Goal: Task Accomplishment & Management: Use online tool/utility

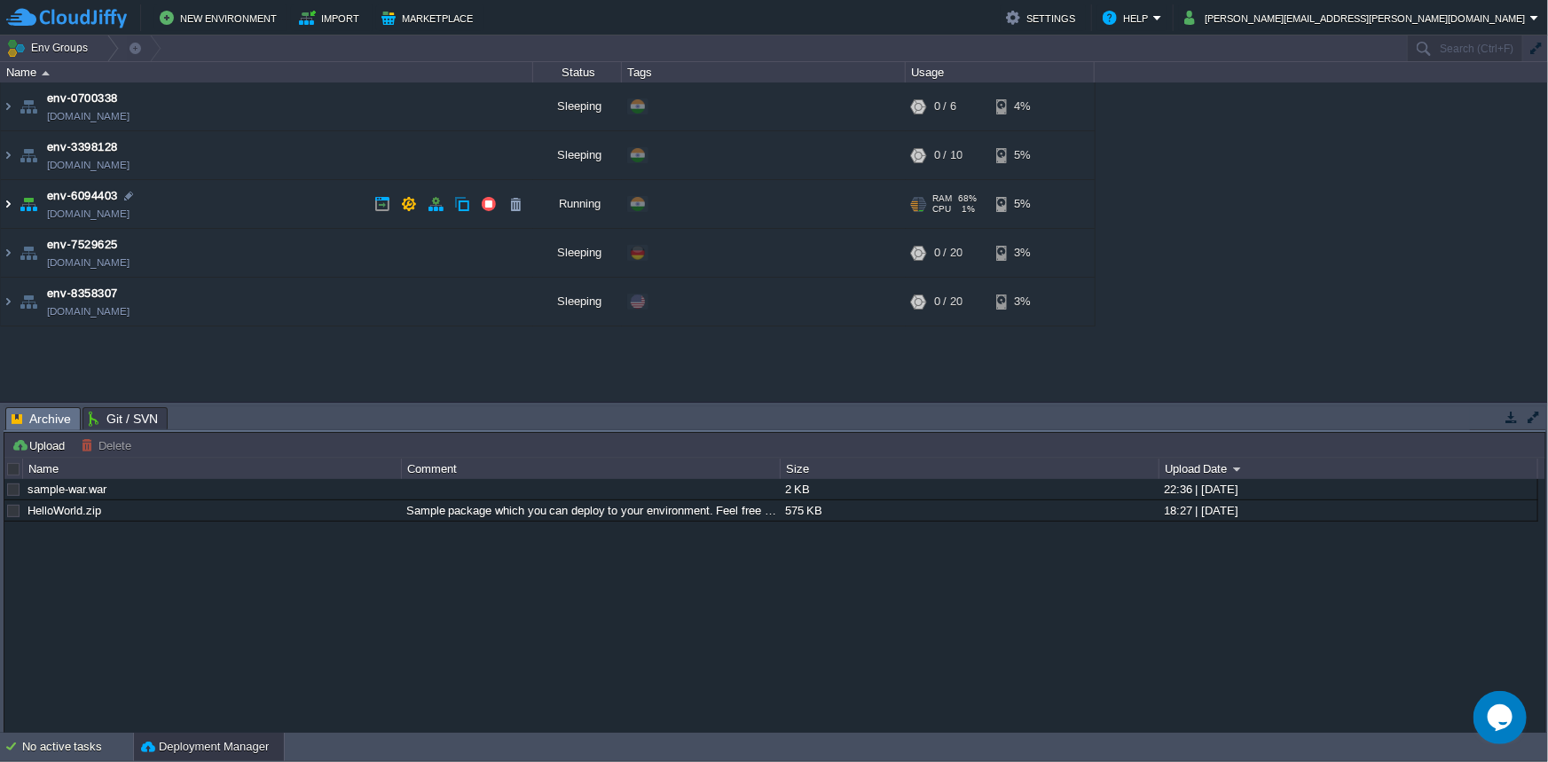
click at [3, 203] on img at bounding box center [8, 204] width 14 height 48
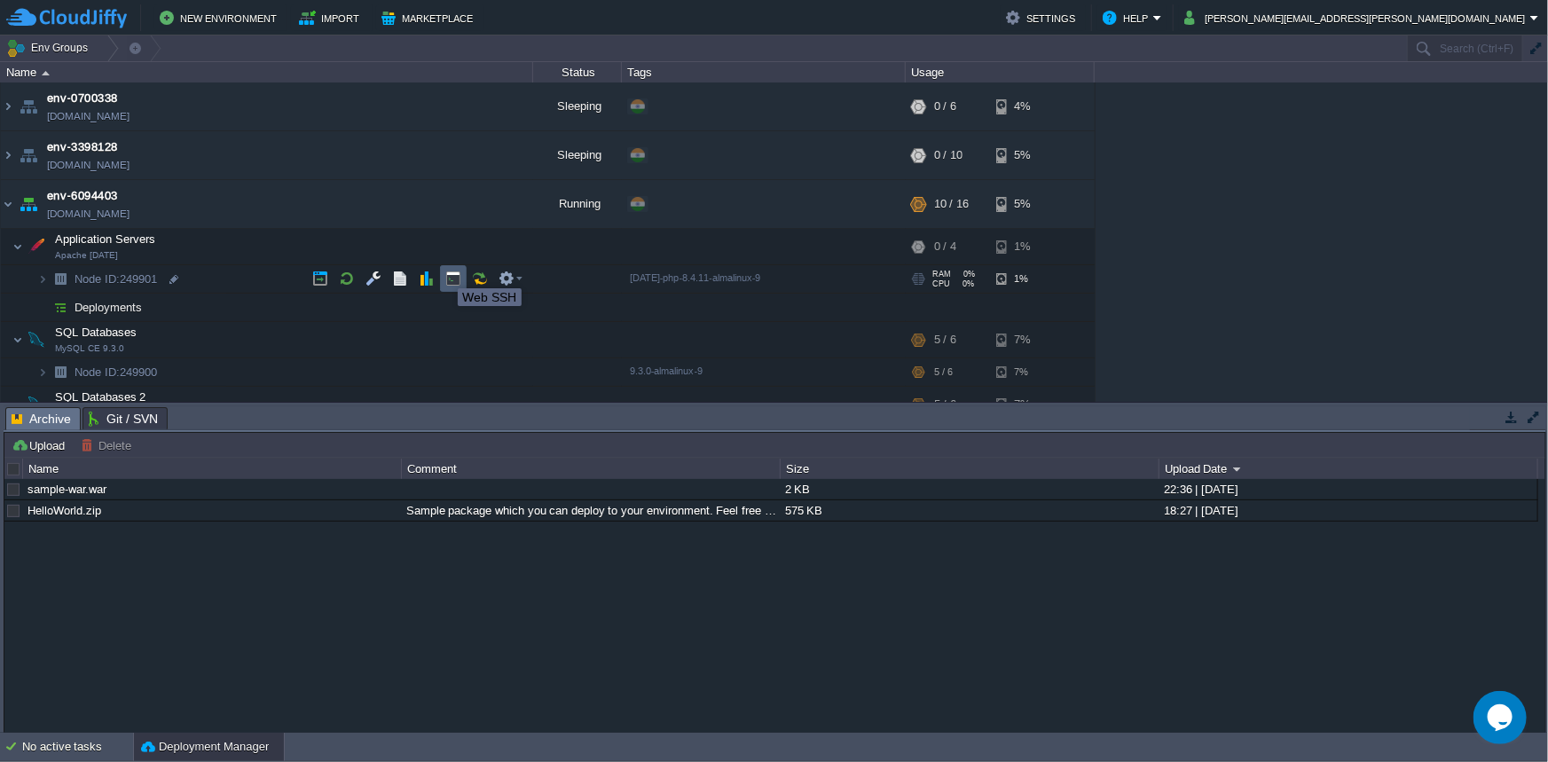
click at [451, 272] on button "button" at bounding box center [453, 279] width 16 height 16
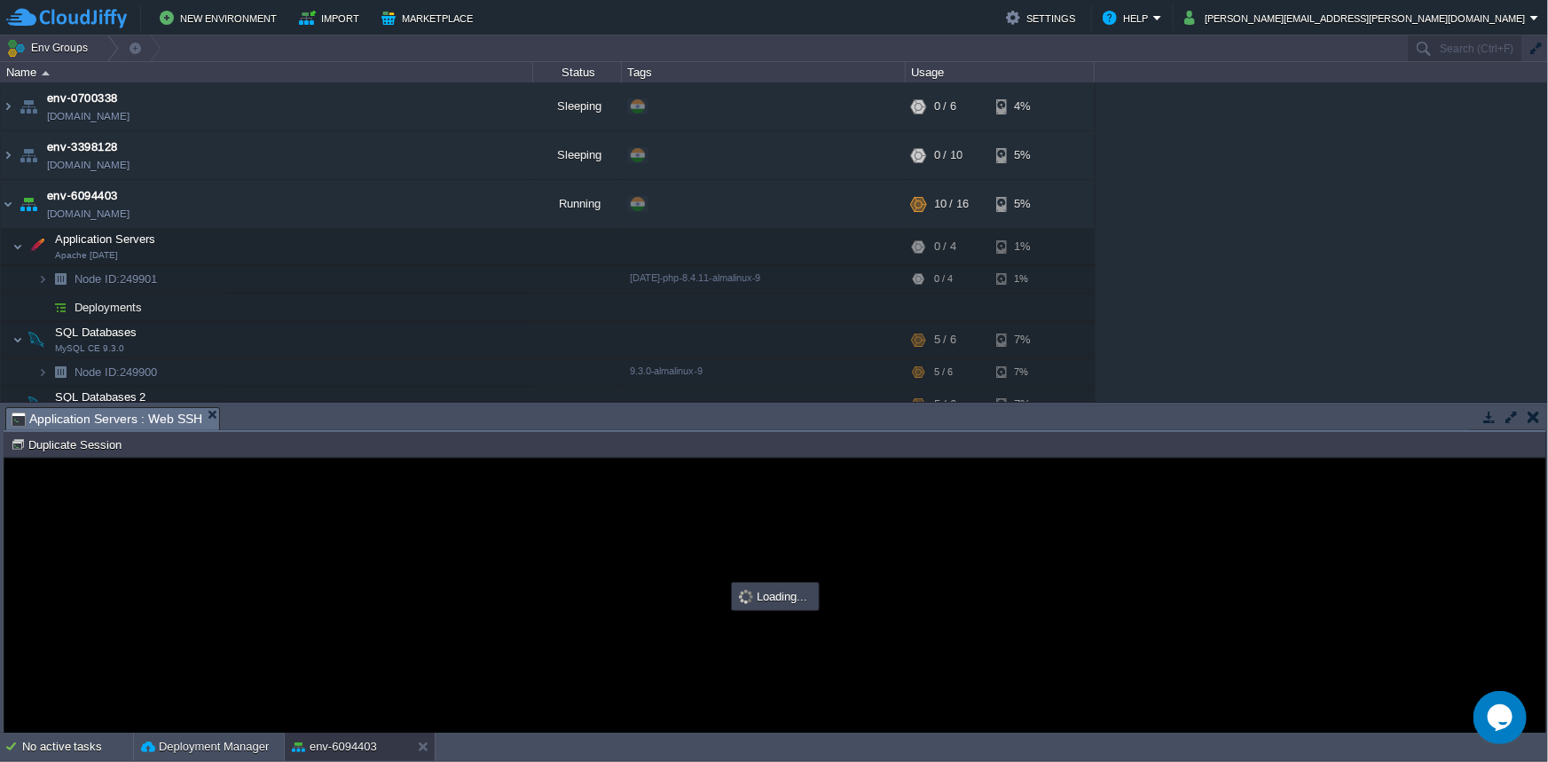
type input "#000000"
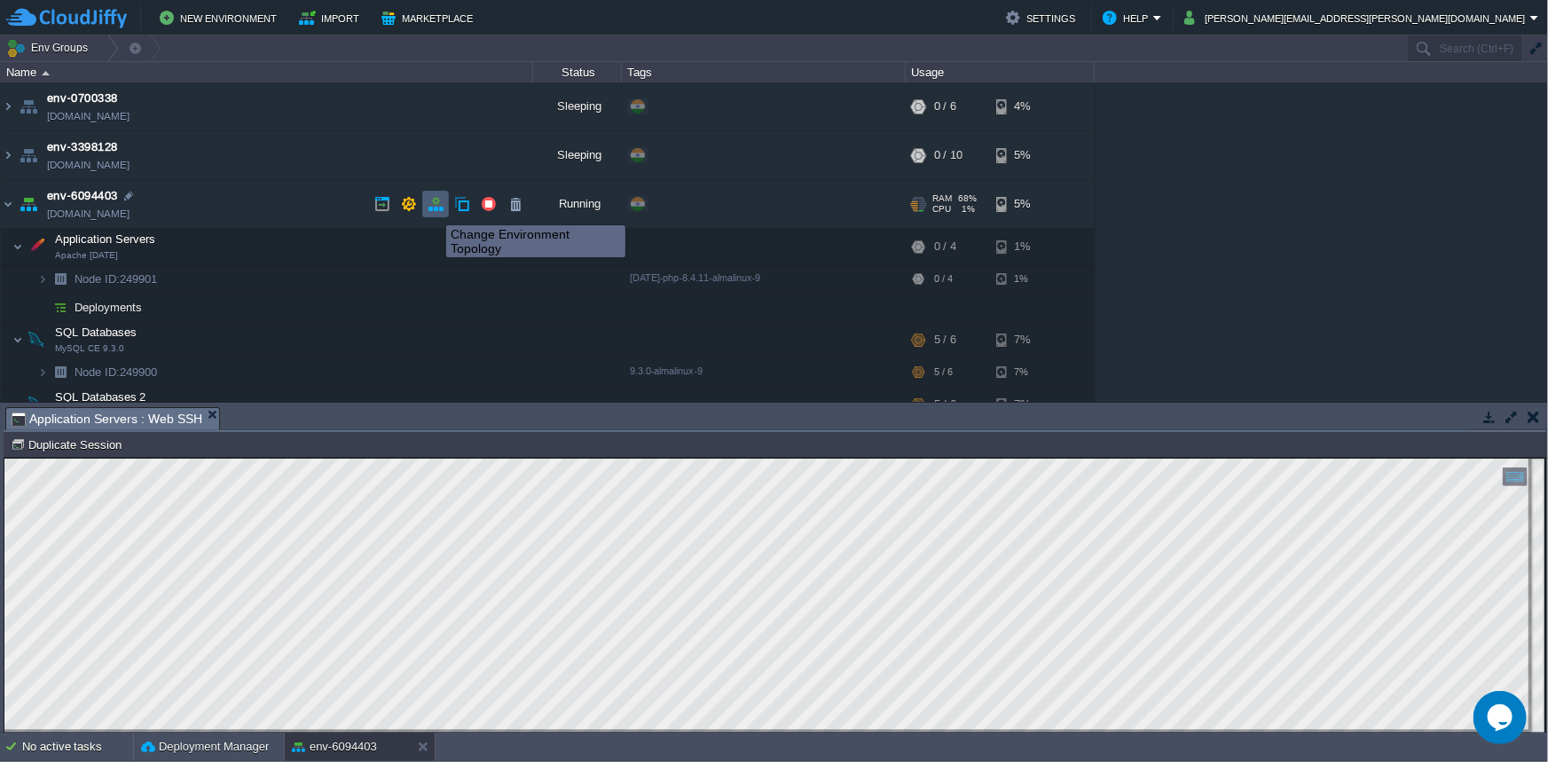
click at [433, 209] on button "button" at bounding box center [436, 204] width 16 height 16
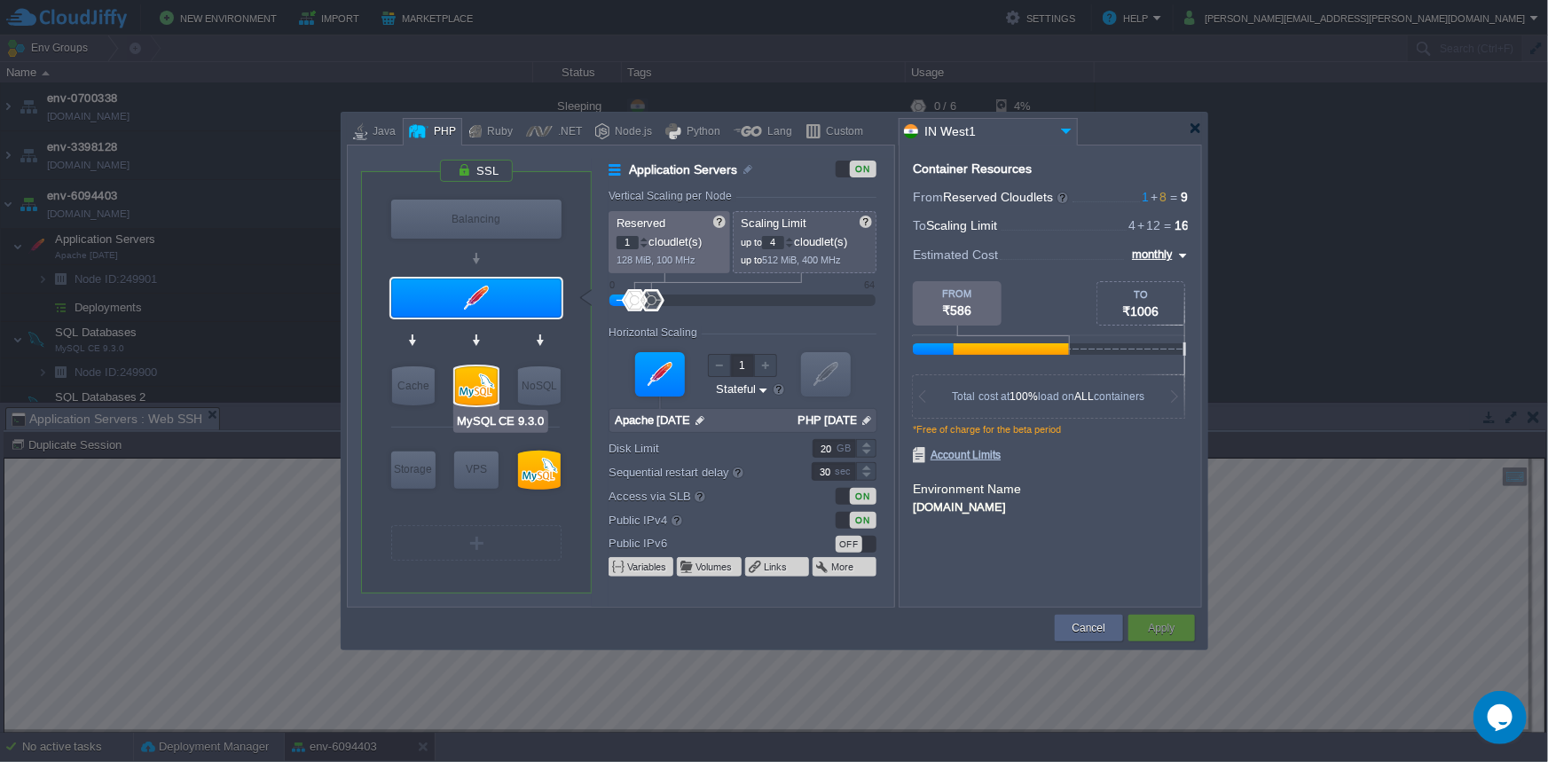
type input "Apache [DATE]"
click at [865, 418] on img at bounding box center [867, 420] width 19 height 23
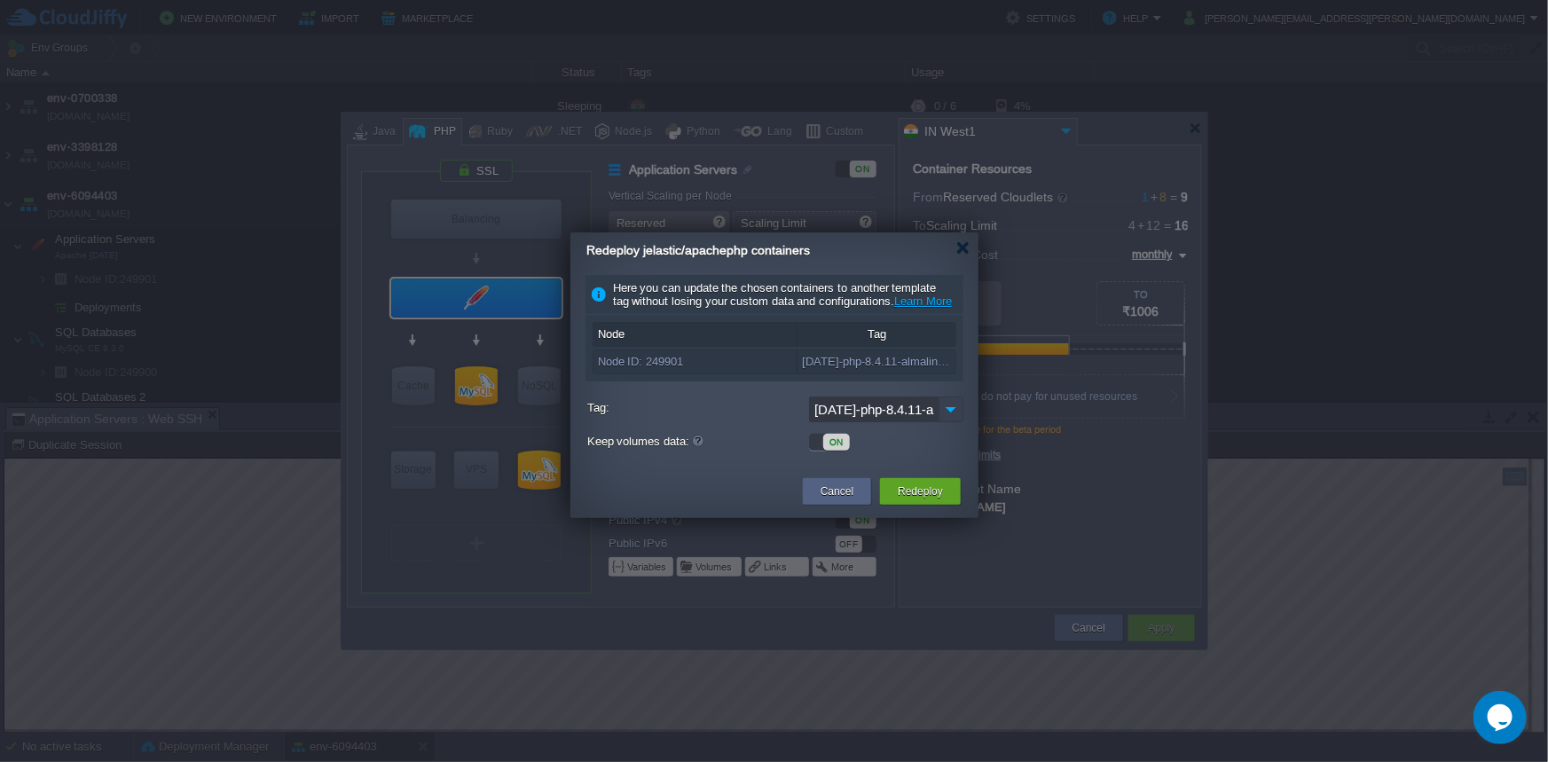
click at [951, 422] on img at bounding box center [951, 410] width 25 height 26
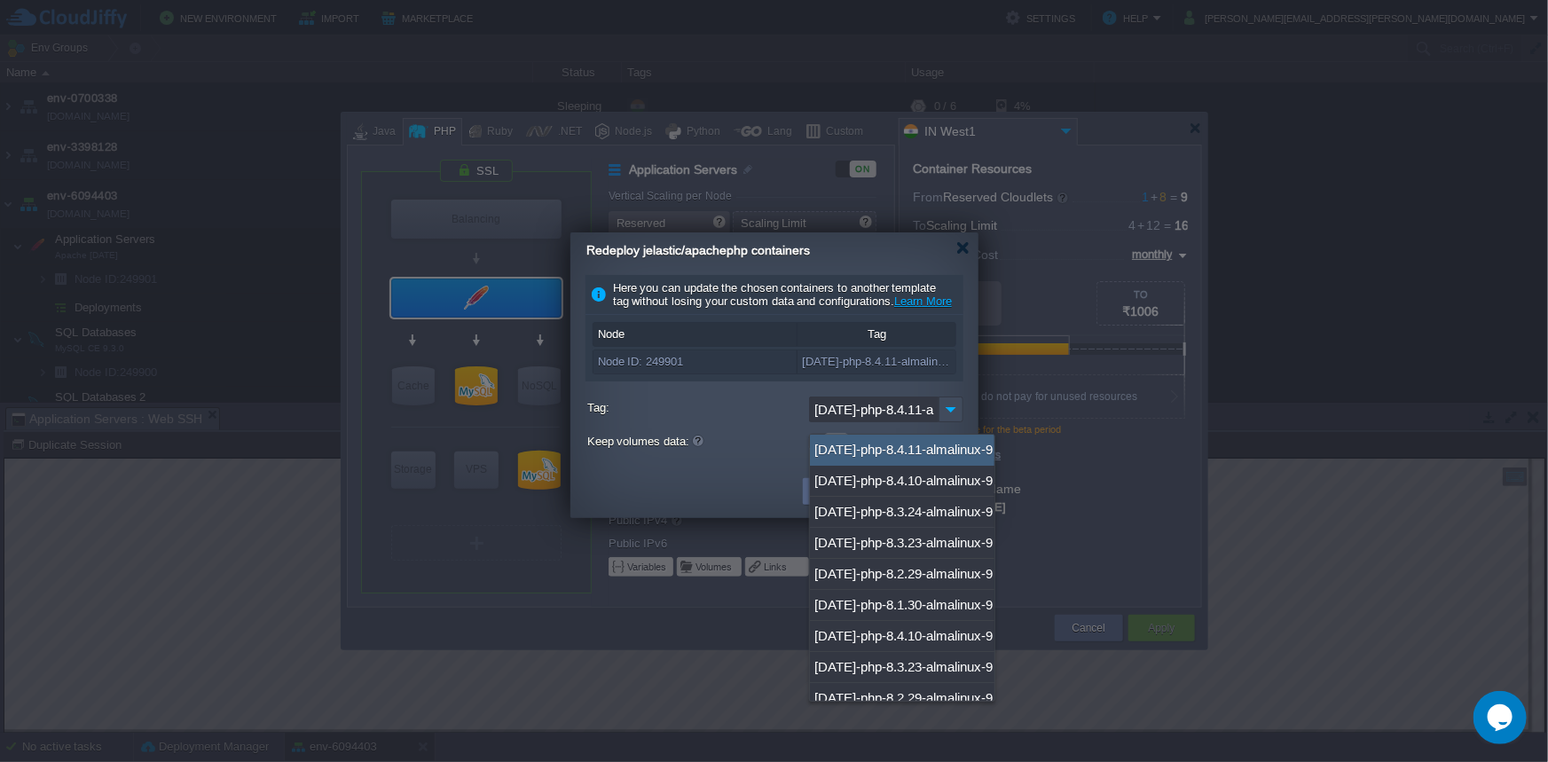
click at [937, 422] on input "[DATE]-php-8.4.11-almalinux-9" at bounding box center [874, 410] width 130 height 26
click at [945, 421] on img at bounding box center [951, 410] width 25 height 26
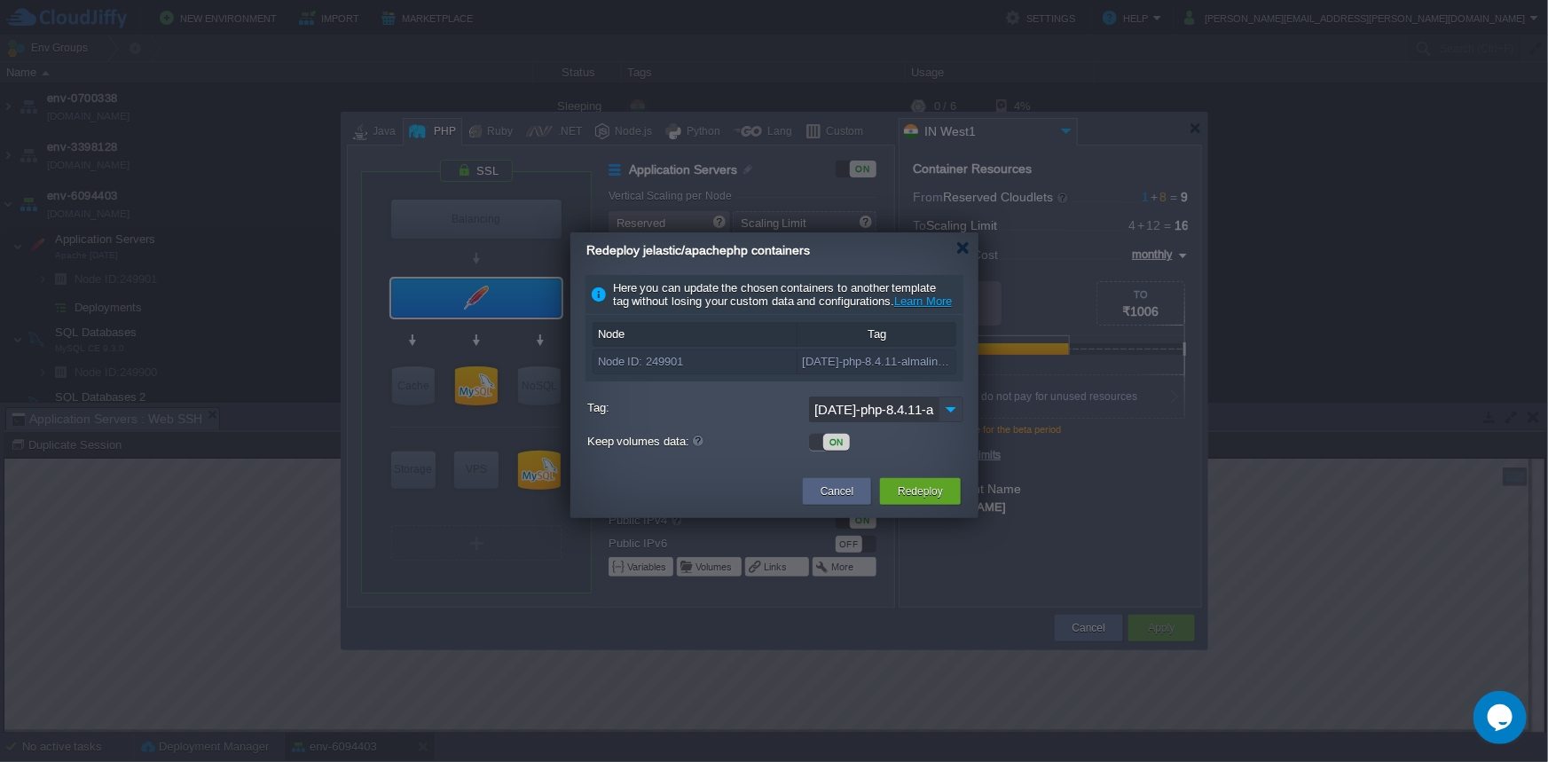
click at [945, 421] on img at bounding box center [951, 410] width 25 height 26
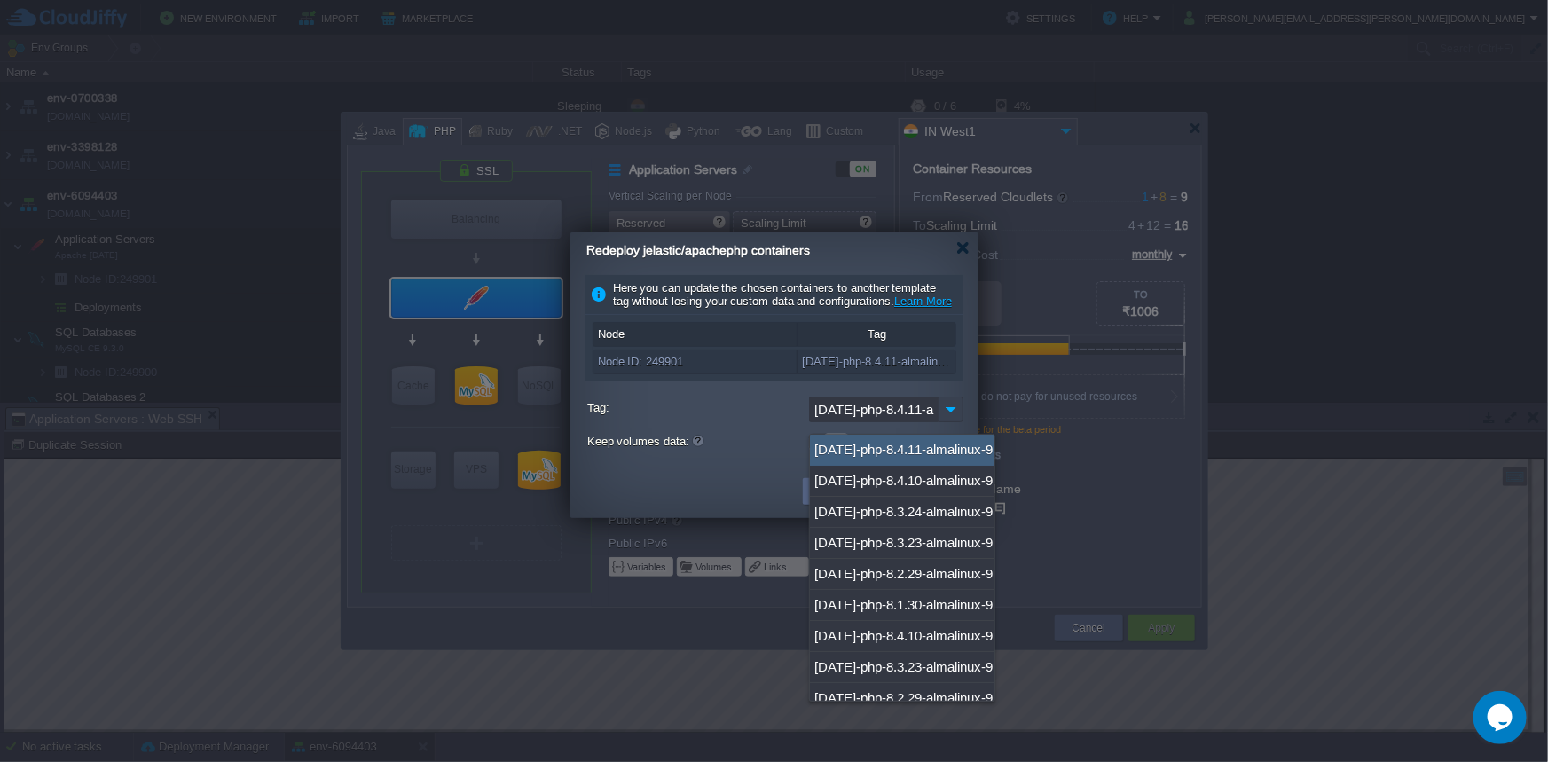
click at [945, 421] on img at bounding box center [951, 410] width 25 height 26
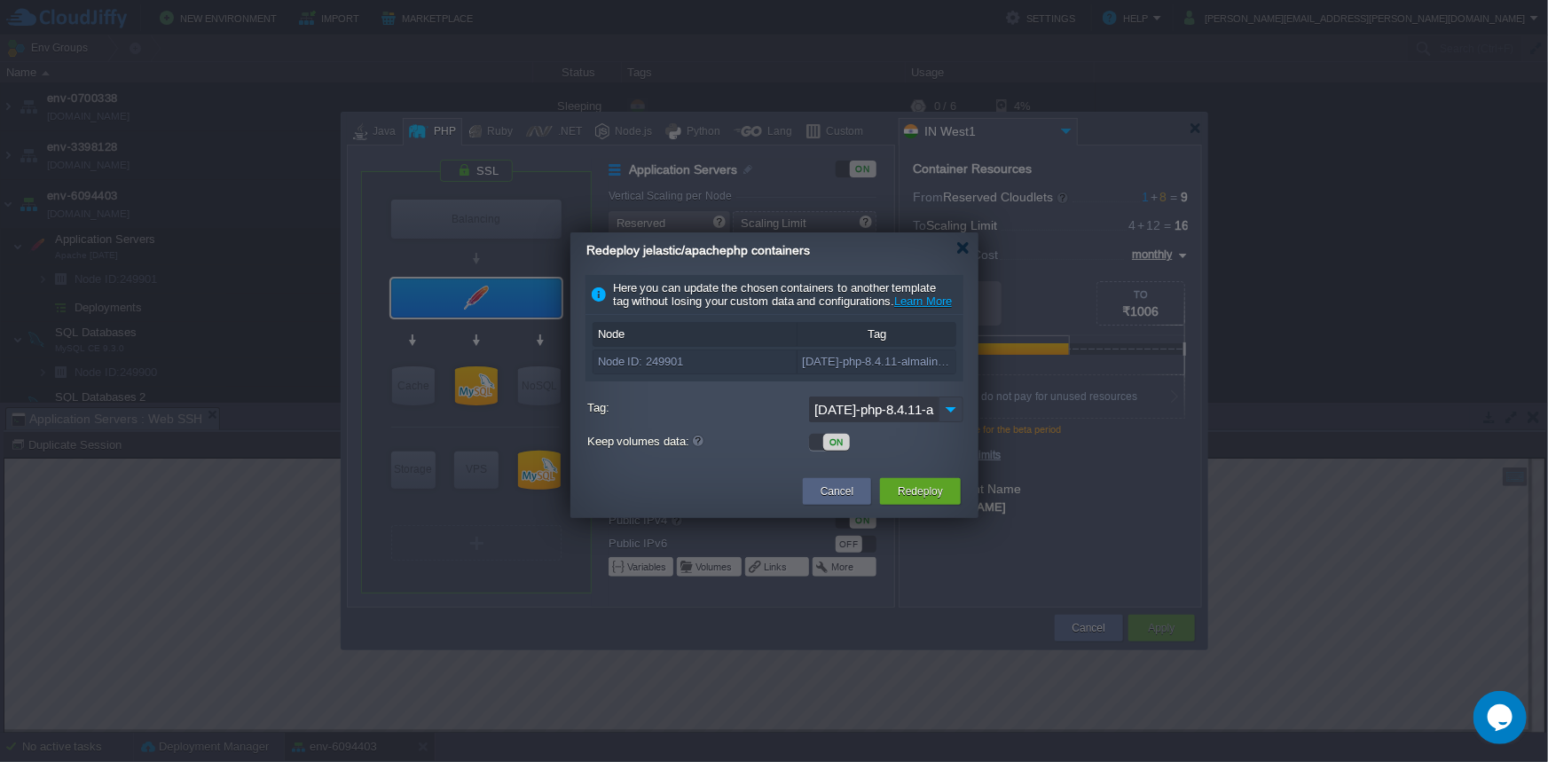
click at [945, 421] on img at bounding box center [951, 410] width 25 height 26
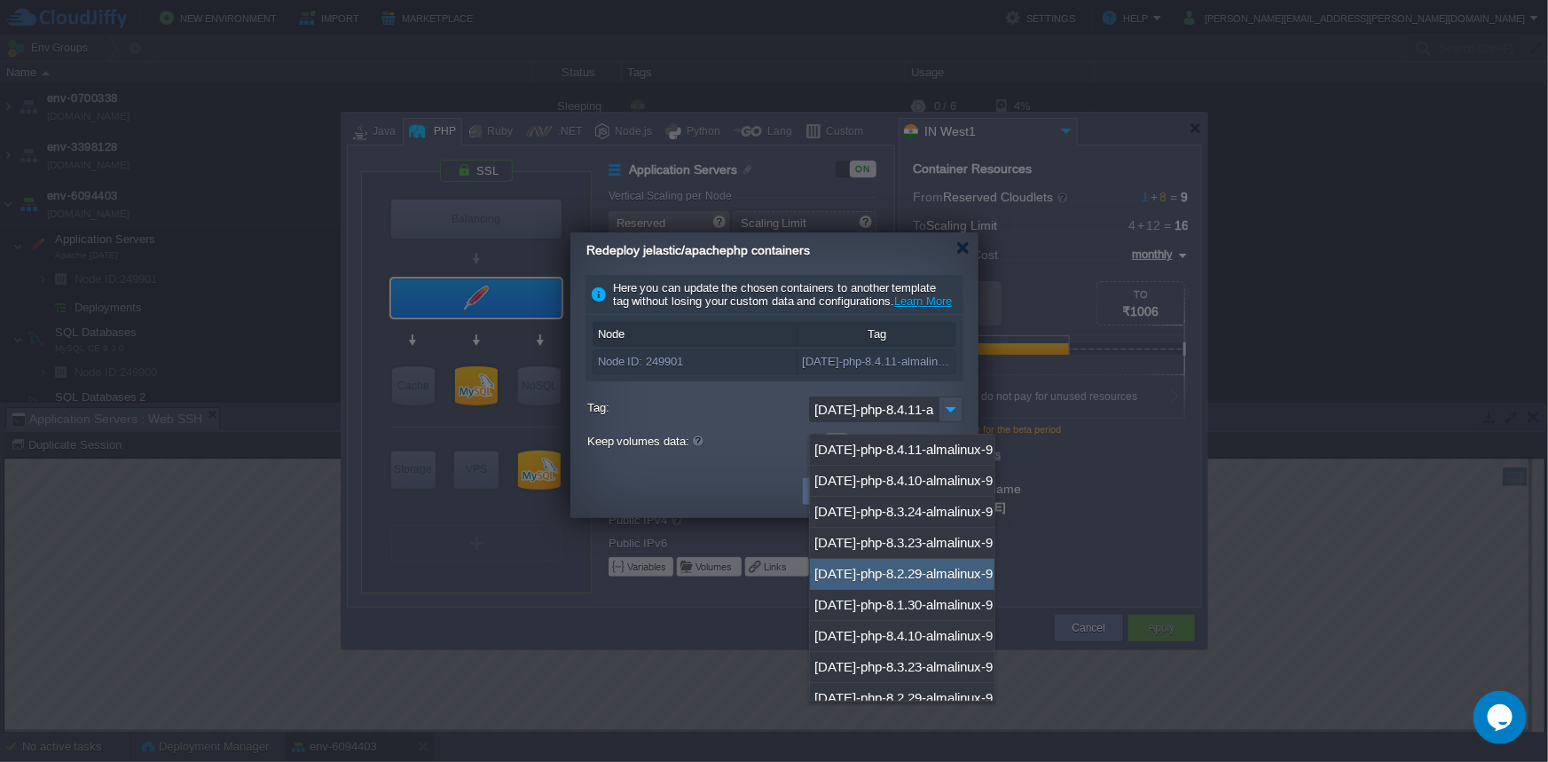
click at [894, 570] on div "[DATE]-php-8.2.29-almalinux-9" at bounding box center [902, 574] width 185 height 31
type input "[DATE]-php-8.2.29-almalinux-9"
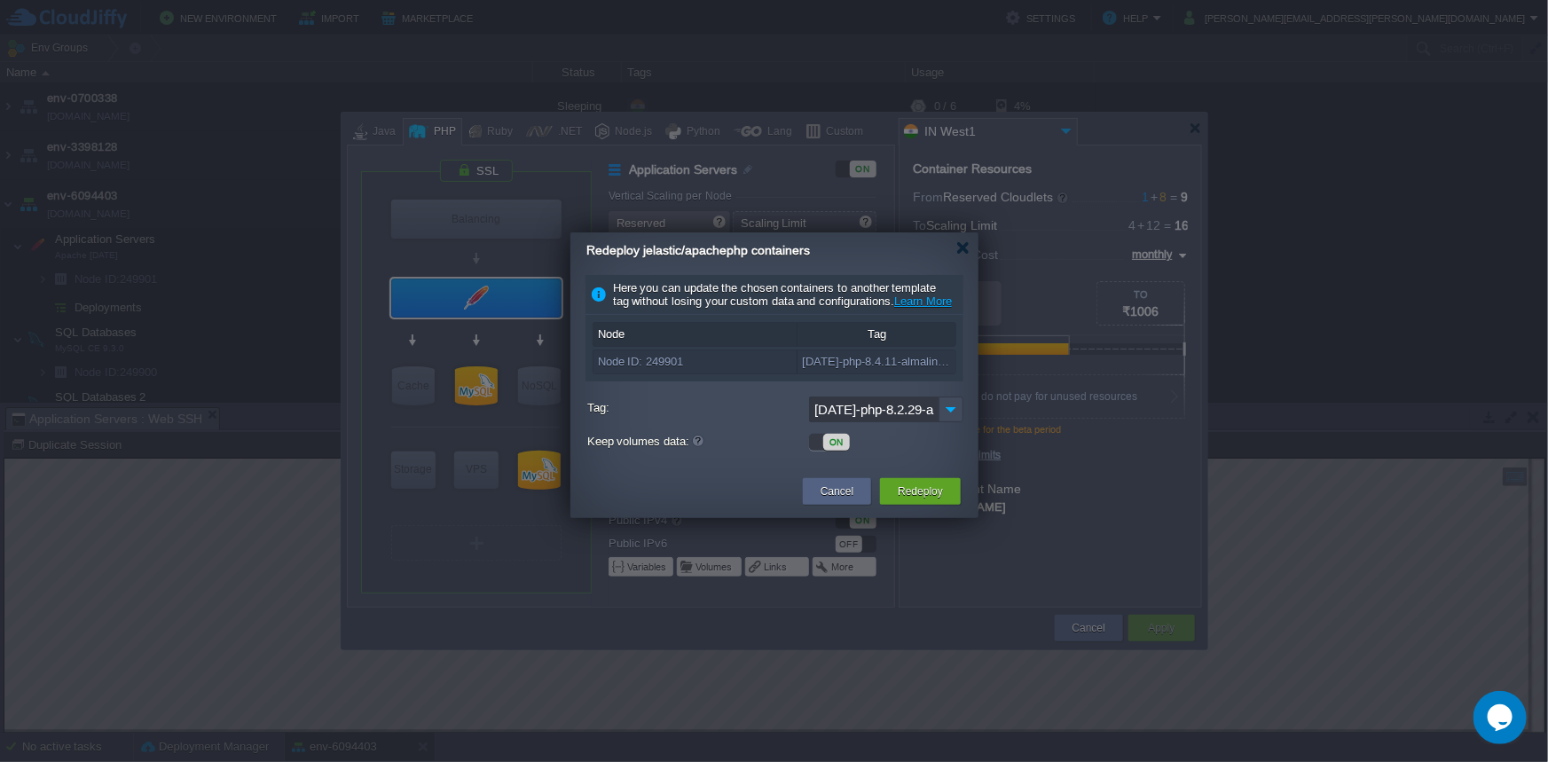
scroll to position [0, 57]
click at [922, 500] on button "Redeploy" at bounding box center [920, 492] width 45 height 18
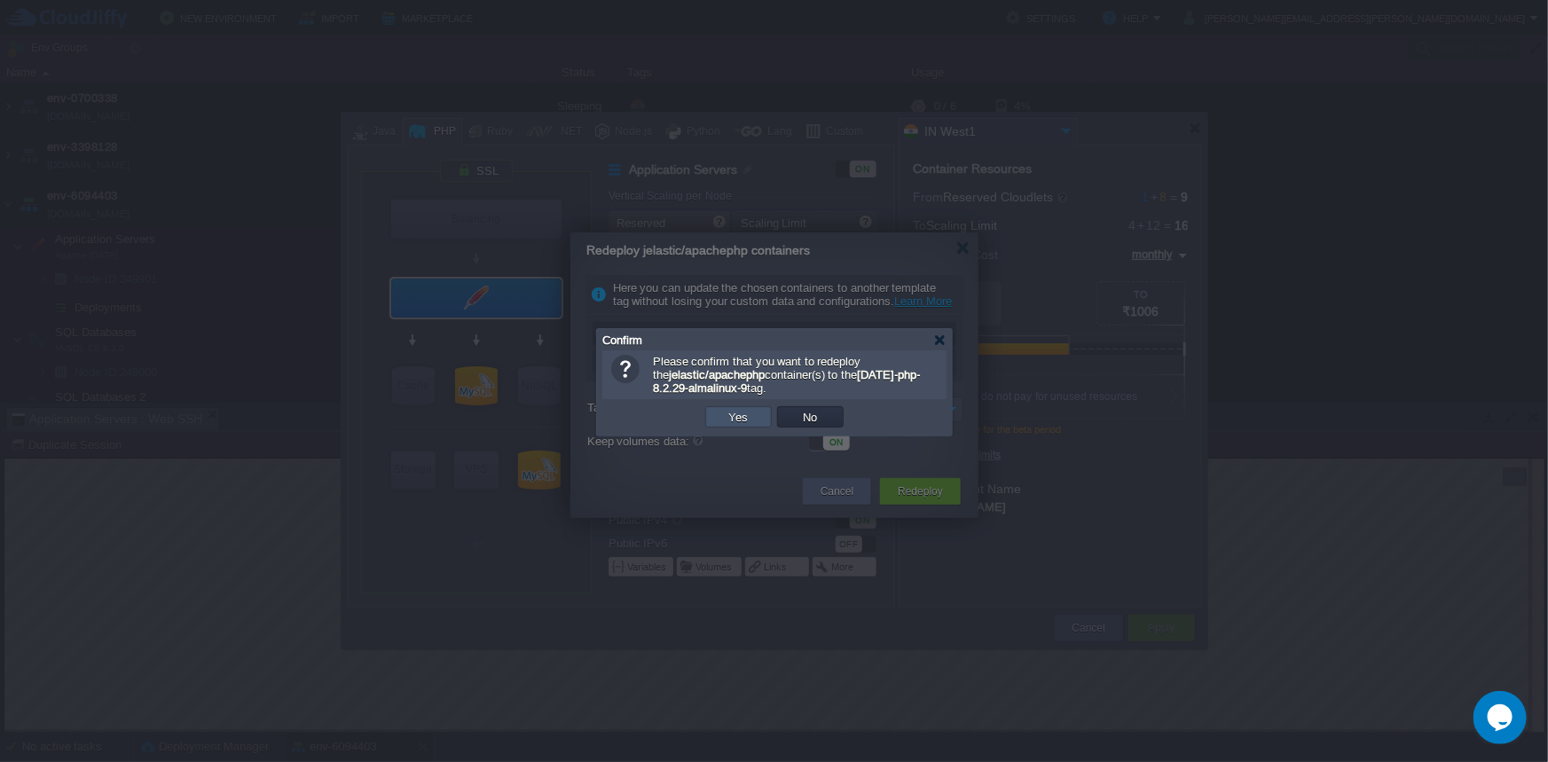
click at [744, 415] on button "Yes" at bounding box center [739, 417] width 30 height 16
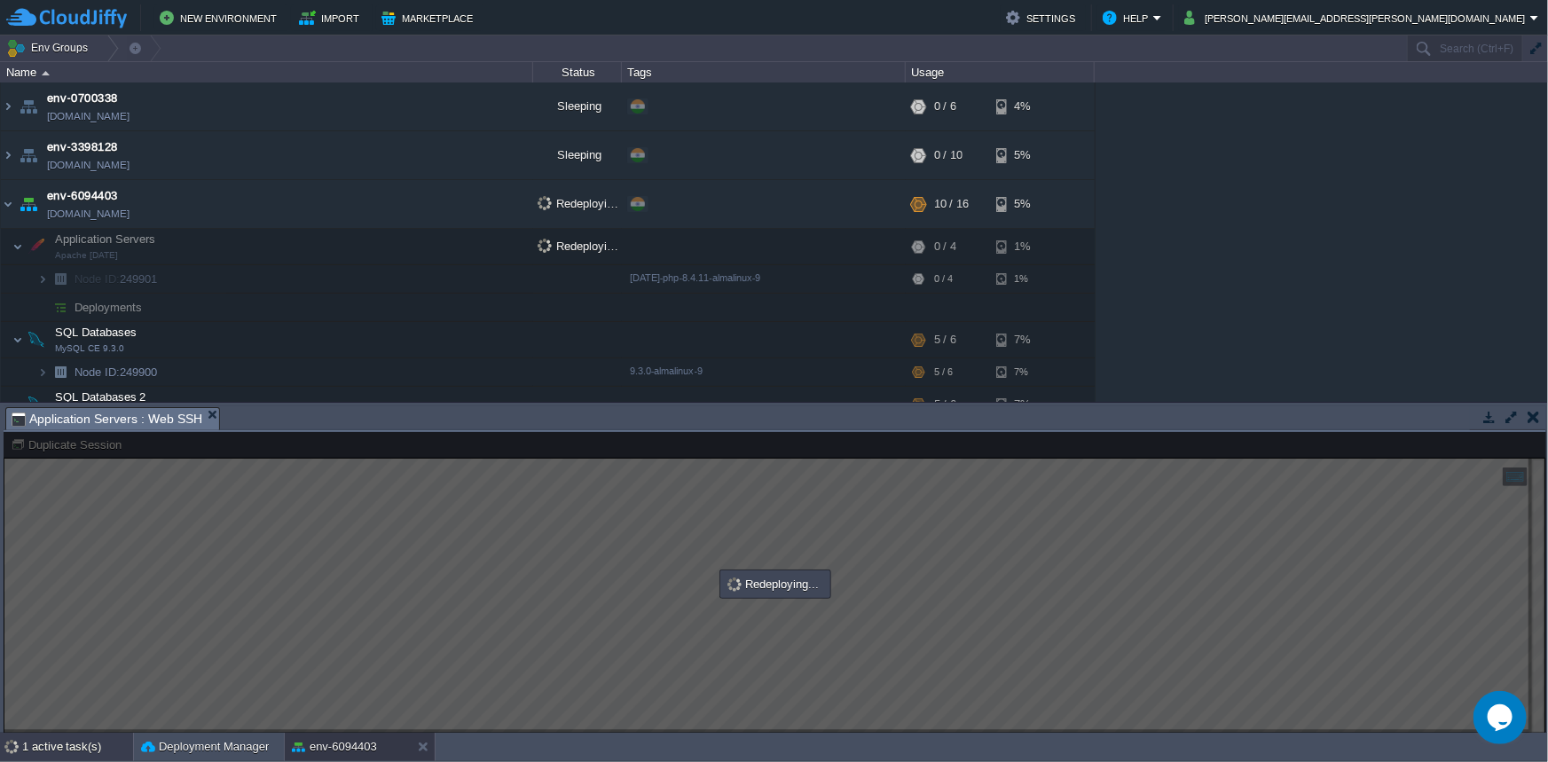
click at [61, 750] on div "1 active task(s)" at bounding box center [77, 747] width 111 height 28
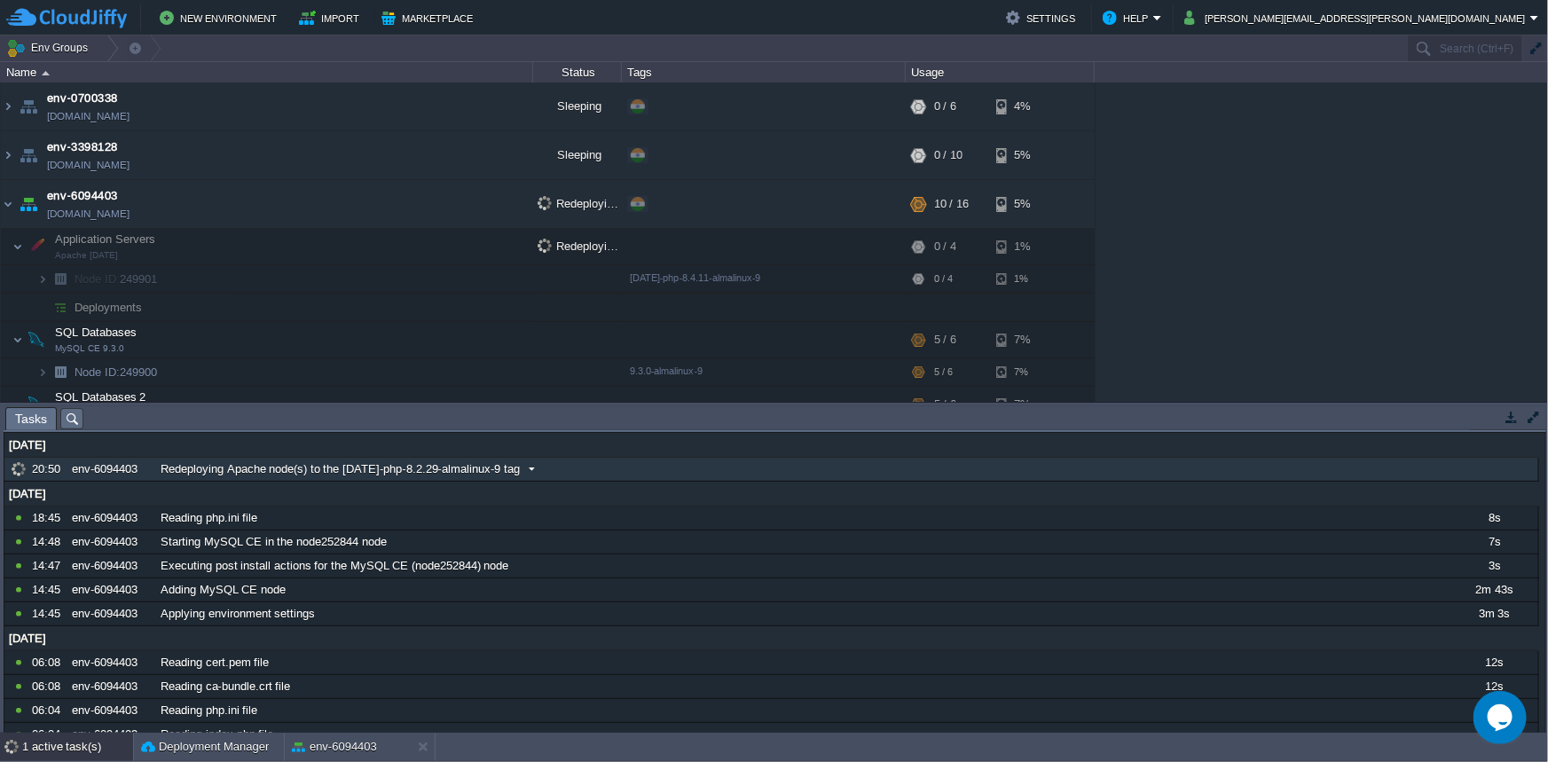
click at [527, 475] on span at bounding box center [532, 469] width 24 height 16
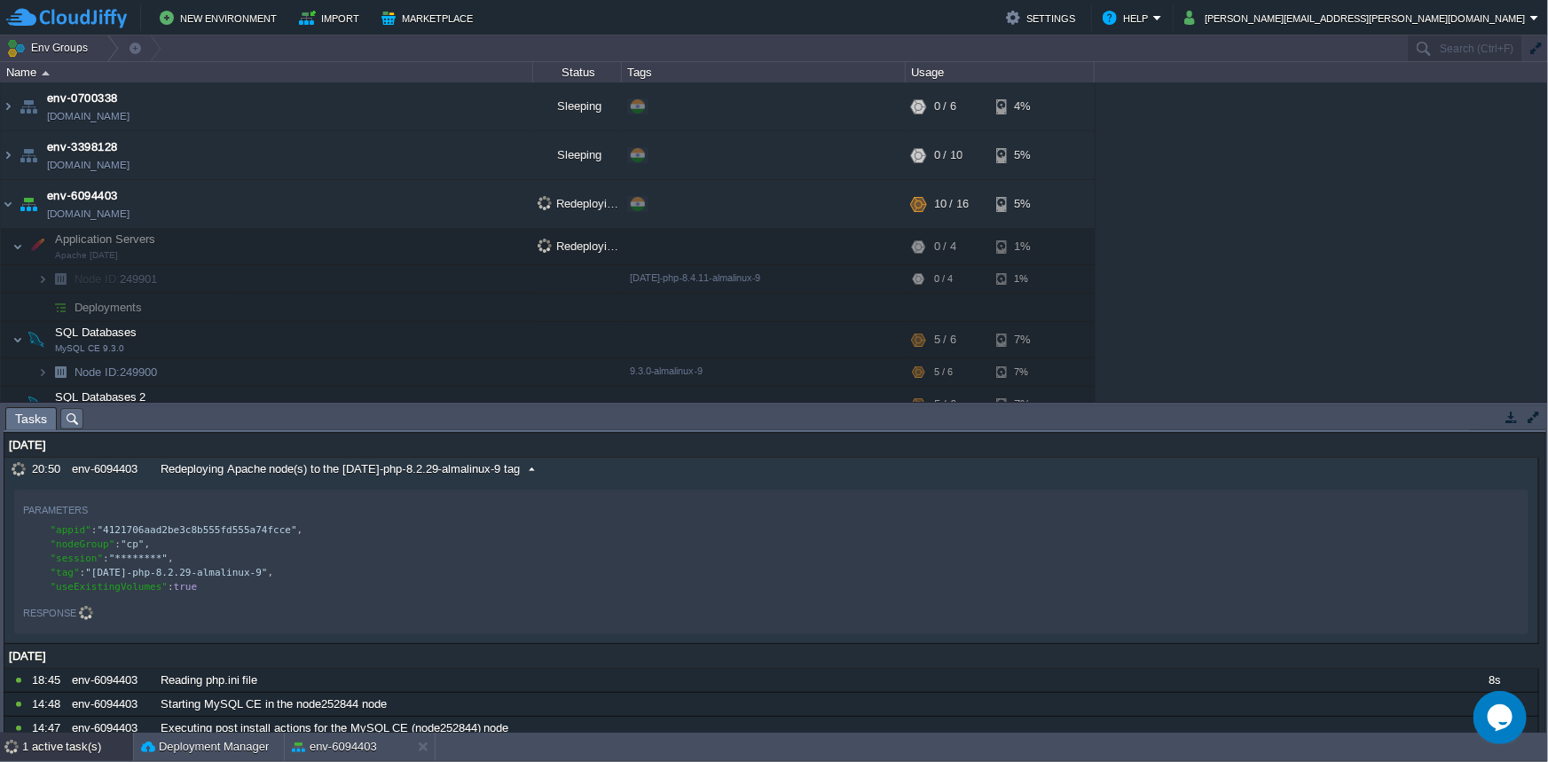
click at [525, 471] on span at bounding box center [532, 469] width 24 height 16
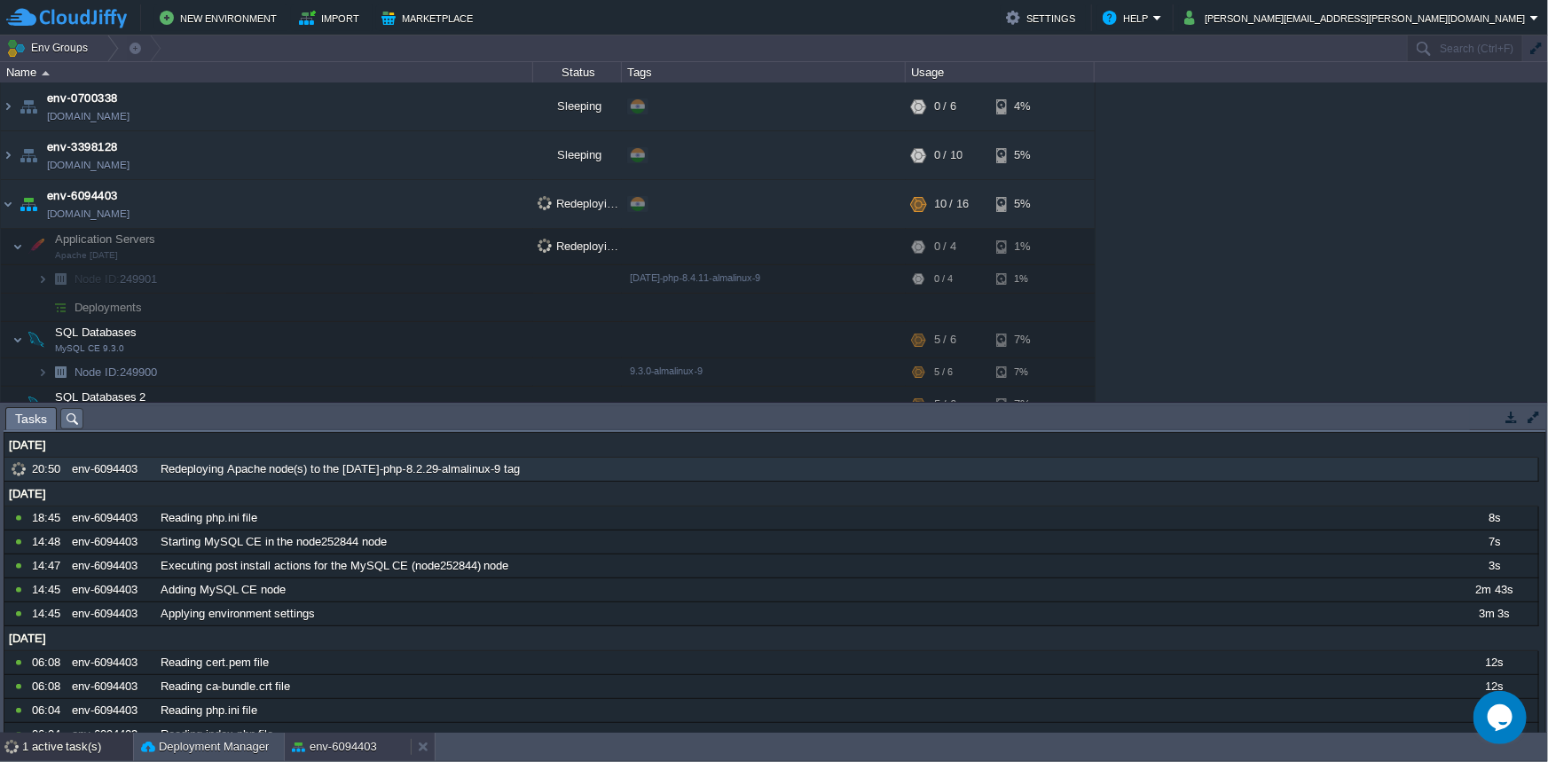
click at [342, 741] on button "env-6094403" at bounding box center [334, 747] width 85 height 18
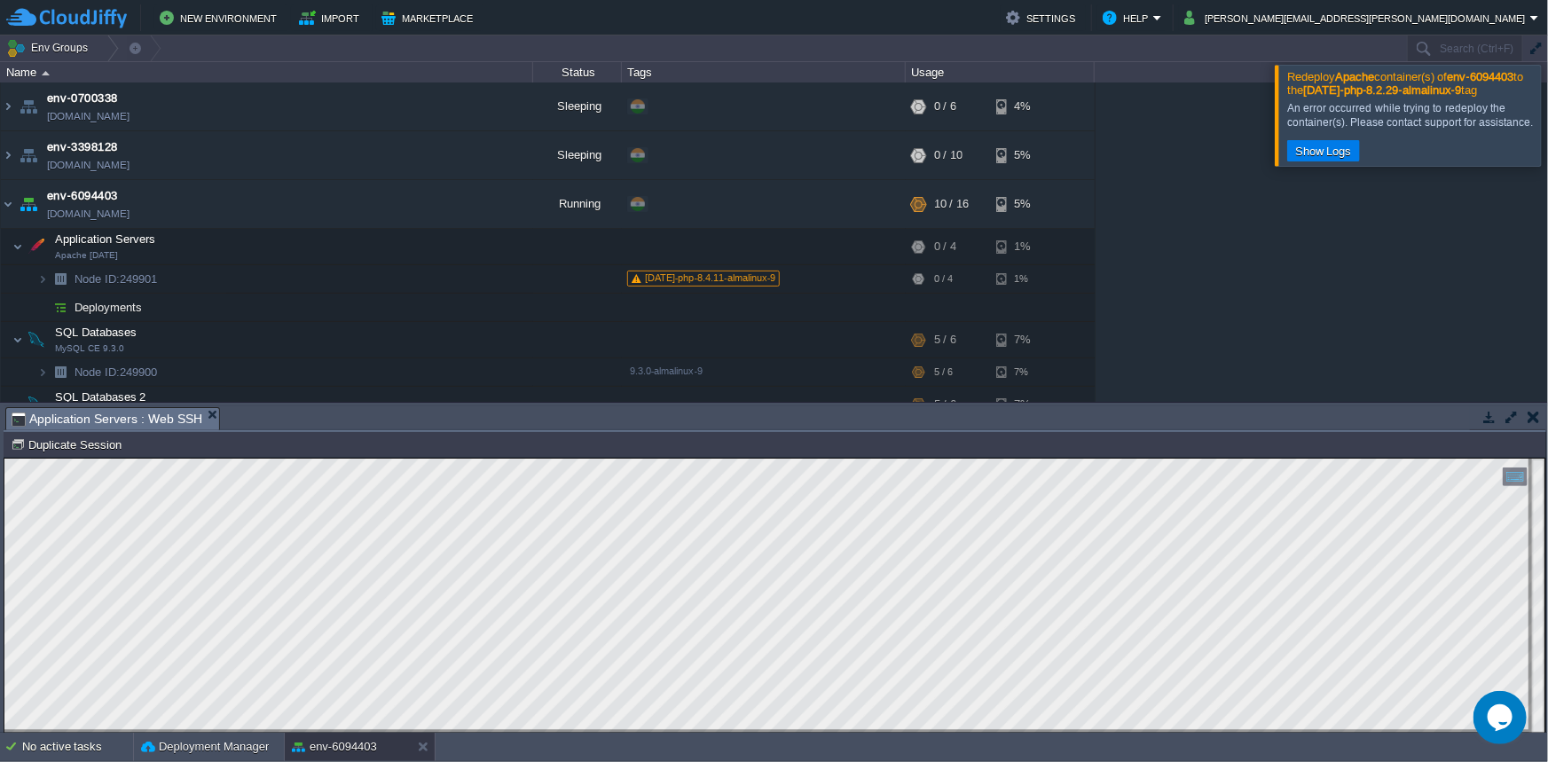
click at [1536, 417] on button "button" at bounding box center [1534, 417] width 12 height 16
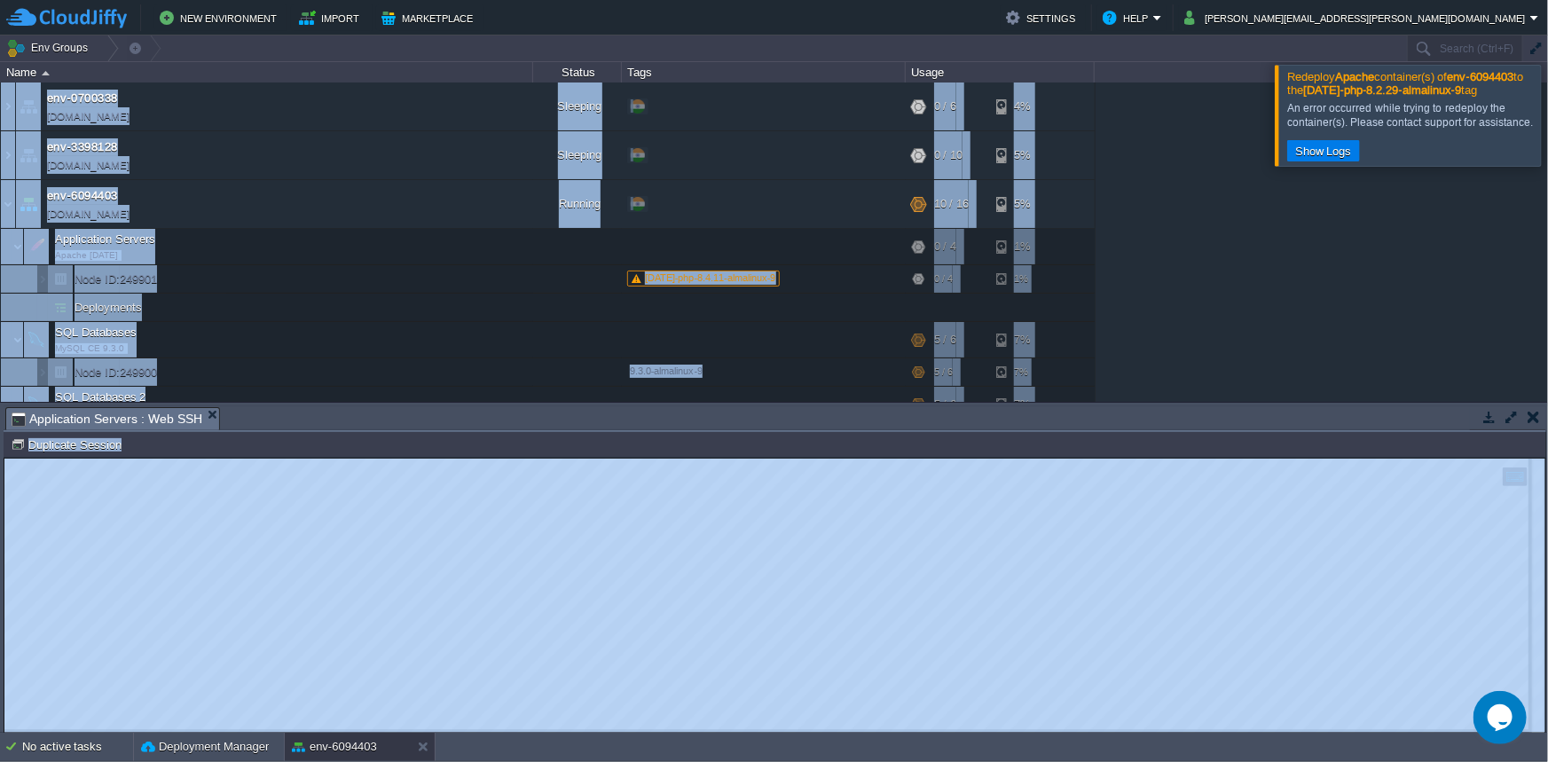
click at [1536, 402] on div "env-0700338 [DOMAIN_NAME] Sleeping + Add to Env Group RAM 0% CPU 0% 0 / 6 4% en…" at bounding box center [774, 242] width 1548 height 319
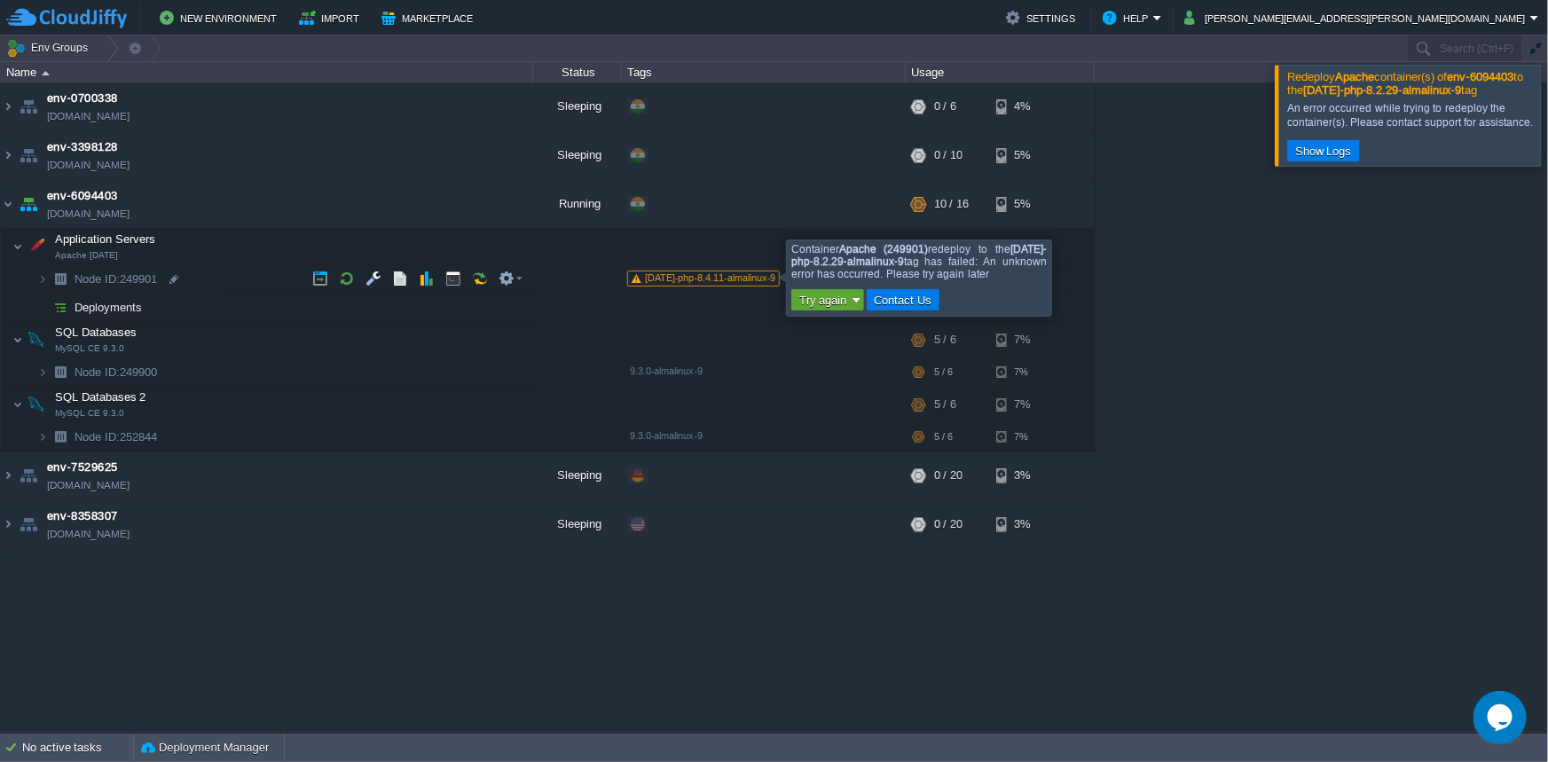
click at [721, 284] on div "[DATE]-php-8.4.11-almalinux-9" at bounding box center [703, 279] width 153 height 16
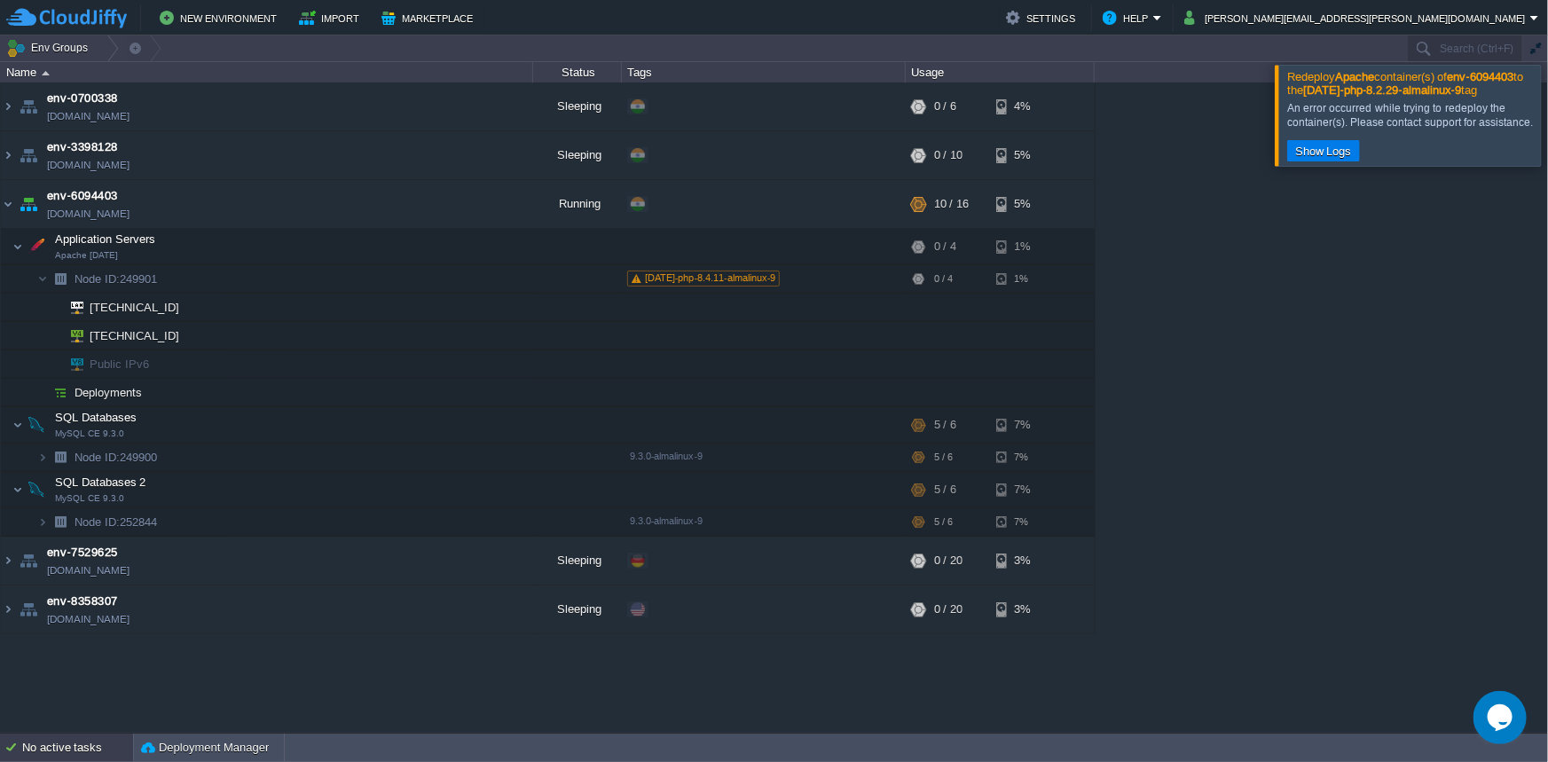
click at [37, 752] on div "No active tasks" at bounding box center [77, 748] width 111 height 28
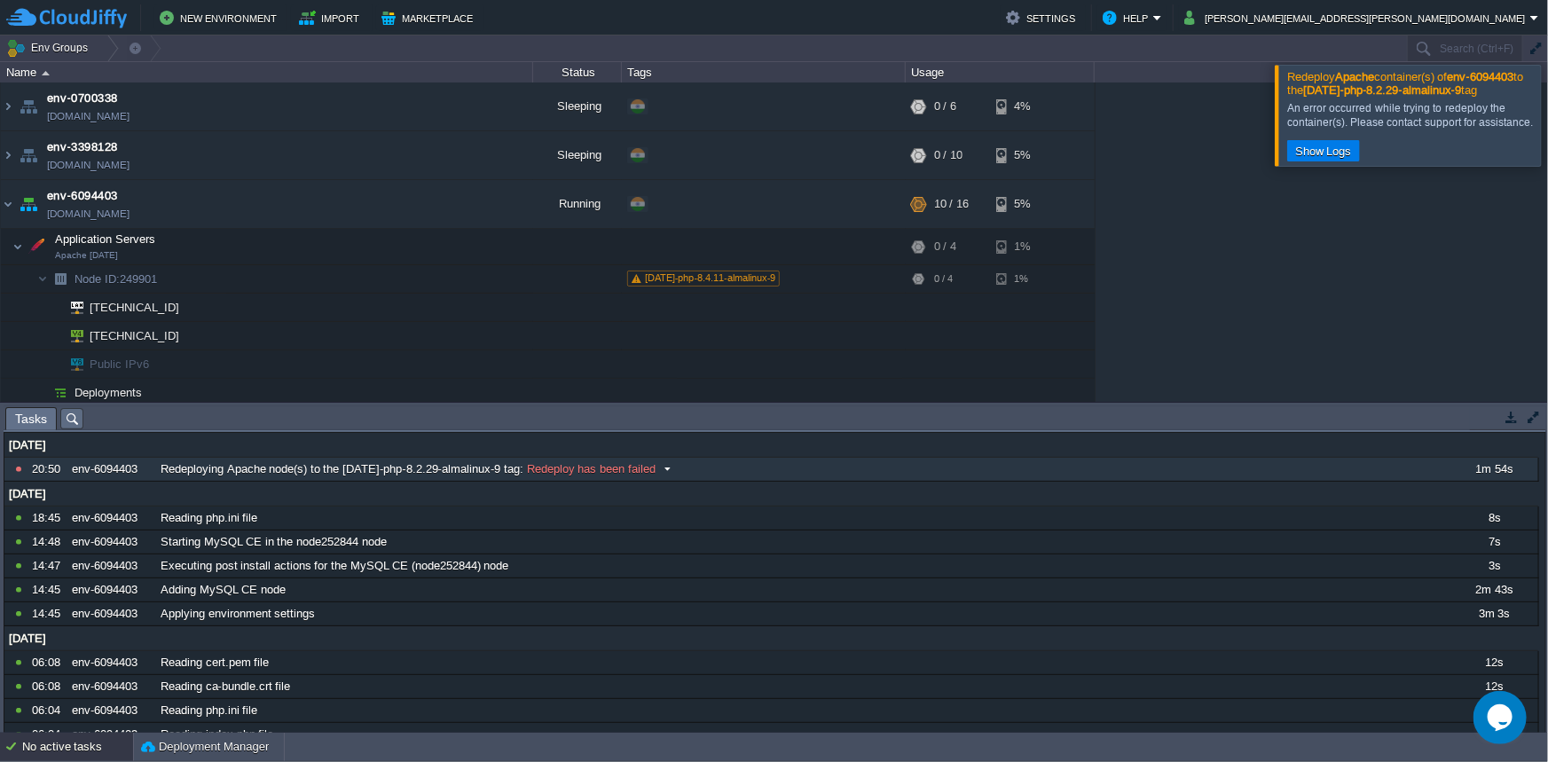
click at [609, 469] on span "Redeploy has been failed" at bounding box center [590, 469] width 132 height 16
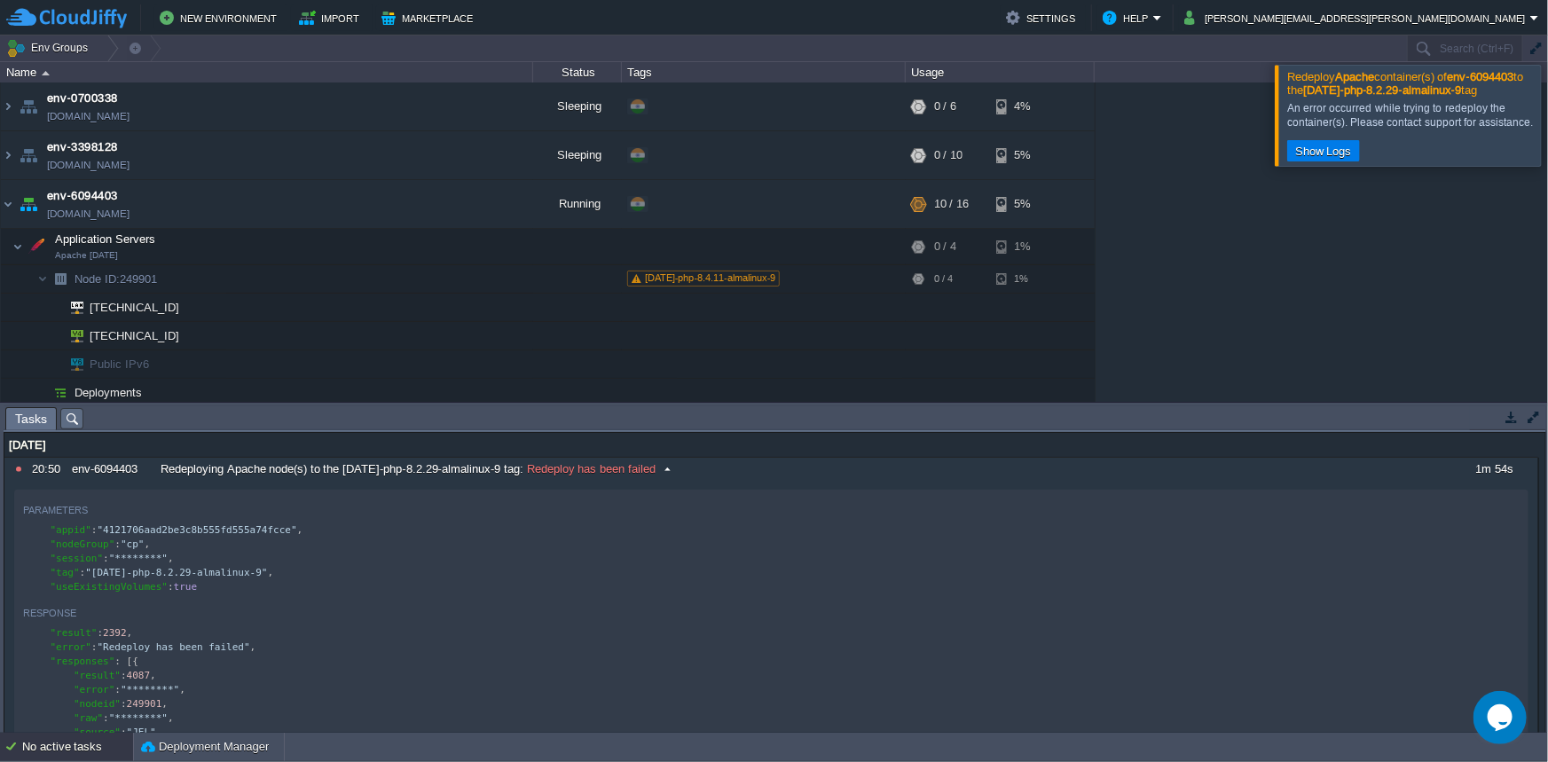
scroll to position [145, 0]
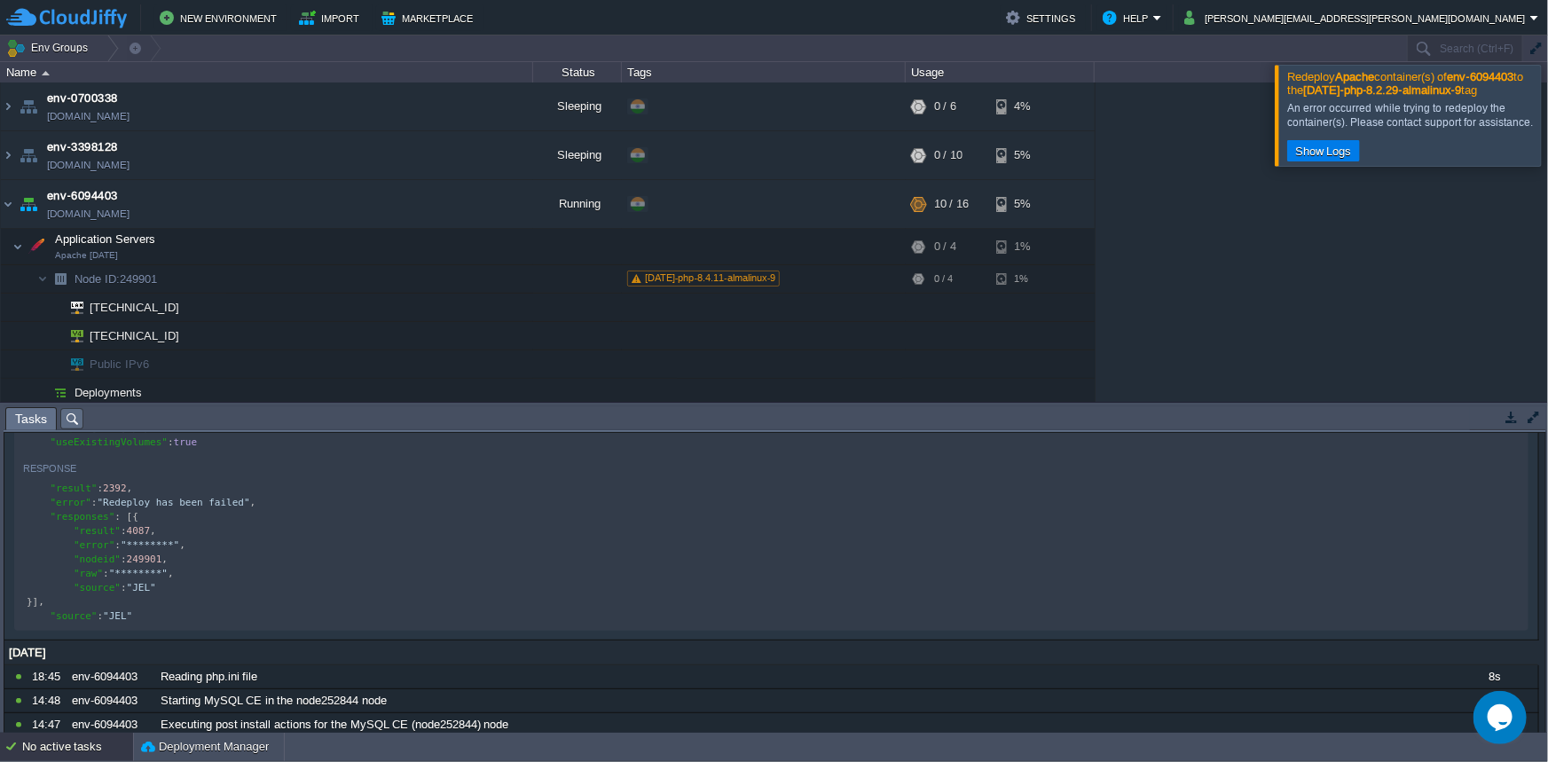
type textarea "e"
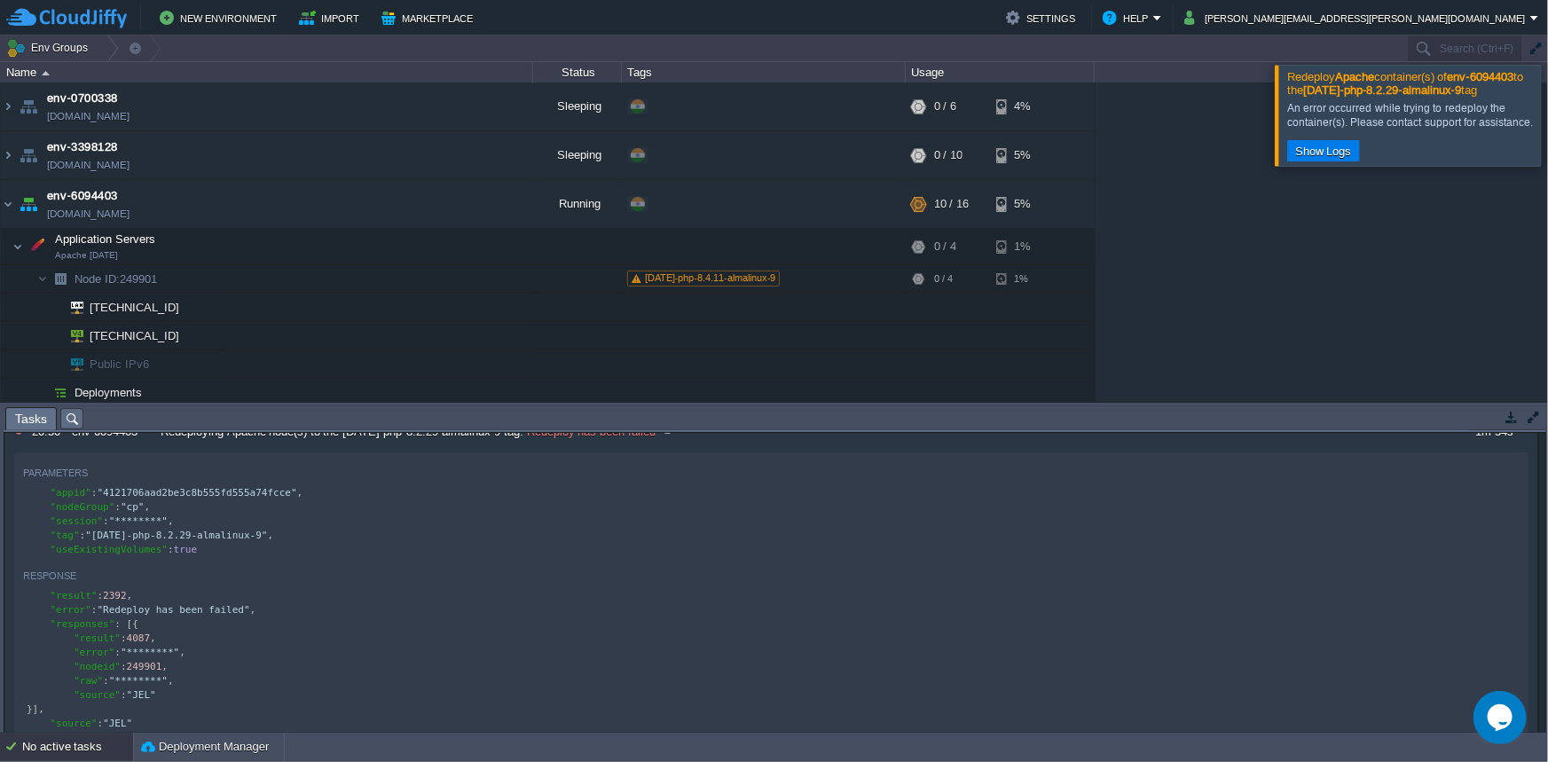
scroll to position [0, 0]
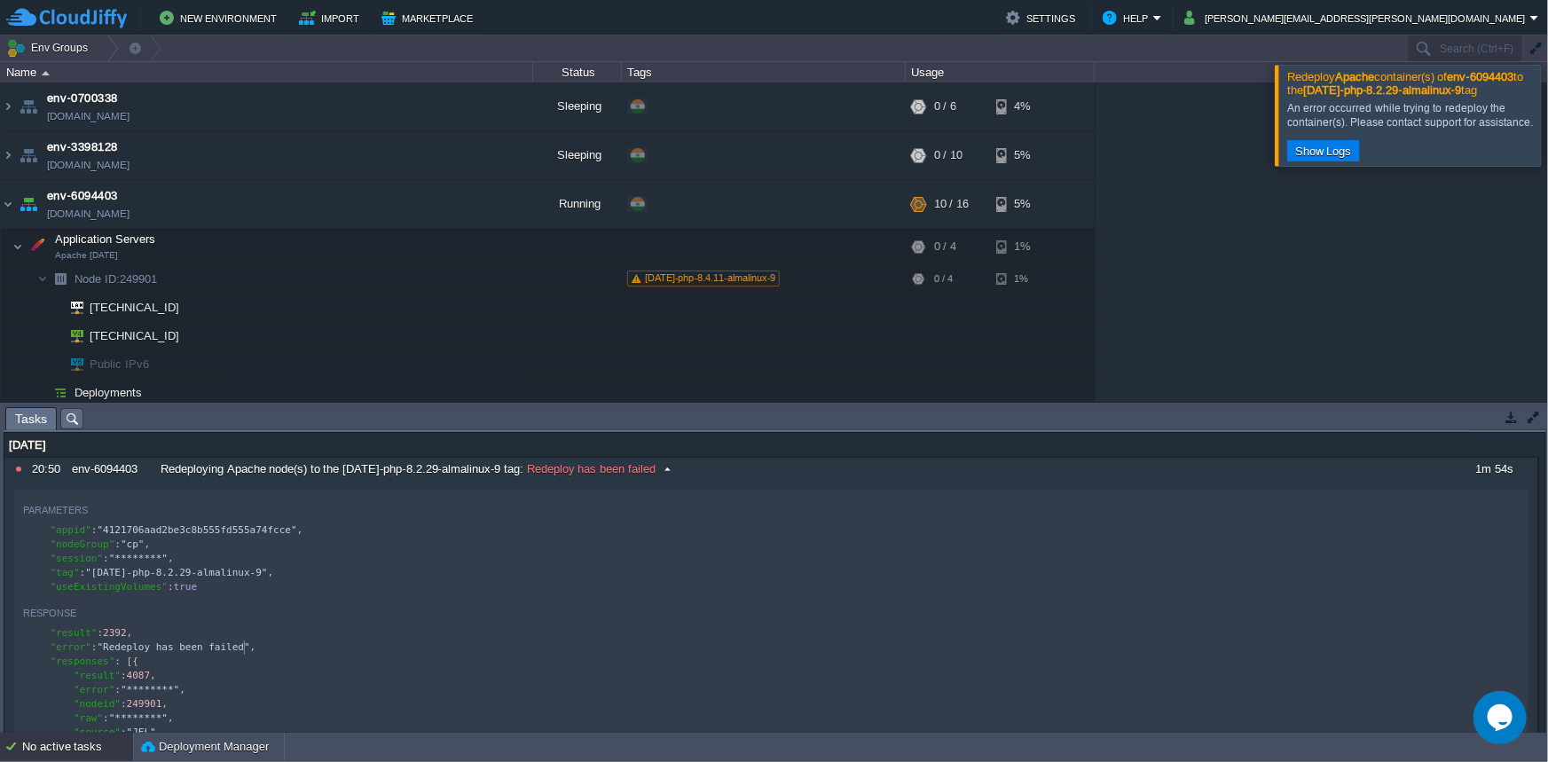
type textarea "4"
type textarea "p-8.2.2"
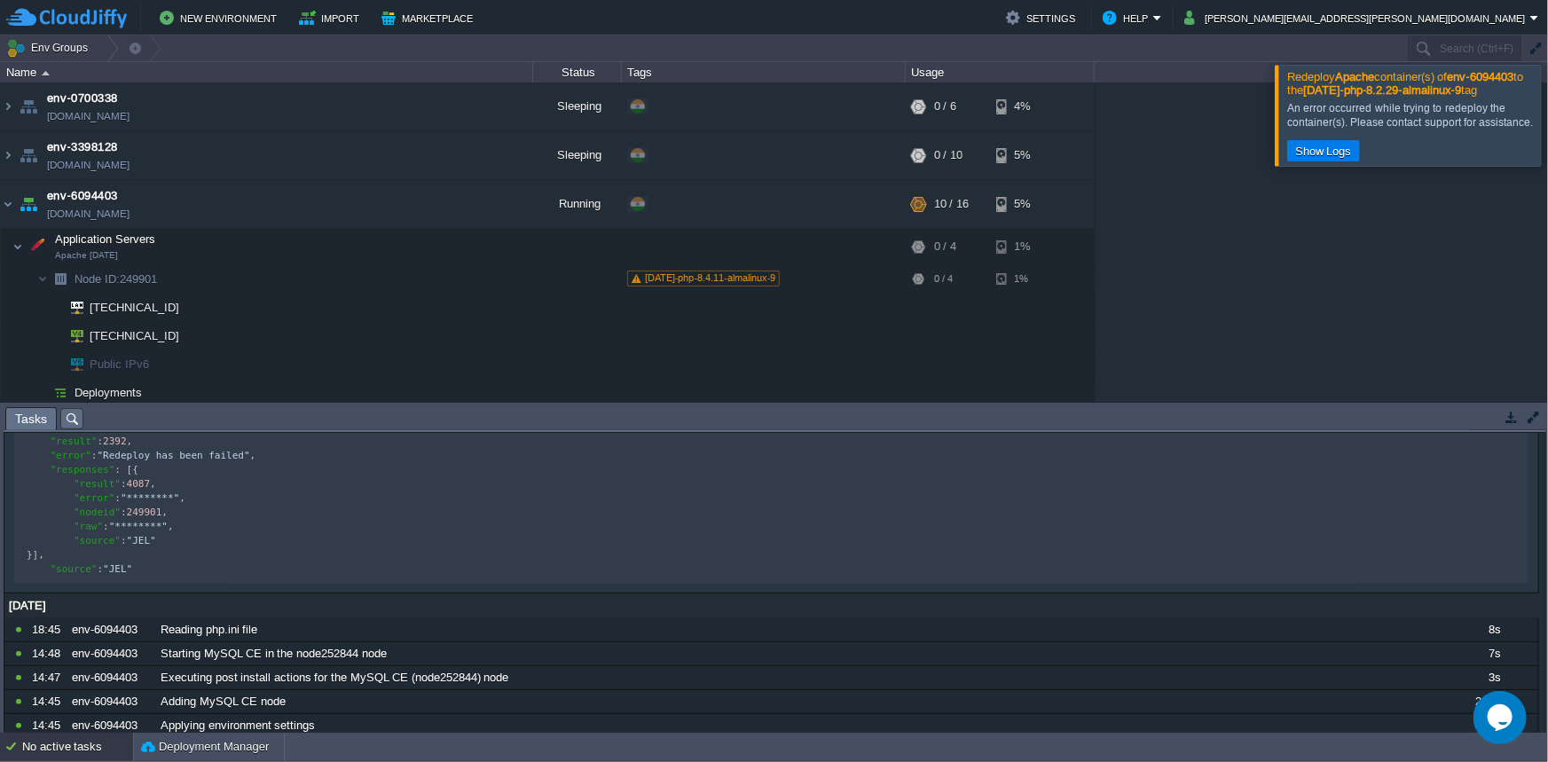
scroll to position [35, 0]
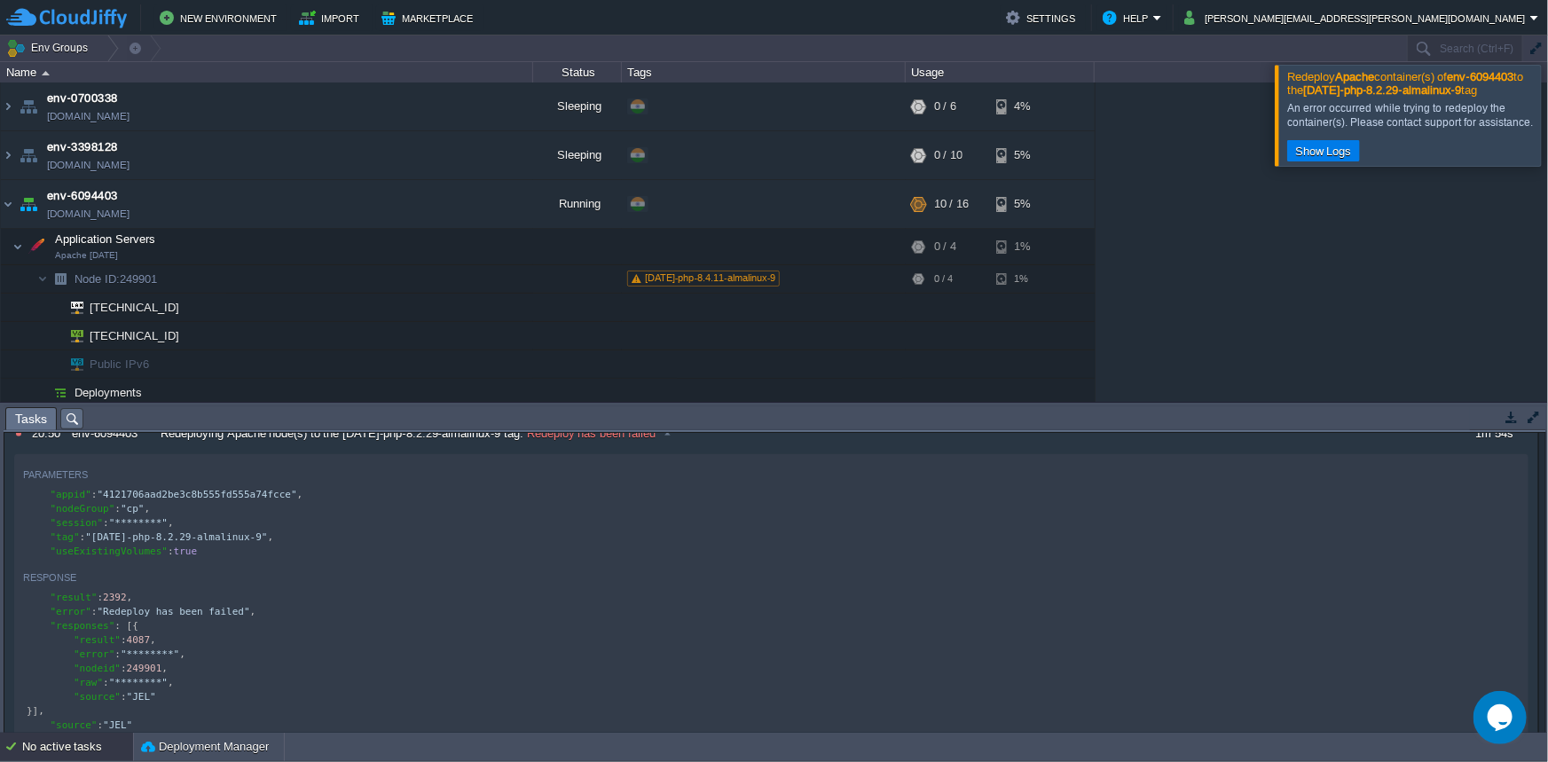
click at [1531, 417] on button "button" at bounding box center [1534, 417] width 16 height 16
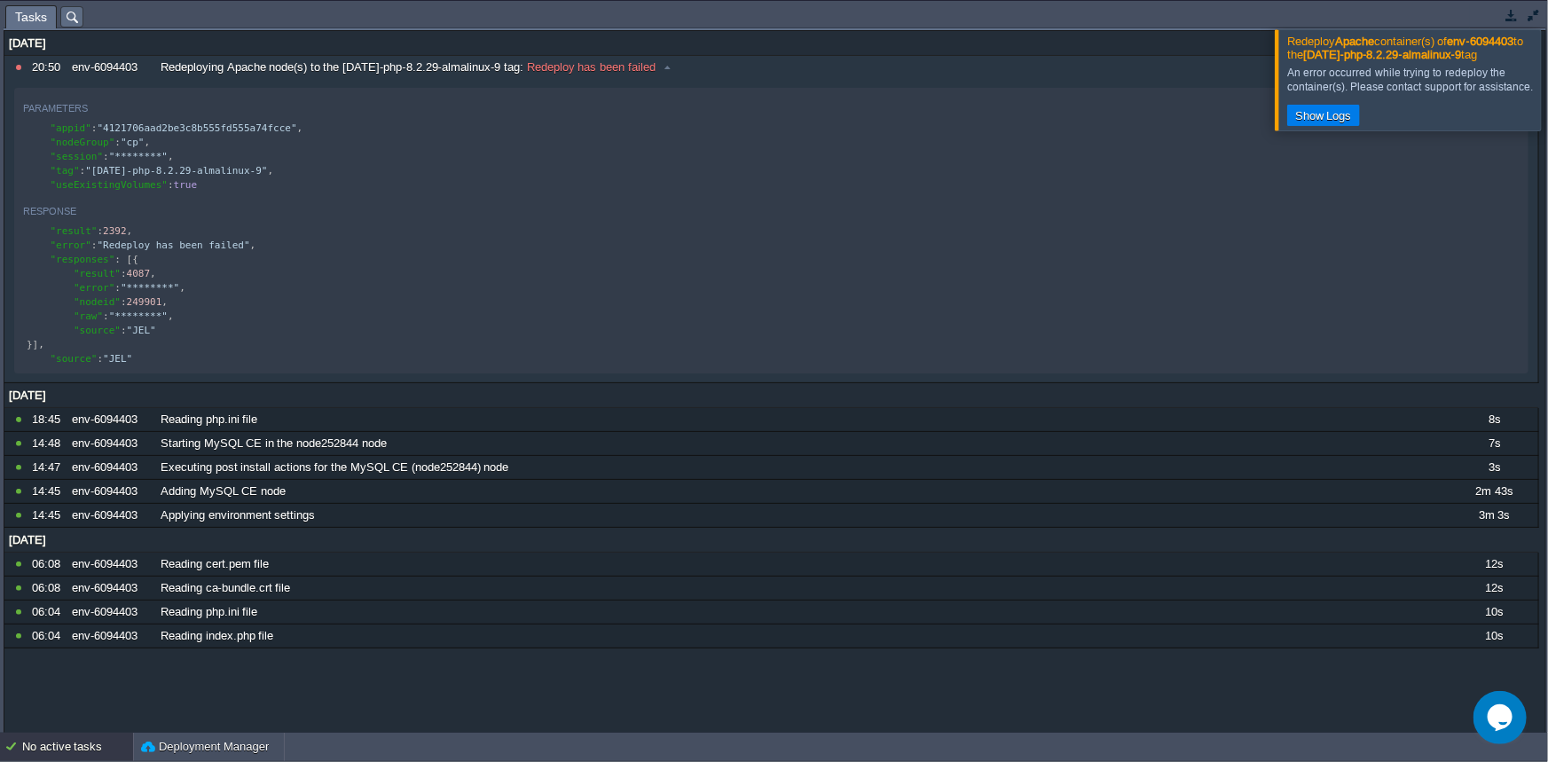
scroll to position [0, 0]
click at [1548, 75] on div at bounding box center [1570, 79] width 0 height 100
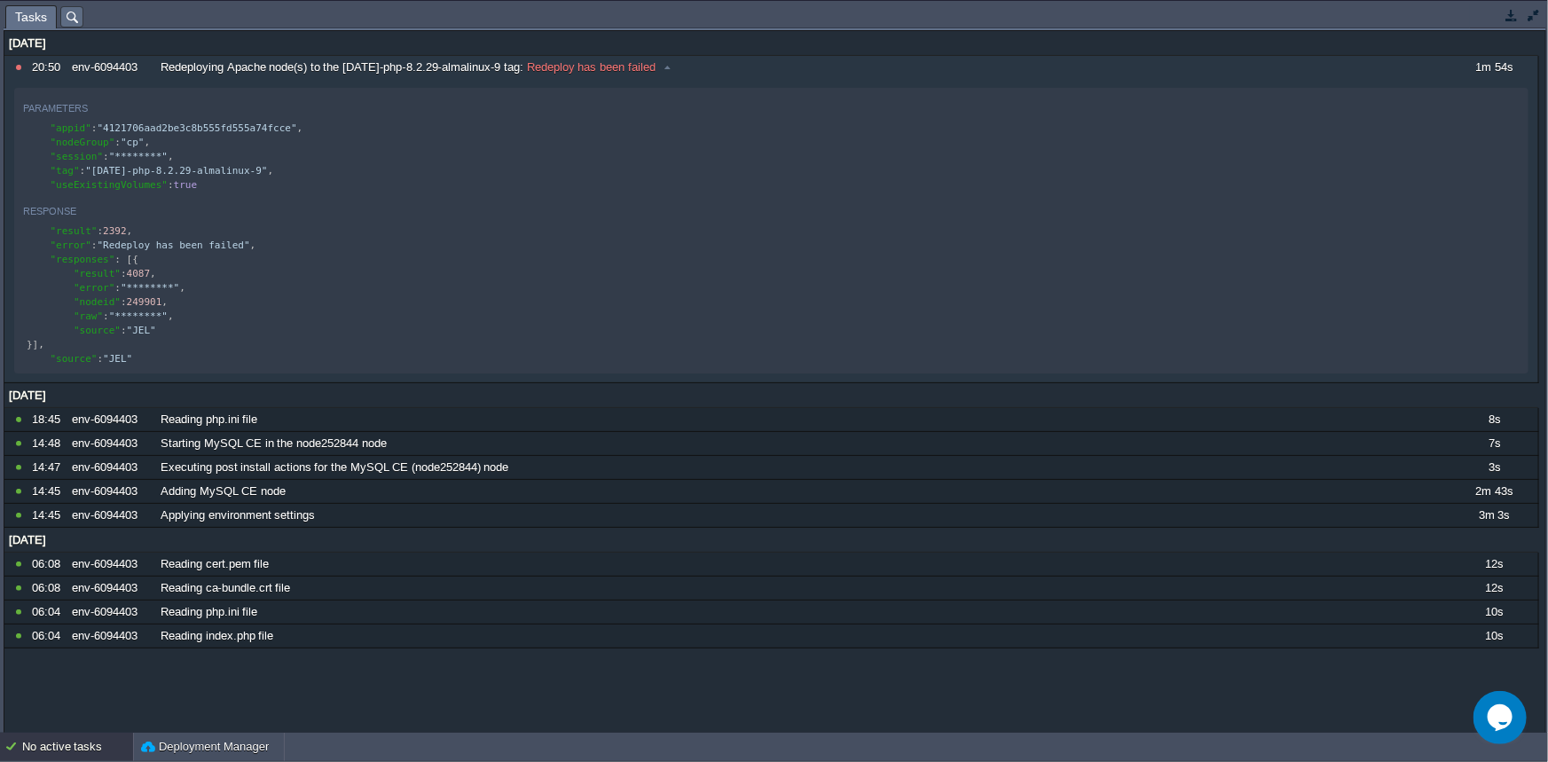
click at [1505, 19] on button "button" at bounding box center [1512, 15] width 16 height 16
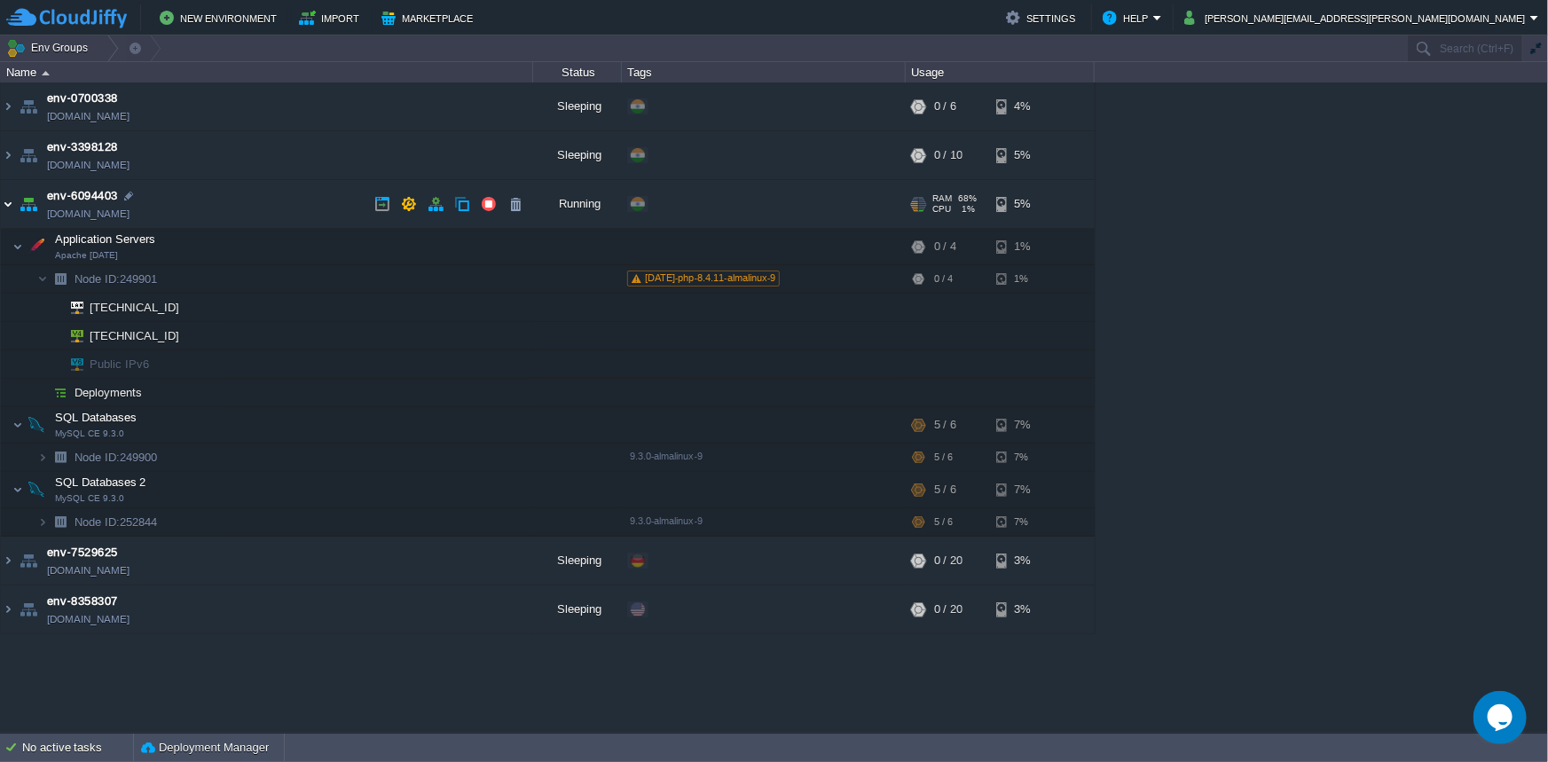
click at [5, 203] on img at bounding box center [8, 204] width 14 height 48
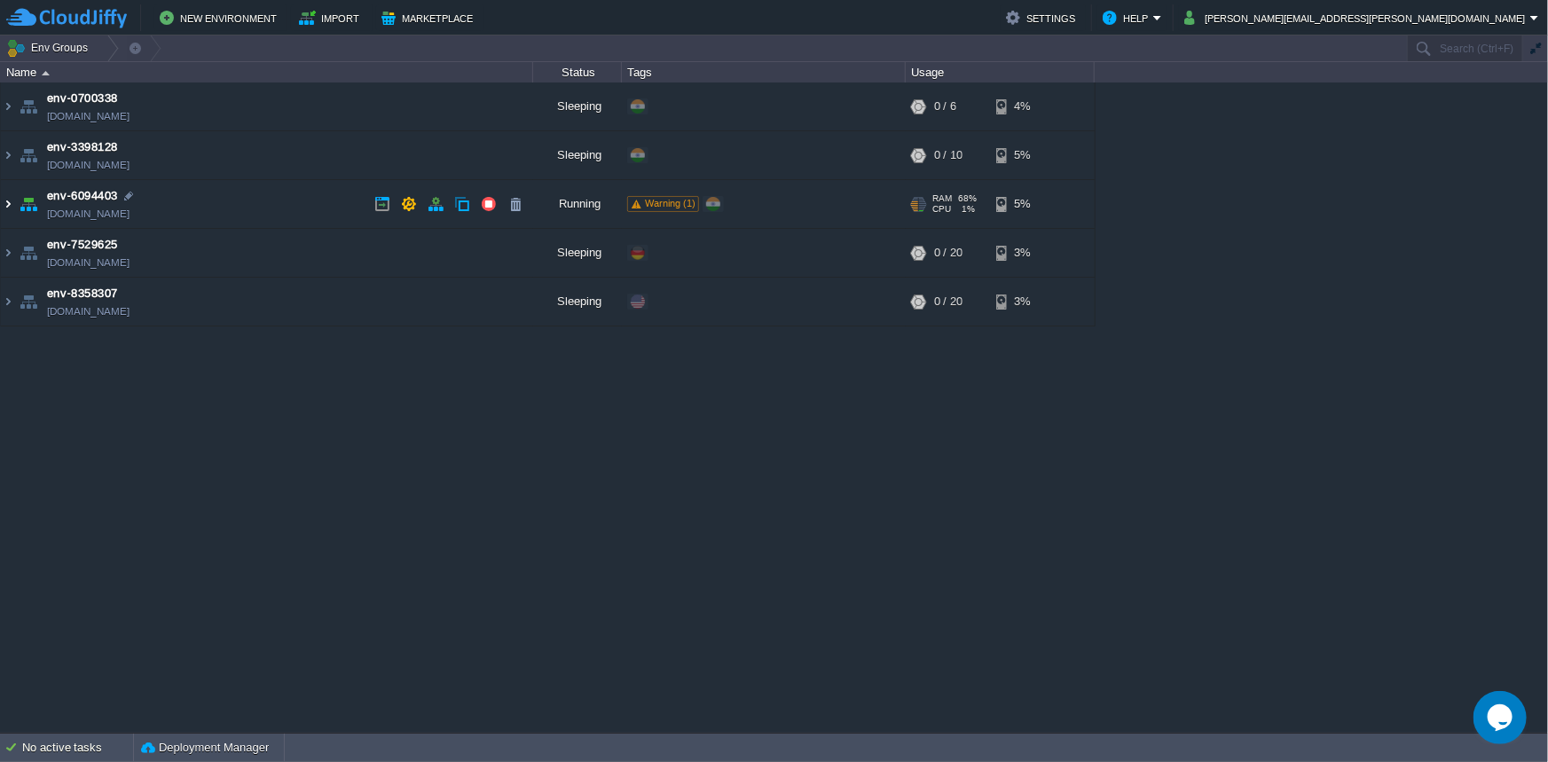
click at [5, 203] on img at bounding box center [8, 204] width 14 height 48
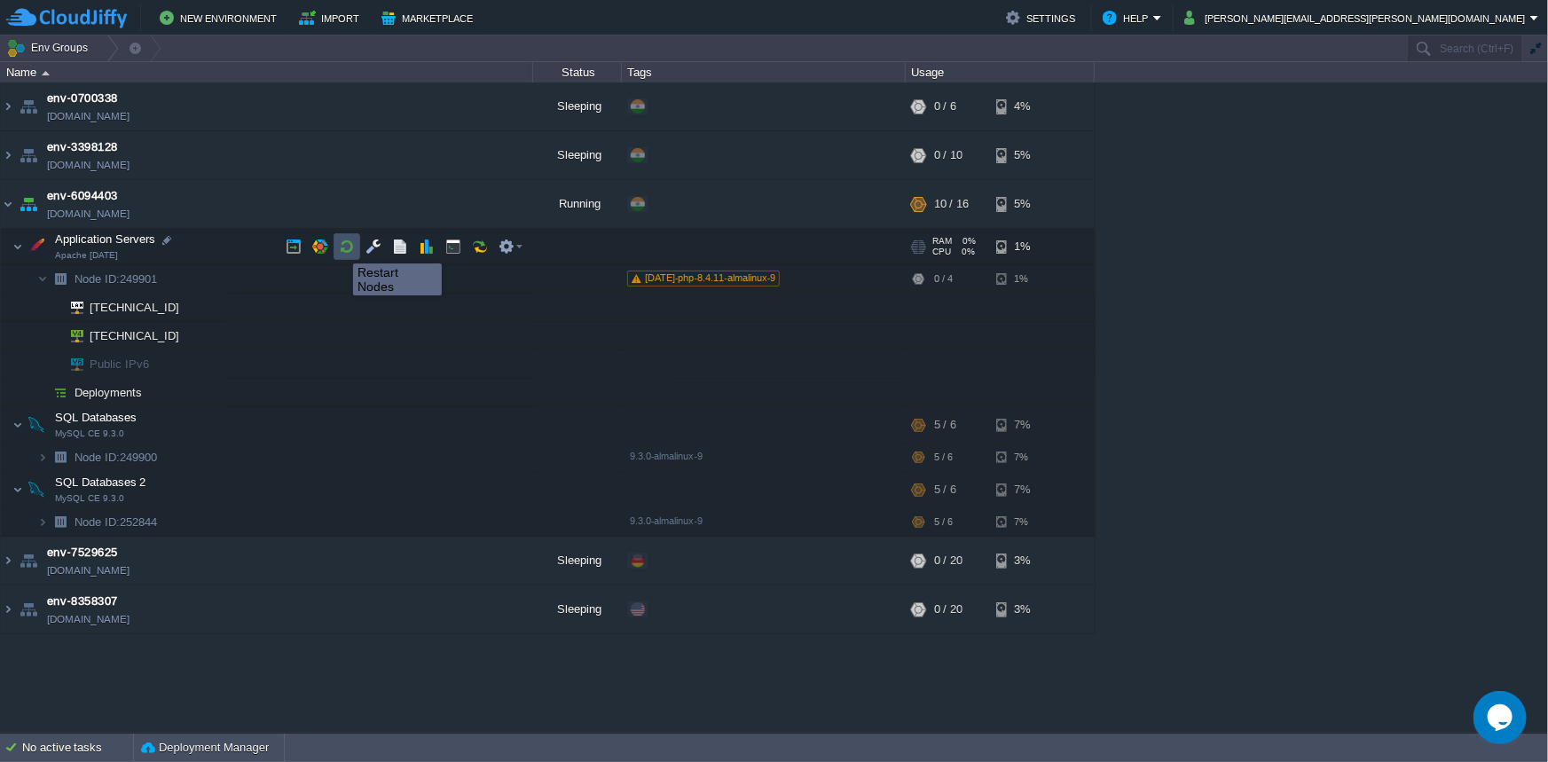
click at [340, 248] on button "button" at bounding box center [347, 247] width 16 height 16
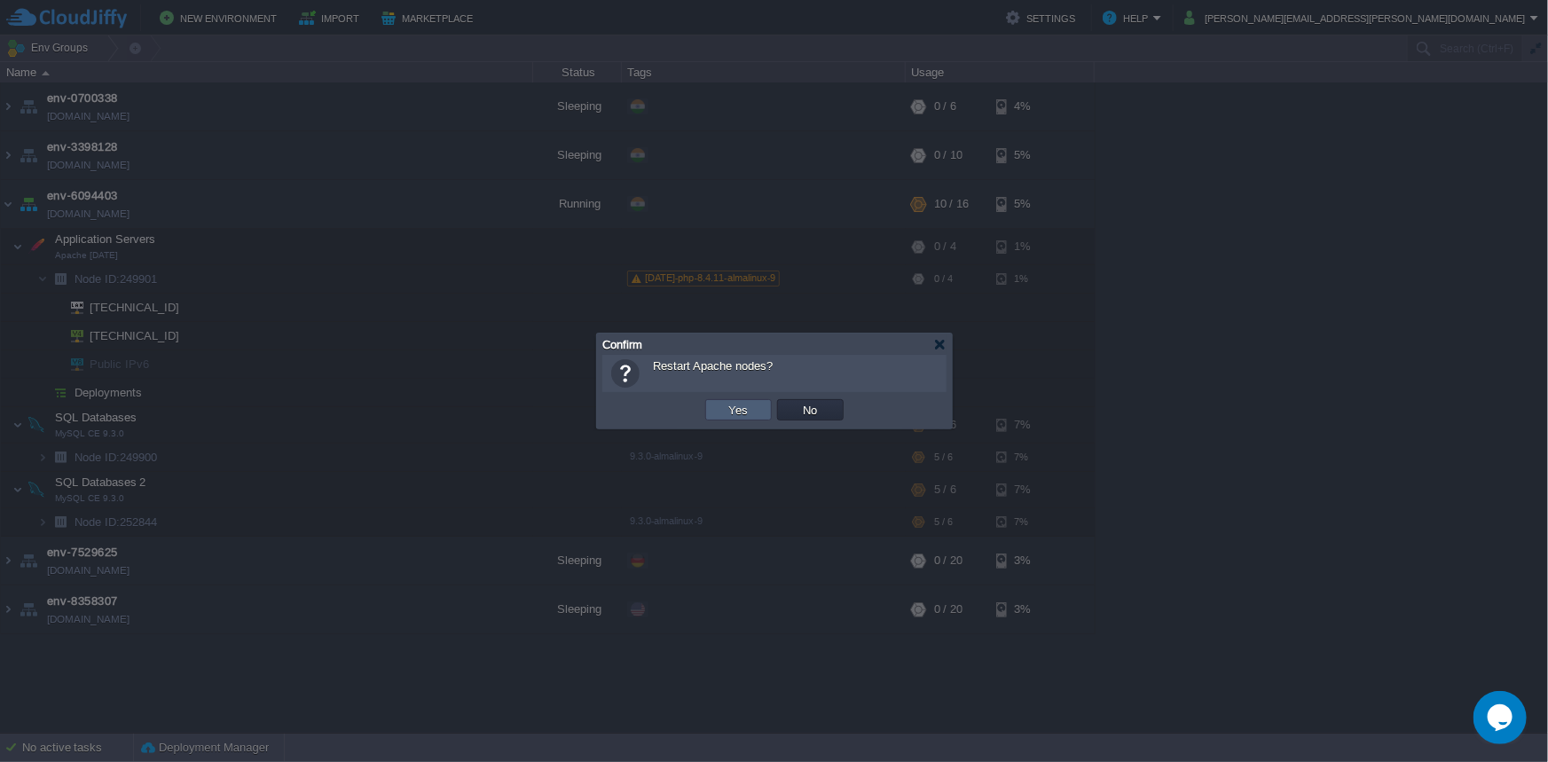
click at [736, 417] on button "Yes" at bounding box center [739, 410] width 30 height 16
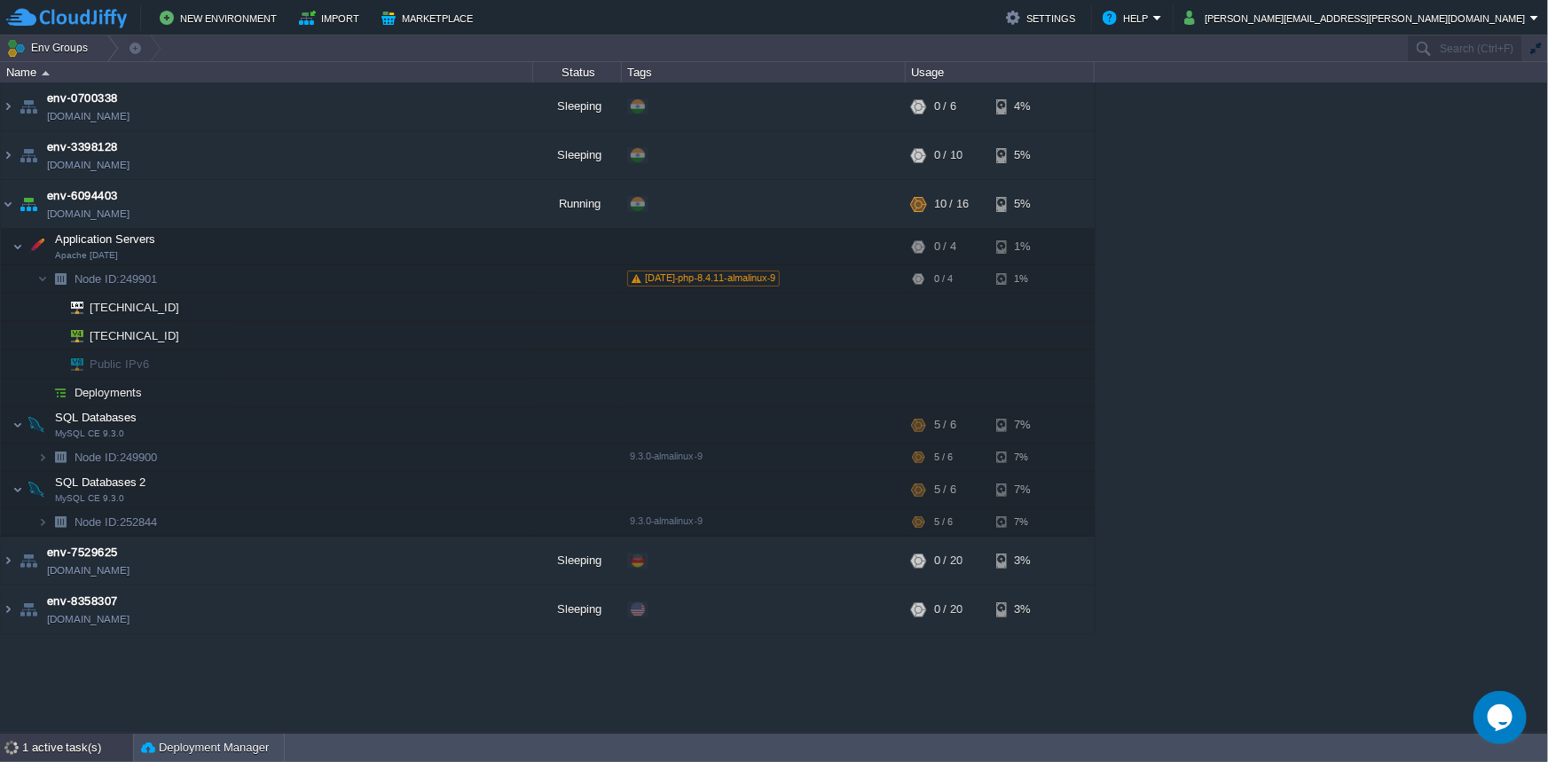
click at [29, 752] on div "1 active task(s)" at bounding box center [77, 748] width 111 height 28
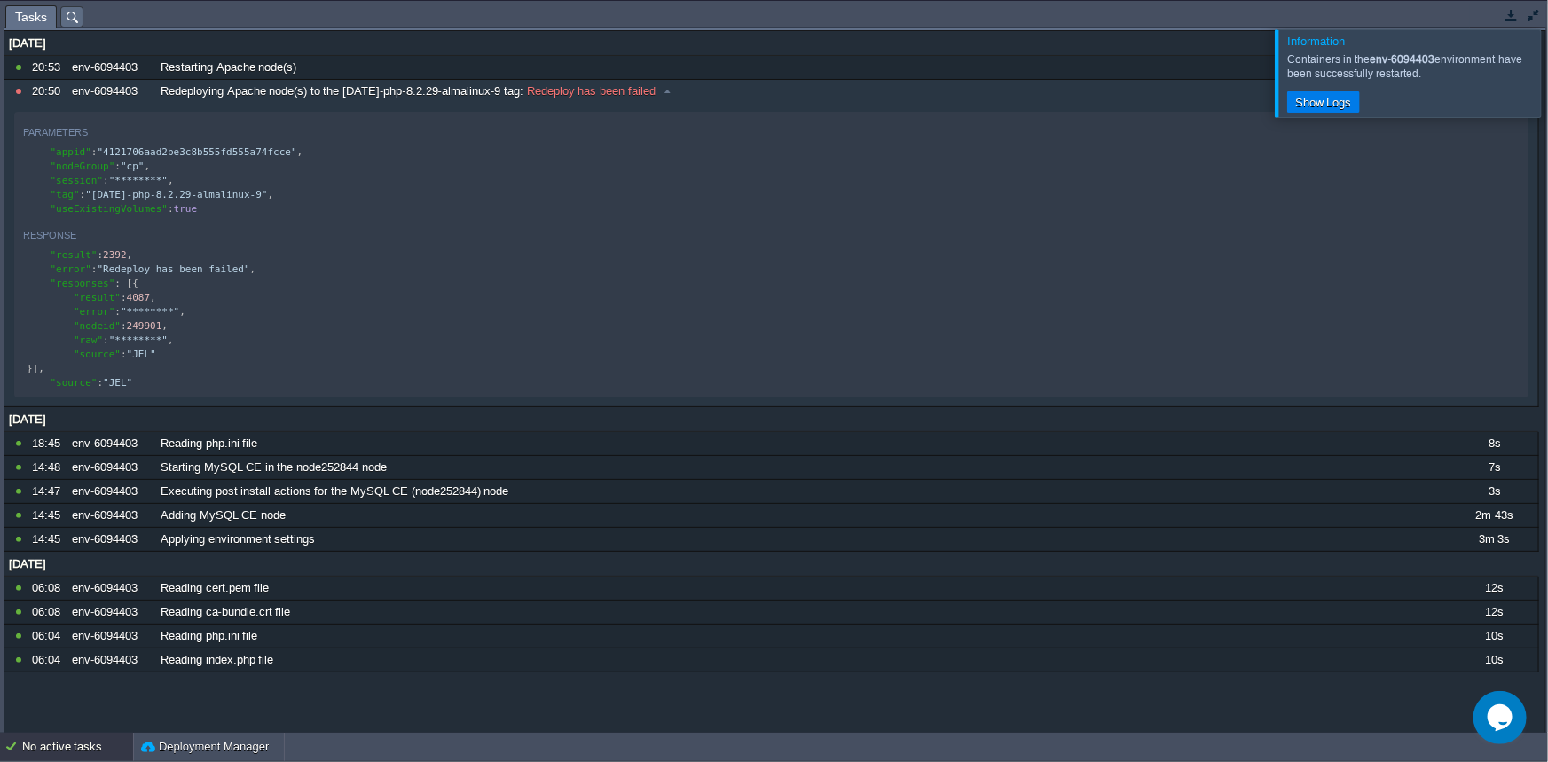
click at [24, 751] on div "No active tasks" at bounding box center [77, 747] width 111 height 28
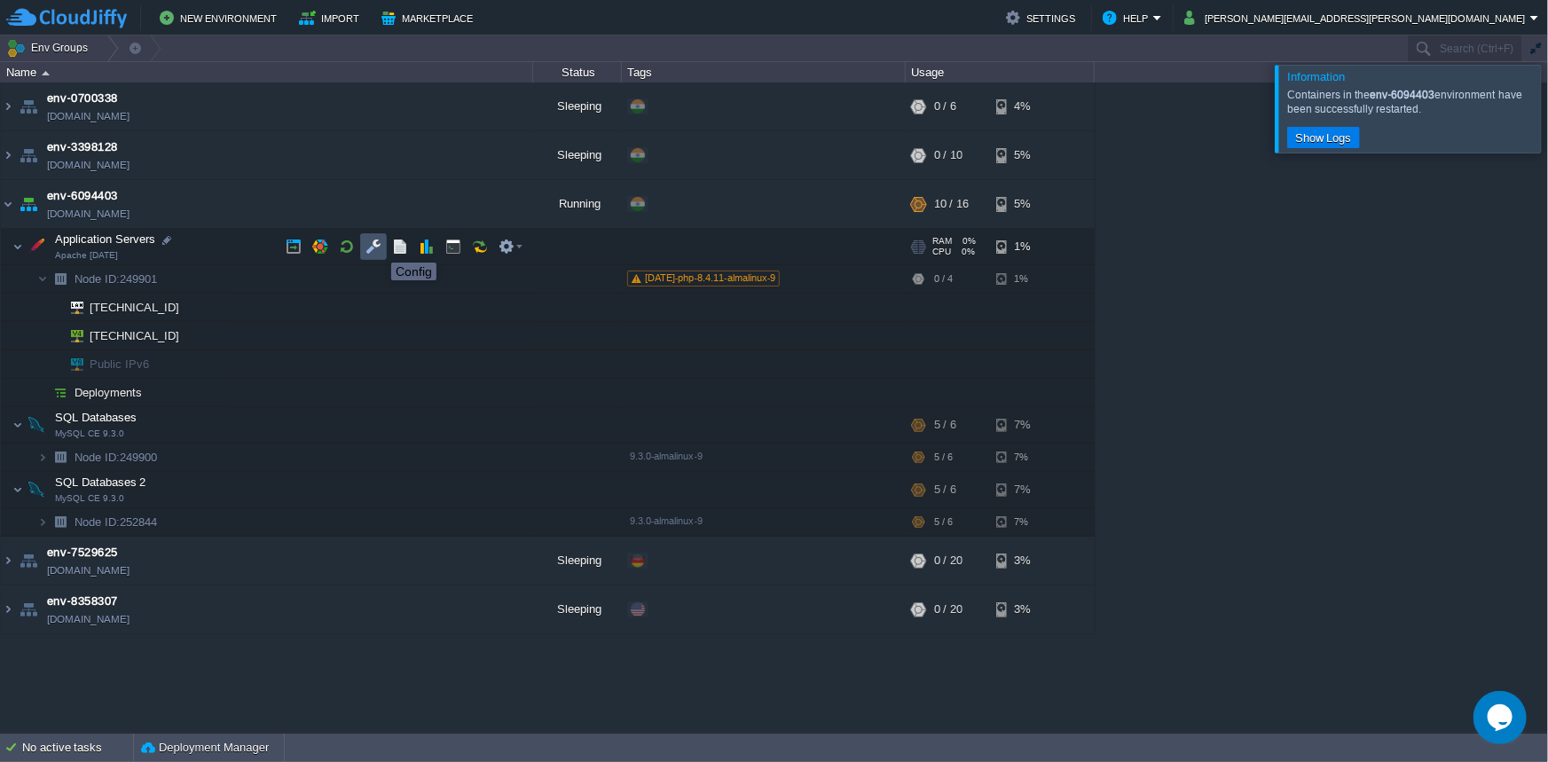
click at [378, 248] on button "button" at bounding box center [374, 247] width 16 height 16
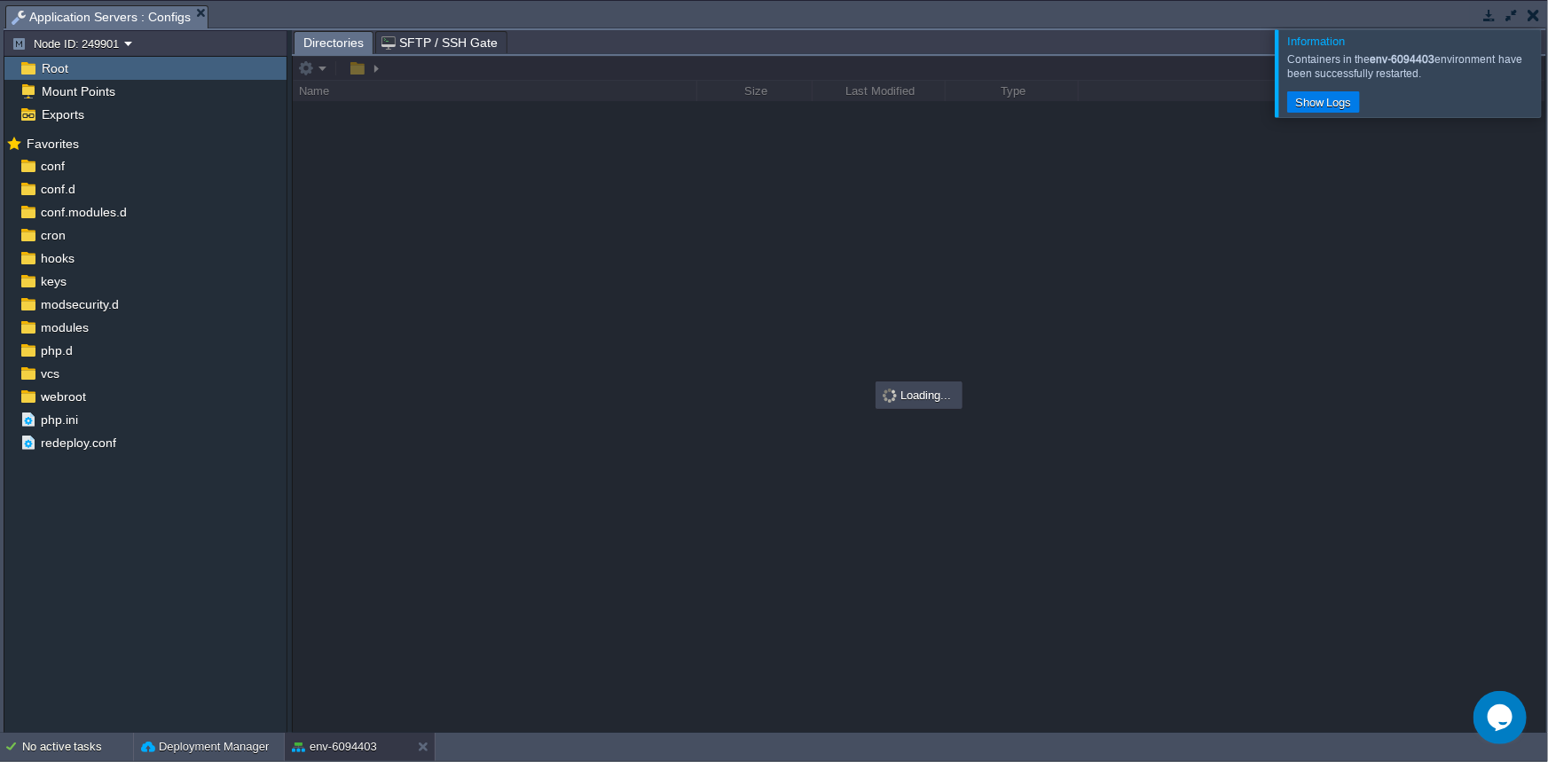
click at [1537, 23] on td at bounding box center [1534, 14] width 22 height 21
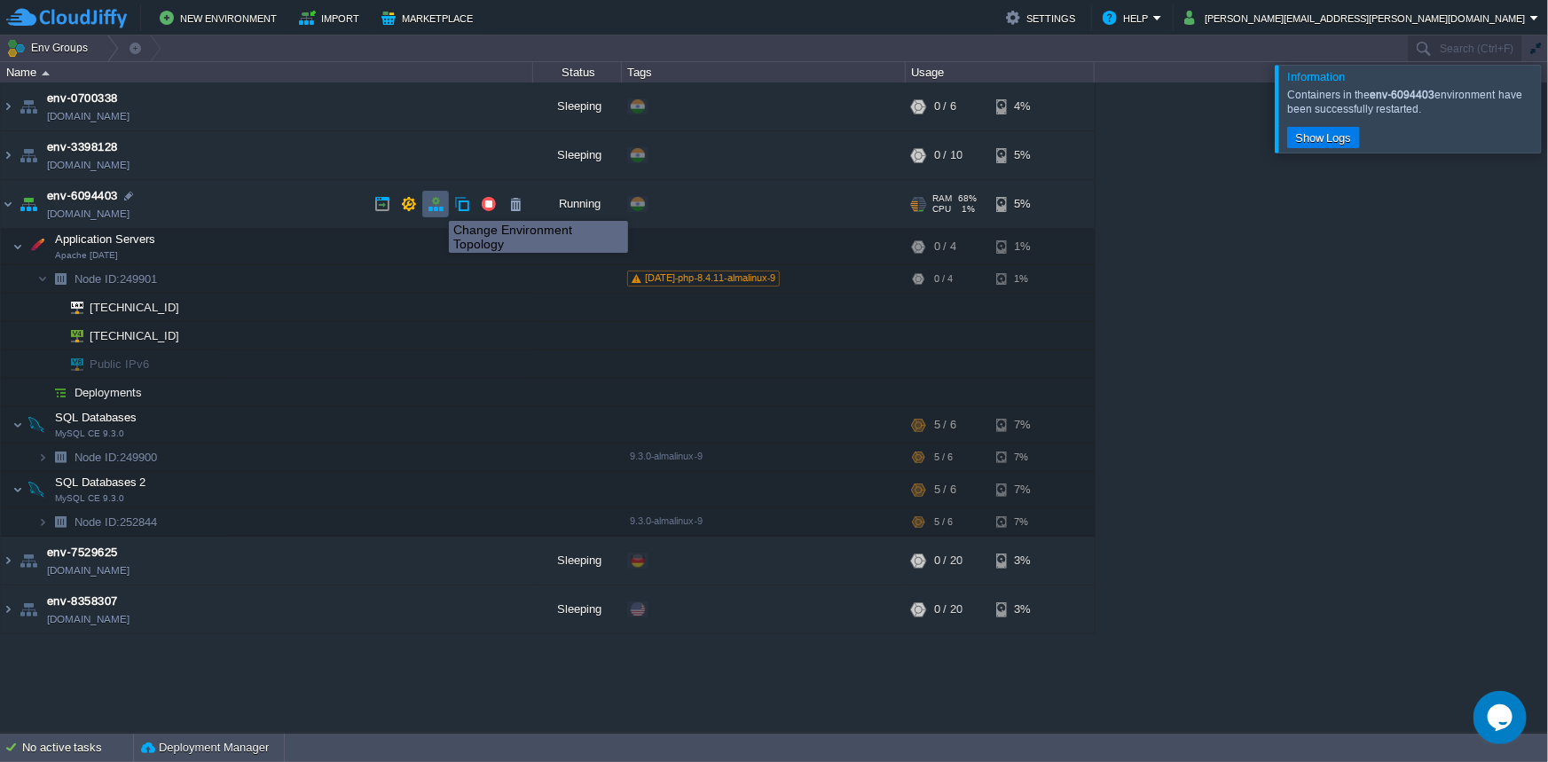
click at [436, 205] on button "button" at bounding box center [436, 204] width 16 height 16
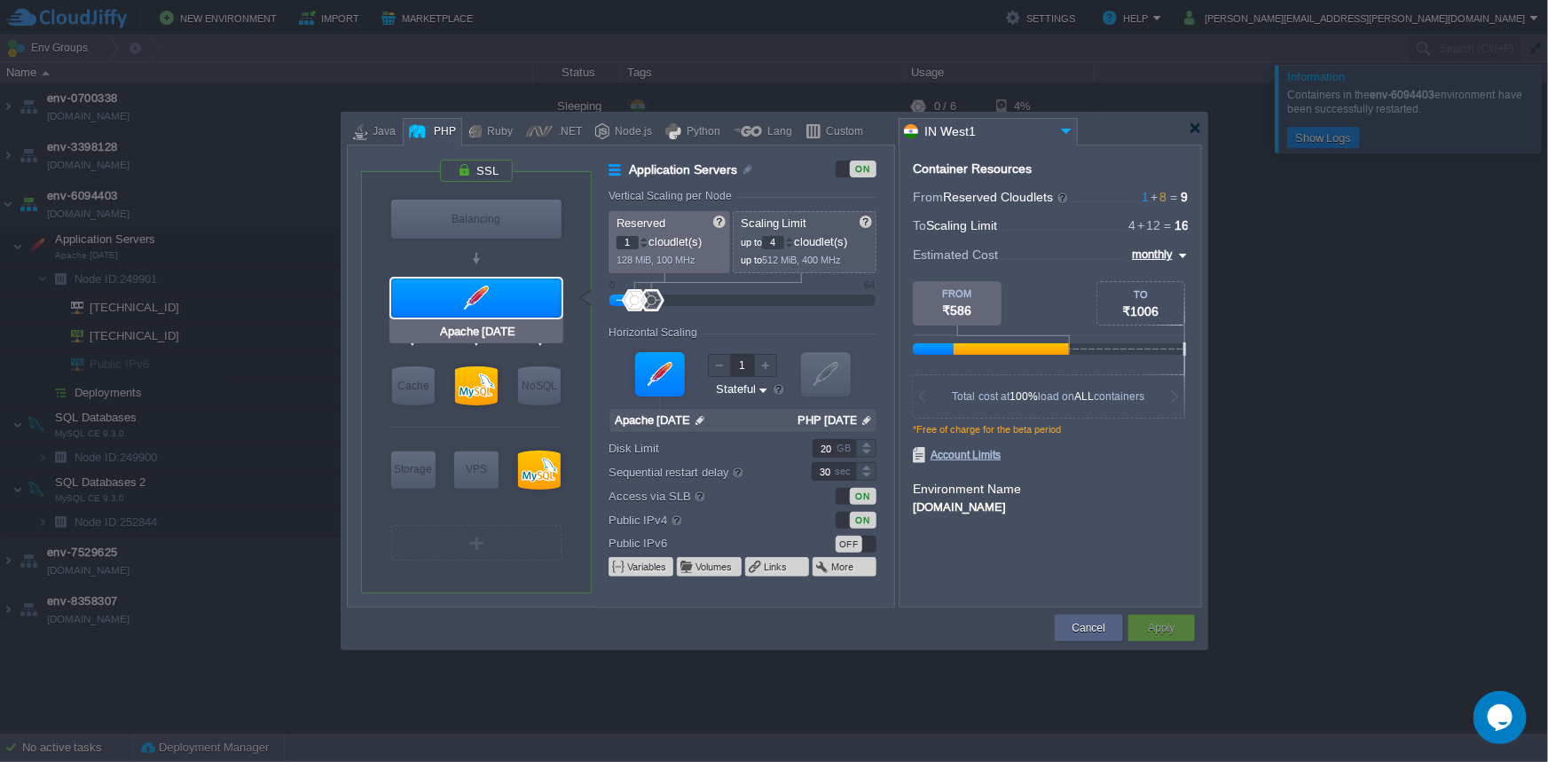
type input "MySQL CE 9.3.0"
click at [855, 421] on input "PHP [DATE]" at bounding box center [825, 420] width 66 height 23
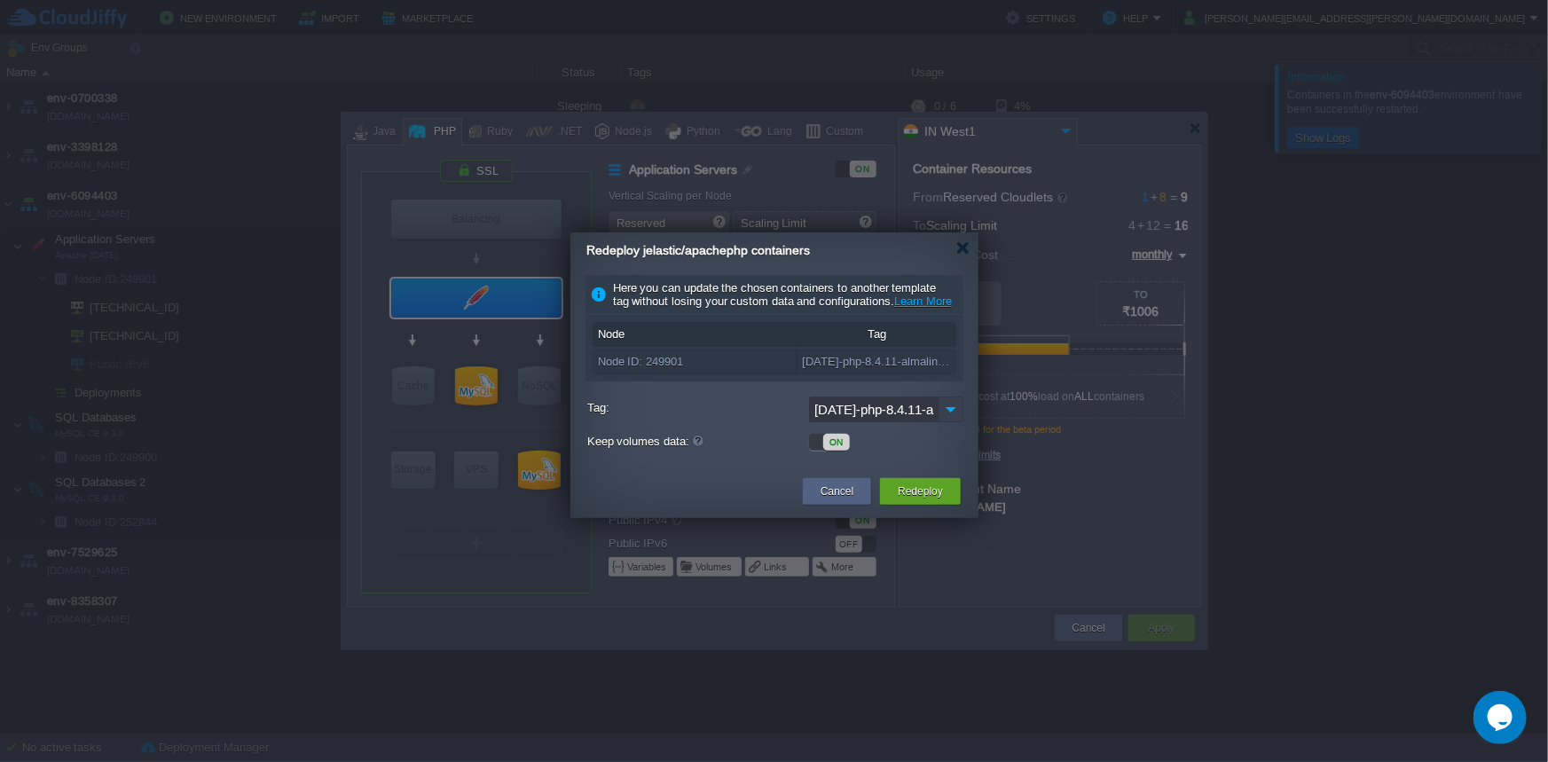
click at [949, 422] on img at bounding box center [951, 410] width 25 height 26
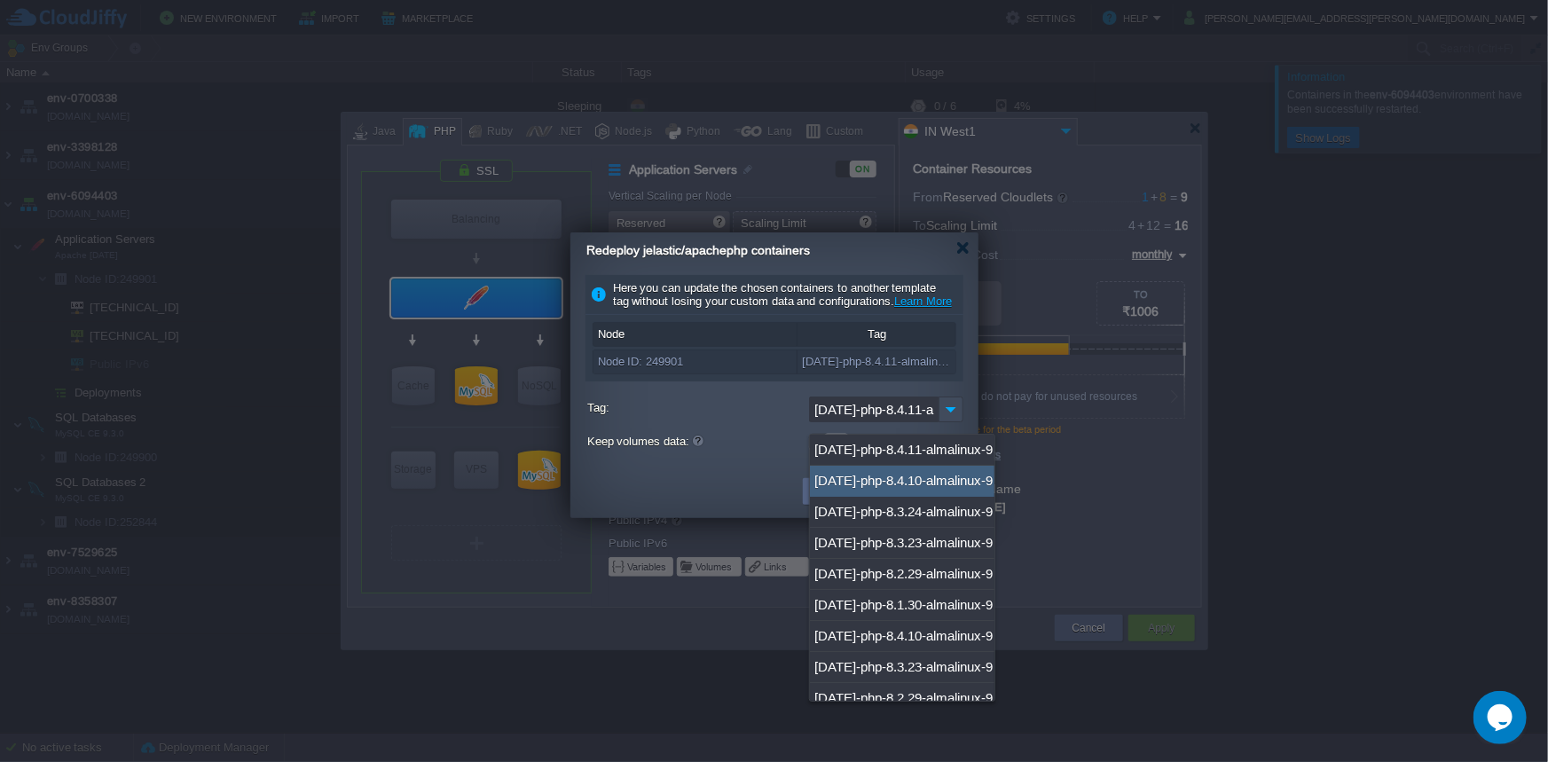
click at [941, 492] on div "[DATE]-php-8.4.10-almalinux-9" at bounding box center [902, 481] width 185 height 31
type input "[DATE]-php-8.4.10-almalinux-9"
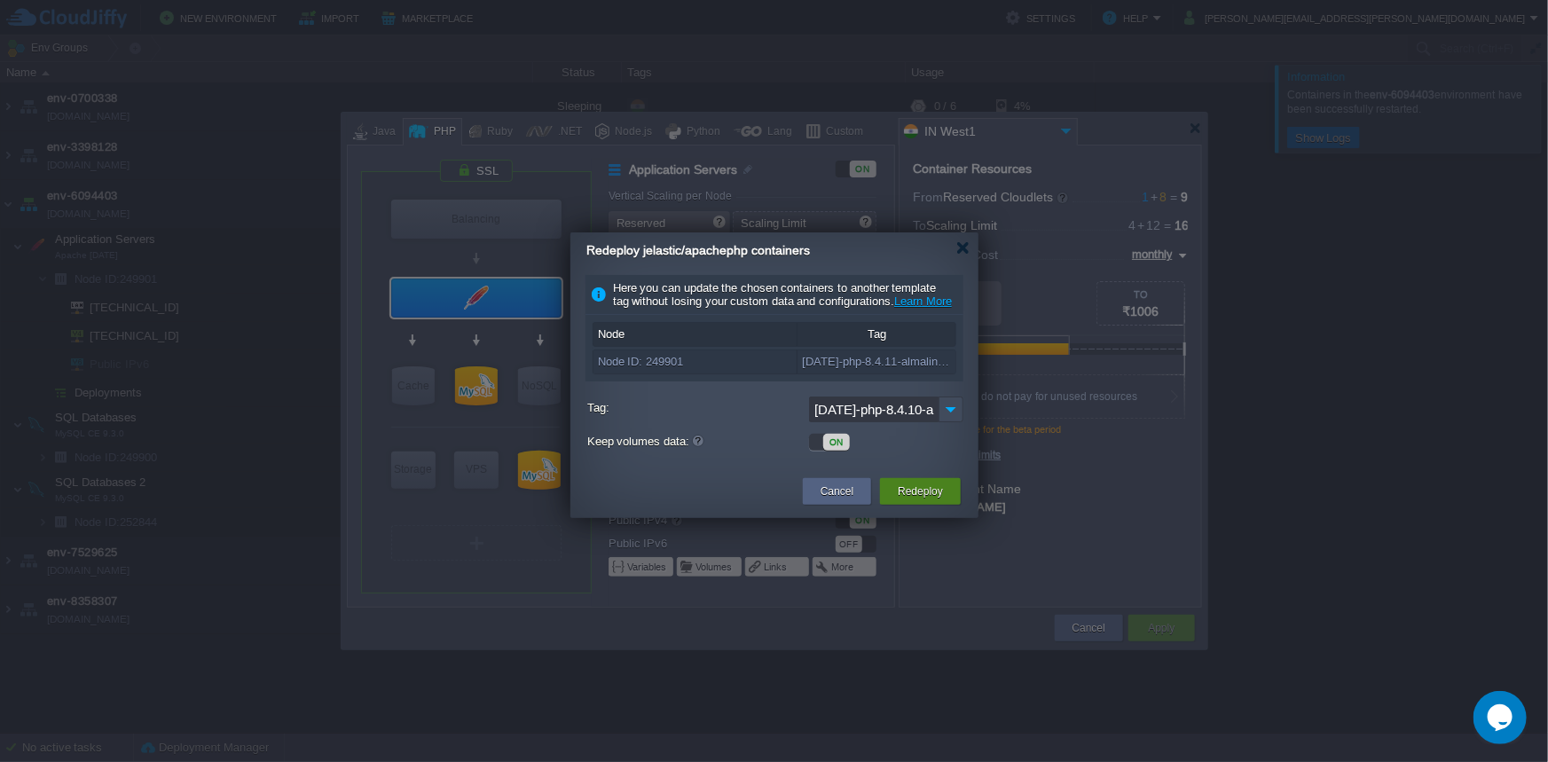
click at [908, 500] on button "Redeploy" at bounding box center [920, 492] width 45 height 18
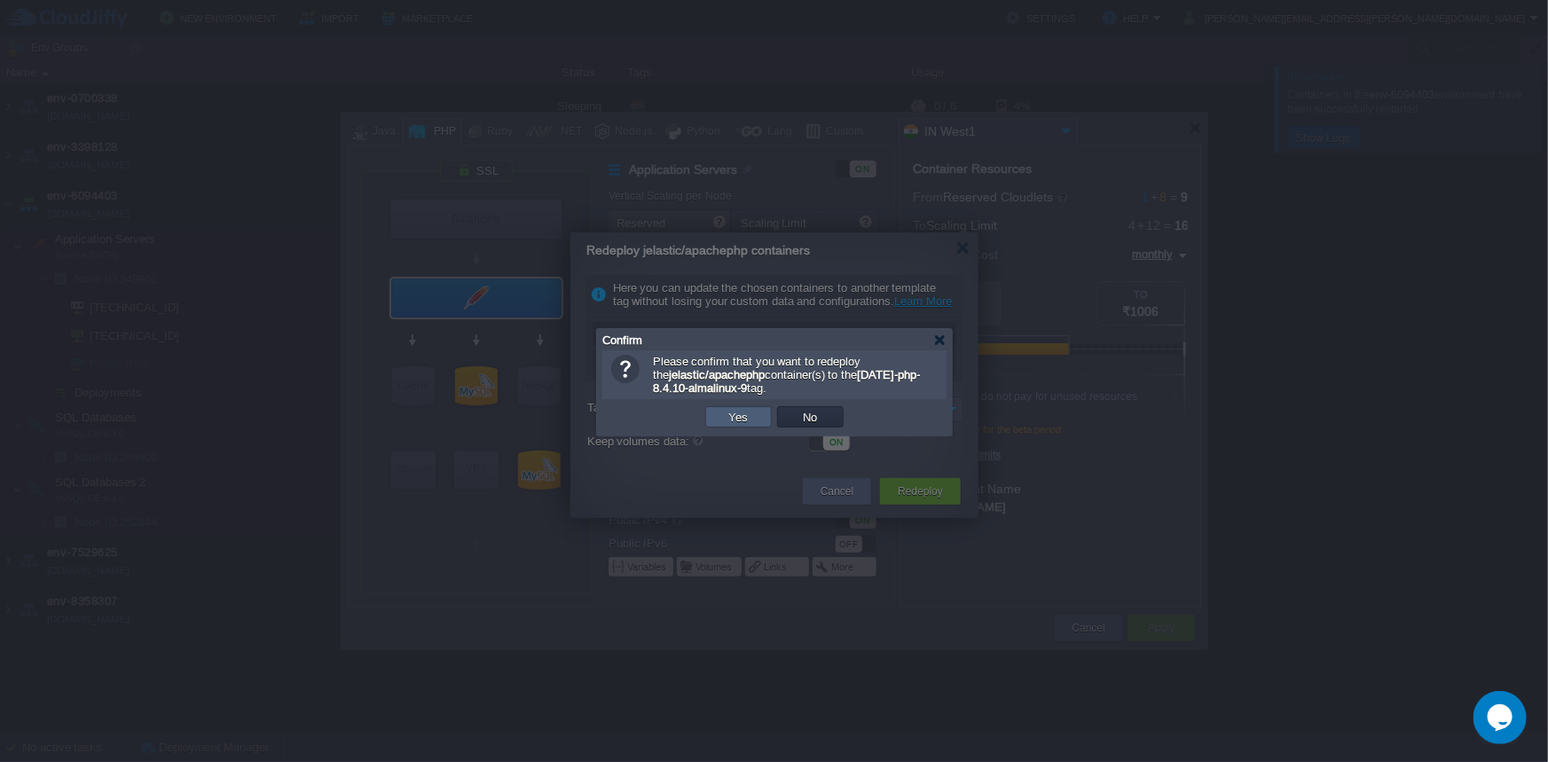
click at [752, 418] on button "Yes" at bounding box center [739, 417] width 30 height 16
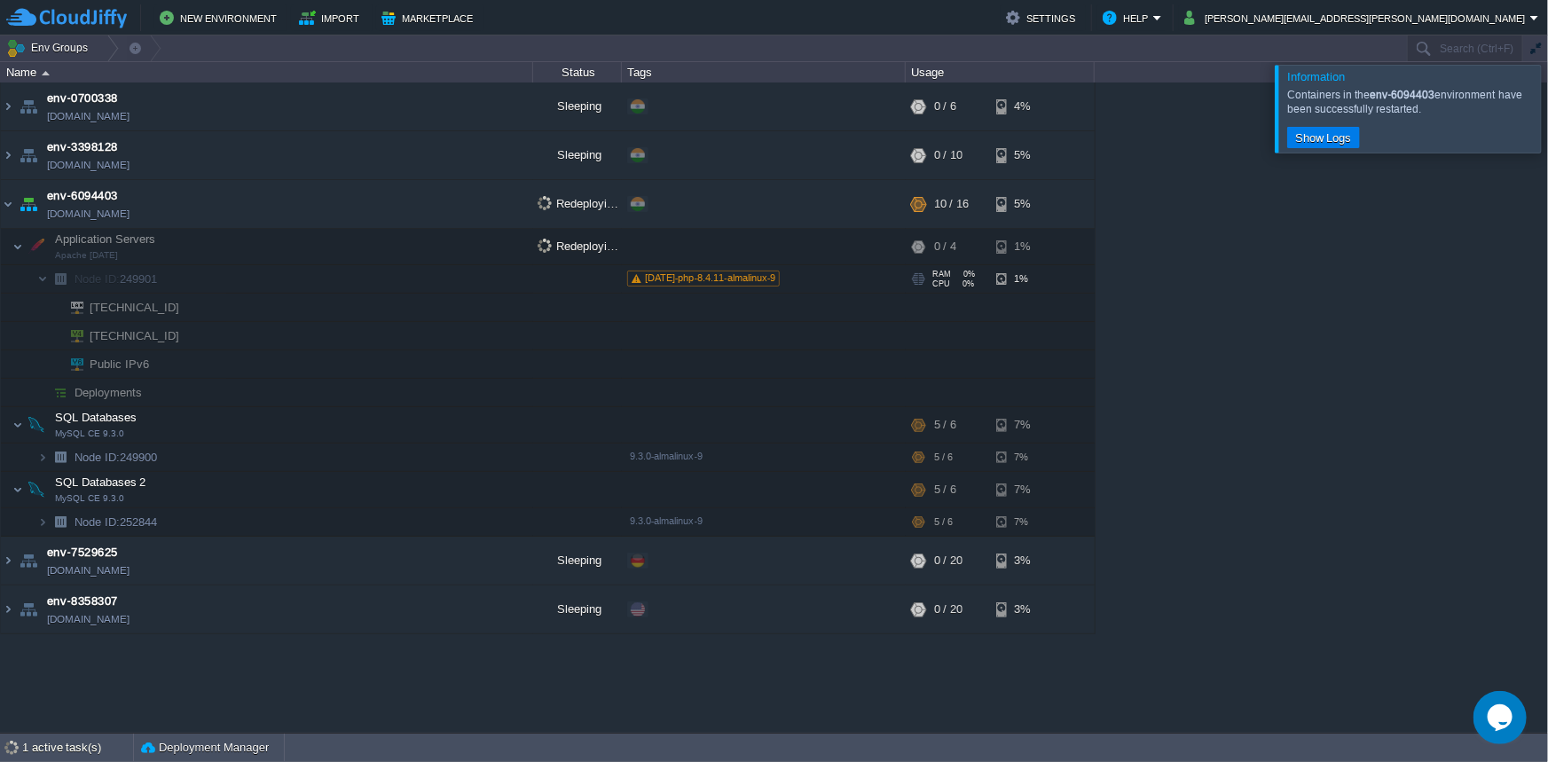
click at [737, 282] on span "[DATE]-php-8.4.11-almalinux-9" at bounding box center [710, 277] width 131 height 11
click at [737, 281] on span "[DATE]-php-8.4.11-almalinux-9" at bounding box center [710, 277] width 131 height 11
click at [696, 275] on span "[DATE]-php-8.4.11-almalinux-9" at bounding box center [710, 277] width 131 height 11
click at [680, 278] on span "[DATE]-php-8.4.11-almalinux-9" at bounding box center [710, 277] width 131 height 11
click at [736, 286] on div "[DATE]-php-8.4.11-almalinux-9" at bounding box center [764, 279] width 278 height 28
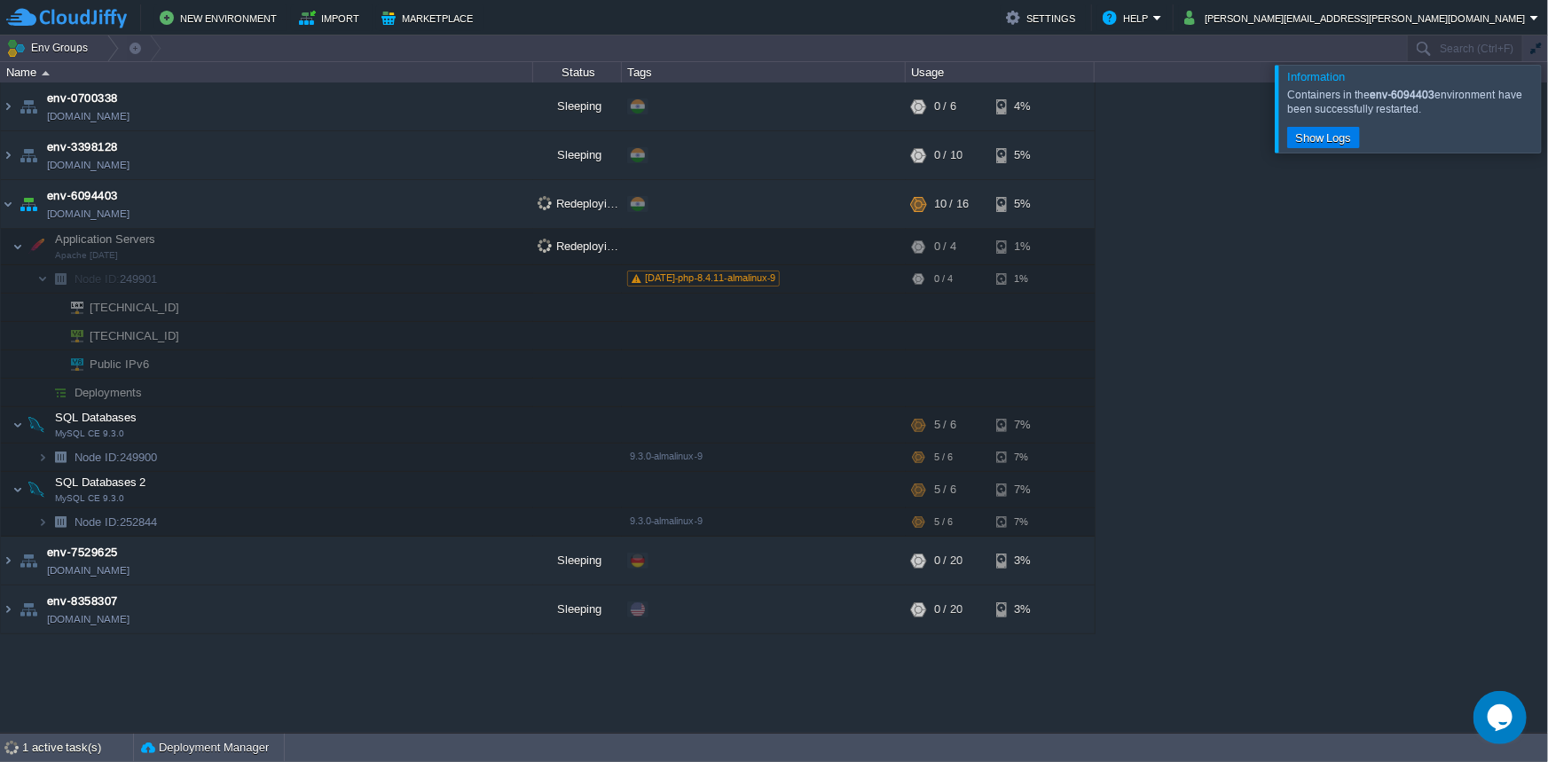
click at [1548, 109] on div at bounding box center [1570, 108] width 0 height 87
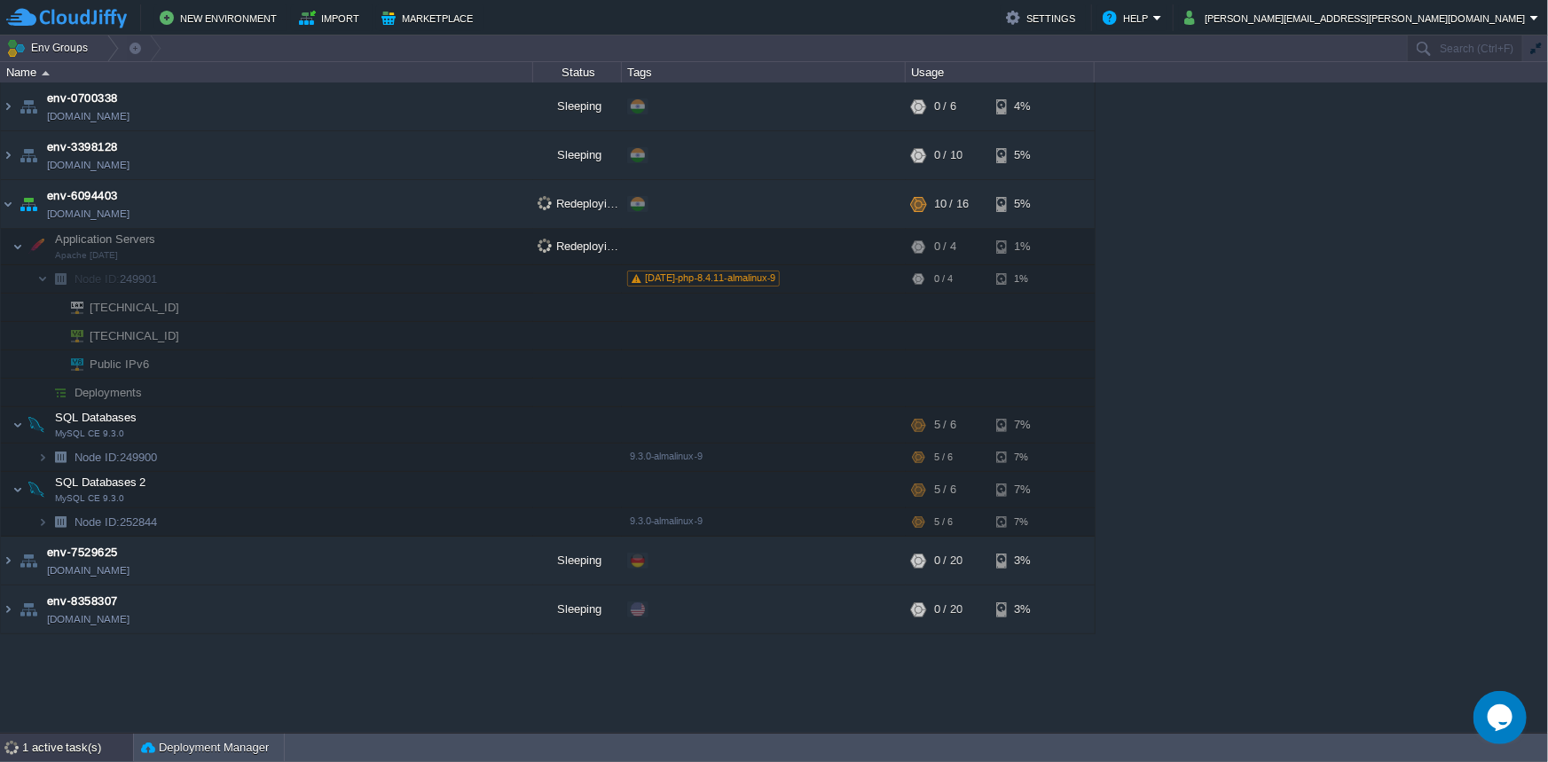
click at [48, 751] on div "1 active task(s)" at bounding box center [77, 748] width 111 height 28
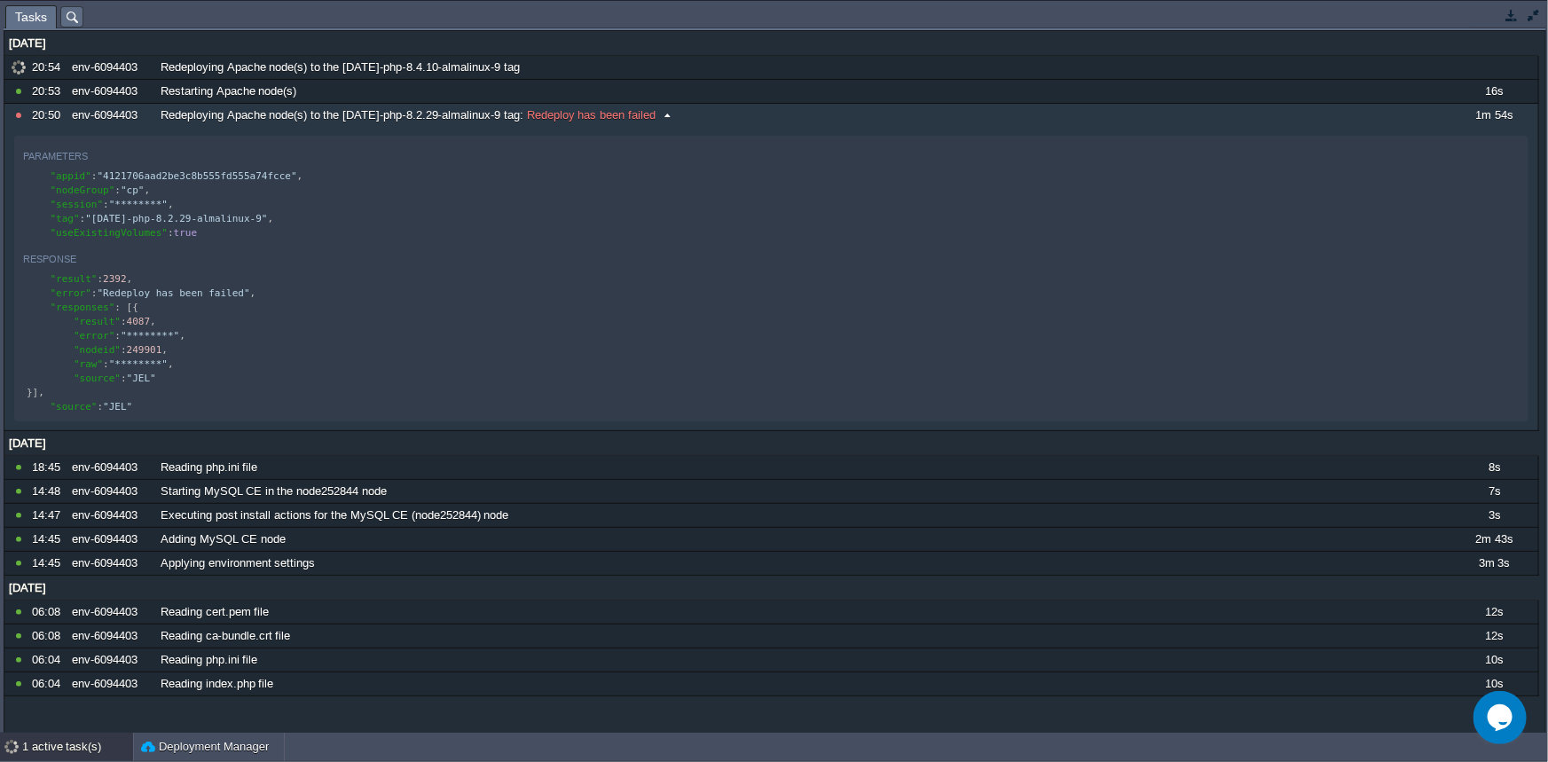
click at [19, 119] on div at bounding box center [19, 115] width 18 height 16
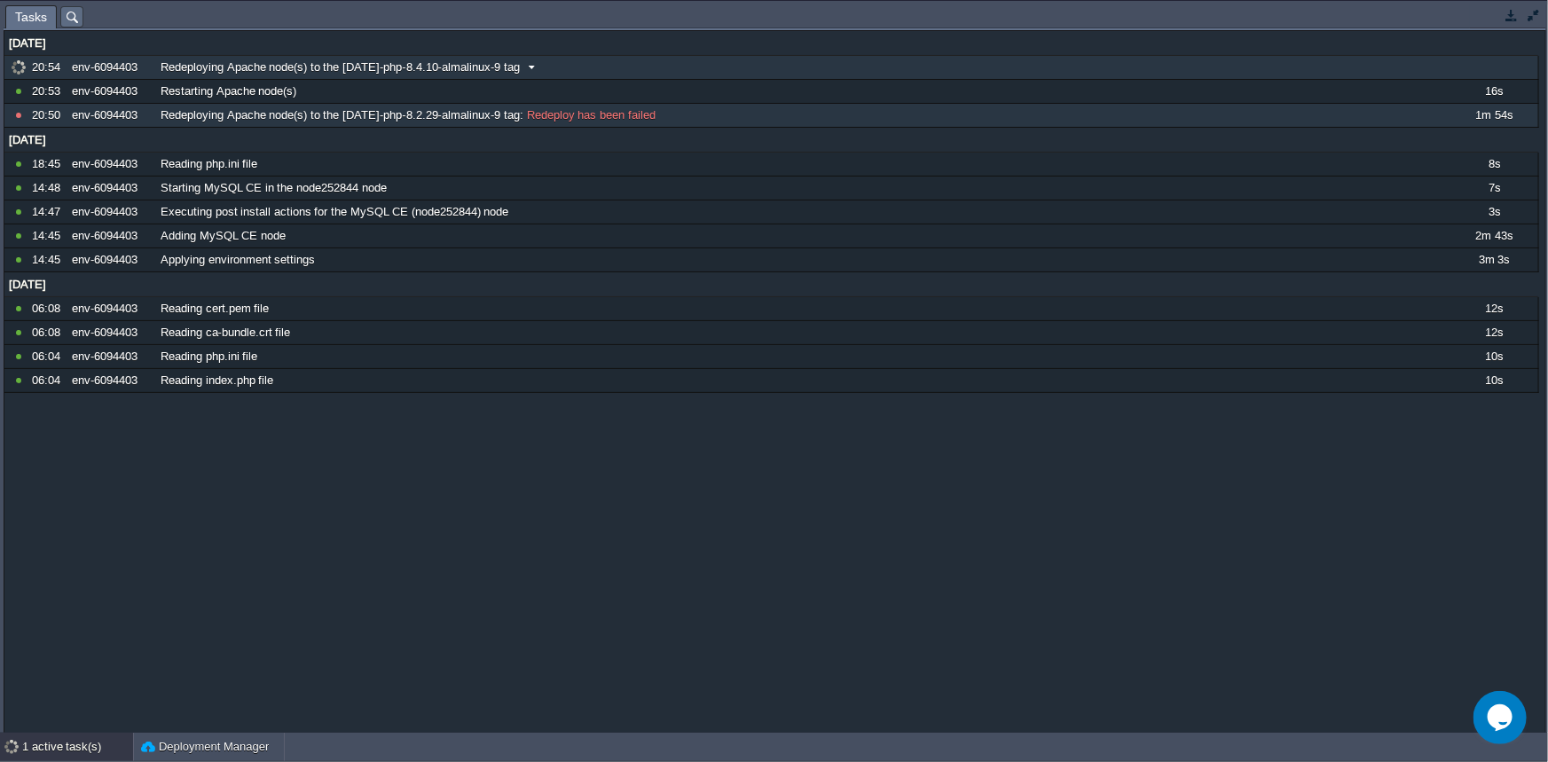
click at [528, 67] on span at bounding box center [532, 67] width 24 height 16
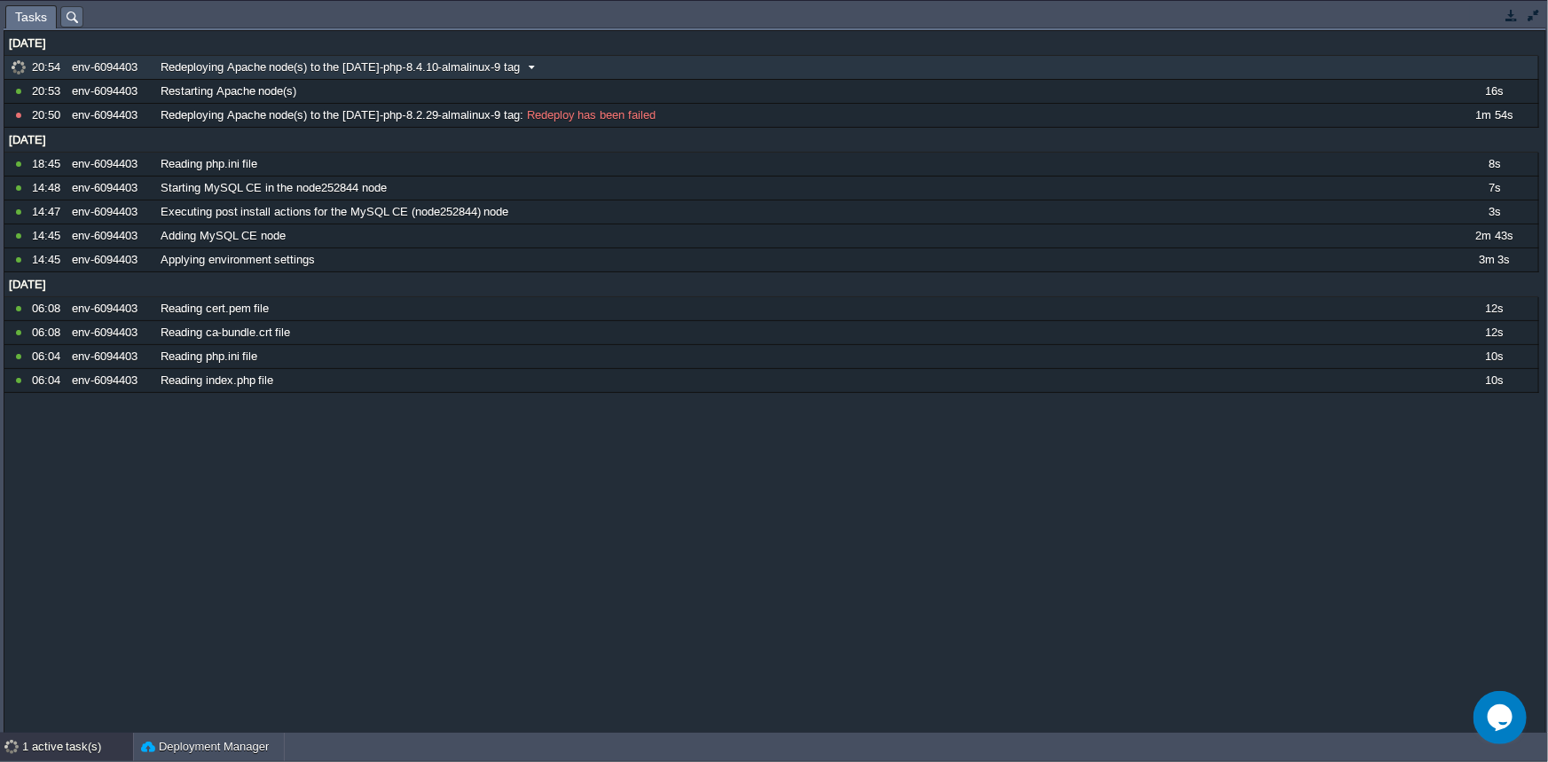
drag, startPoint x: 383, startPoint y: 73, endPoint x: 459, endPoint y: 75, distance: 75.5
click at [459, 75] on div "Redeploying Apache node(s) to the [DATE]-php-8.4.10-almalinux-9 tag" at bounding box center [802, 67] width 1293 height 23
click at [1529, 16] on button "button" at bounding box center [1534, 15] width 16 height 16
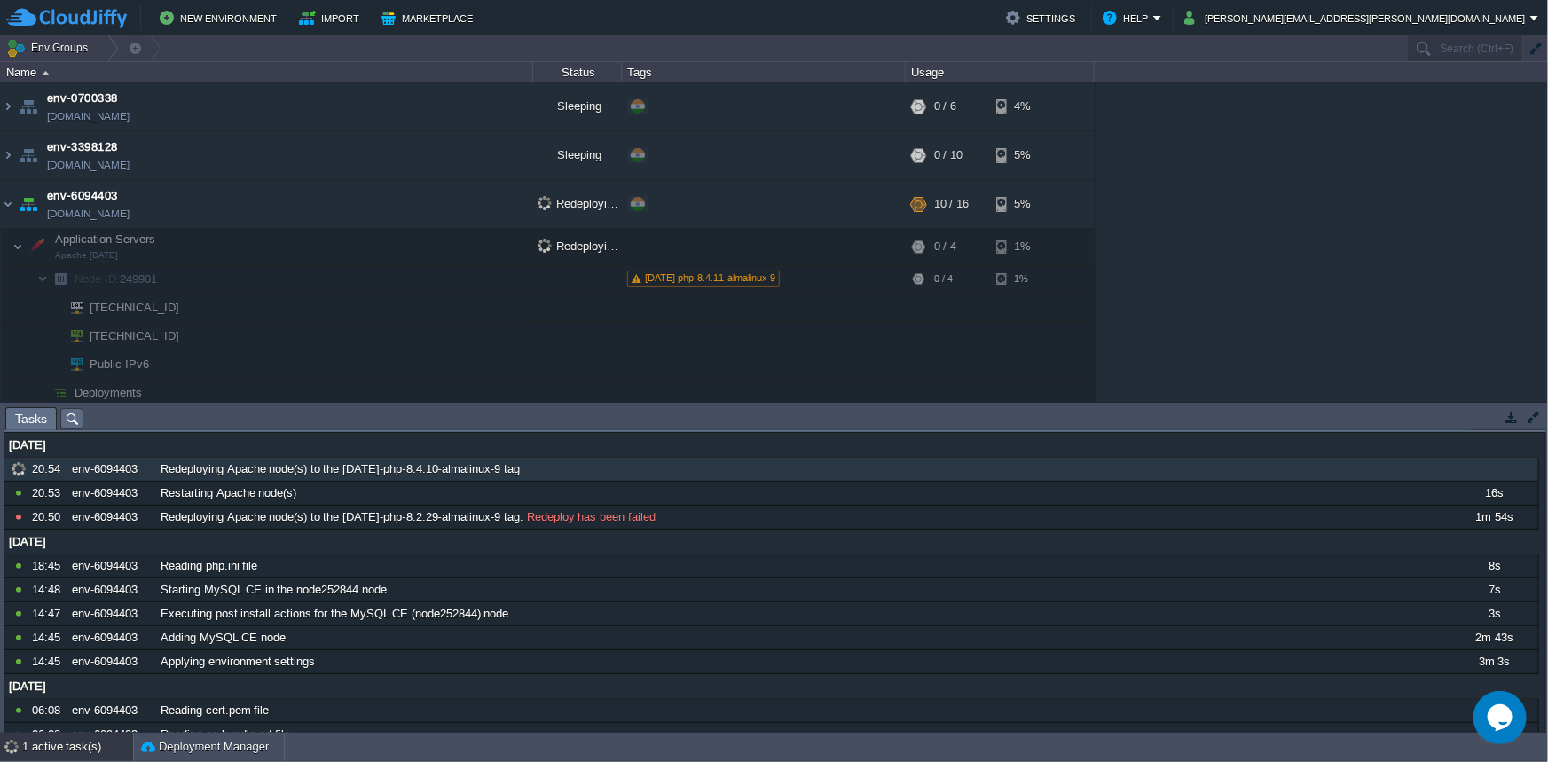
click at [1506, 416] on button "button" at bounding box center [1512, 417] width 16 height 16
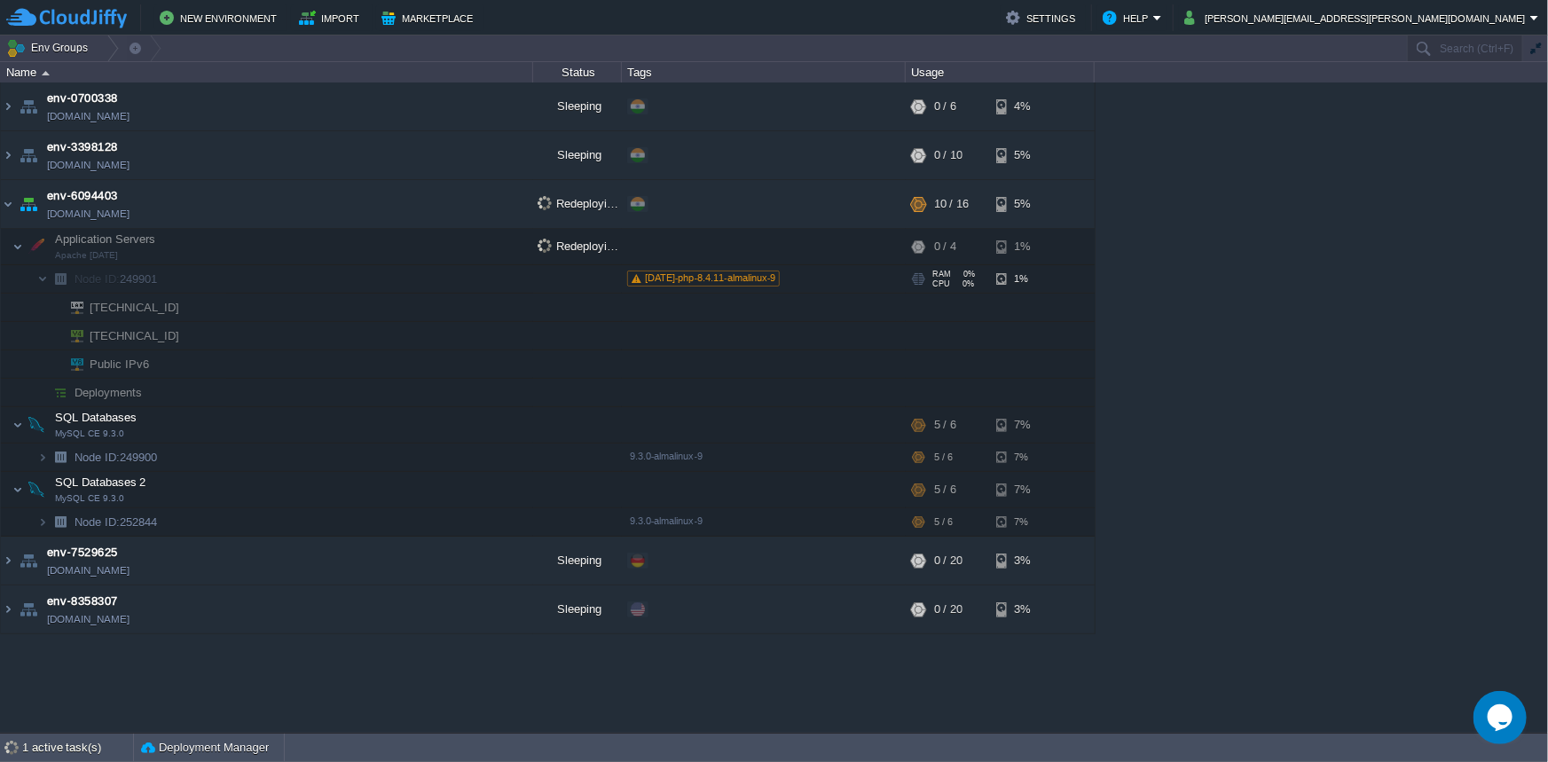
click at [701, 278] on span "[DATE]-php-8.4.11-almalinux-9" at bounding box center [710, 277] width 131 height 11
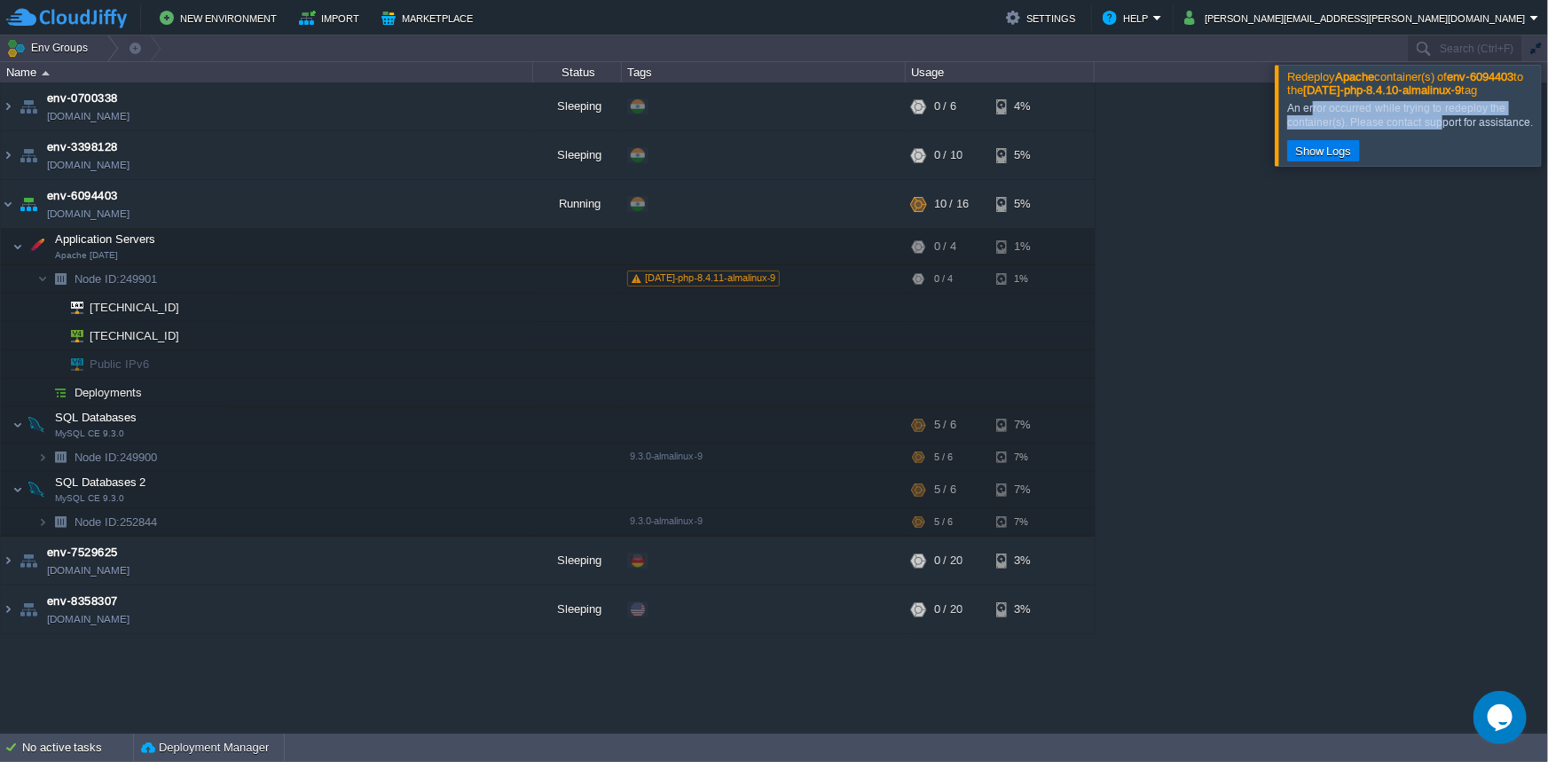
drag, startPoint x: 1318, startPoint y: 110, endPoint x: 1443, endPoint y: 115, distance: 125.2
click at [1443, 115] on div "An error occurred while trying to redeploy the container(s). Please contact sup…" at bounding box center [1412, 115] width 249 height 28
click at [1548, 130] on div at bounding box center [1570, 115] width 0 height 100
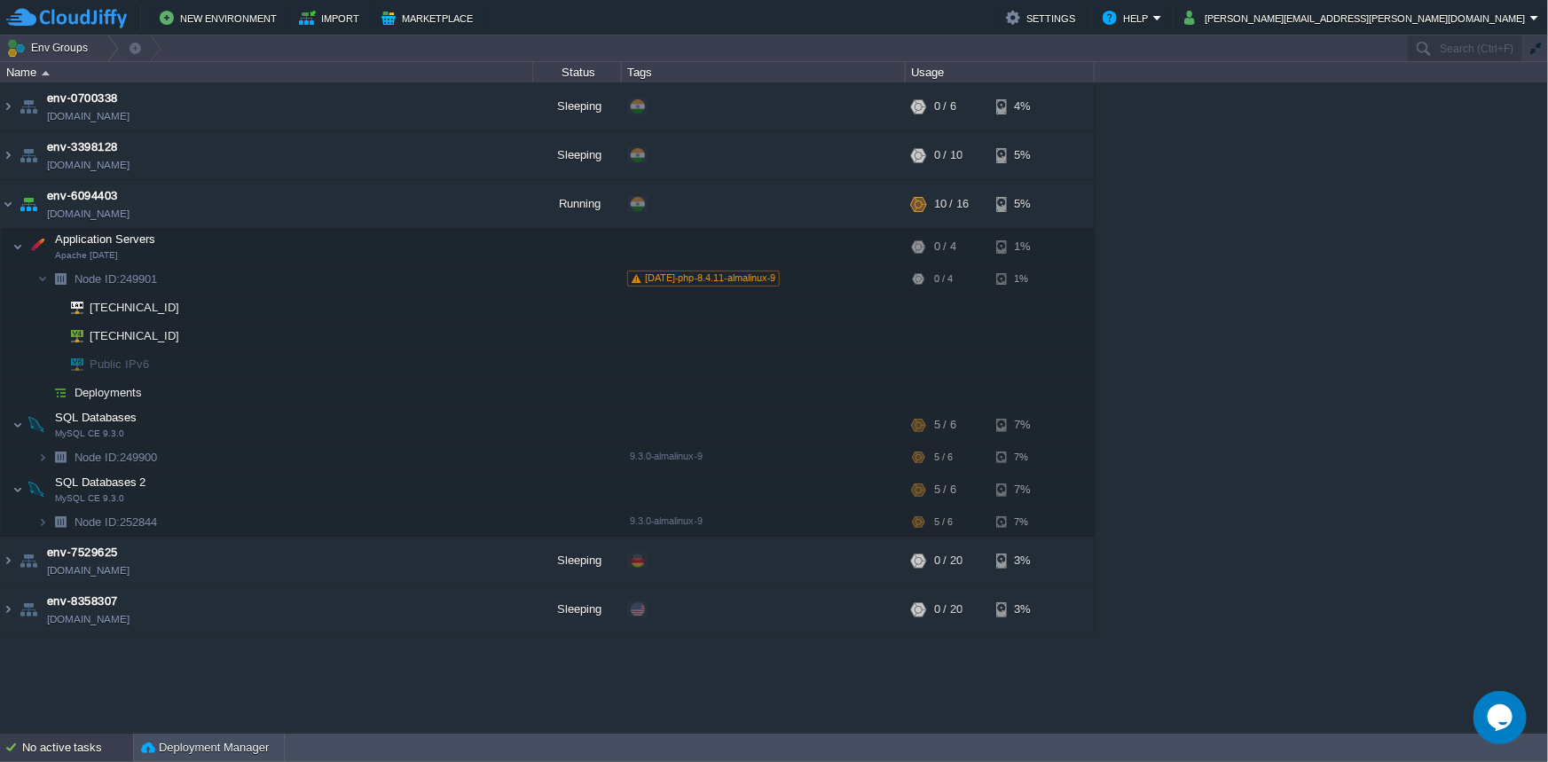
click at [57, 739] on div "No active tasks" at bounding box center [77, 748] width 111 height 28
click at [56, 739] on div "No active tasks" at bounding box center [77, 748] width 111 height 28
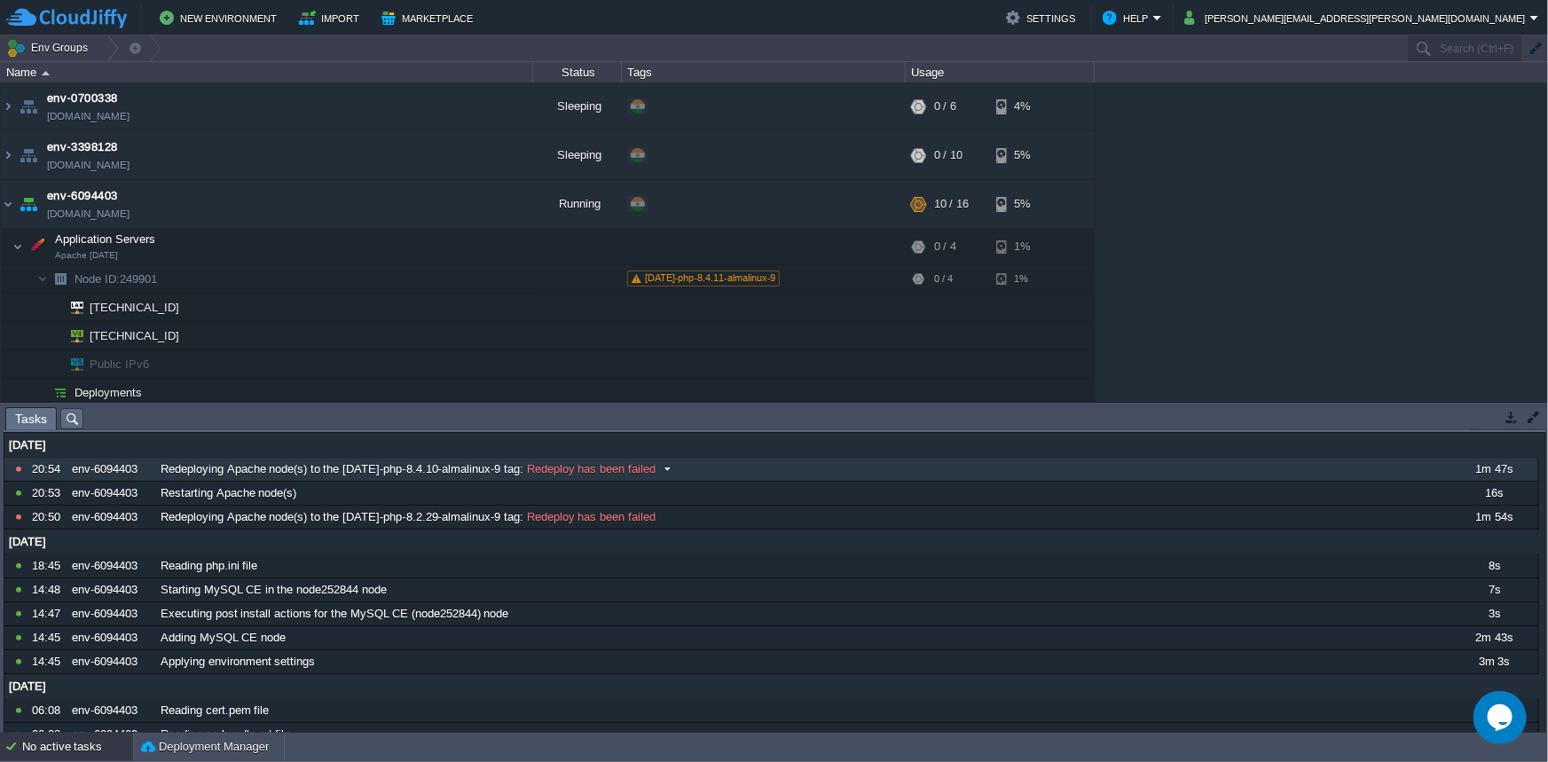
click at [610, 464] on span "Redeploy has been failed" at bounding box center [590, 469] width 132 height 16
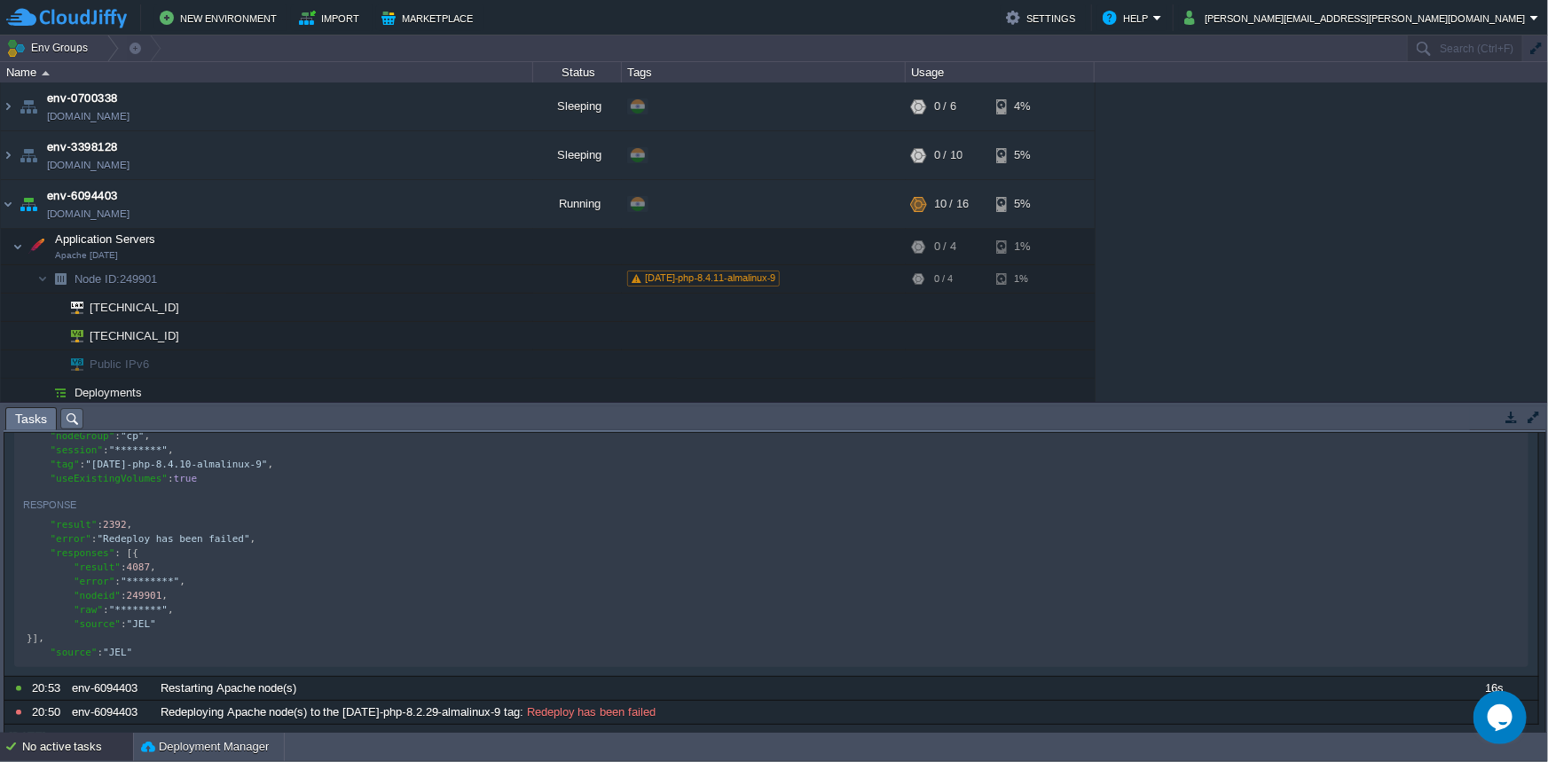
scroll to position [145, 0]
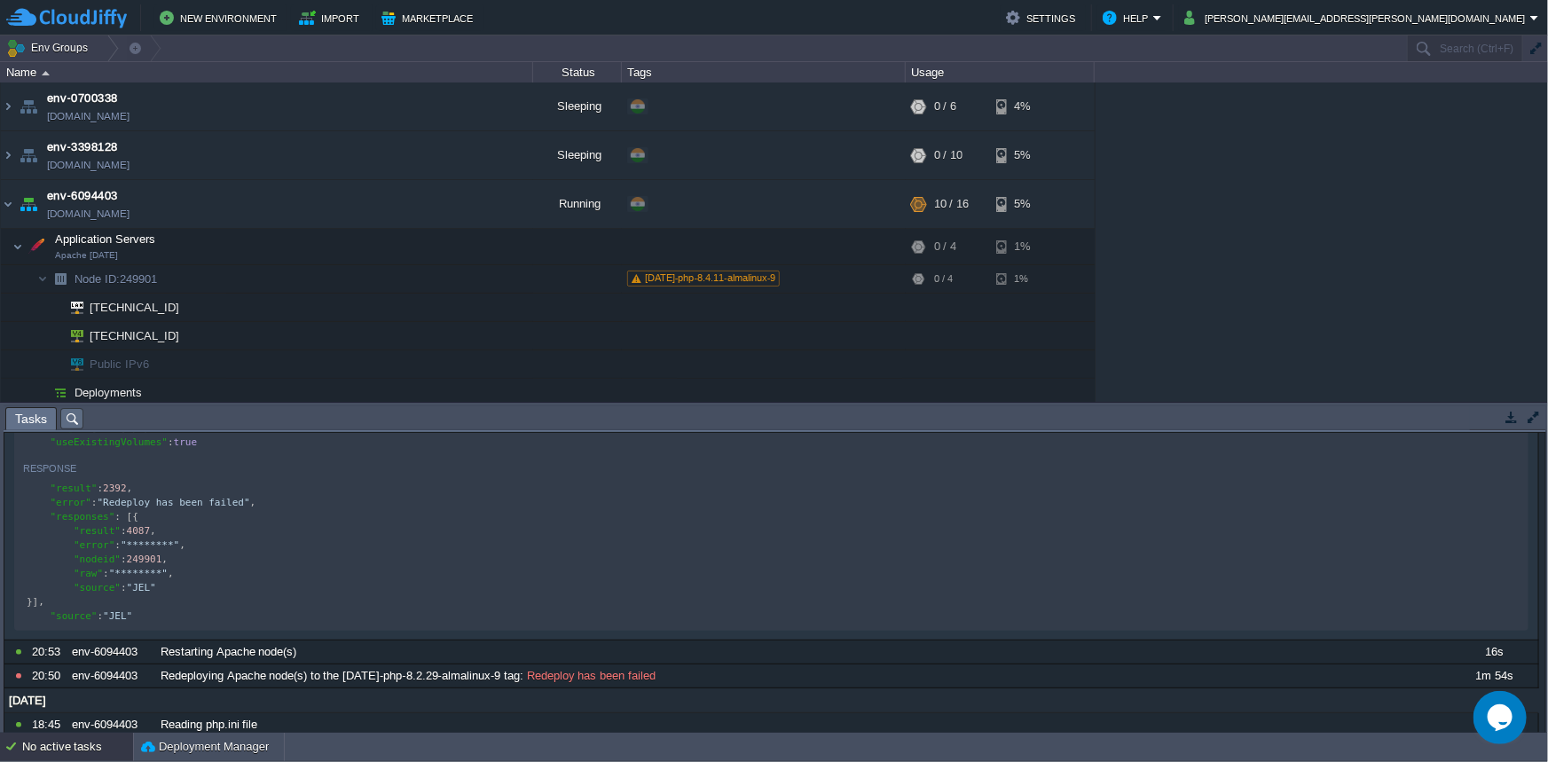
type textarea "iled","
type textarea ""error": "Redeploy has been failed","
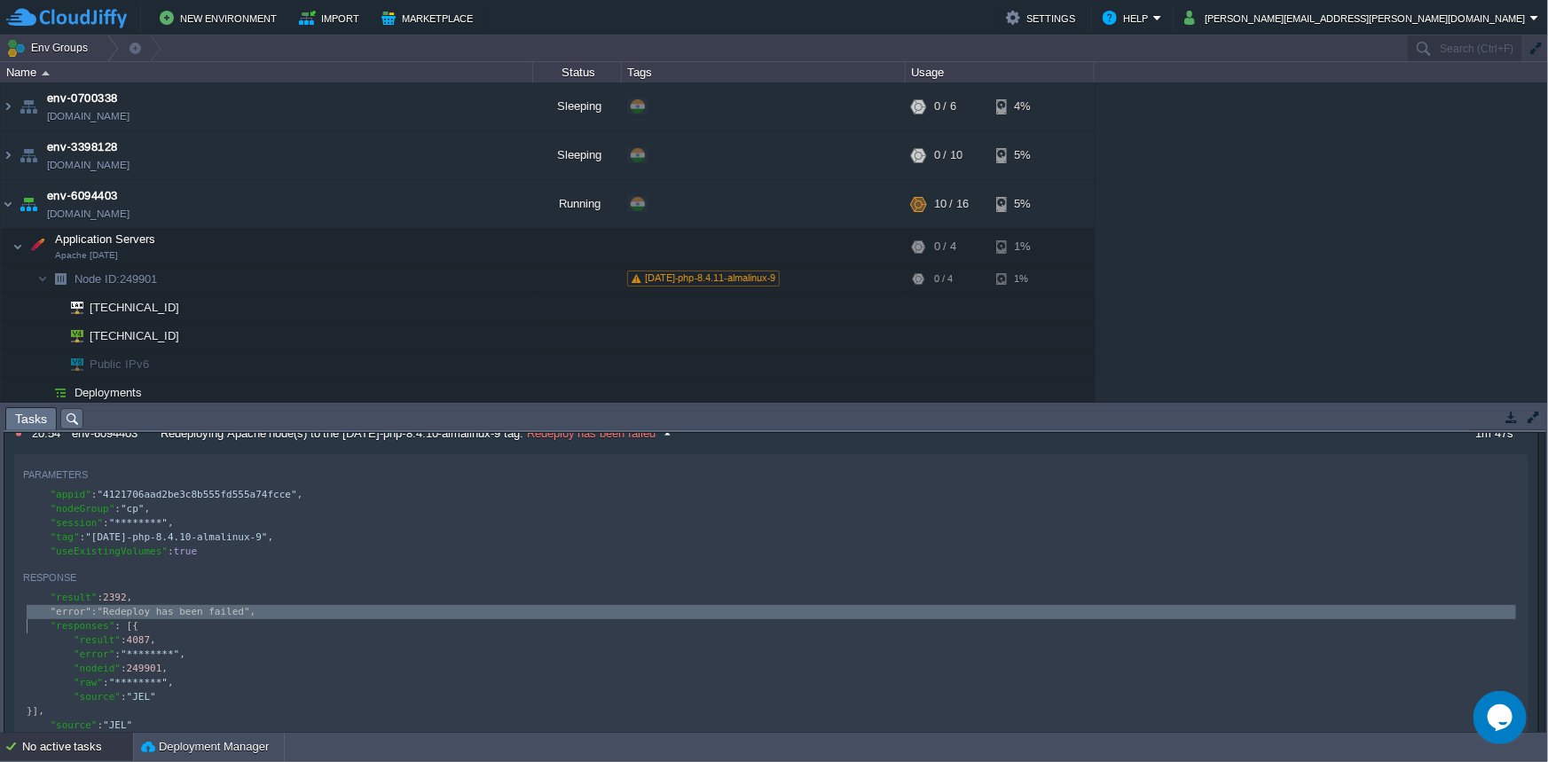
scroll to position [0, 0]
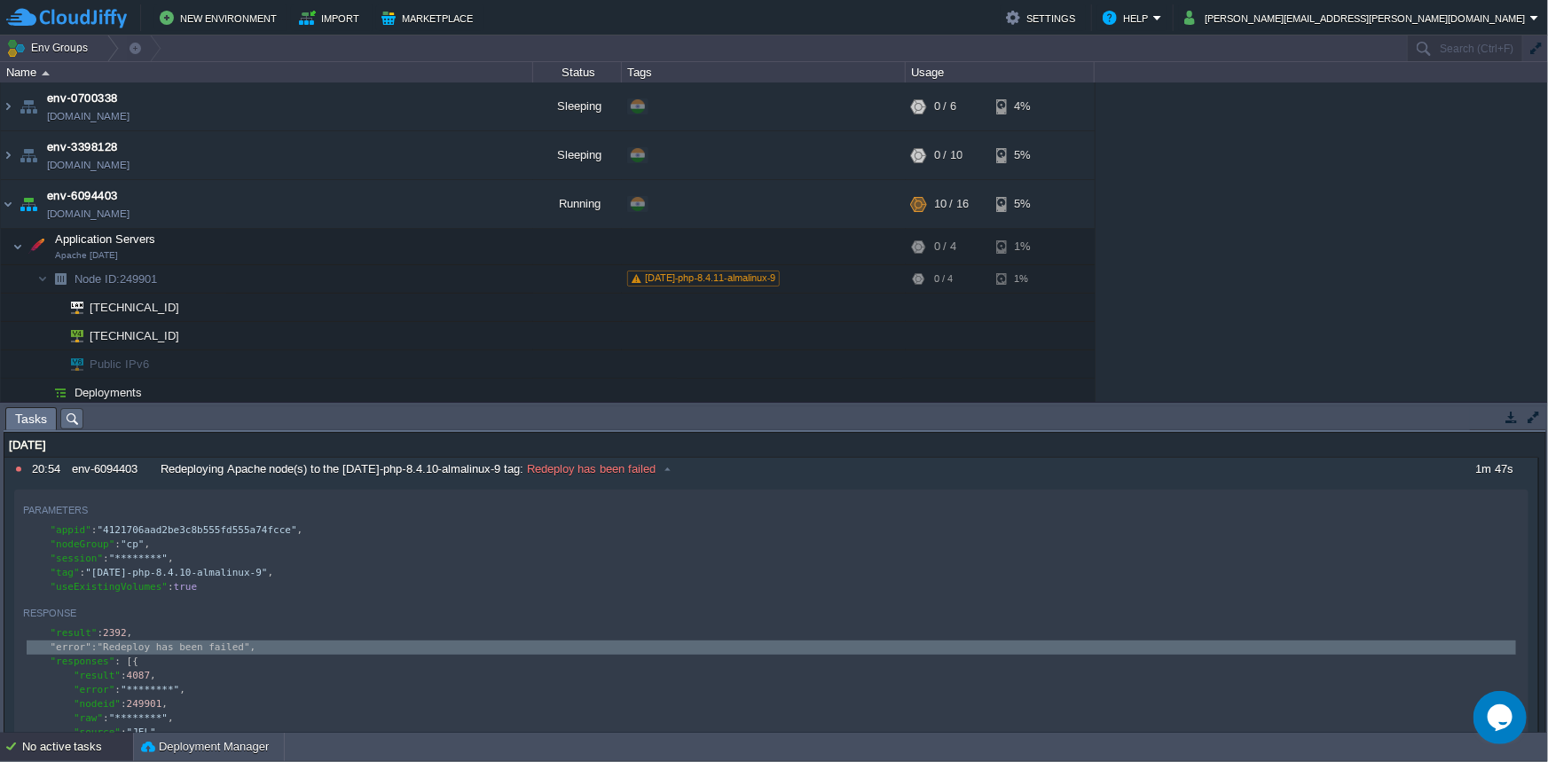
click at [1526, 419] on button "button" at bounding box center [1534, 417] width 16 height 16
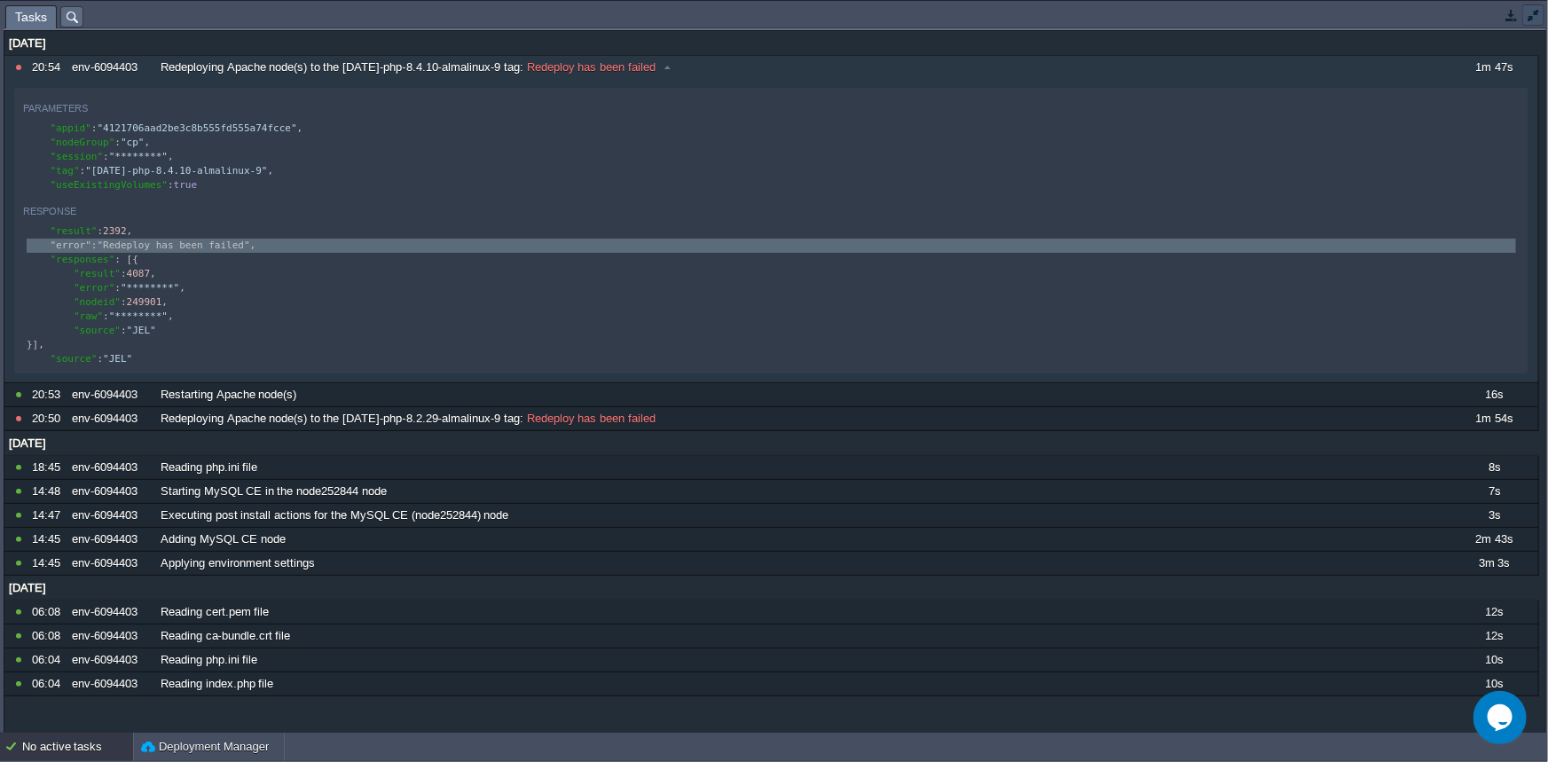
click at [1532, 16] on button "button" at bounding box center [1534, 15] width 16 height 16
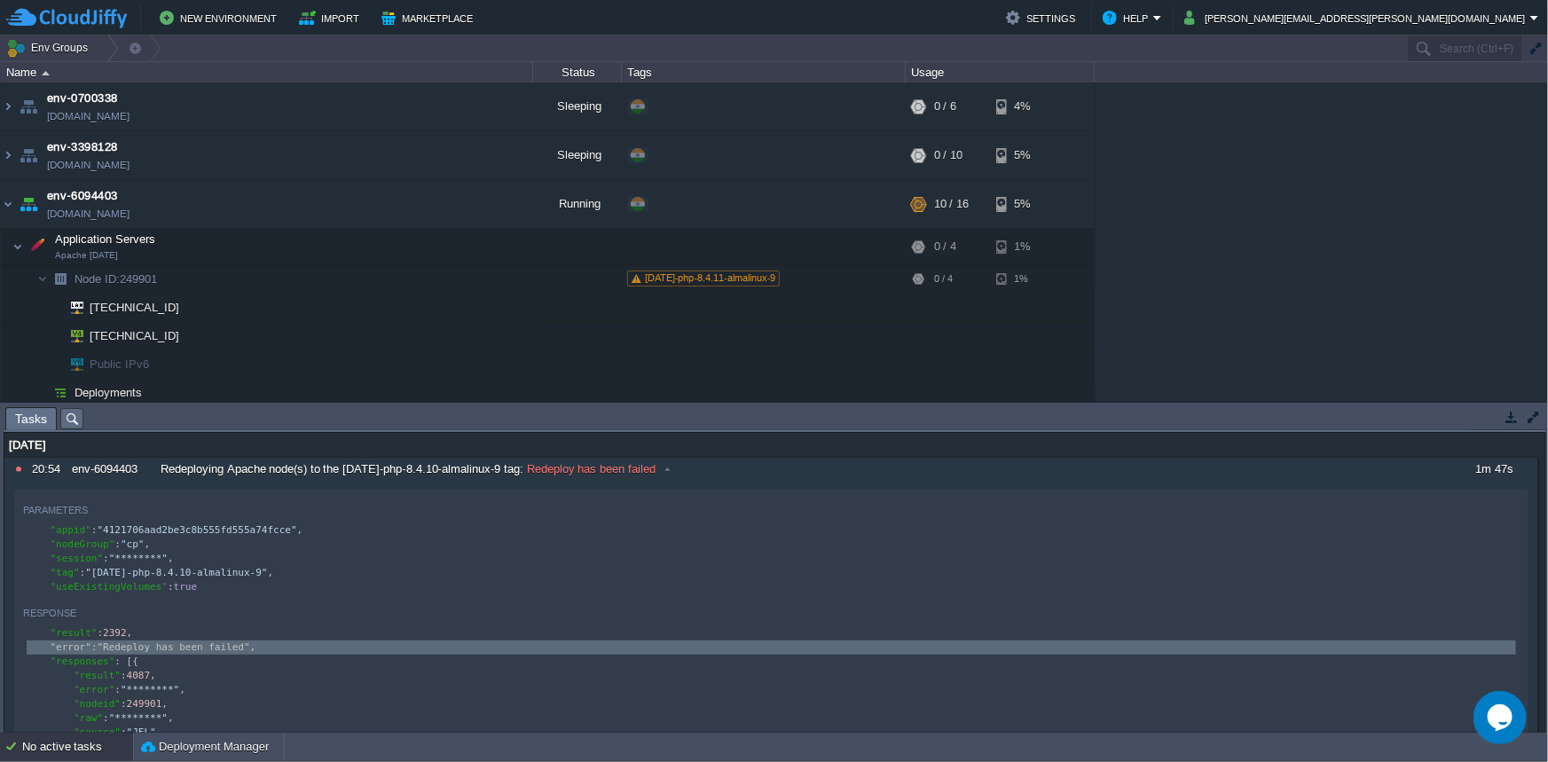
click at [1508, 421] on button "button" at bounding box center [1512, 417] width 16 height 16
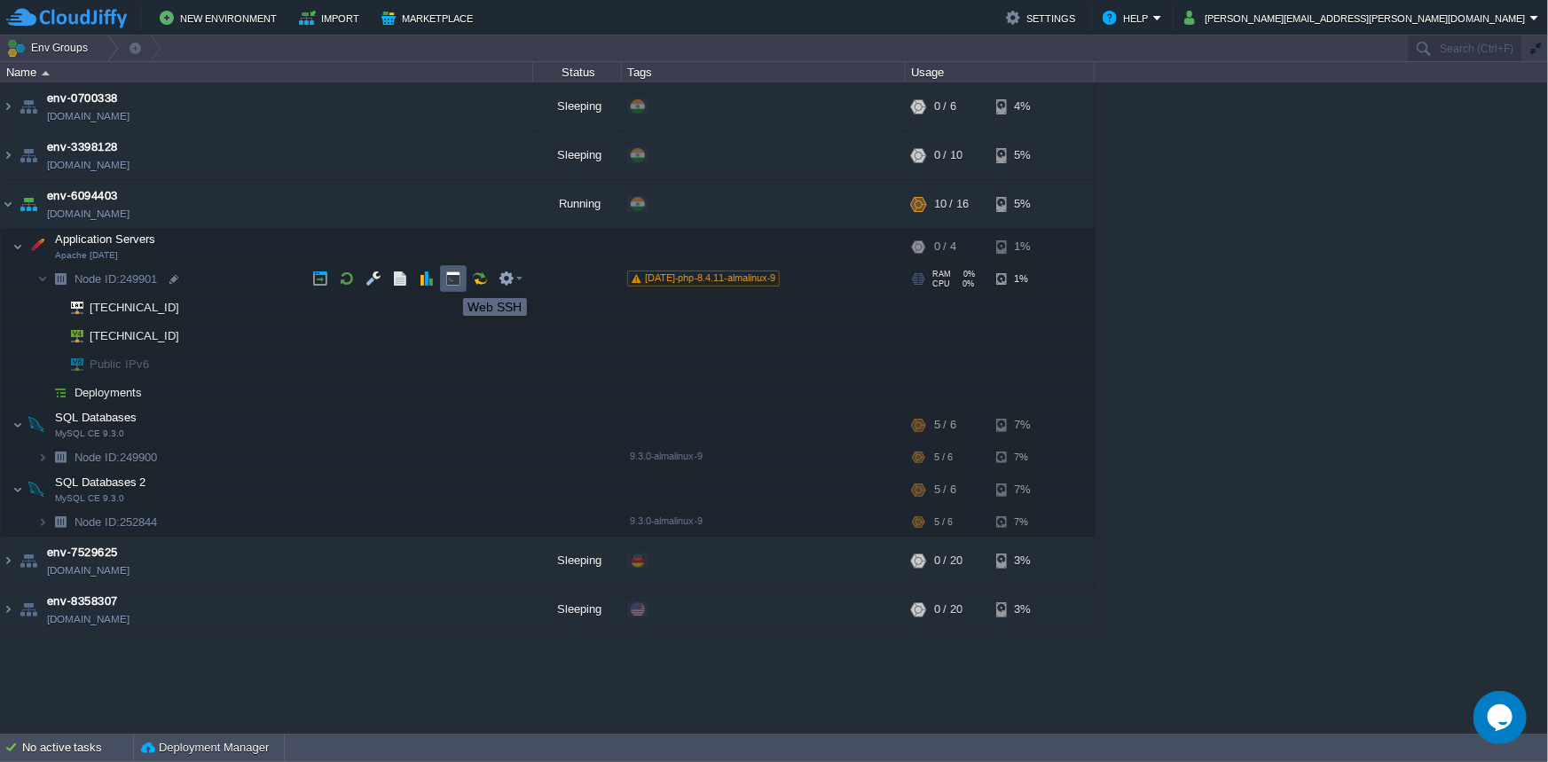
click at [450, 282] on button "button" at bounding box center [453, 279] width 16 height 16
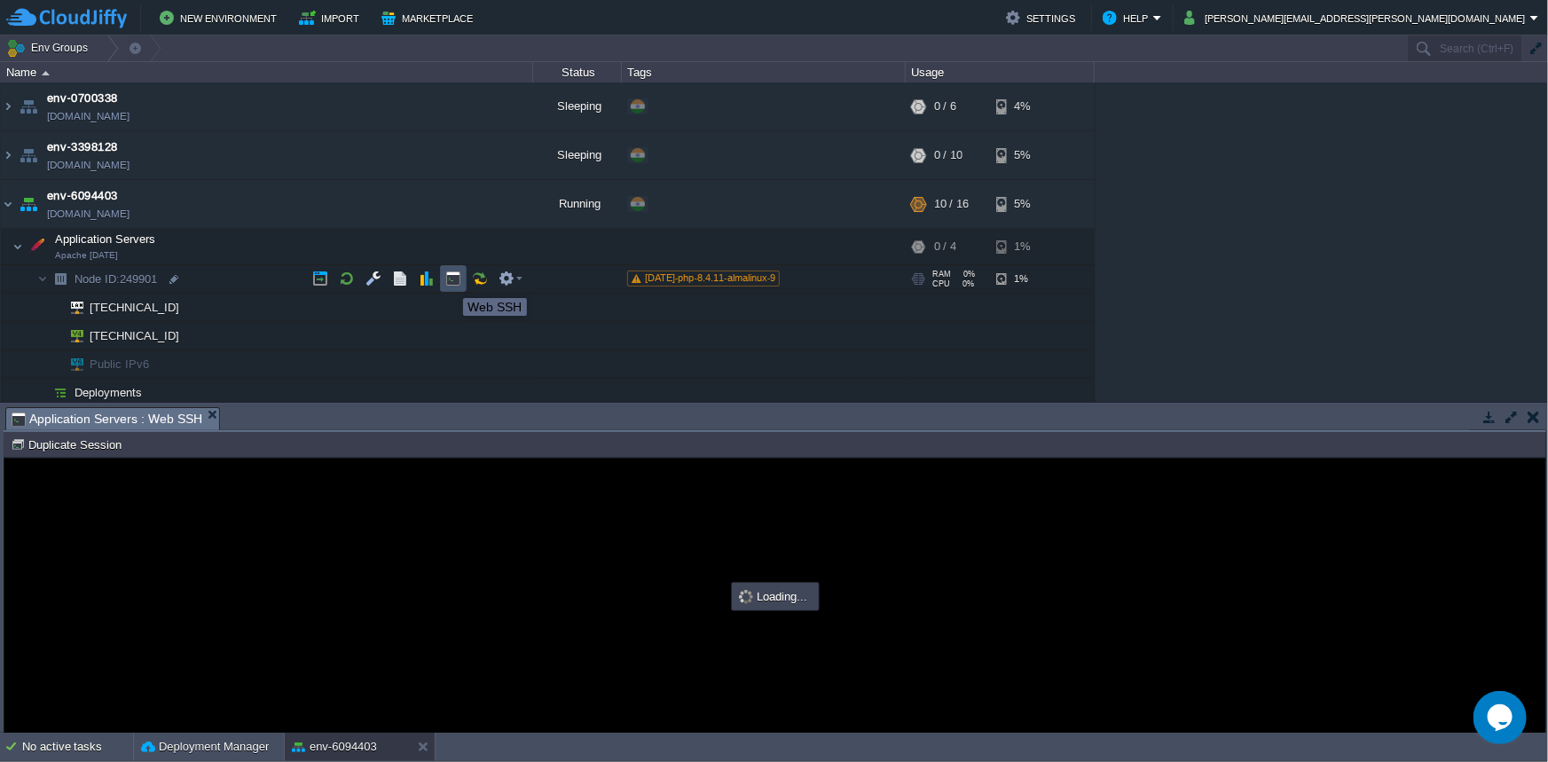
click at [450, 282] on button "button" at bounding box center [453, 279] width 16 height 16
type input "#000000"
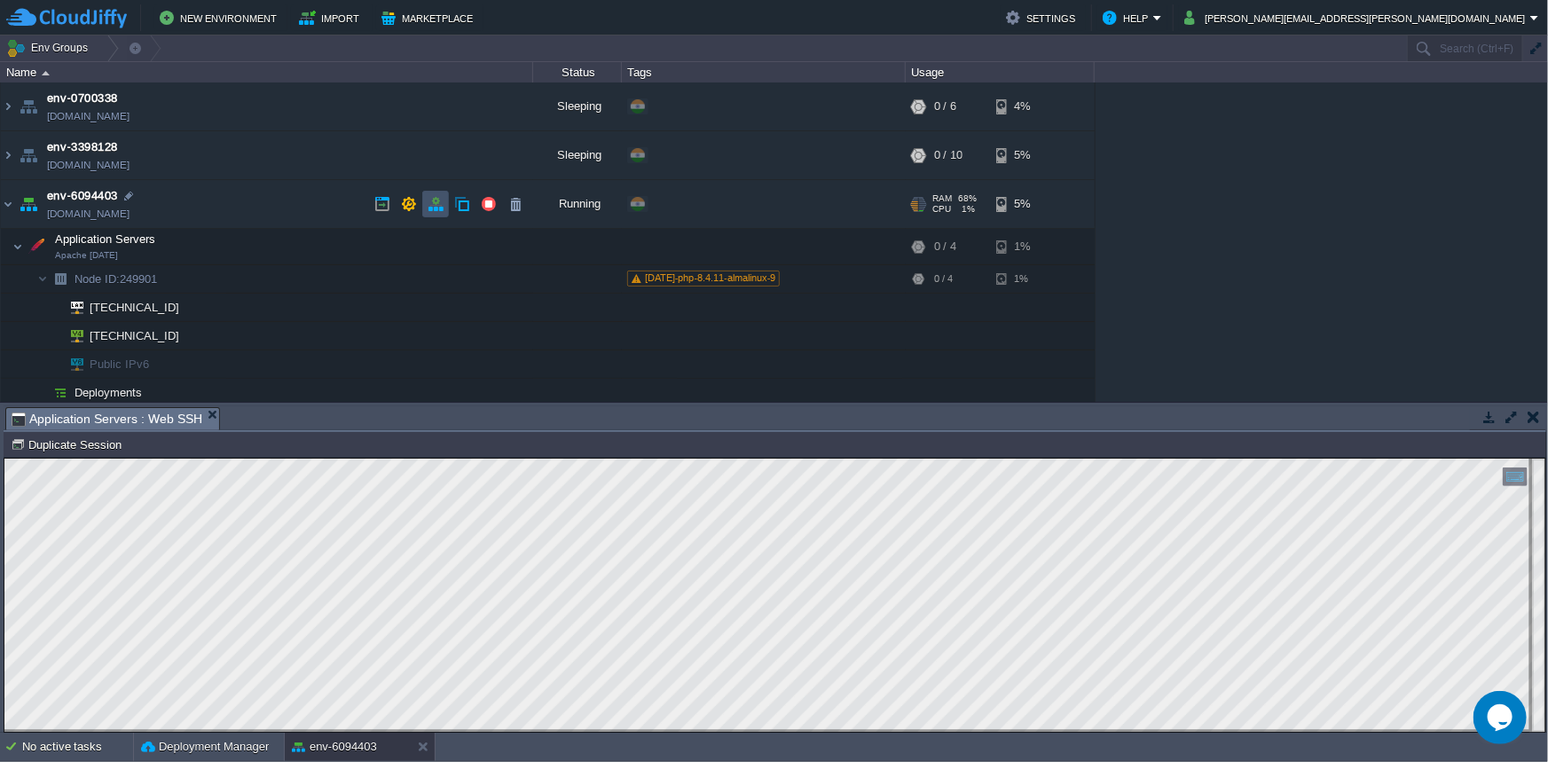
click at [429, 206] on button "button" at bounding box center [436, 204] width 16 height 16
click at [0, 0] on div at bounding box center [0, 0] width 0 height 0
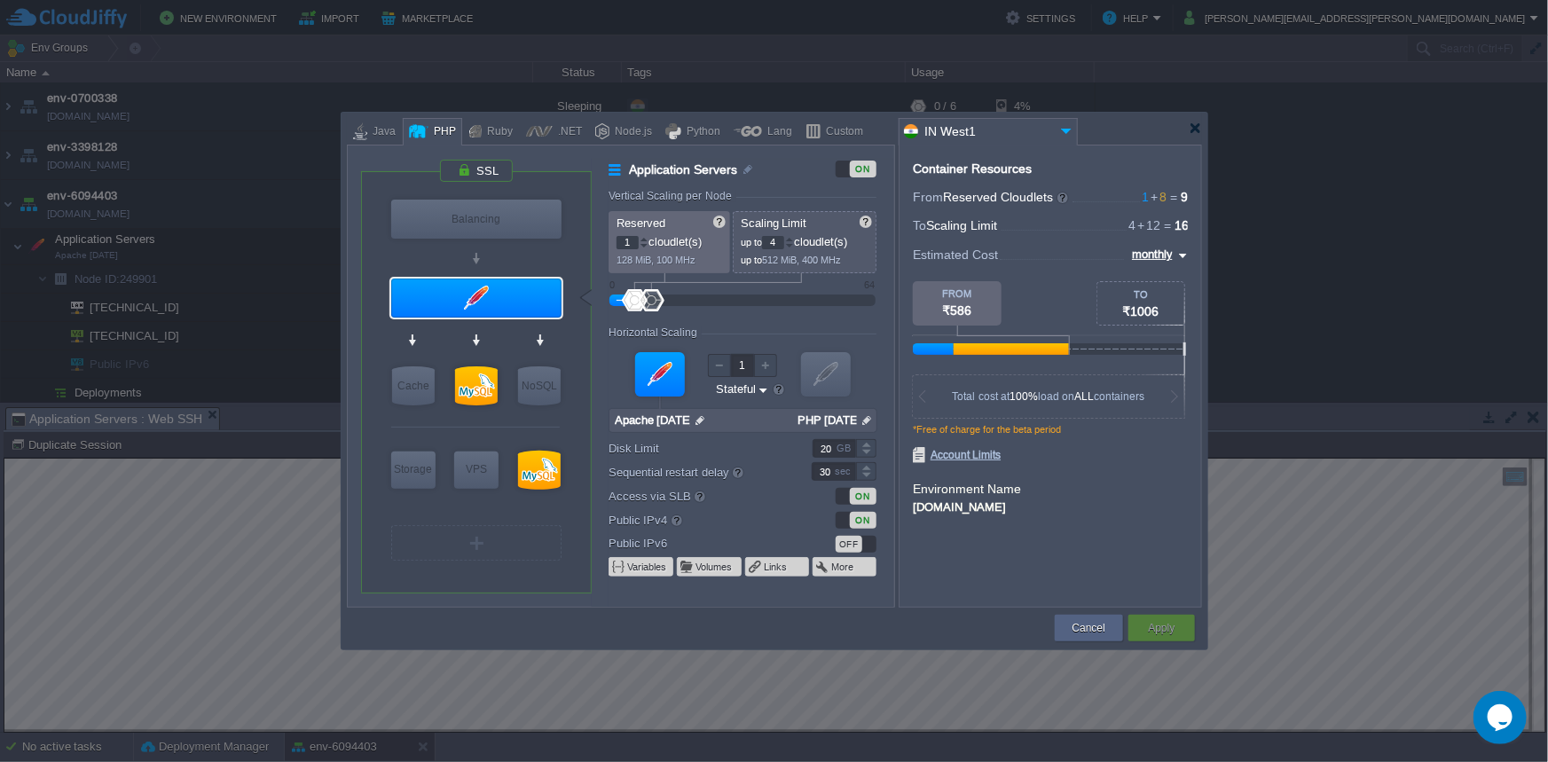
click at [855, 420] on input "PHP [DATE]" at bounding box center [825, 420] width 66 height 23
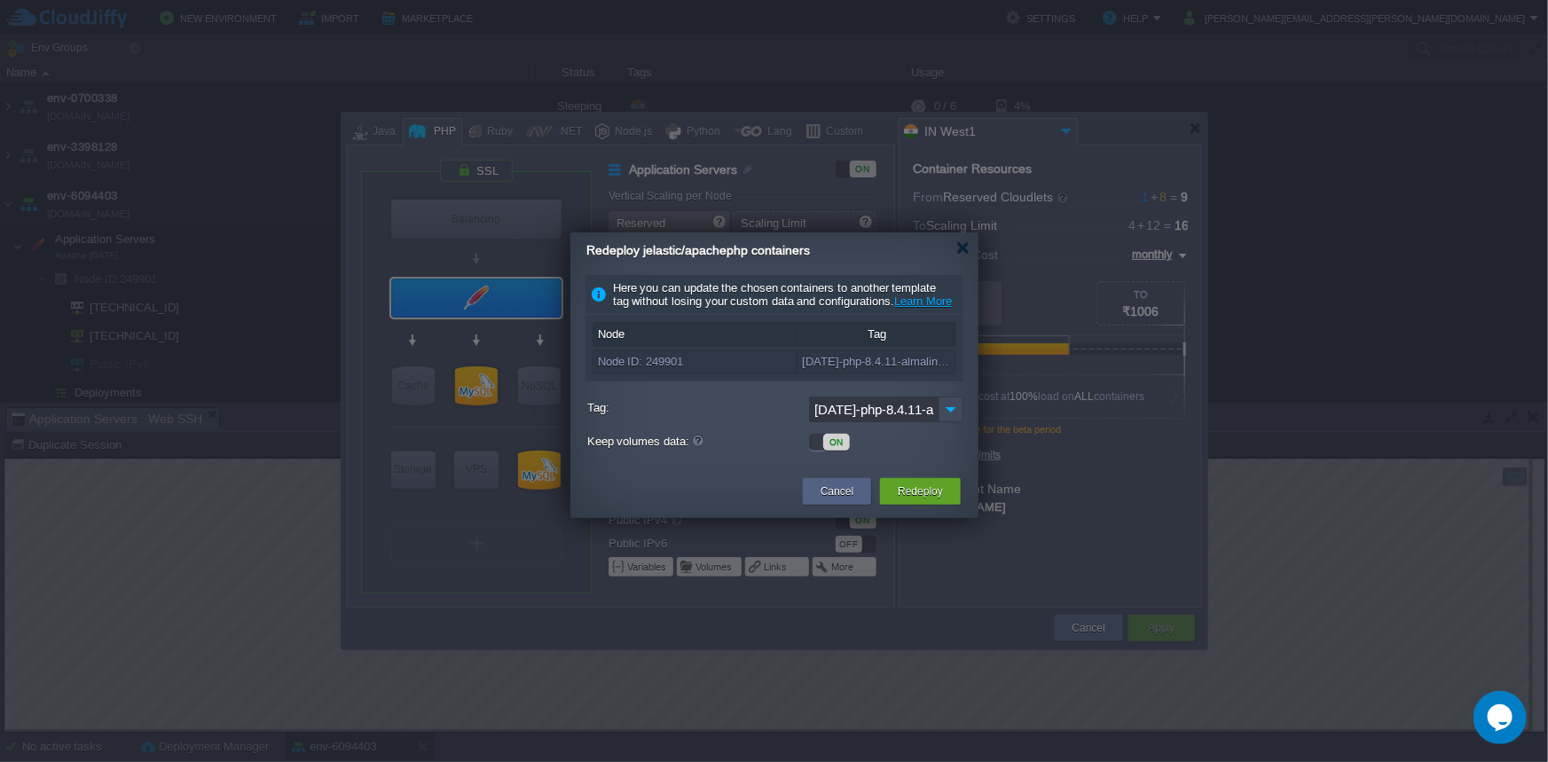
click at [931, 422] on input "[DATE]-php-8.4.11-almalinux-9" at bounding box center [874, 410] width 130 height 26
click at [947, 421] on img at bounding box center [951, 410] width 25 height 26
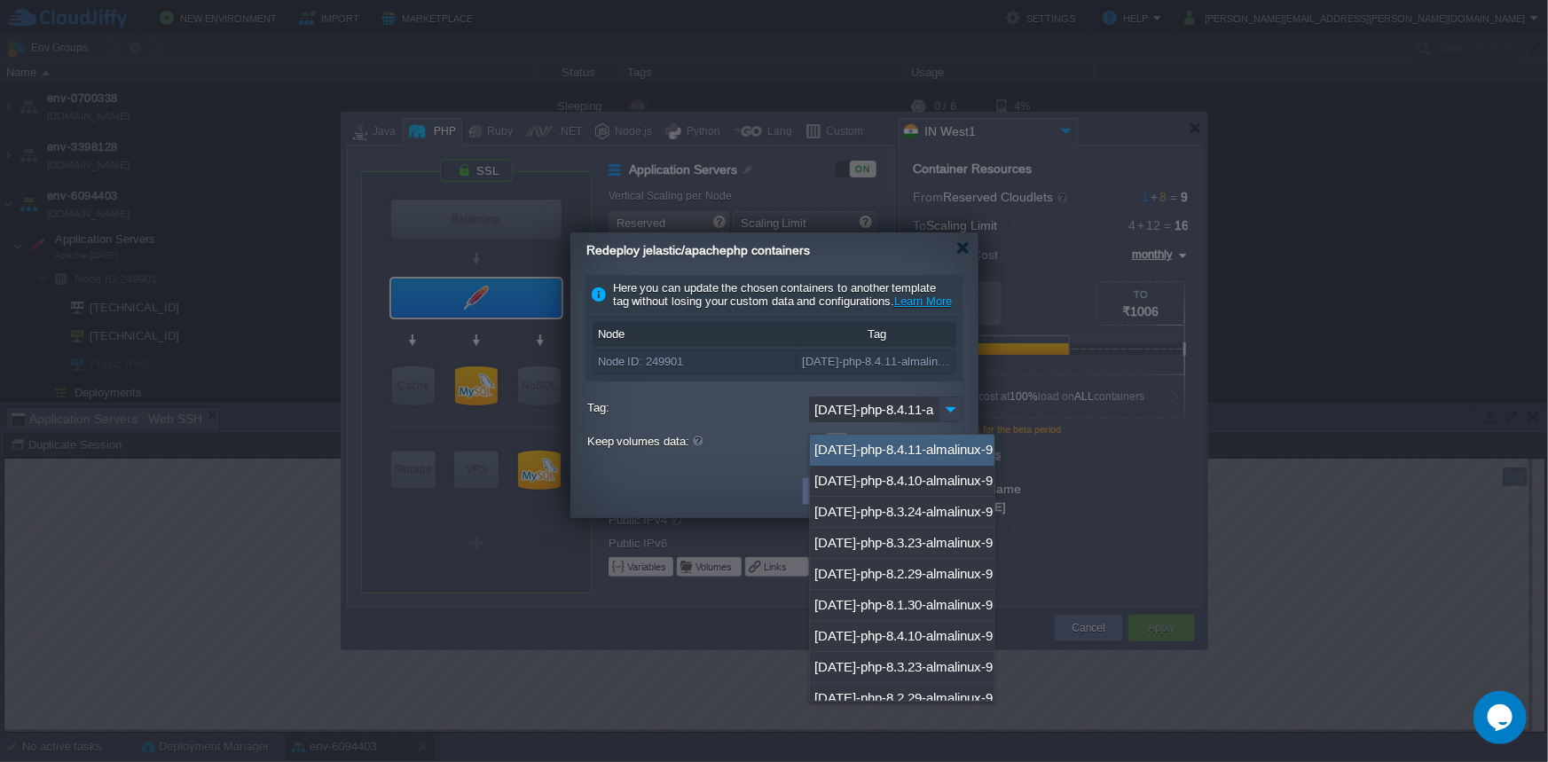
click at [946, 419] on img at bounding box center [951, 410] width 25 height 26
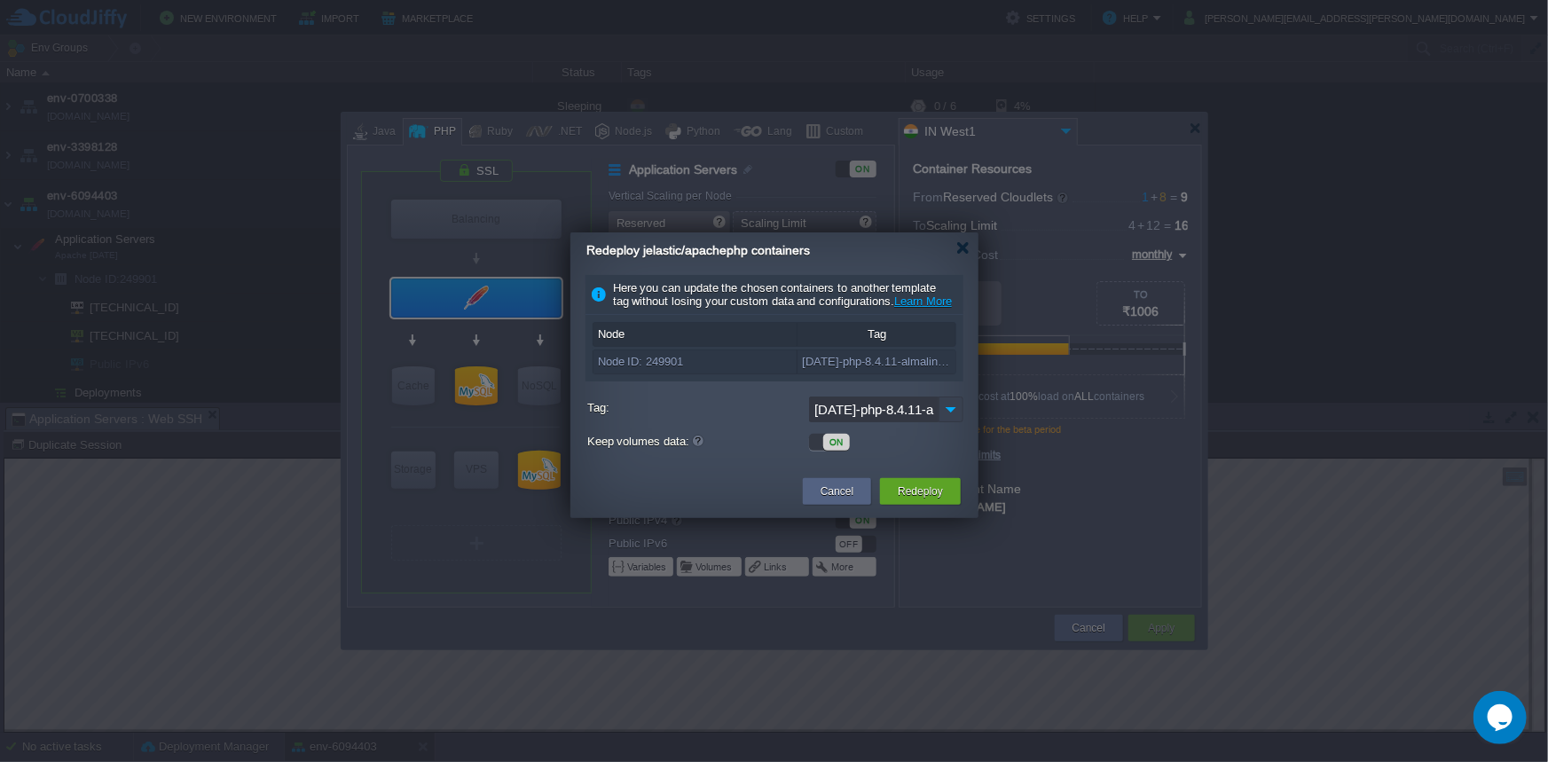
click at [946, 419] on img at bounding box center [951, 410] width 25 height 26
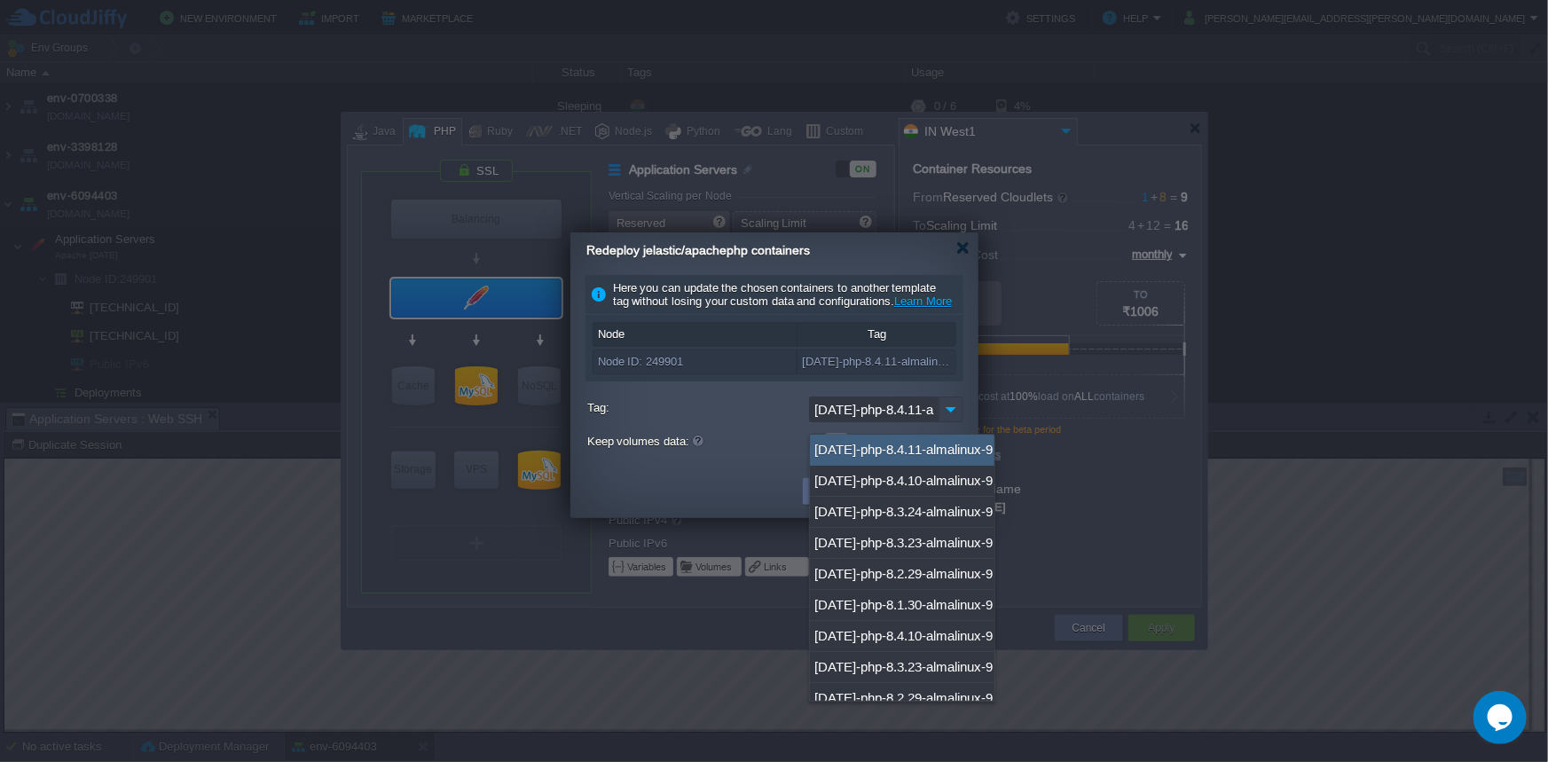
click at [946, 419] on img at bounding box center [951, 410] width 25 height 26
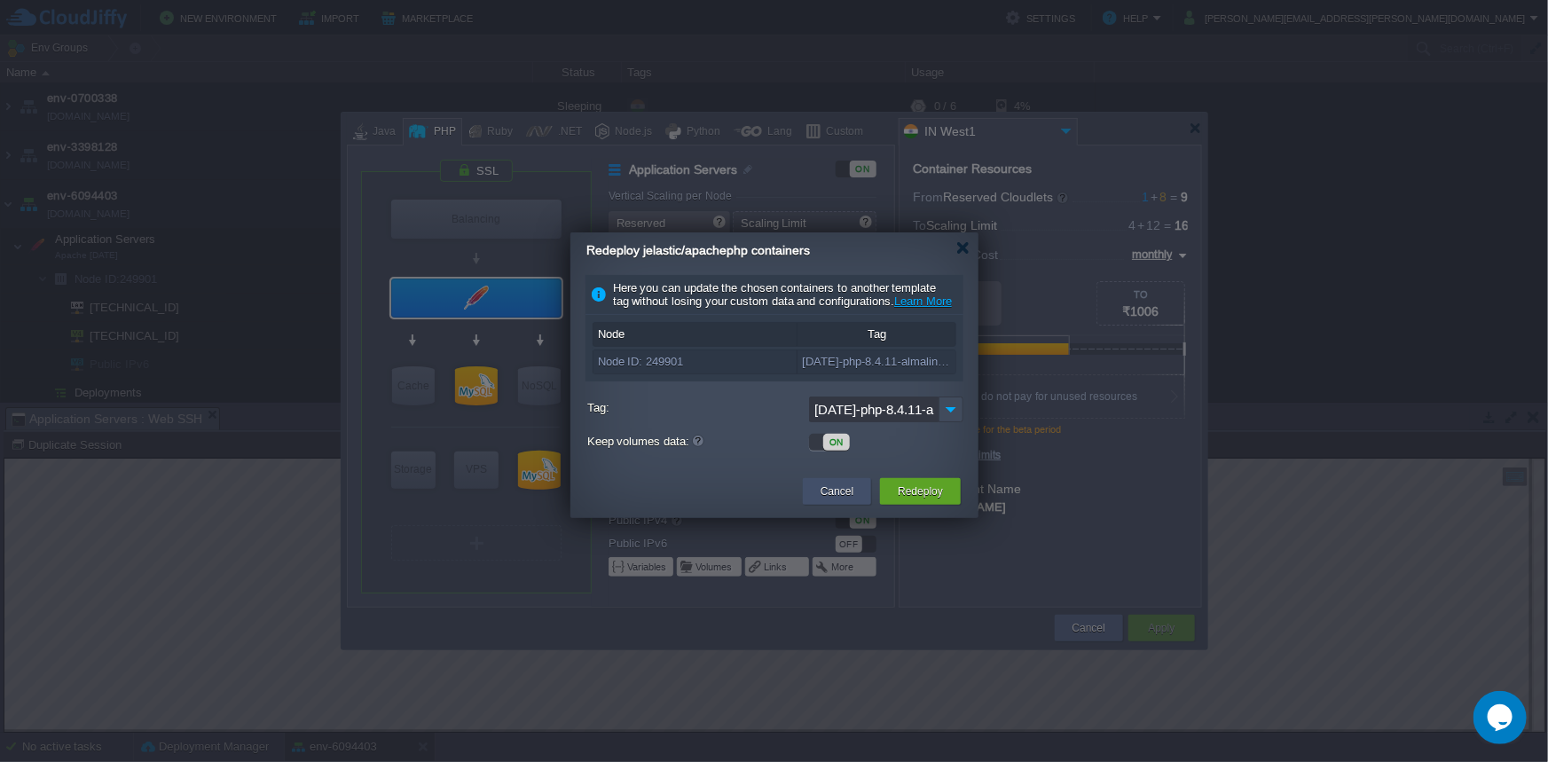
click at [833, 500] on button "Cancel" at bounding box center [837, 492] width 33 height 18
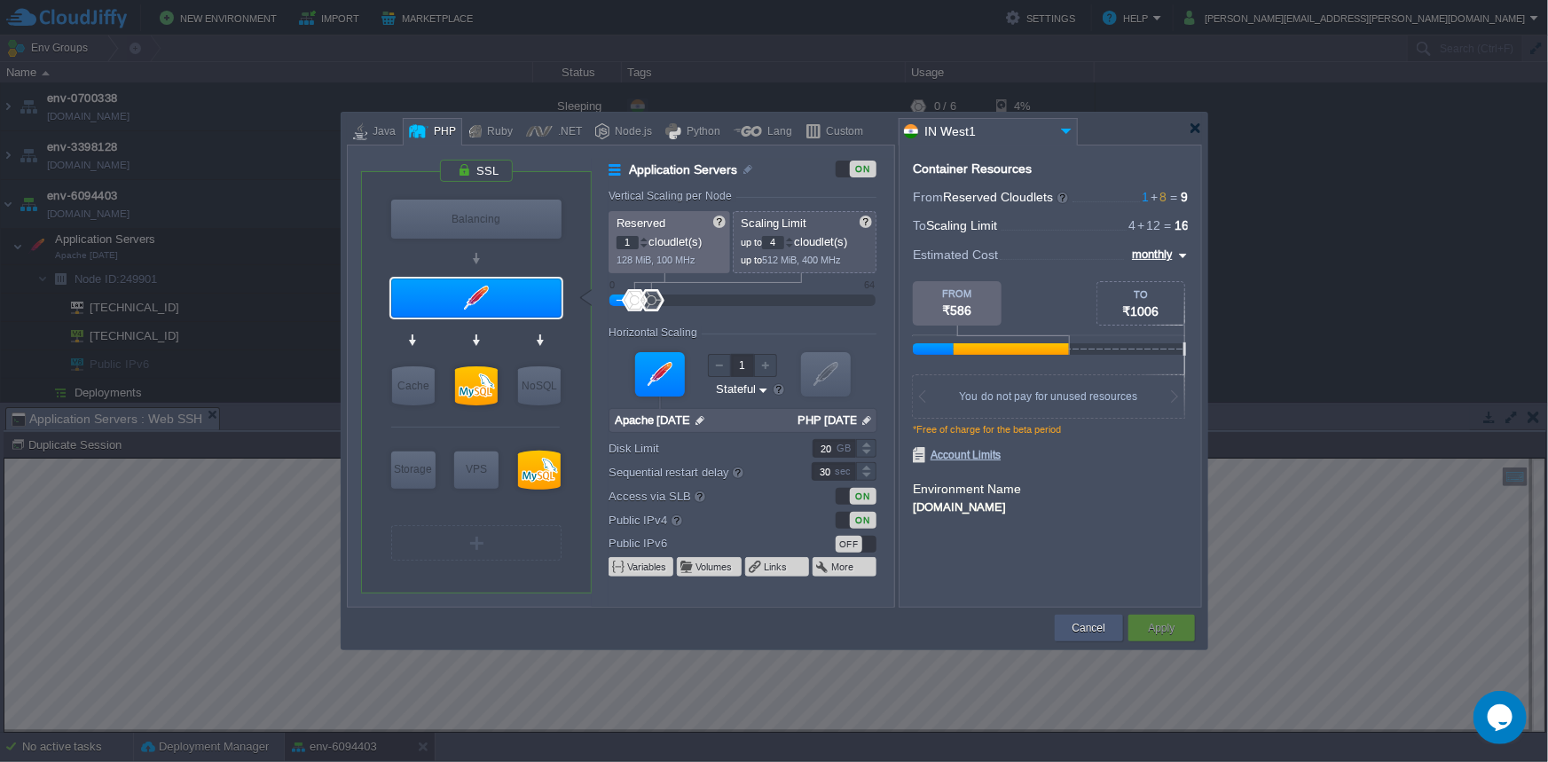
click at [1086, 622] on button "Cancel" at bounding box center [1089, 628] width 33 height 18
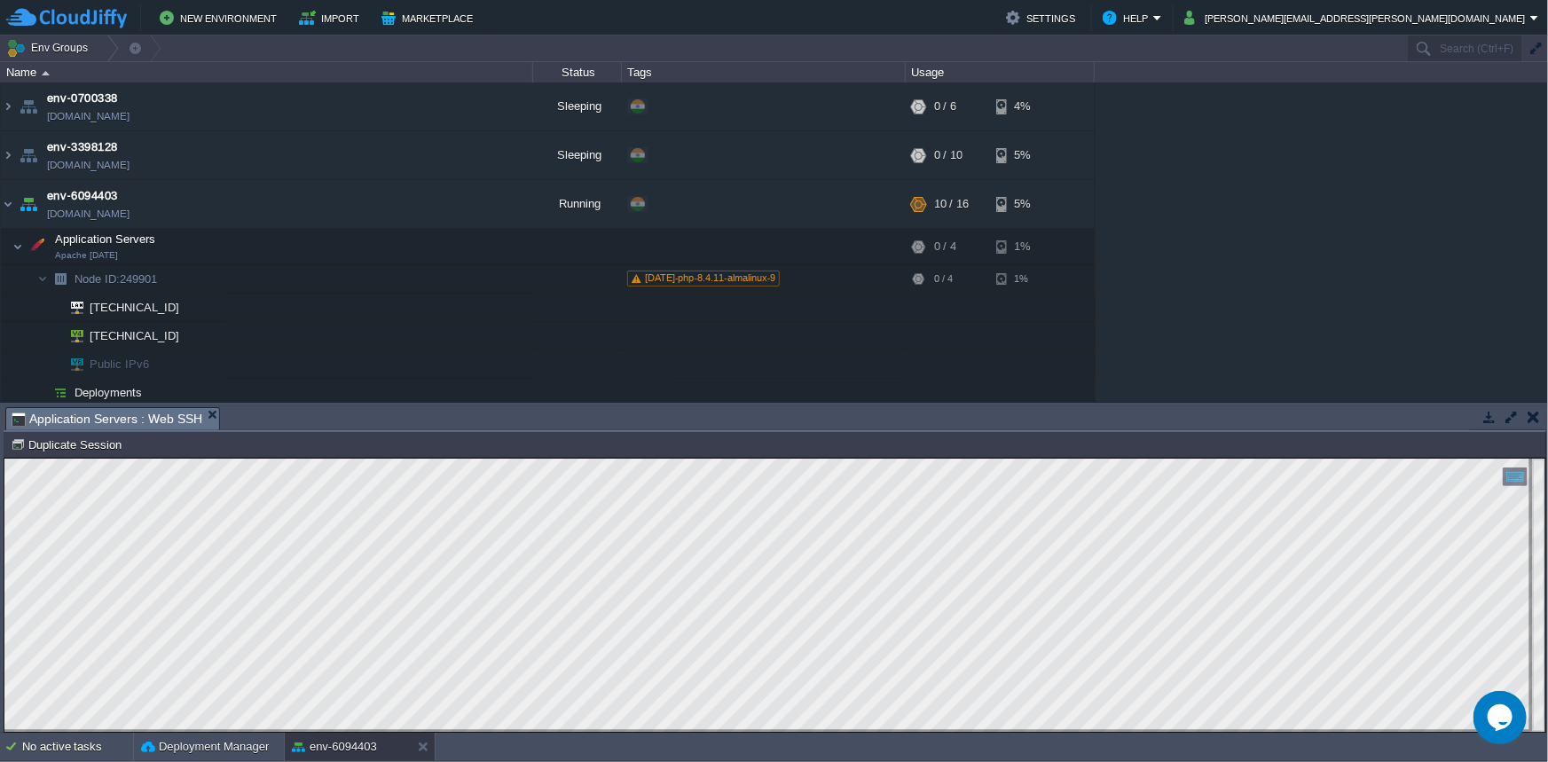
click at [1533, 418] on button "button" at bounding box center [1534, 417] width 12 height 16
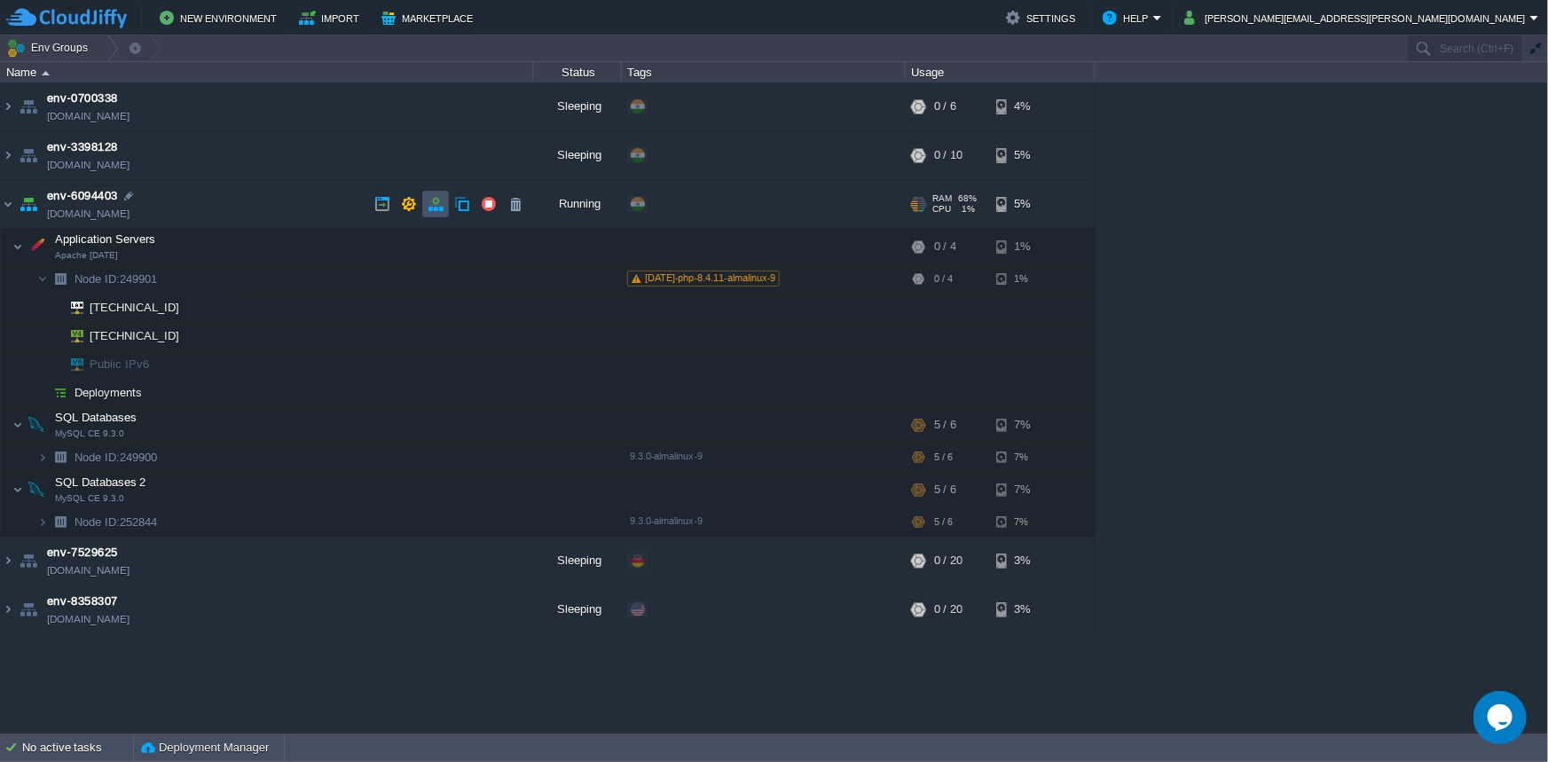
click at [436, 209] on button "button" at bounding box center [436, 204] width 16 height 16
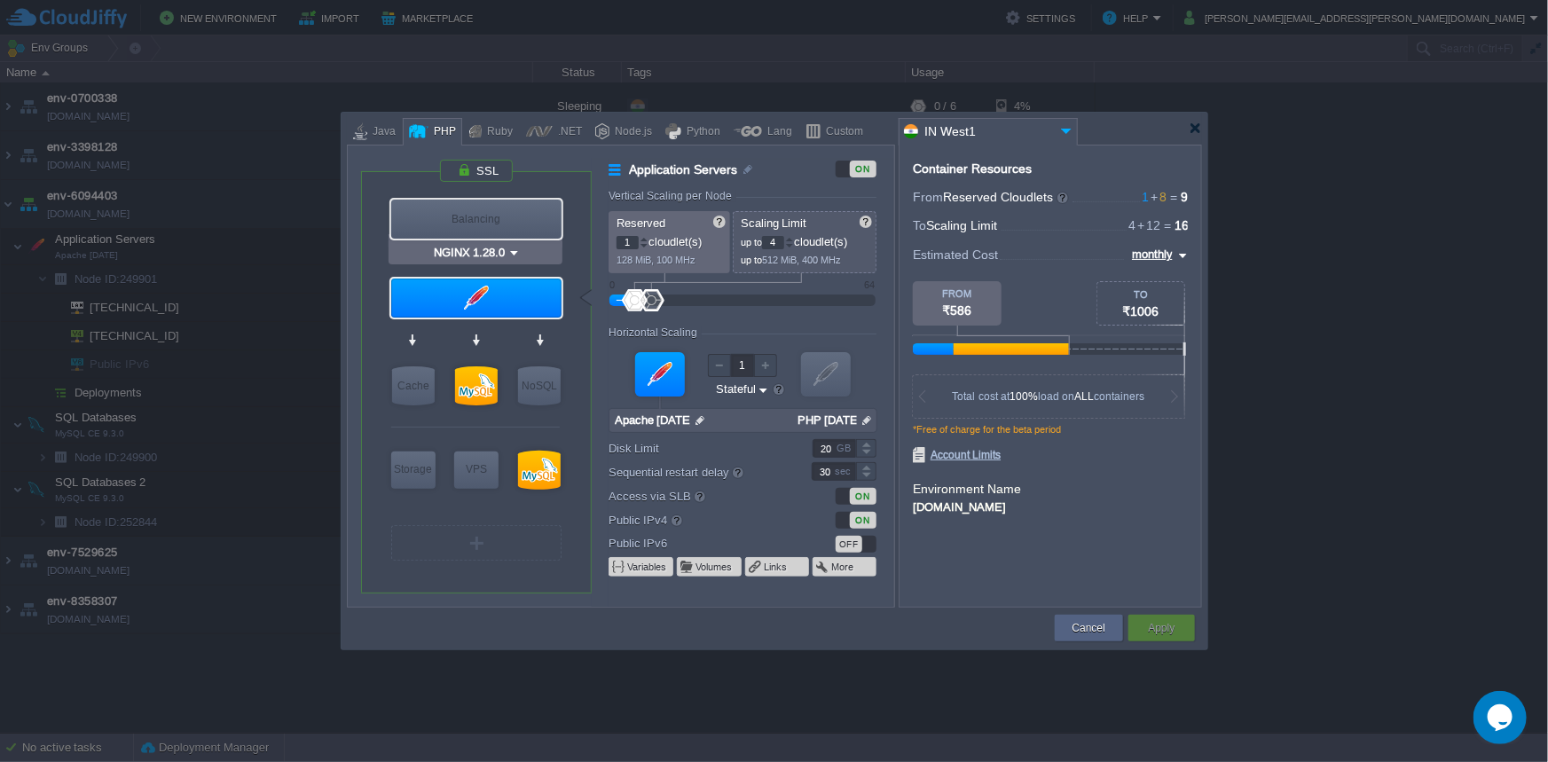
type input "Apache [DATE]"
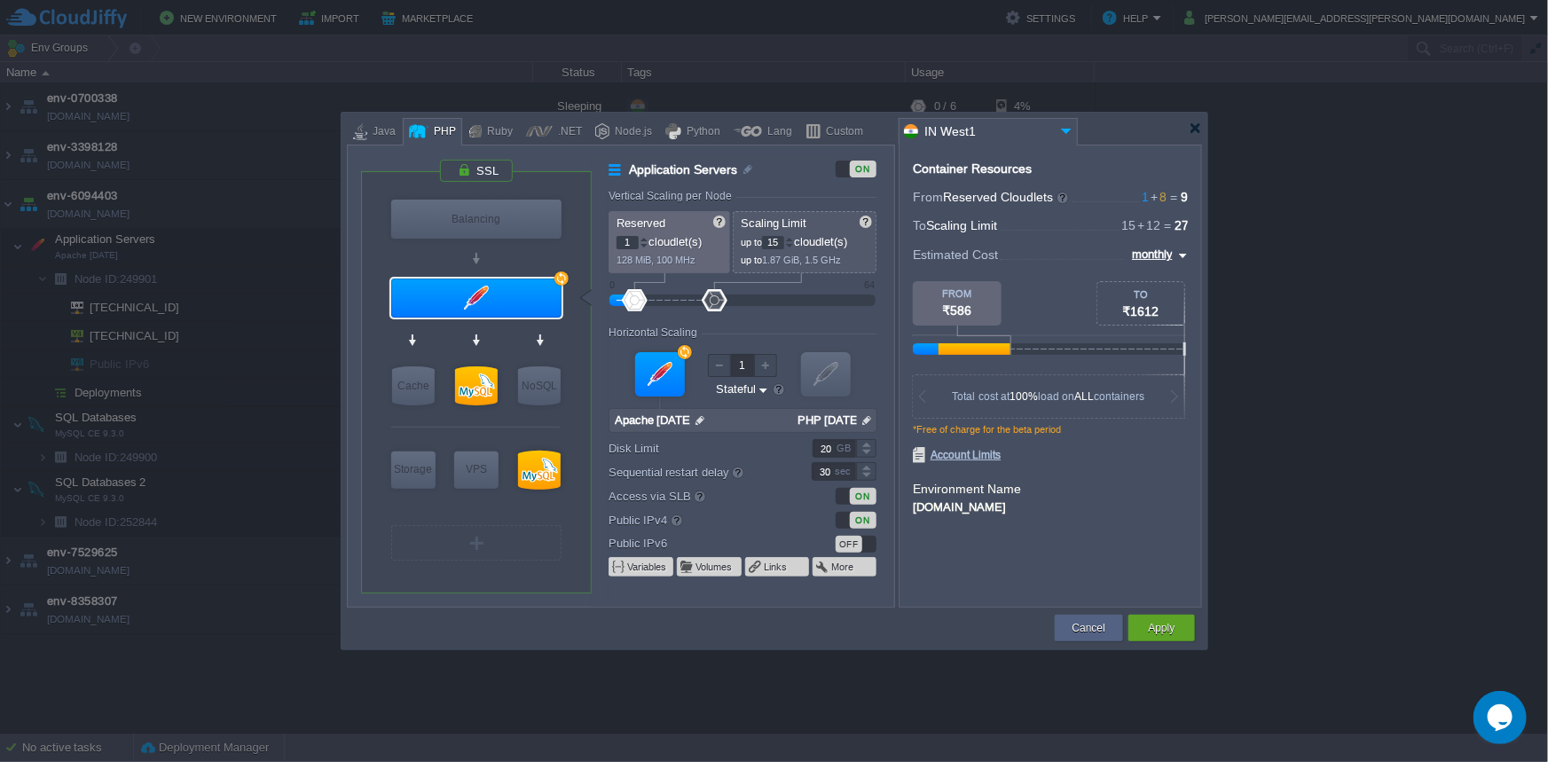
type input "14"
drag, startPoint x: 653, startPoint y: 303, endPoint x: 706, endPoint y: 306, distance: 53.4
click at [706, 306] on div at bounding box center [709, 300] width 26 height 22
click at [1197, 130] on div at bounding box center [1195, 128] width 13 height 13
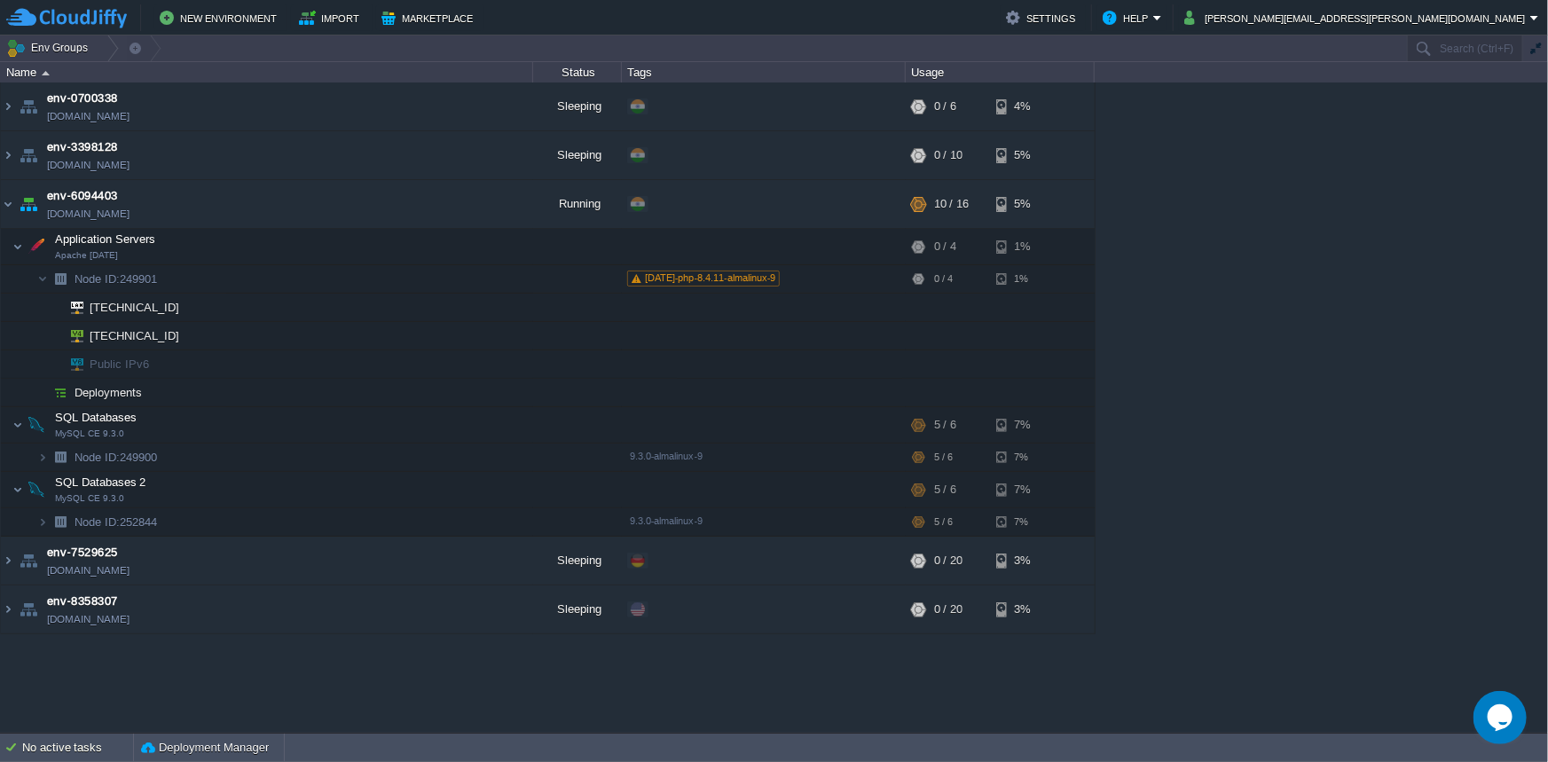
click at [1196, 130] on div "env-0700338 [DOMAIN_NAME] Sleeping + Add to Env Group RAM 0% CPU 0% 0 / 6 4% en…" at bounding box center [774, 408] width 1548 height 650
click at [445, 207] on td at bounding box center [435, 204] width 27 height 27
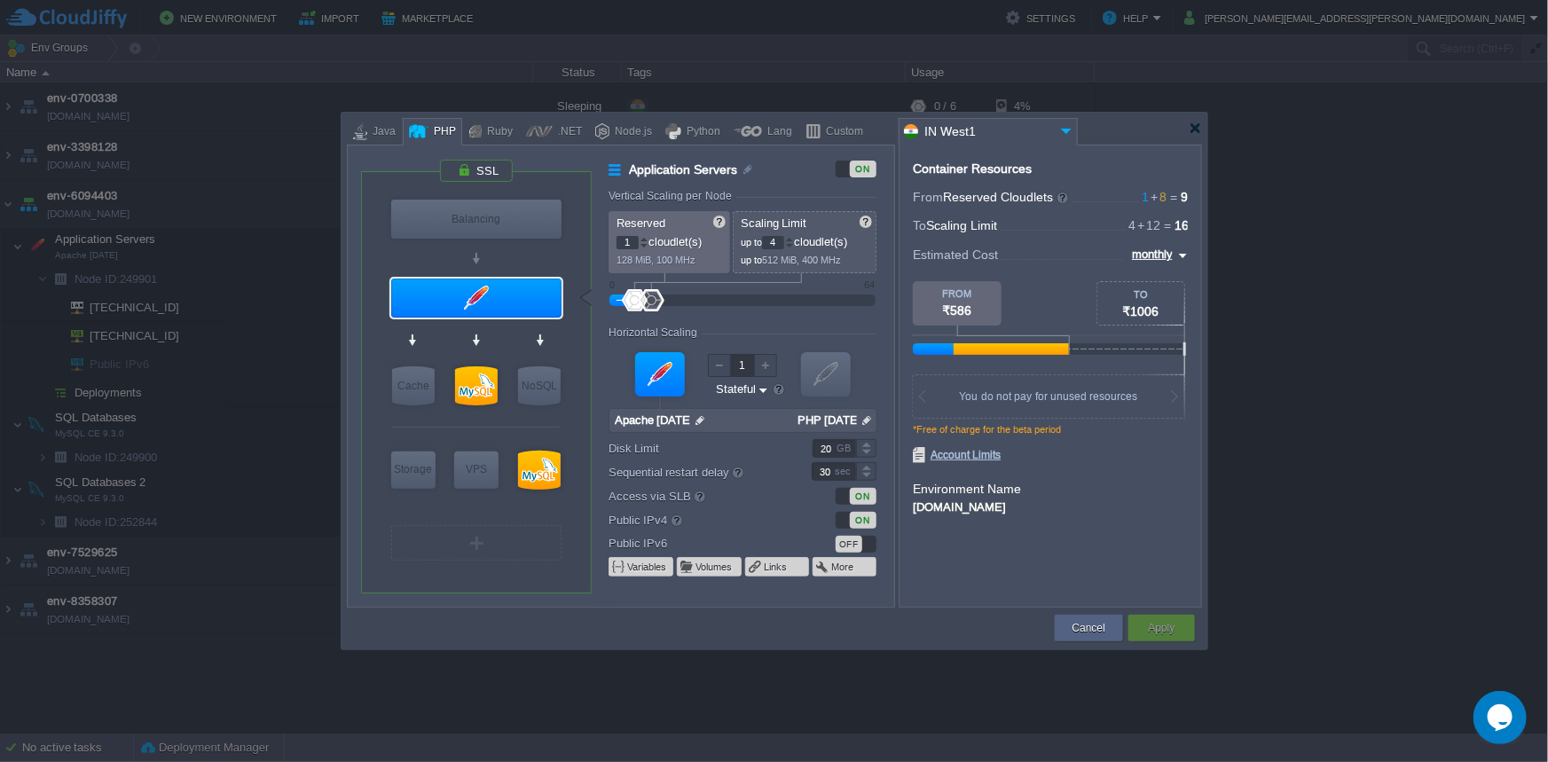
click at [658, 303] on div at bounding box center [652, 300] width 26 height 22
drag, startPoint x: 660, startPoint y: 303, endPoint x: 680, endPoint y: 308, distance: 20.0
click at [665, 307] on div at bounding box center [652, 300] width 26 height 22
drag, startPoint x: 697, startPoint y: 308, endPoint x: 712, endPoint y: 308, distance: 15.1
click at [699, 308] on div at bounding box center [697, 300] width 26 height 22
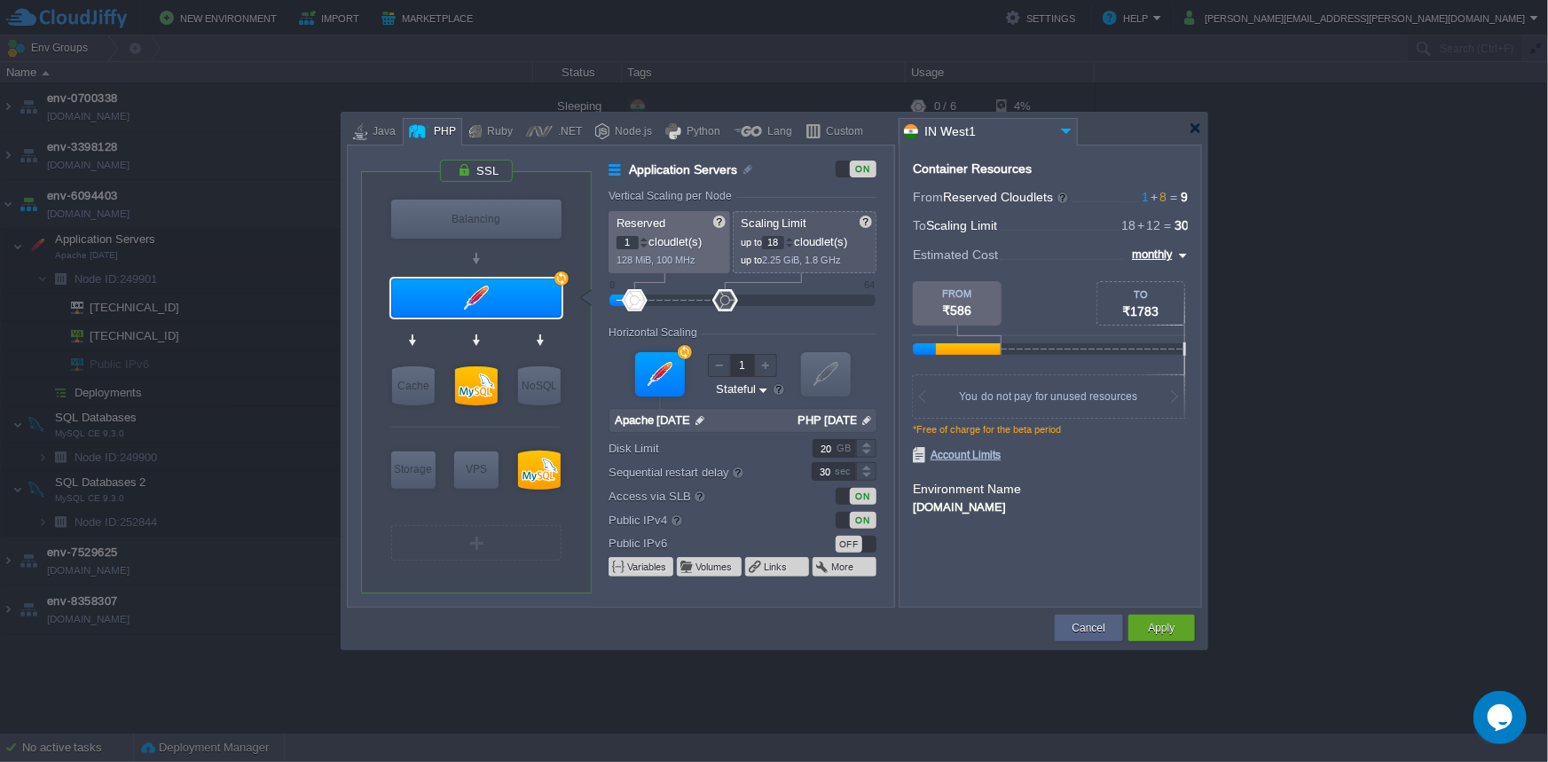
drag, startPoint x: 712, startPoint y: 308, endPoint x: 726, endPoint y: 309, distance: 14.2
click at [726, 309] on div at bounding box center [726, 300] width 26 height 22
click at [724, 309] on div at bounding box center [726, 300] width 26 height 22
drag, startPoint x: 713, startPoint y: 309, endPoint x: 702, endPoint y: 308, distance: 11.6
click at [702, 308] on div at bounding box center [703, 300] width 26 height 22
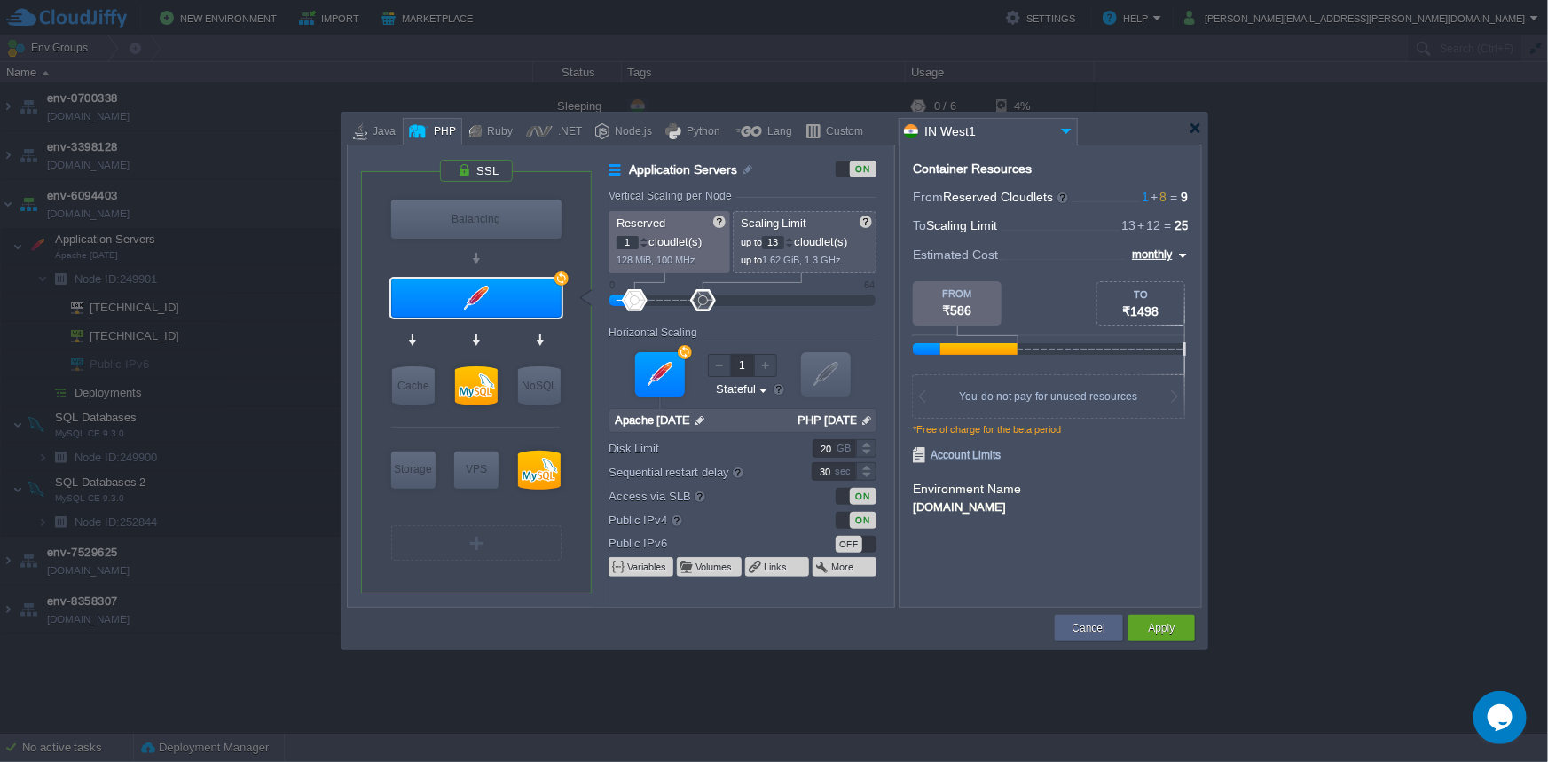
type input "12"
click at [699, 308] on div at bounding box center [697, 300] width 26 height 22
click at [1158, 628] on button "Apply" at bounding box center [1161, 628] width 27 height 18
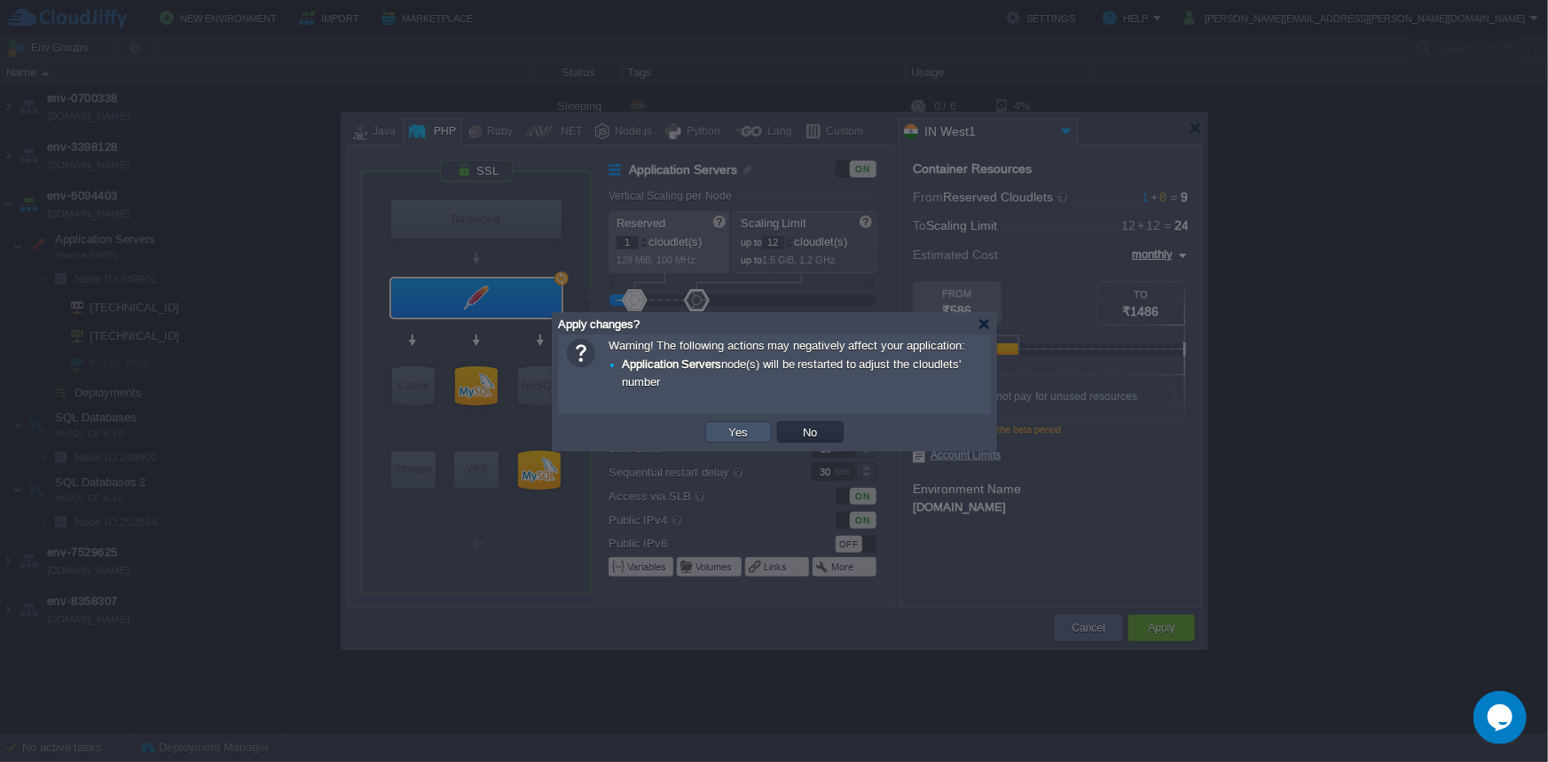
click at [742, 427] on button "Yes" at bounding box center [739, 432] width 30 height 16
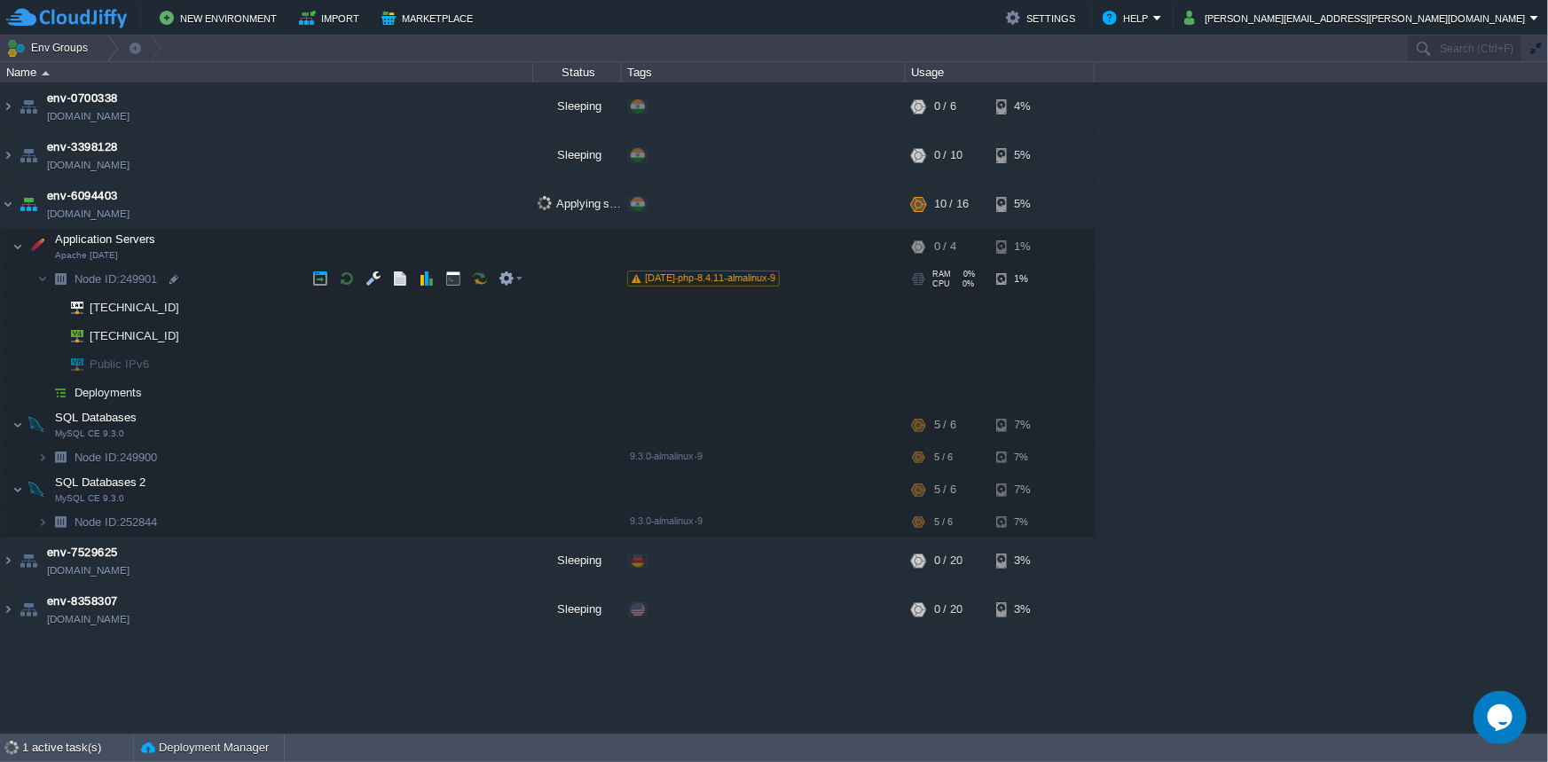
click at [684, 278] on span "[DATE]-php-8.4.11-almalinux-9" at bounding box center [710, 277] width 131 height 11
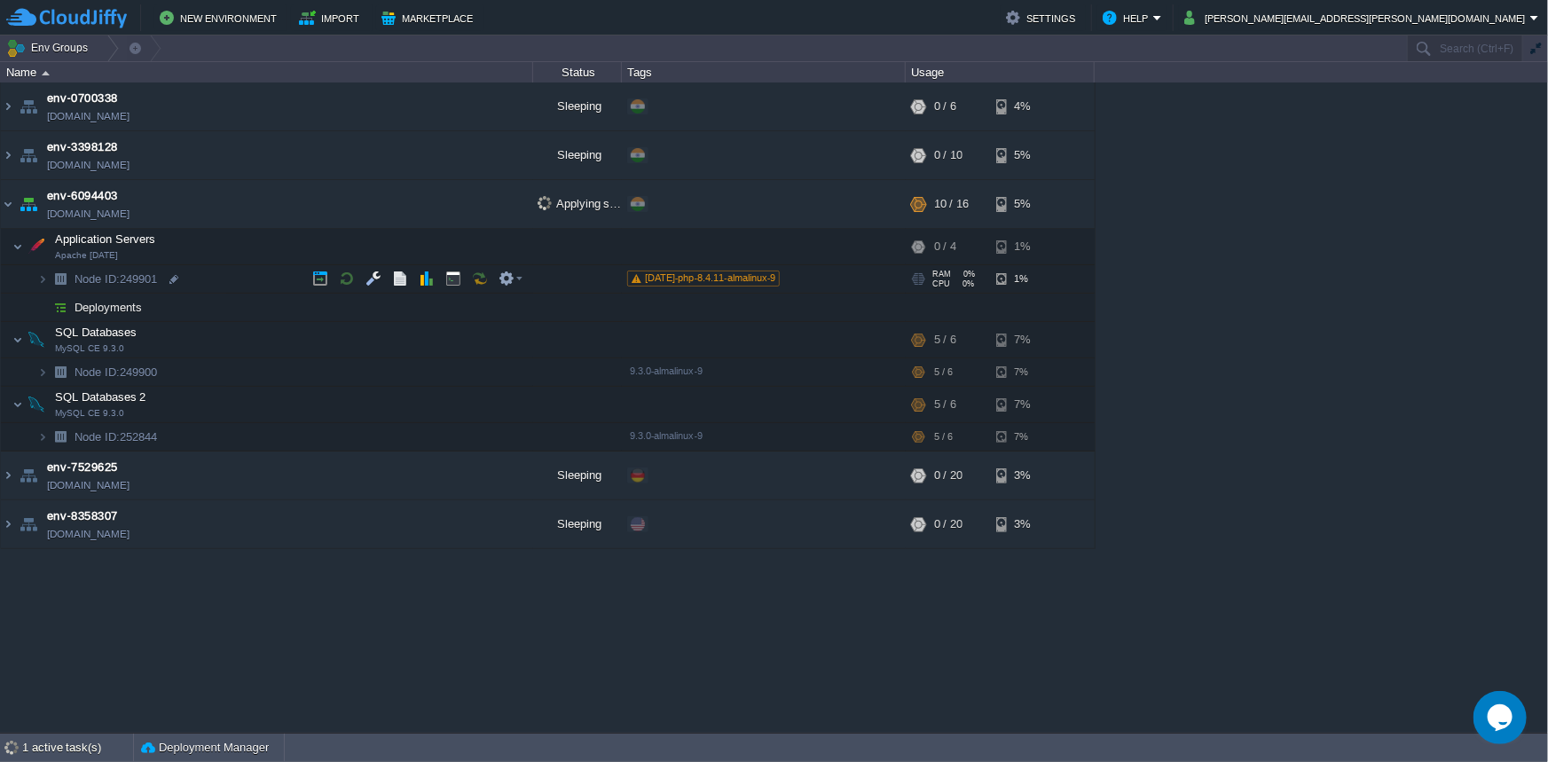
click at [684, 278] on span "[DATE]-php-8.4.11-almalinux-9" at bounding box center [710, 277] width 131 height 11
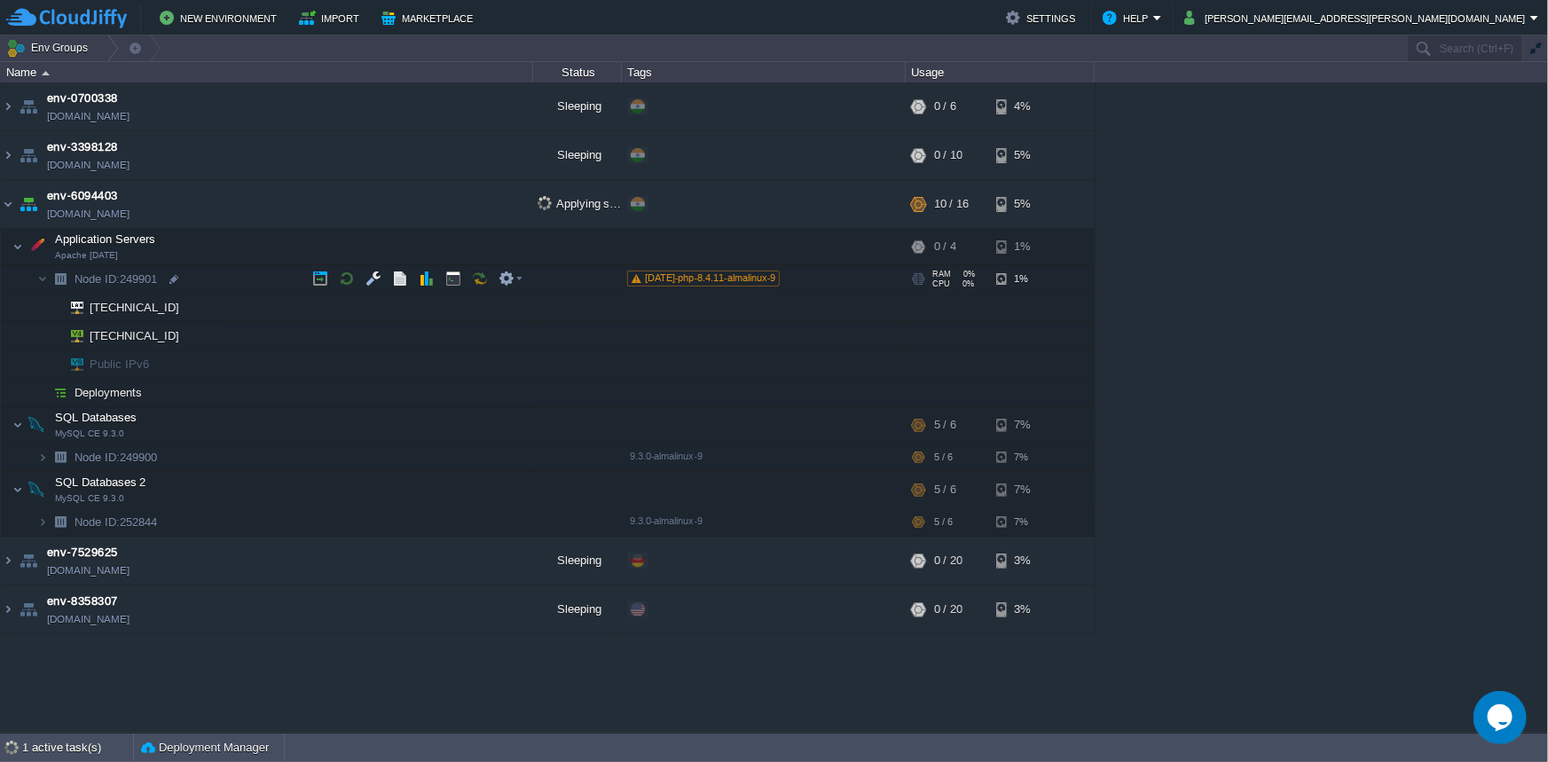
click at [681, 278] on span "[DATE]-php-8.4.11-almalinux-9" at bounding box center [710, 277] width 131 height 11
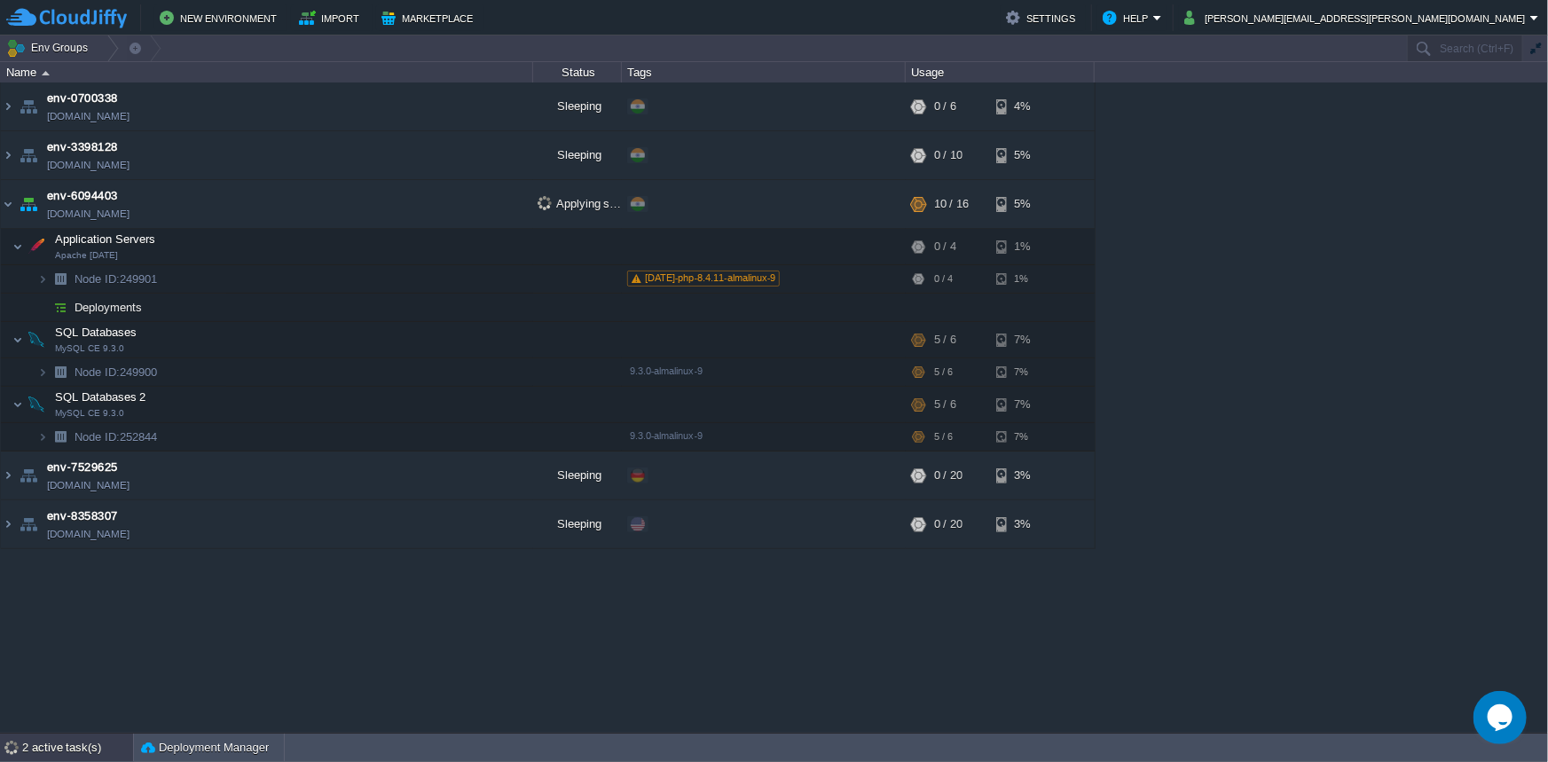
click at [75, 739] on div "2 active task(s)" at bounding box center [77, 748] width 111 height 28
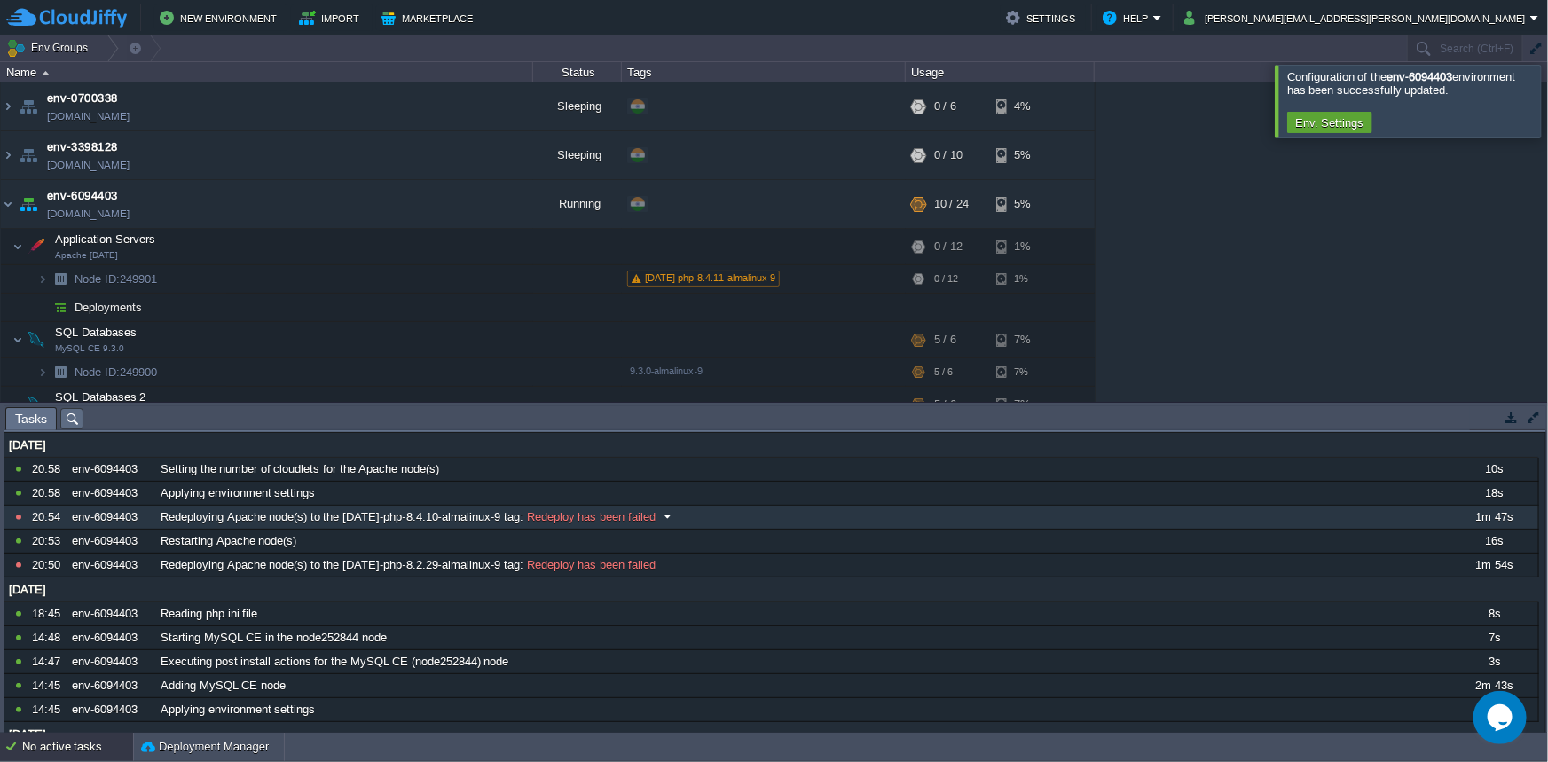
click at [577, 516] on span "Redeploy has been failed" at bounding box center [590, 517] width 132 height 16
click at [576, 517] on span "Redeploy has been failed" at bounding box center [590, 517] width 132 height 16
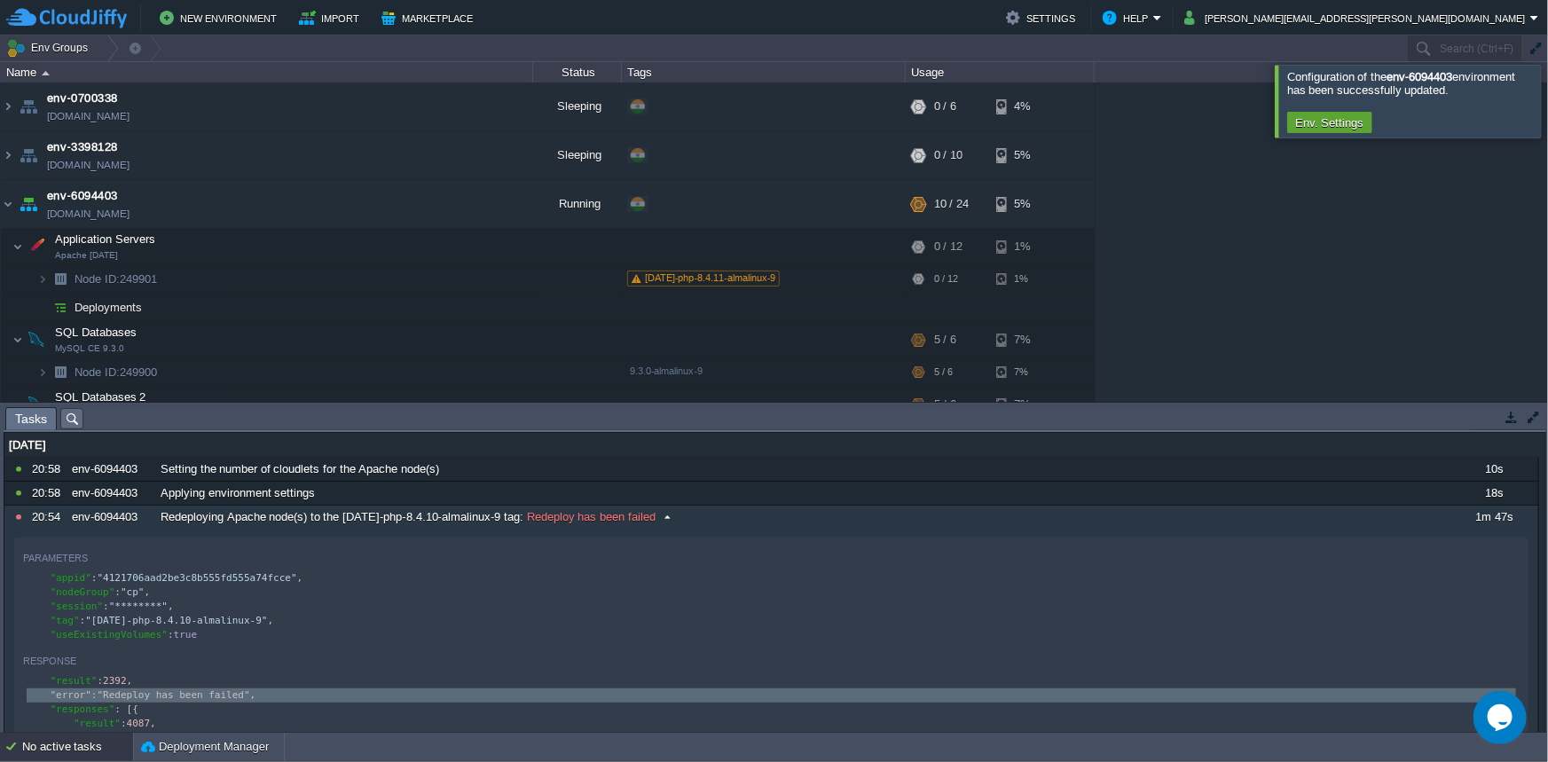
click at [572, 515] on span "Redeploy has been failed" at bounding box center [590, 517] width 132 height 16
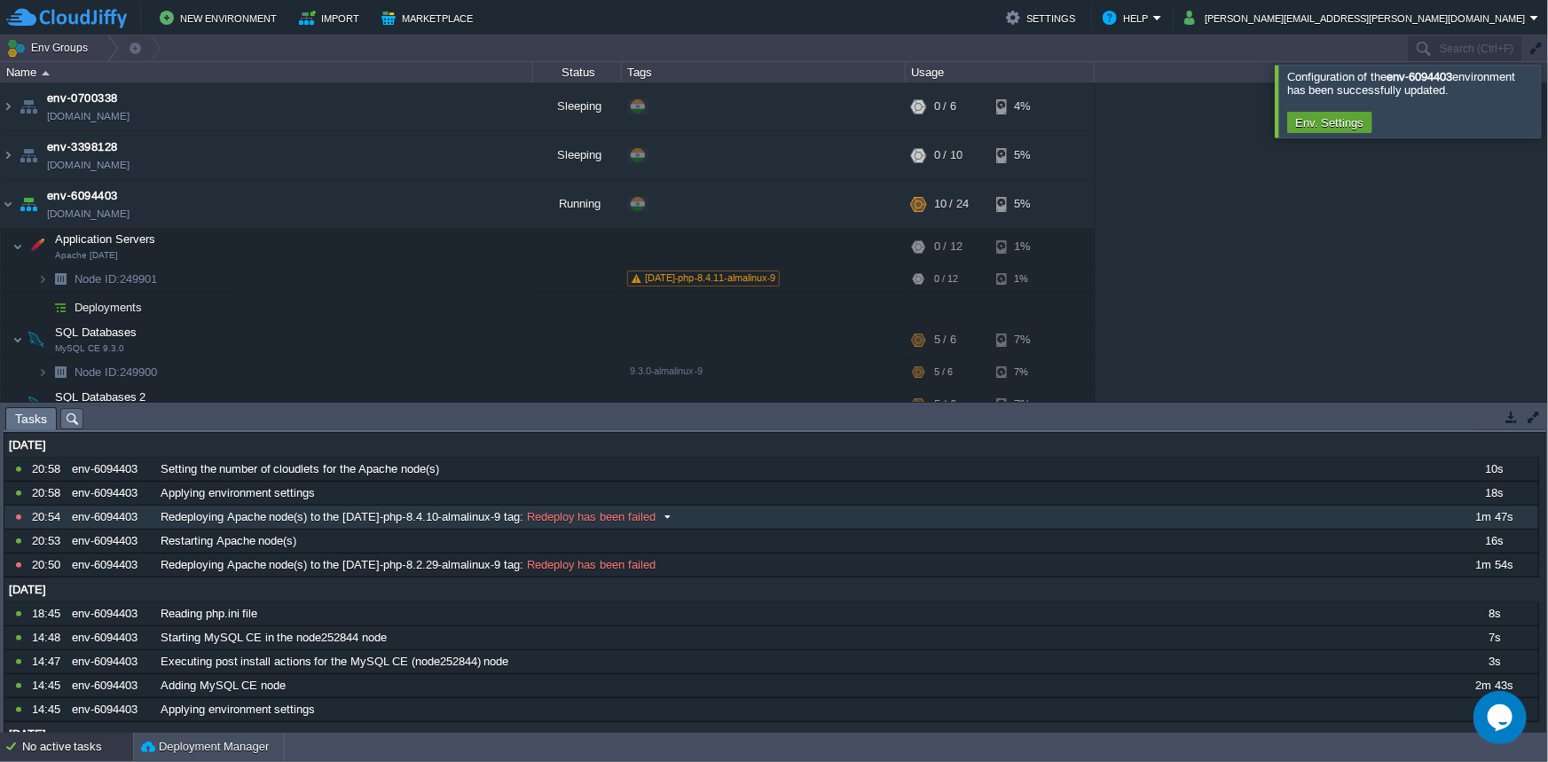
click at [189, 514] on span "Redeploying Apache node(s) to the [DATE]-php-8.4.10-almalinux-9 tag" at bounding box center [340, 517] width 359 height 16
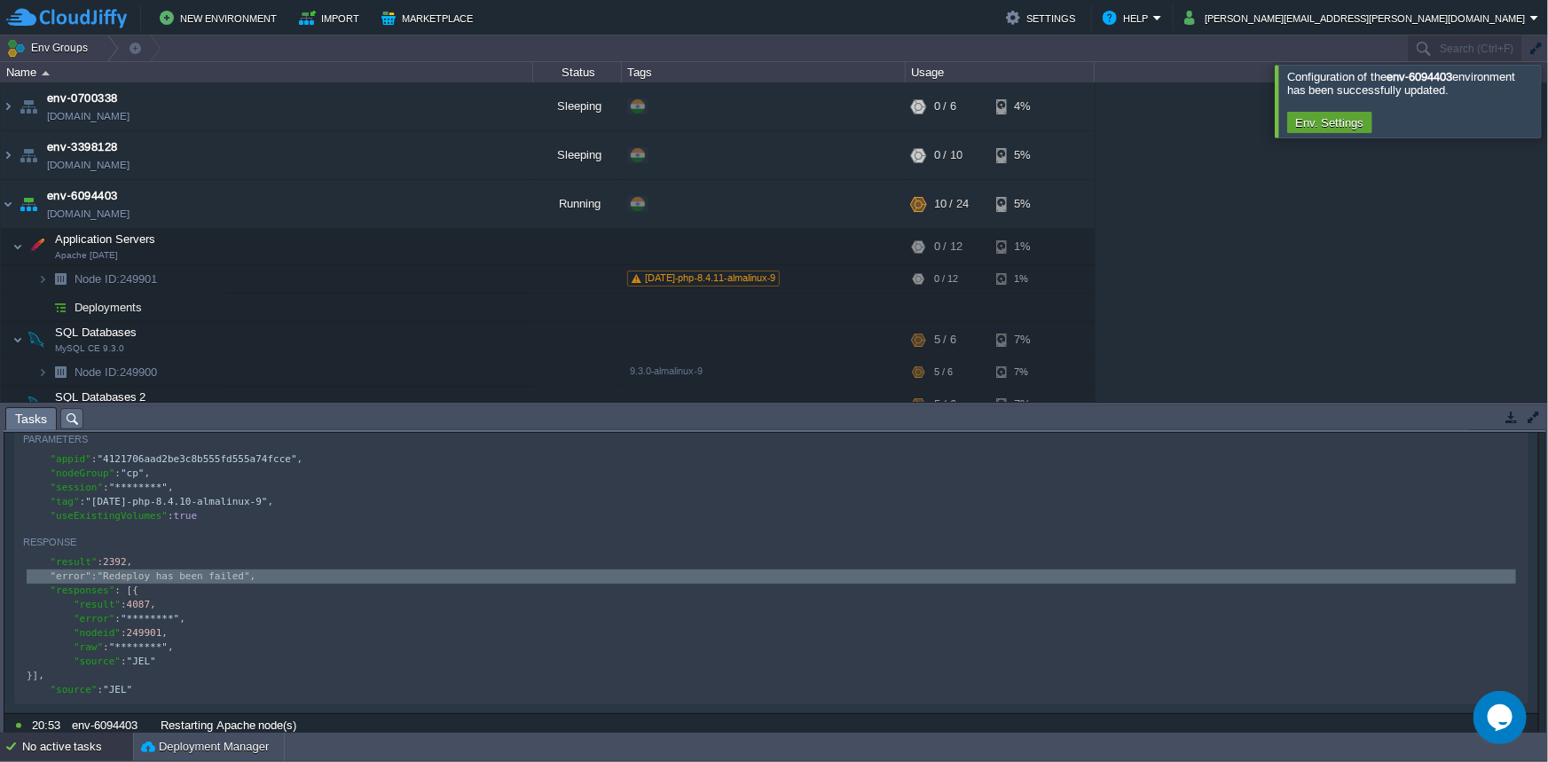
scroll to position [145, 0]
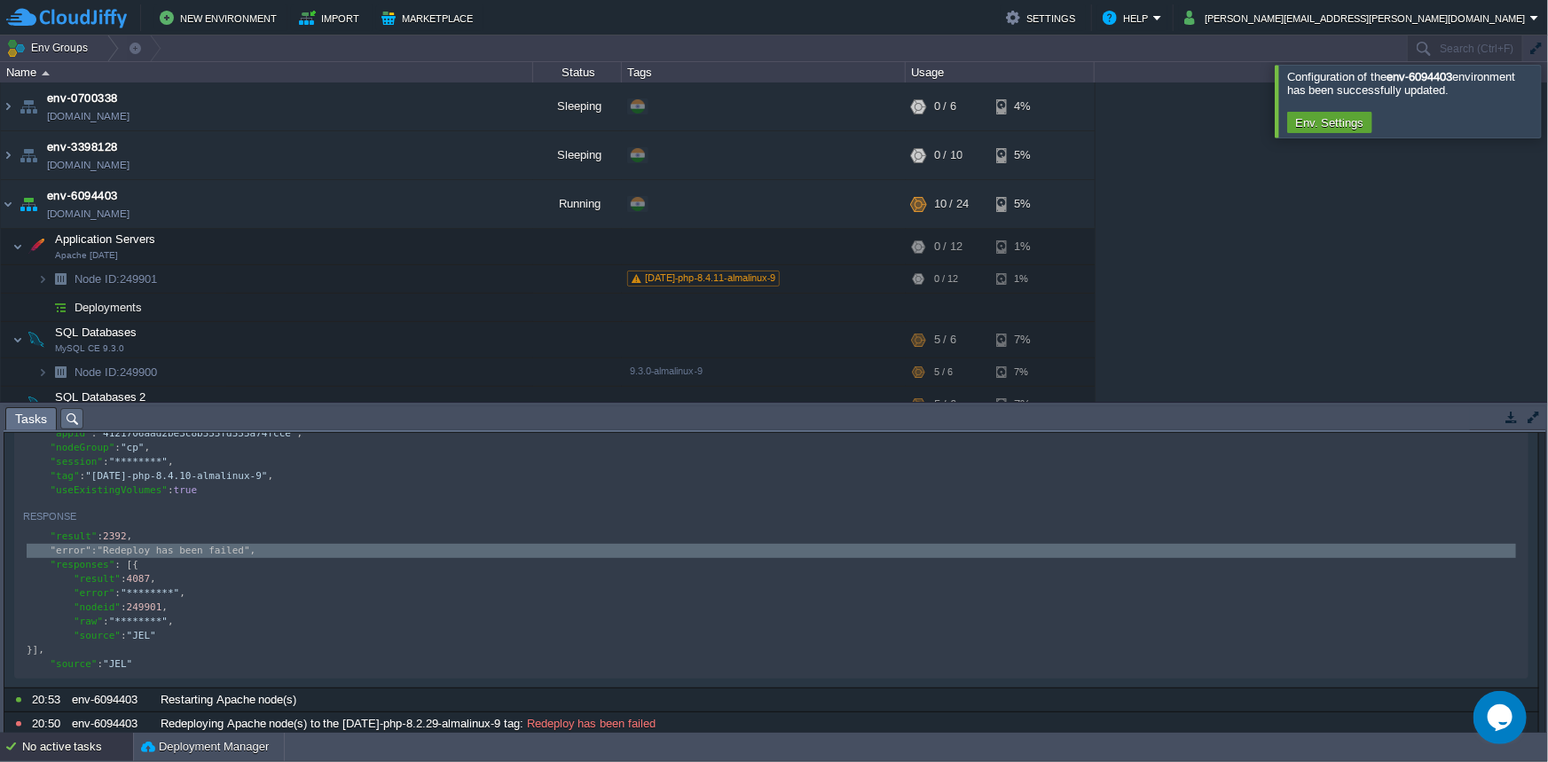
type textarea "[PERSON_NAME] has been failed", "responses": [{"
click at [4, 117] on img at bounding box center [8, 107] width 14 height 48
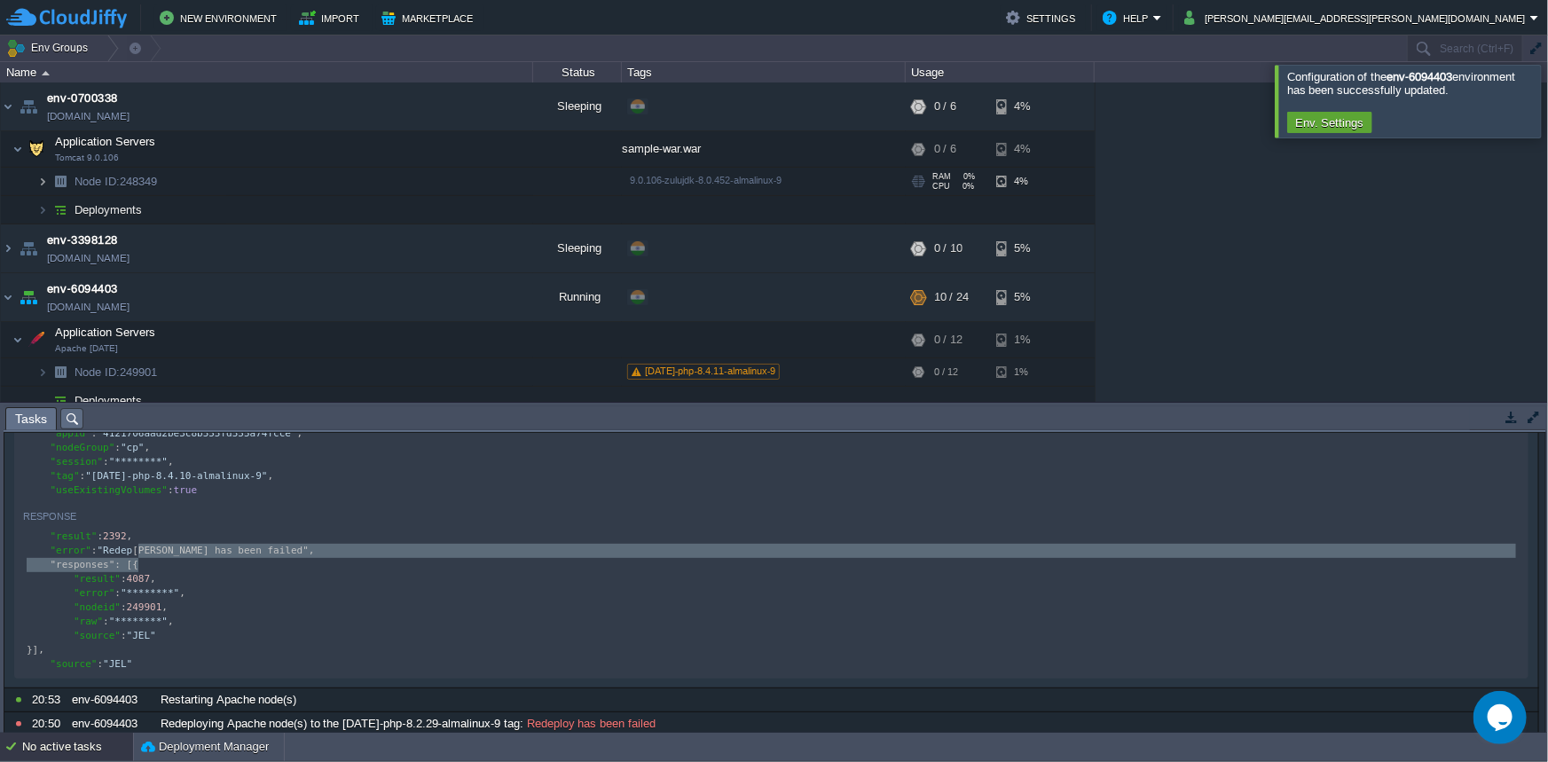
click at [45, 181] on img at bounding box center [42, 182] width 11 height 28
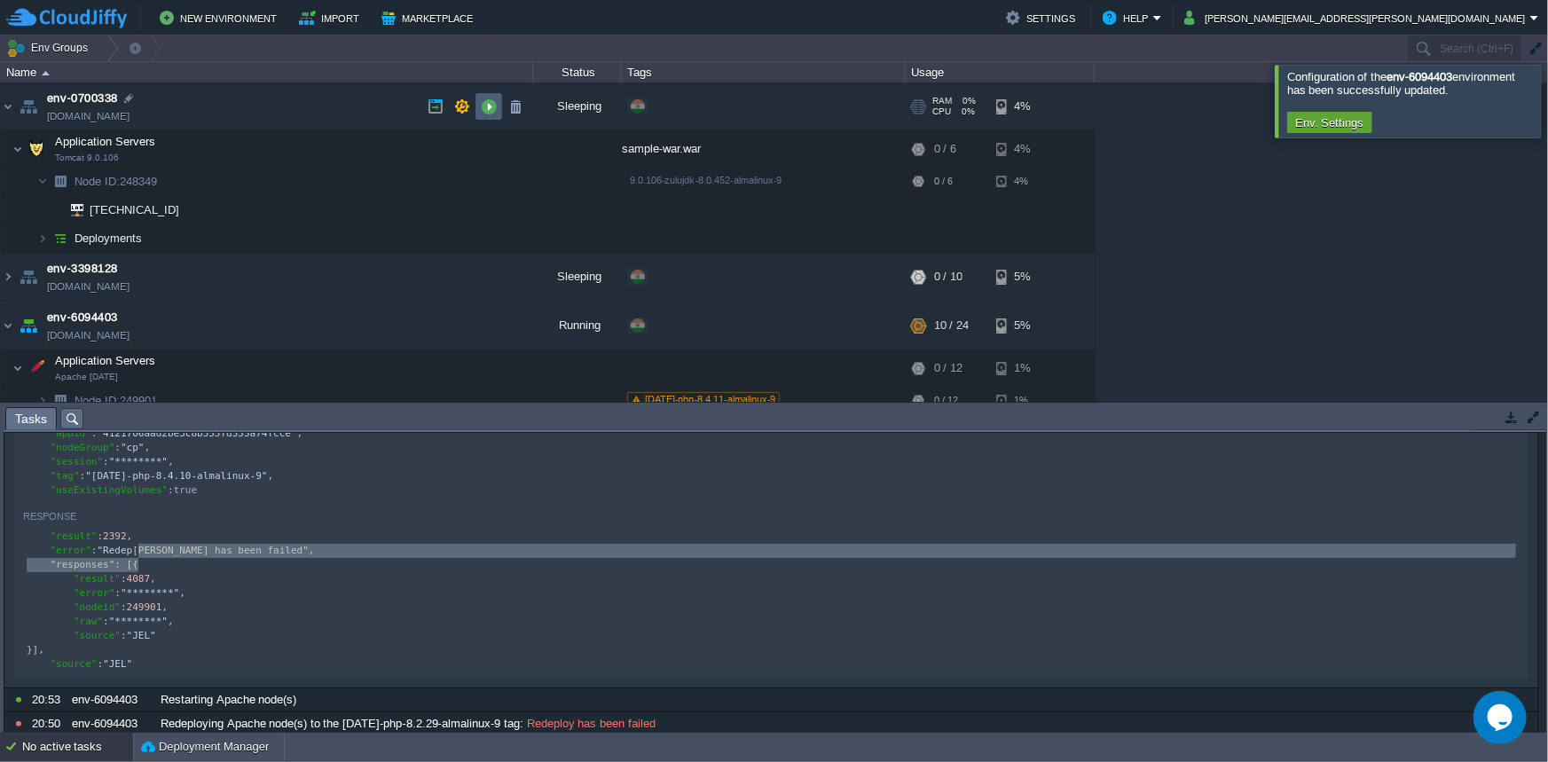
click at [490, 111] on button "button" at bounding box center [489, 106] width 16 height 16
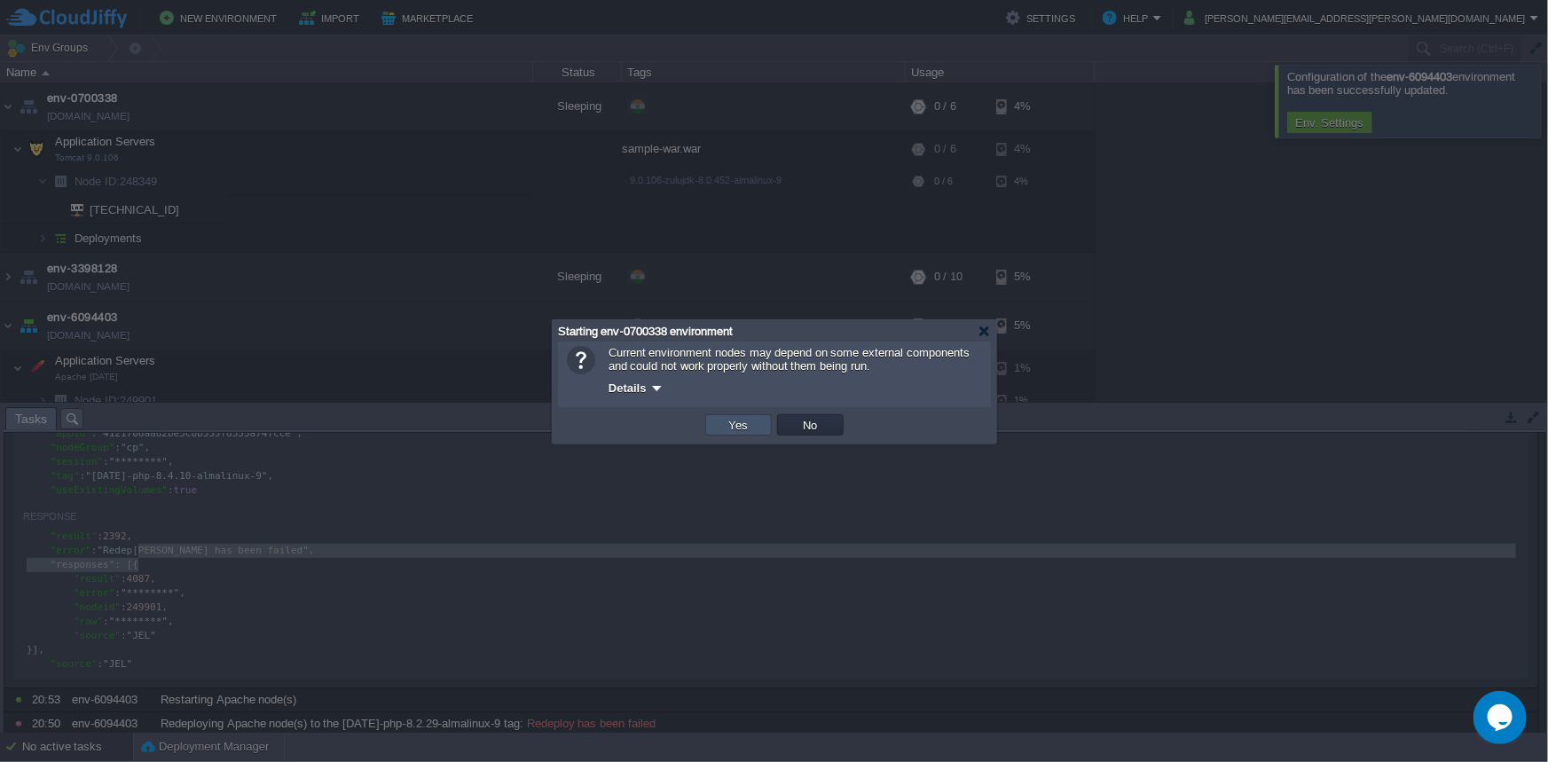
click at [741, 431] on button "Yes" at bounding box center [739, 425] width 30 height 16
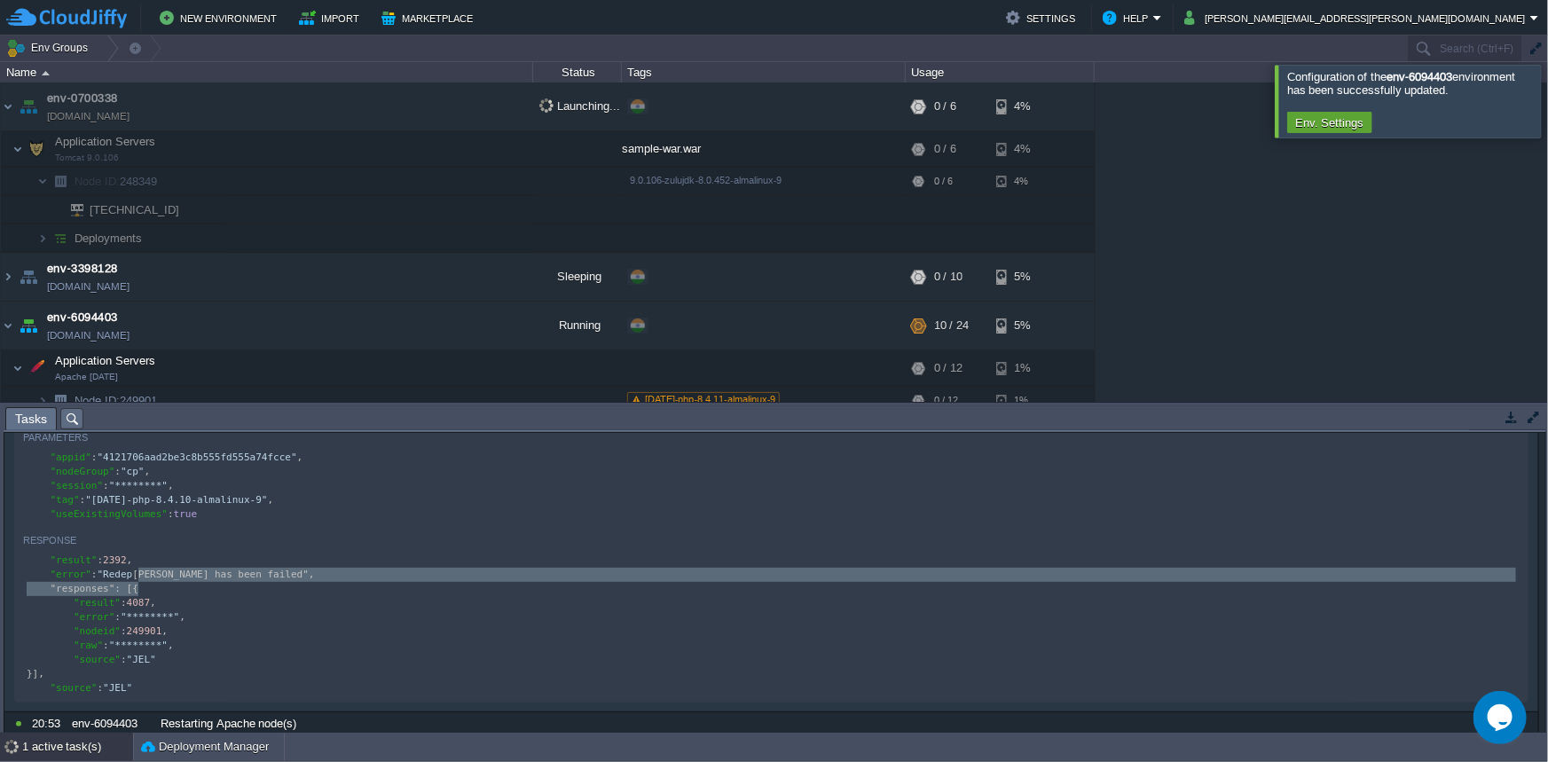
click at [1516, 418] on button "button" at bounding box center [1512, 417] width 16 height 16
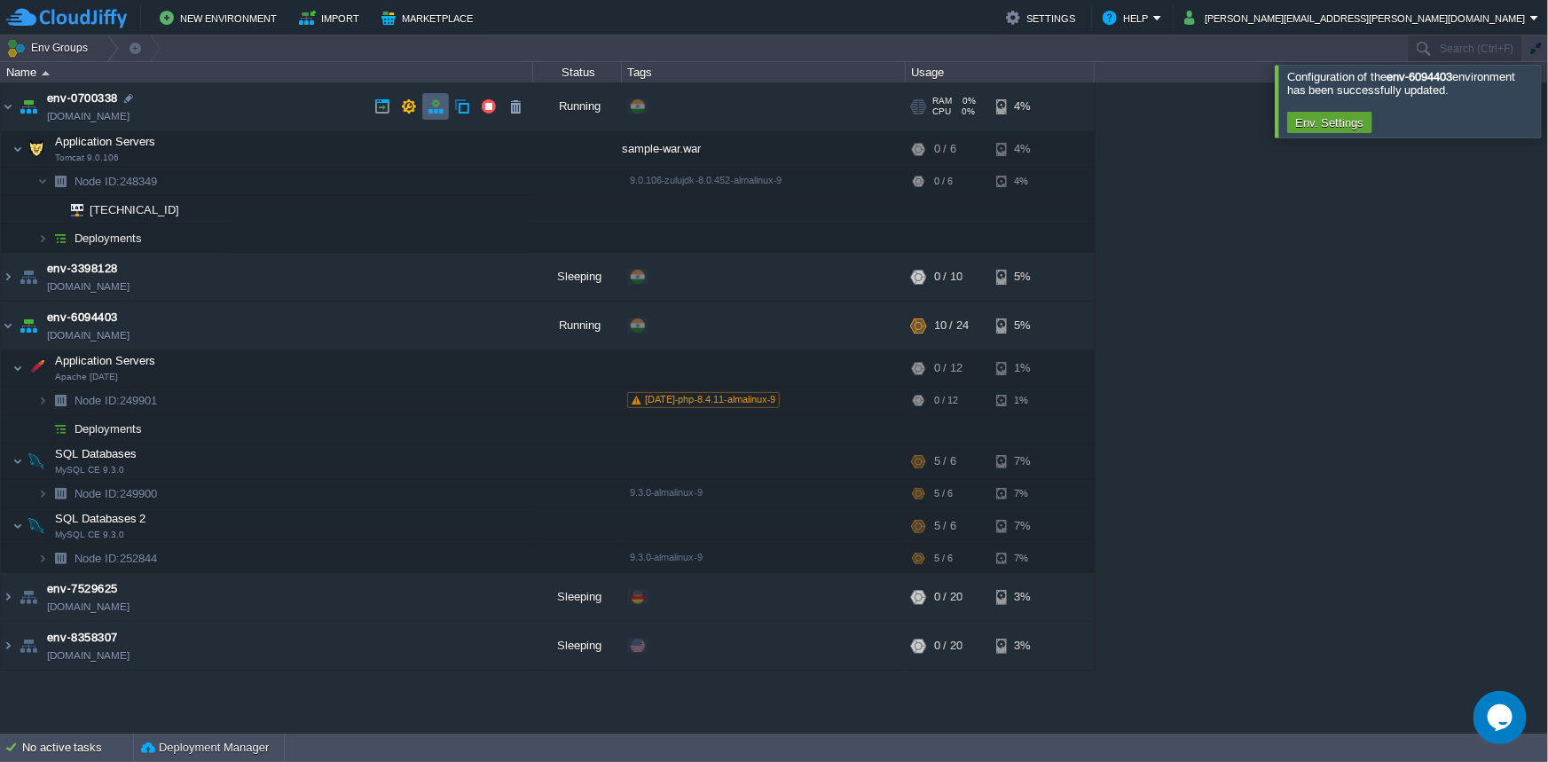
click at [440, 110] on button "button" at bounding box center [436, 106] width 16 height 16
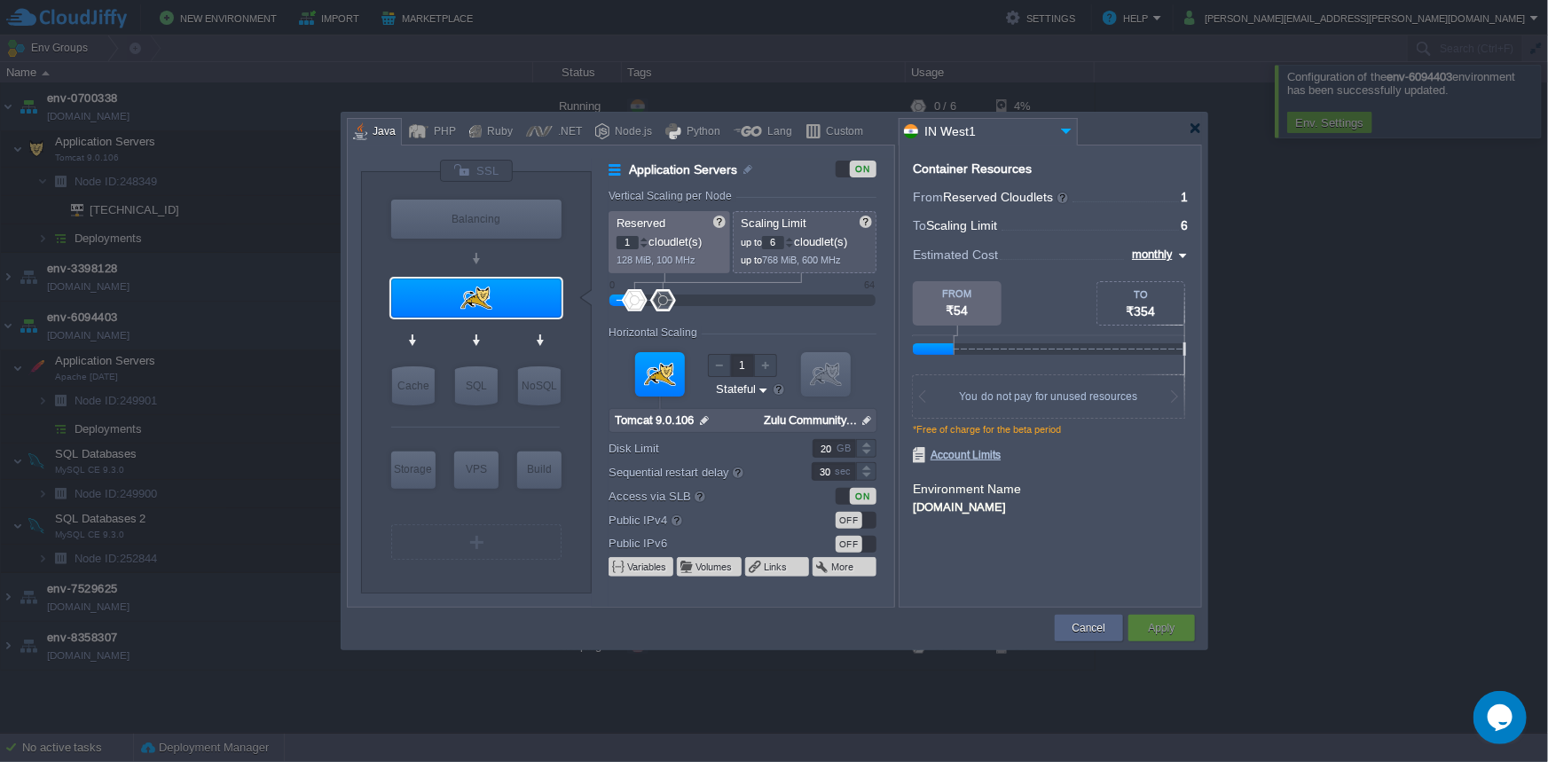
type input "Maven [DATE]"
click at [1085, 622] on button "Cancel" at bounding box center [1089, 628] width 33 height 18
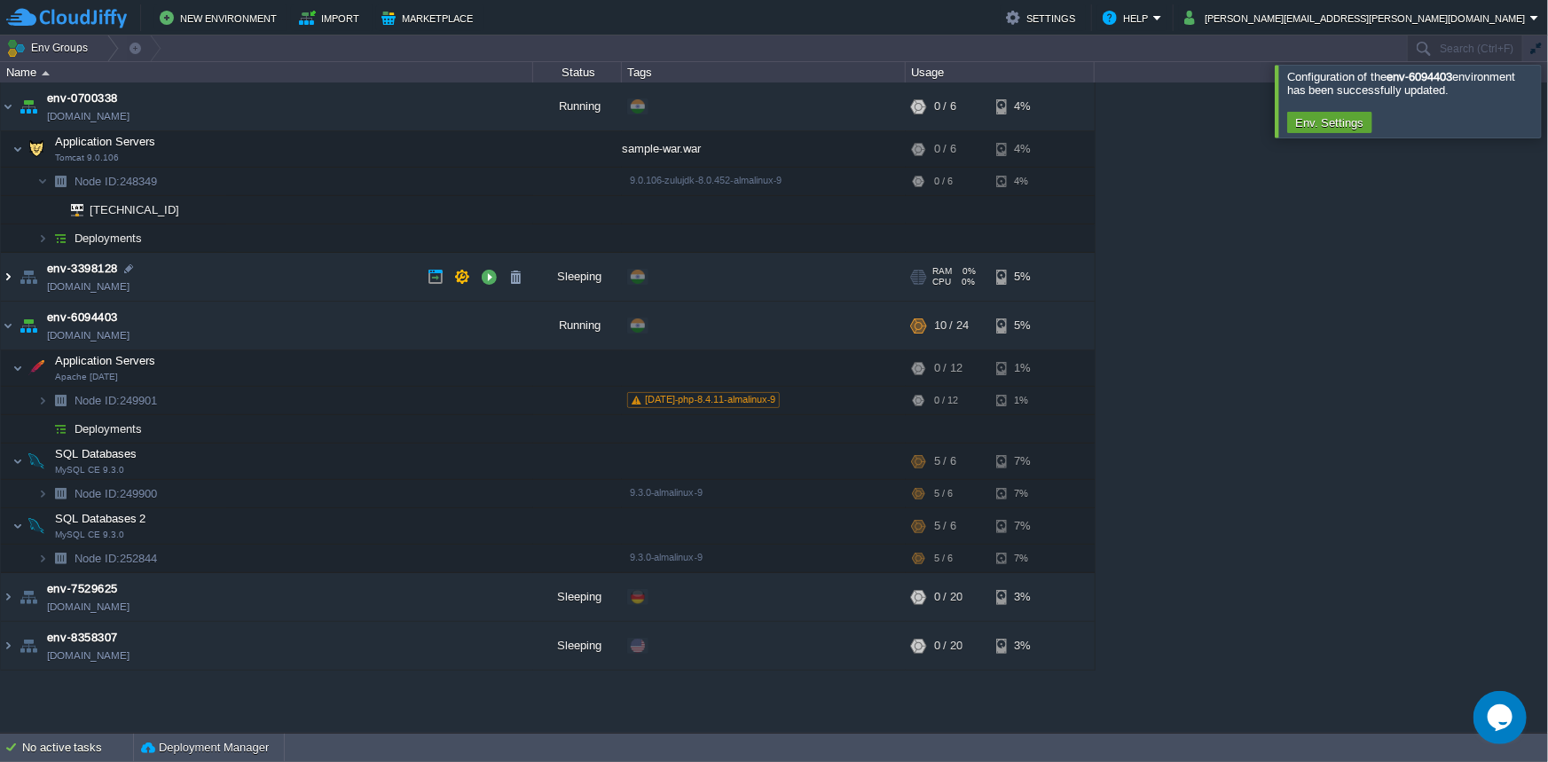
click at [11, 278] on img at bounding box center [8, 277] width 14 height 48
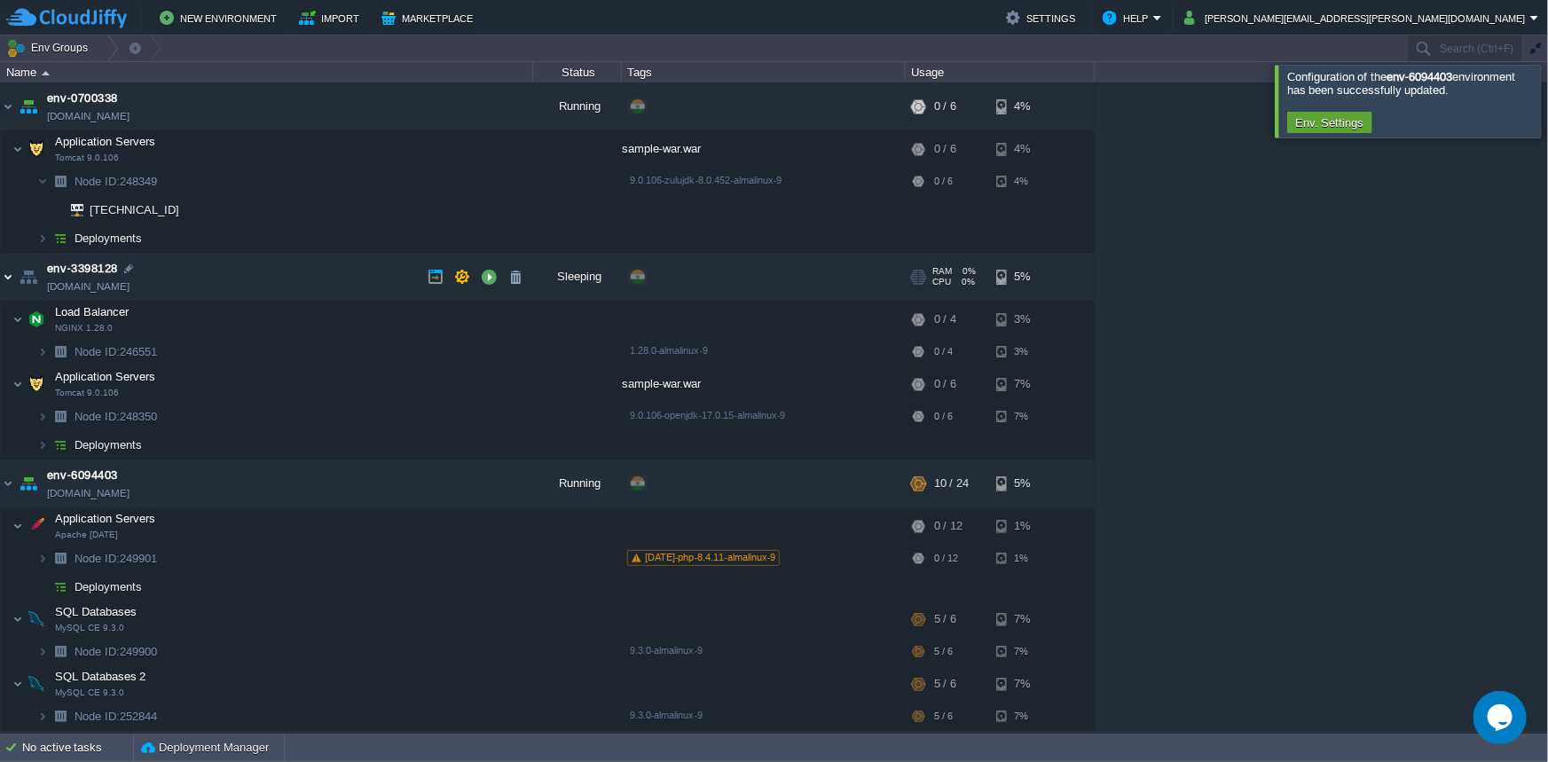
click at [11, 278] on img at bounding box center [8, 277] width 14 height 48
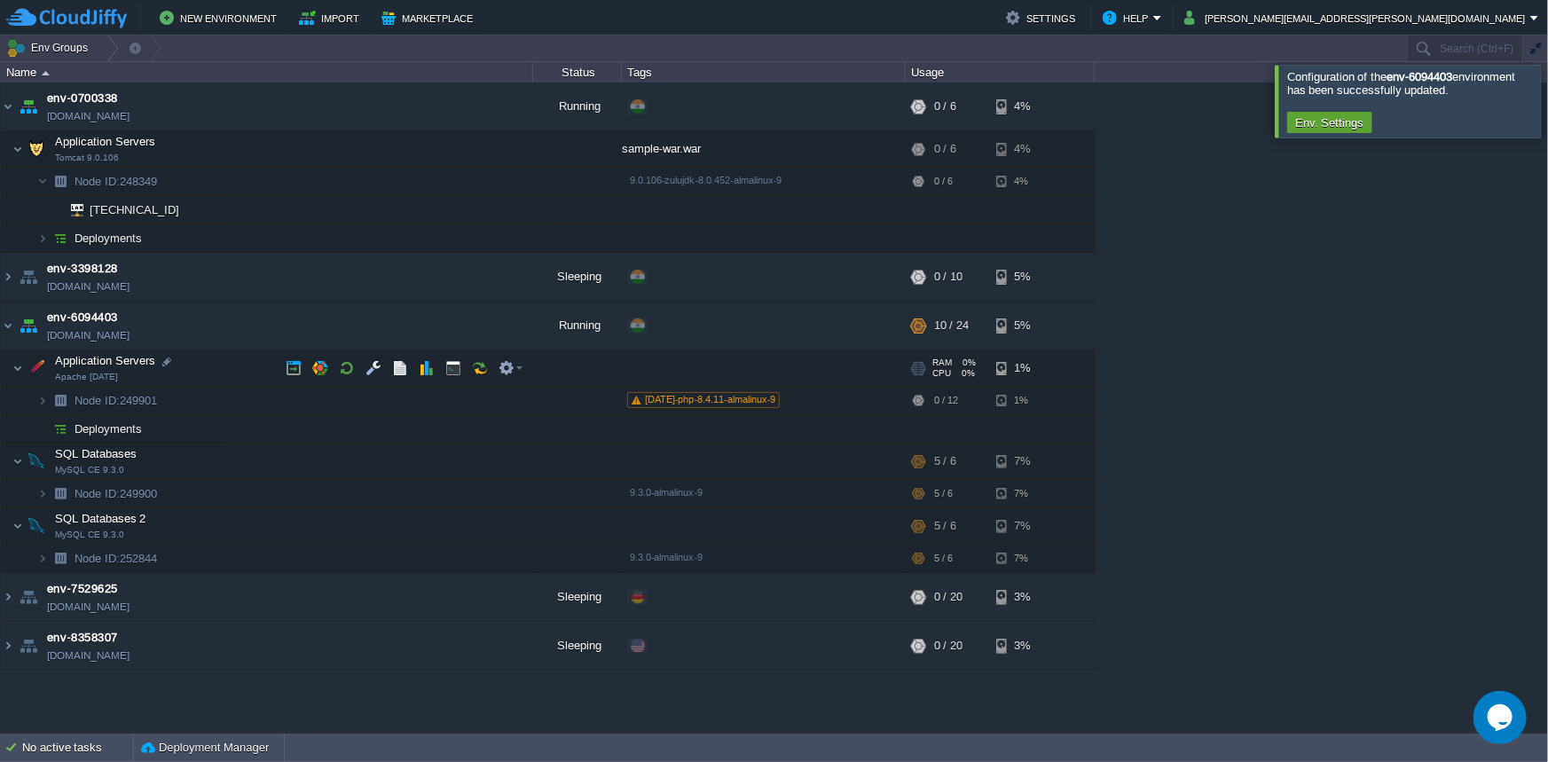
click at [10, 367] on span at bounding box center [7, 367] width 12 height 13
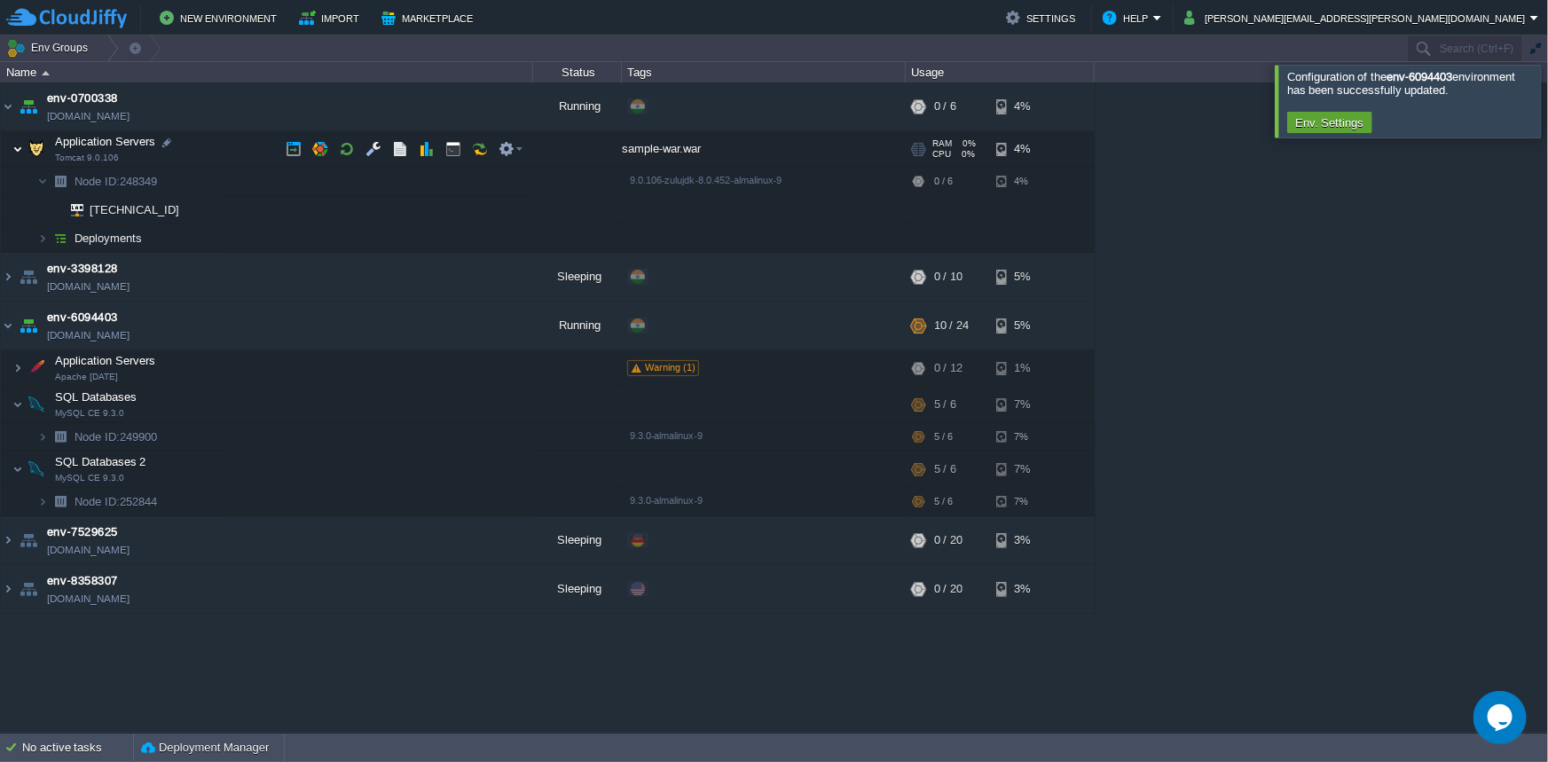
click at [20, 156] on img at bounding box center [17, 148] width 11 height 35
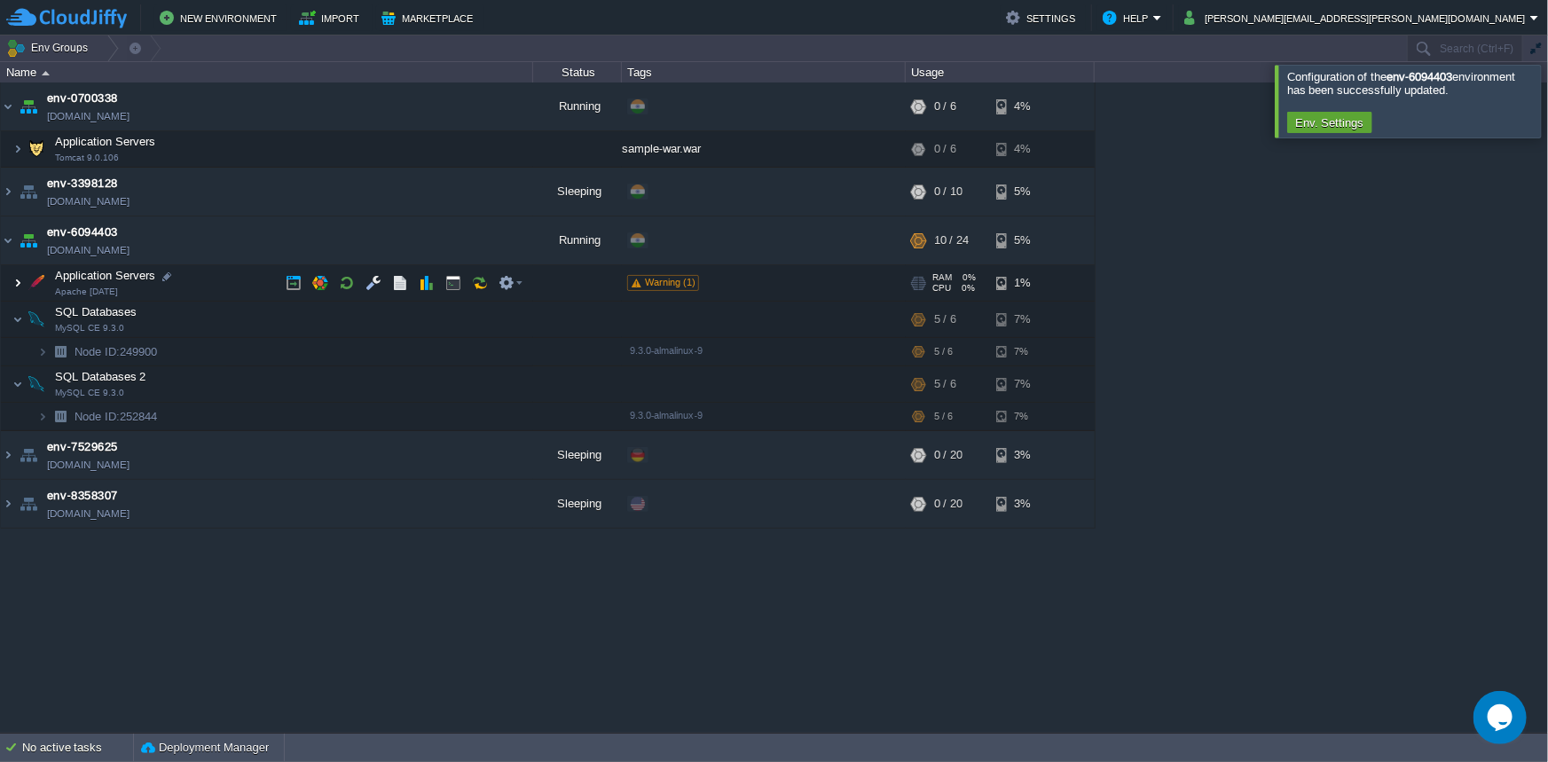
click at [19, 284] on img at bounding box center [17, 282] width 11 height 35
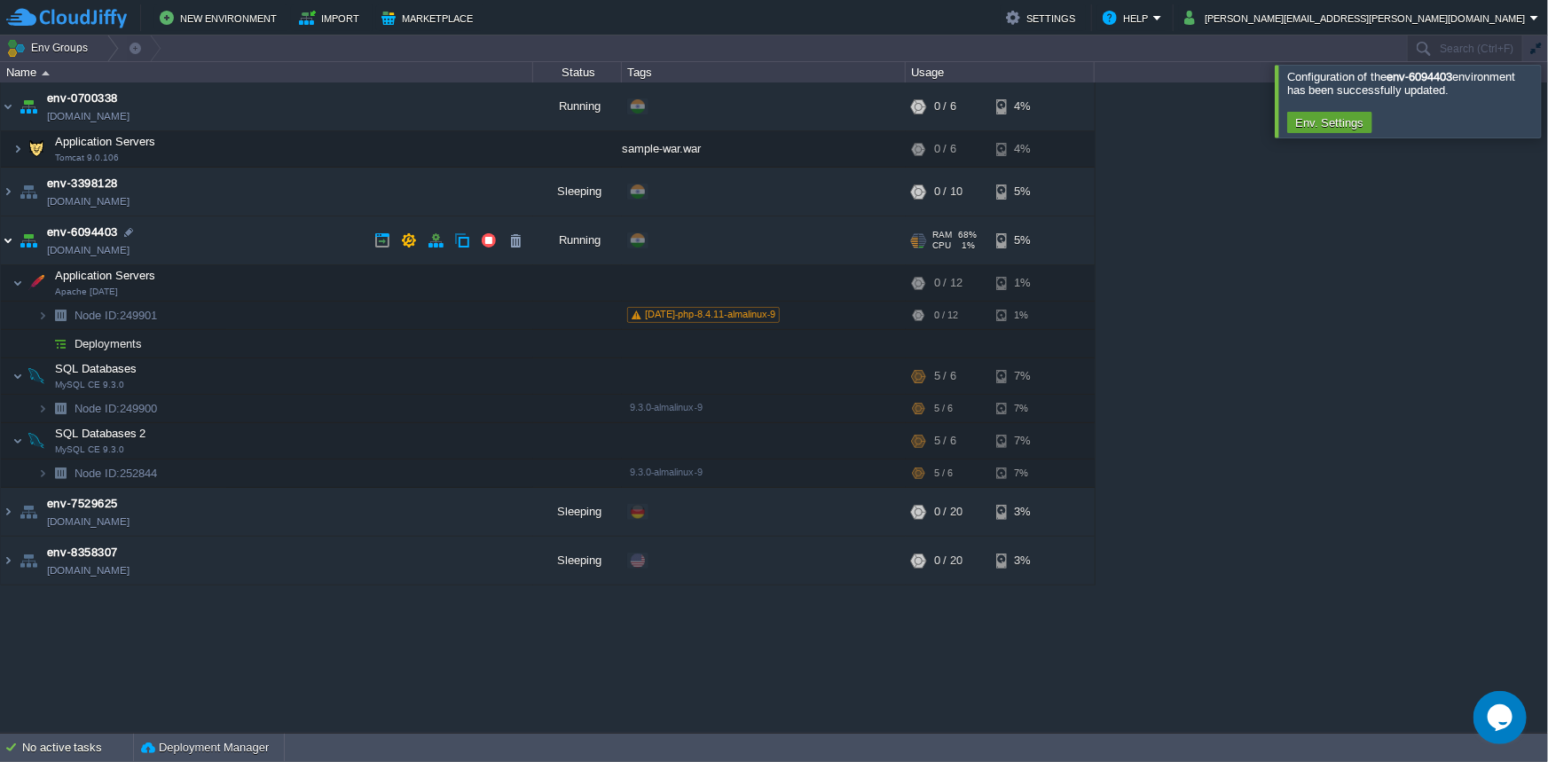
click at [8, 241] on img at bounding box center [8, 241] width 14 height 48
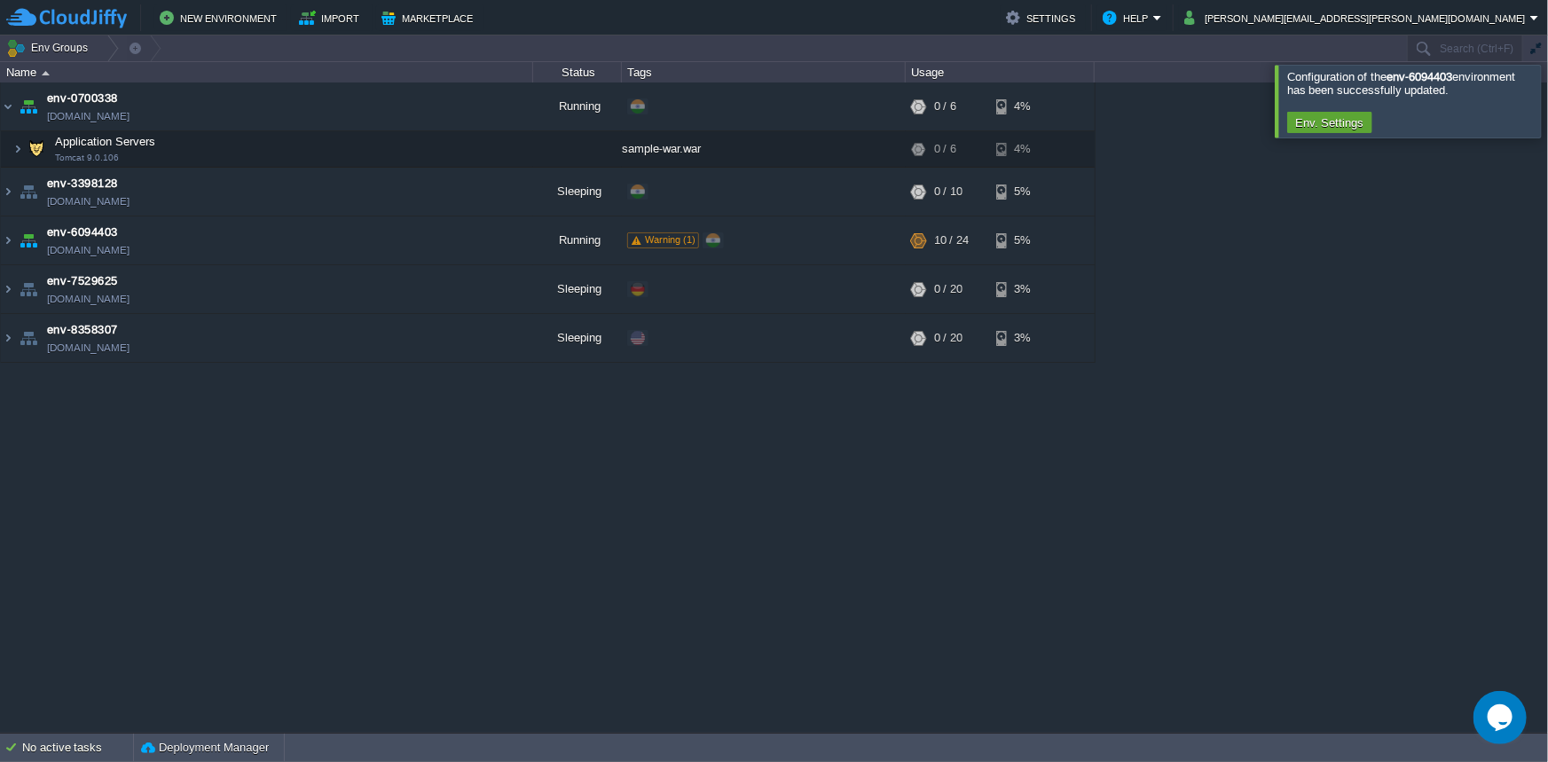
click at [1548, 101] on div at bounding box center [1570, 101] width 0 height 72
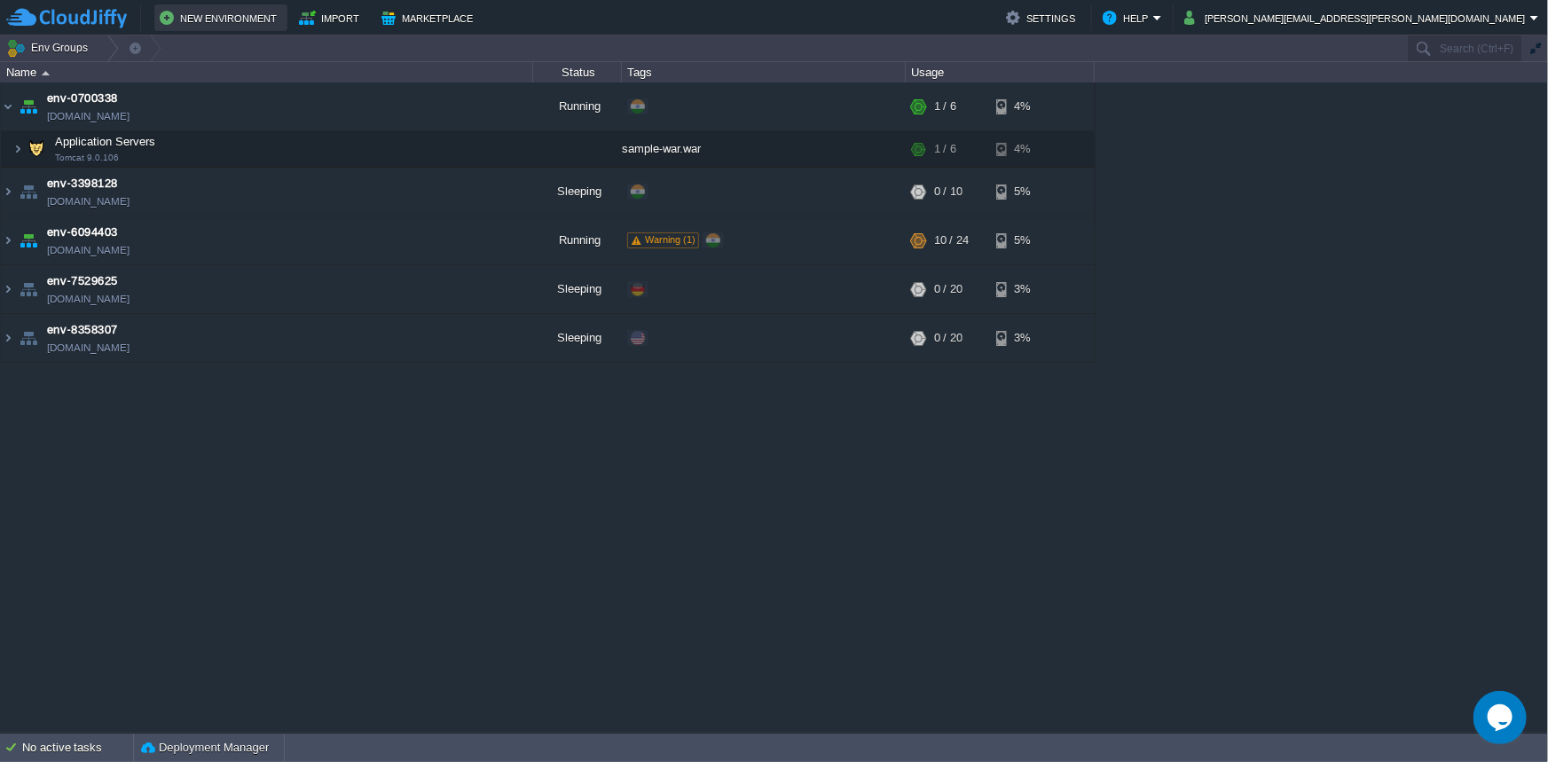
click at [229, 21] on button "New Environment" at bounding box center [221, 17] width 122 height 21
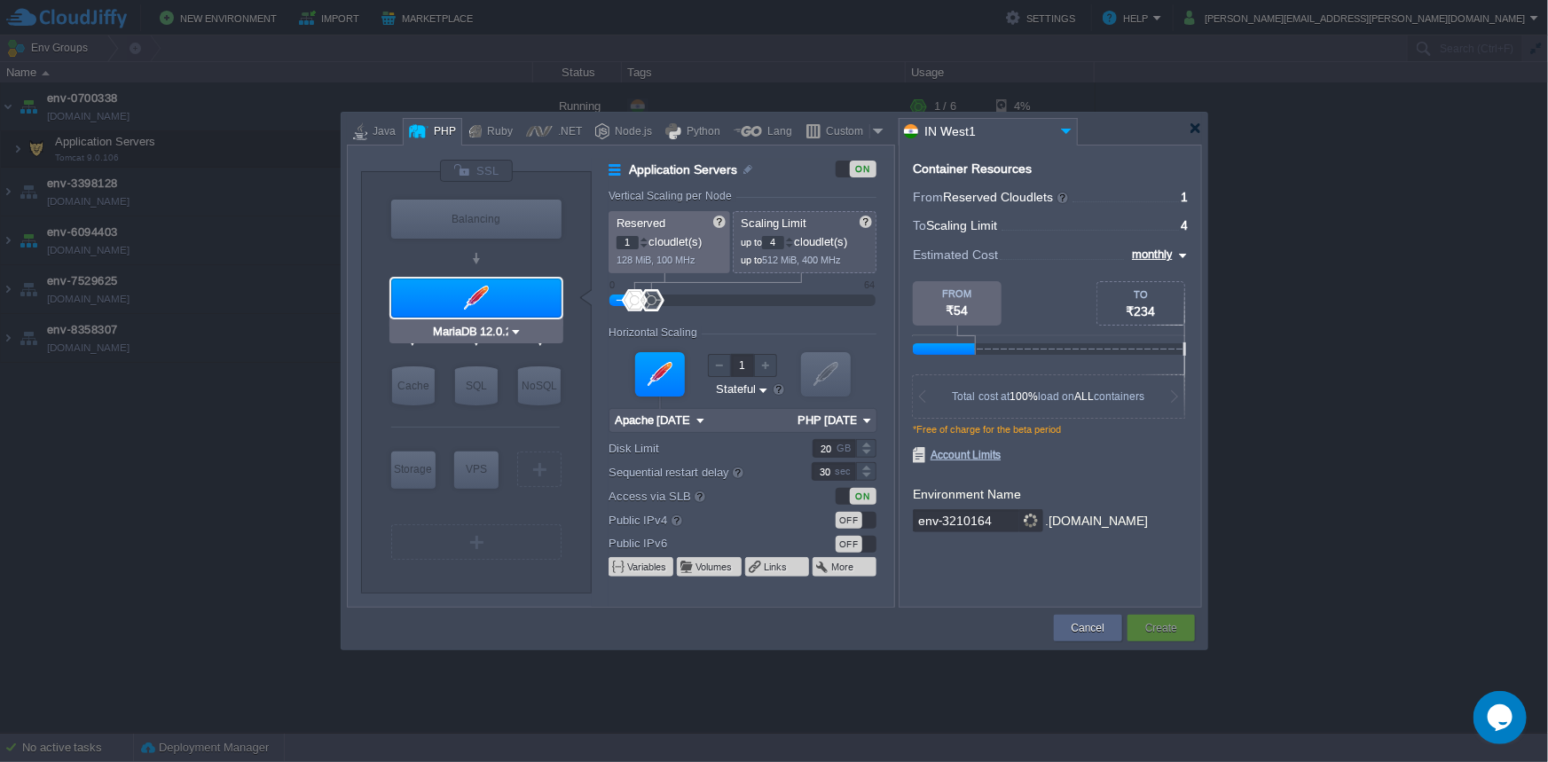
type input "Redis 7.2.4"
click at [844, 429] on input "PHP [DATE]" at bounding box center [825, 420] width 66 height 23
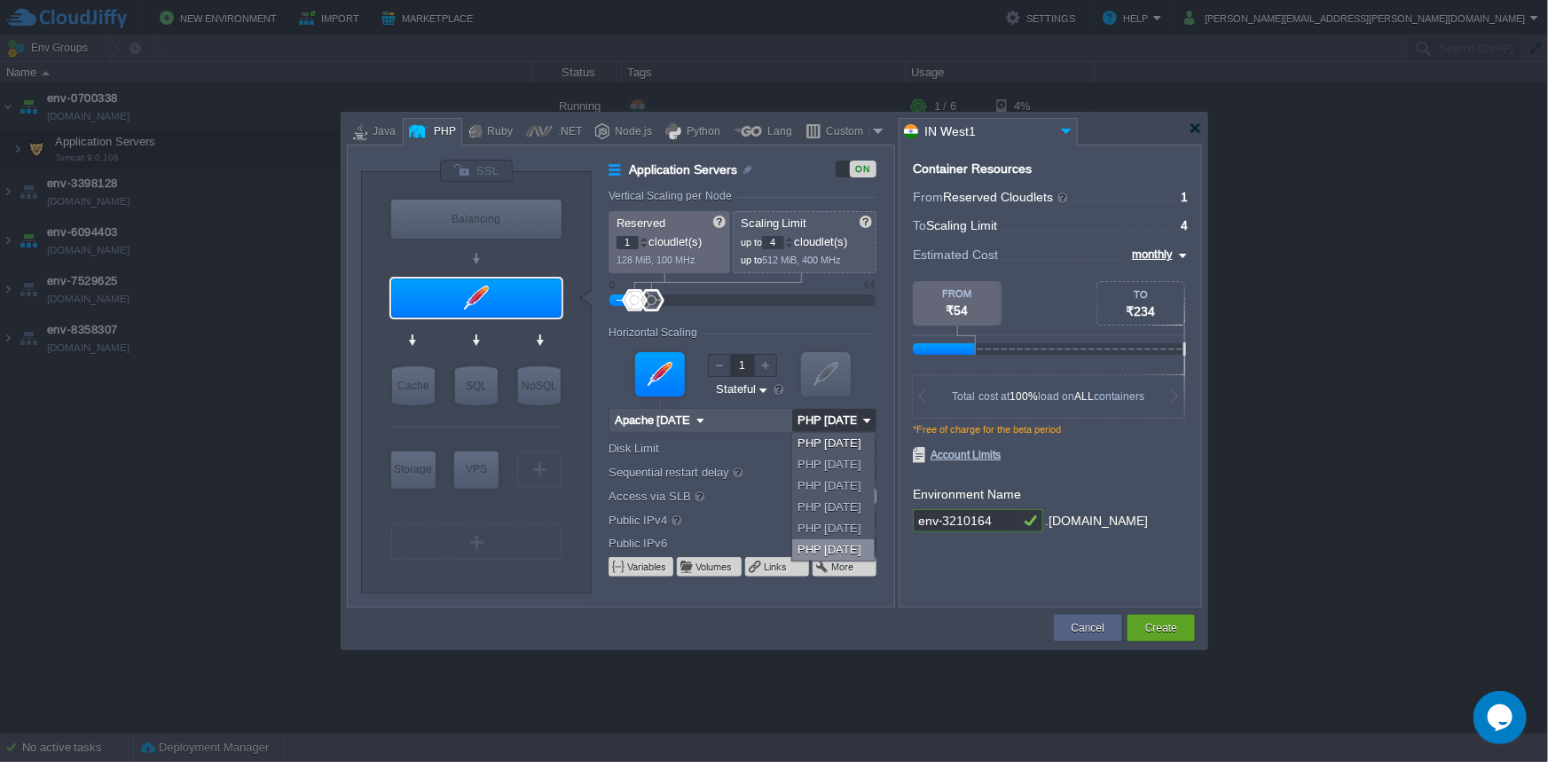
click at [839, 553] on div "PHP [DATE]" at bounding box center [833, 550] width 83 height 21
type input "PHP [DATE]"
type input "Apache [DATE]"
click at [1173, 632] on button "Create" at bounding box center [1162, 628] width 32 height 18
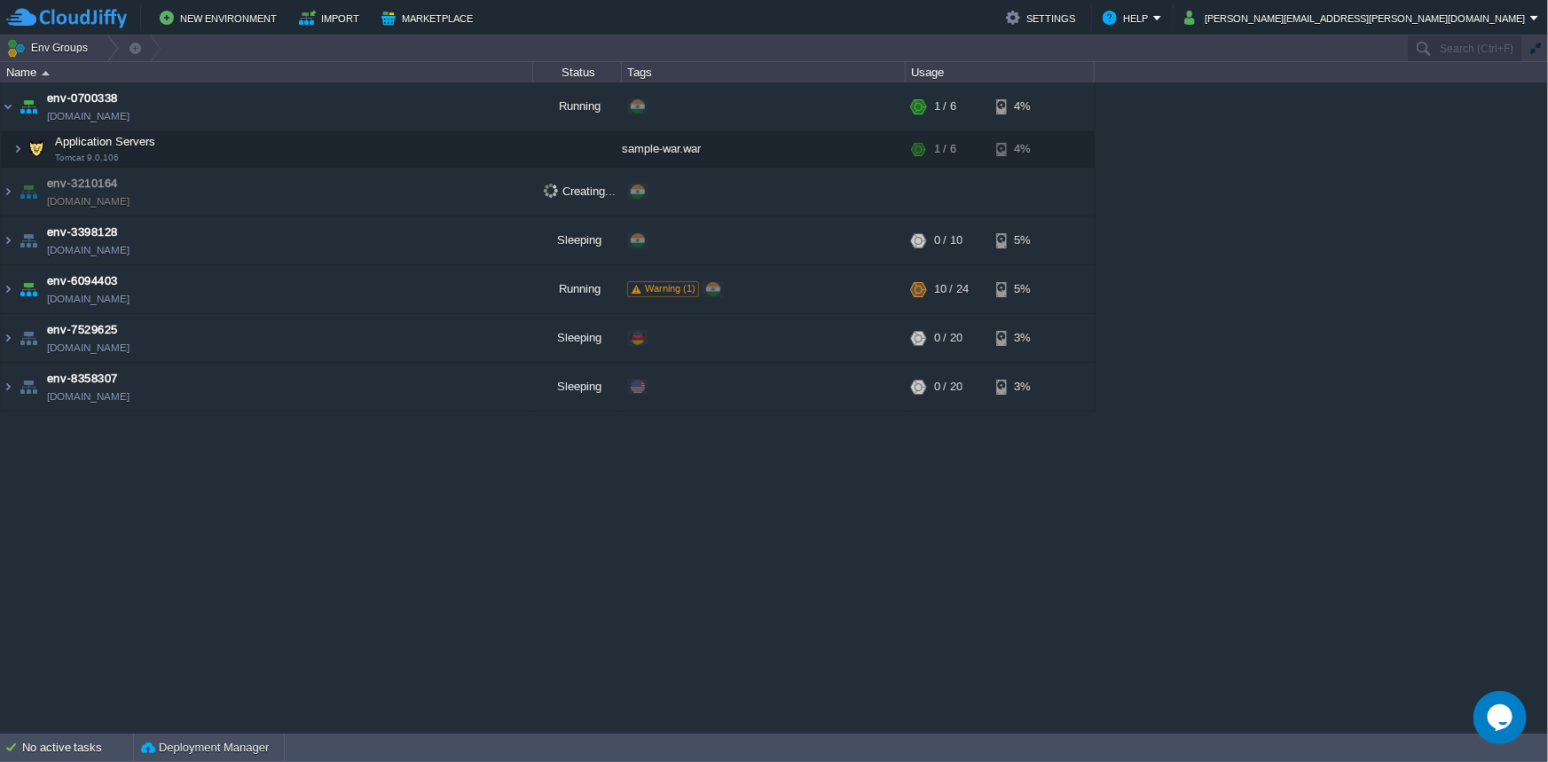
click at [378, 591] on div "env-0700338 [DOMAIN_NAME] Running + Add to Env Group RAM 16% CPU 1% 1 / 6 4% Ap…" at bounding box center [774, 408] width 1548 height 650
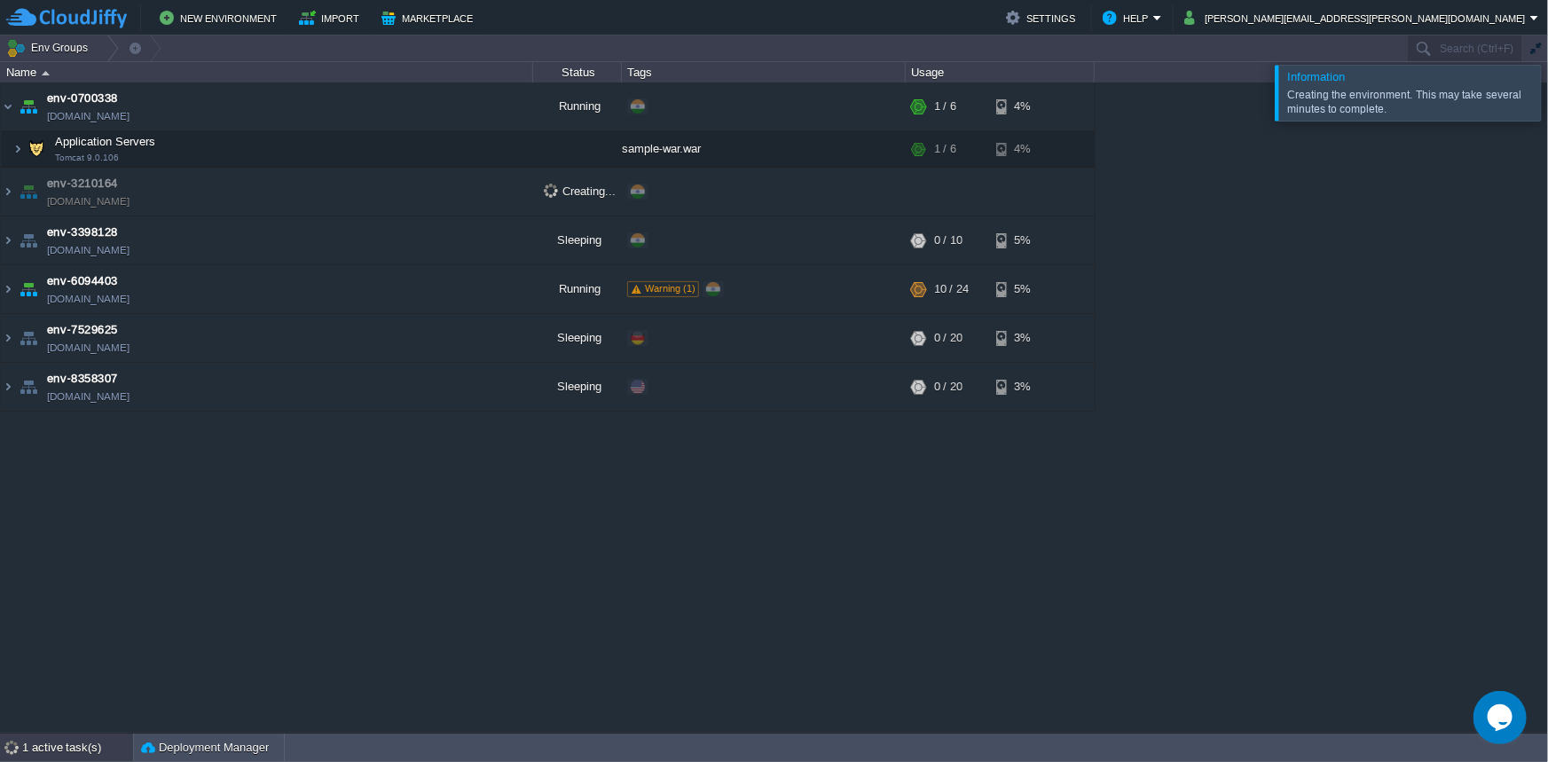
click at [52, 750] on div "1 active task(s)" at bounding box center [77, 748] width 111 height 28
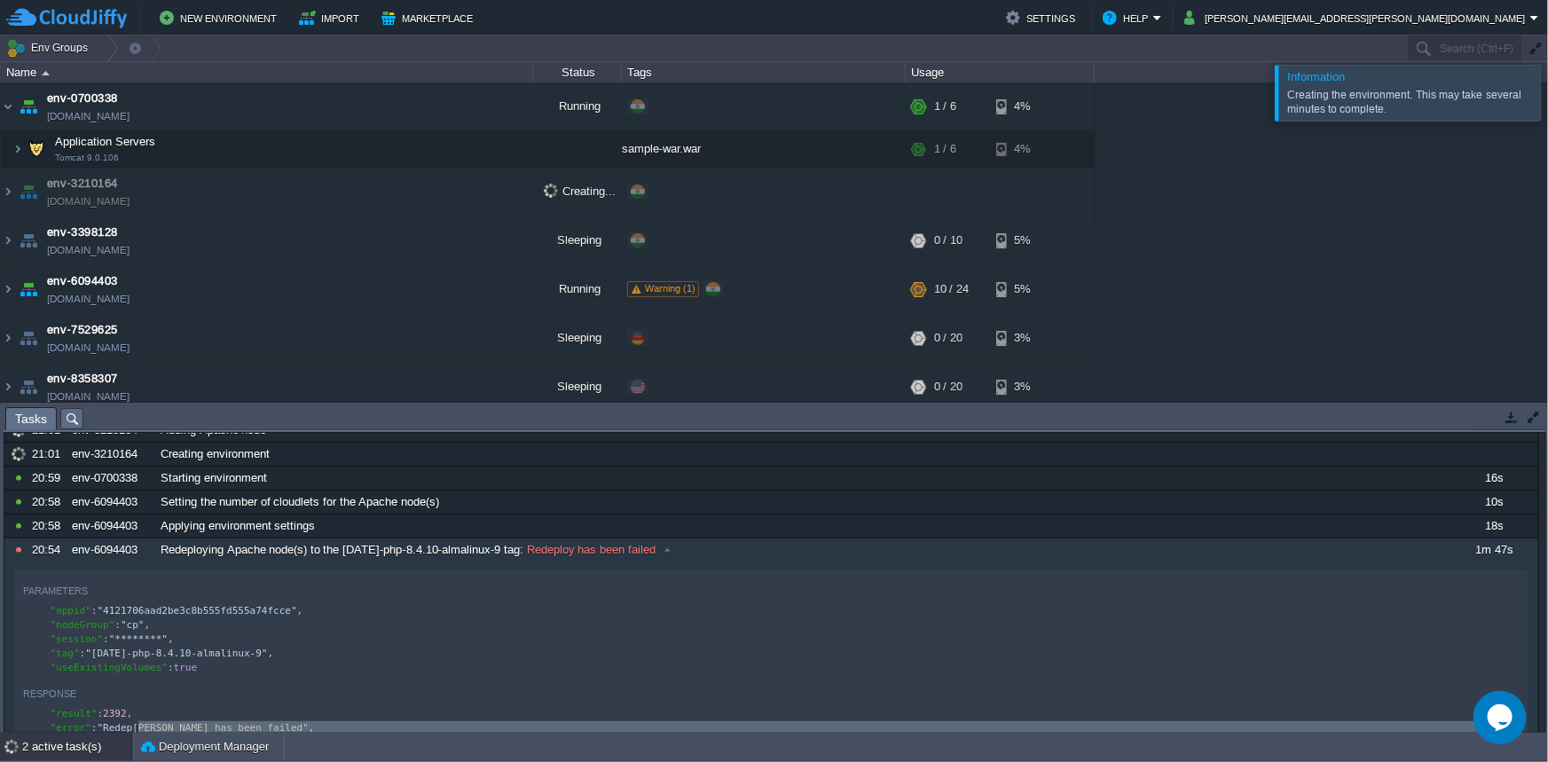
scroll to position [0, 0]
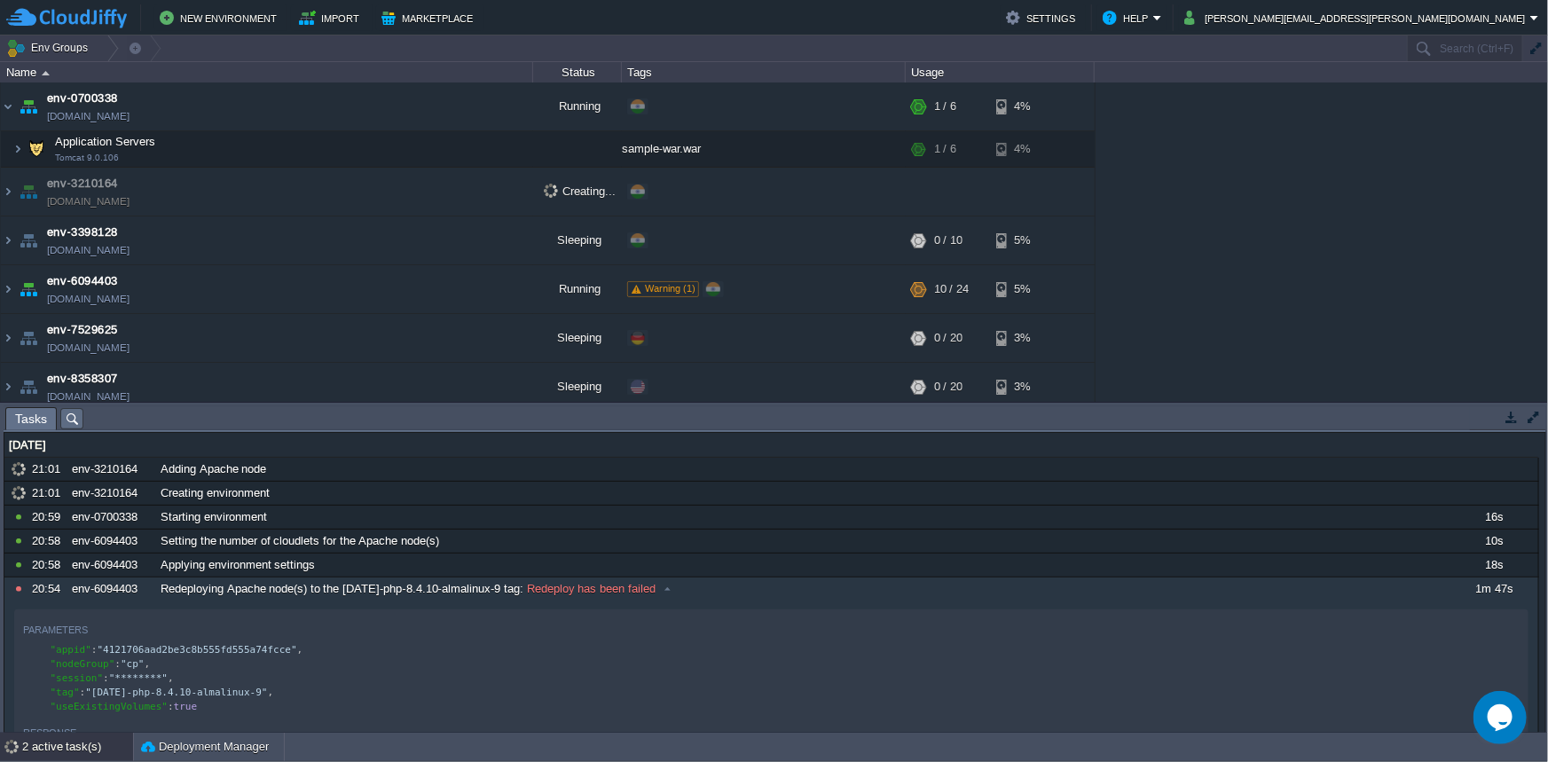
click at [43, 420] on span "Tasks" at bounding box center [31, 419] width 32 height 22
click at [1528, 410] on button "button" at bounding box center [1534, 417] width 16 height 16
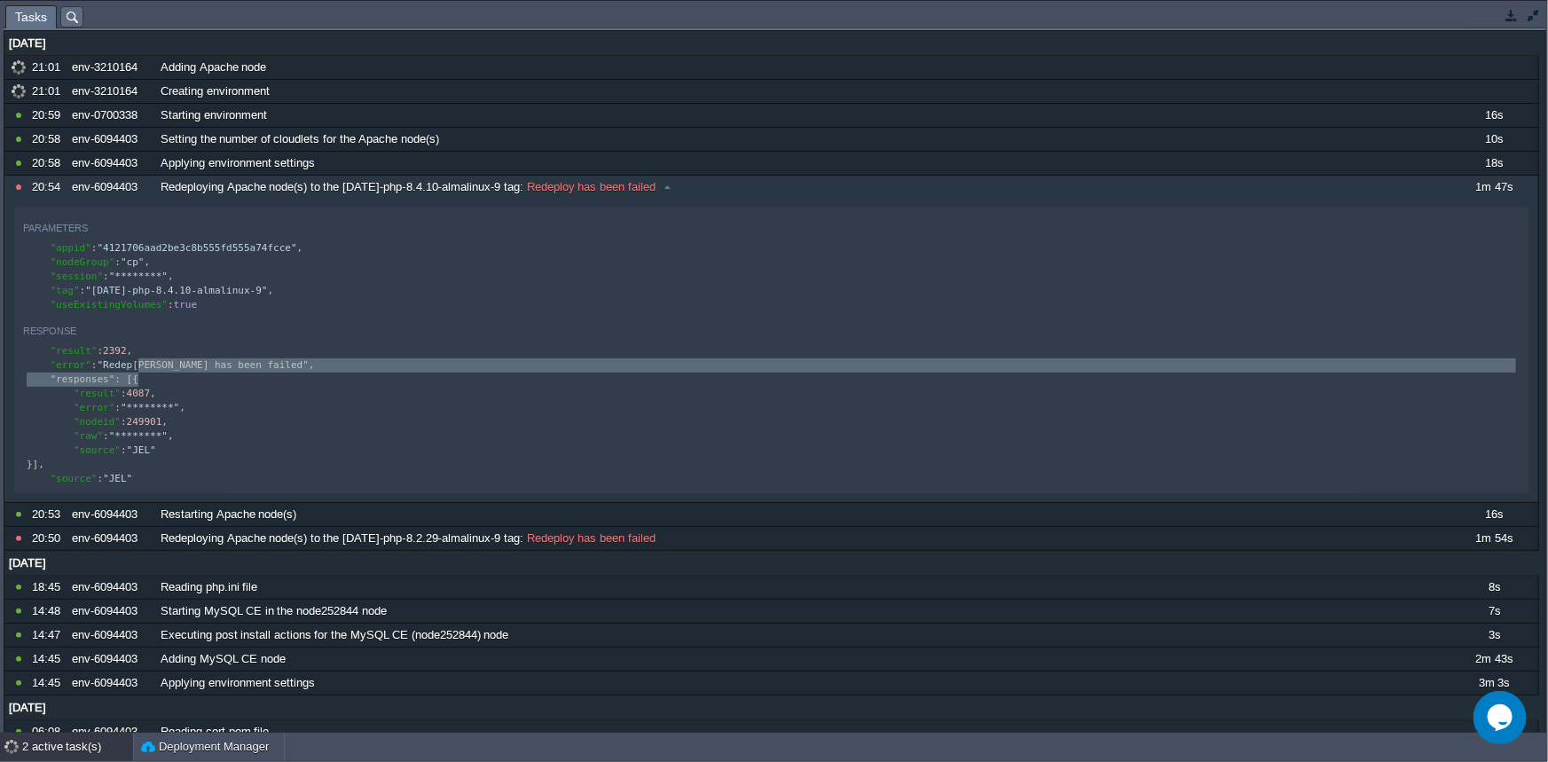
click at [1504, 20] on button "button" at bounding box center [1512, 15] width 16 height 16
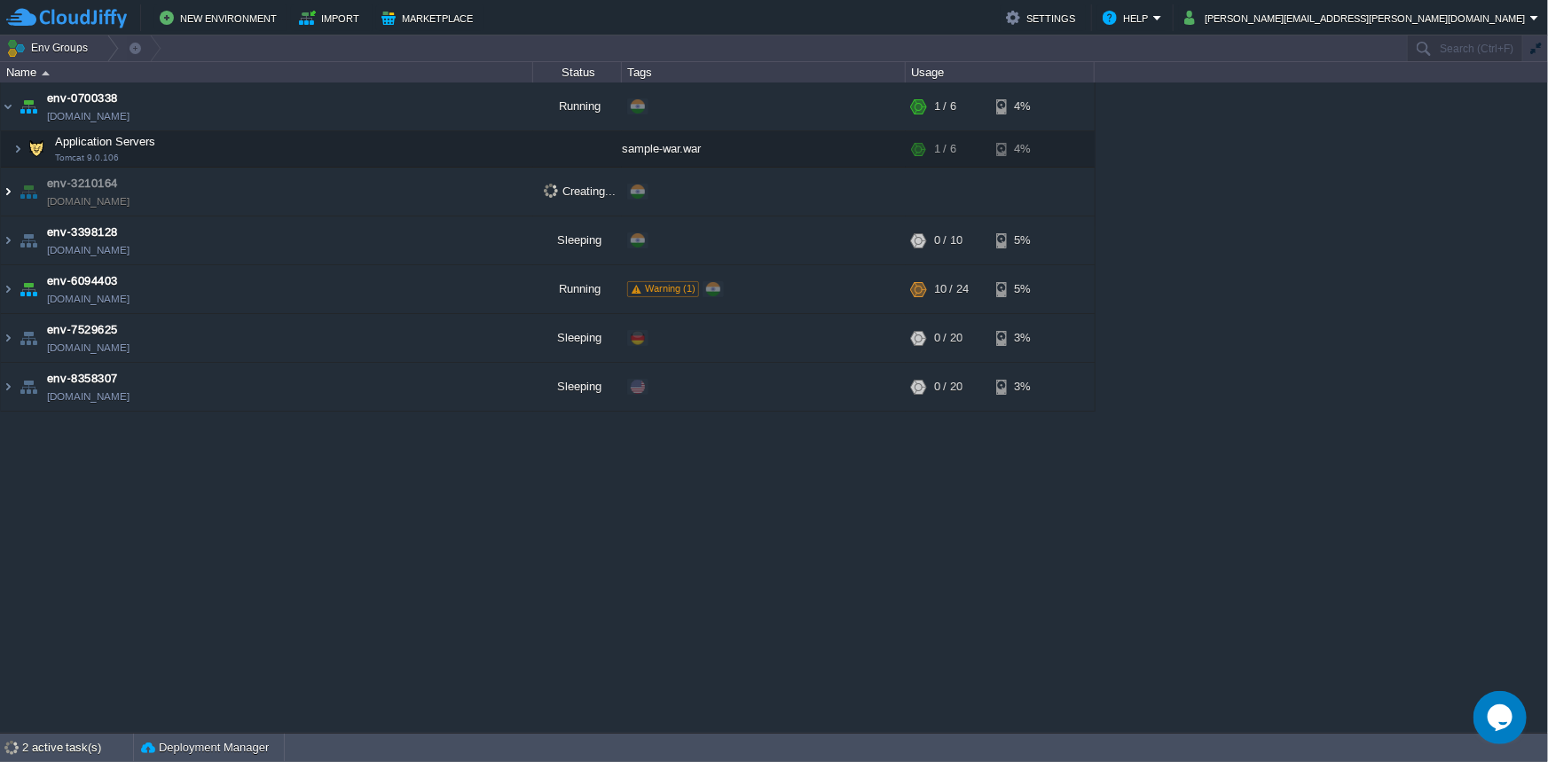
click at [8, 193] on img at bounding box center [8, 192] width 14 height 48
click at [6, 192] on img at bounding box center [8, 192] width 14 height 48
click at [16, 192] on img at bounding box center [28, 192] width 25 height 48
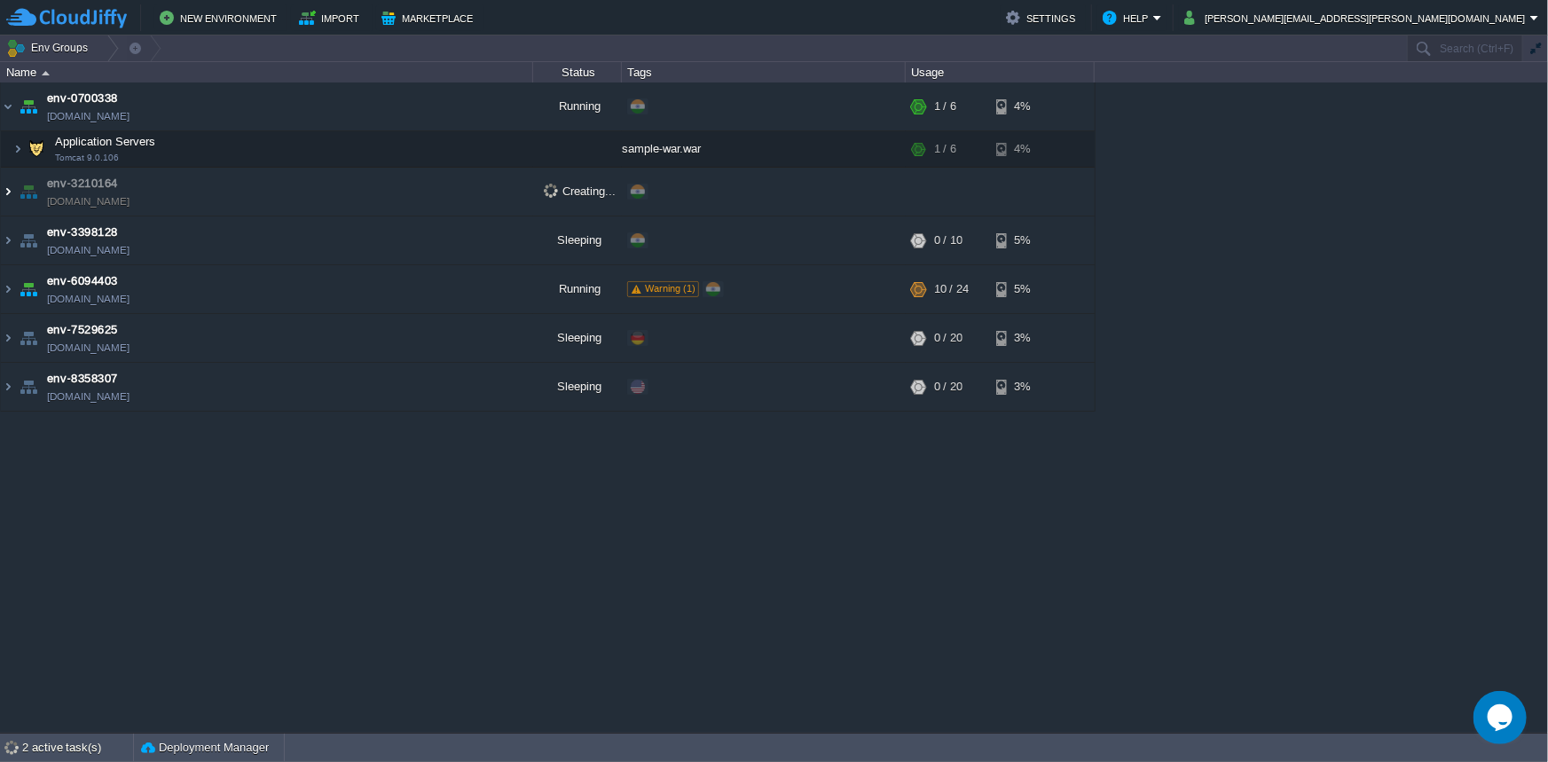
click at [11, 194] on img at bounding box center [8, 192] width 14 height 48
click at [5, 292] on img at bounding box center [8, 289] width 14 height 48
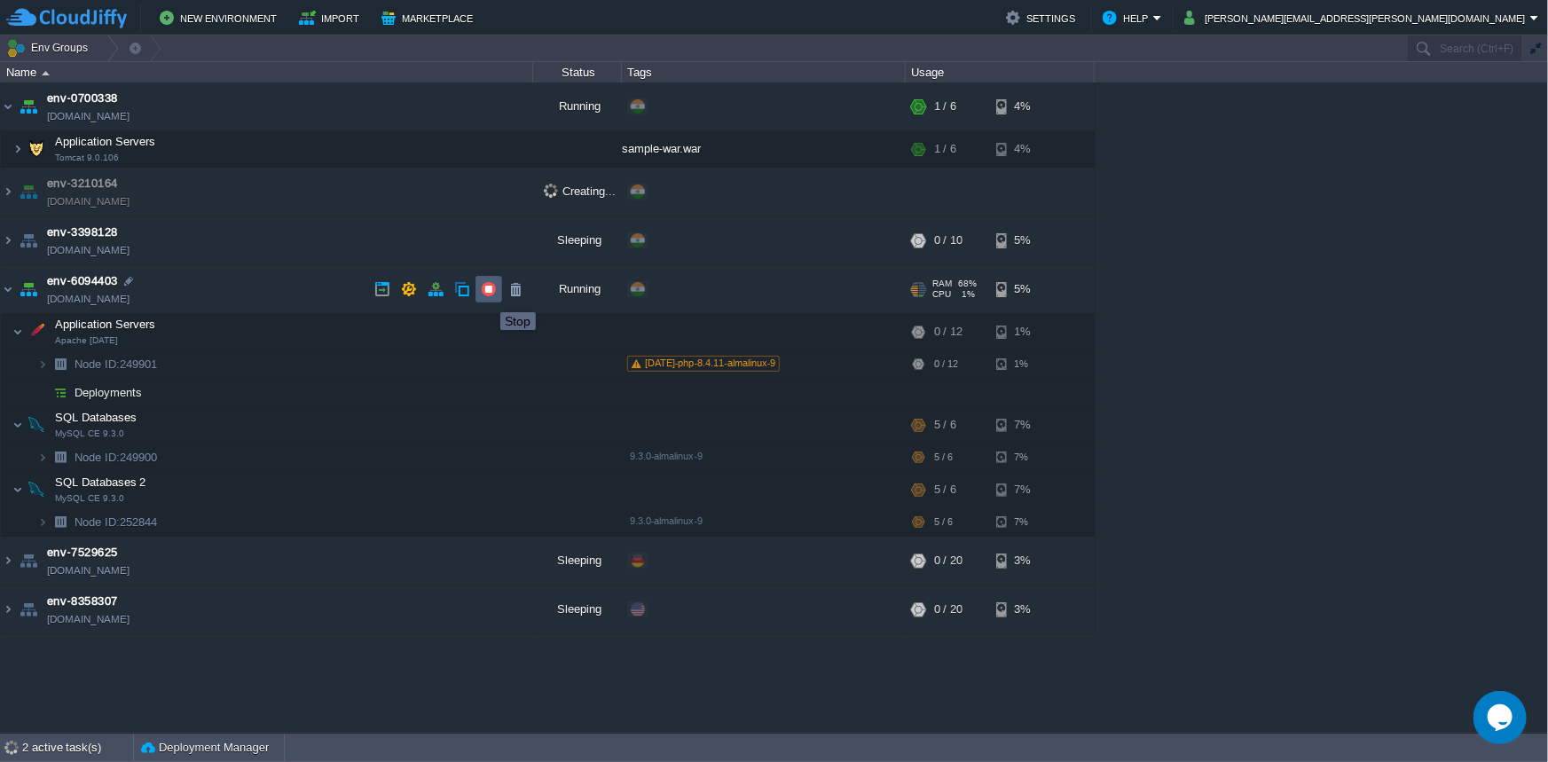
click at [486, 296] on button "button" at bounding box center [489, 289] width 16 height 16
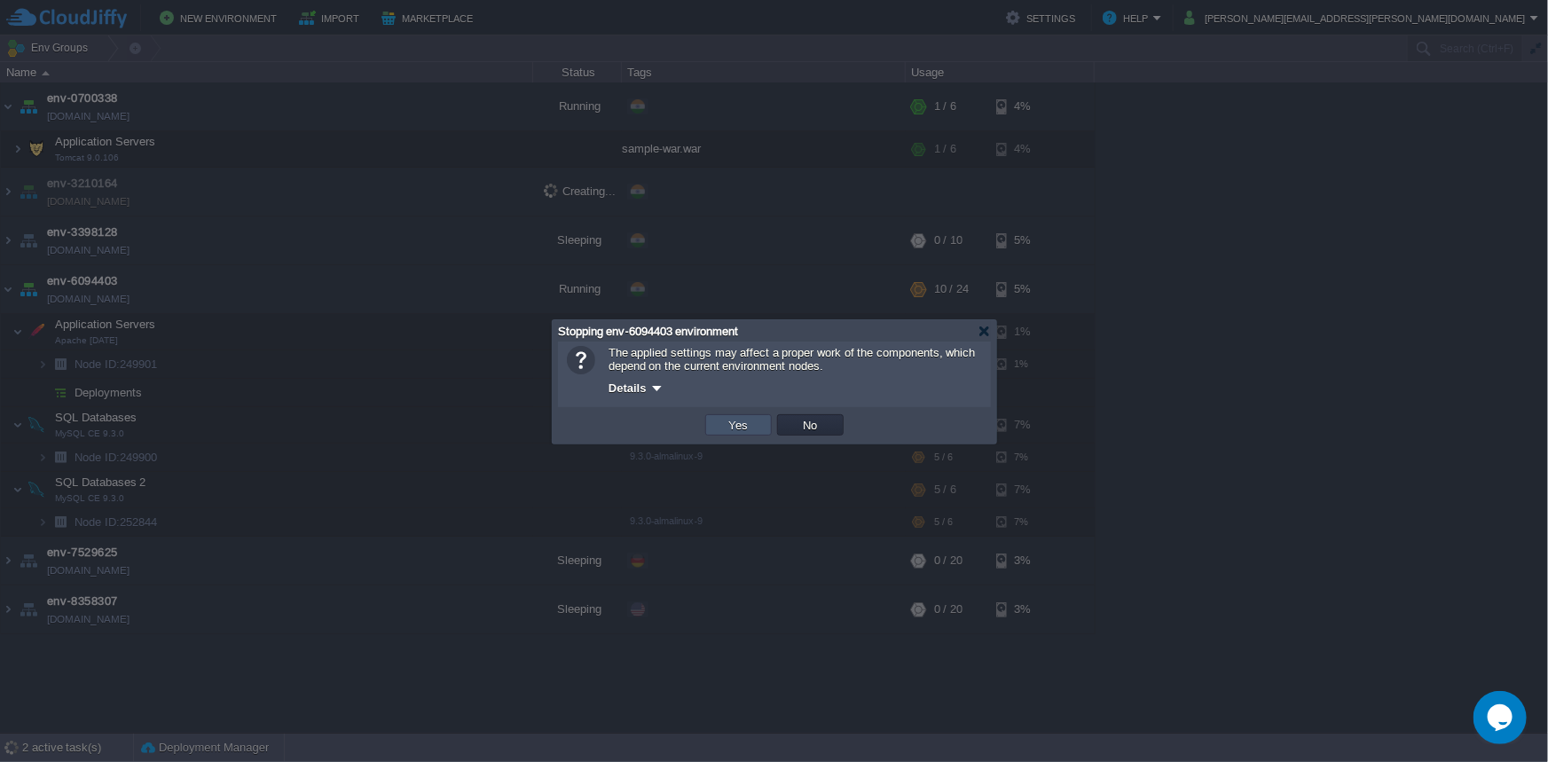
click at [733, 428] on button "Yes" at bounding box center [739, 425] width 30 height 16
click at [733, 427] on div at bounding box center [764, 424] width 284 height 35
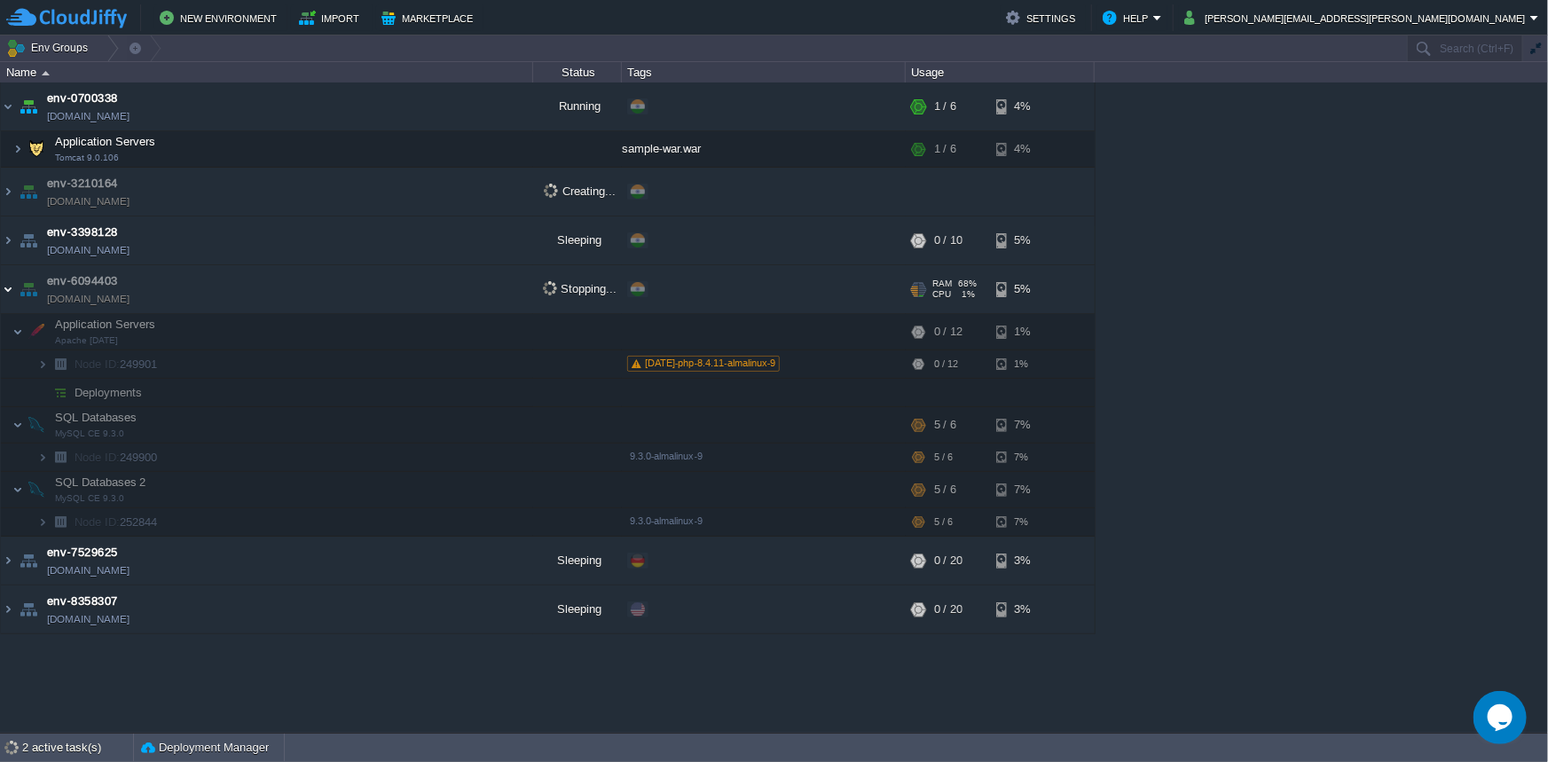
click at [3, 286] on img at bounding box center [8, 289] width 14 height 48
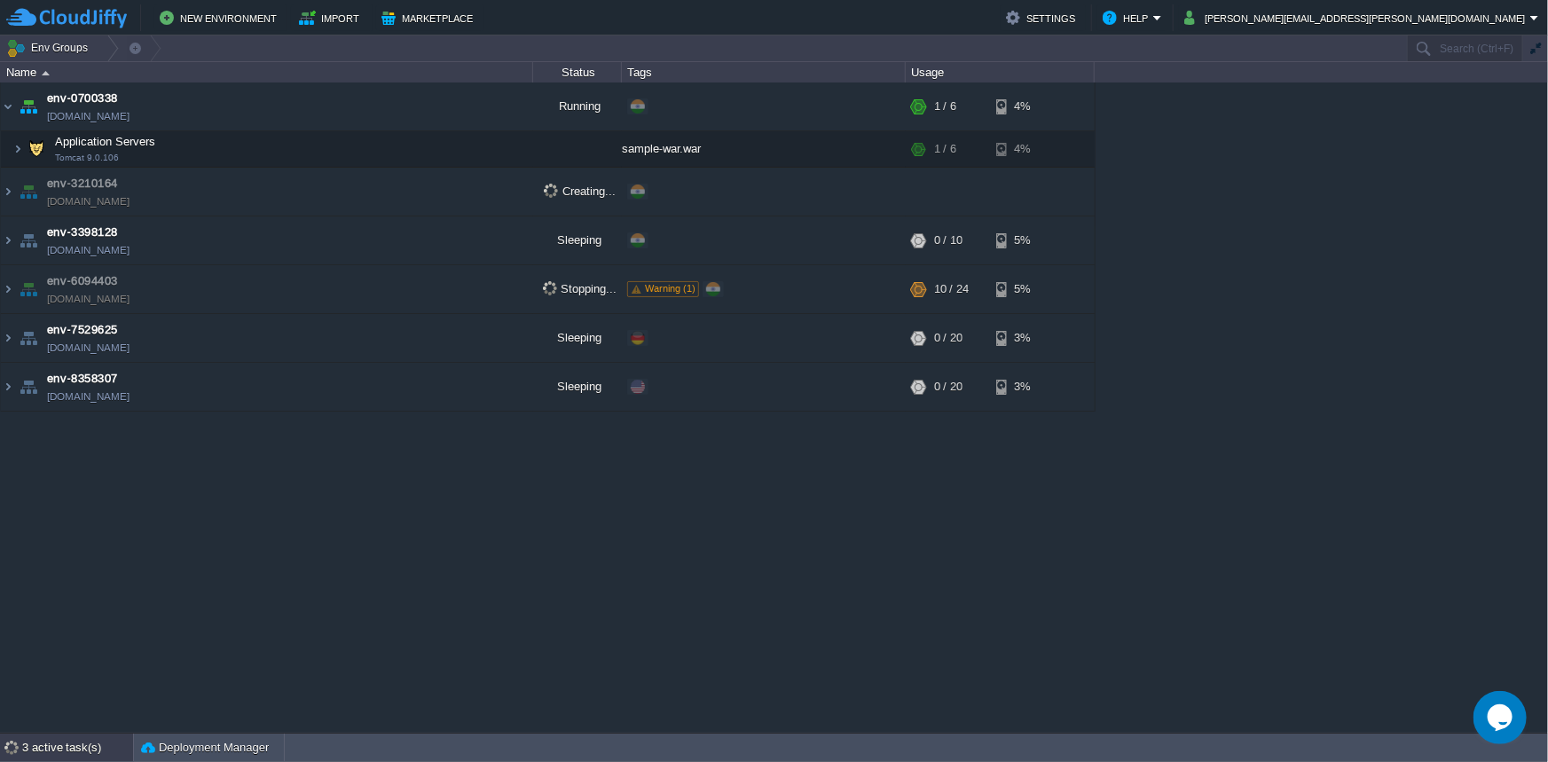
click at [92, 747] on div "3 active task(s)" at bounding box center [77, 748] width 111 height 28
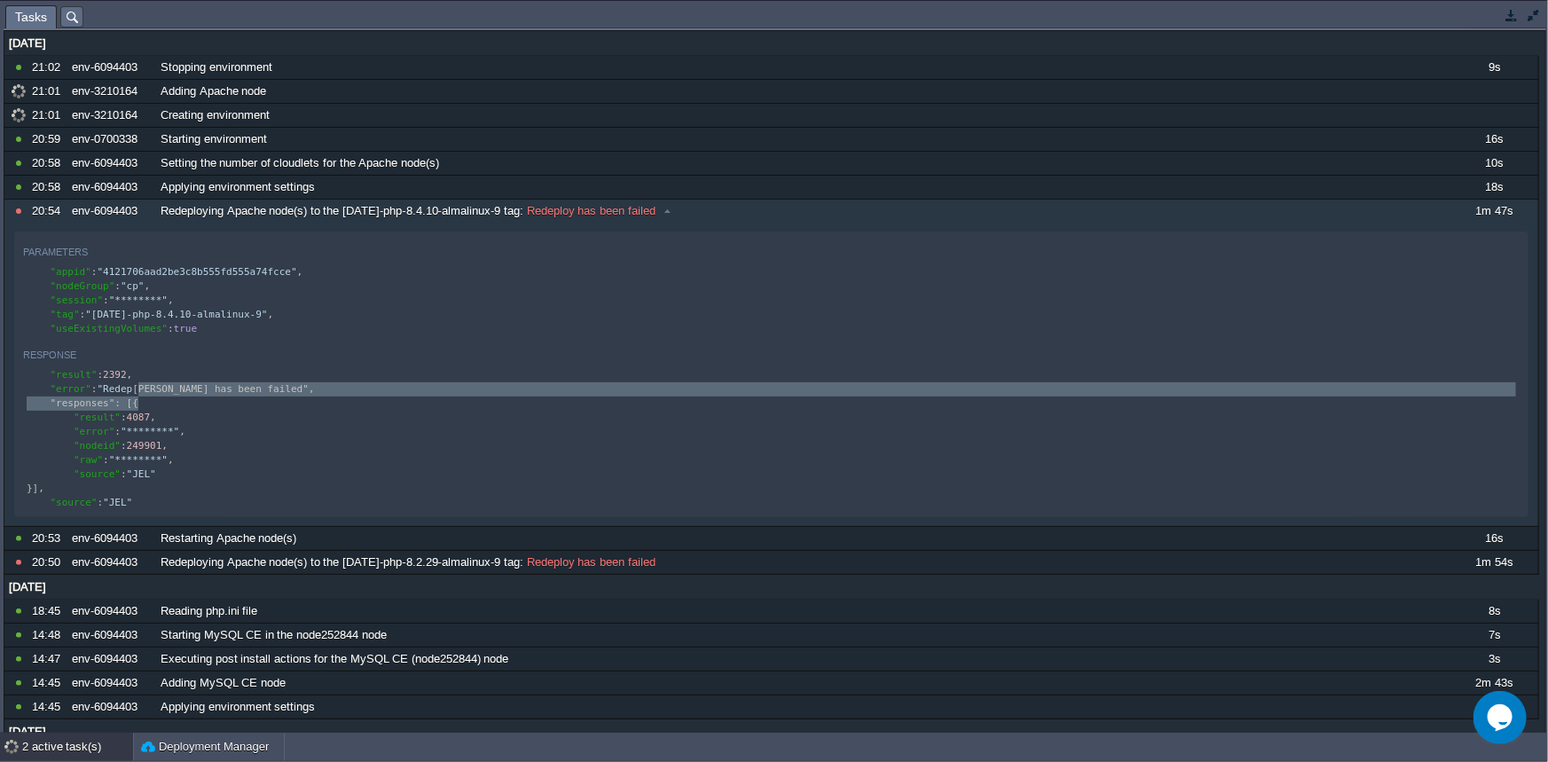
click at [1509, 15] on button "button" at bounding box center [1512, 15] width 16 height 16
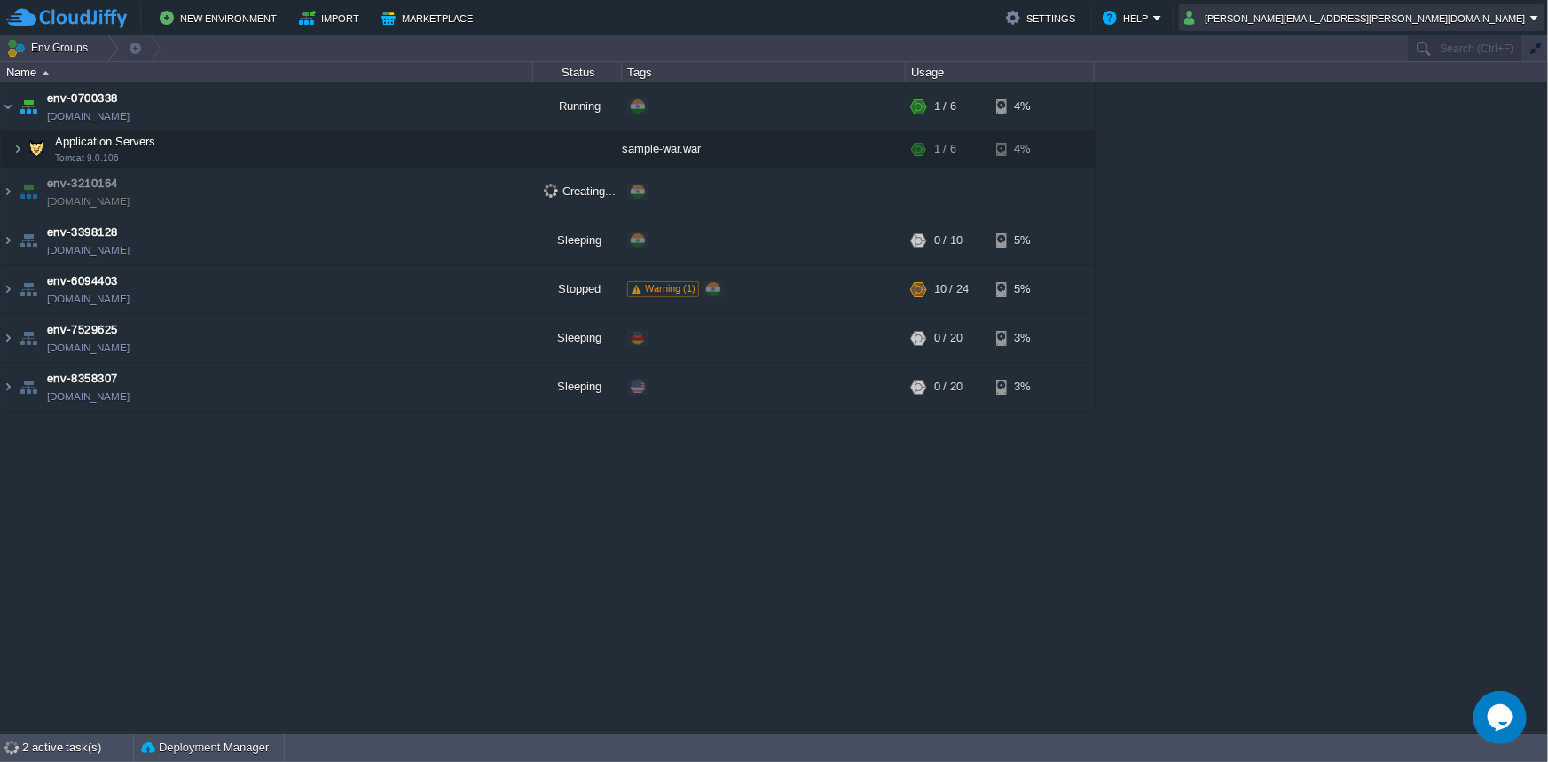
click at [1509, 15] on button "[PERSON_NAME][EMAIL_ADDRESS][PERSON_NAME][DOMAIN_NAME]" at bounding box center [1358, 17] width 346 height 21
click at [1260, 515] on div "env-0700338 [DOMAIN_NAME] Running + Add to Env Group RAM 16% CPU 1% 1 / 6 4% Ap…" at bounding box center [774, 408] width 1548 height 650
click at [146, 517] on div "env-0700338 [DOMAIN_NAME] Running + Add to Env Group RAM 16% CPU 1% 1 / 6 4% Ap…" at bounding box center [774, 408] width 1548 height 650
click at [7, 193] on img at bounding box center [8, 192] width 14 height 48
click at [52, 744] on div "2 active task(s)" at bounding box center [77, 748] width 111 height 28
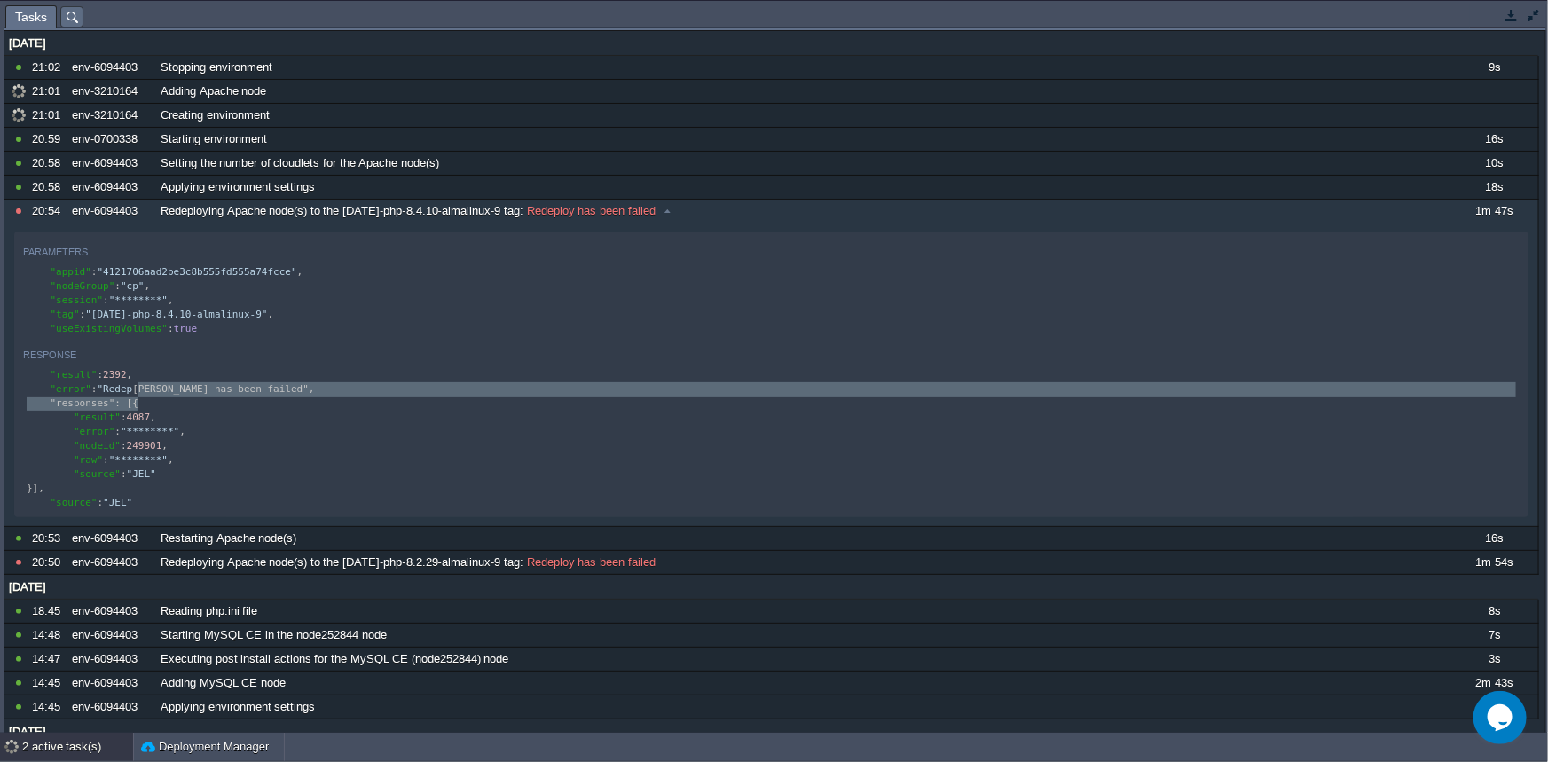
click at [52, 744] on div "2 active task(s)" at bounding box center [77, 747] width 111 height 28
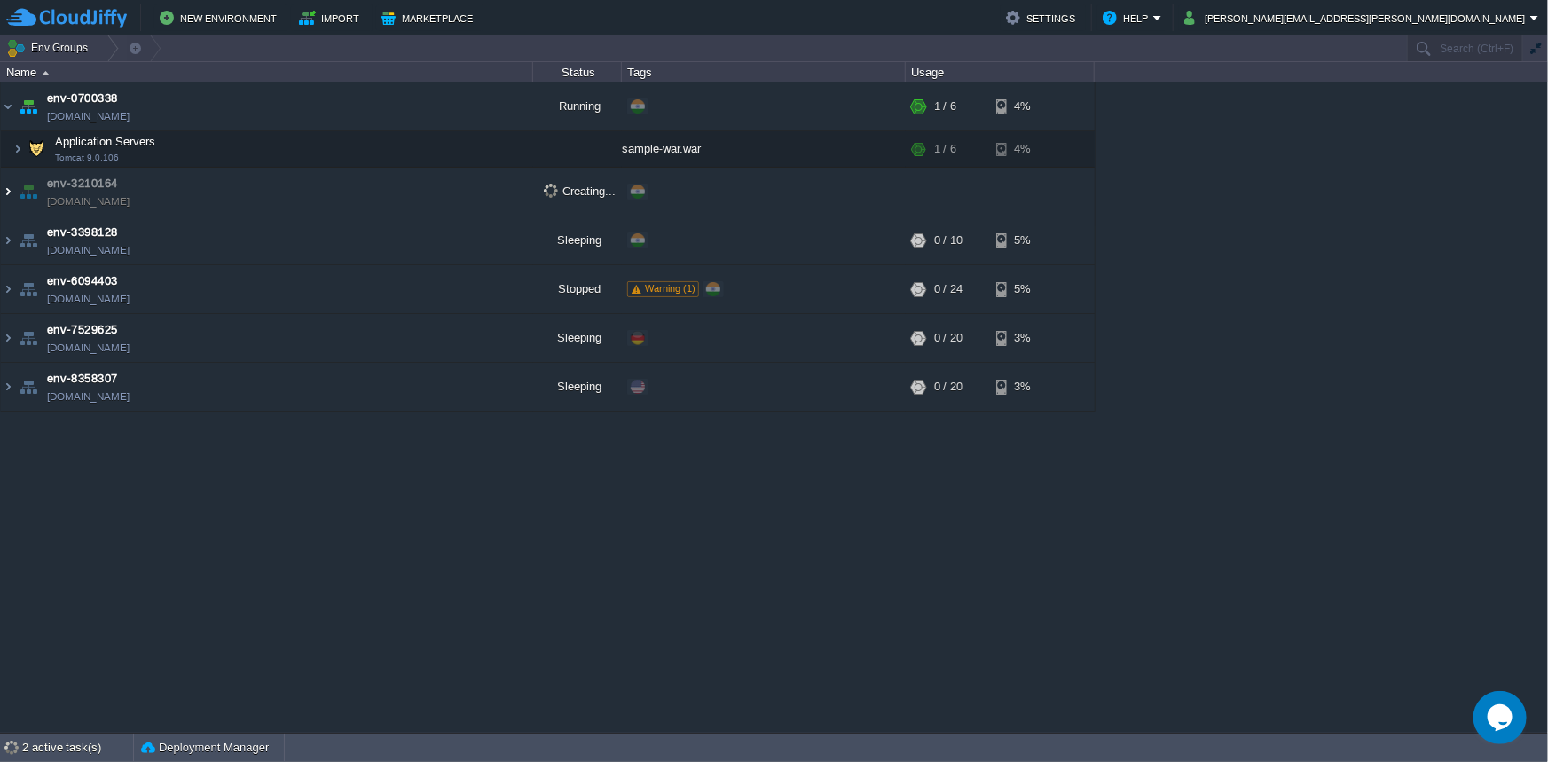
click at [8, 195] on img at bounding box center [8, 192] width 14 height 48
click at [9, 194] on img at bounding box center [8, 192] width 14 height 48
click at [47, 749] on div "2 active task(s)" at bounding box center [77, 748] width 111 height 28
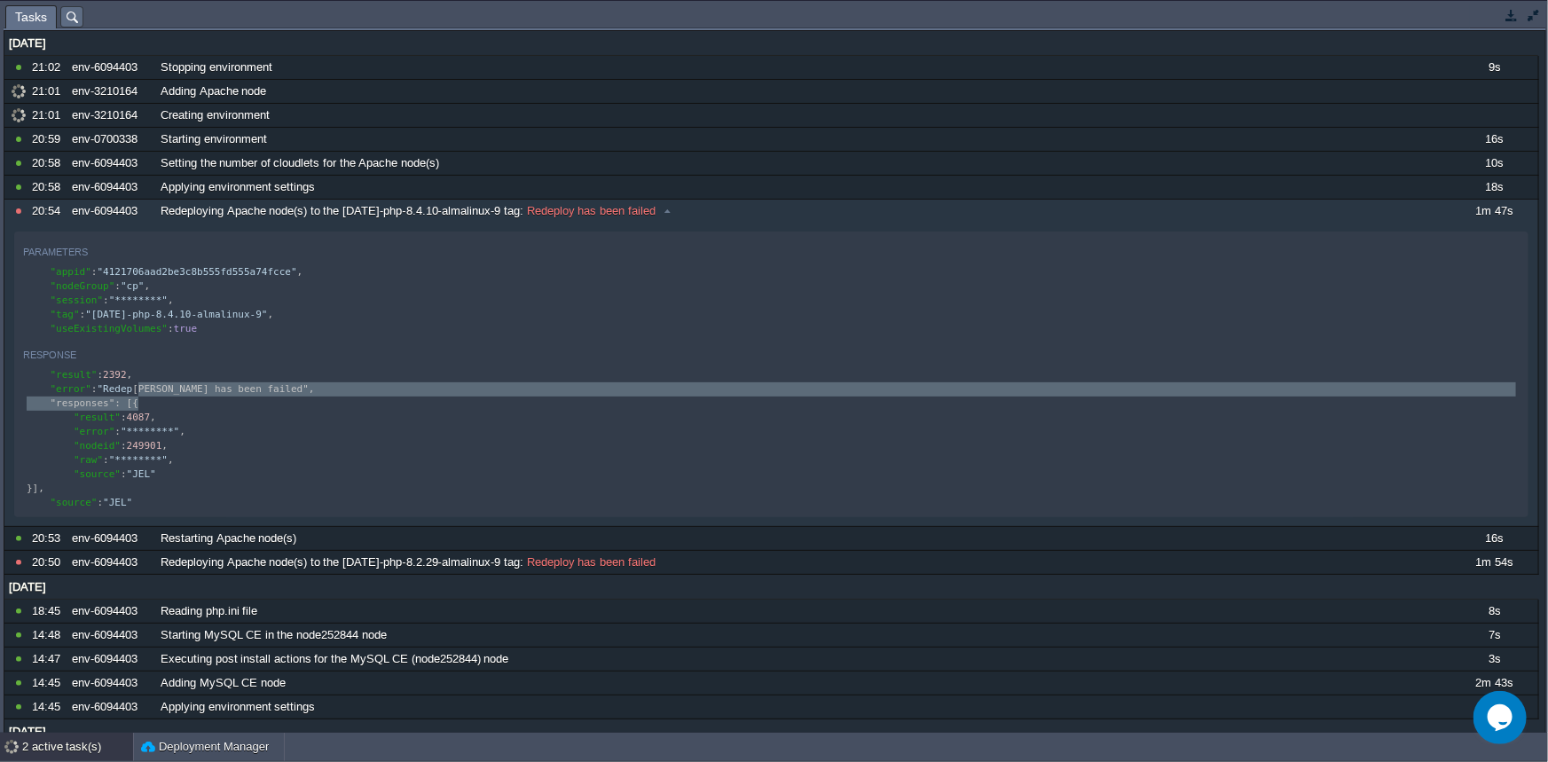
click at [1532, 20] on button "button" at bounding box center [1534, 15] width 16 height 16
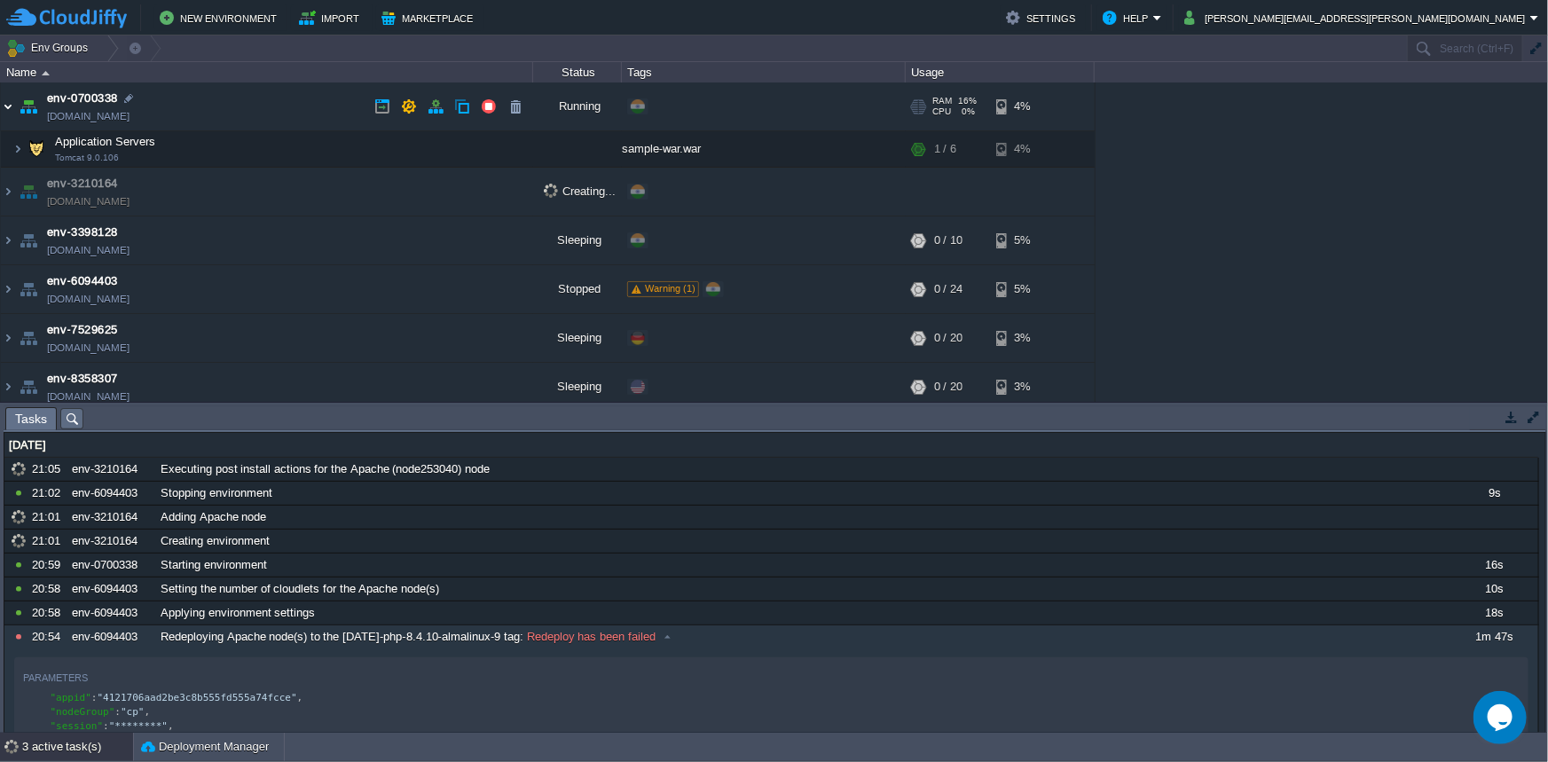
click at [8, 105] on img at bounding box center [8, 107] width 14 height 48
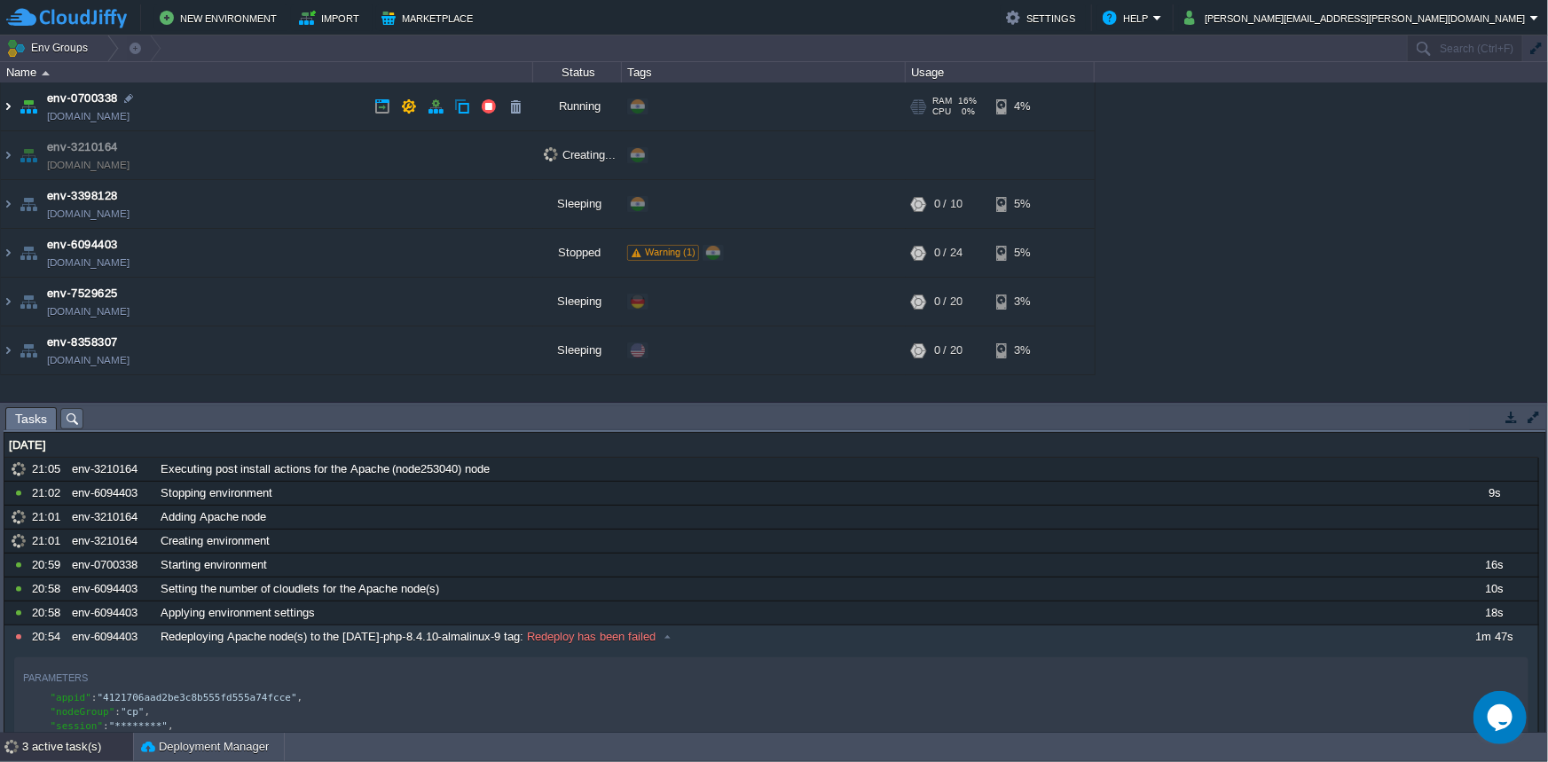
click at [5, 107] on img at bounding box center [8, 107] width 14 height 48
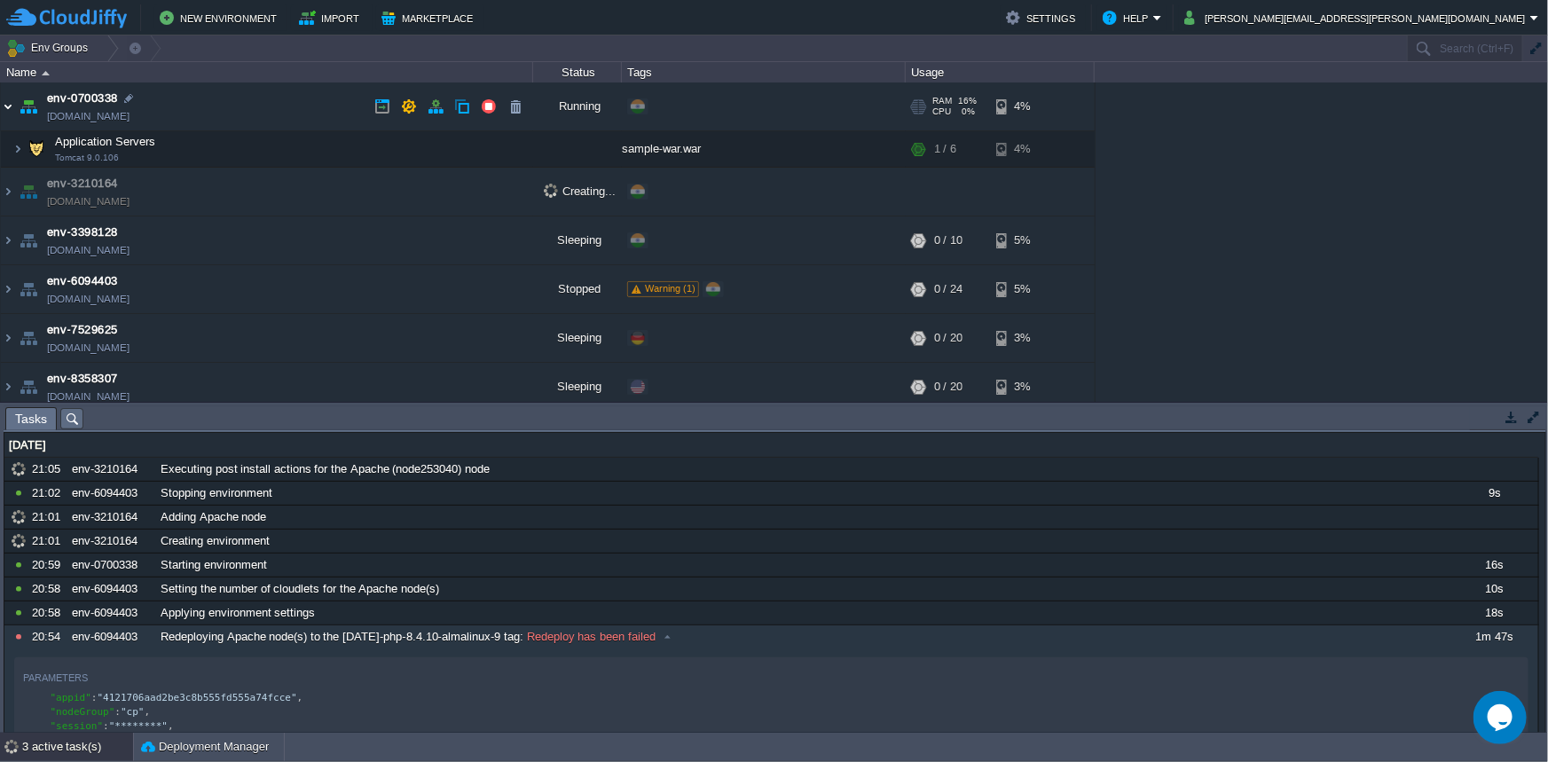
click at [5, 107] on img at bounding box center [8, 107] width 14 height 48
click at [6, 107] on img at bounding box center [8, 107] width 14 height 48
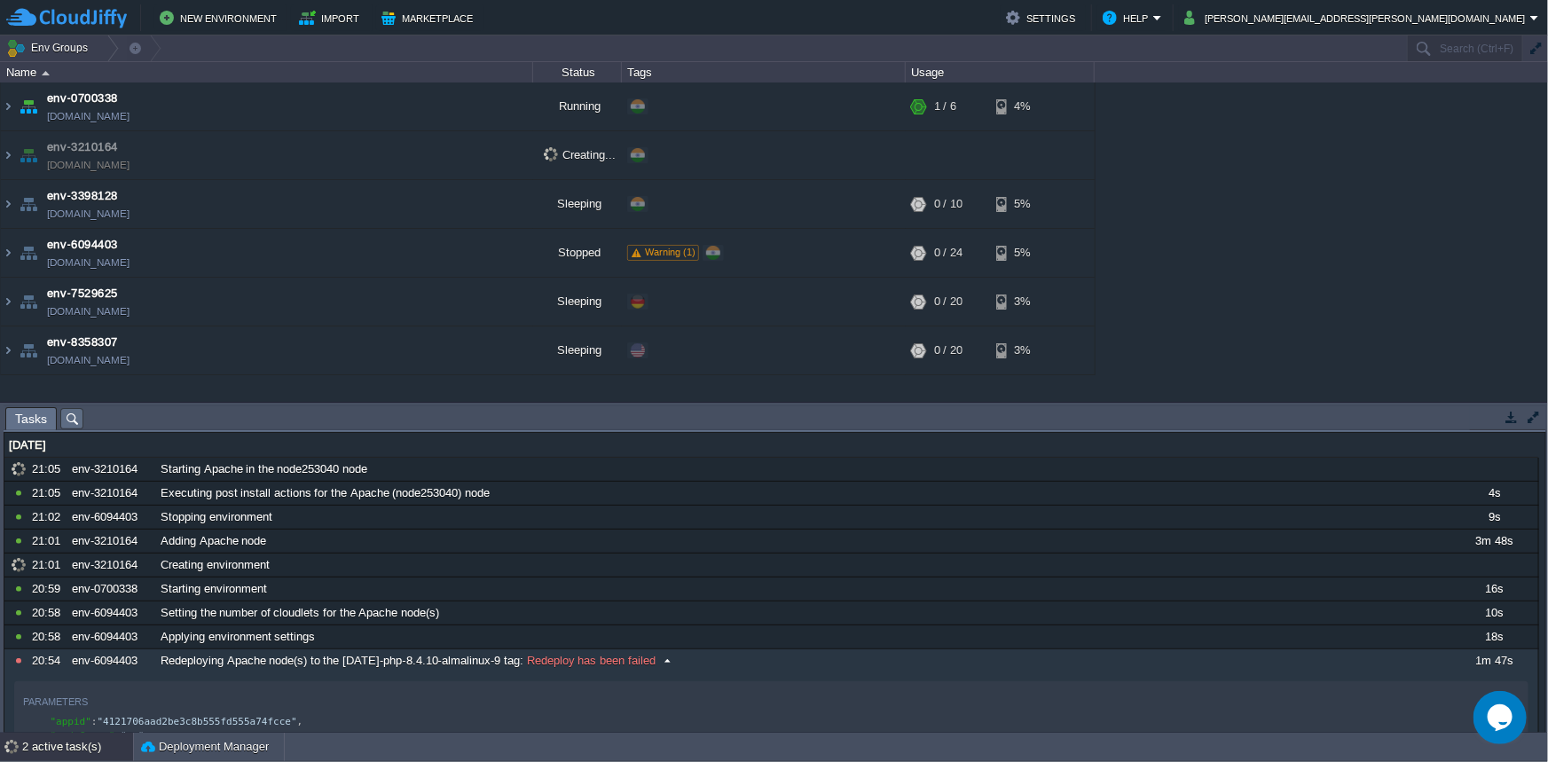
click at [1535, 420] on button "button" at bounding box center [1534, 417] width 16 height 16
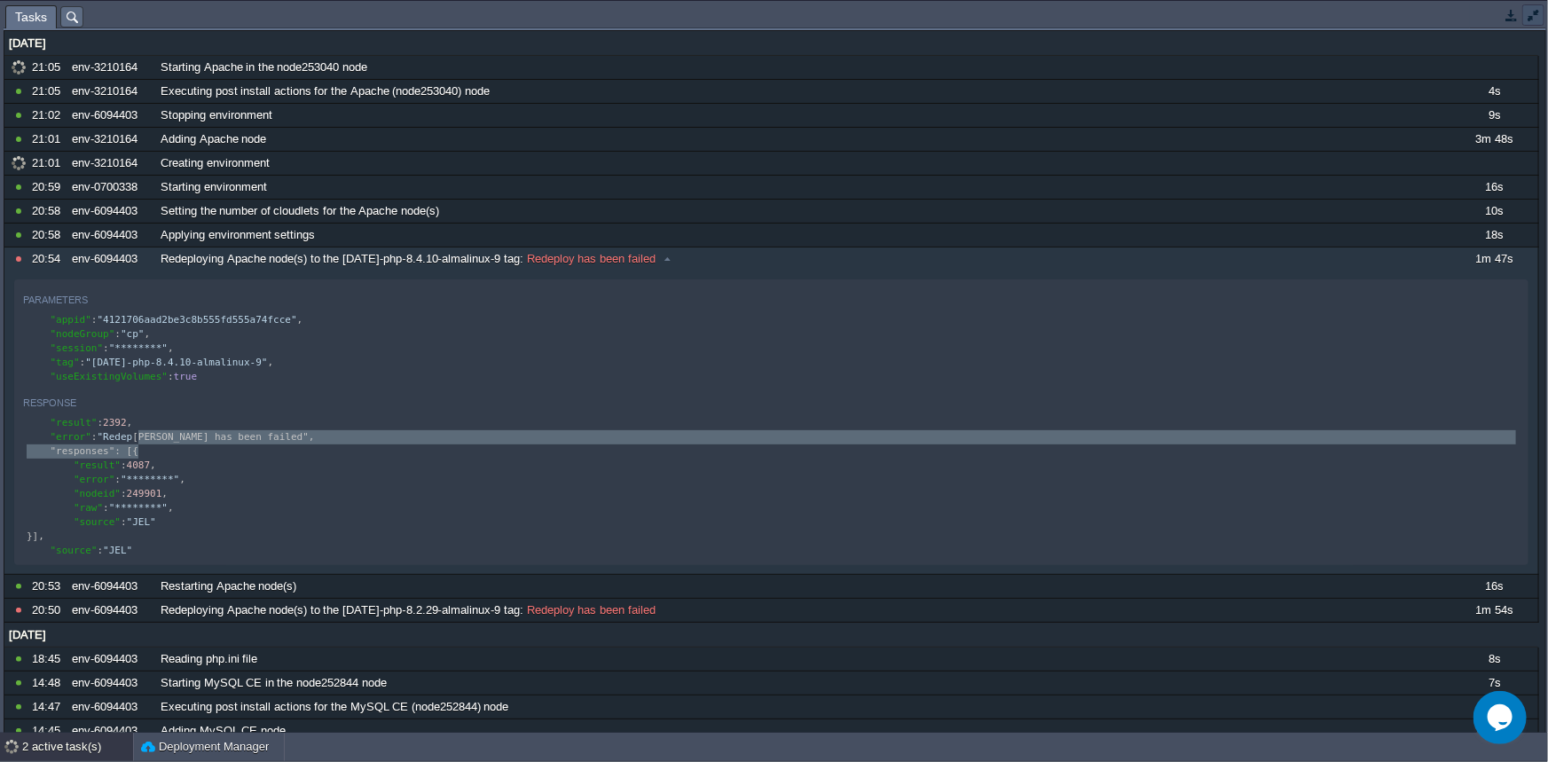
click at [1535, 24] on td at bounding box center [1534, 14] width 22 height 21
click at [0, 0] on em "[PERSON_NAME][EMAIL_ADDRESS][PERSON_NAME][DOMAIN_NAME]" at bounding box center [0, 0] width 0 height 0
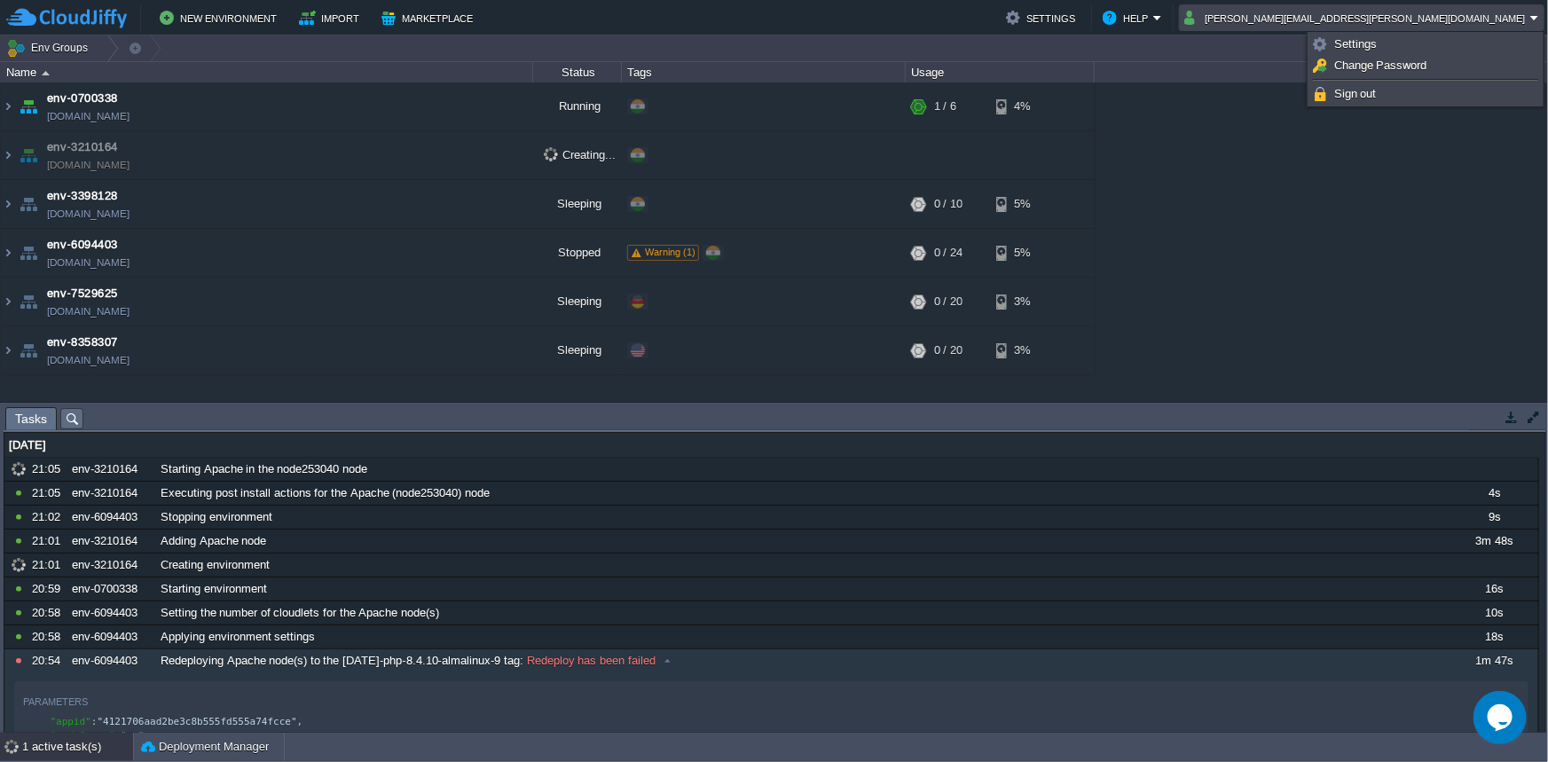
click at [1505, 418] on button "button" at bounding box center [1512, 417] width 16 height 16
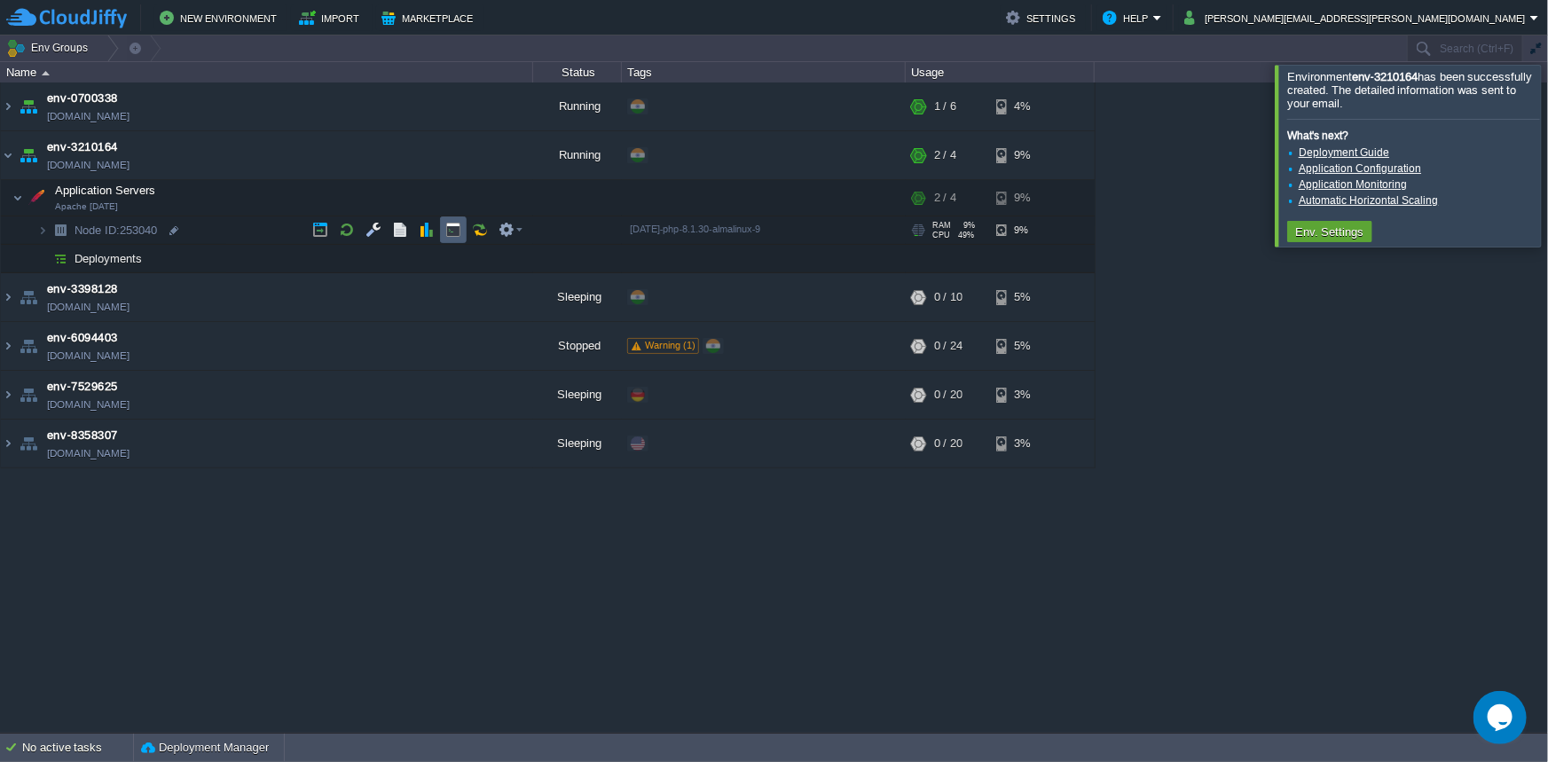
click at [450, 229] on button "button" at bounding box center [453, 230] width 16 height 16
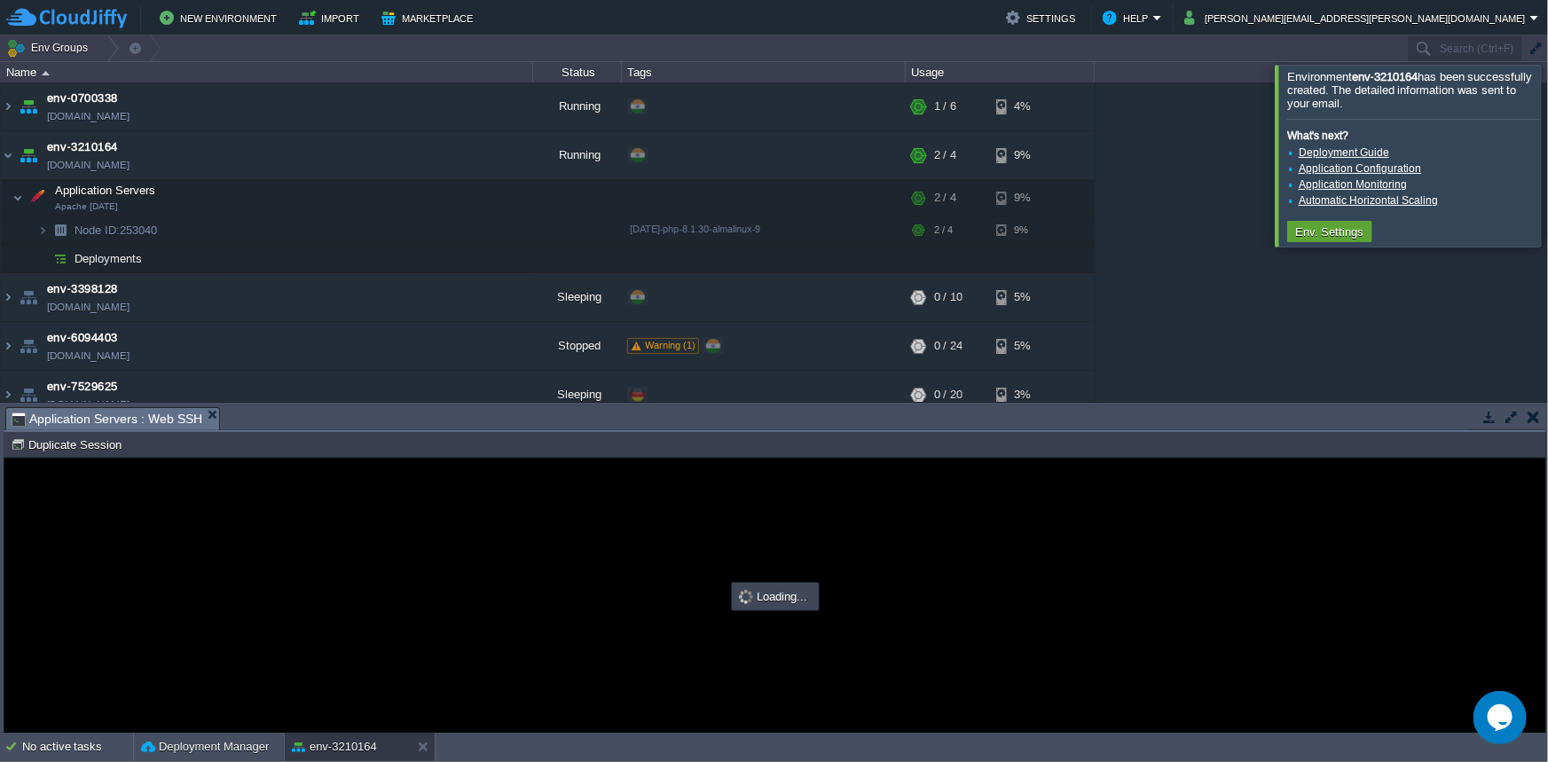
type input "#000000"
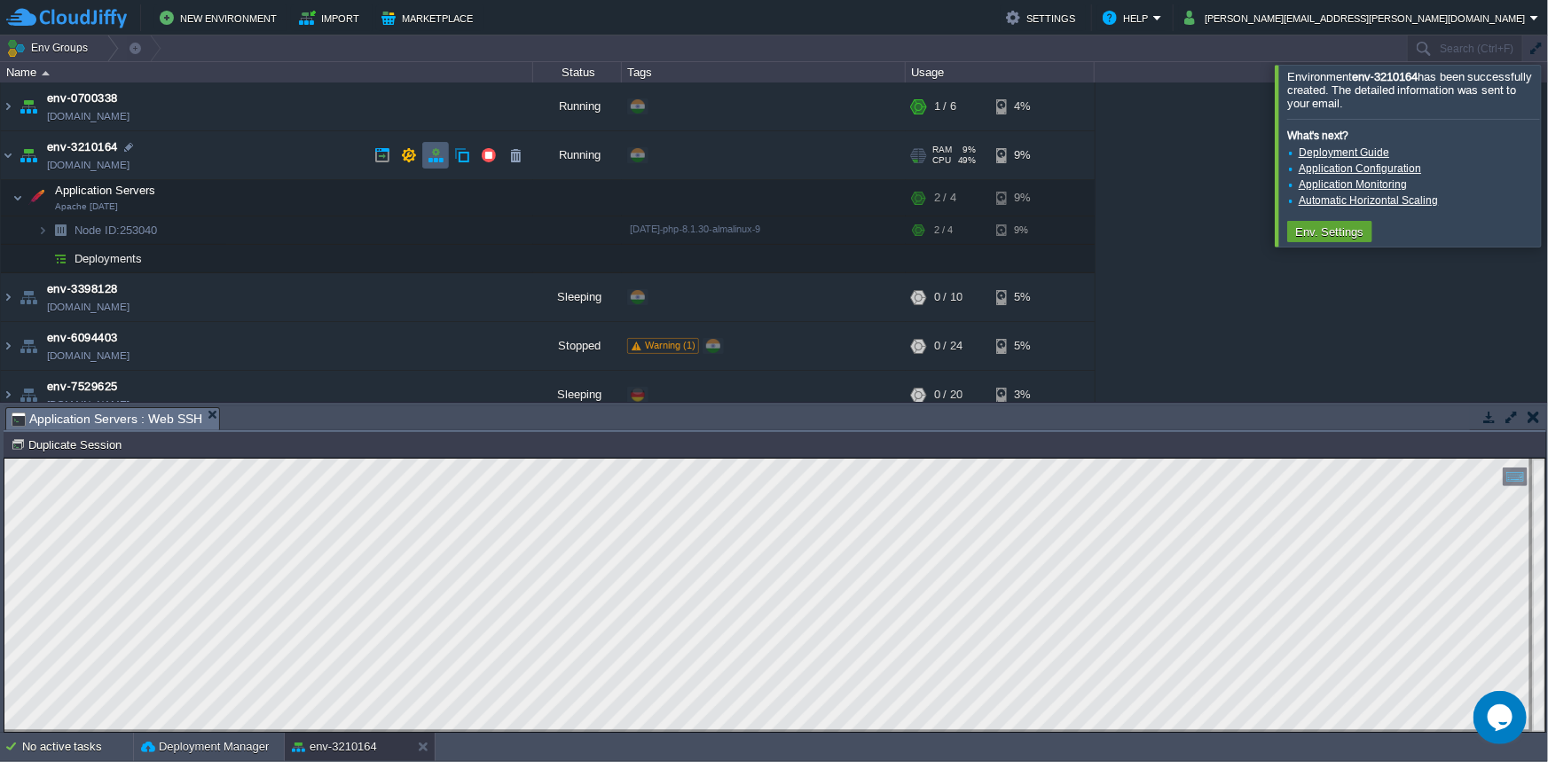
click at [432, 164] on td at bounding box center [435, 155] width 27 height 27
click at [0, 0] on div at bounding box center [0, 0] width 0 height 0
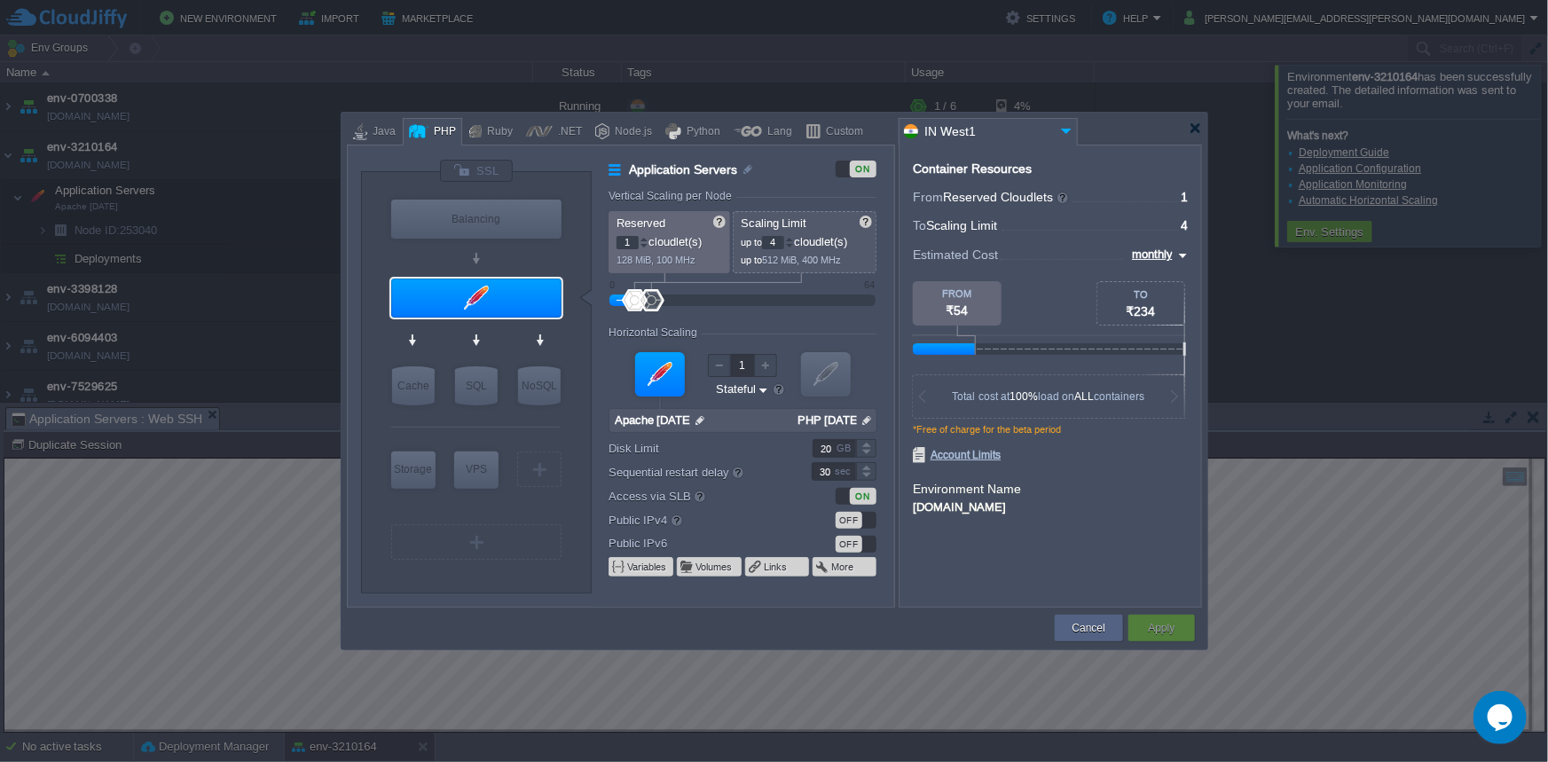
click at [858, 425] on img at bounding box center [867, 420] width 19 height 23
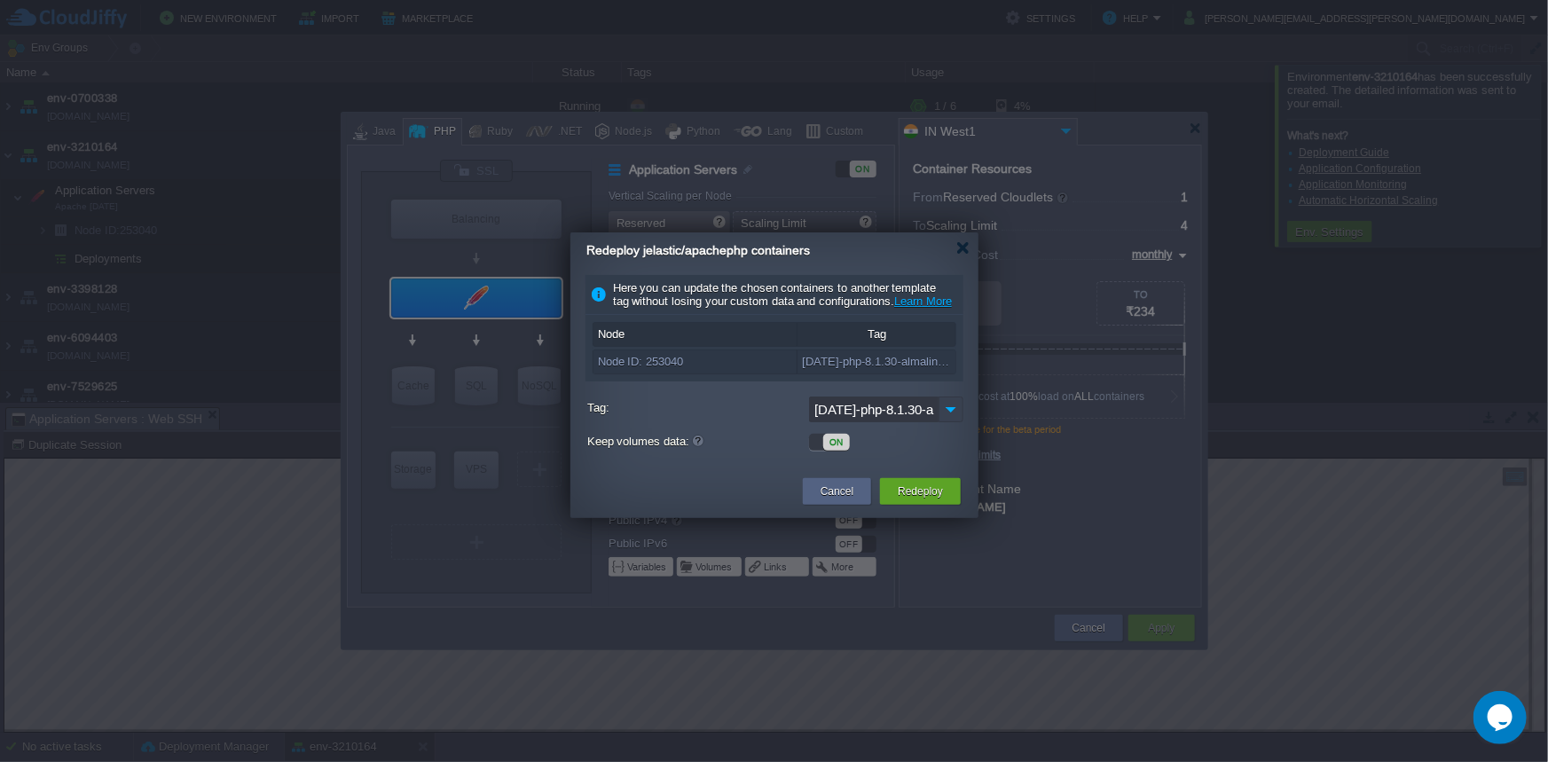
click at [941, 421] on img at bounding box center [951, 410] width 25 height 26
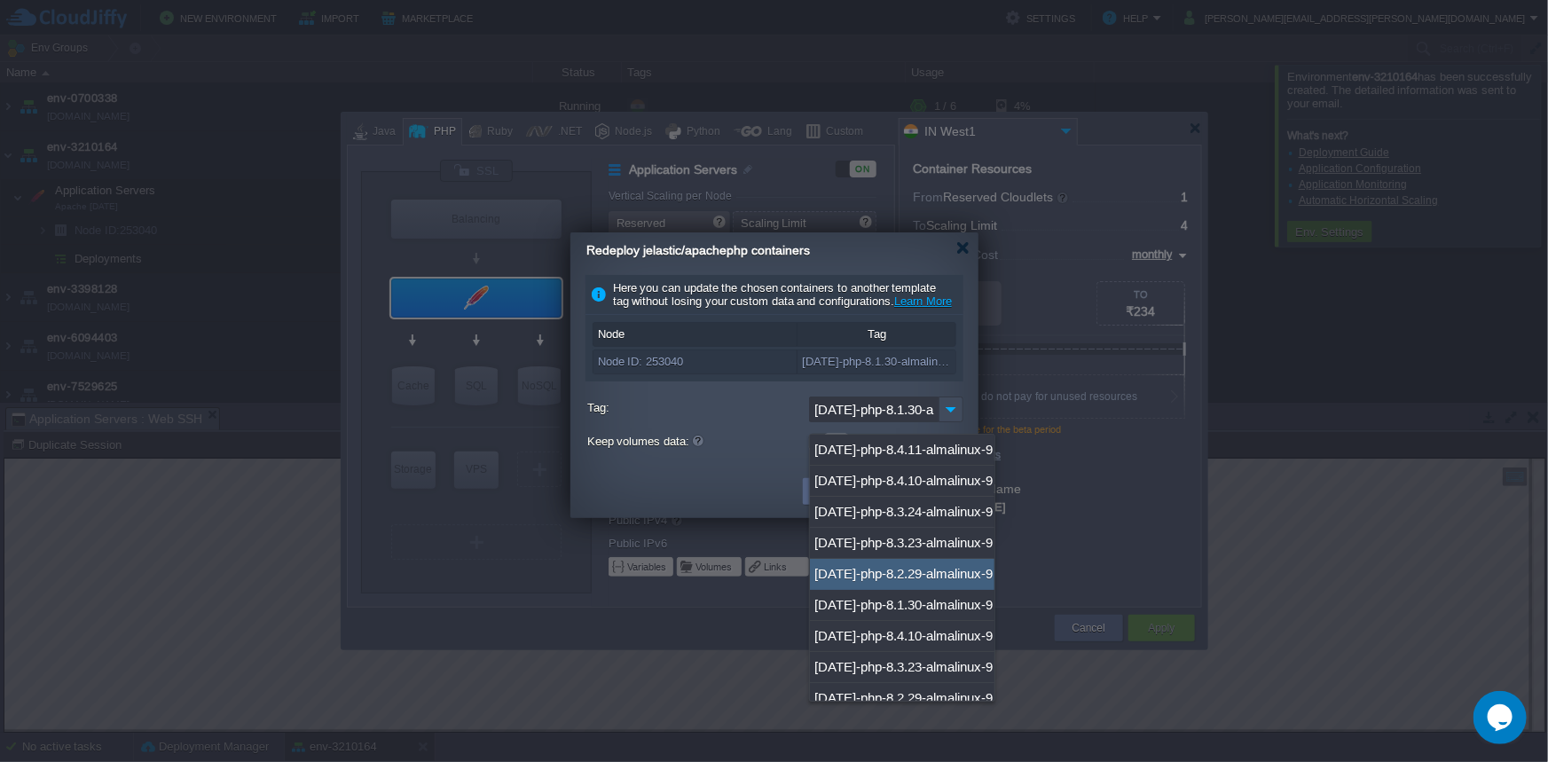
click at [941, 570] on div "[DATE]-php-8.2.29-almalinux-9" at bounding box center [902, 574] width 185 height 31
type input "[DATE]-php-8.2.29-almalinux-9"
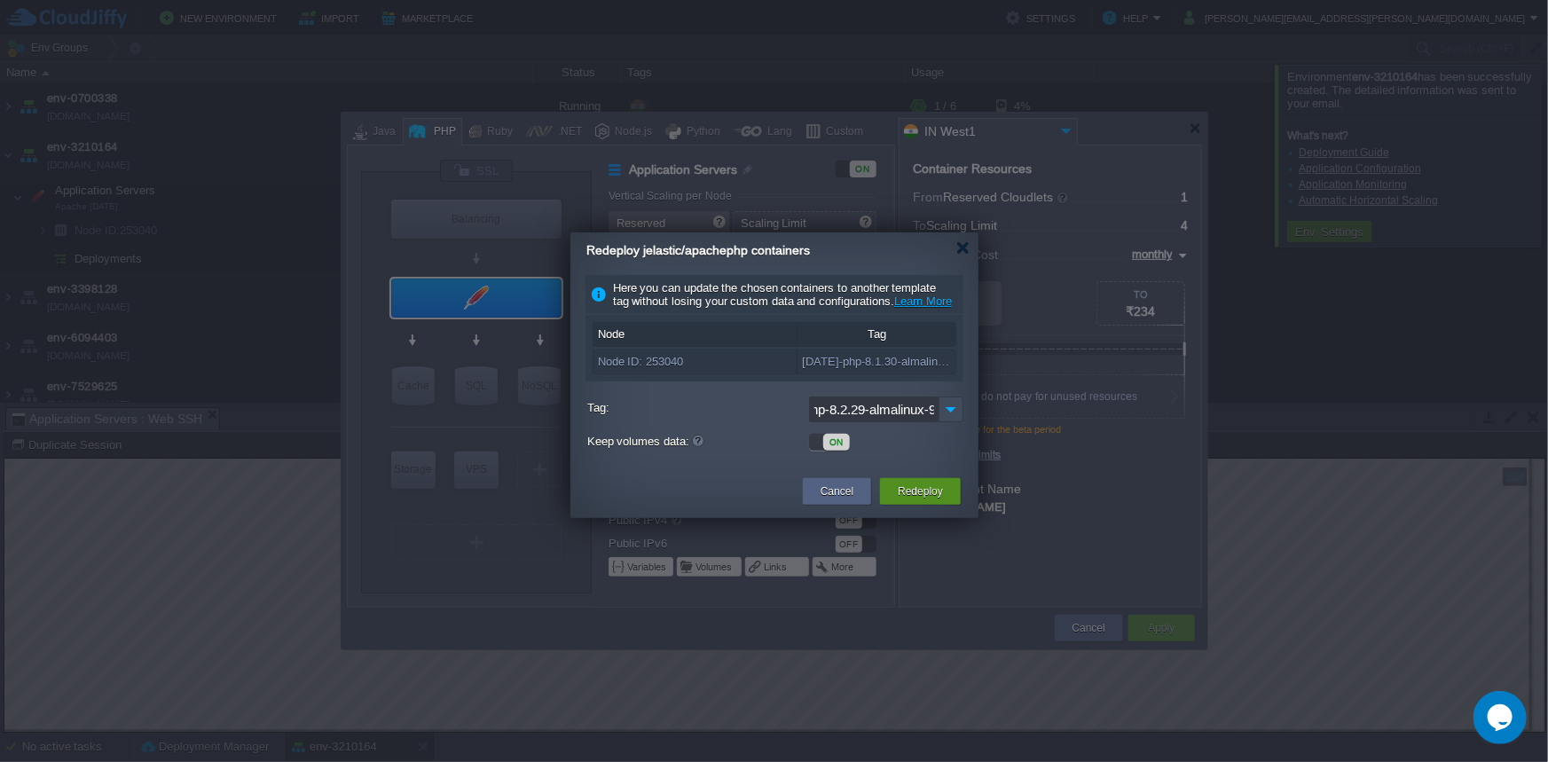
click at [921, 500] on button "Redeploy" at bounding box center [920, 492] width 45 height 18
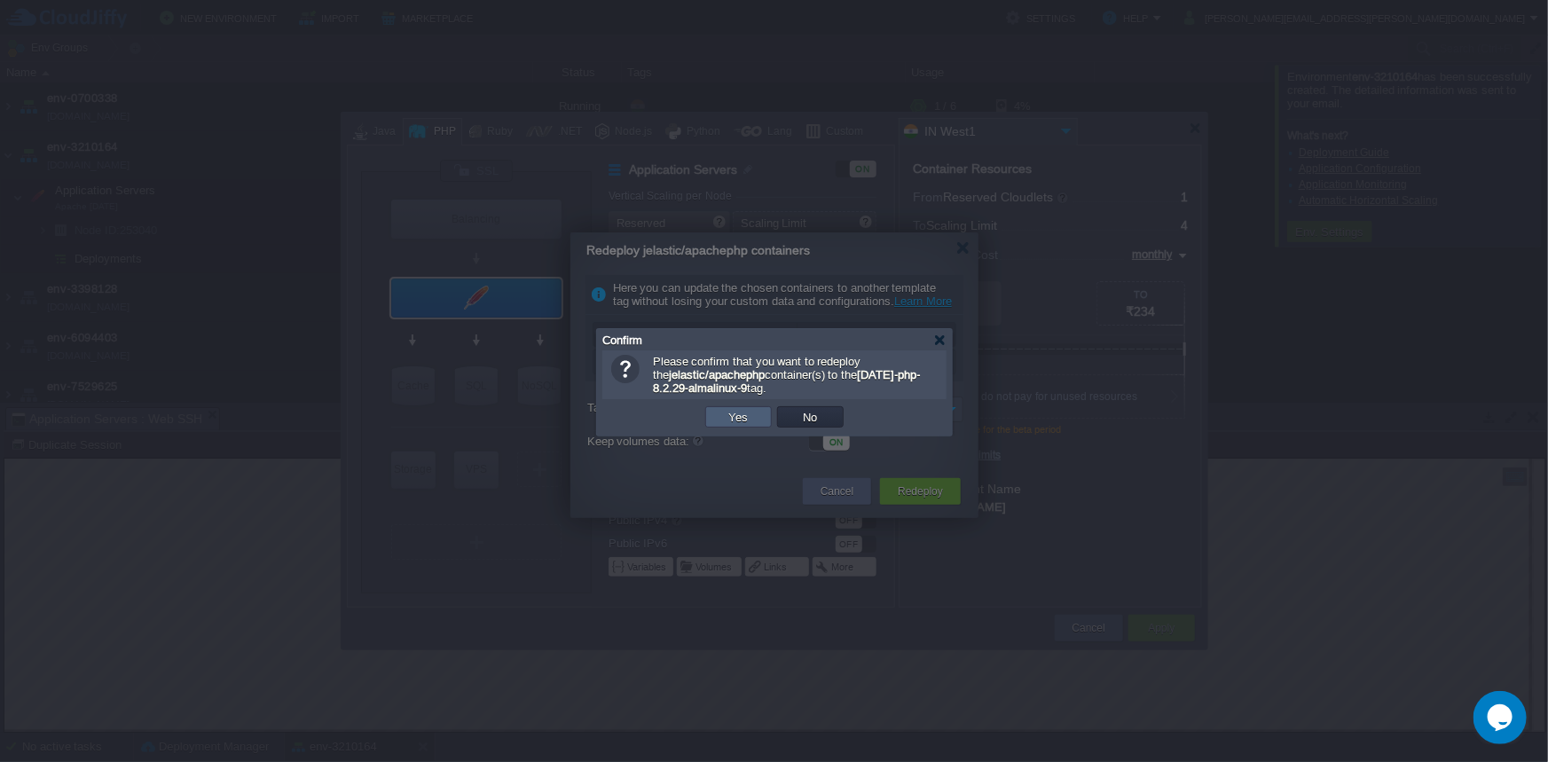
click at [738, 412] on button "Yes" at bounding box center [739, 417] width 30 height 16
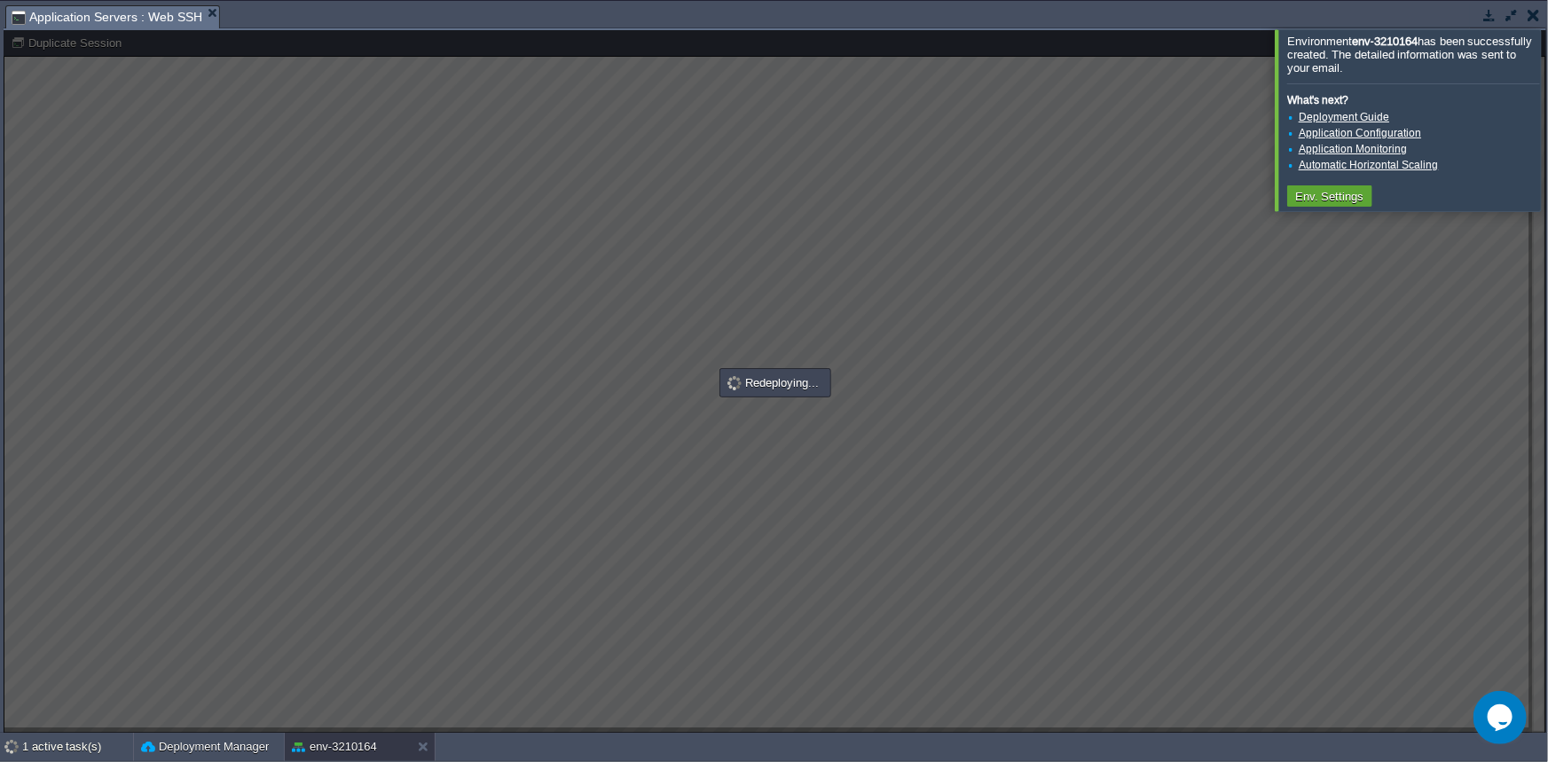
click at [1548, 137] on div at bounding box center [1570, 119] width 0 height 181
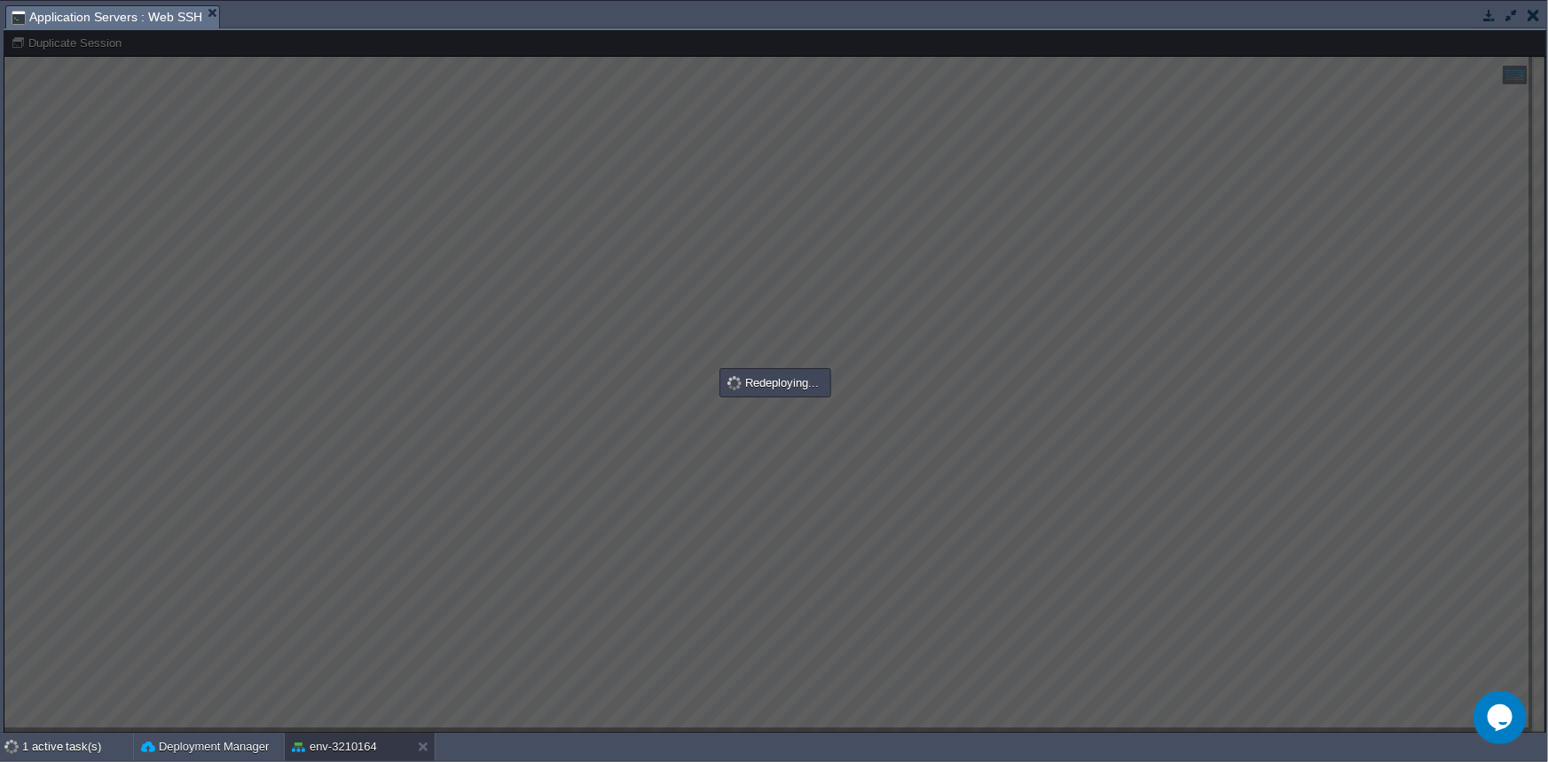
click at [1483, 12] on button "button" at bounding box center [1490, 15] width 16 height 16
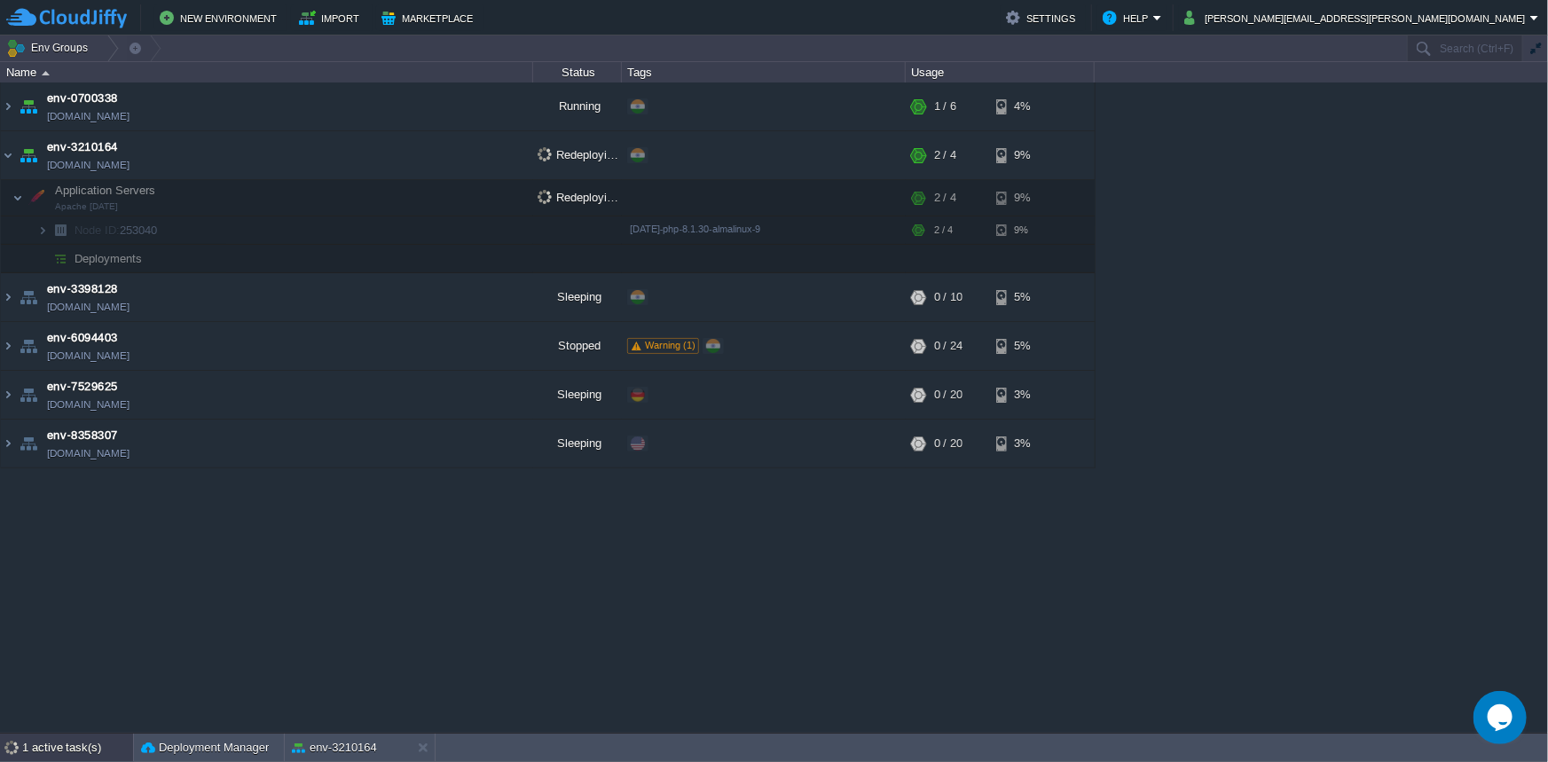
click at [72, 737] on div "1 active task(s)" at bounding box center [77, 748] width 111 height 28
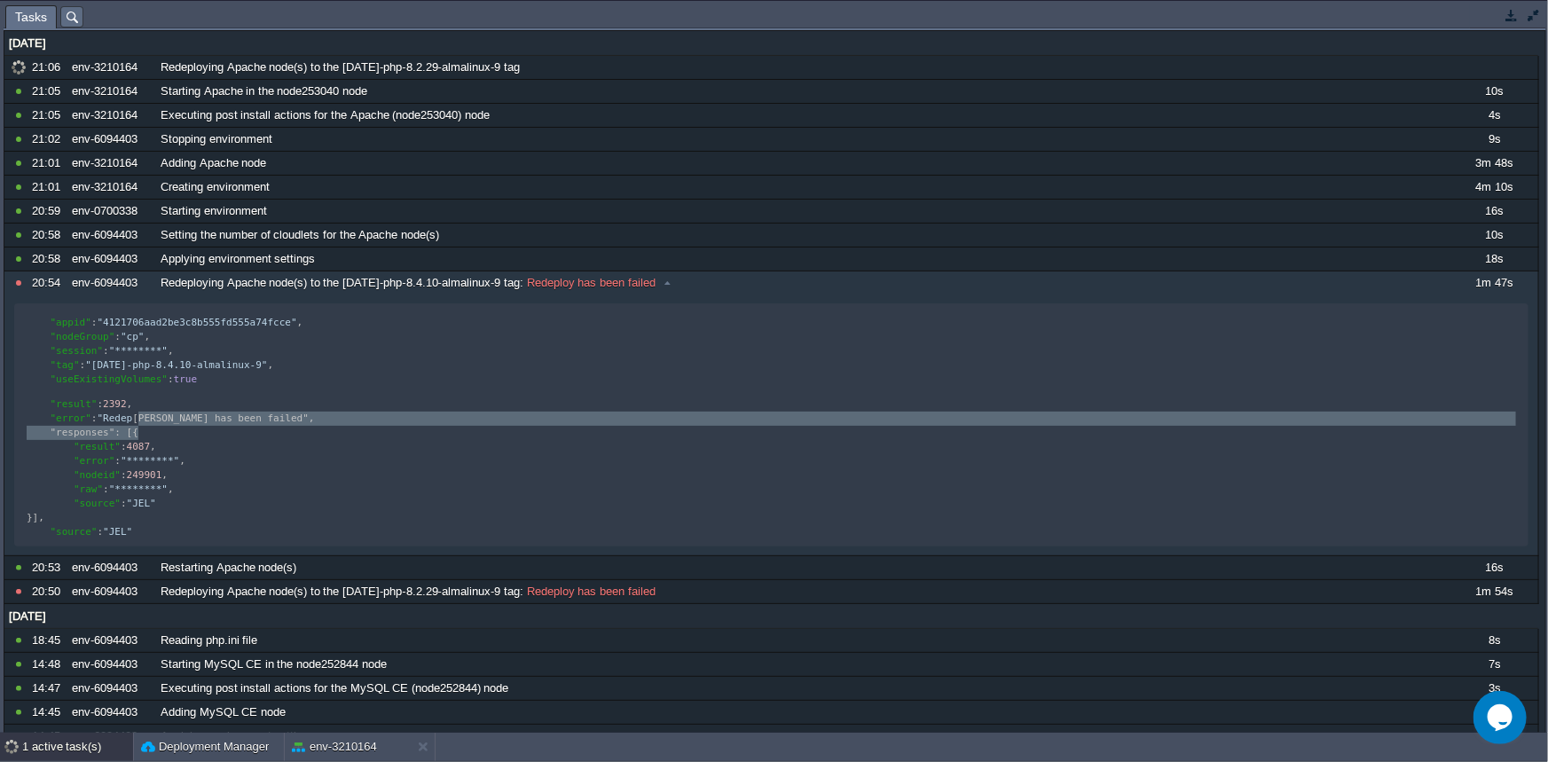
click at [70, 737] on div "1 active task(s)" at bounding box center [77, 747] width 111 height 28
click at [69, 738] on div "1 active task(s)" at bounding box center [77, 747] width 111 height 28
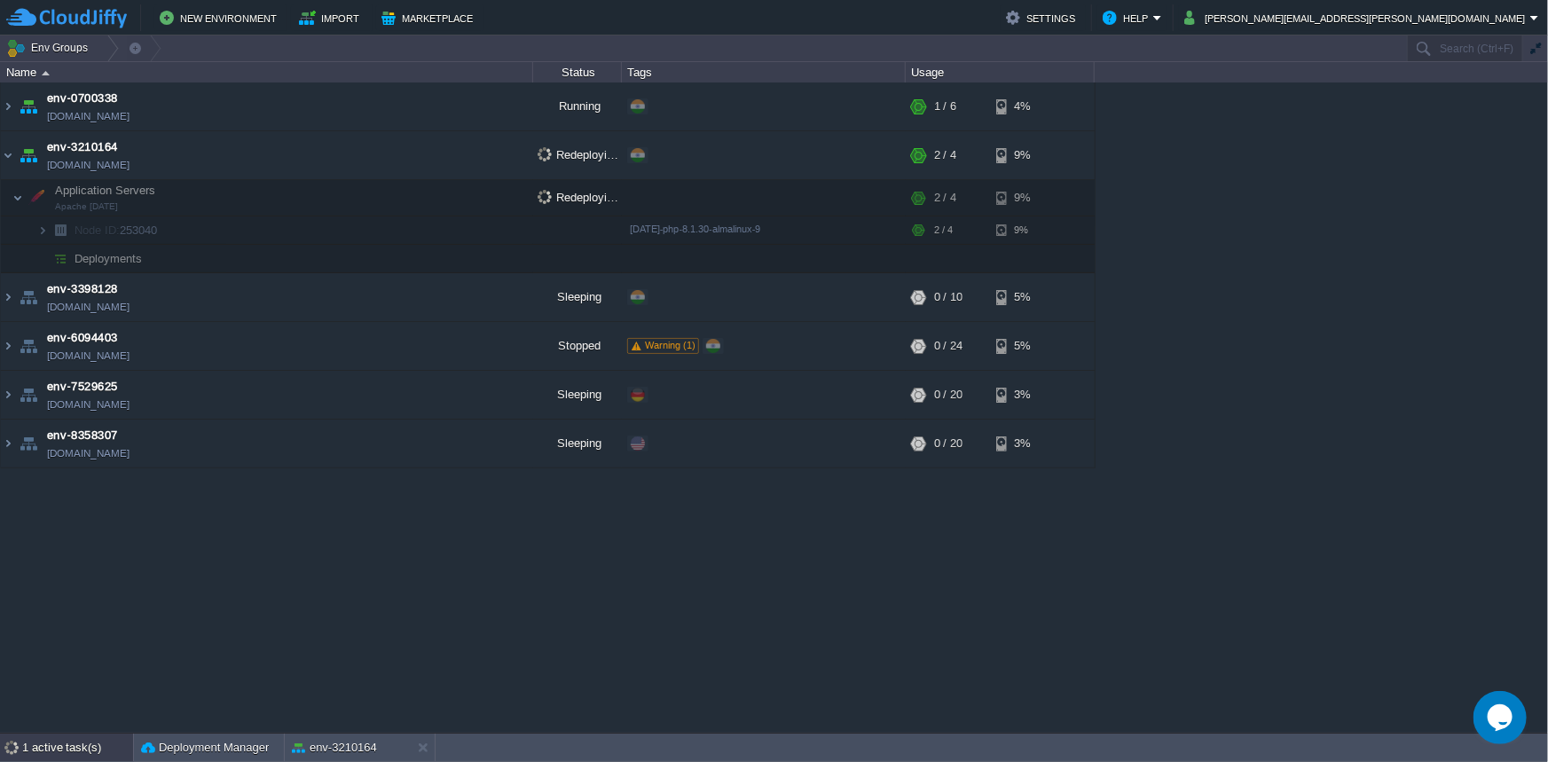
click at [34, 750] on div "1 active task(s)" at bounding box center [77, 748] width 111 height 28
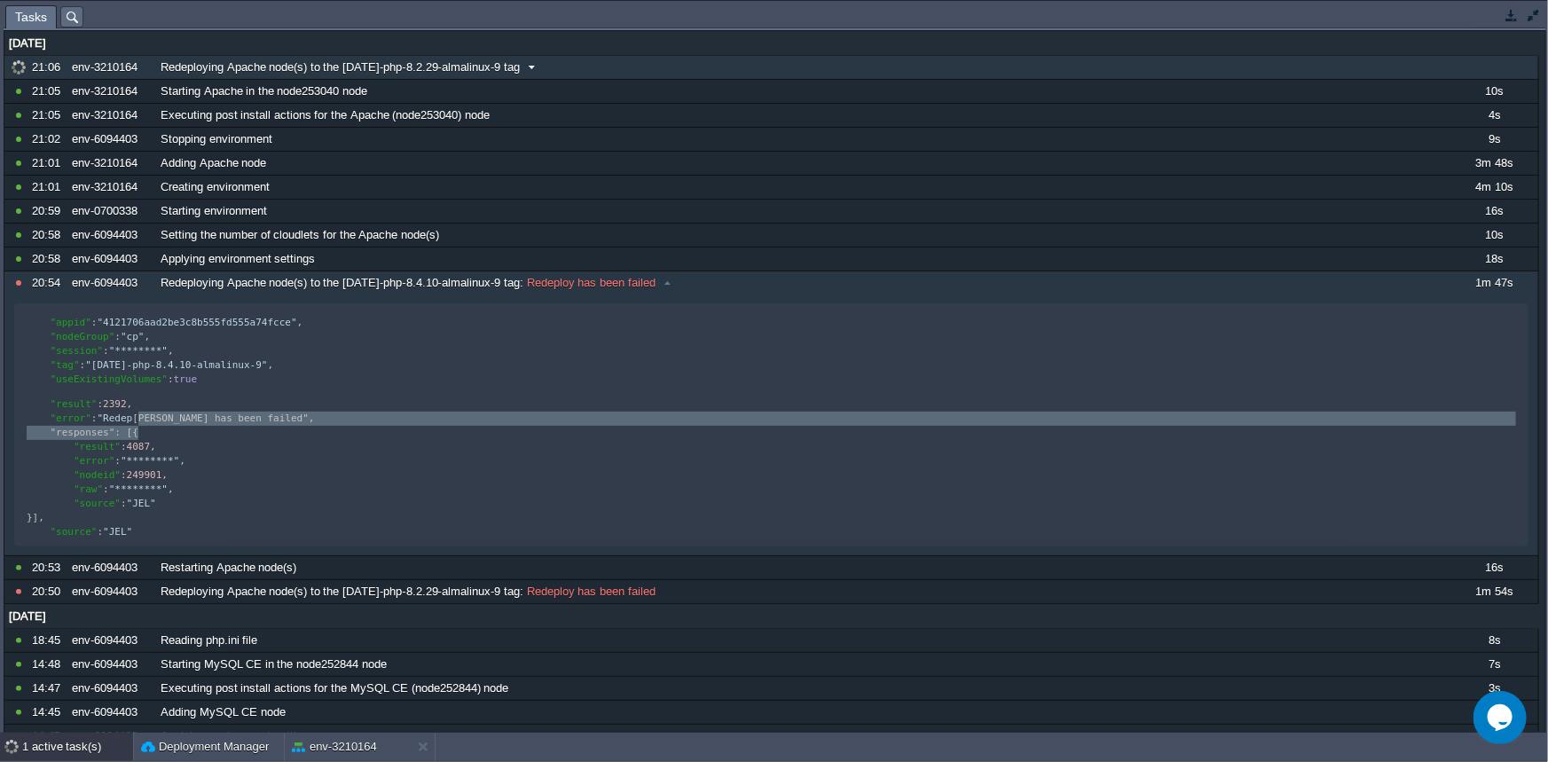
click at [522, 61] on span at bounding box center [532, 67] width 24 height 16
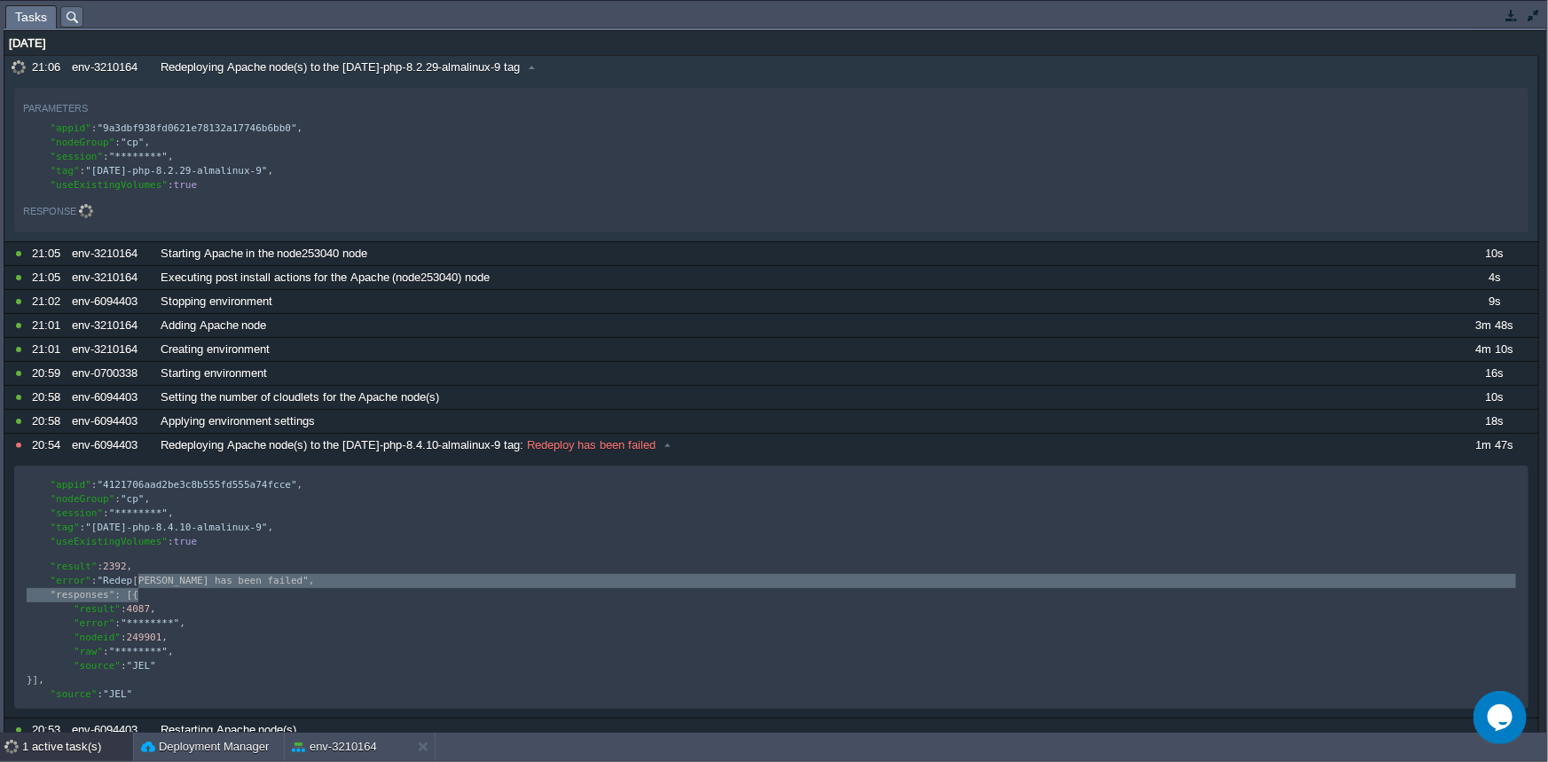
click at [1526, 23] on td at bounding box center [1534, 14] width 22 height 21
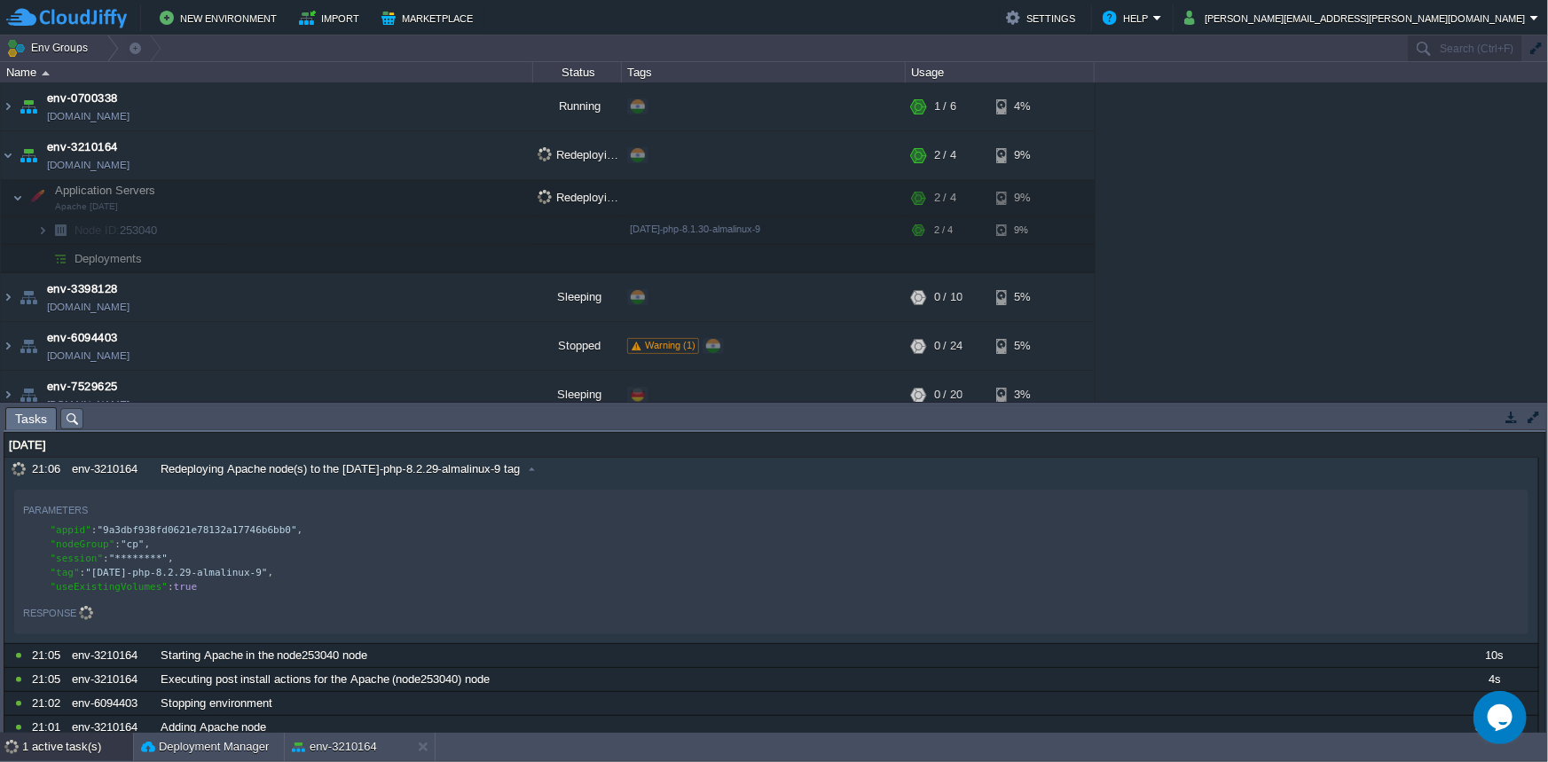
click at [1508, 419] on button "button" at bounding box center [1512, 417] width 16 height 16
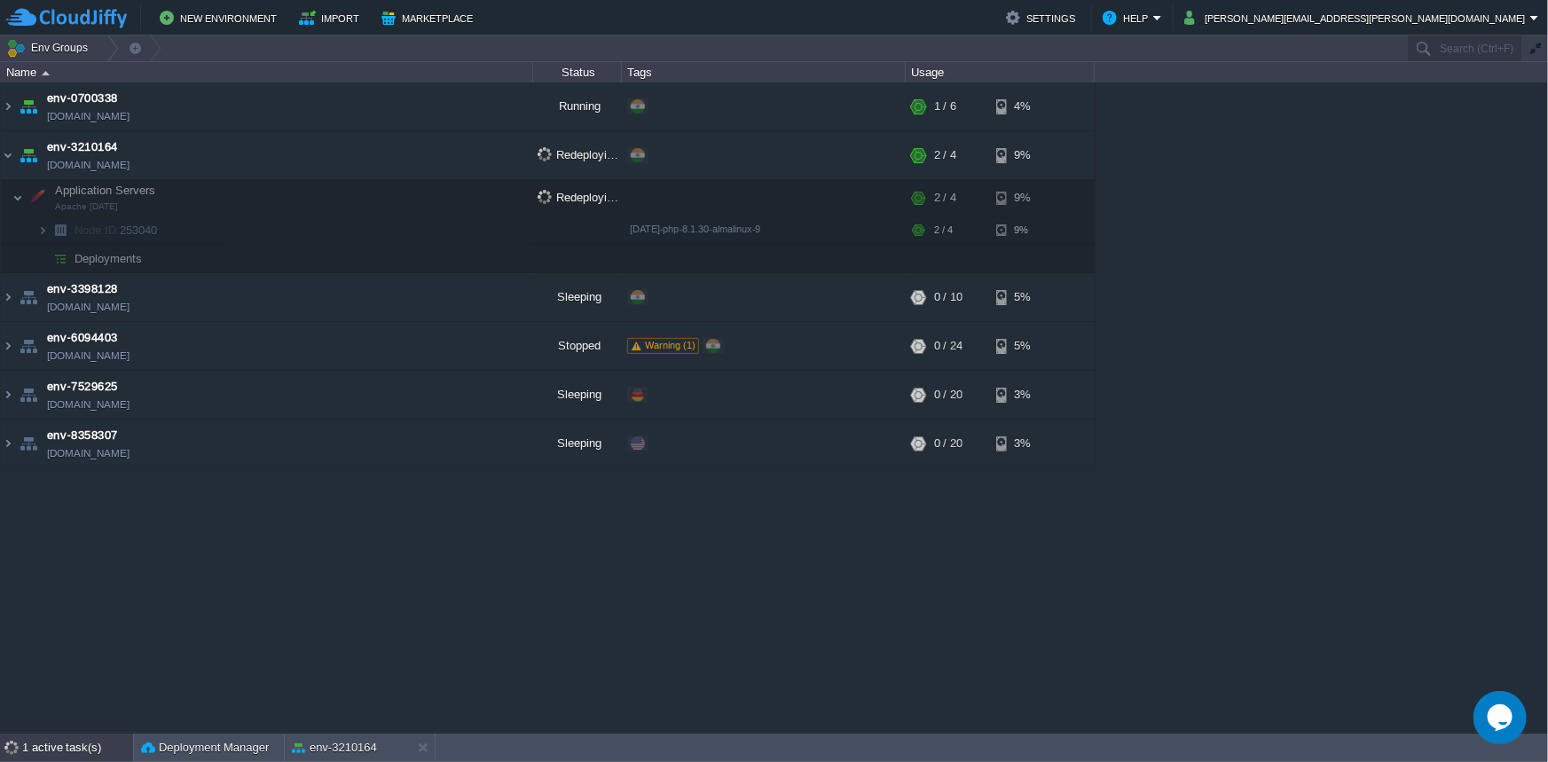
click at [62, 752] on div "1 active task(s)" at bounding box center [77, 748] width 111 height 28
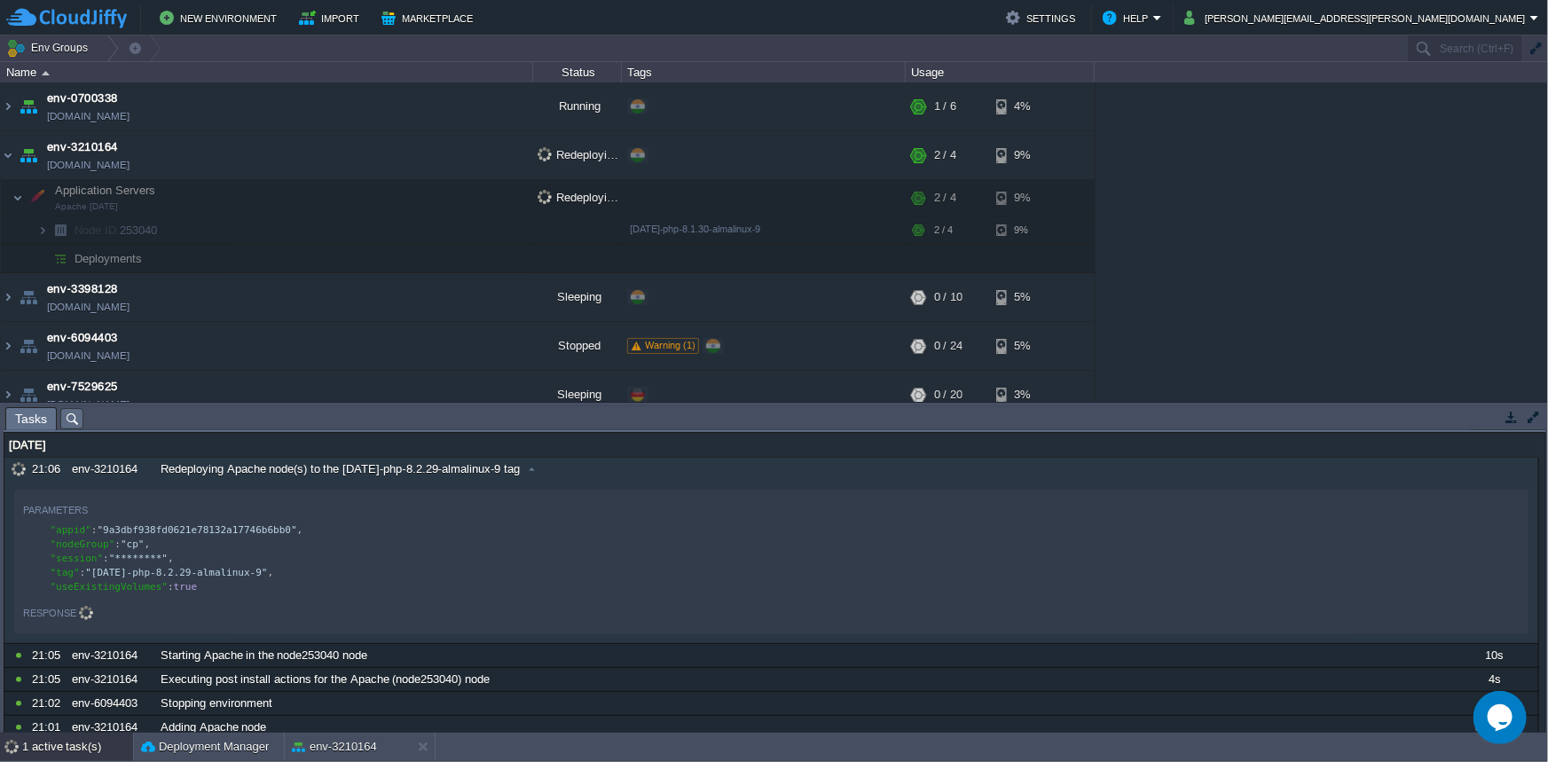
click at [62, 752] on div "1 active task(s)" at bounding box center [77, 747] width 111 height 28
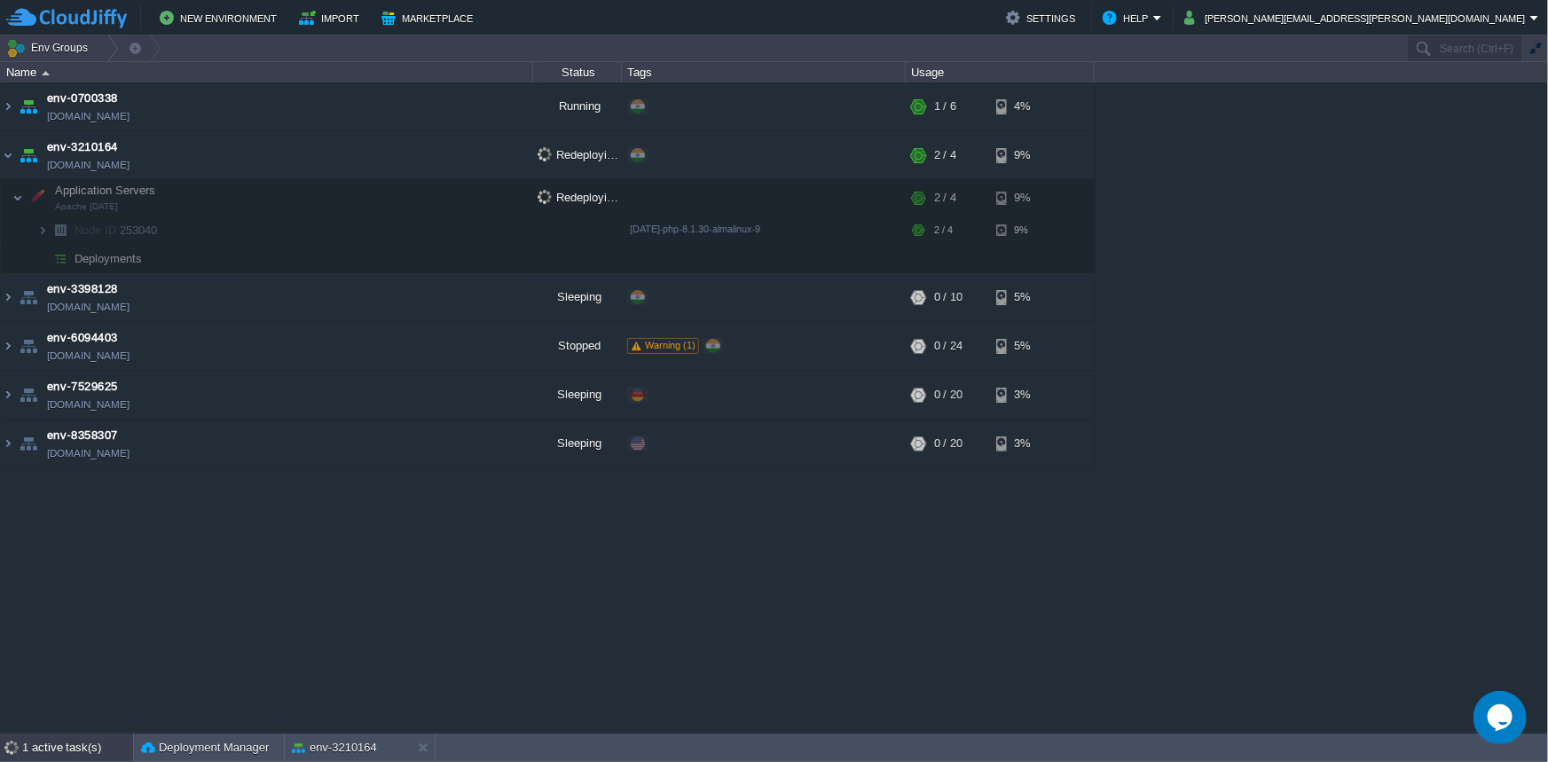
click at [62, 752] on div "1 active task(s)" at bounding box center [77, 748] width 111 height 28
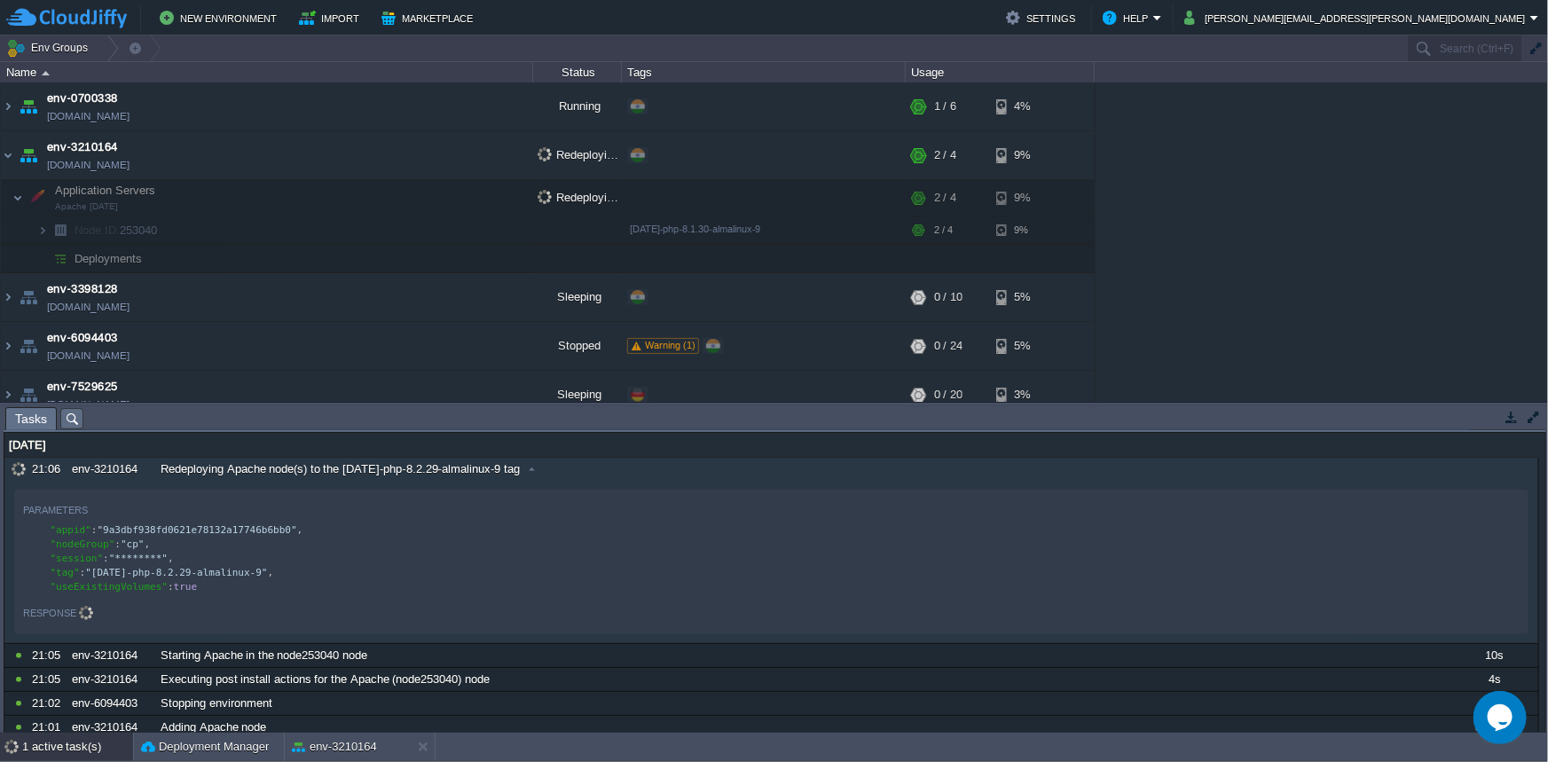
click at [62, 752] on div "1 active task(s)" at bounding box center [77, 747] width 111 height 28
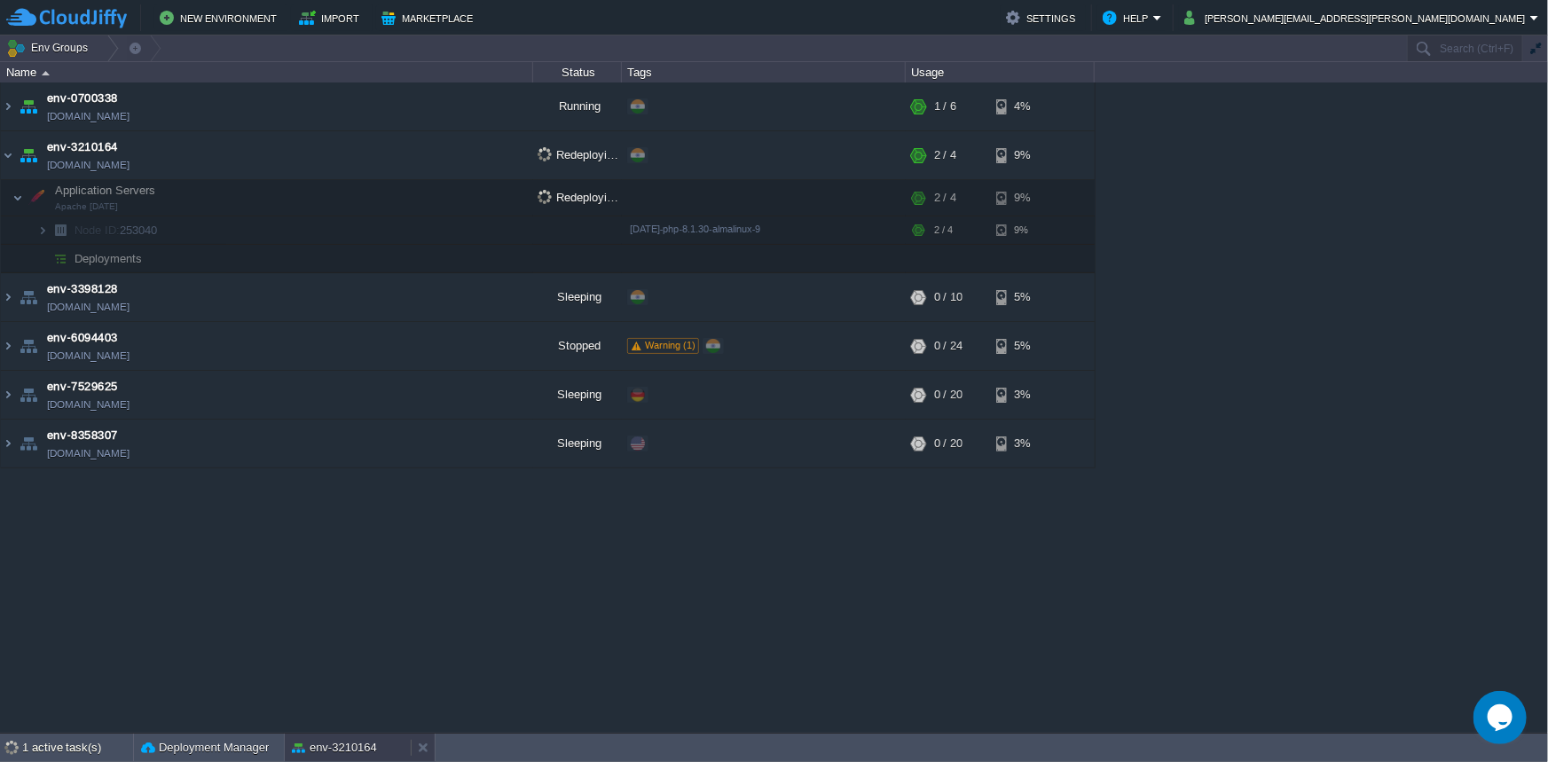
click at [336, 747] on button "env-3210164" at bounding box center [334, 748] width 85 height 18
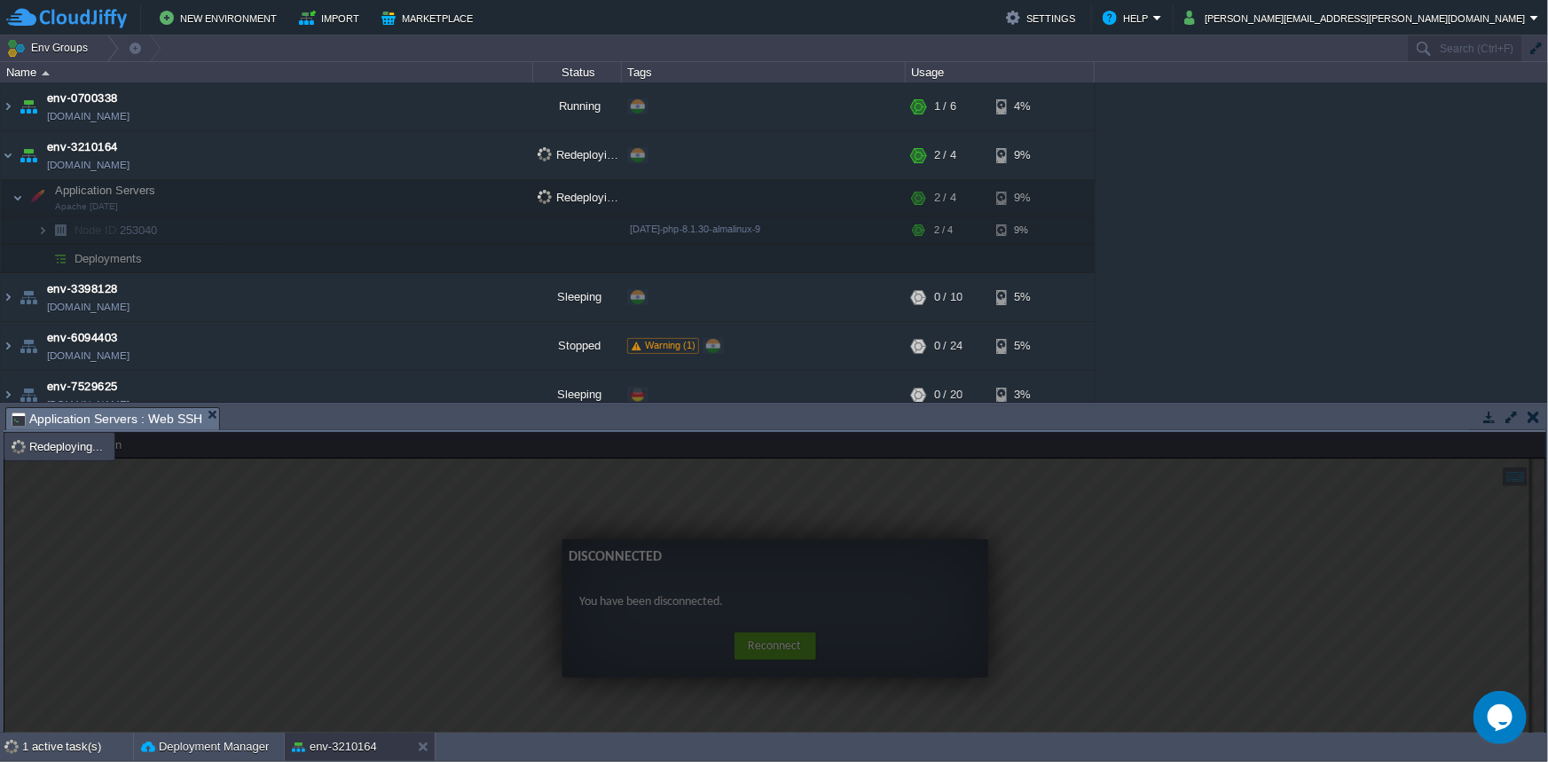
click at [795, 647] on div at bounding box center [775, 595] width 1543 height 327
click at [211, 742] on button "Deployment Manager" at bounding box center [205, 747] width 128 height 18
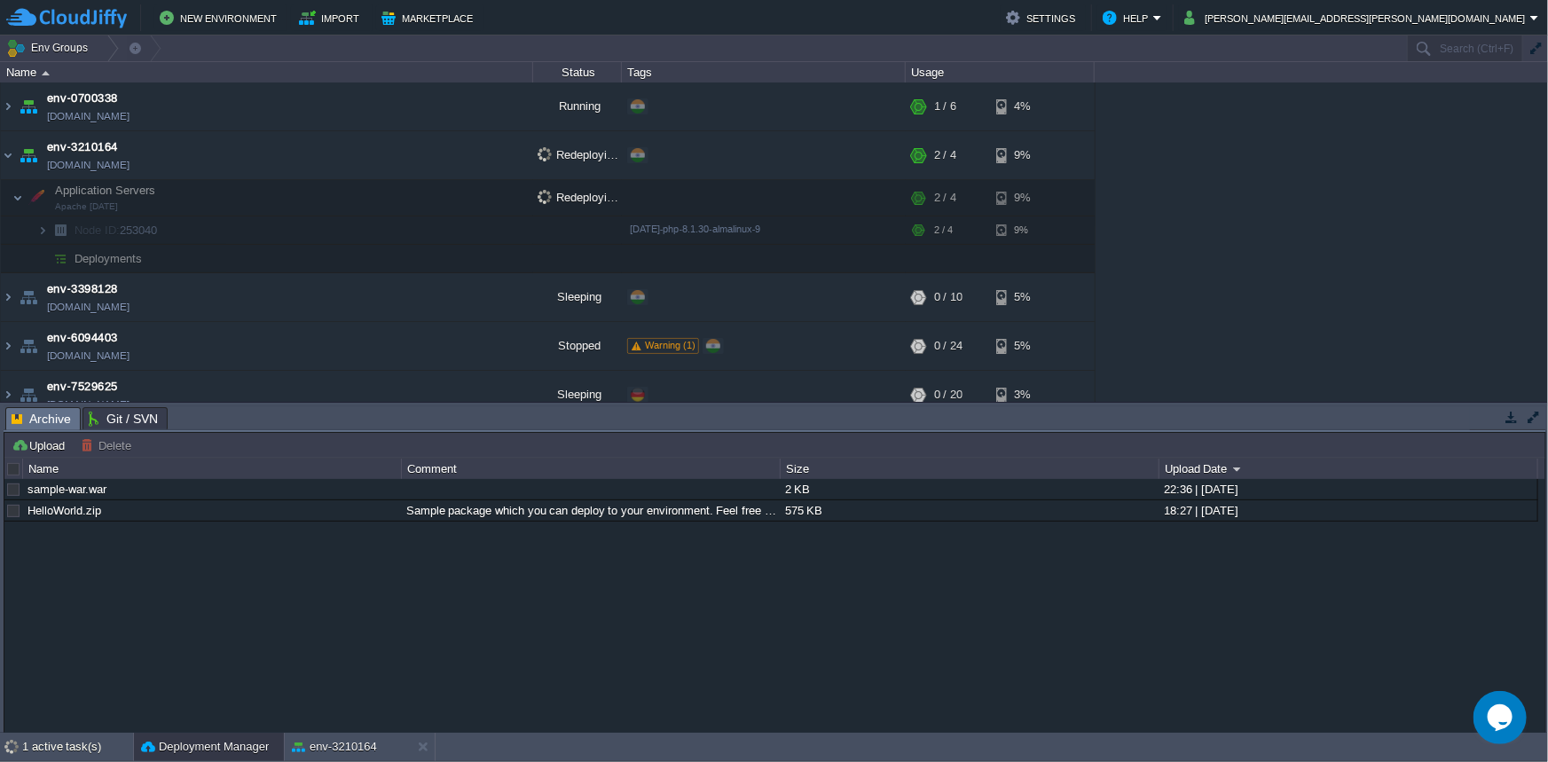
click at [1512, 420] on button "button" at bounding box center [1512, 417] width 16 height 16
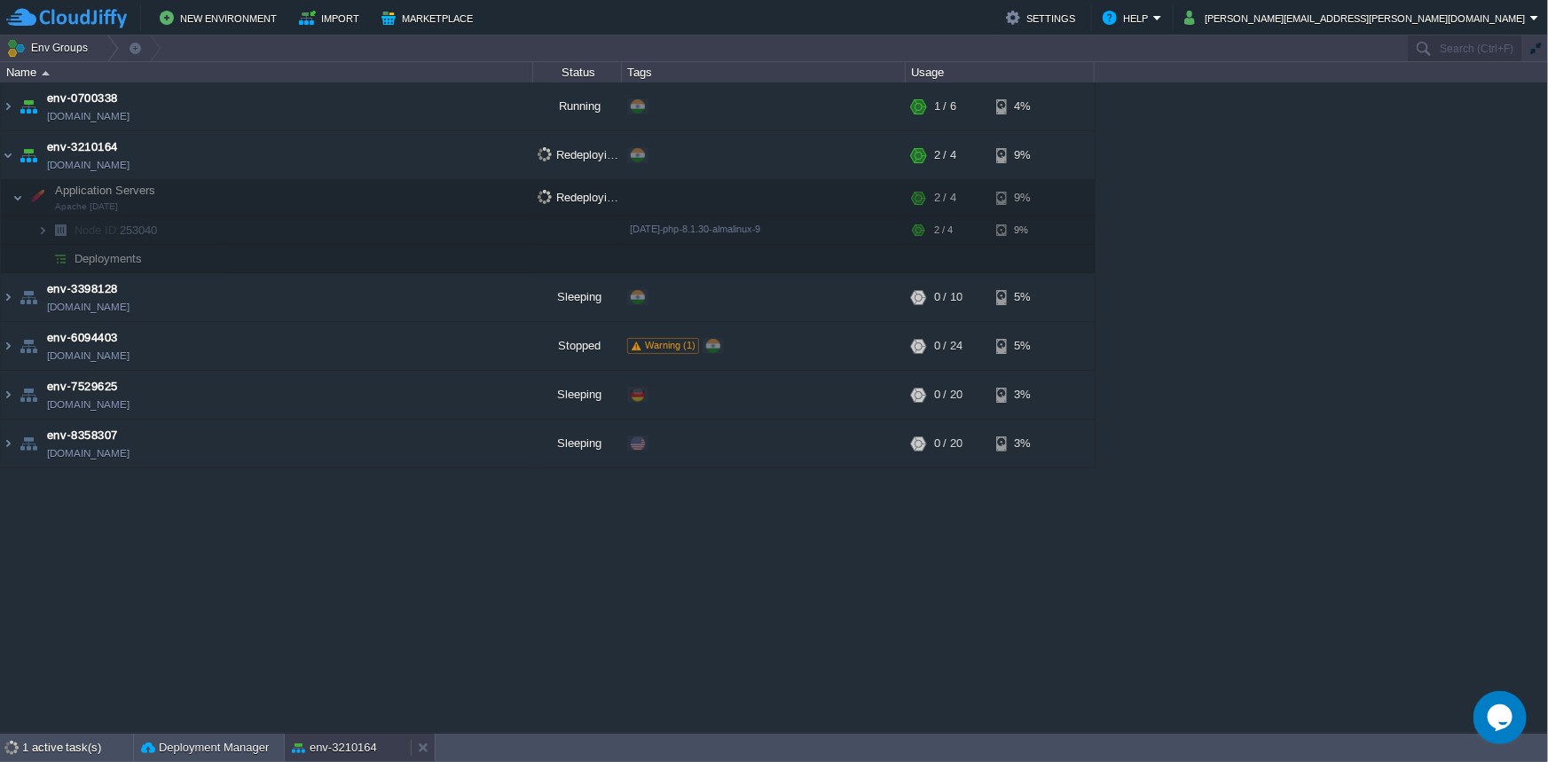
click at [323, 748] on button "env-3210164" at bounding box center [334, 748] width 85 height 18
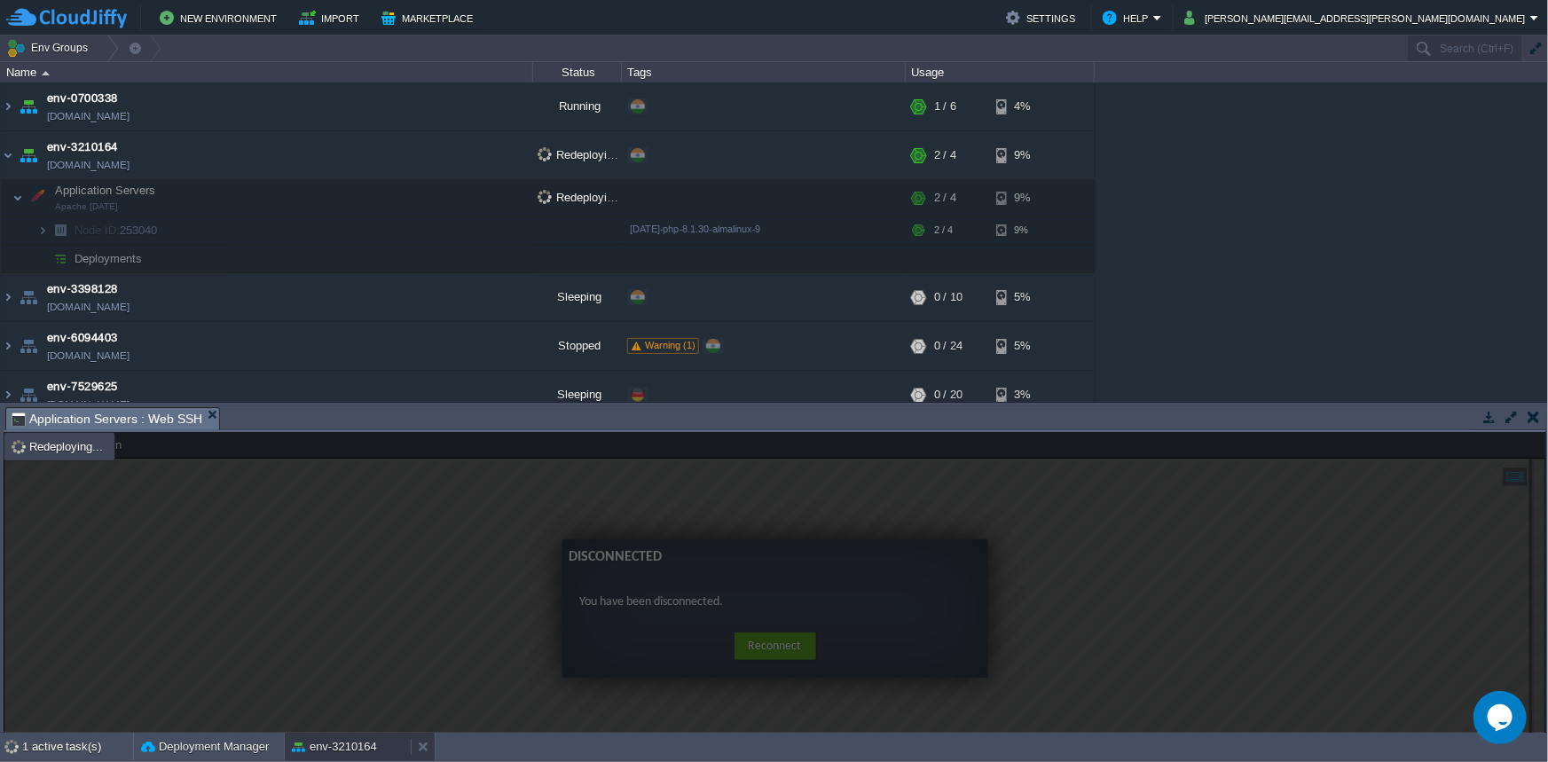
click at [323, 748] on button "env-3210164" at bounding box center [334, 747] width 85 height 18
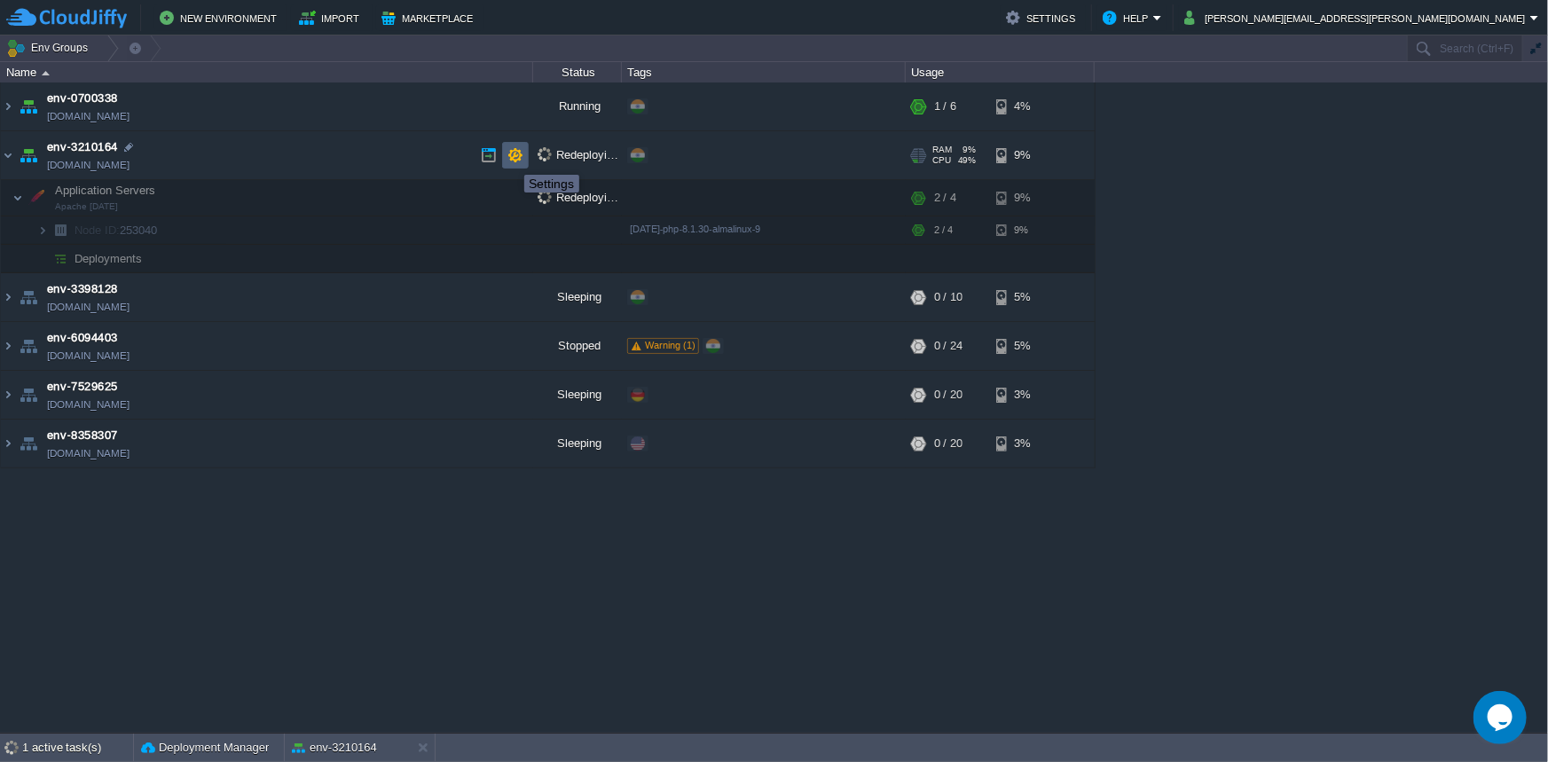
click at [511, 159] on button "button" at bounding box center [516, 155] width 16 height 16
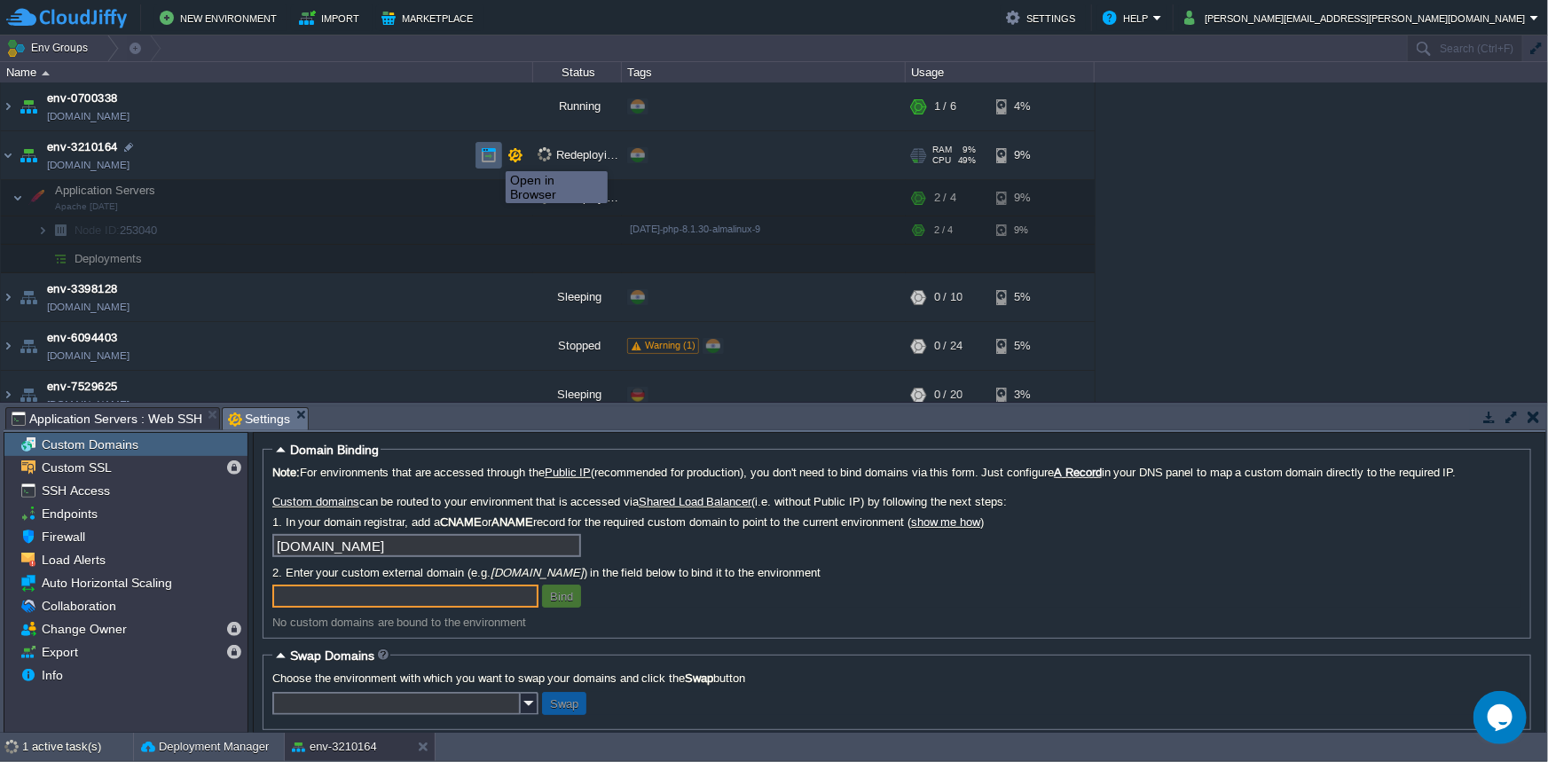
click at [483, 156] on button "button" at bounding box center [489, 155] width 16 height 16
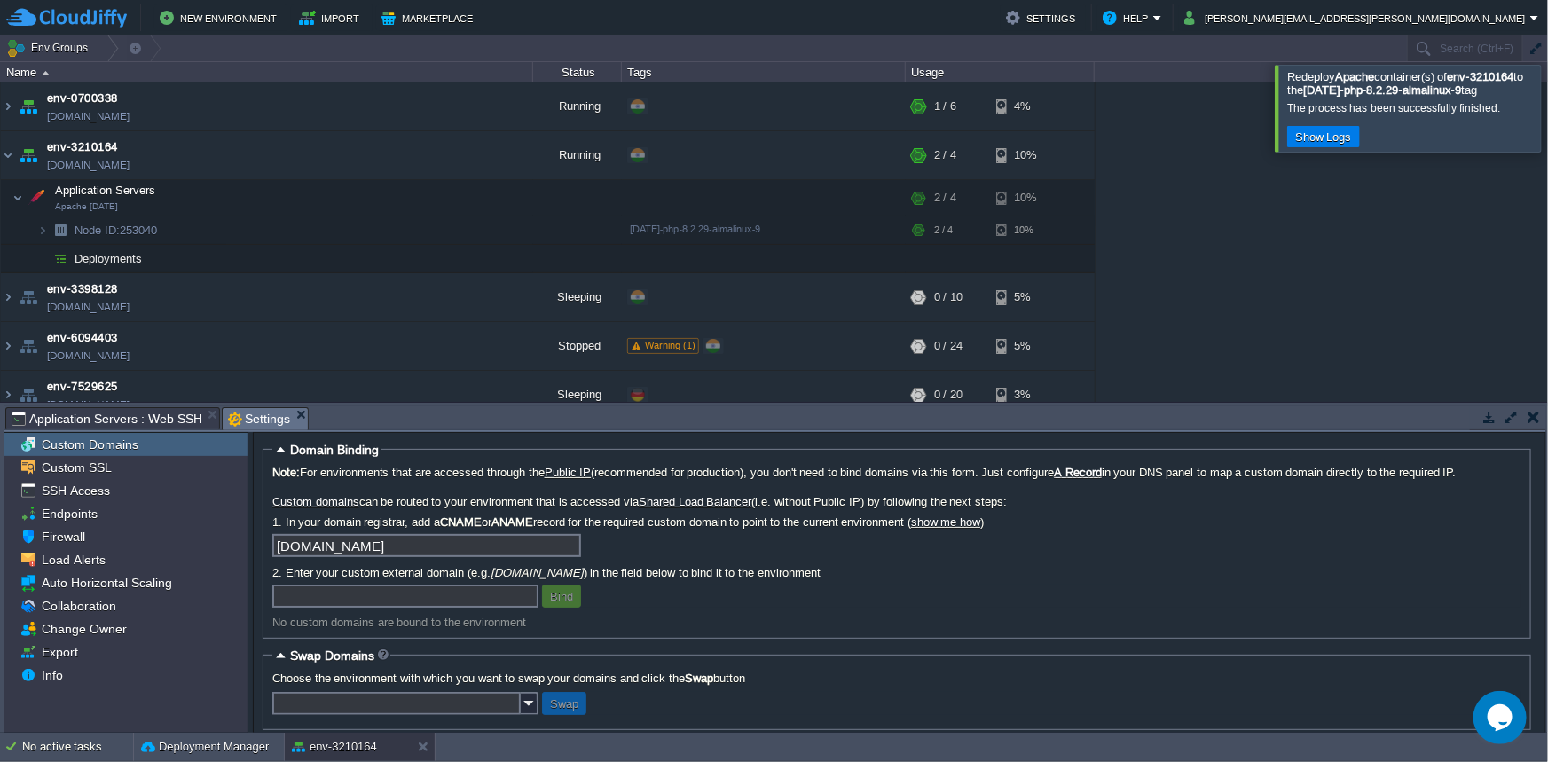
click at [1541, 416] on td at bounding box center [1534, 416] width 22 height 21
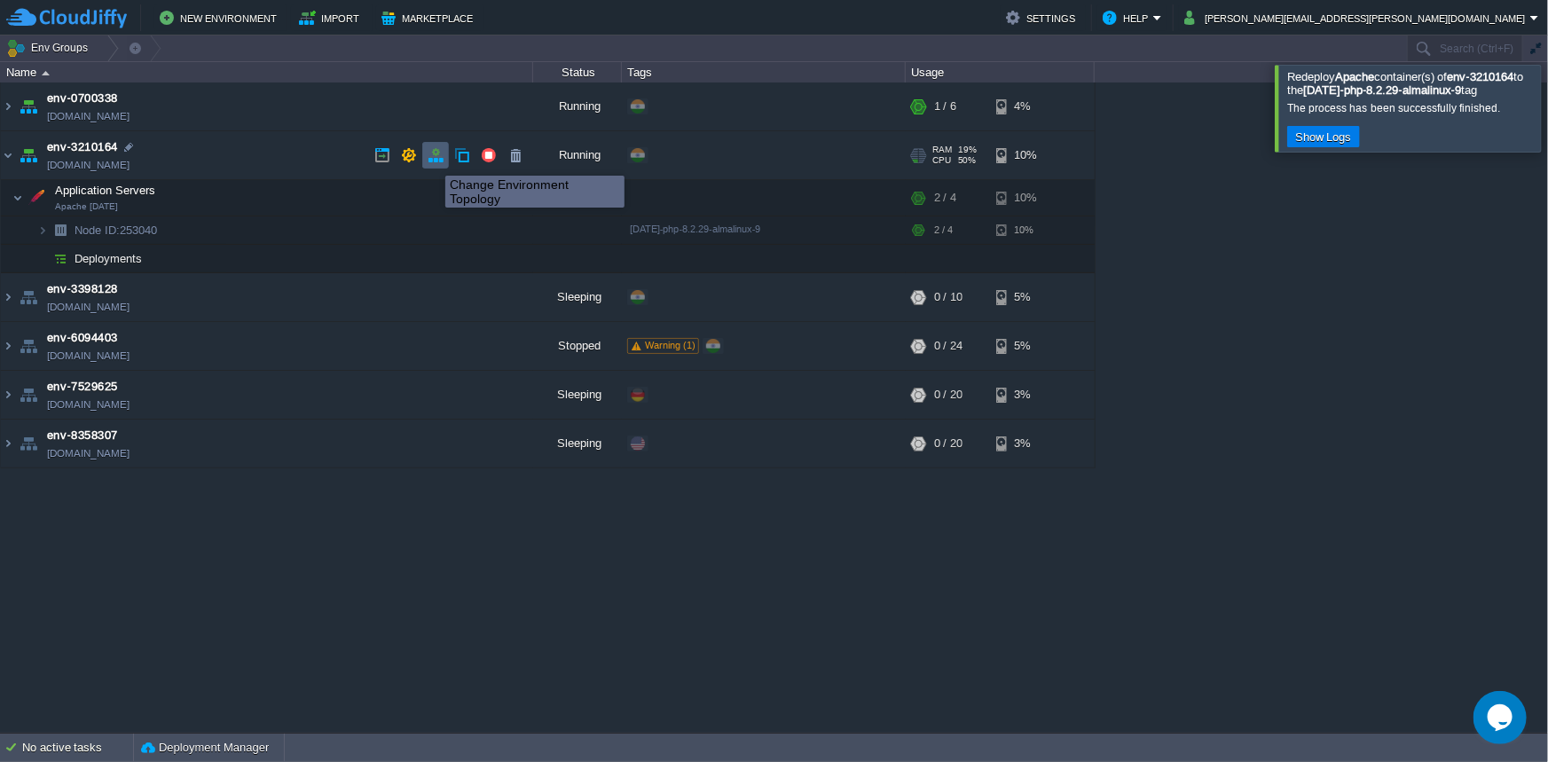
click at [432, 160] on button "button" at bounding box center [436, 155] width 16 height 16
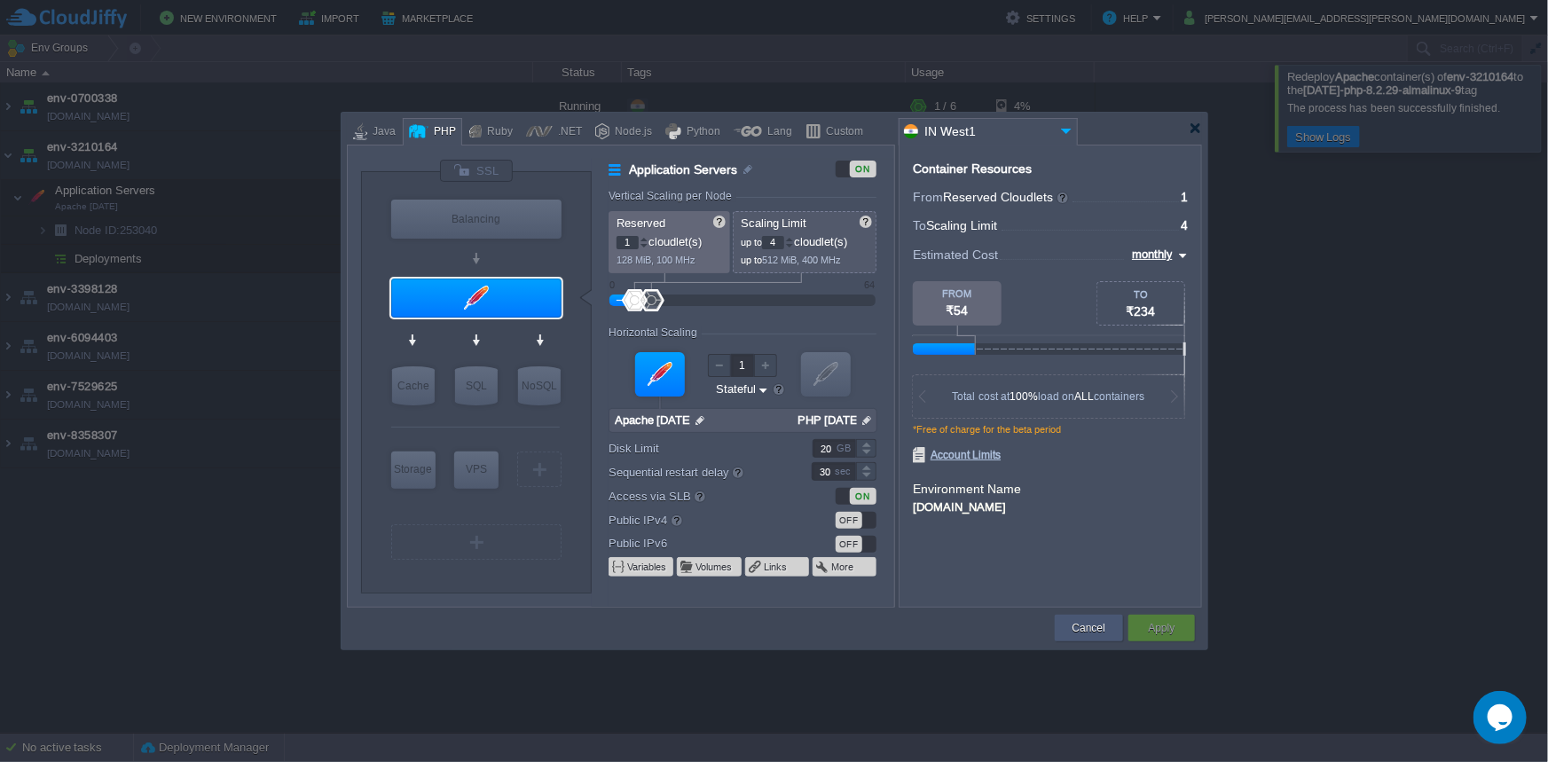
click at [1102, 628] on button "Cancel" at bounding box center [1089, 628] width 33 height 18
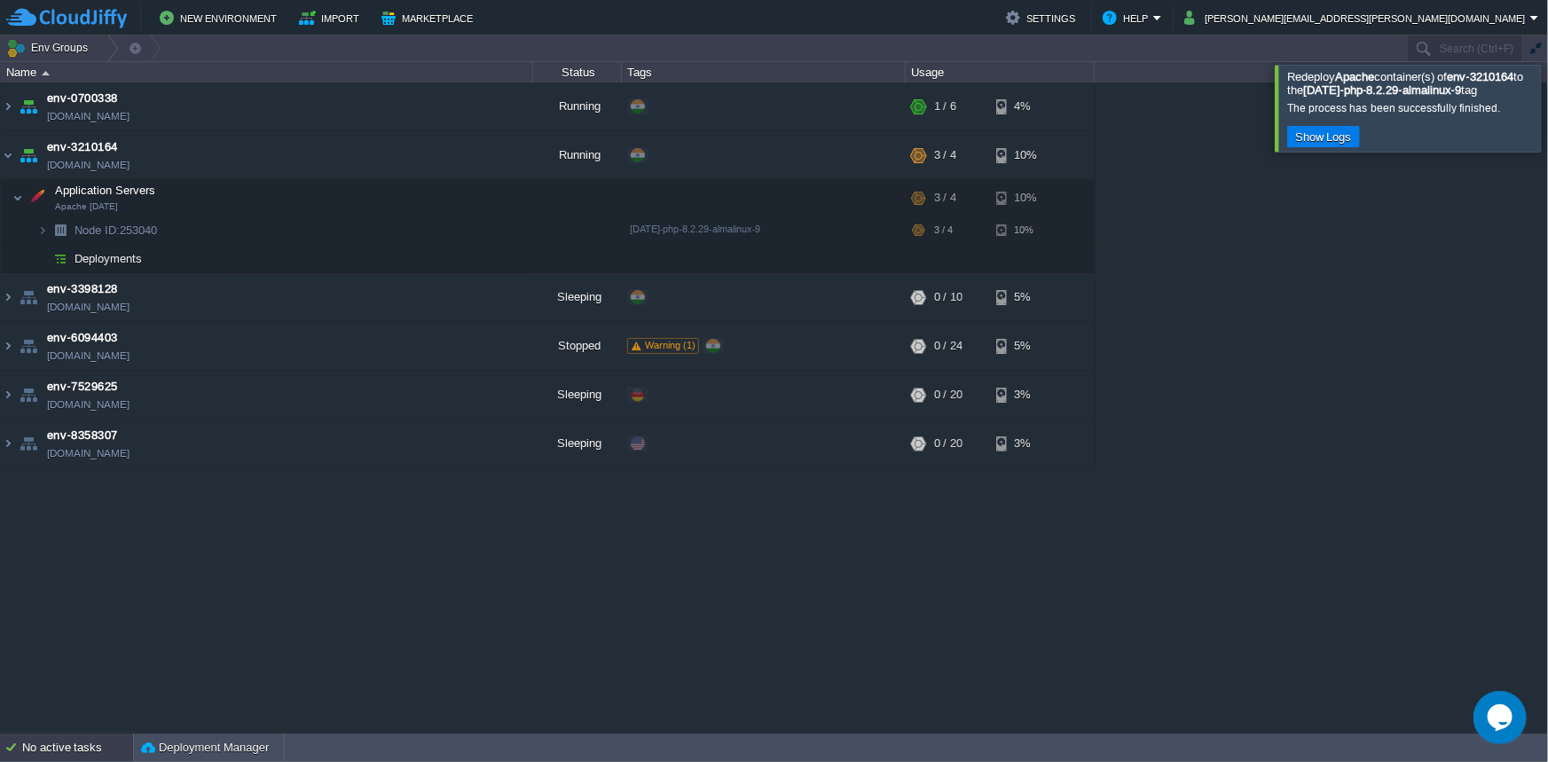
click at [53, 749] on div "No active tasks" at bounding box center [77, 748] width 111 height 28
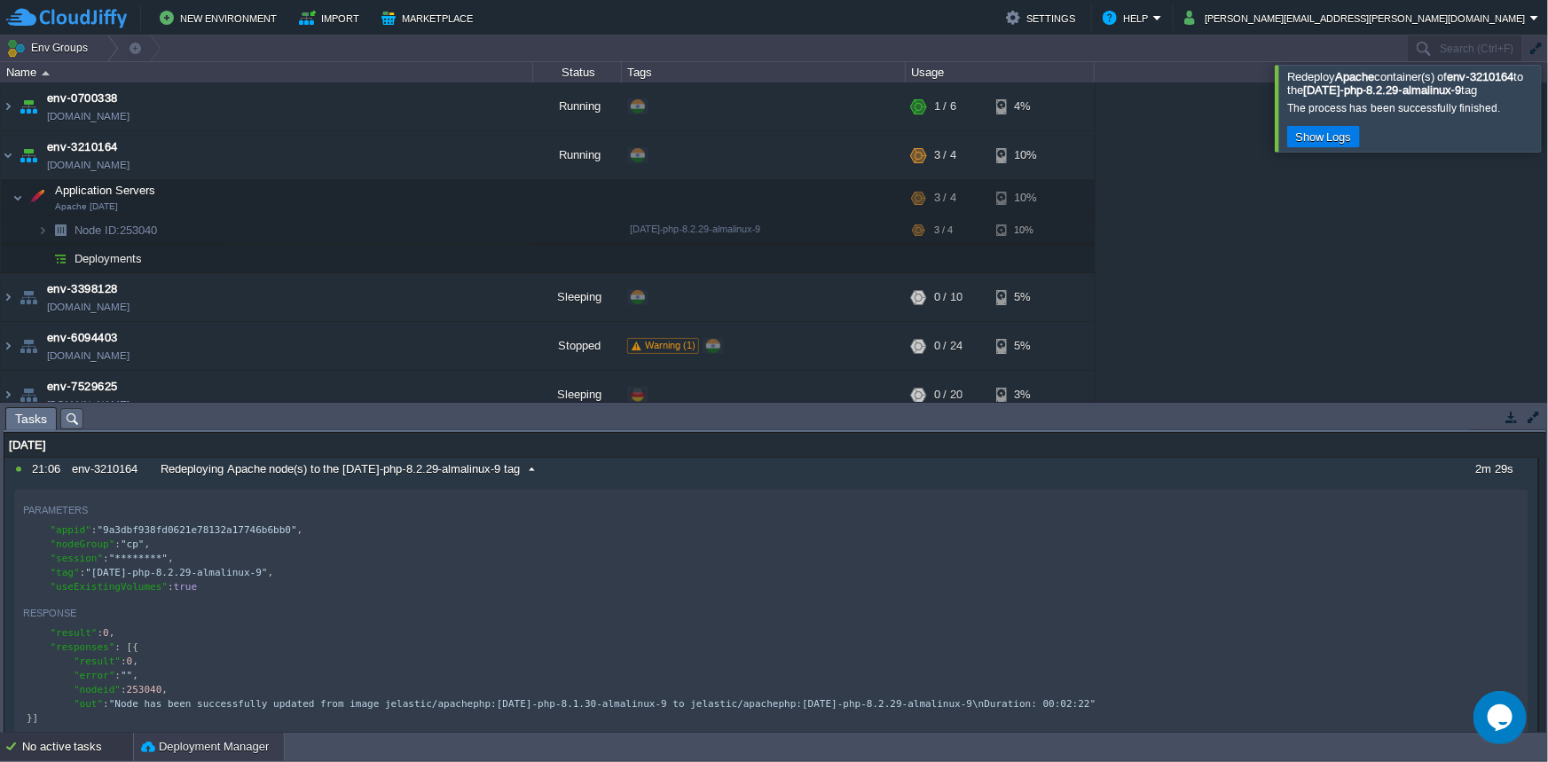
click at [190, 753] on button "Deployment Manager" at bounding box center [205, 747] width 128 height 18
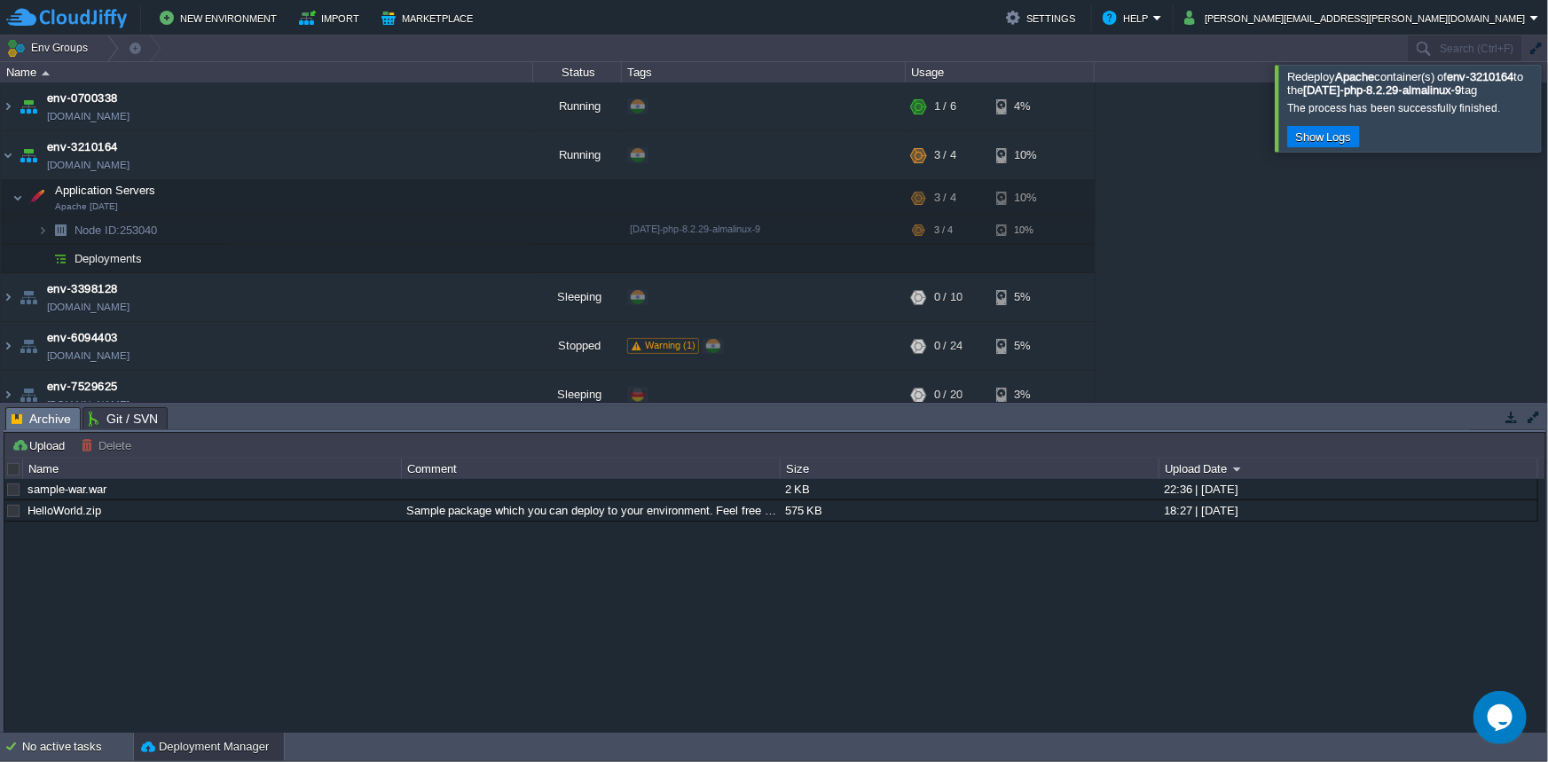
click at [189, 753] on button "Deployment Manager" at bounding box center [205, 747] width 128 height 18
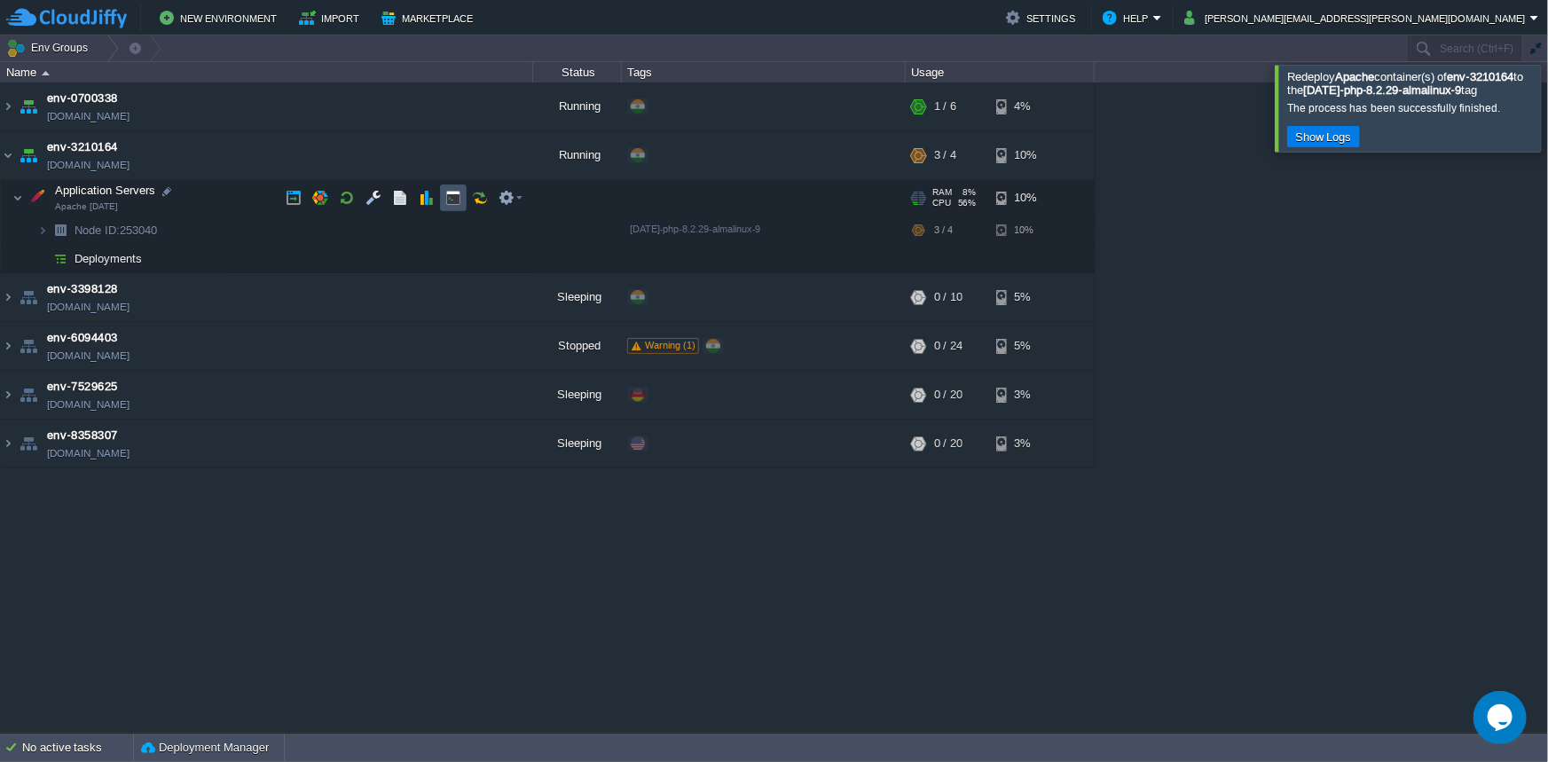
click at [461, 201] on button "button" at bounding box center [453, 198] width 16 height 16
click at [460, 201] on button "button" at bounding box center [453, 198] width 16 height 16
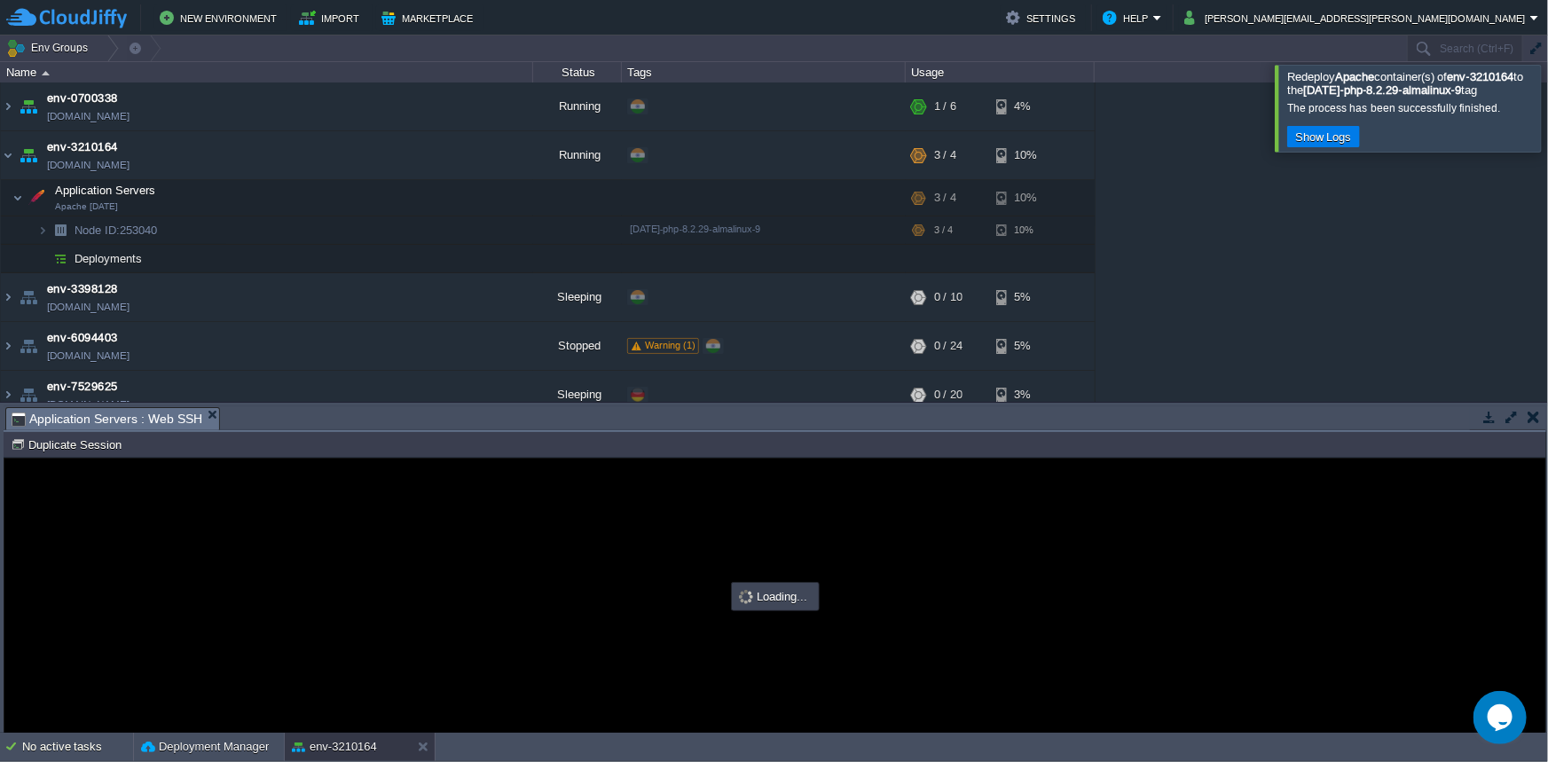
type input "#000000"
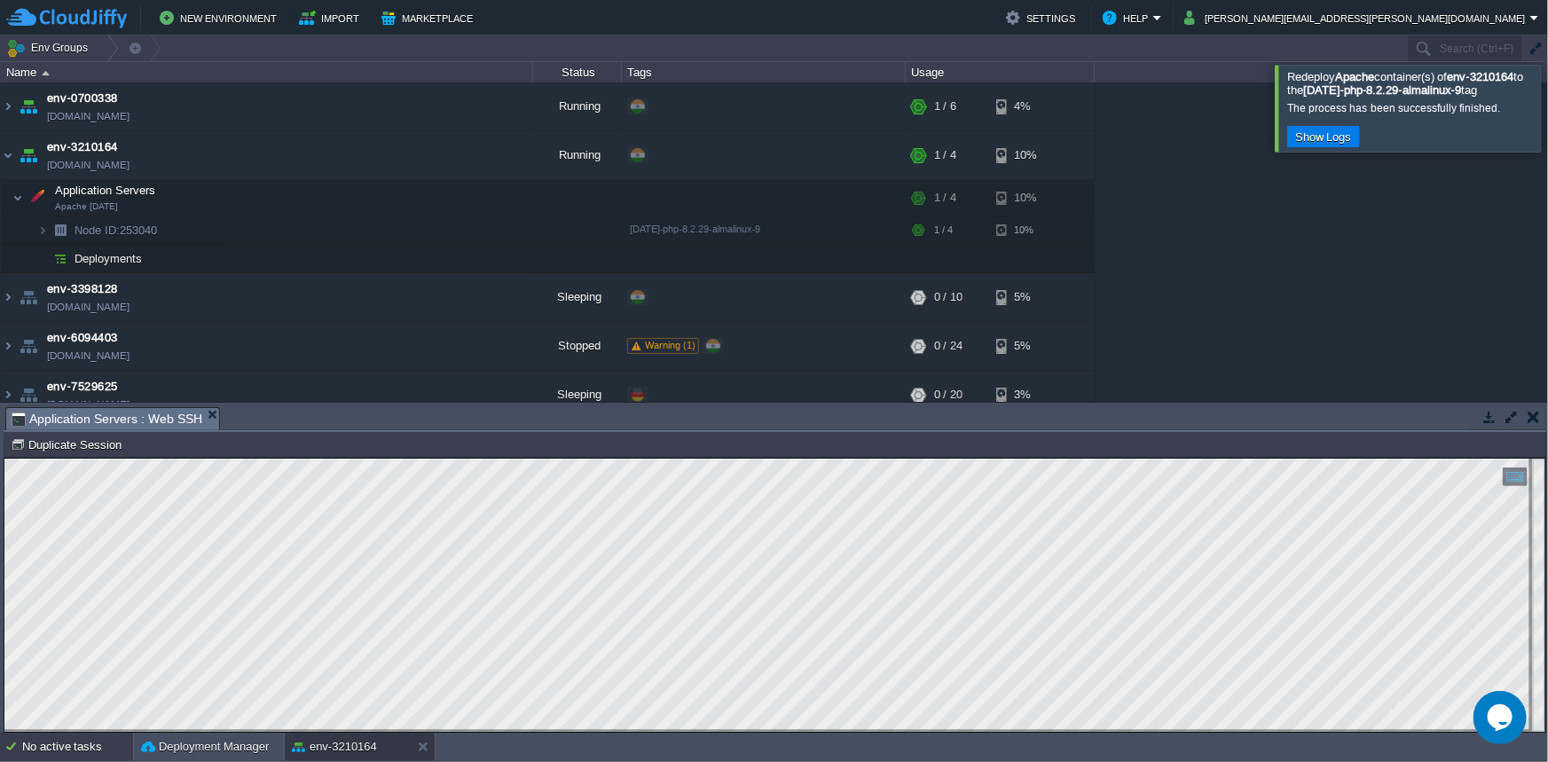
click at [54, 748] on div "No active tasks" at bounding box center [77, 747] width 111 height 28
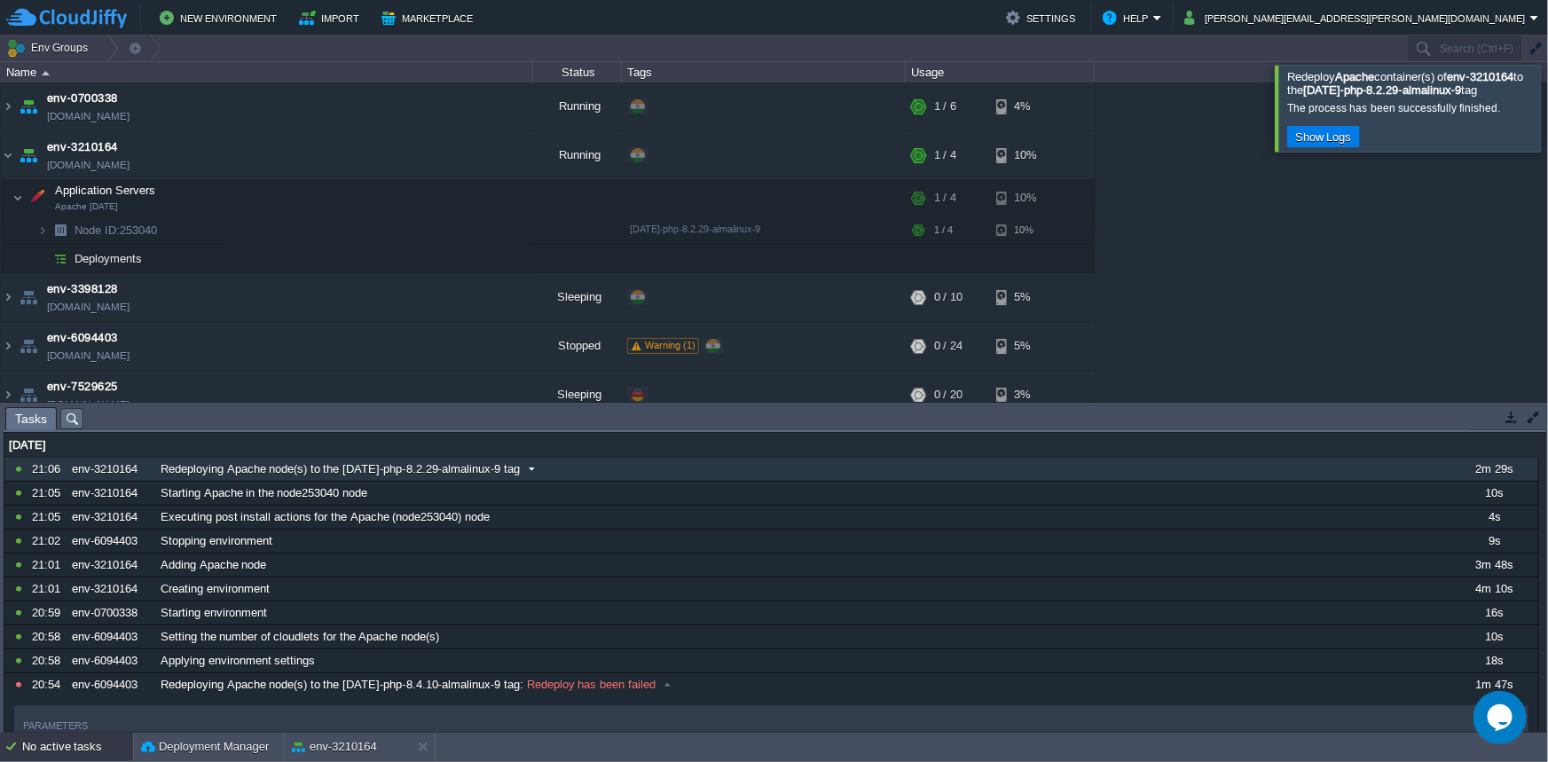
click at [50, 464] on div "21:06" at bounding box center [49, 469] width 34 height 23
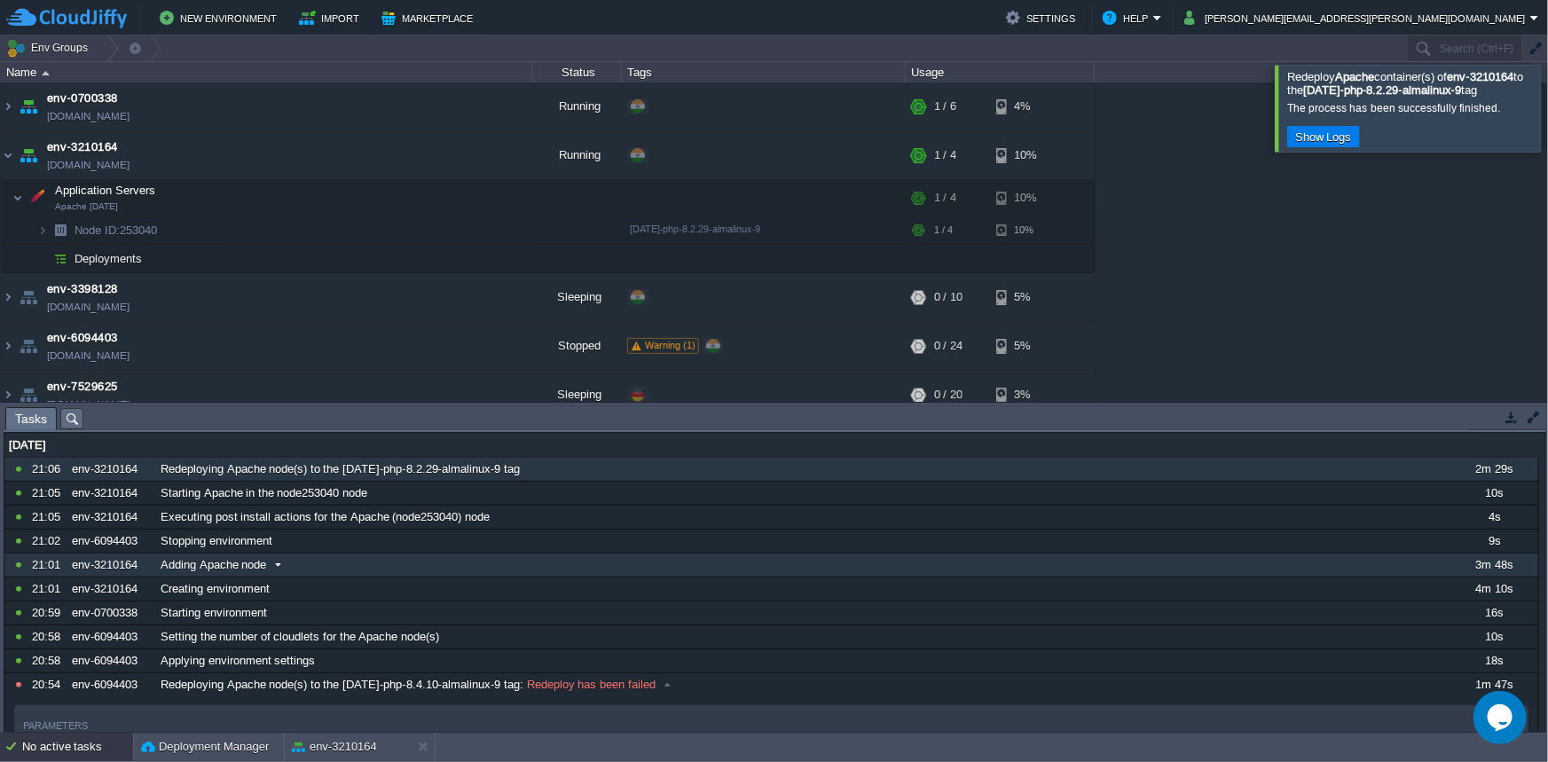
click at [195, 563] on span "Adding Apache node" at bounding box center [214, 565] width 106 height 16
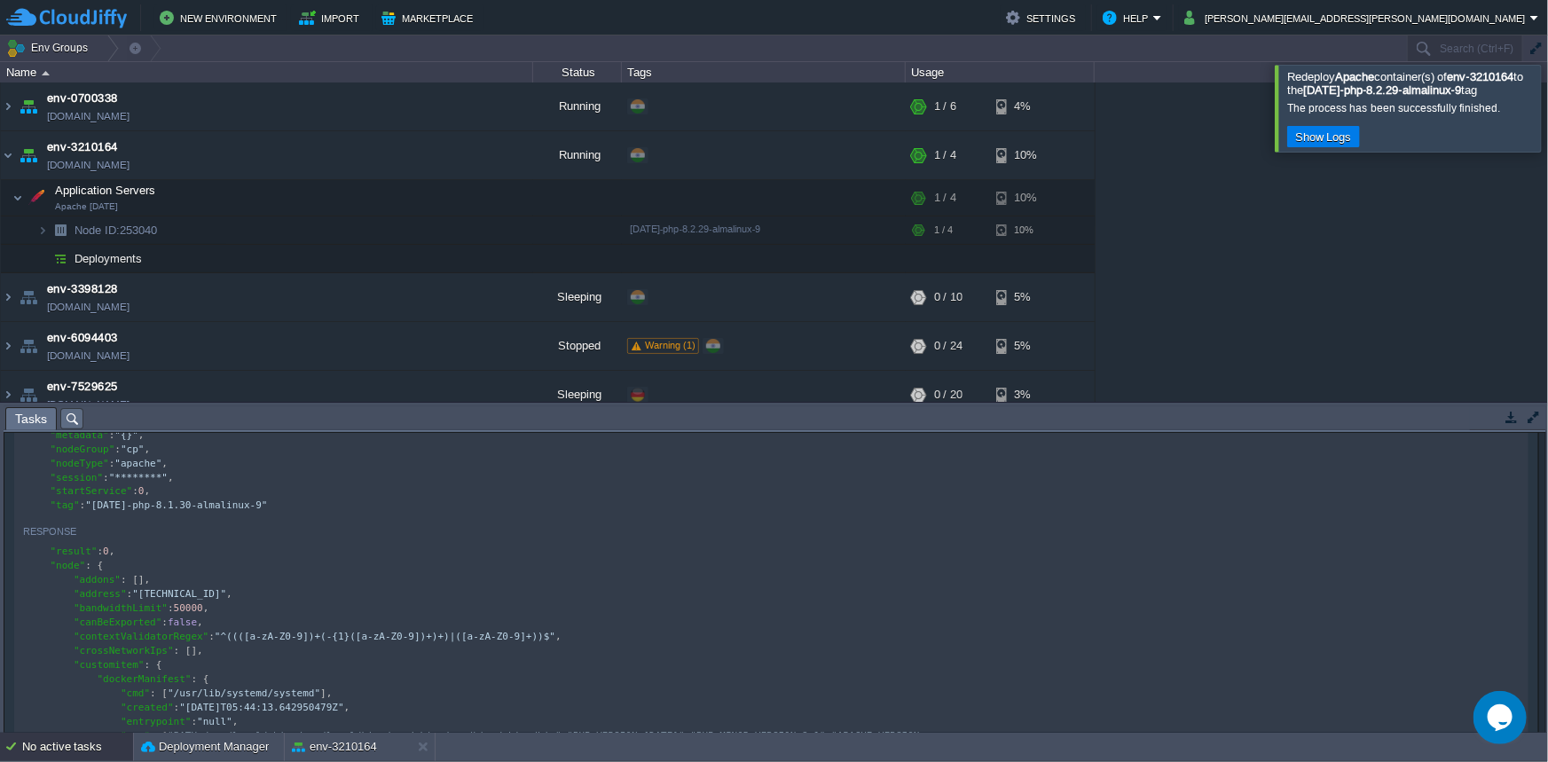
scroll to position [145, 0]
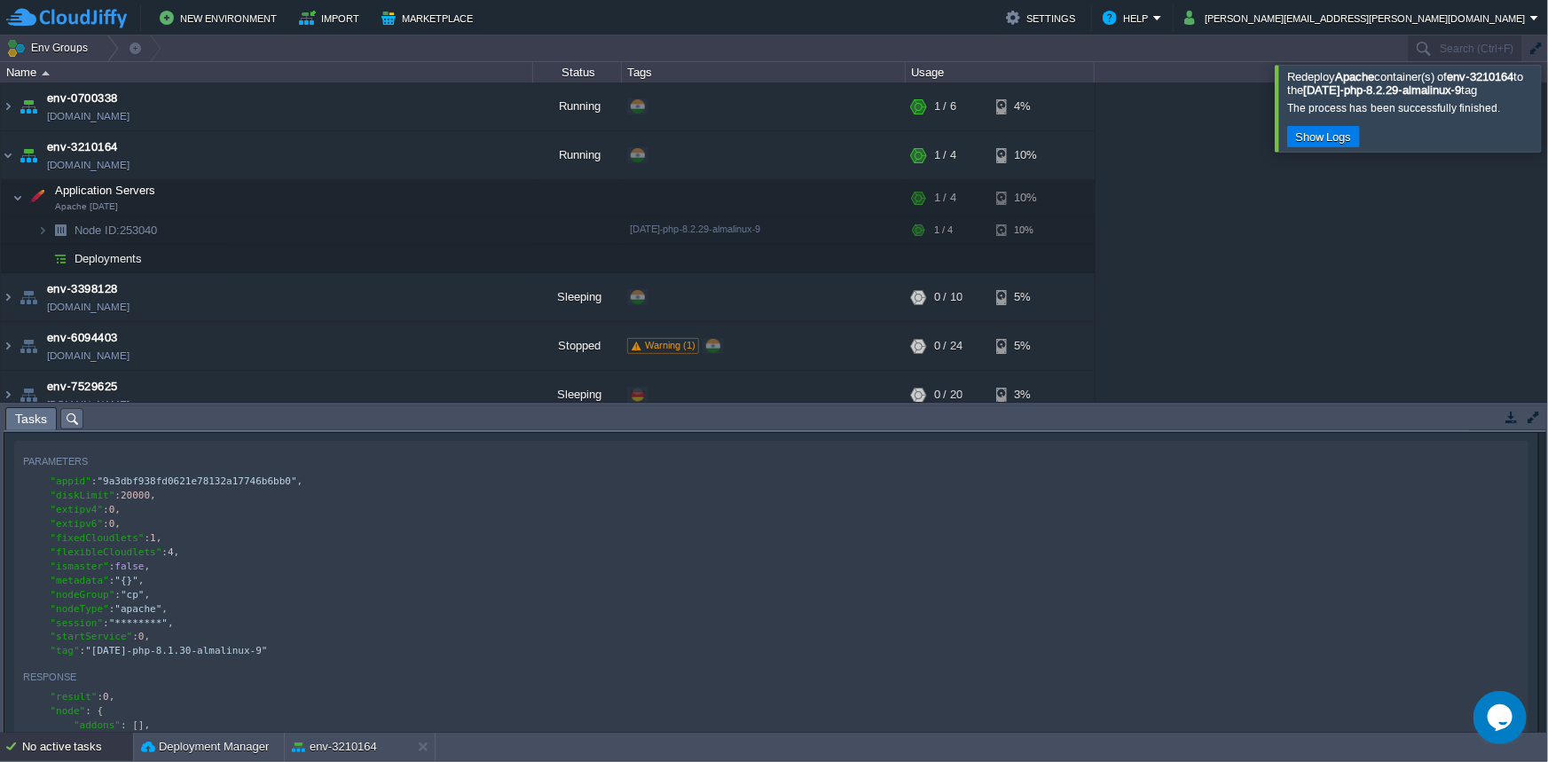
click at [1536, 420] on button "button" at bounding box center [1534, 417] width 16 height 16
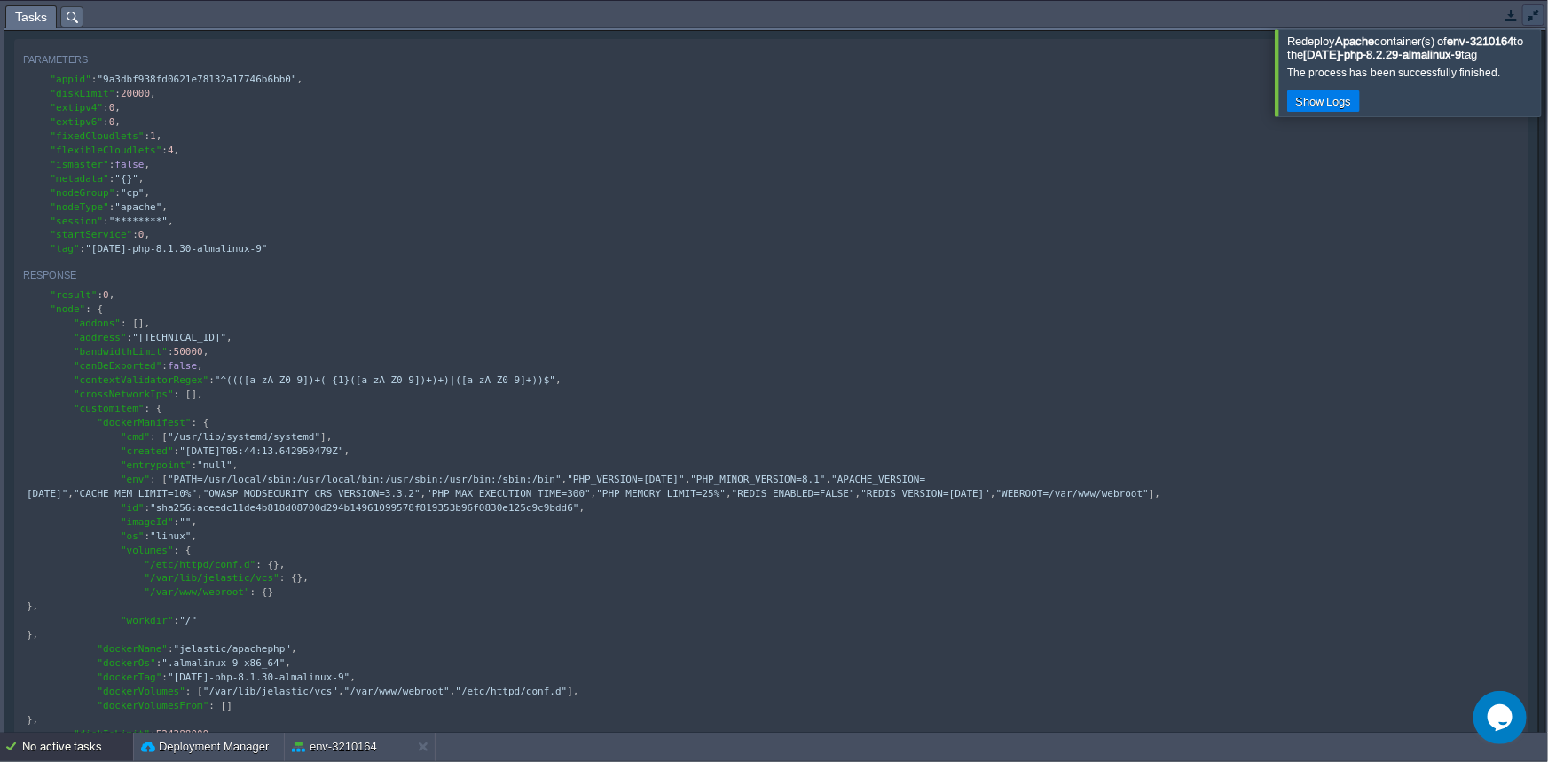
click at [1534, 14] on button "button" at bounding box center [1534, 15] width 16 height 16
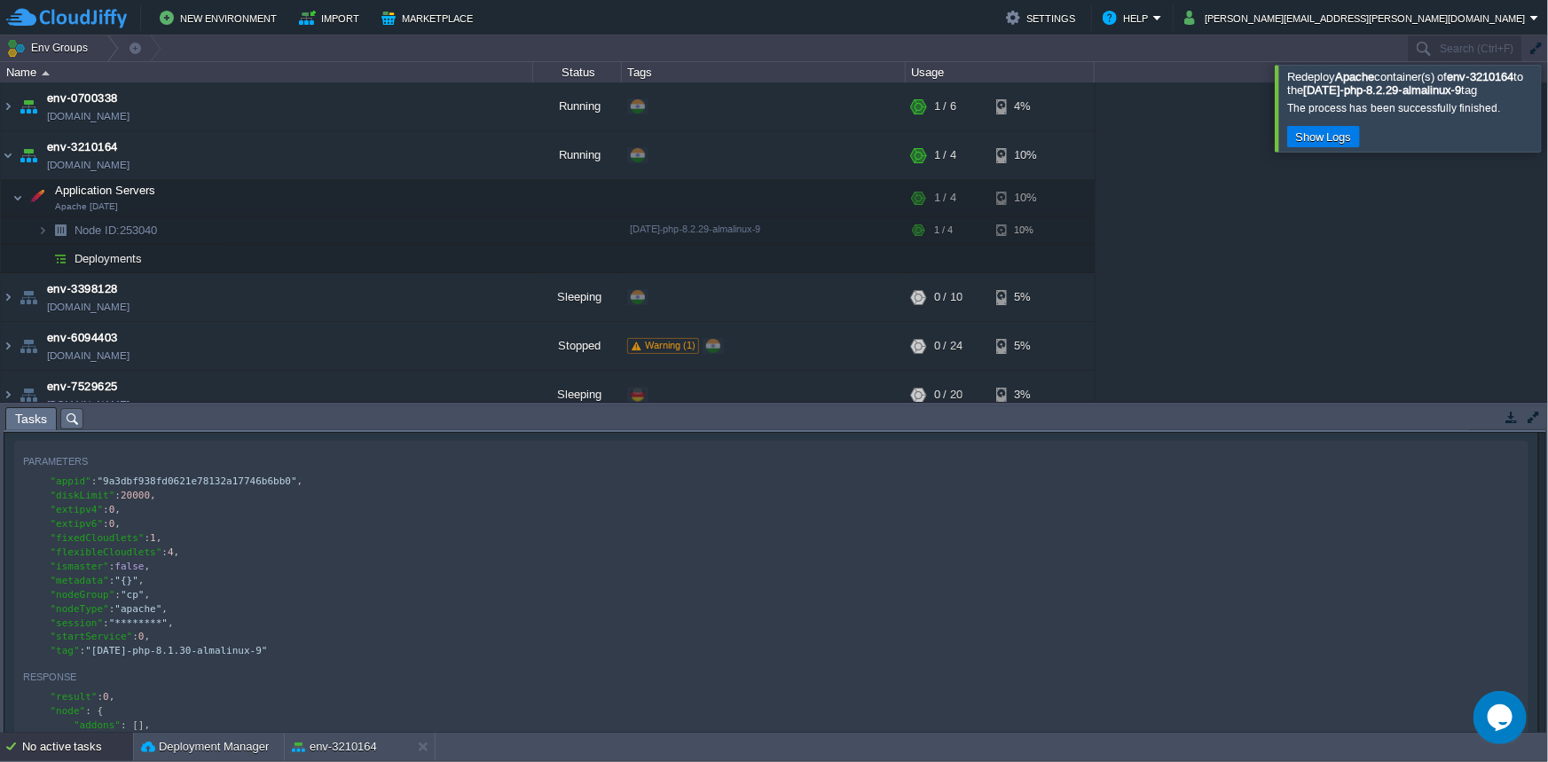
click at [31, 420] on span "Tasks" at bounding box center [31, 419] width 32 height 22
click at [1510, 414] on button "button" at bounding box center [1512, 417] width 16 height 16
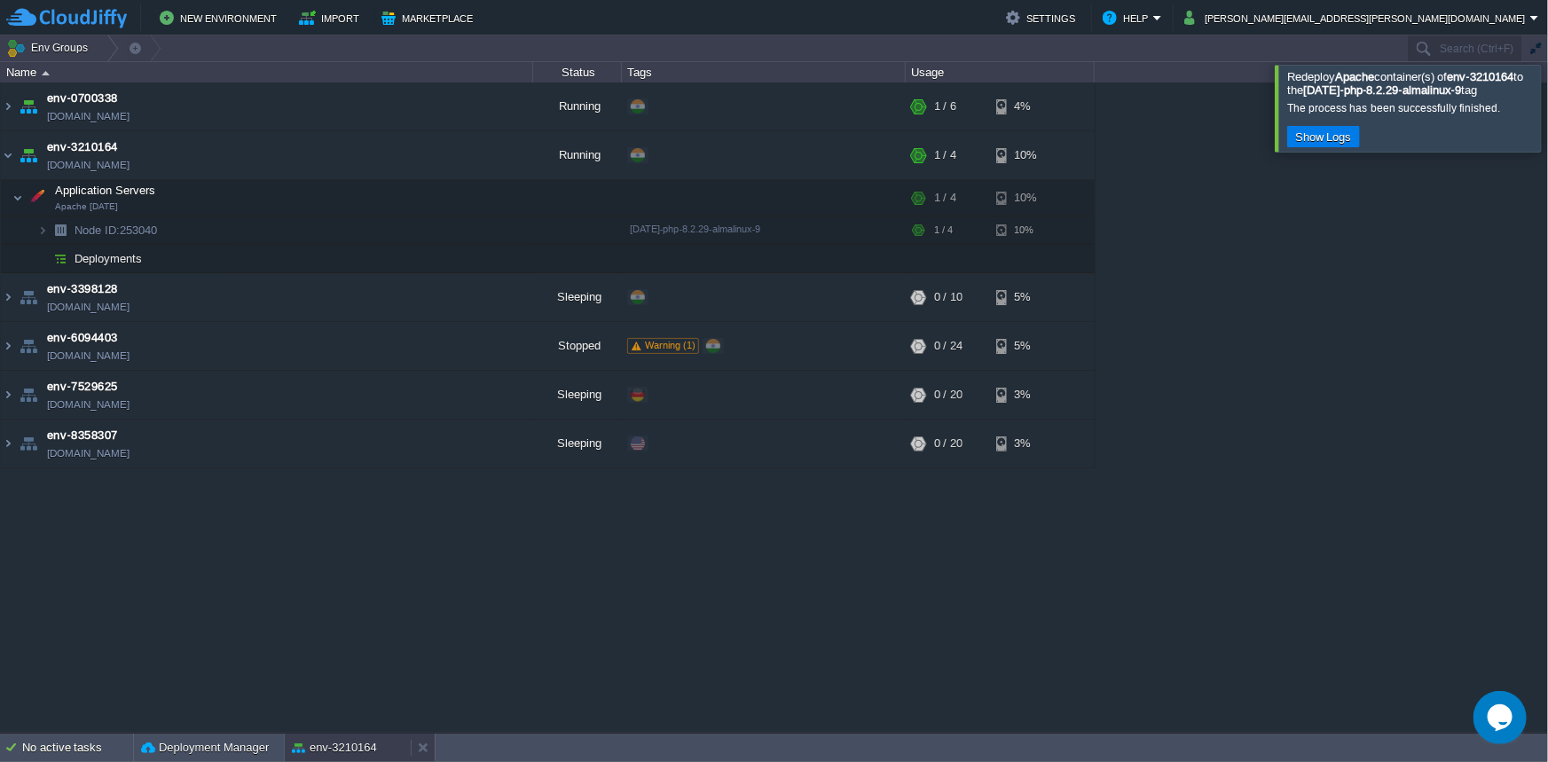
click at [340, 744] on button "env-3210164" at bounding box center [334, 748] width 85 height 18
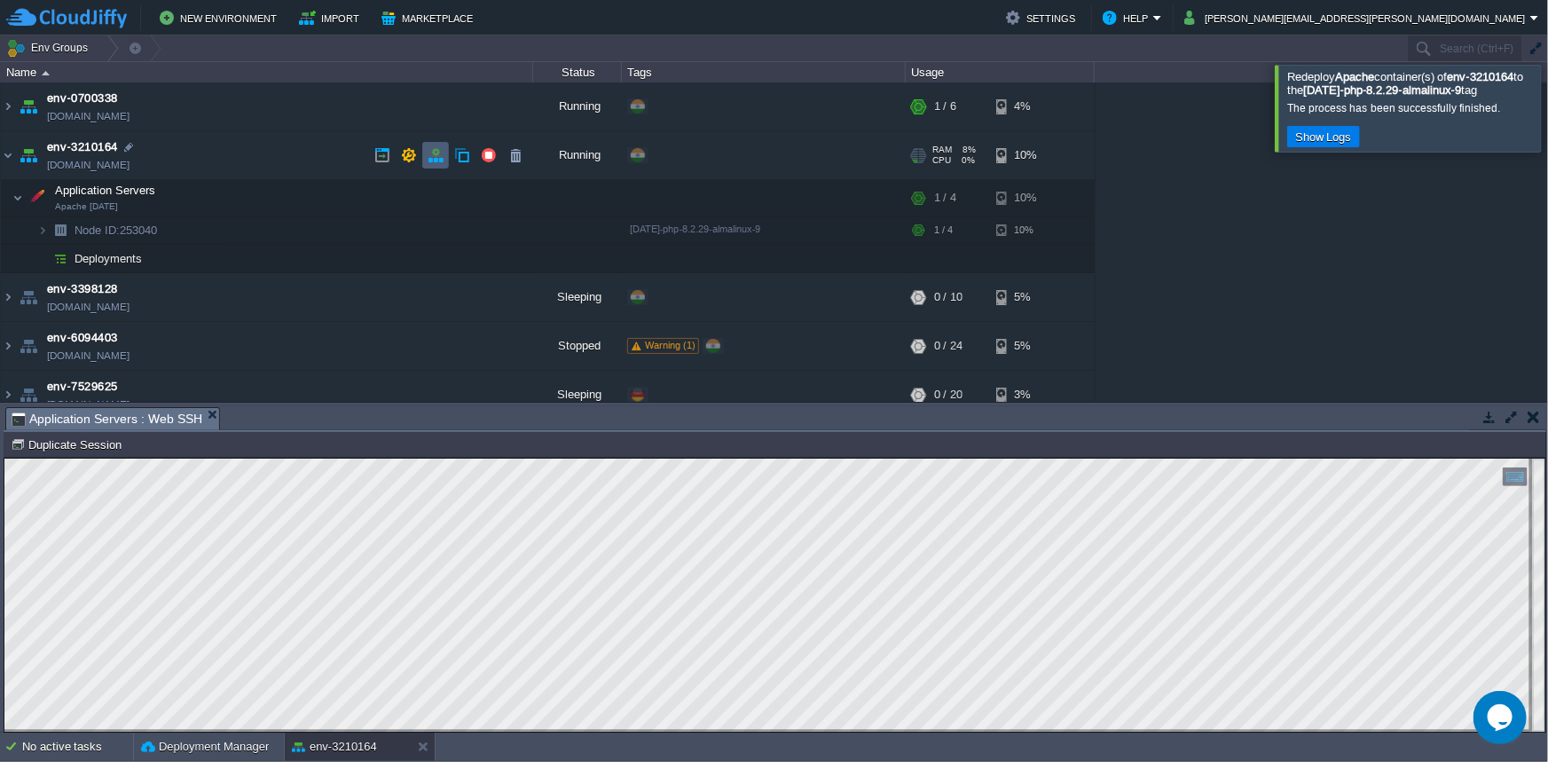
click at [431, 160] on button "button" at bounding box center [436, 155] width 16 height 16
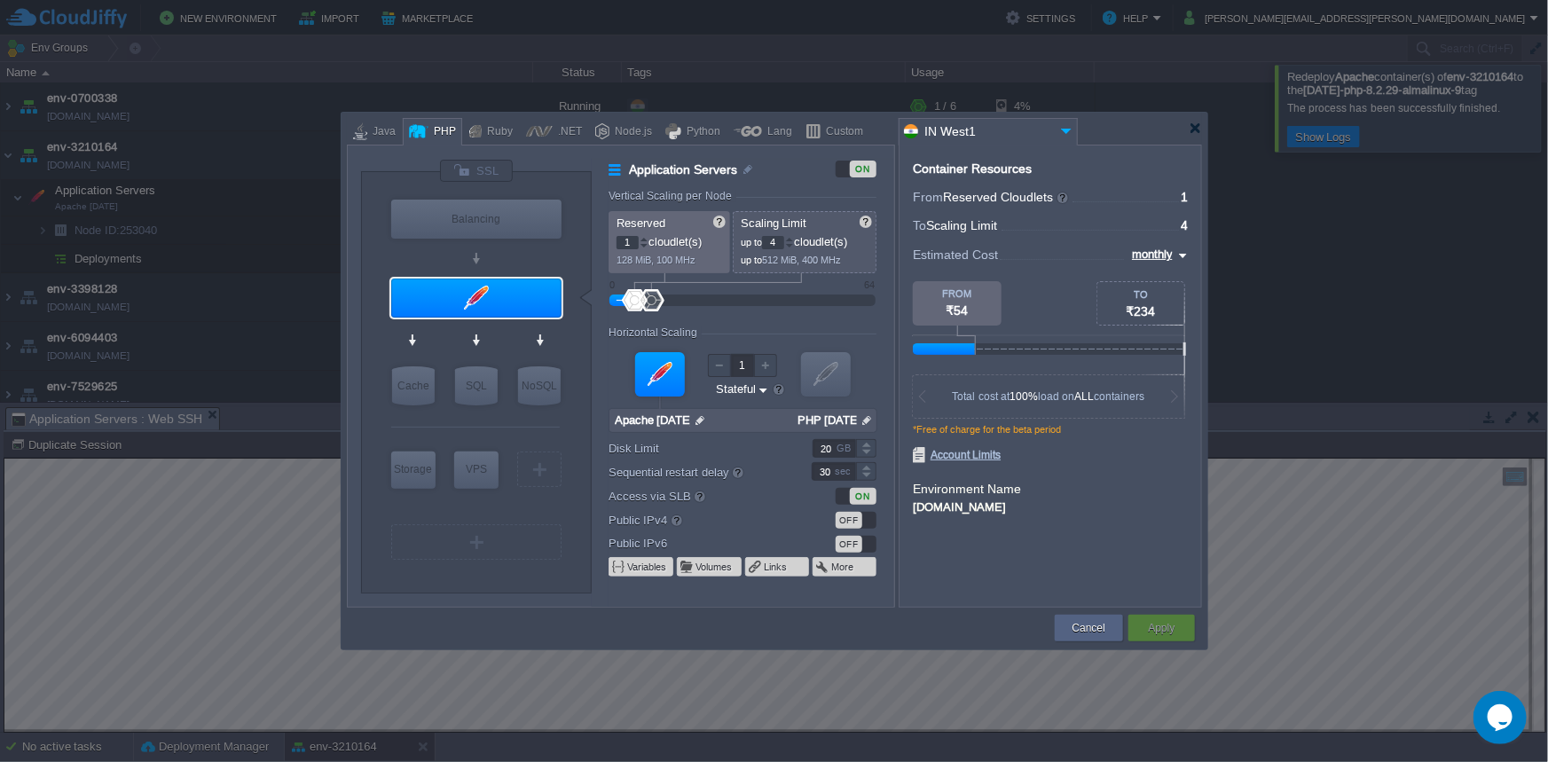
click at [868, 423] on img at bounding box center [867, 420] width 19 height 23
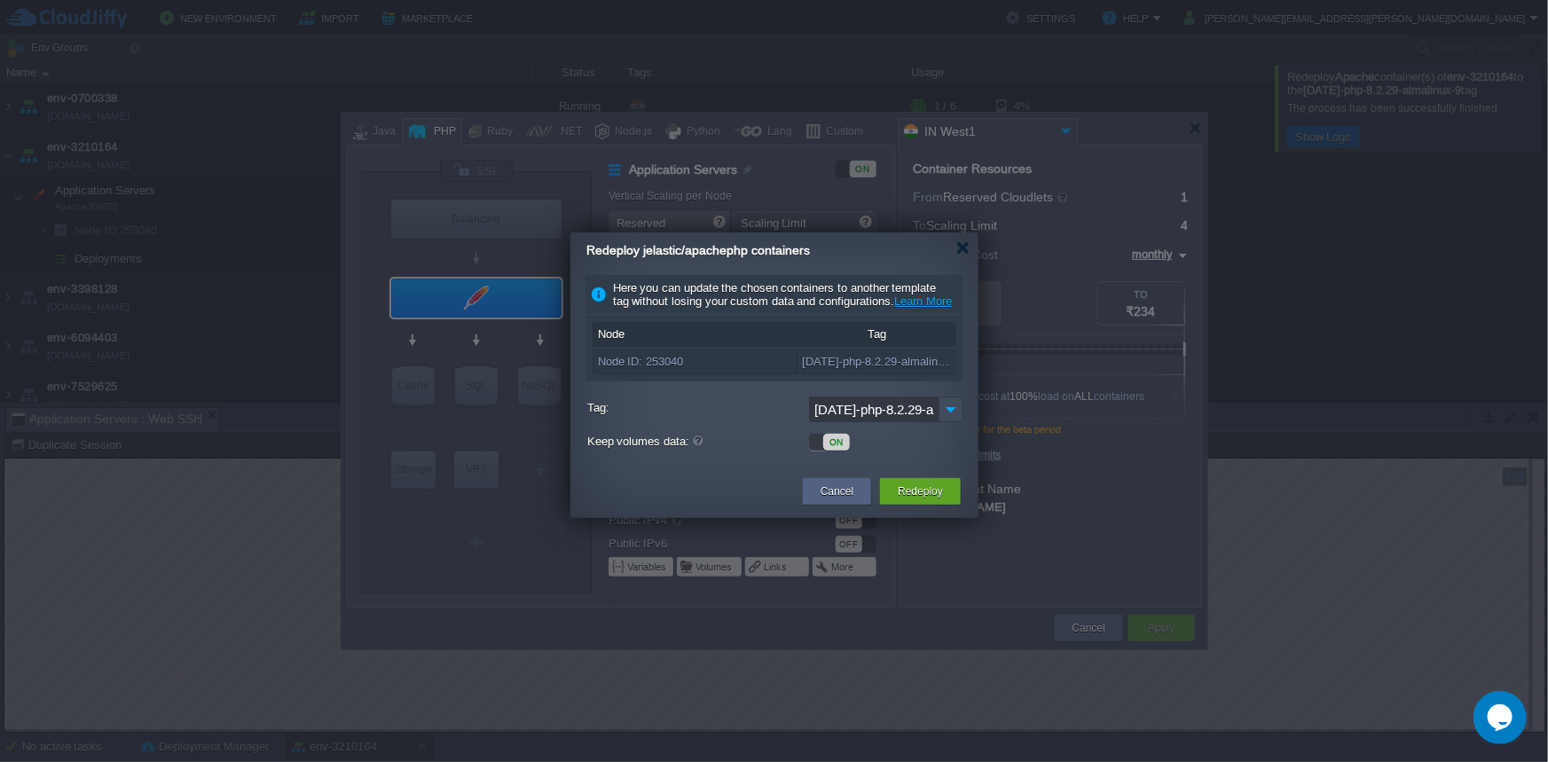
click at [931, 422] on input "[DATE]-php-8.2.29-almalinux-9" at bounding box center [874, 410] width 130 height 26
click at [954, 422] on img at bounding box center [951, 410] width 25 height 26
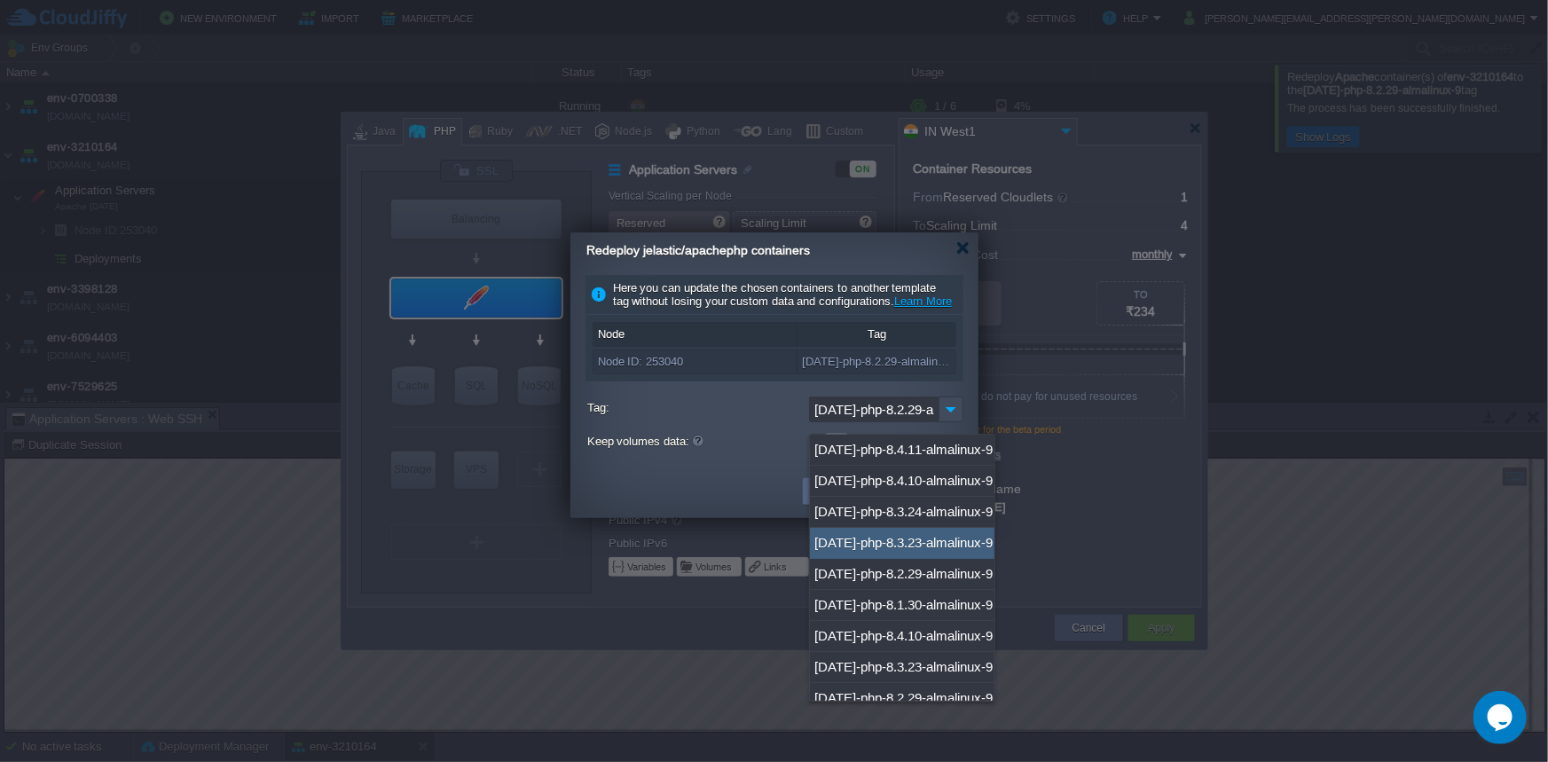
click at [930, 535] on div "[DATE]-php-8.3.23-almalinux-9" at bounding box center [902, 543] width 185 height 31
type input "[DATE]-php-8.3.23-almalinux-9"
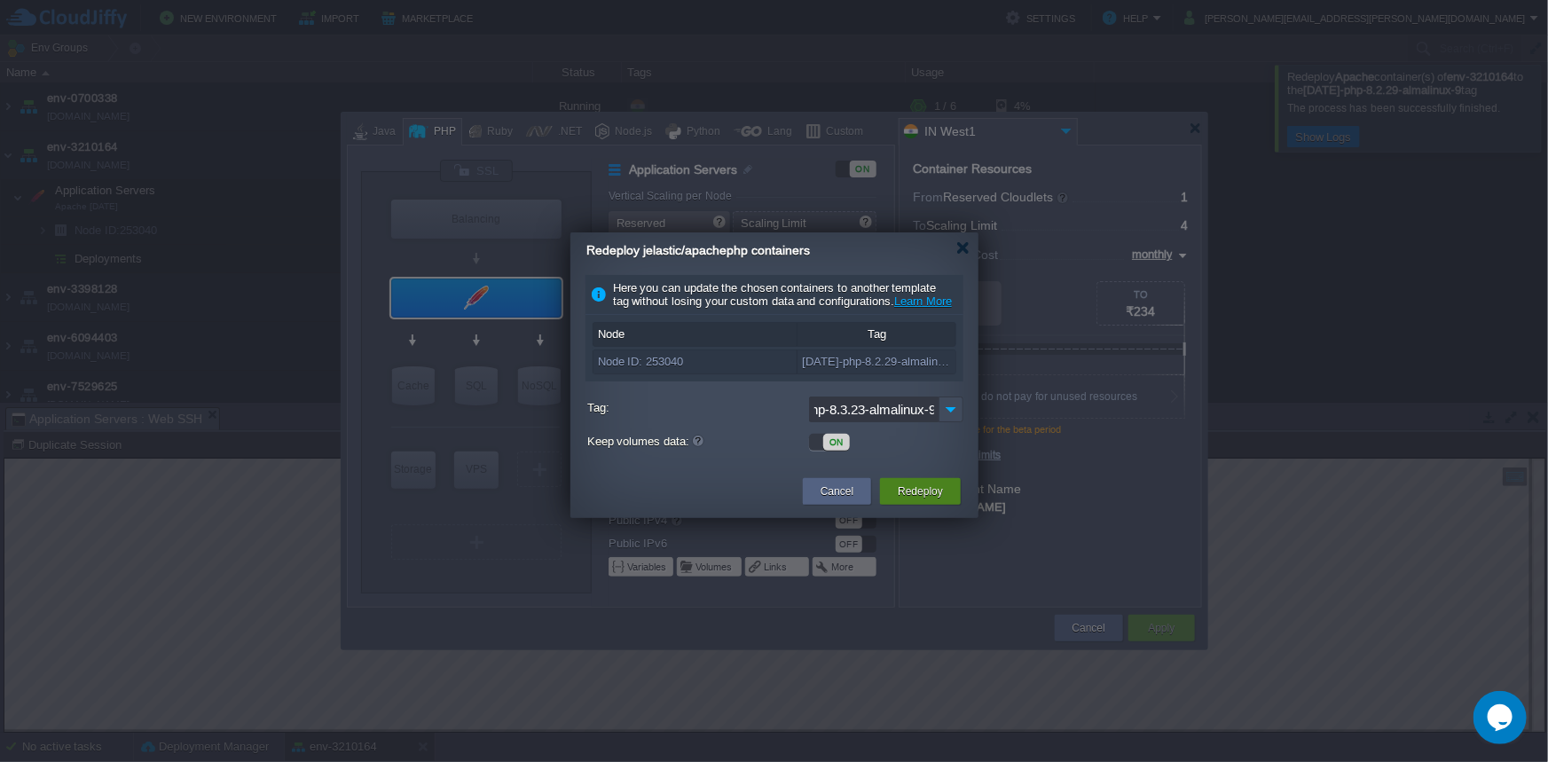
scroll to position [0, 0]
click at [925, 500] on button "Redeploy" at bounding box center [920, 492] width 45 height 18
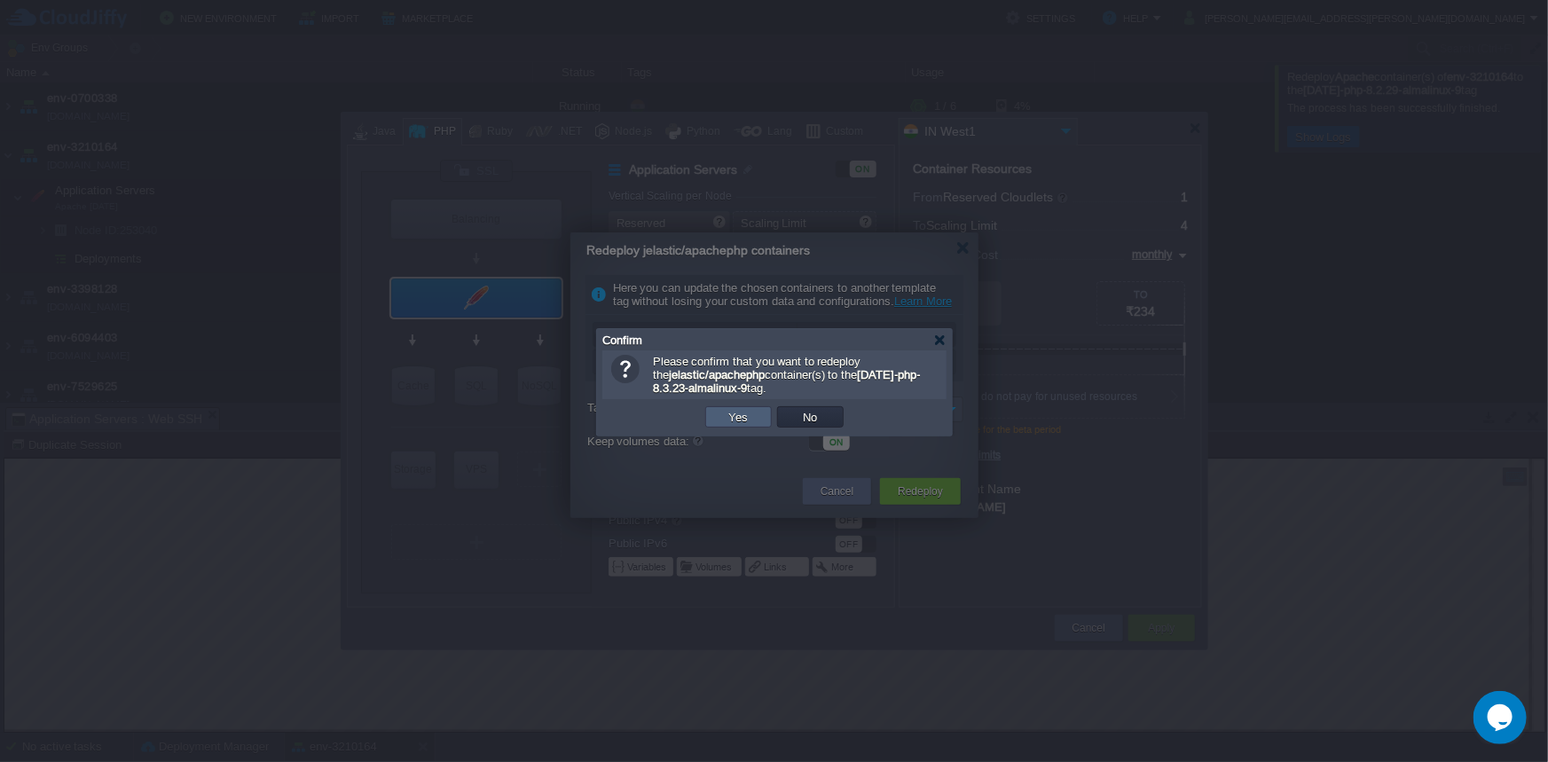
click at [735, 414] on button "Yes" at bounding box center [739, 417] width 30 height 16
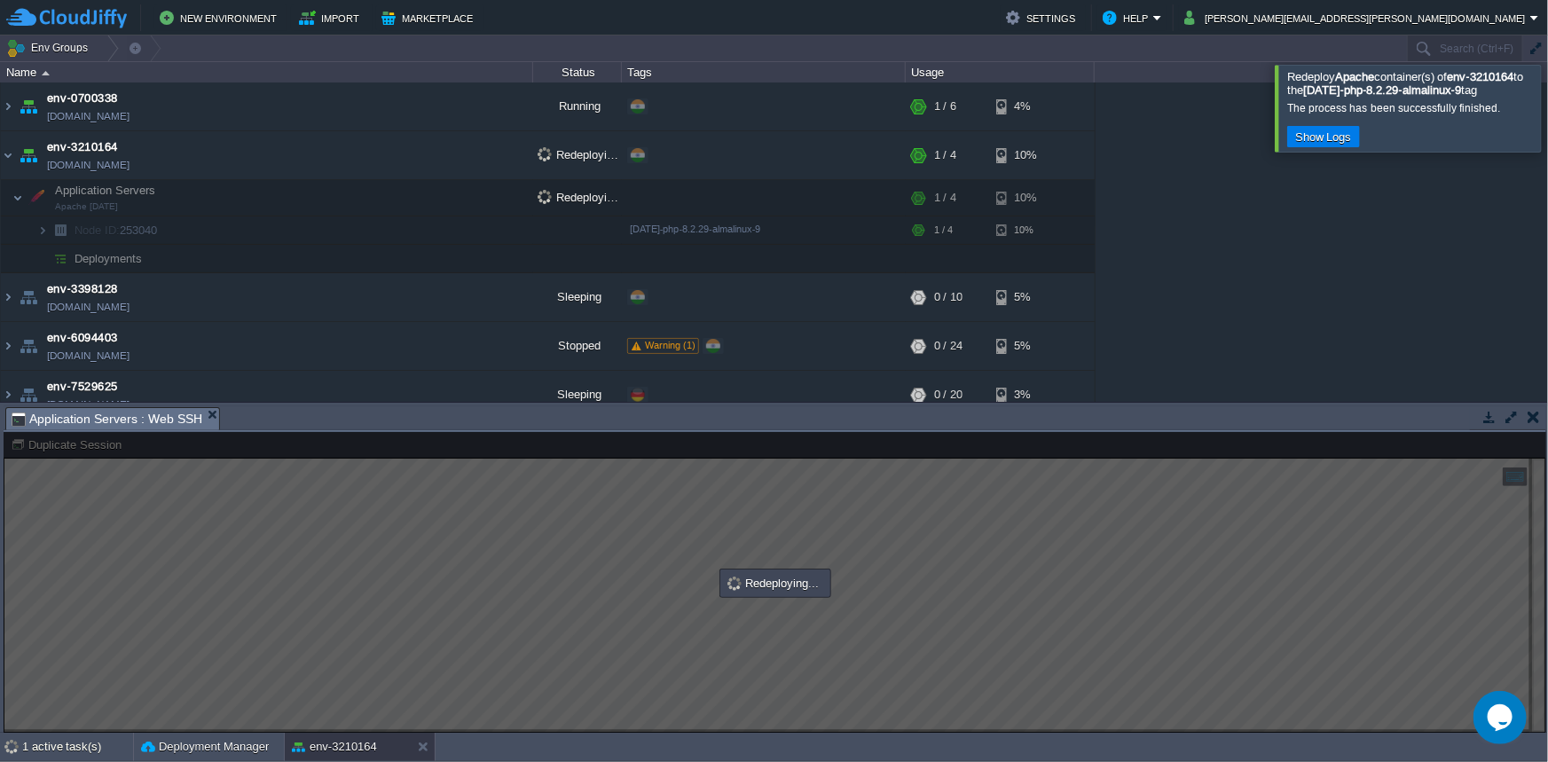
click at [1548, 118] on div at bounding box center [1570, 108] width 0 height 86
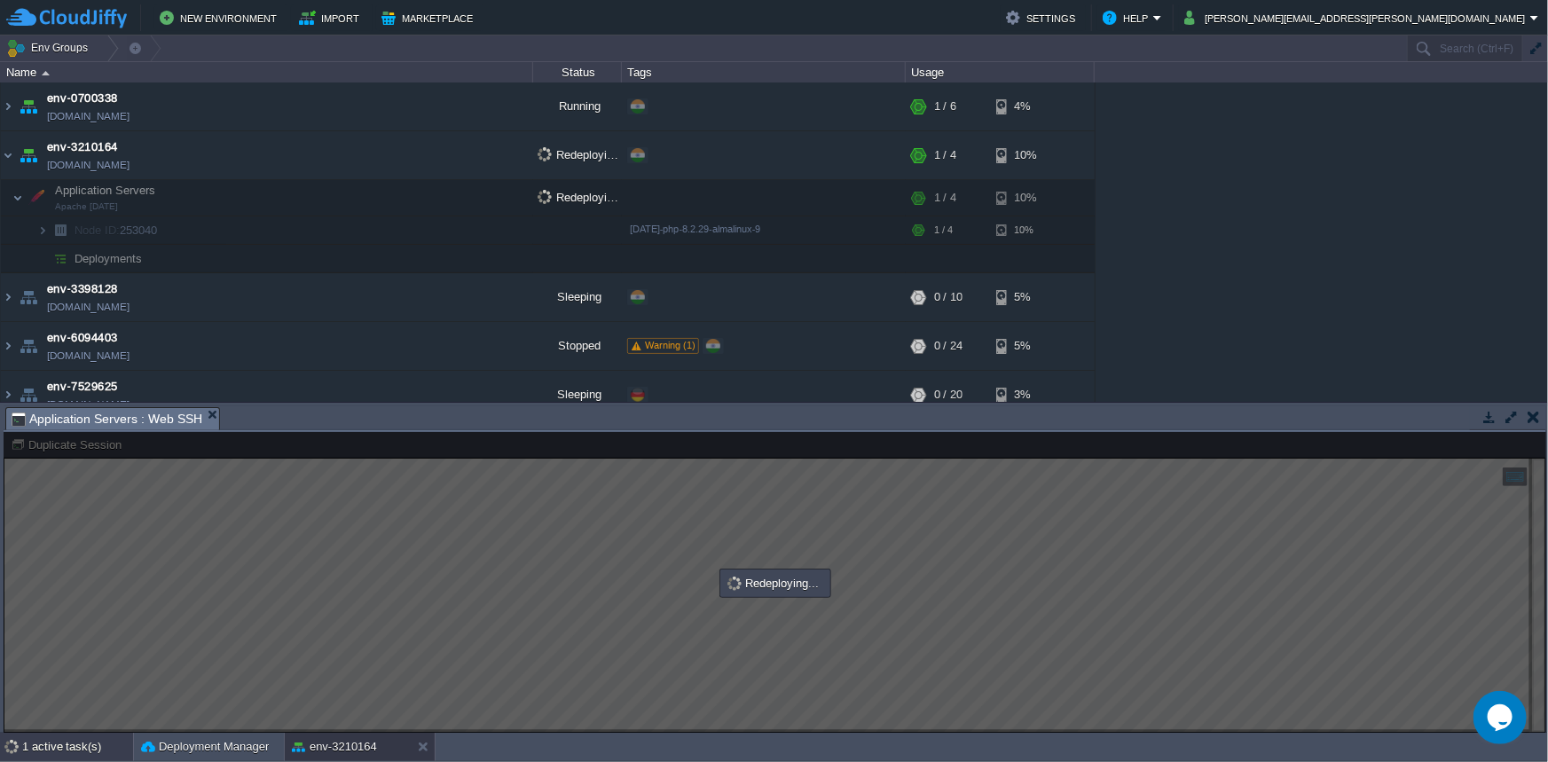
click at [40, 745] on div "1 active task(s)" at bounding box center [77, 747] width 111 height 28
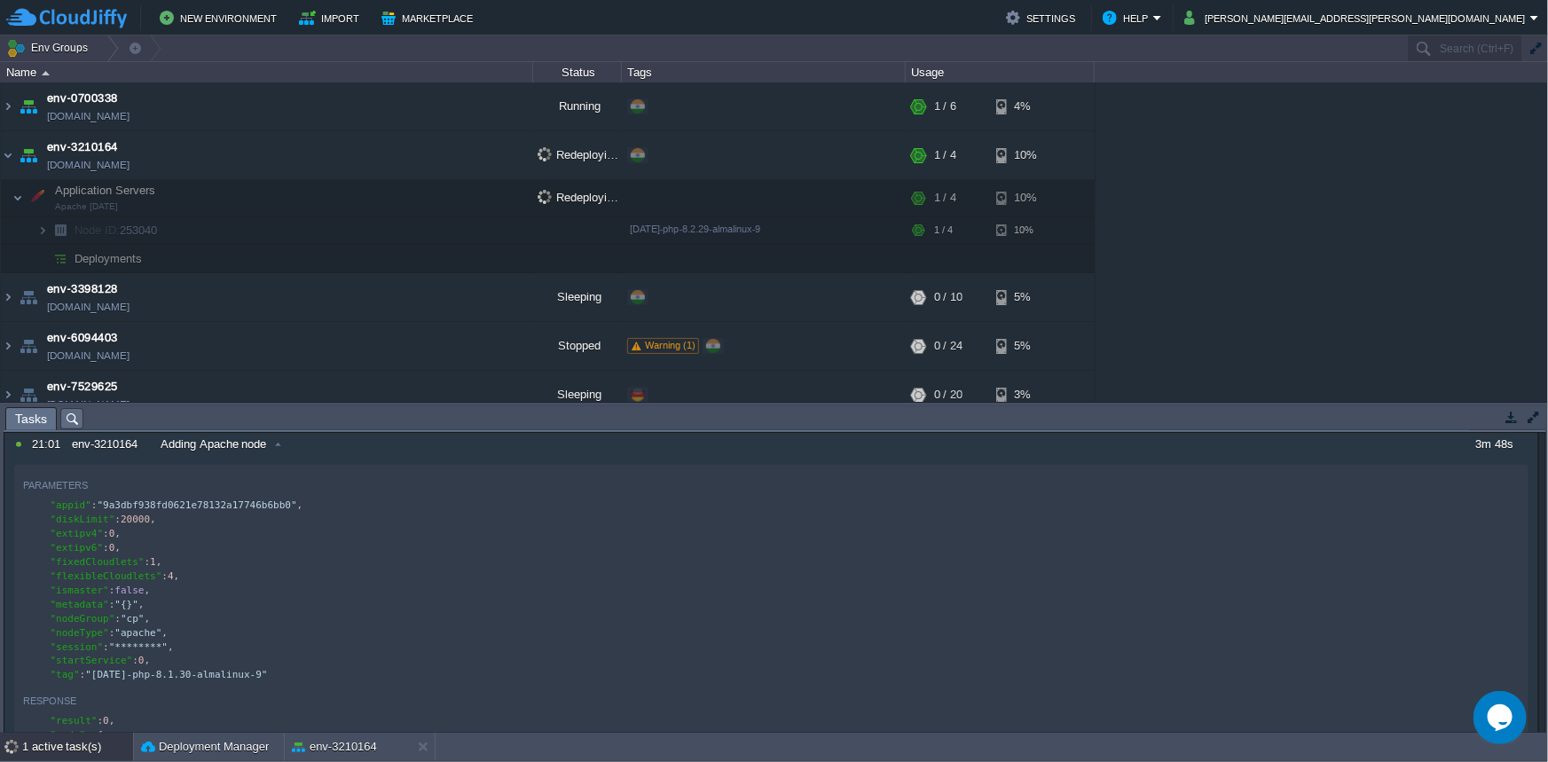
click at [40, 744] on div "1 active task(s)" at bounding box center [77, 747] width 111 height 28
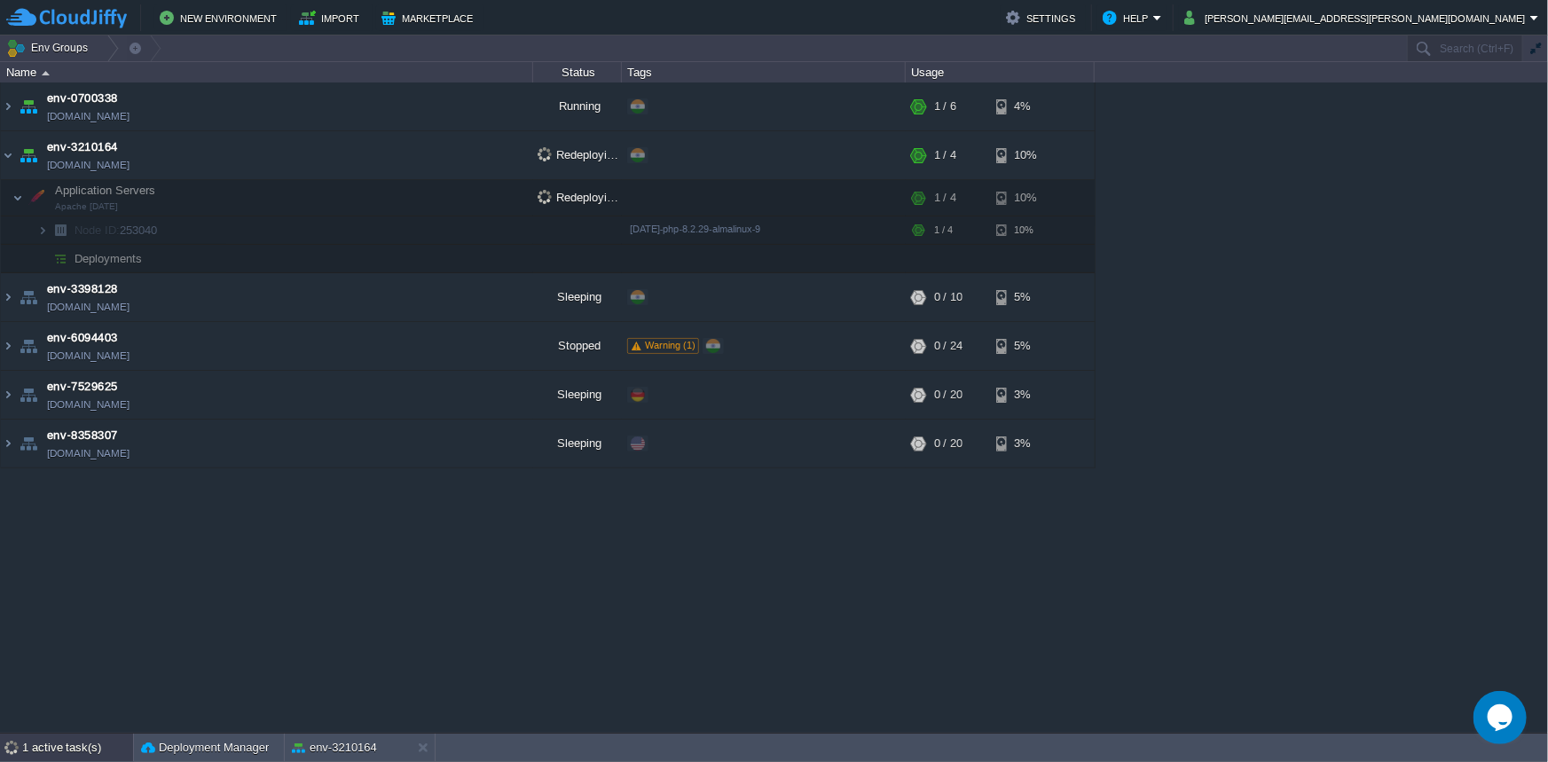
click at [39, 742] on div "1 active task(s)" at bounding box center [77, 748] width 111 height 28
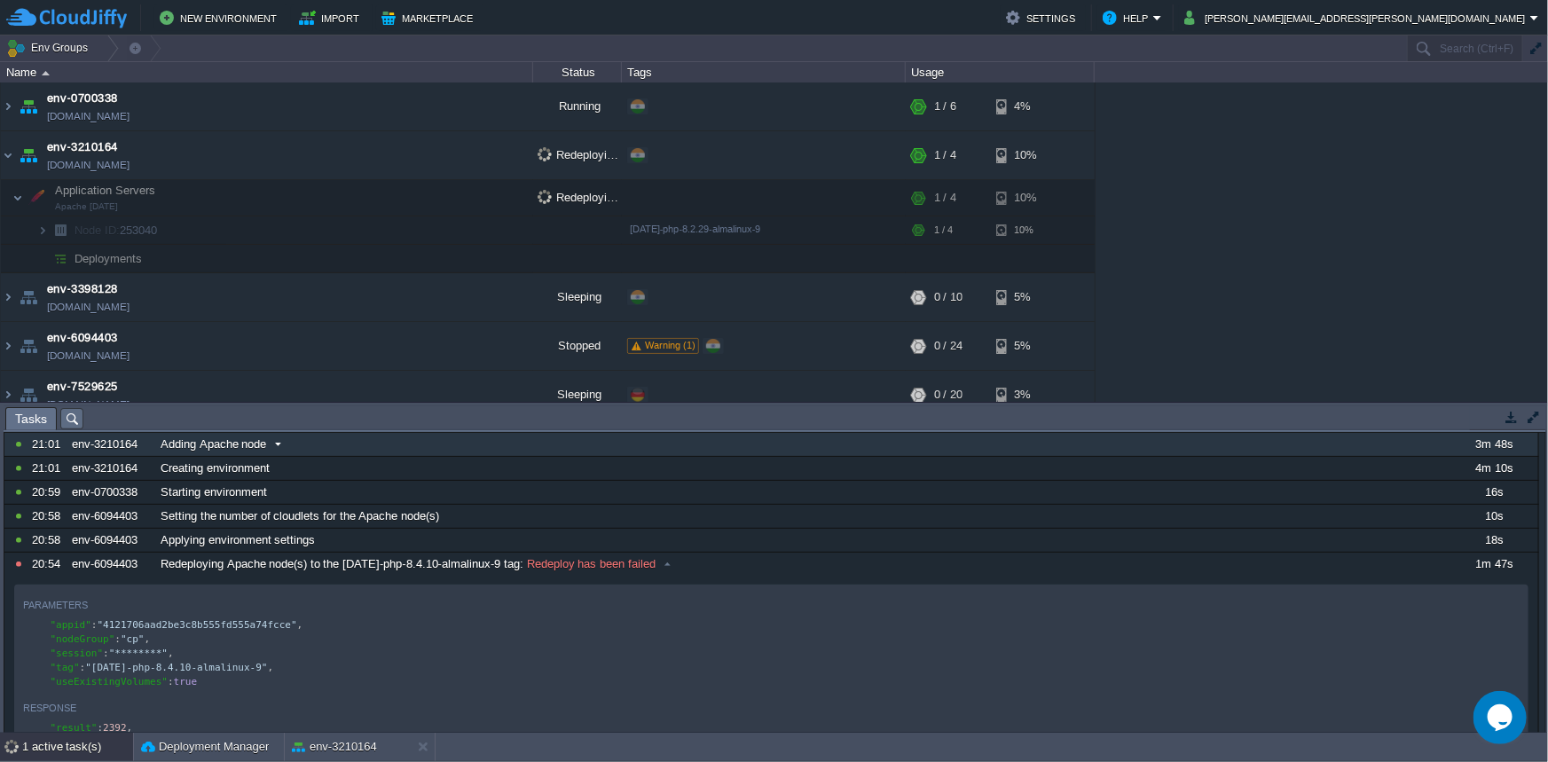
click at [1337, 453] on div "Adding Apache node" at bounding box center [802, 444] width 1293 height 23
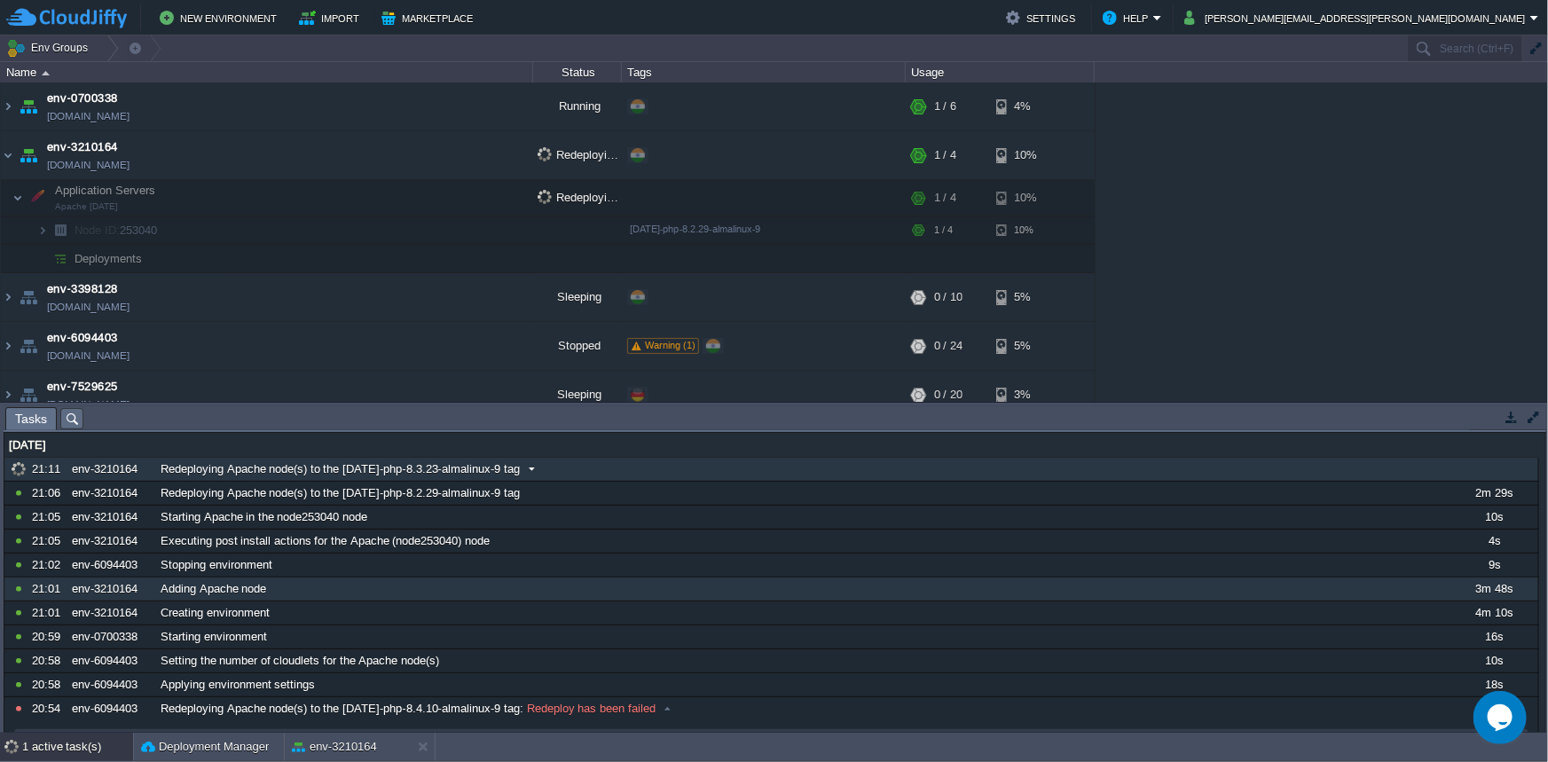
click at [55, 469] on div "21:11" at bounding box center [49, 469] width 34 height 23
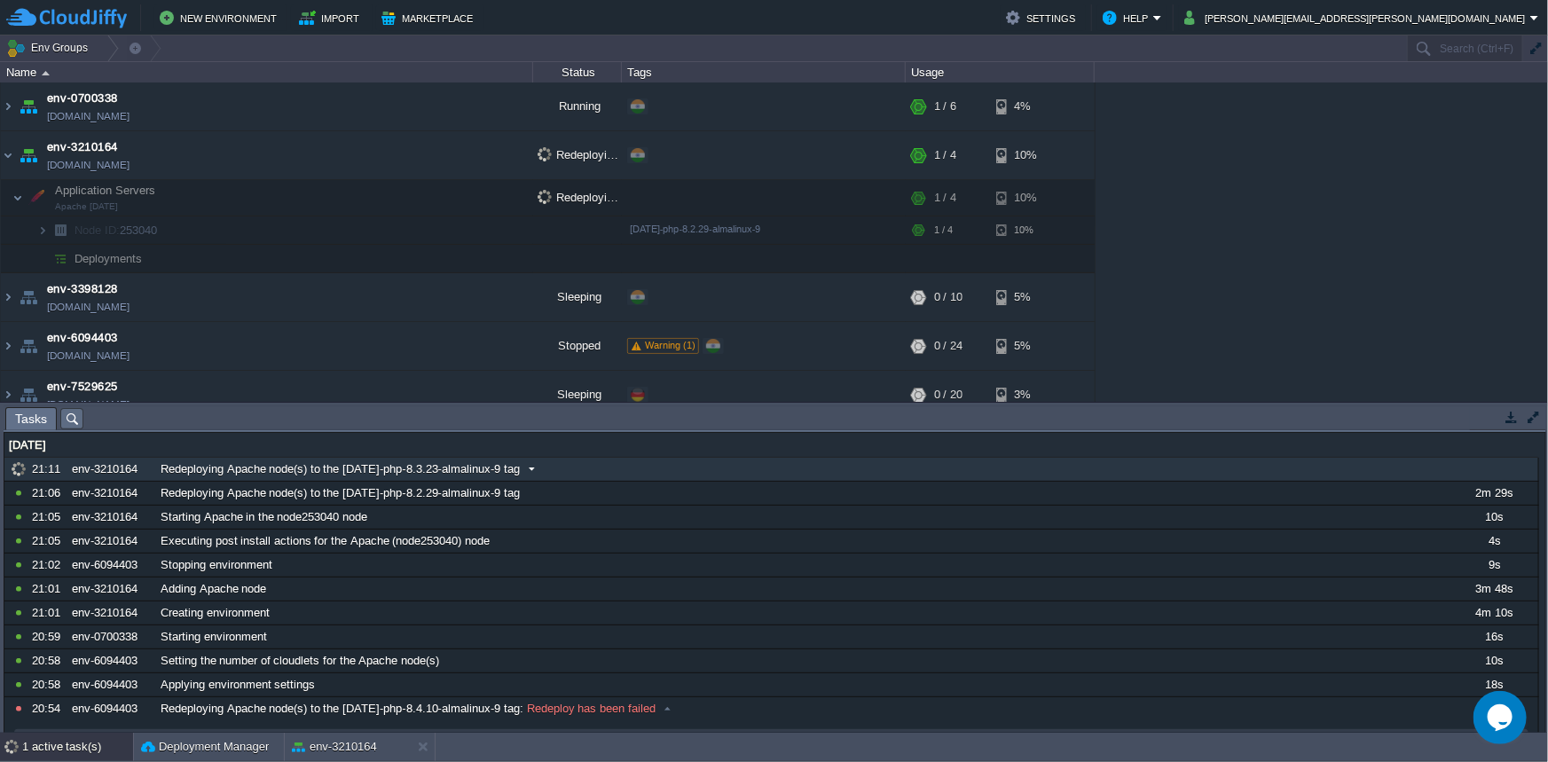
click at [57, 469] on div "21:11" at bounding box center [49, 469] width 34 height 23
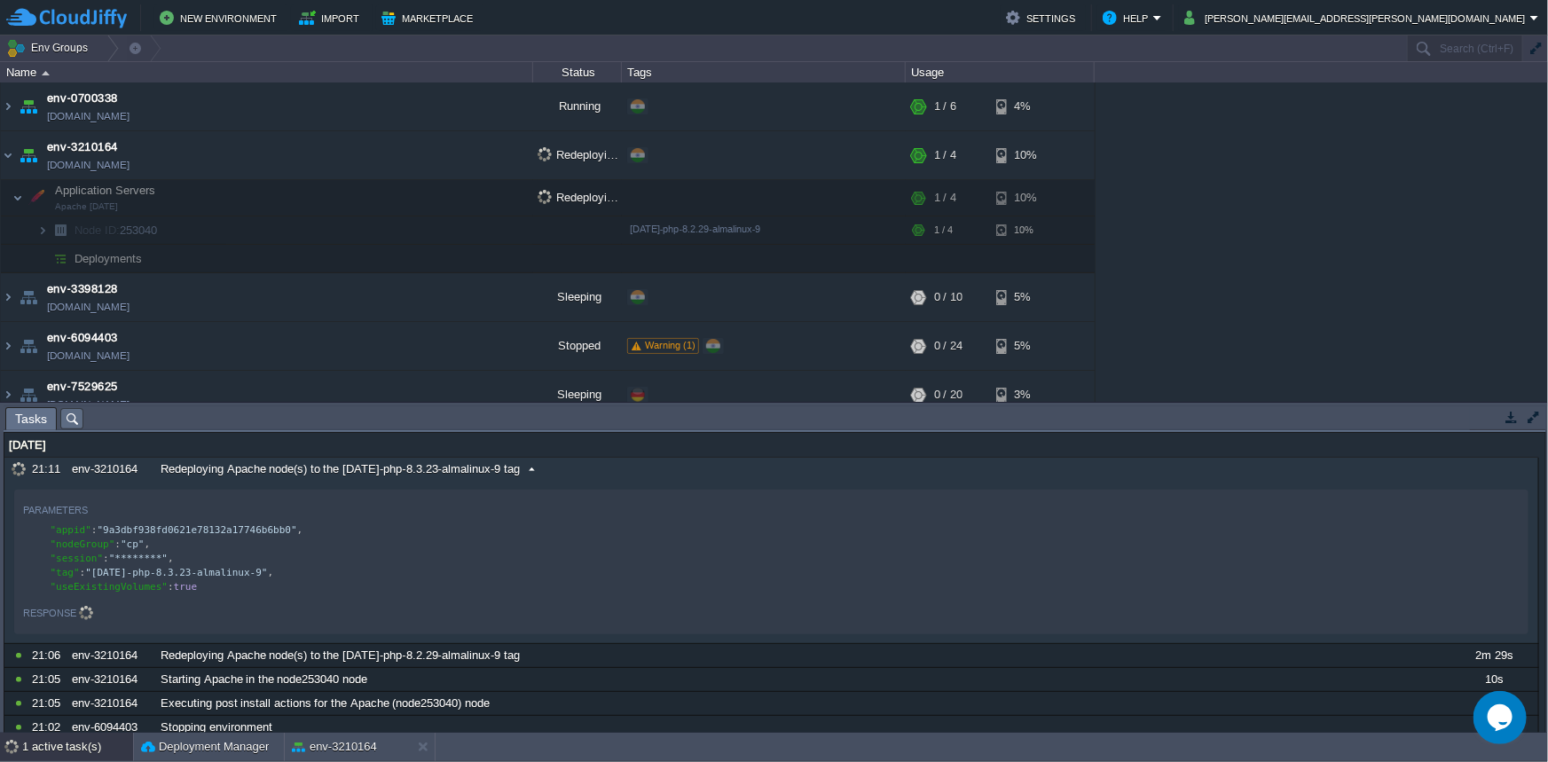
click at [57, 469] on div "21:11" at bounding box center [49, 469] width 34 height 23
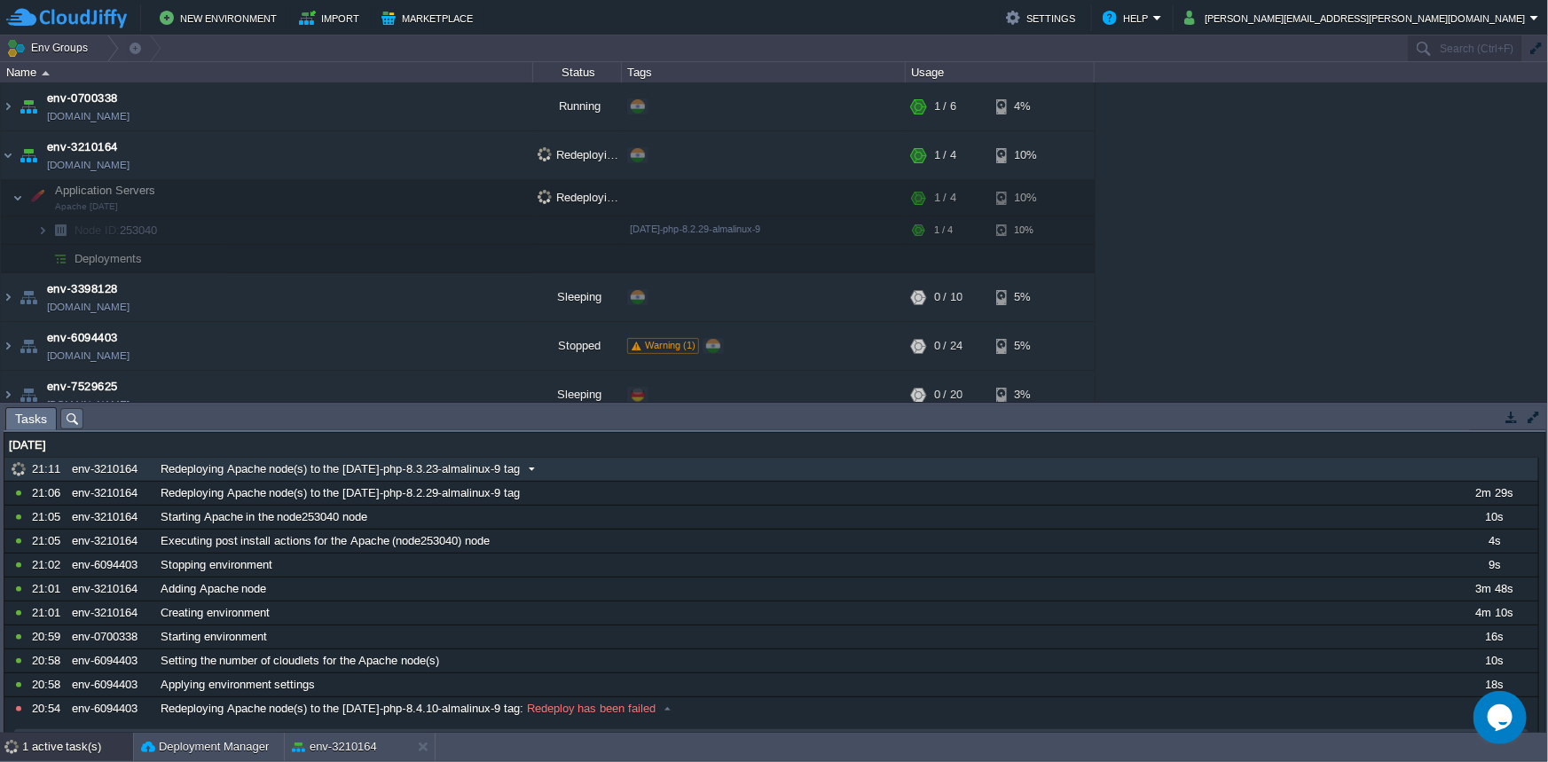
click at [173, 468] on span "Redeploying Apache node(s) to the [DATE]-php-8.3.23-almalinux-9 tag" at bounding box center [340, 469] width 359 height 16
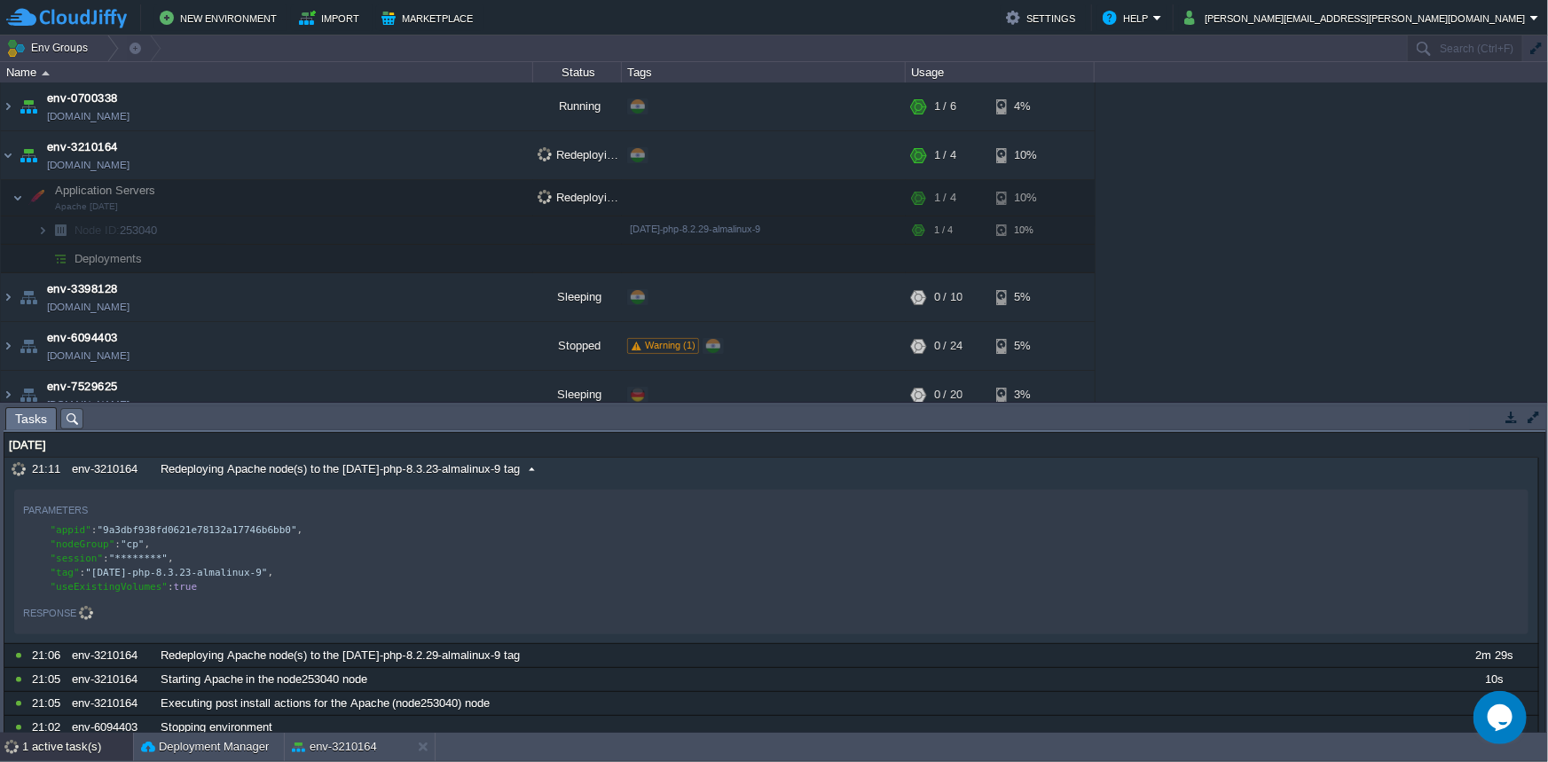
click at [173, 468] on span "Redeploying Apache node(s) to the [DATE]-php-8.3.23-almalinux-9 tag" at bounding box center [340, 469] width 359 height 16
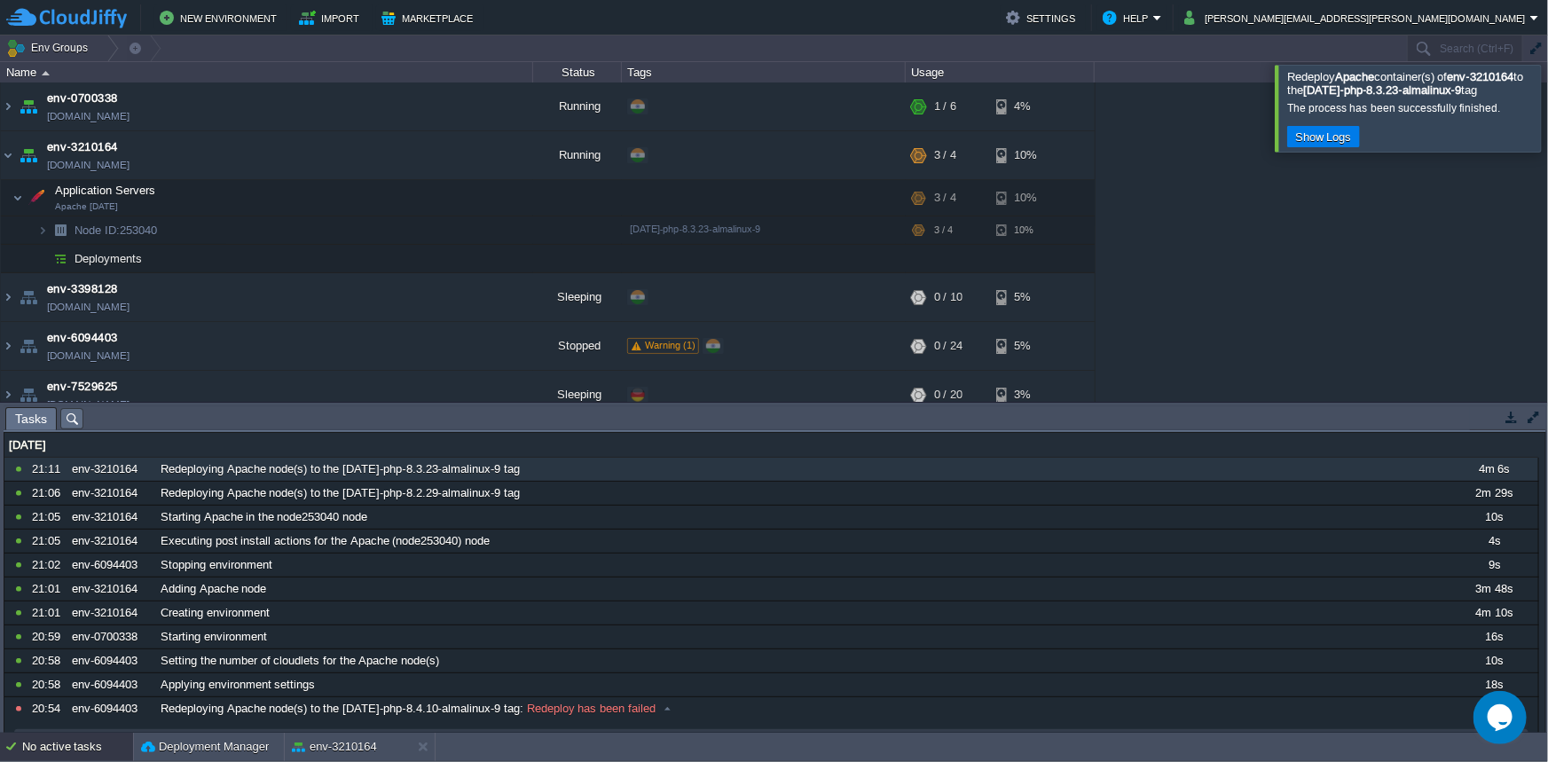
click at [1508, 421] on button "button" at bounding box center [1512, 417] width 16 height 16
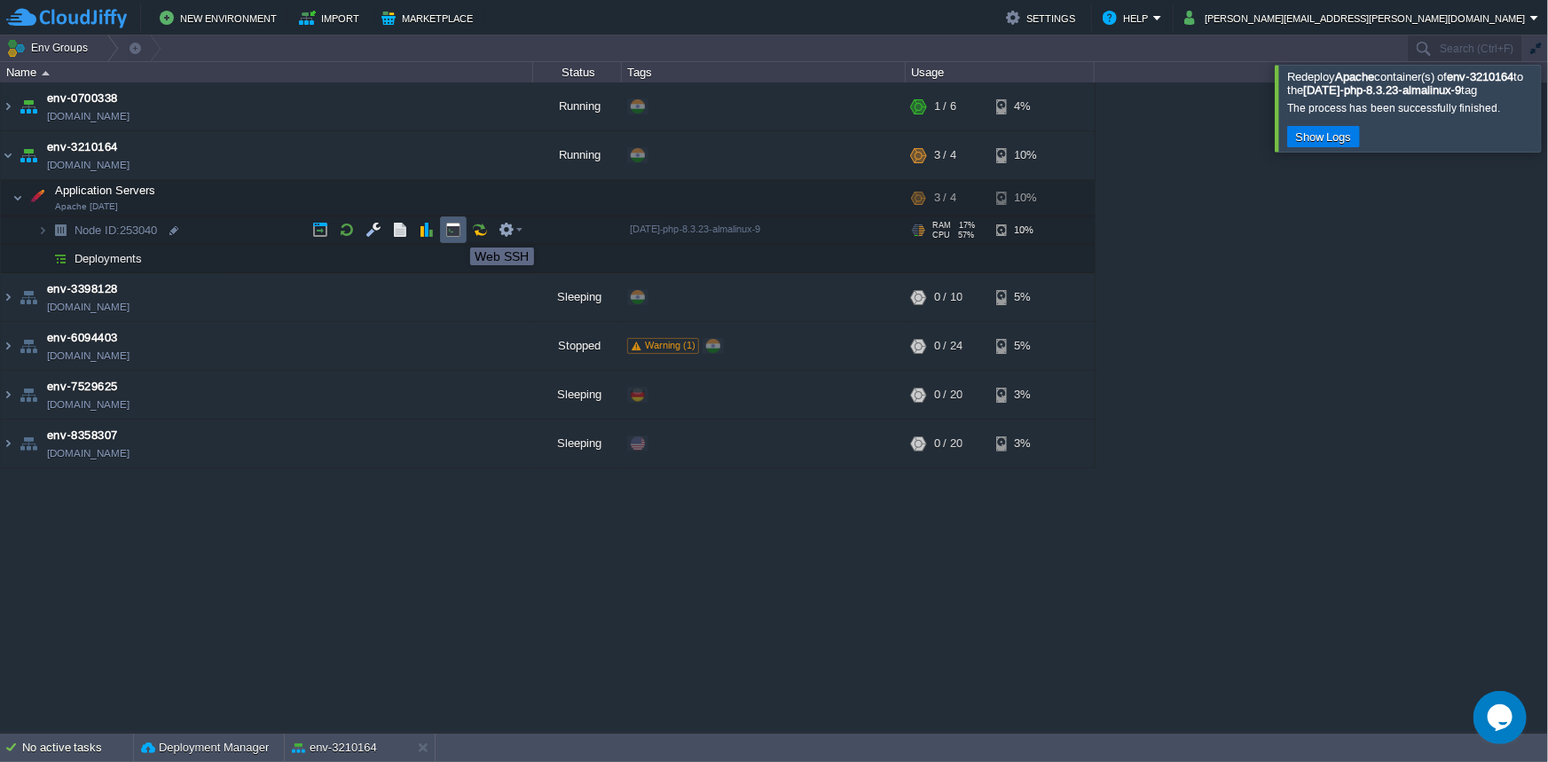
click at [457, 232] on button "button" at bounding box center [453, 230] width 16 height 16
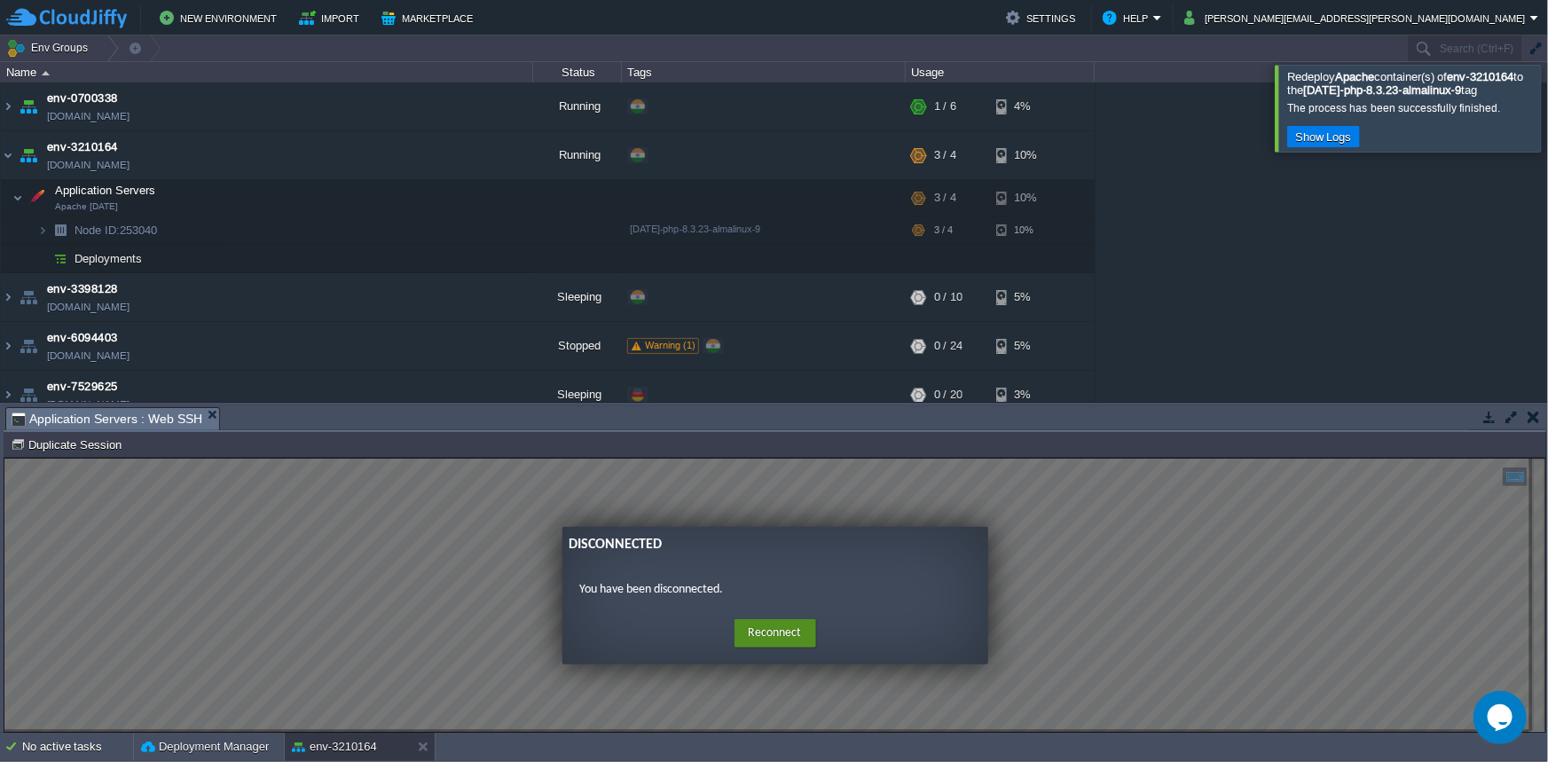
click at [750, 633] on button "Reconnect" at bounding box center [776, 632] width 82 height 28
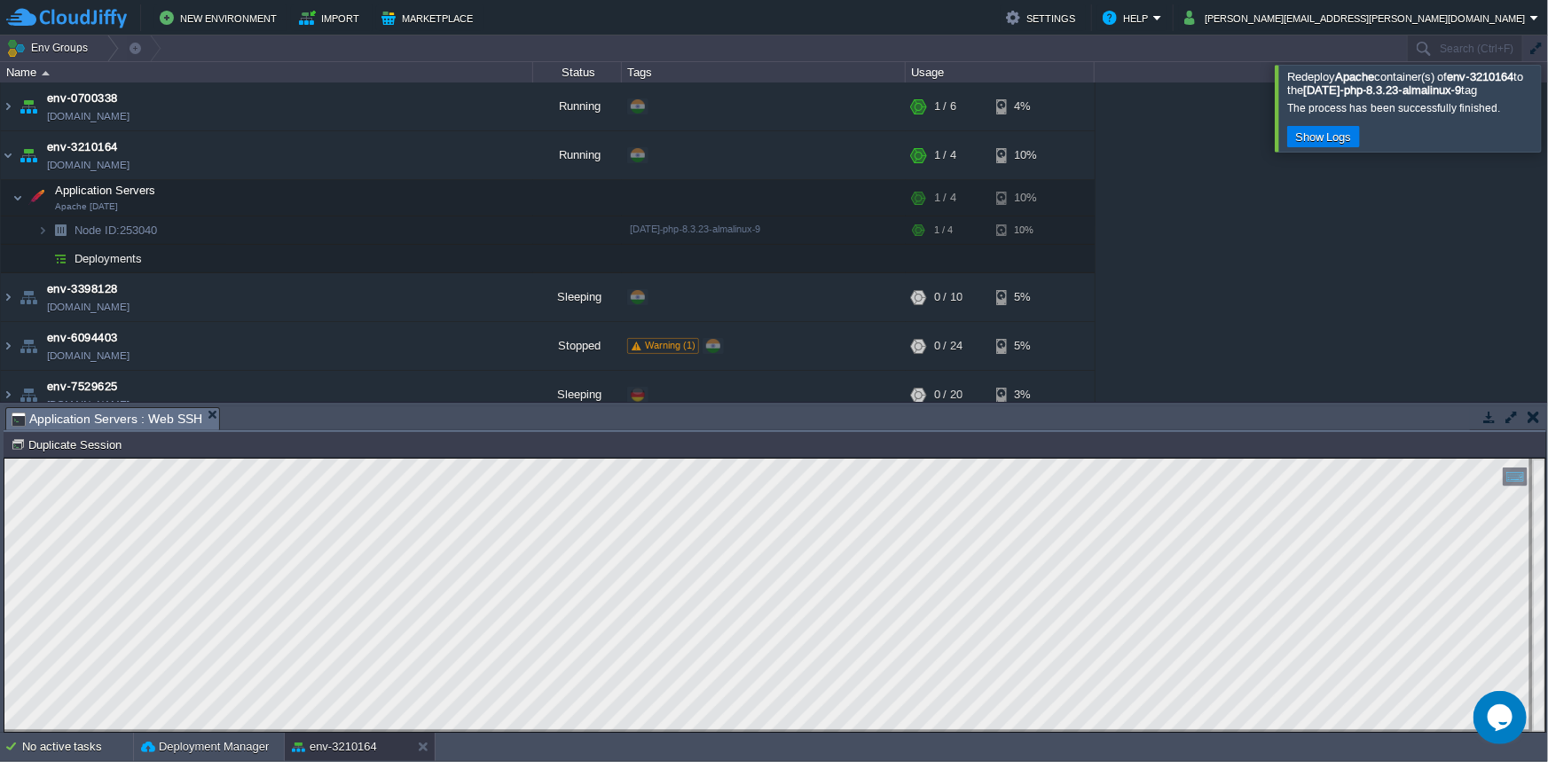
click at [1488, 418] on button "button" at bounding box center [1490, 417] width 16 height 16
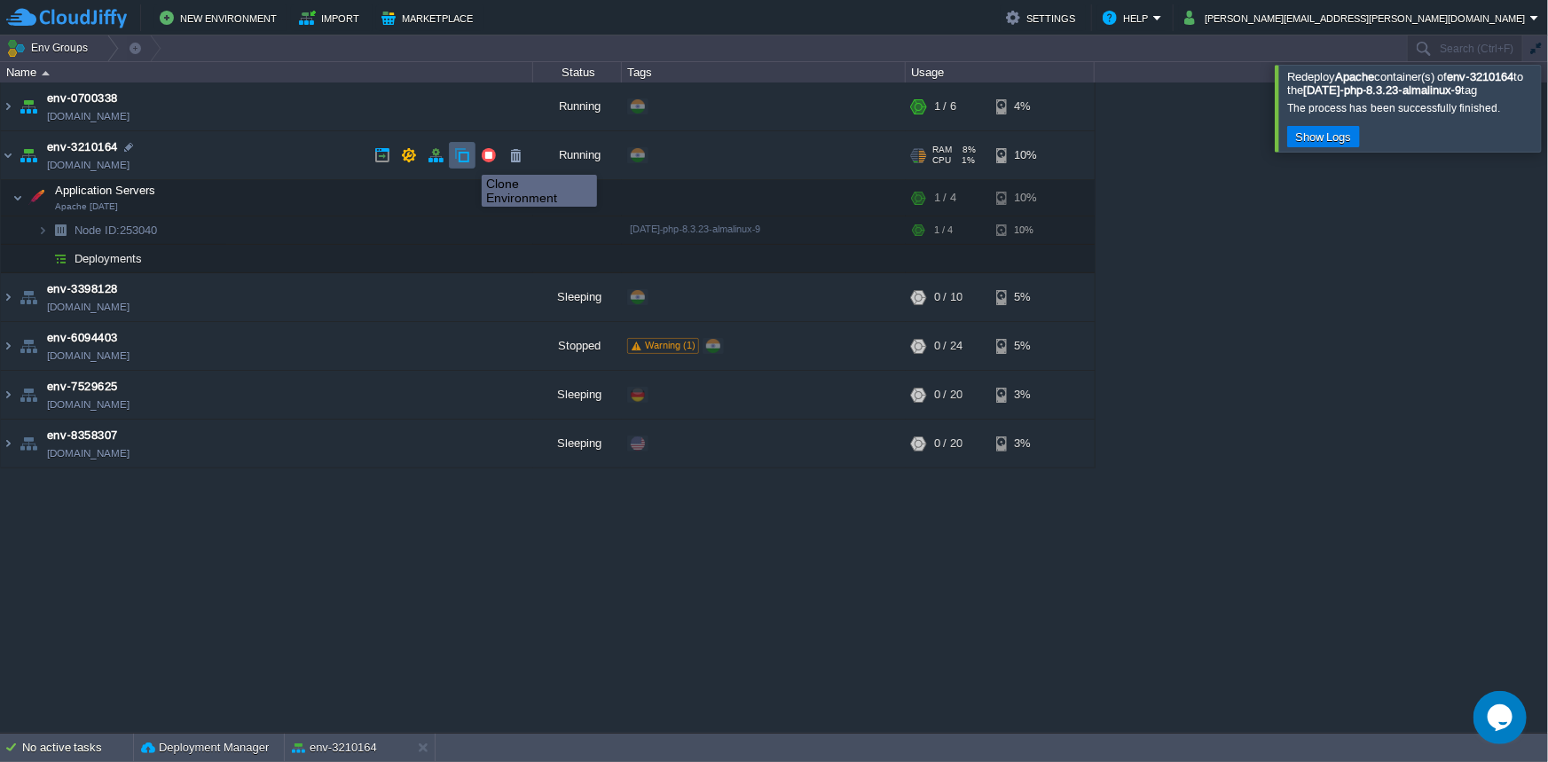
click at [465, 159] on button "button" at bounding box center [462, 155] width 16 height 16
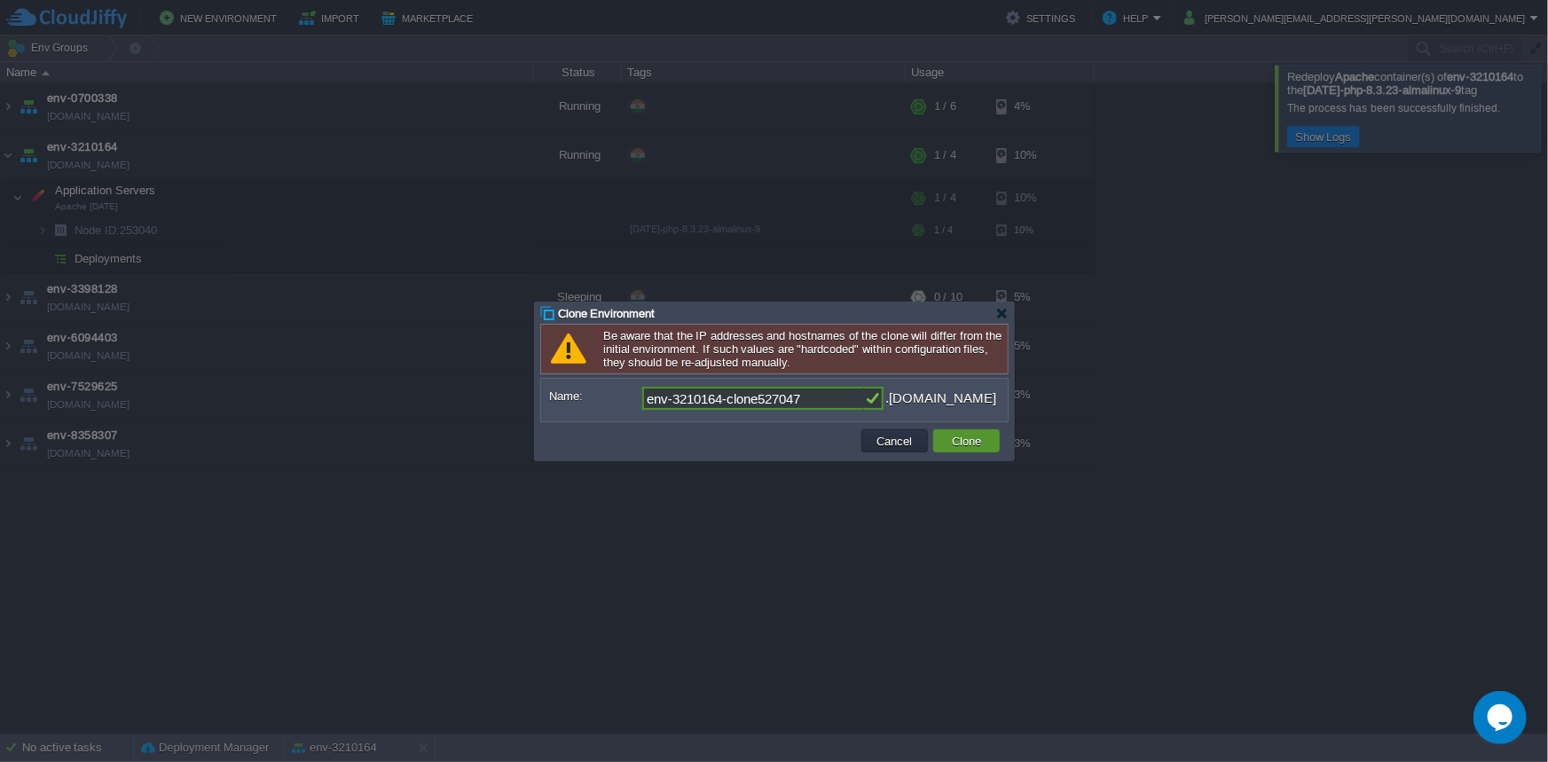
click at [968, 443] on button "Clone" at bounding box center [967, 441] width 40 height 16
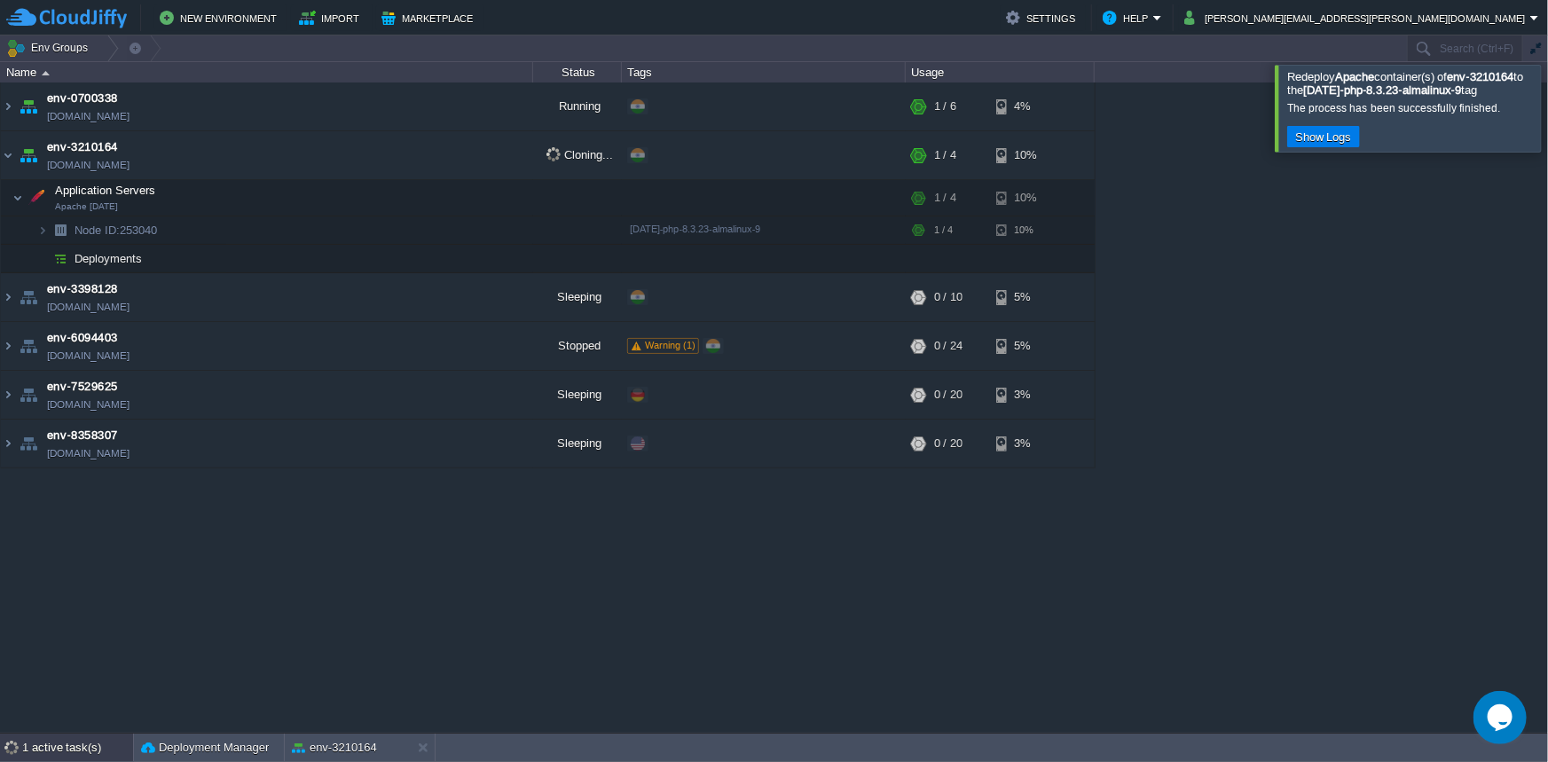
click at [66, 745] on div "1 active task(s)" at bounding box center [77, 748] width 111 height 28
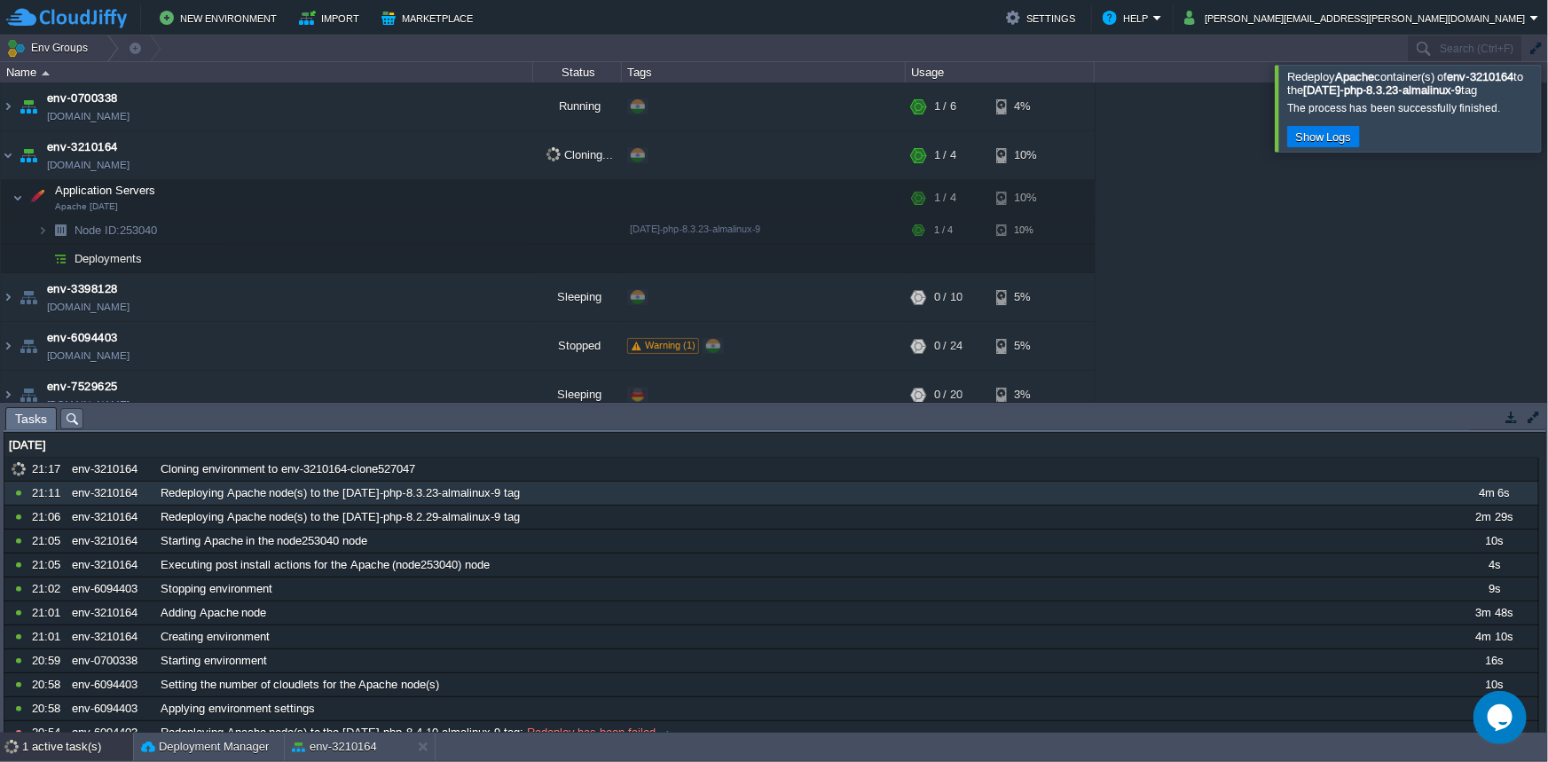
click at [1529, 415] on button "button" at bounding box center [1534, 417] width 16 height 16
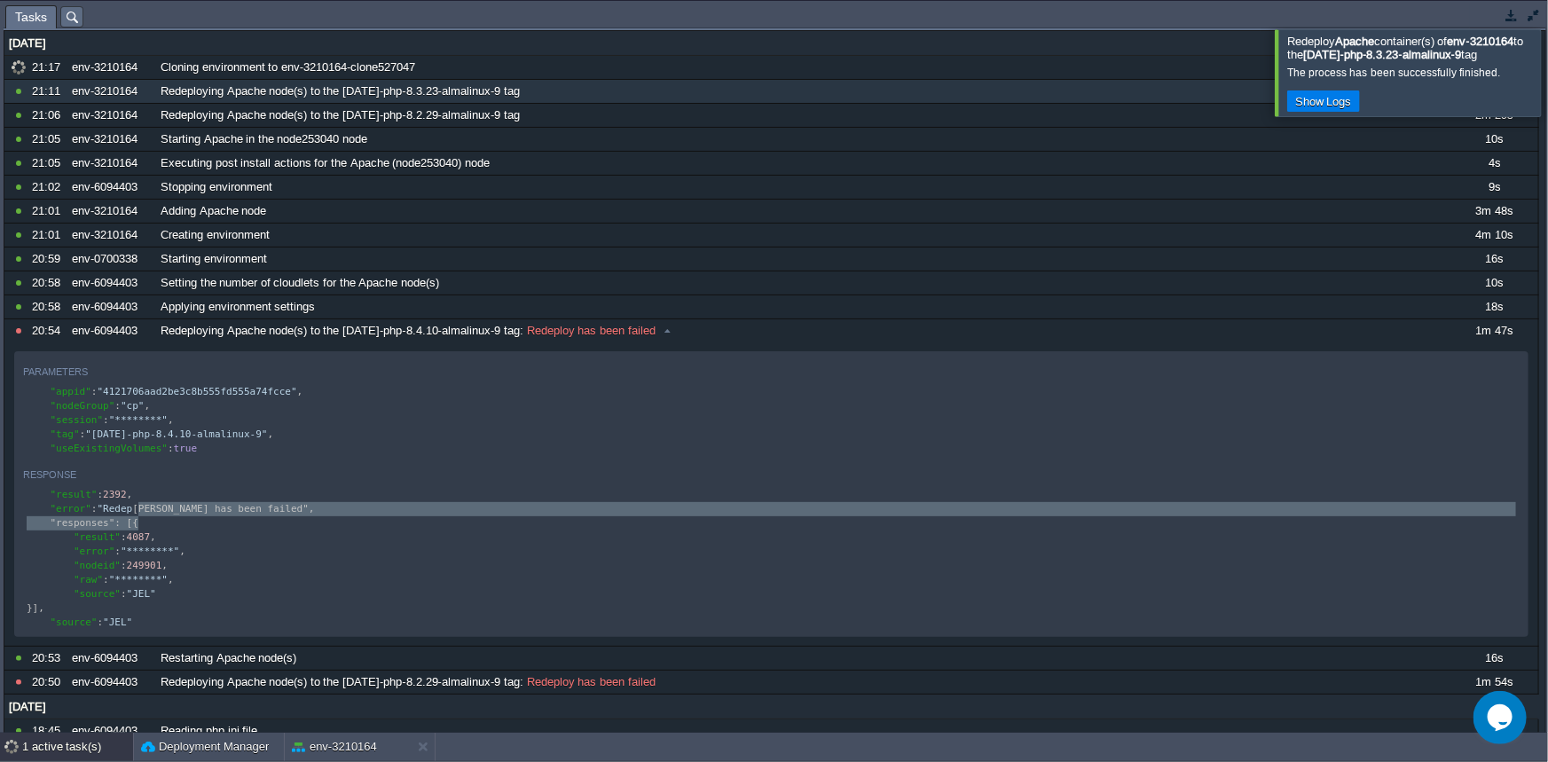
click at [1548, 83] on div at bounding box center [1570, 72] width 0 height 86
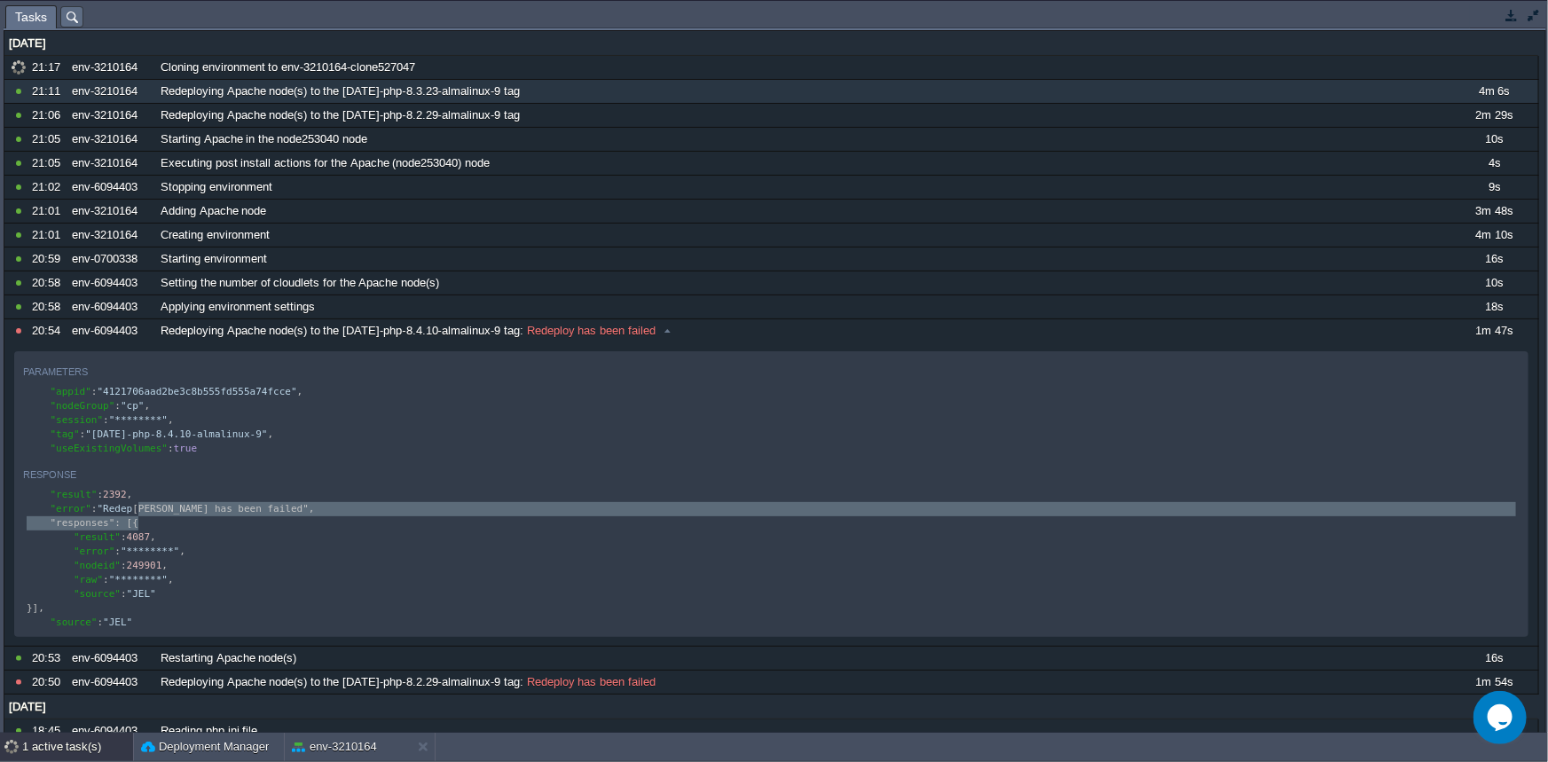
click at [1506, 24] on td at bounding box center [1511, 14] width 22 height 21
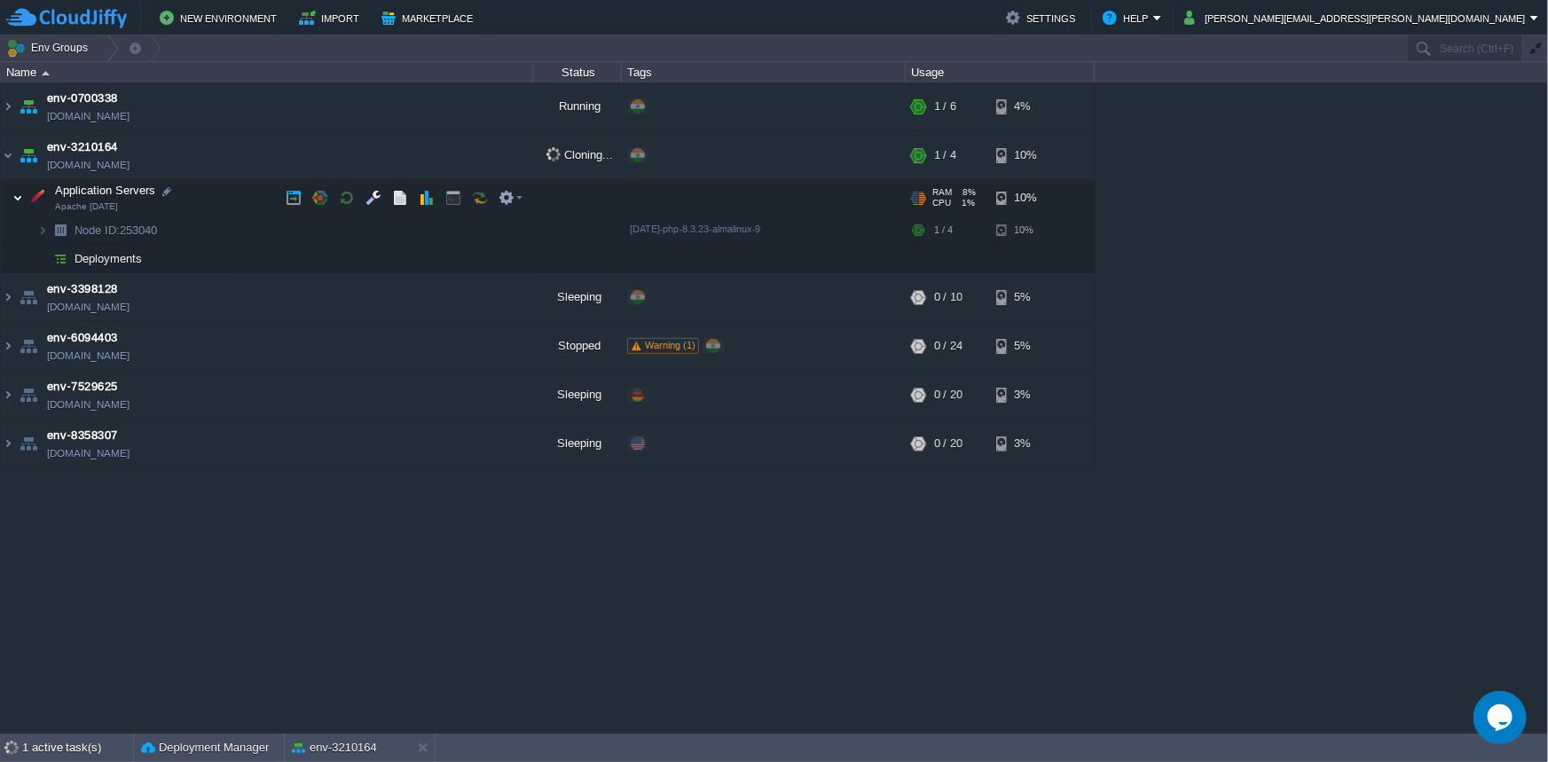
click at [18, 198] on img at bounding box center [17, 197] width 11 height 35
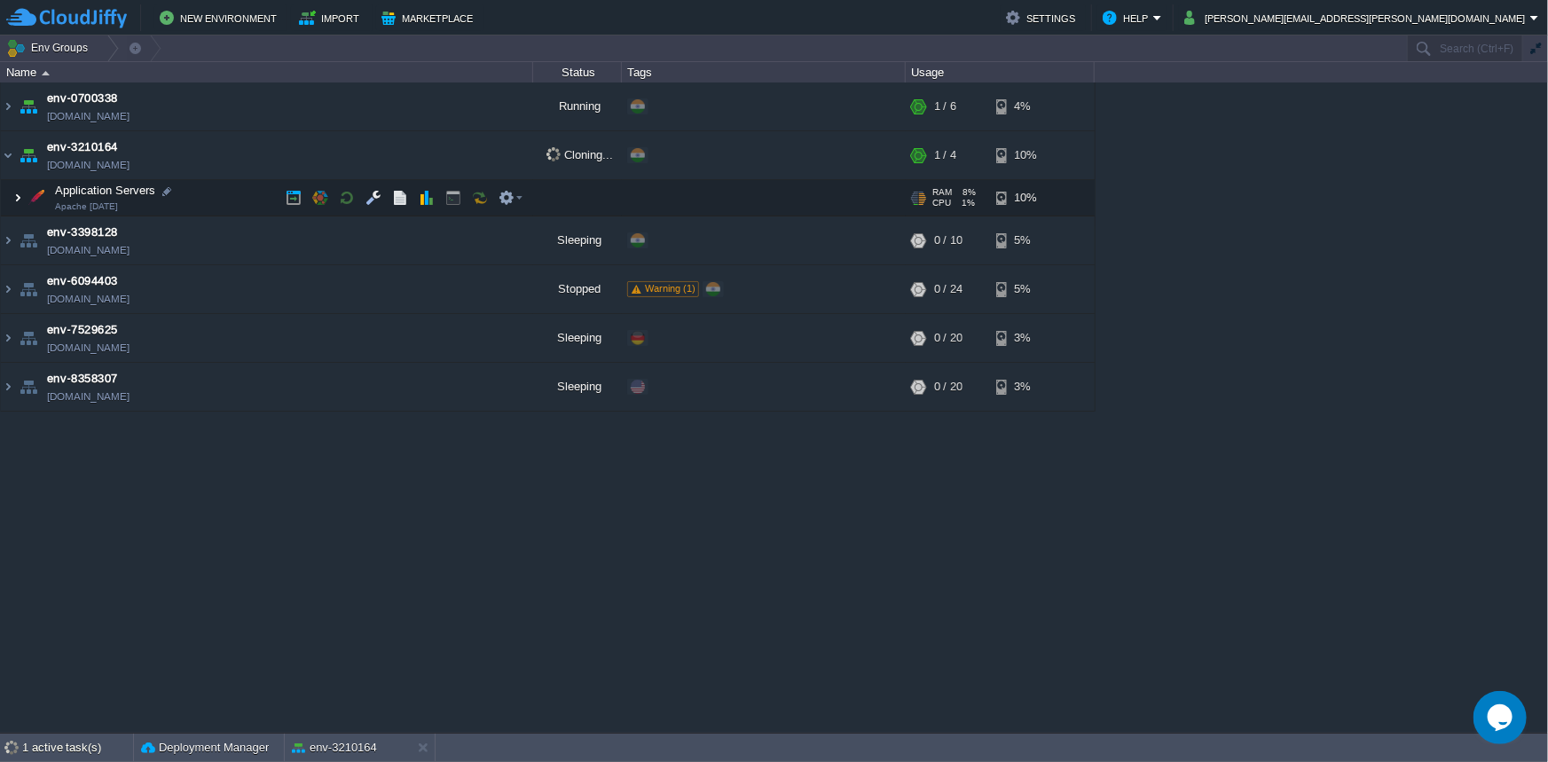
click at [18, 198] on img at bounding box center [17, 197] width 11 height 35
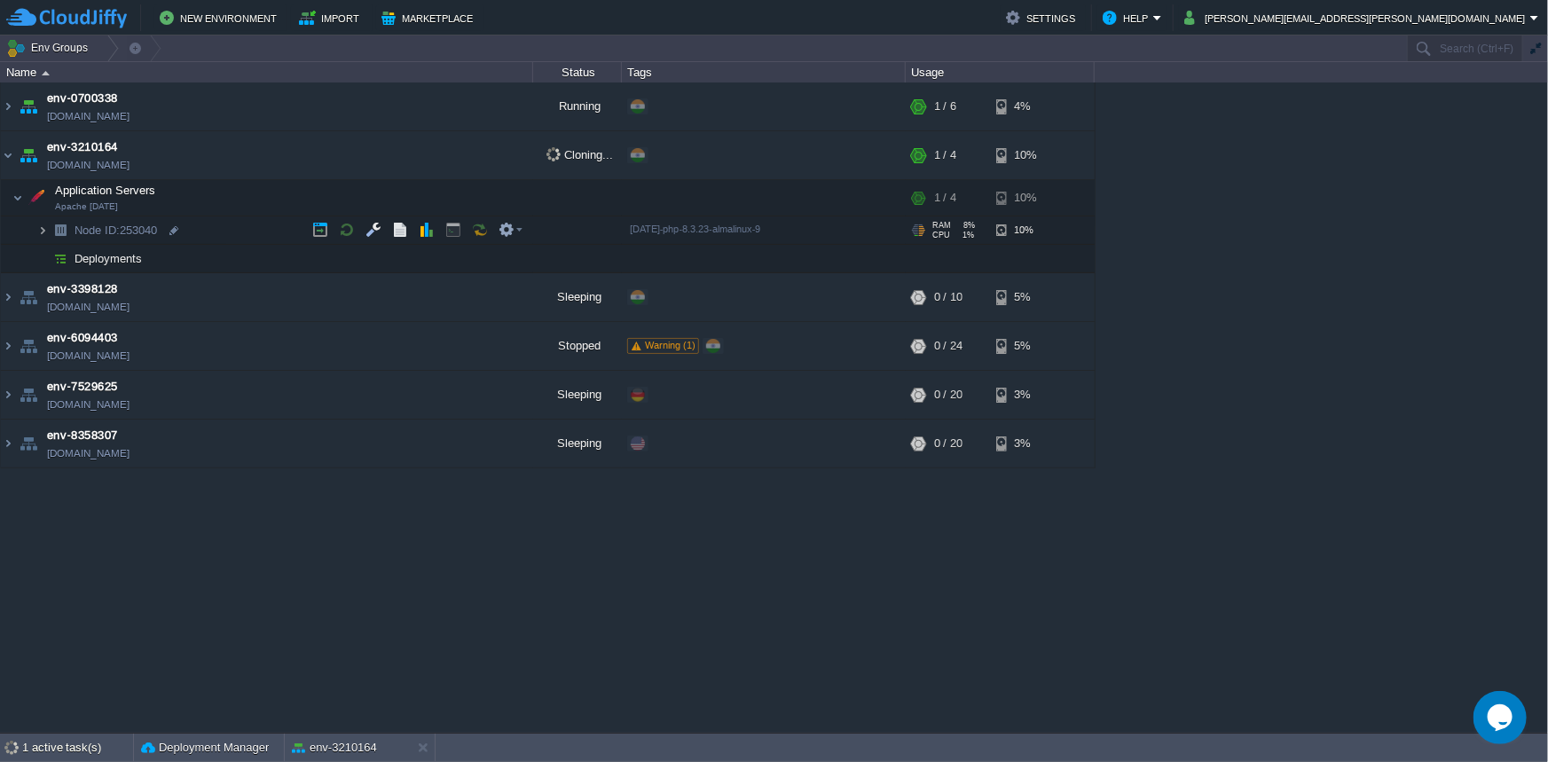
click at [37, 232] on img at bounding box center [42, 231] width 11 height 28
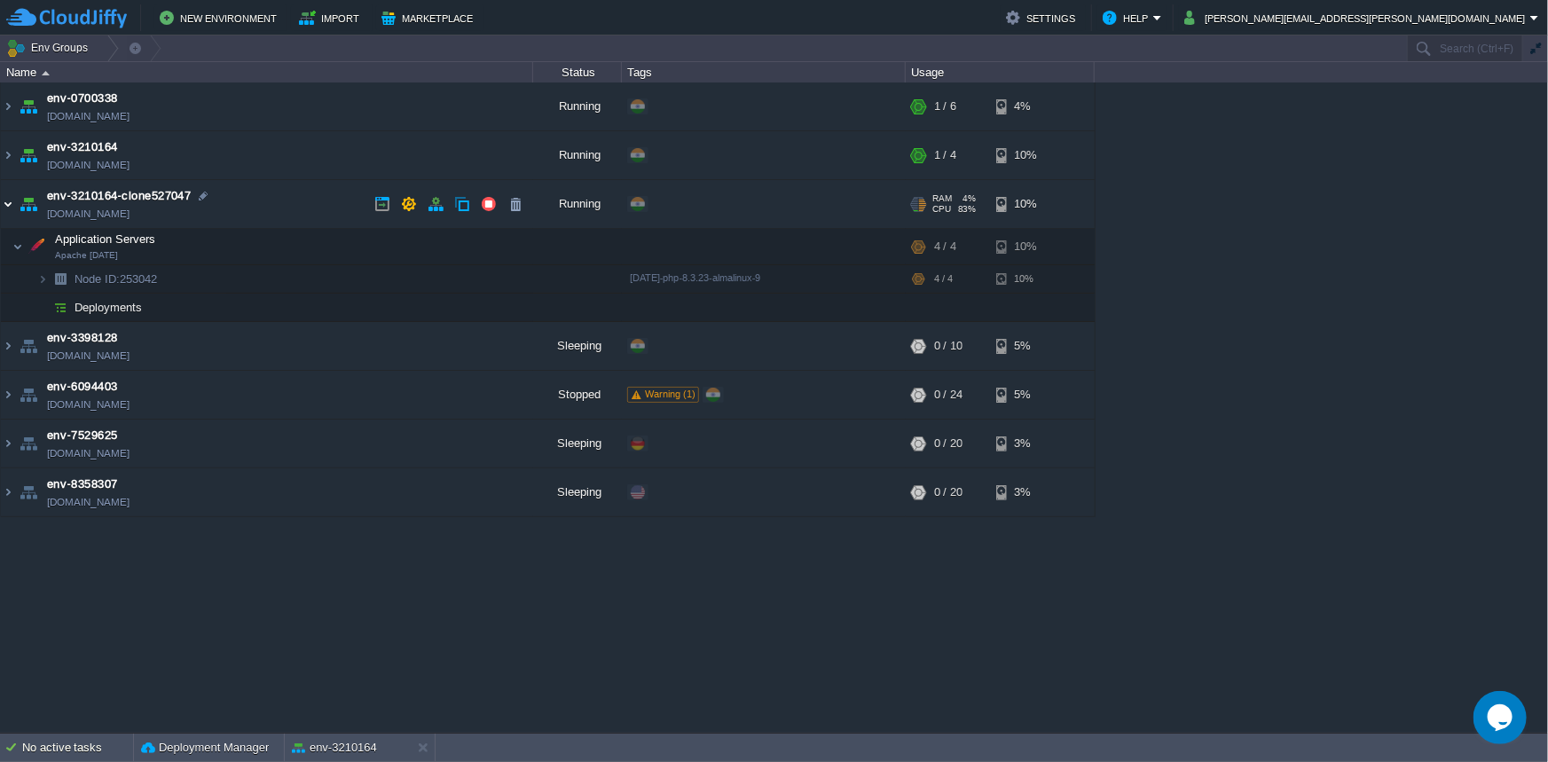
click at [10, 204] on img at bounding box center [8, 204] width 14 height 48
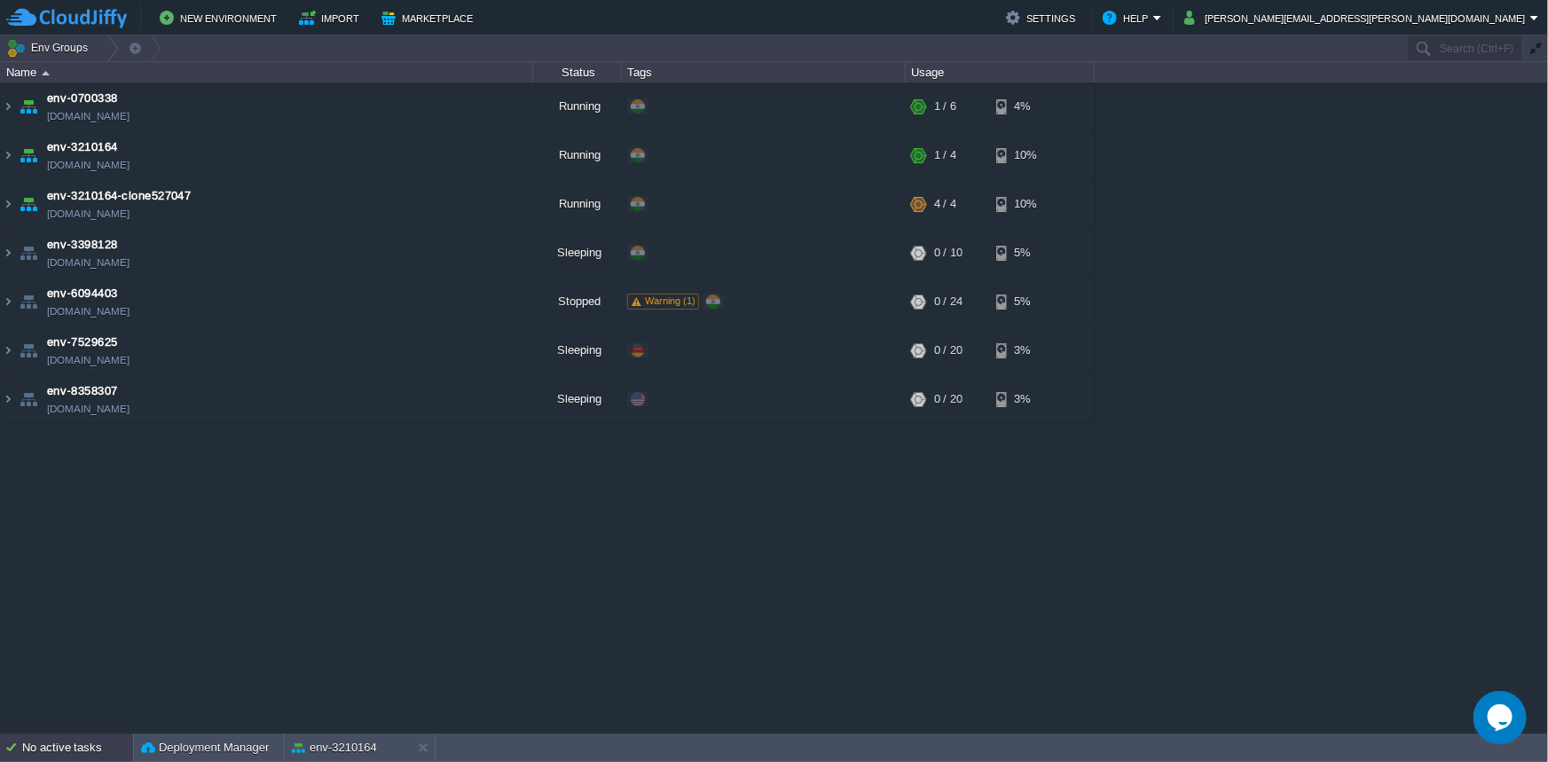
click at [89, 760] on div "No active tasks" at bounding box center [77, 748] width 111 height 28
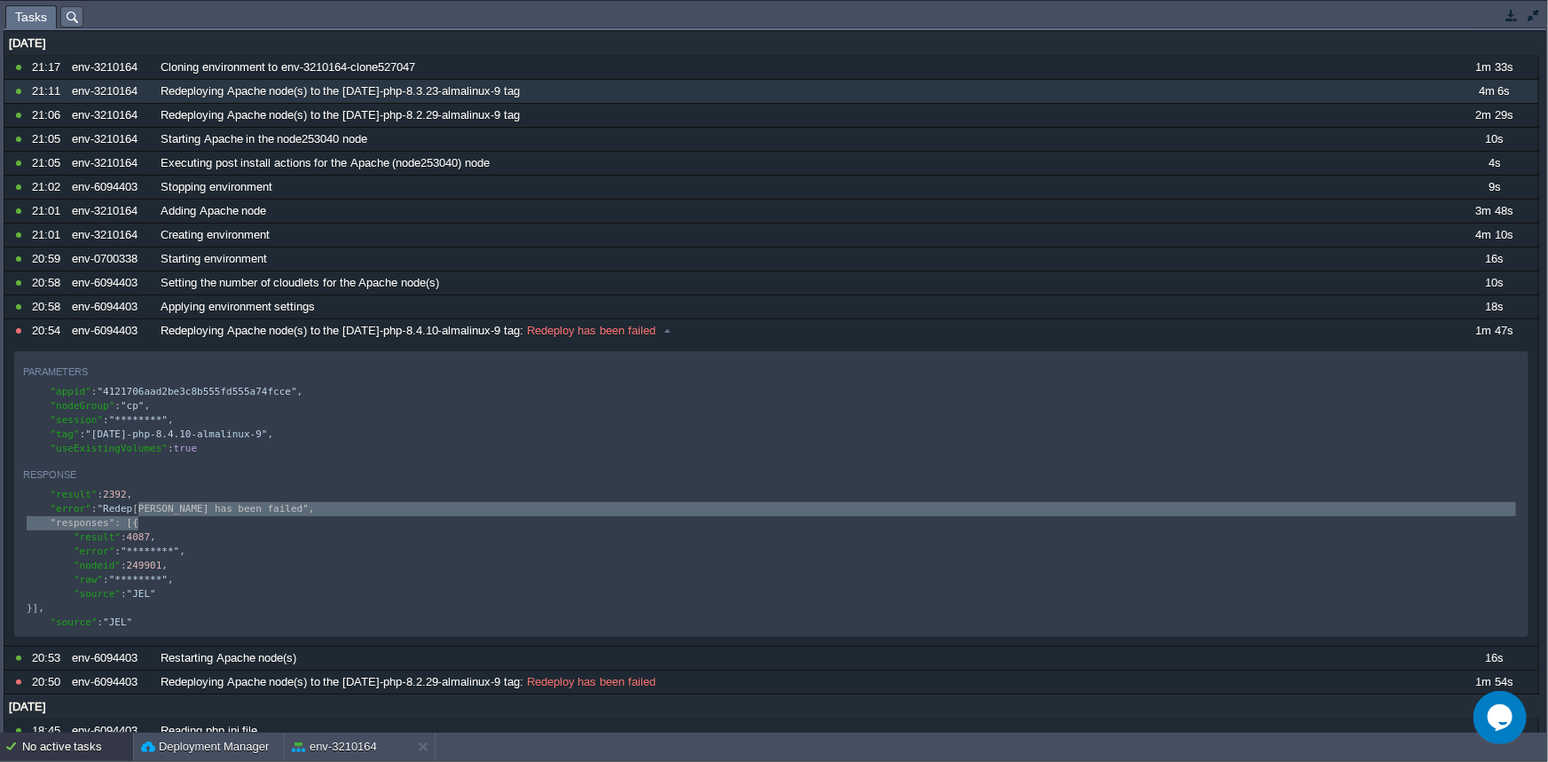
click at [1514, 18] on button "button" at bounding box center [1512, 15] width 16 height 16
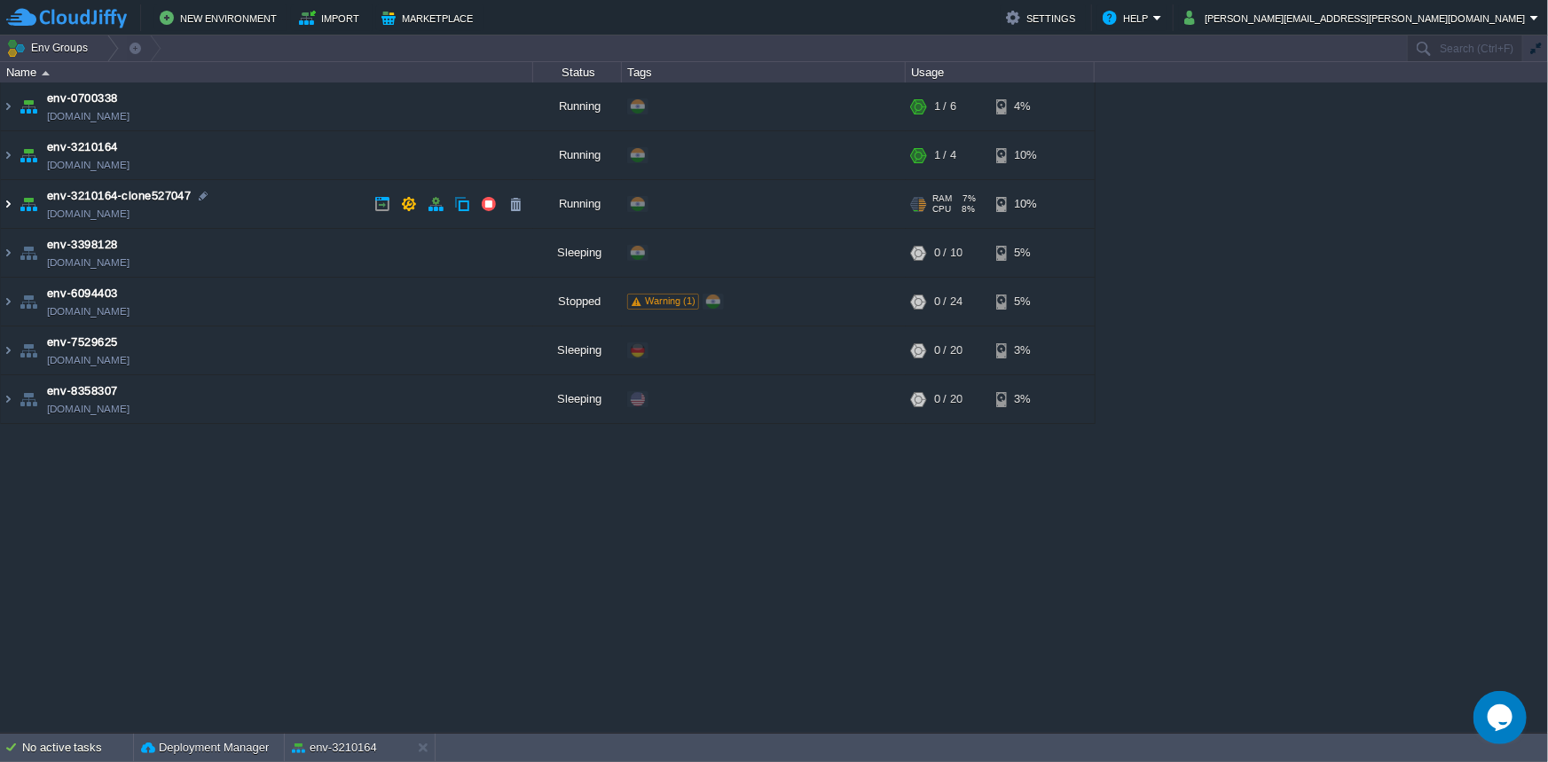
click at [1, 205] on img at bounding box center [8, 204] width 14 height 48
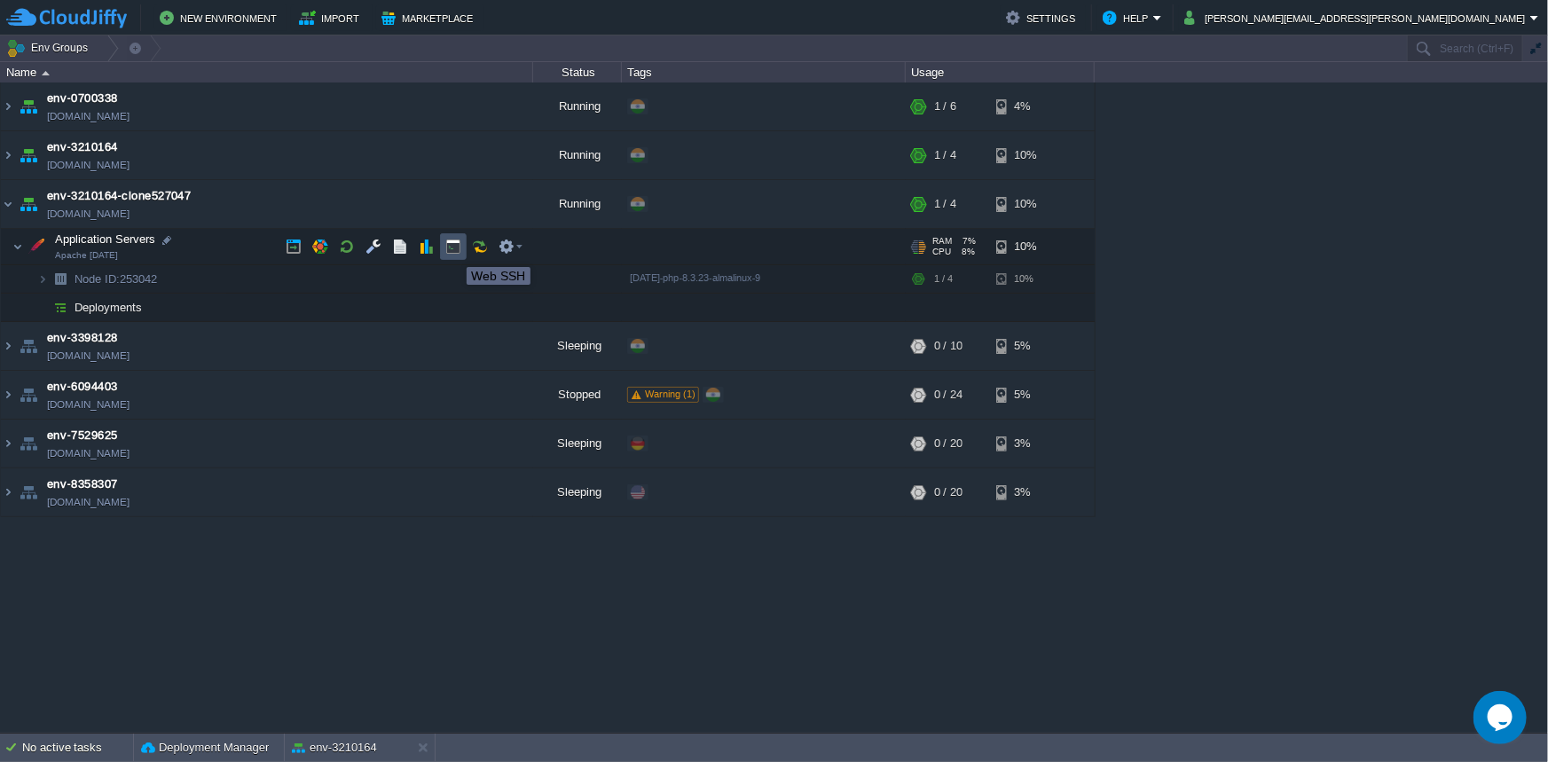
click at [453, 251] on button "button" at bounding box center [453, 247] width 16 height 16
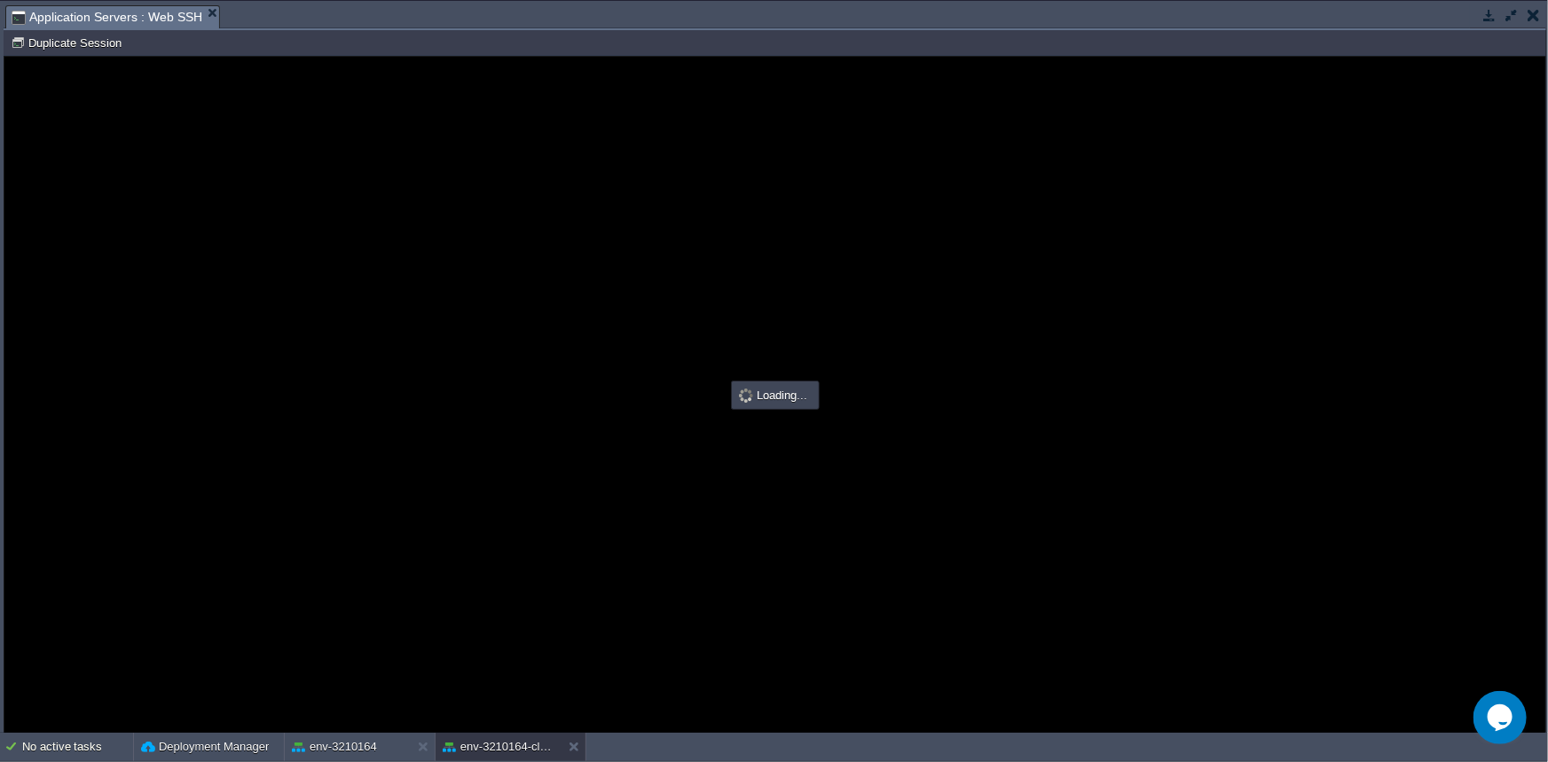
type input "#000000"
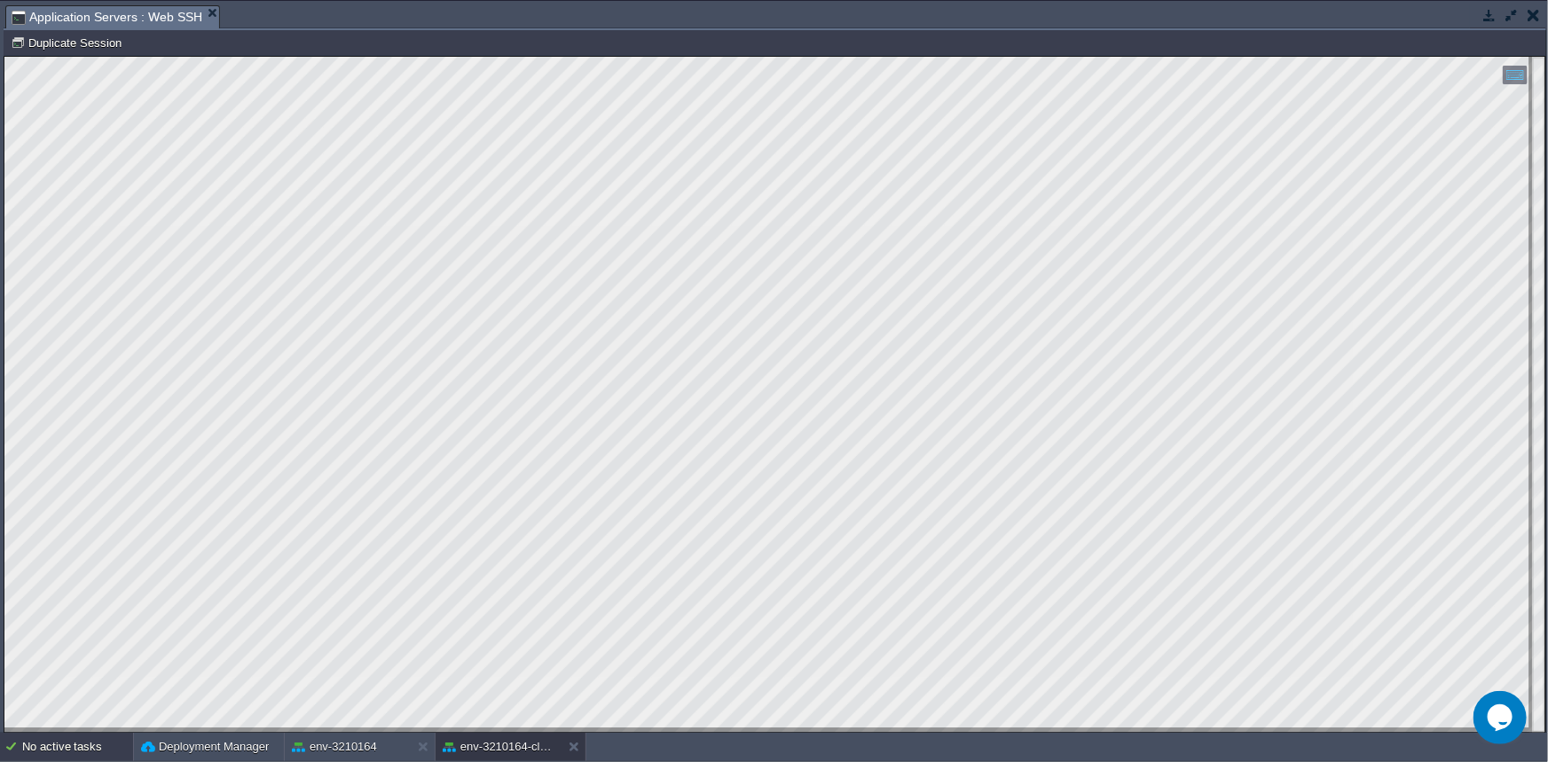
click at [80, 752] on div "No active tasks" at bounding box center [77, 747] width 111 height 28
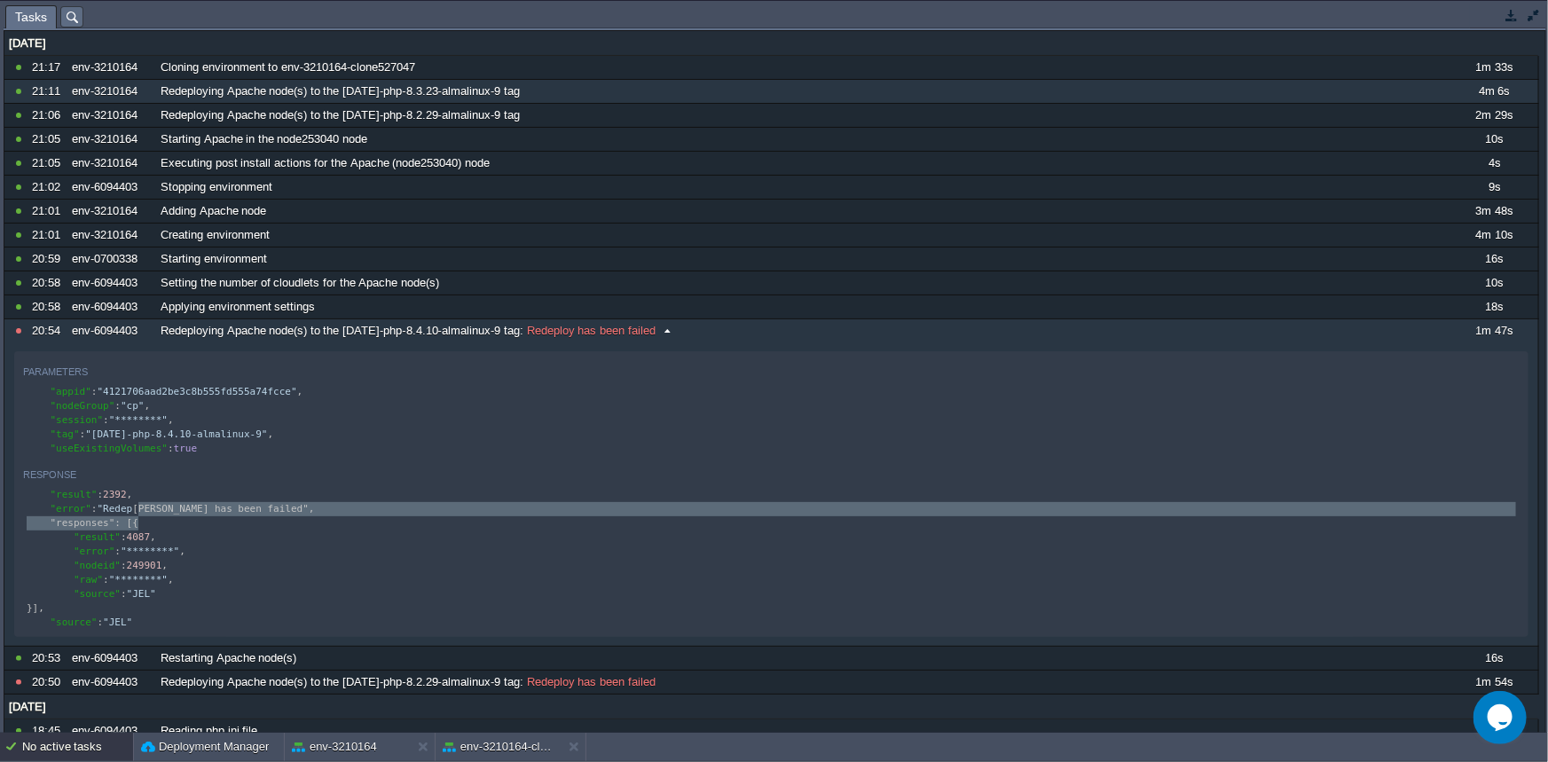
click at [1514, 17] on button "button" at bounding box center [1512, 15] width 16 height 16
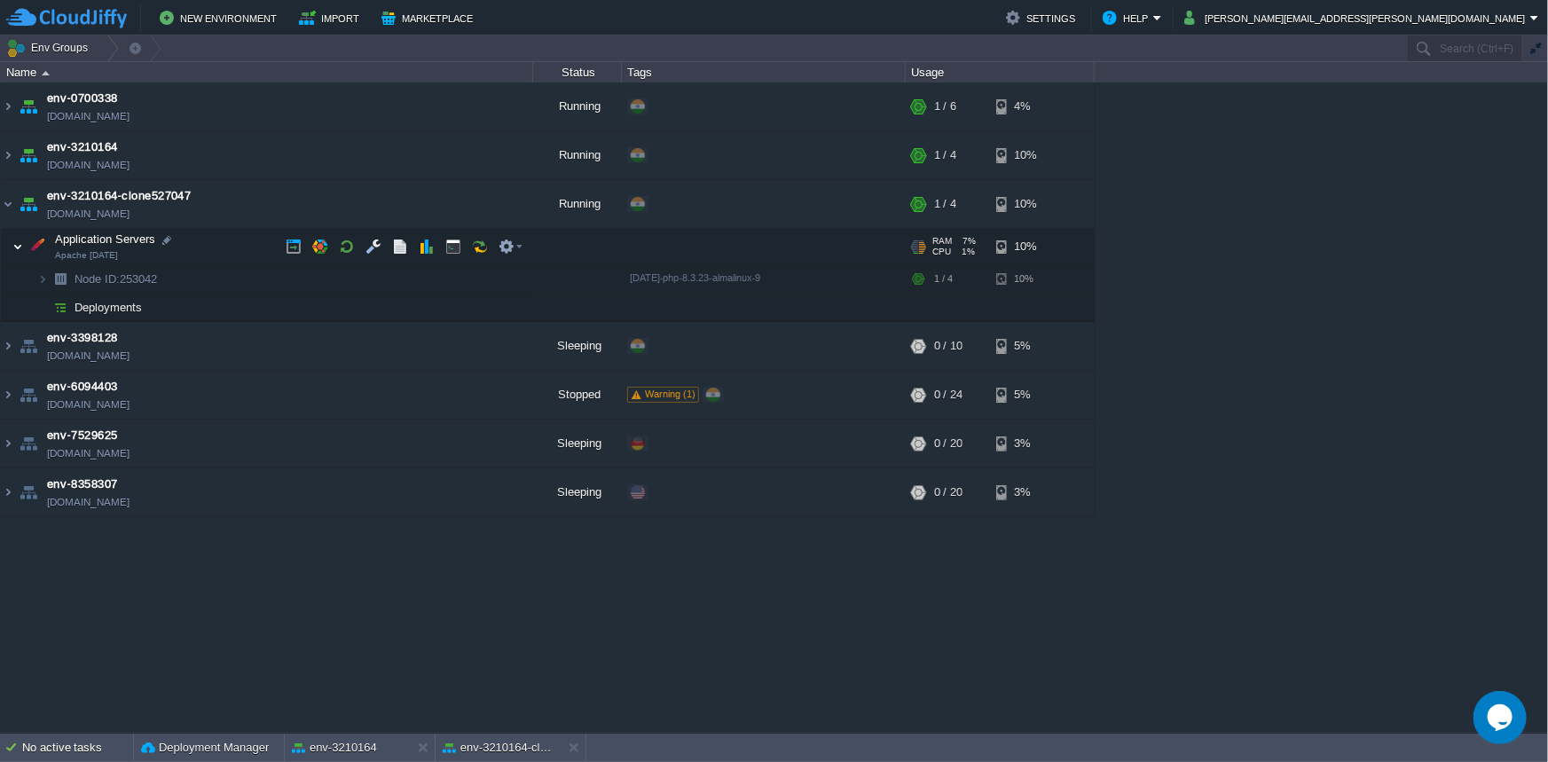
click at [13, 247] on img at bounding box center [17, 246] width 11 height 35
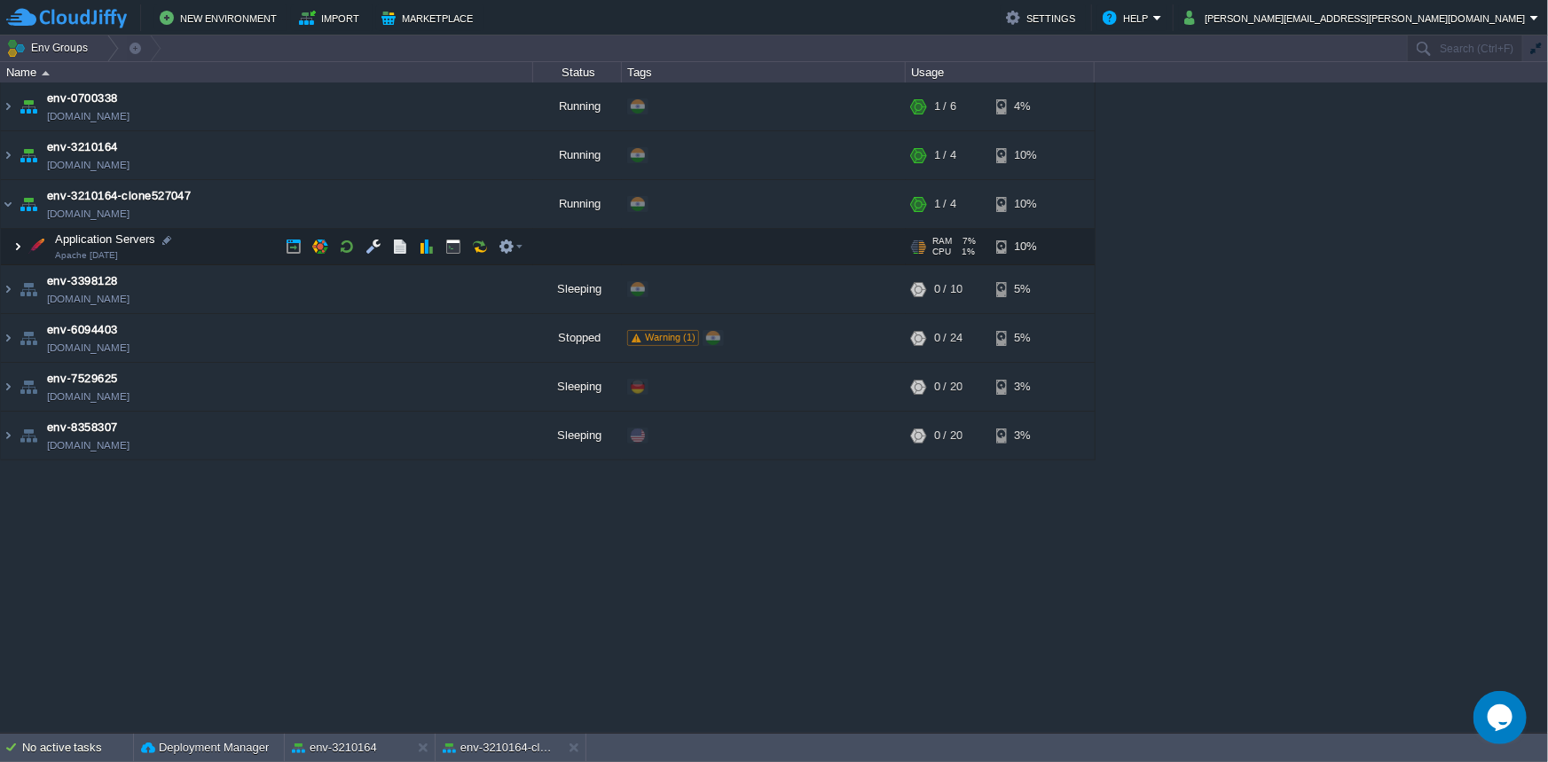
click at [16, 242] on img at bounding box center [17, 246] width 11 height 35
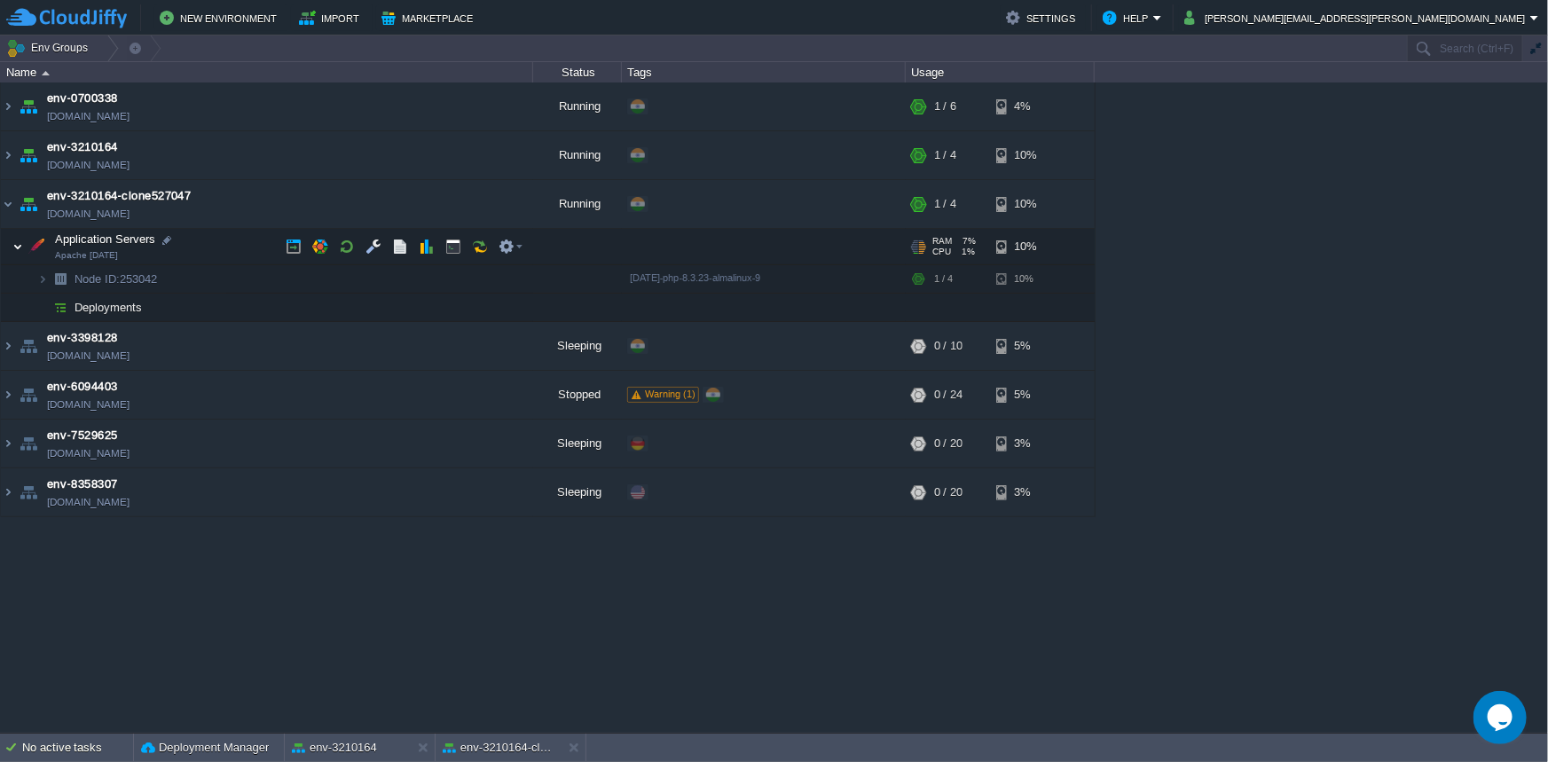
click at [16, 242] on img at bounding box center [17, 246] width 11 height 35
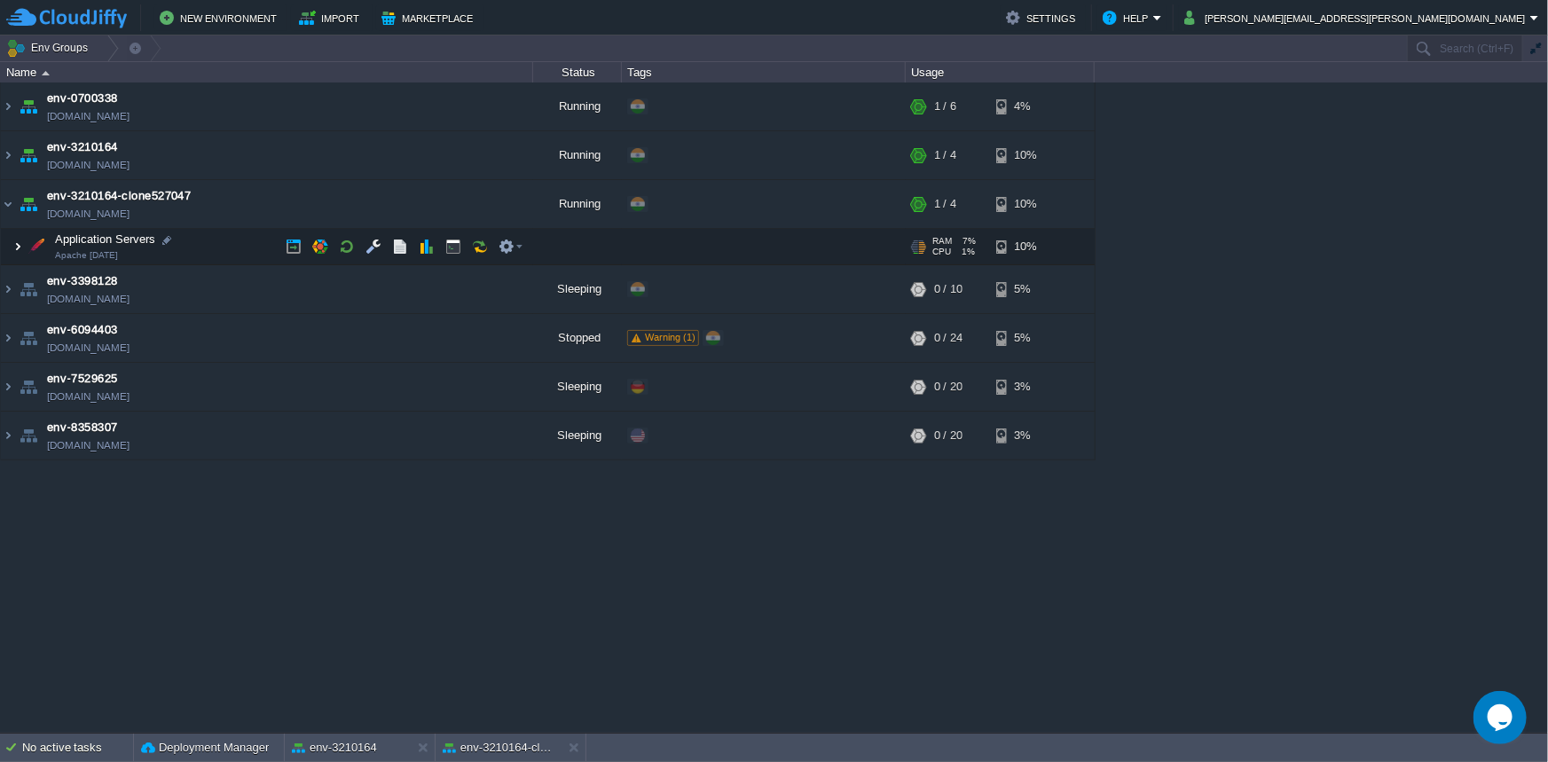
click at [16, 242] on img at bounding box center [17, 246] width 11 height 35
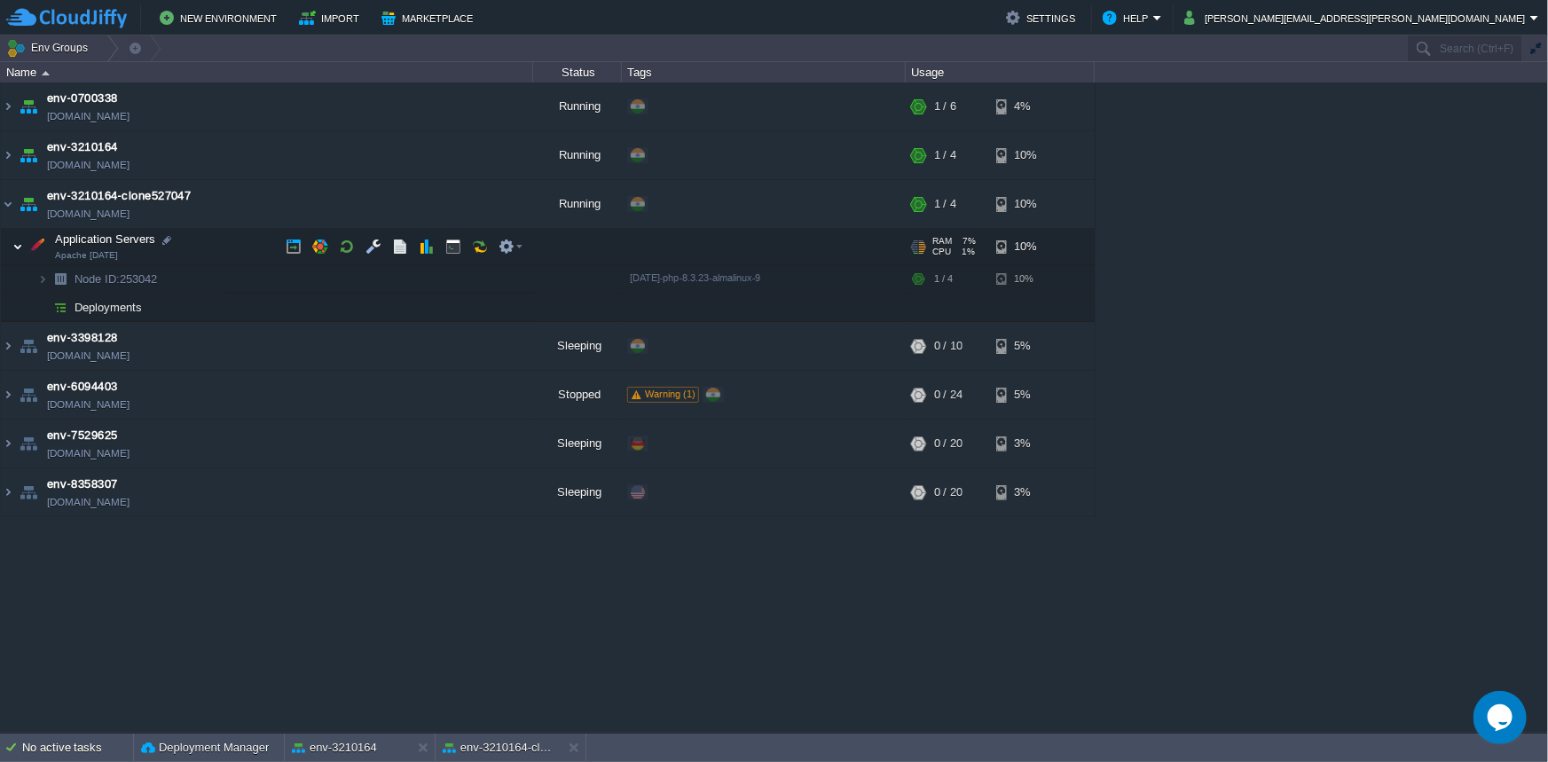
click at [16, 242] on img at bounding box center [17, 246] width 11 height 35
click at [376, 745] on div "env-3210164" at bounding box center [348, 748] width 126 height 28
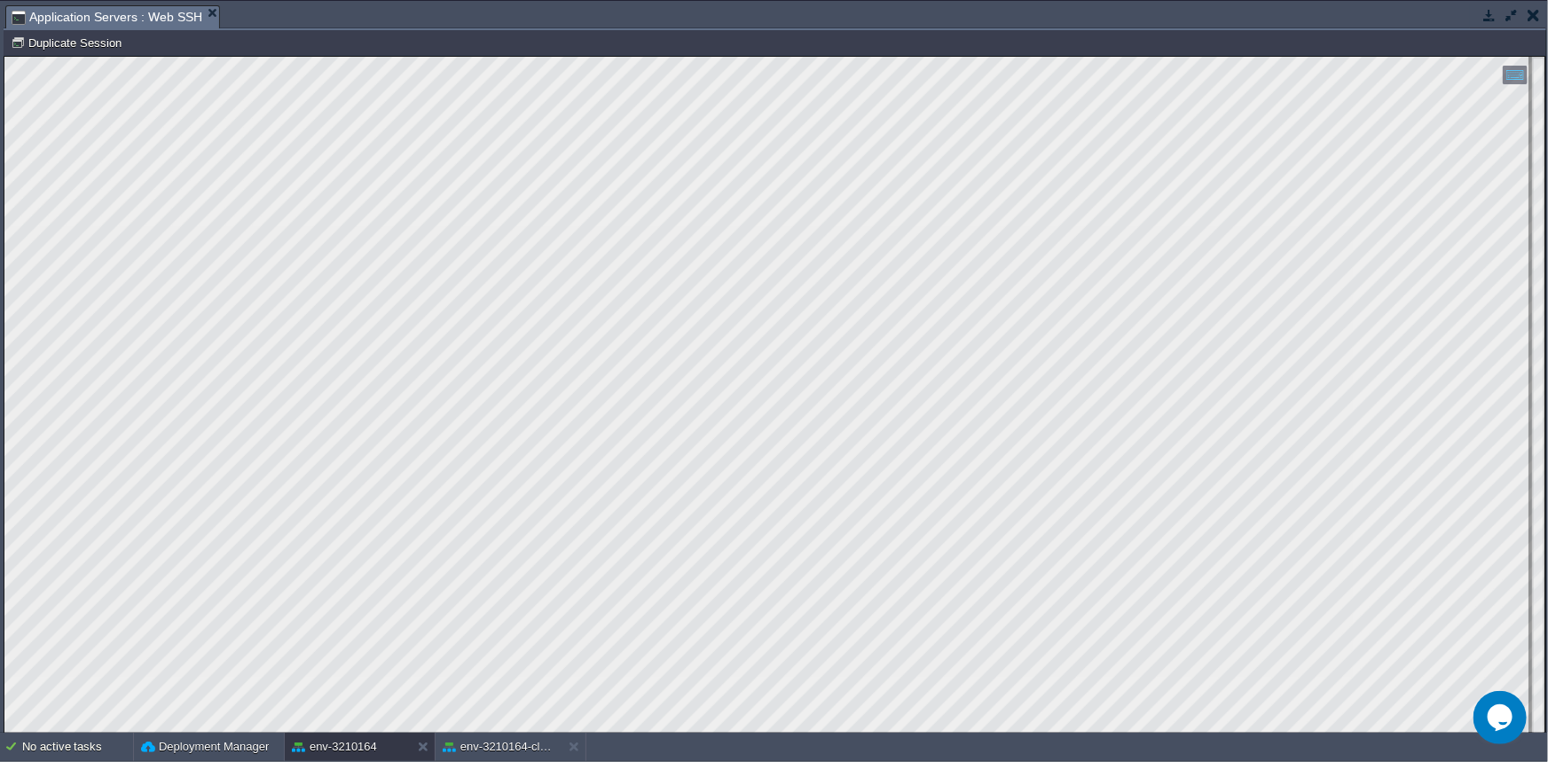
click at [1484, 19] on button "button" at bounding box center [1490, 15] width 16 height 16
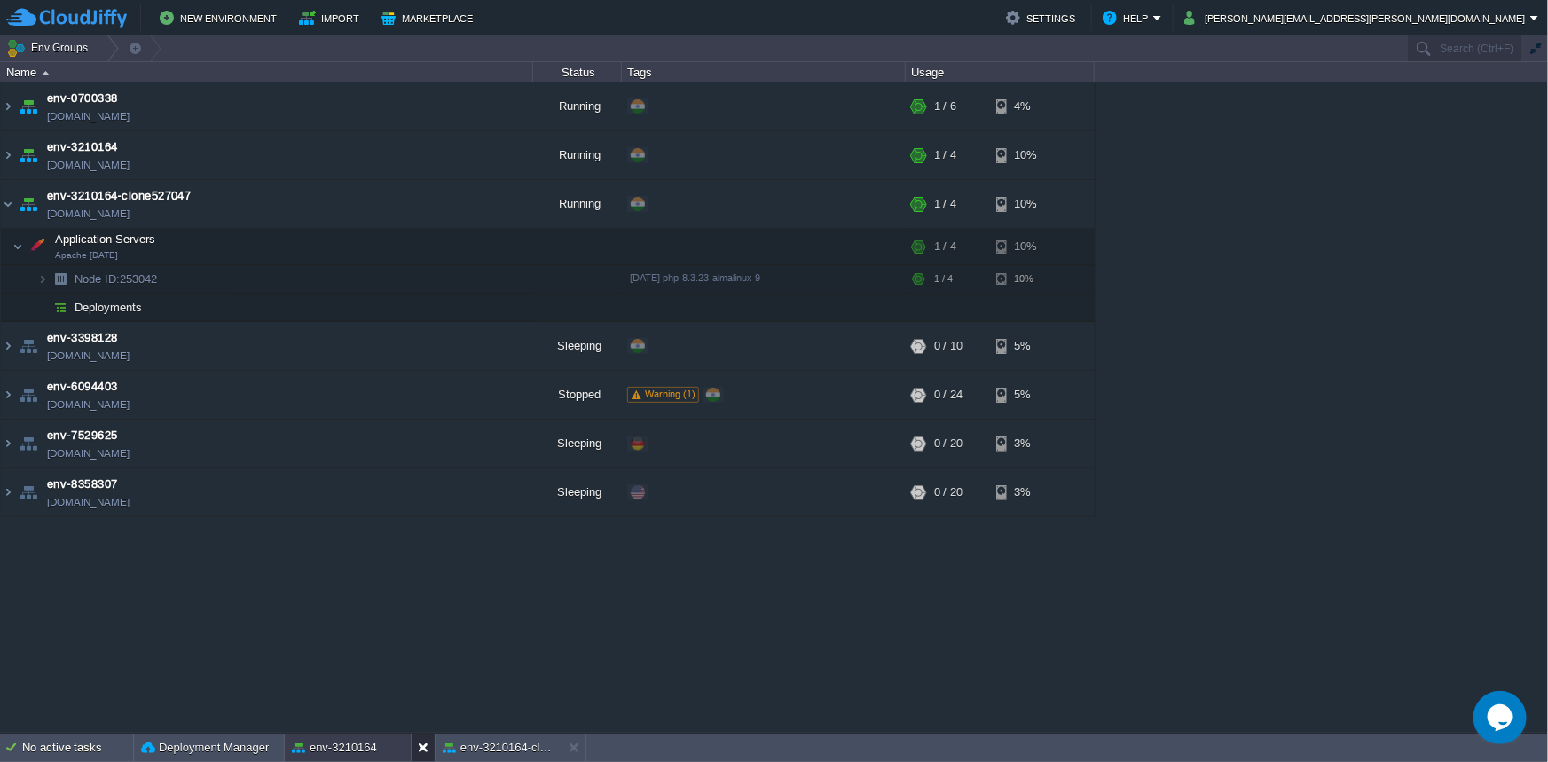
click at [418, 742] on button at bounding box center [427, 748] width 18 height 18
click at [348, 744] on button "env-3210164-clone527047" at bounding box center [348, 748] width 112 height 18
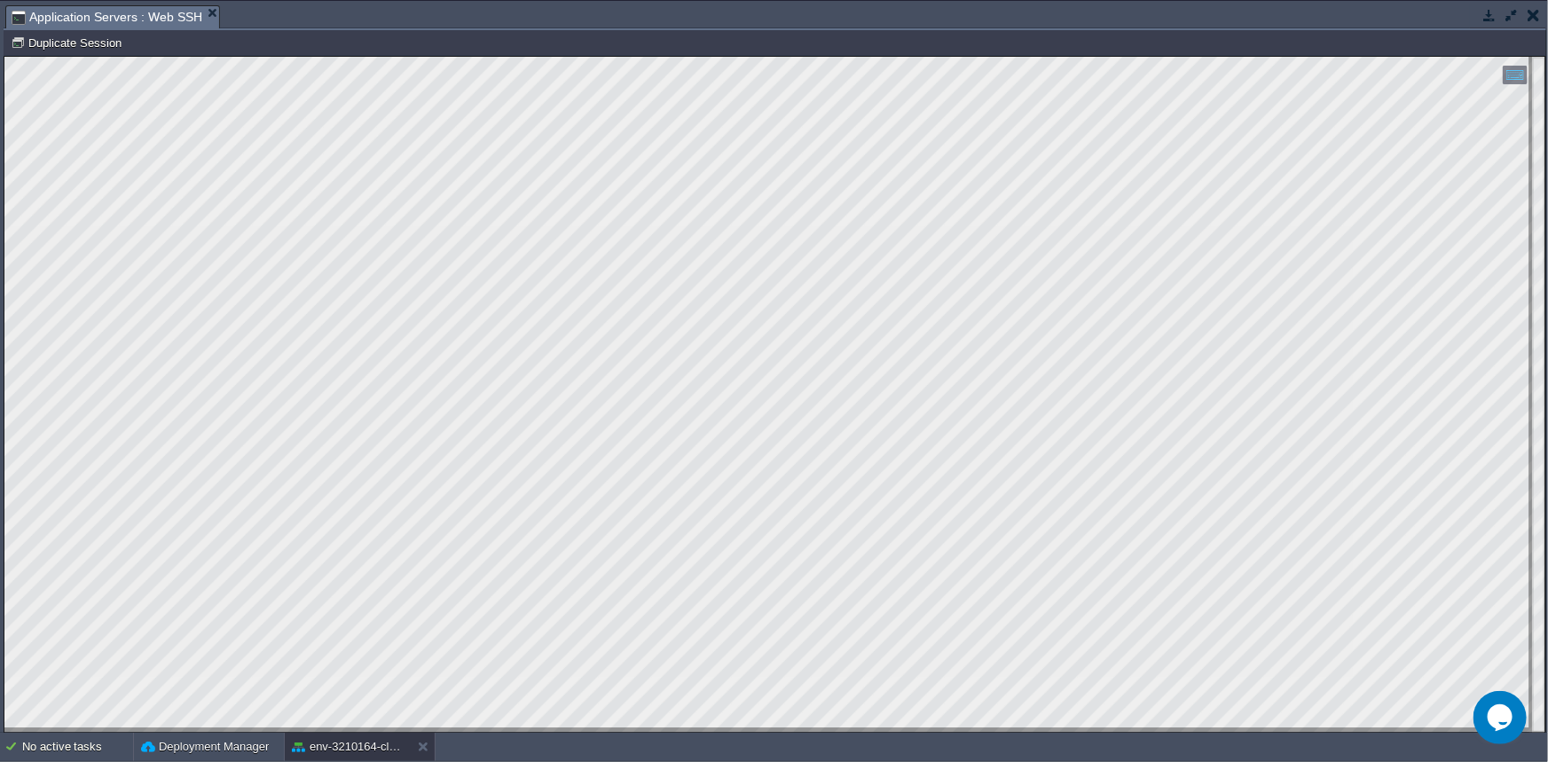
click at [1488, 21] on button "button" at bounding box center [1490, 15] width 16 height 16
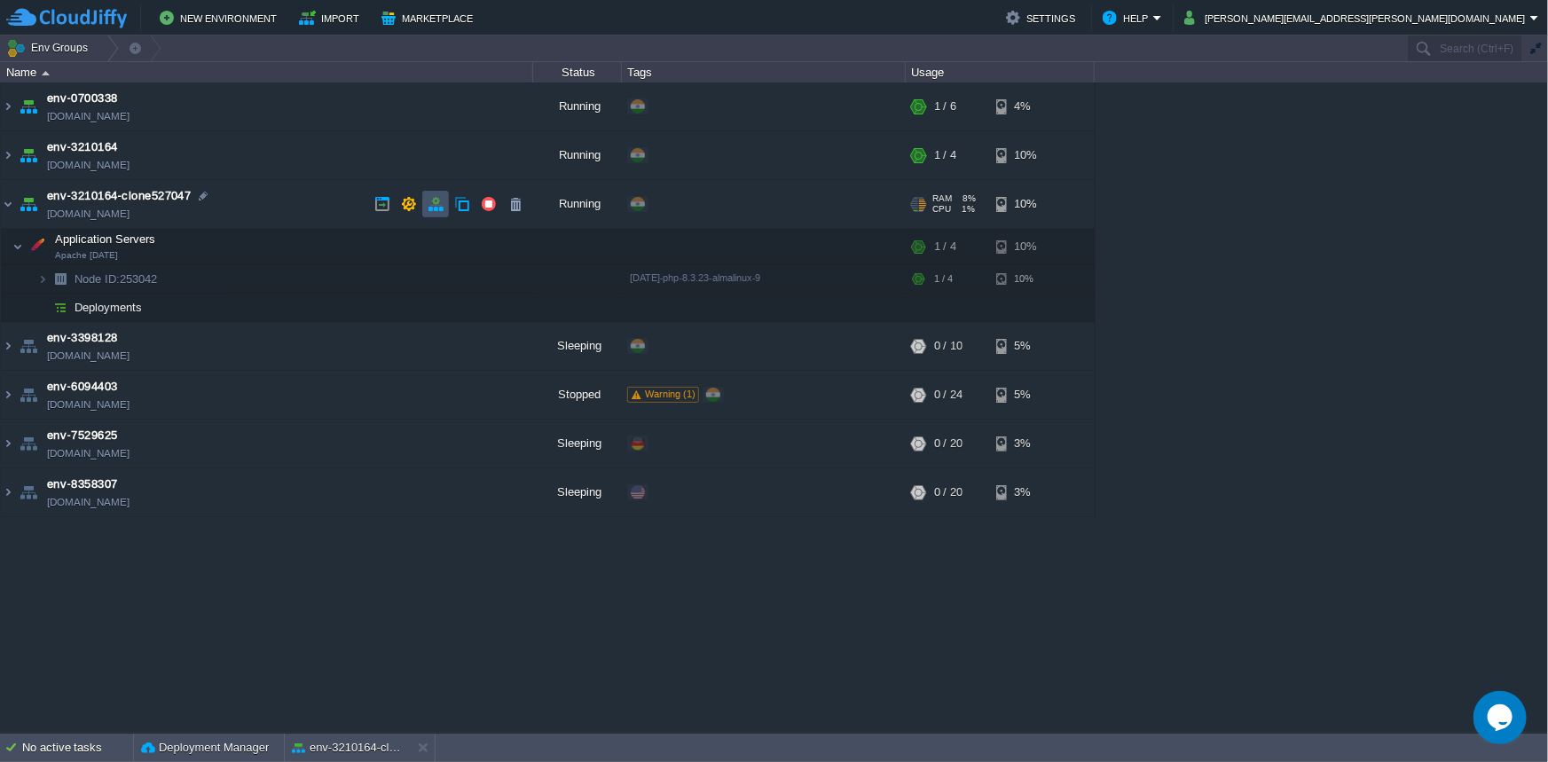
click at [435, 206] on button "button" at bounding box center [436, 204] width 16 height 16
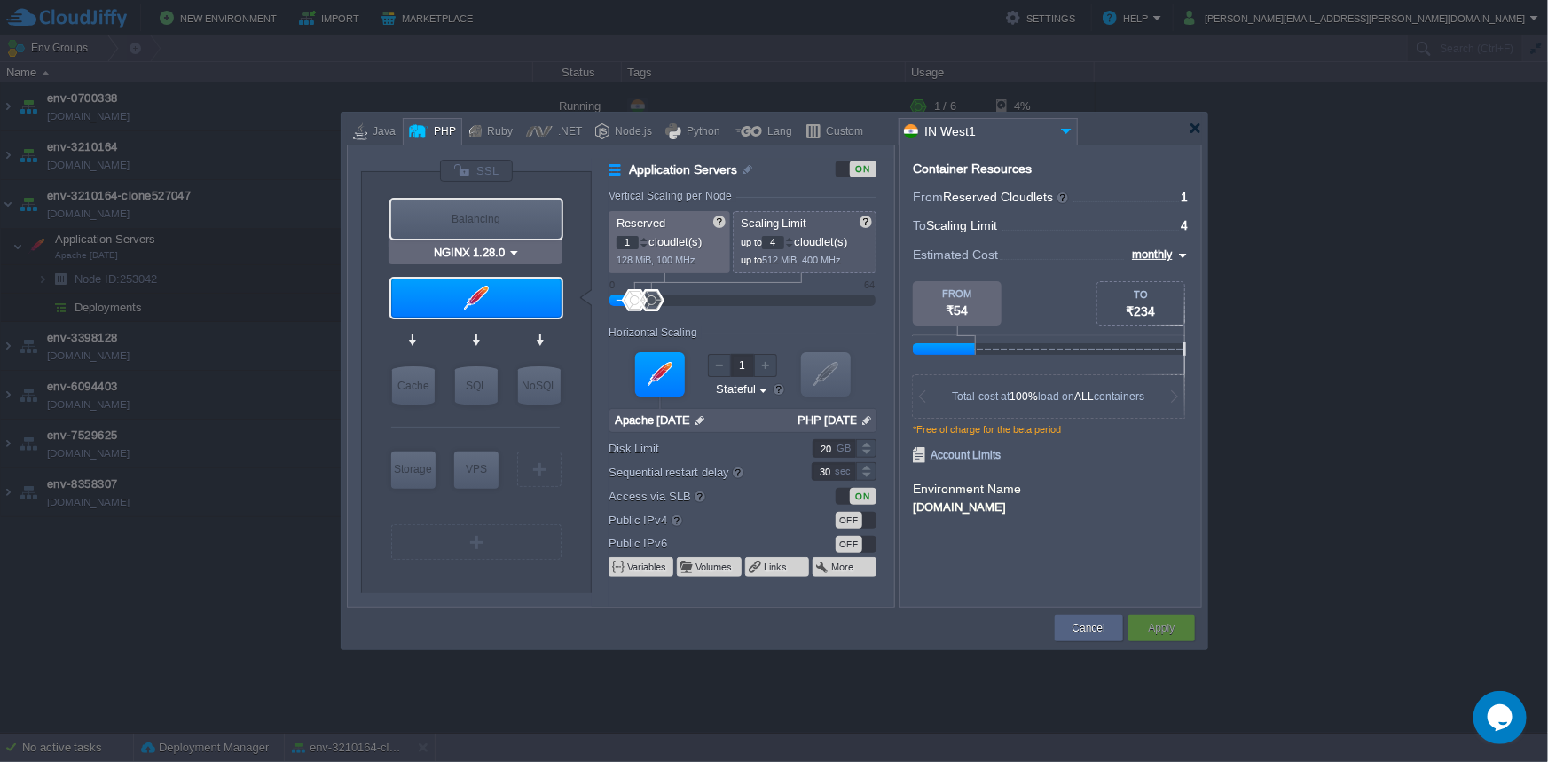
type input "Apache [DATE]"
click at [866, 419] on img at bounding box center [867, 420] width 19 height 23
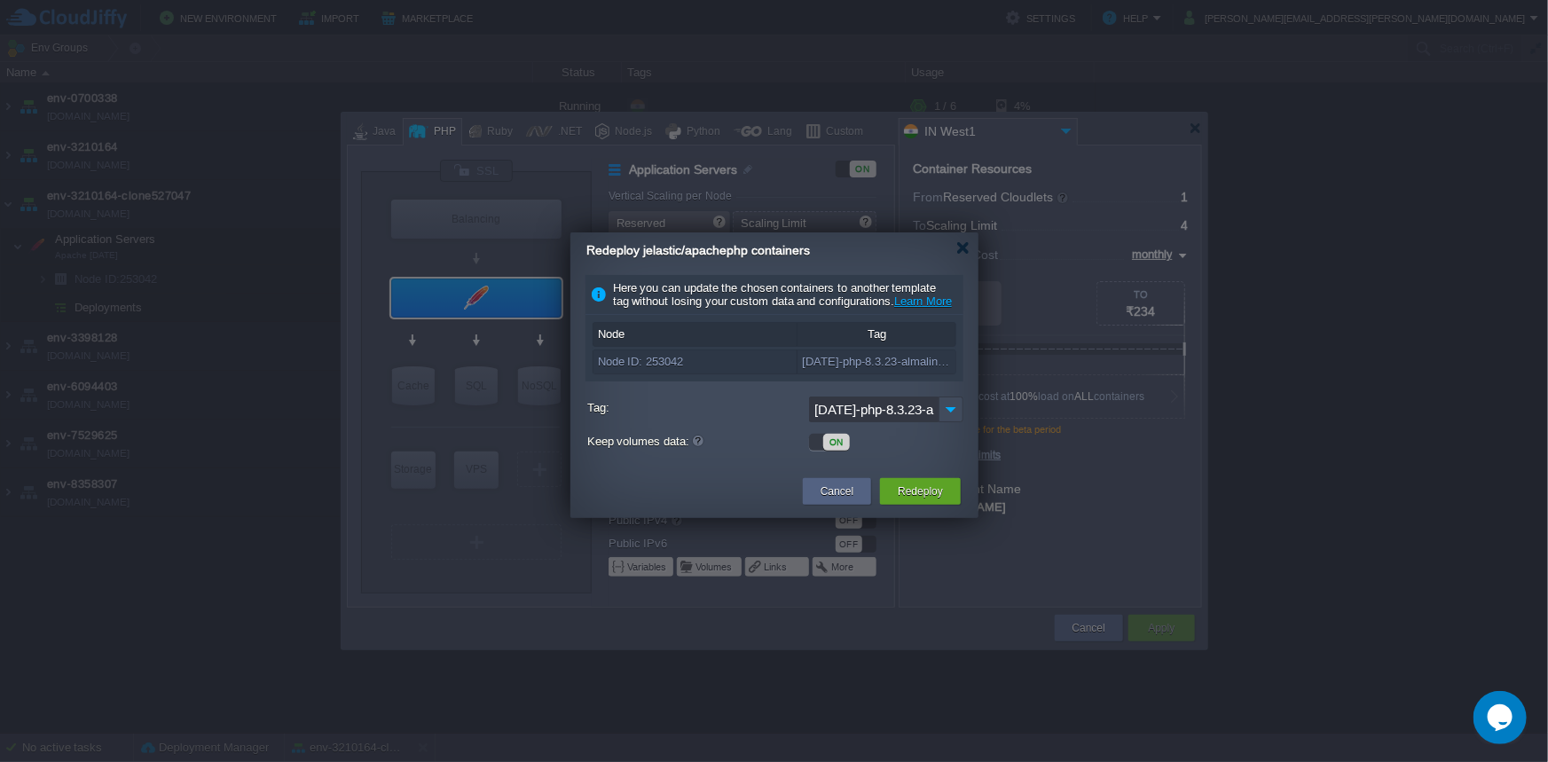
click at [918, 422] on input "[DATE]-php-8.3.23-almalinux-9" at bounding box center [874, 410] width 130 height 26
click at [943, 419] on img at bounding box center [951, 410] width 25 height 26
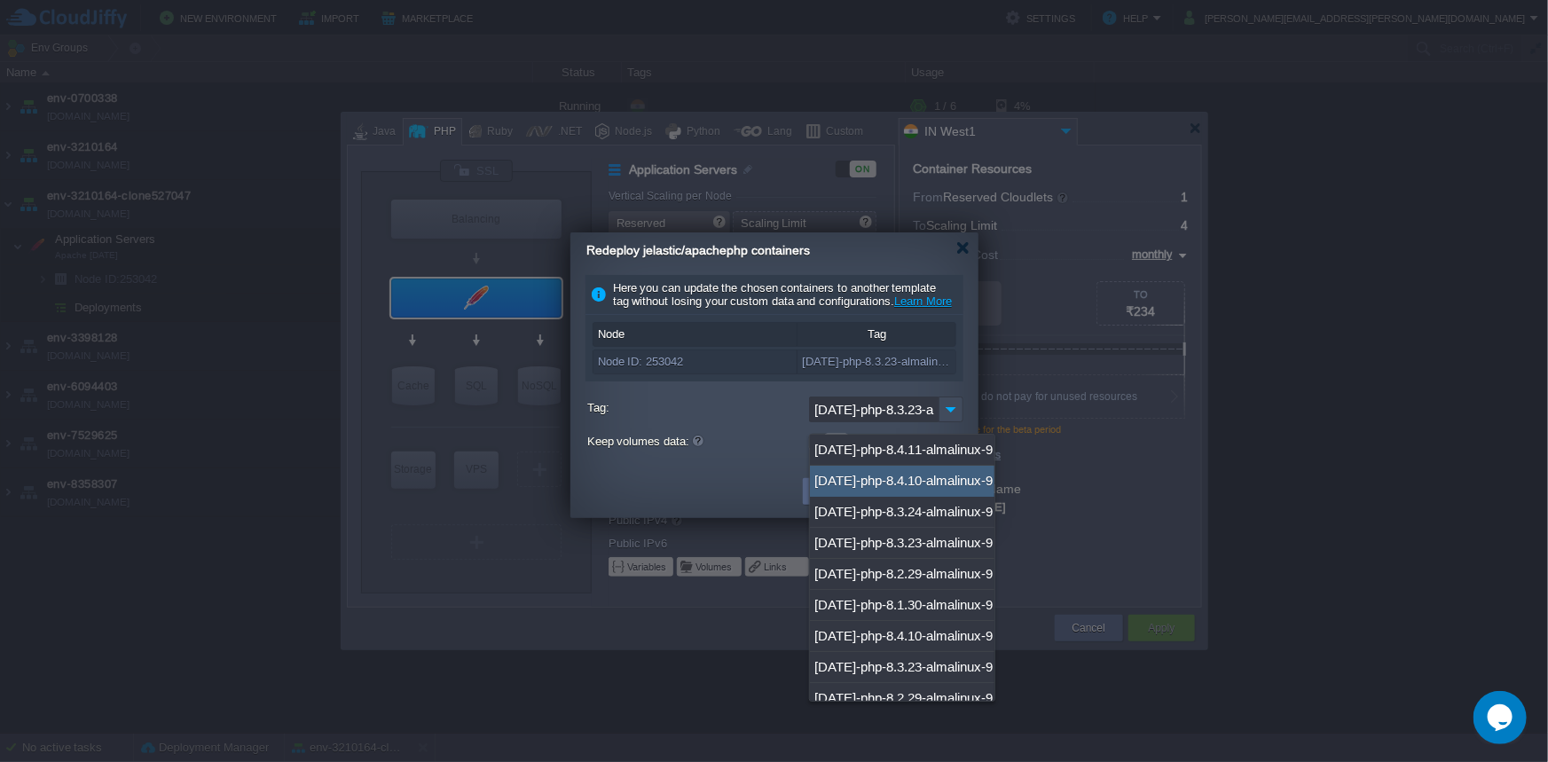
click at [918, 485] on div "[DATE]-php-8.4.10-almalinux-9" at bounding box center [902, 481] width 185 height 31
type input "[DATE]-php-8.4.10-almalinux-9"
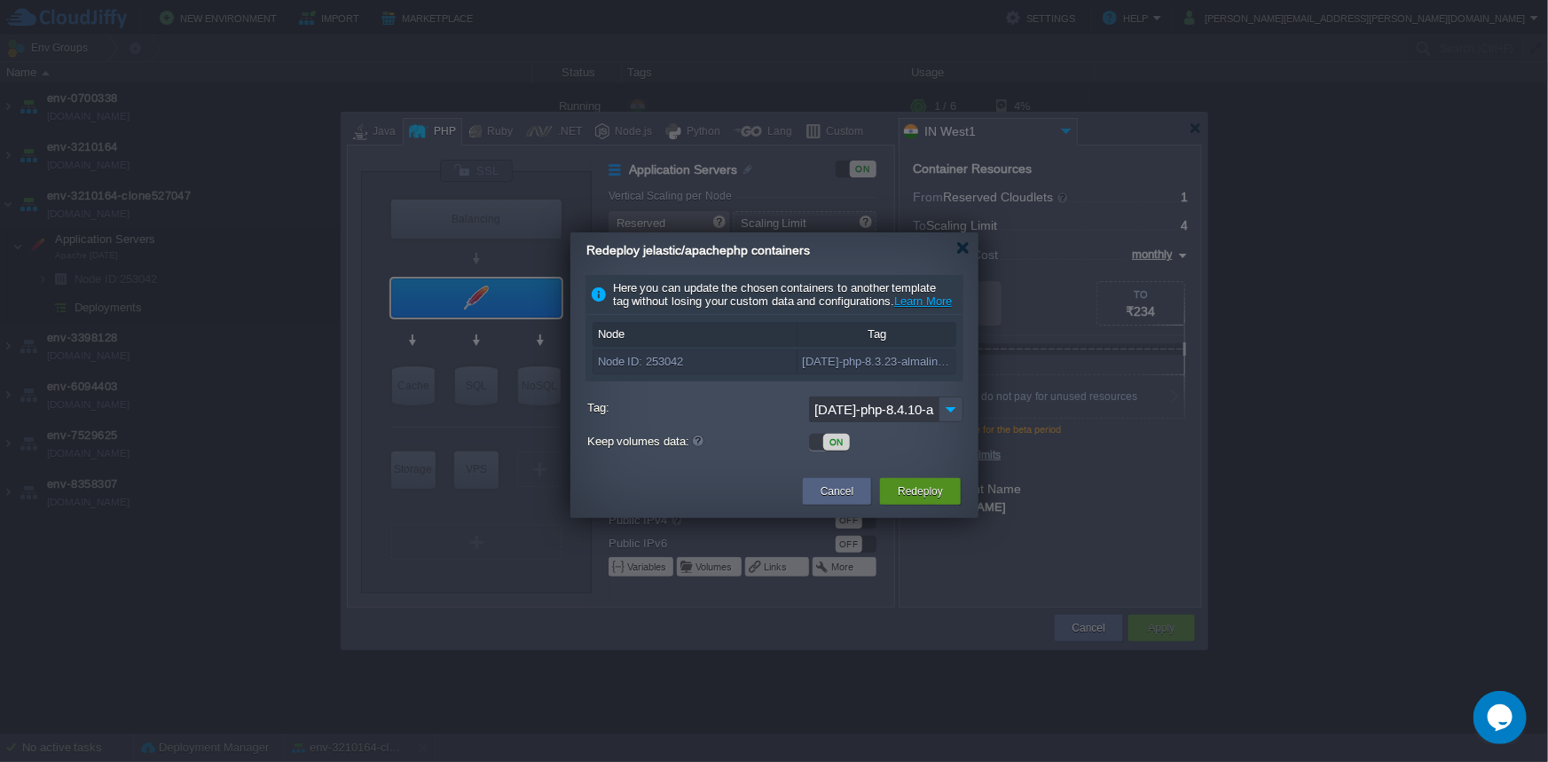
click at [928, 505] on div "Redeploy" at bounding box center [921, 491] width 54 height 27
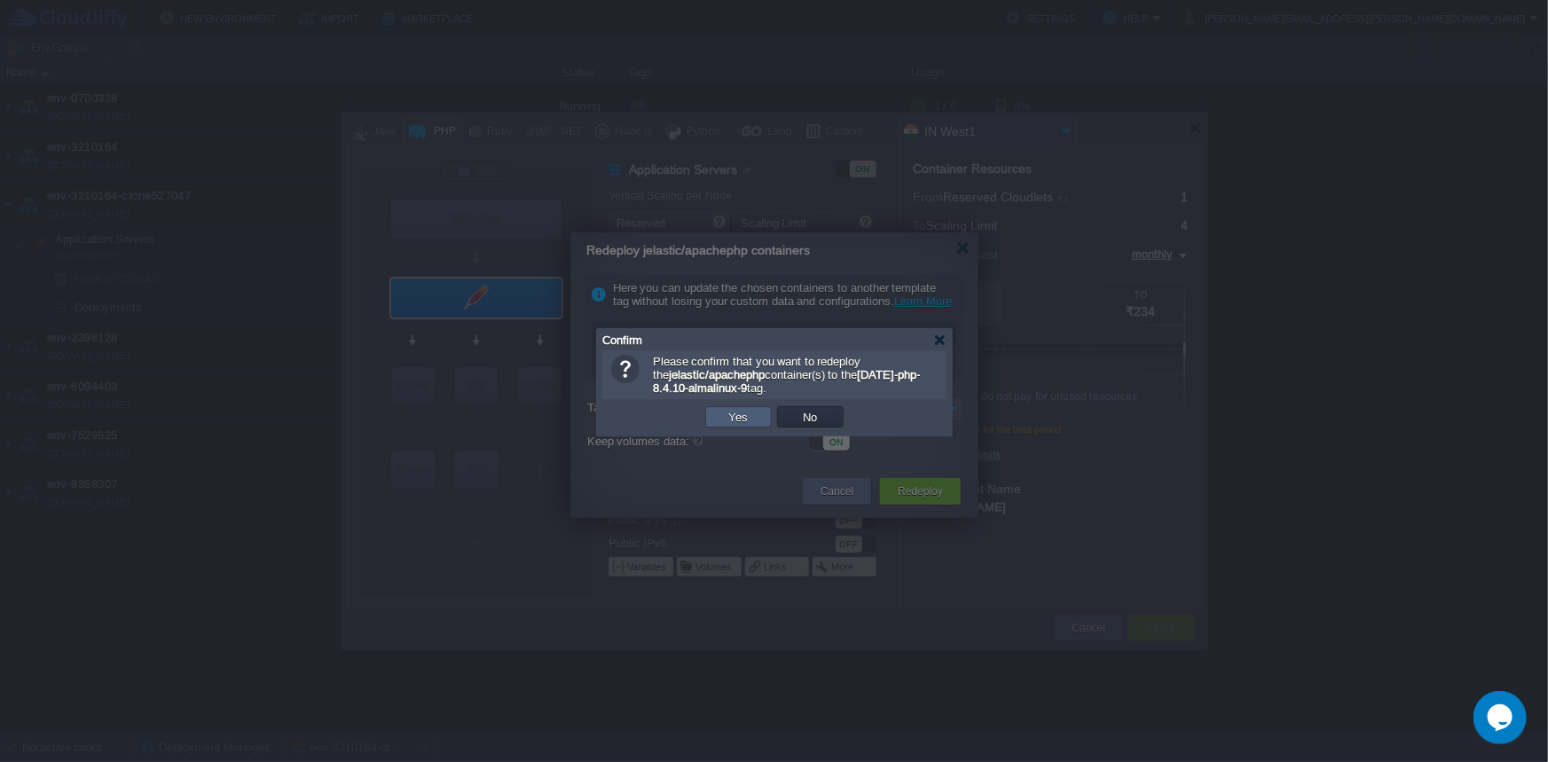
click at [767, 415] on td "Yes" at bounding box center [738, 416] width 67 height 21
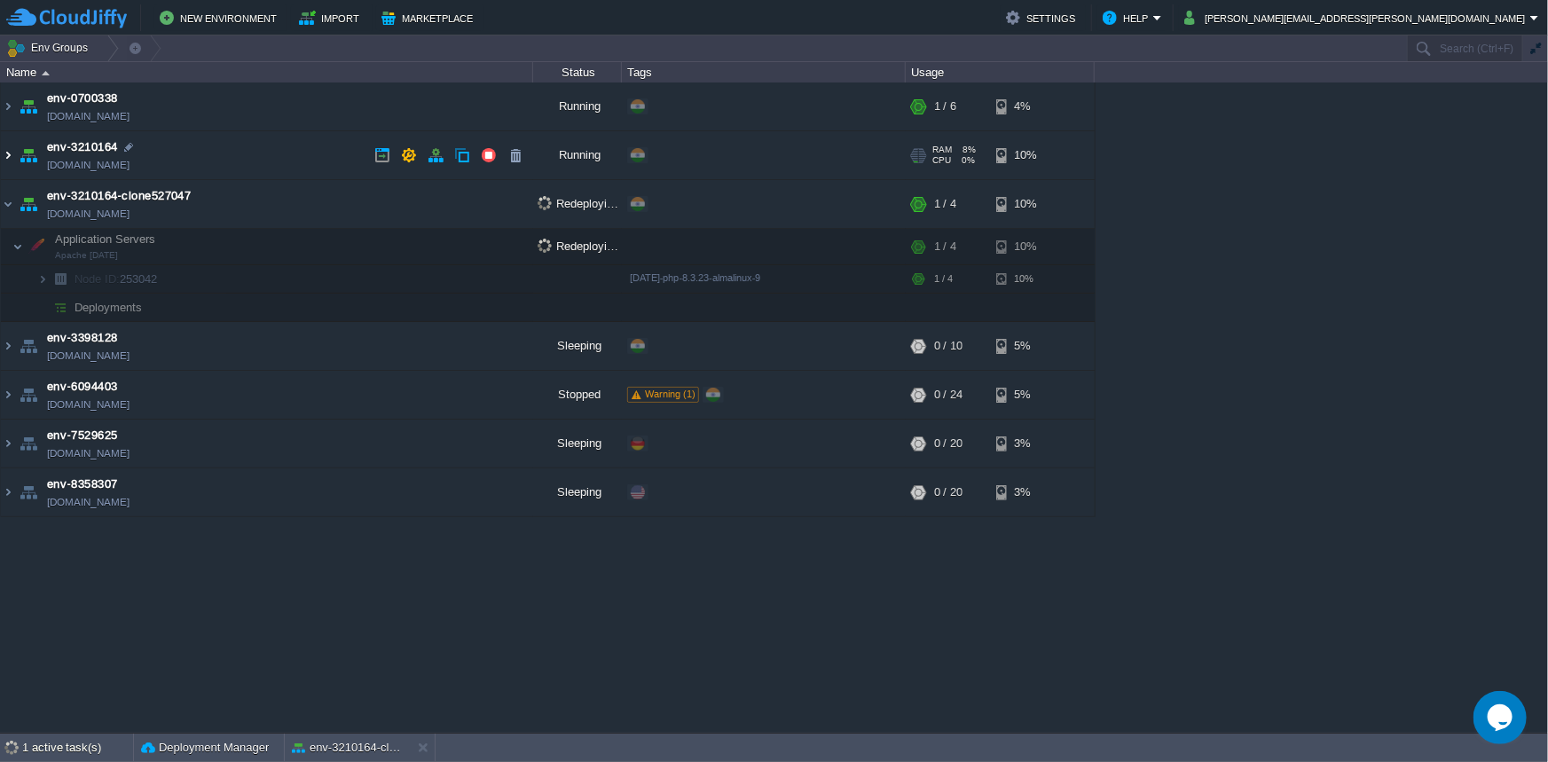
click at [5, 150] on img at bounding box center [8, 155] width 14 height 48
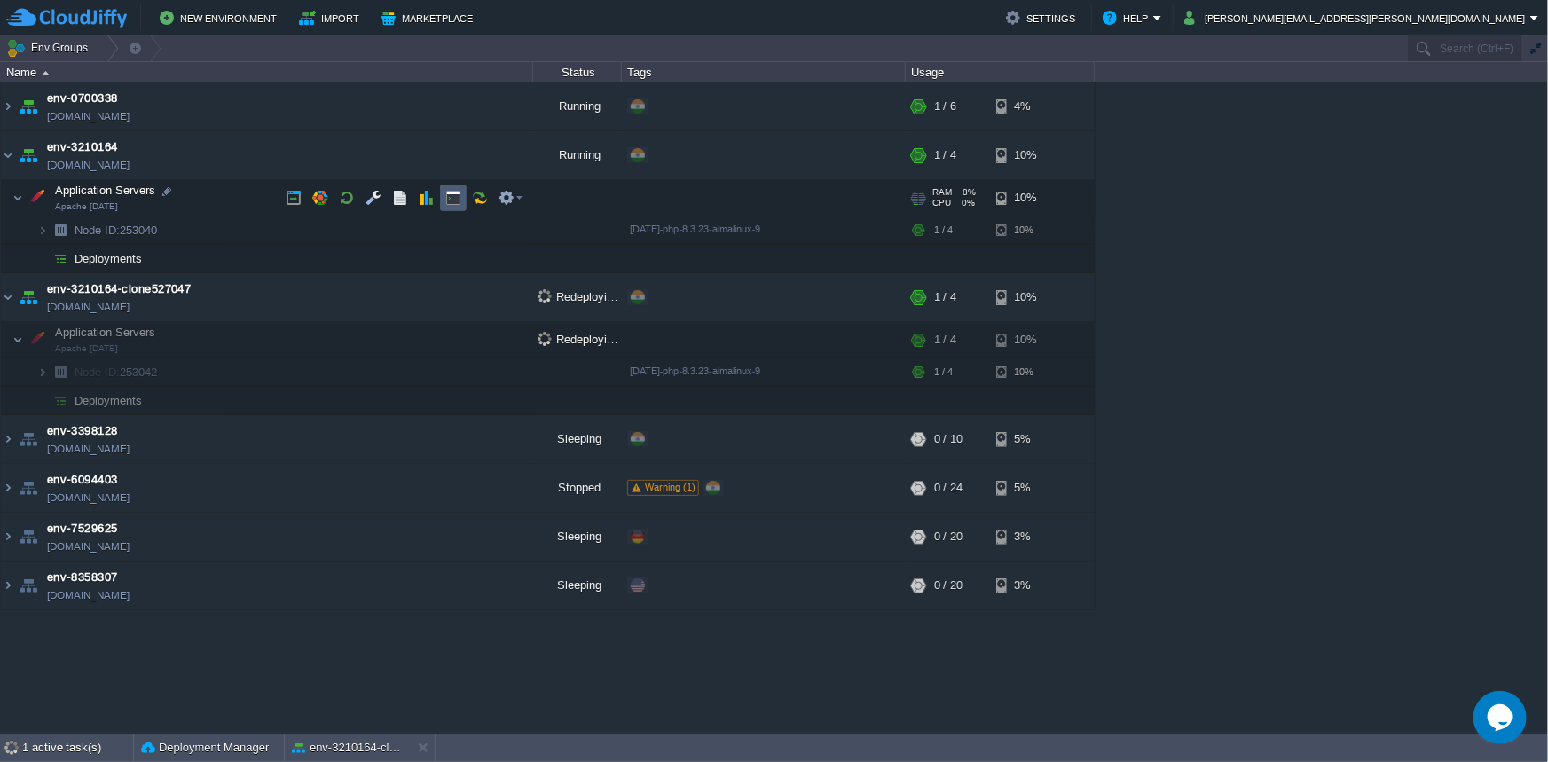
click at [440, 191] on td at bounding box center [453, 198] width 27 height 27
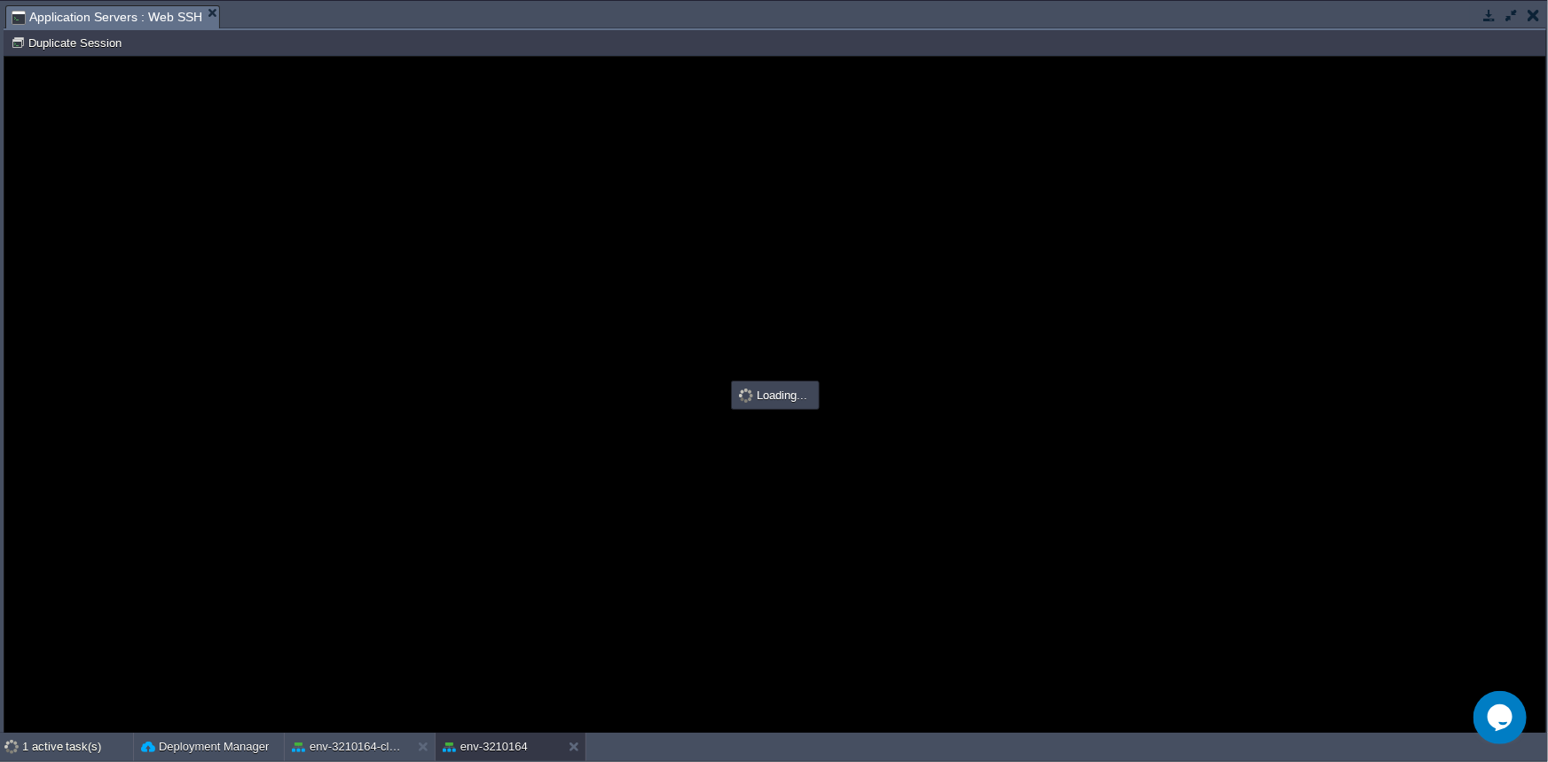
type input "#000000"
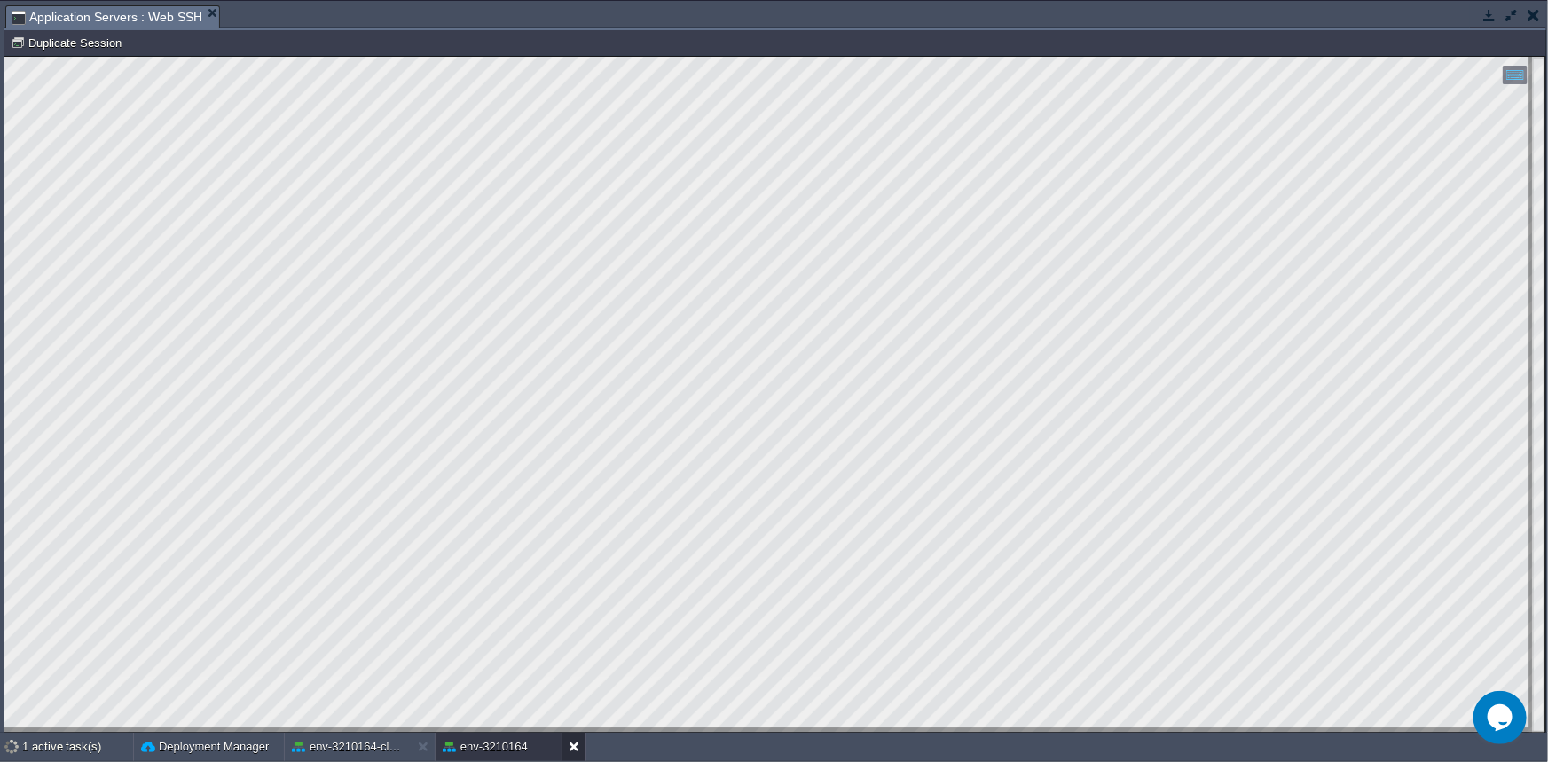
click at [570, 749] on button at bounding box center [578, 747] width 18 height 18
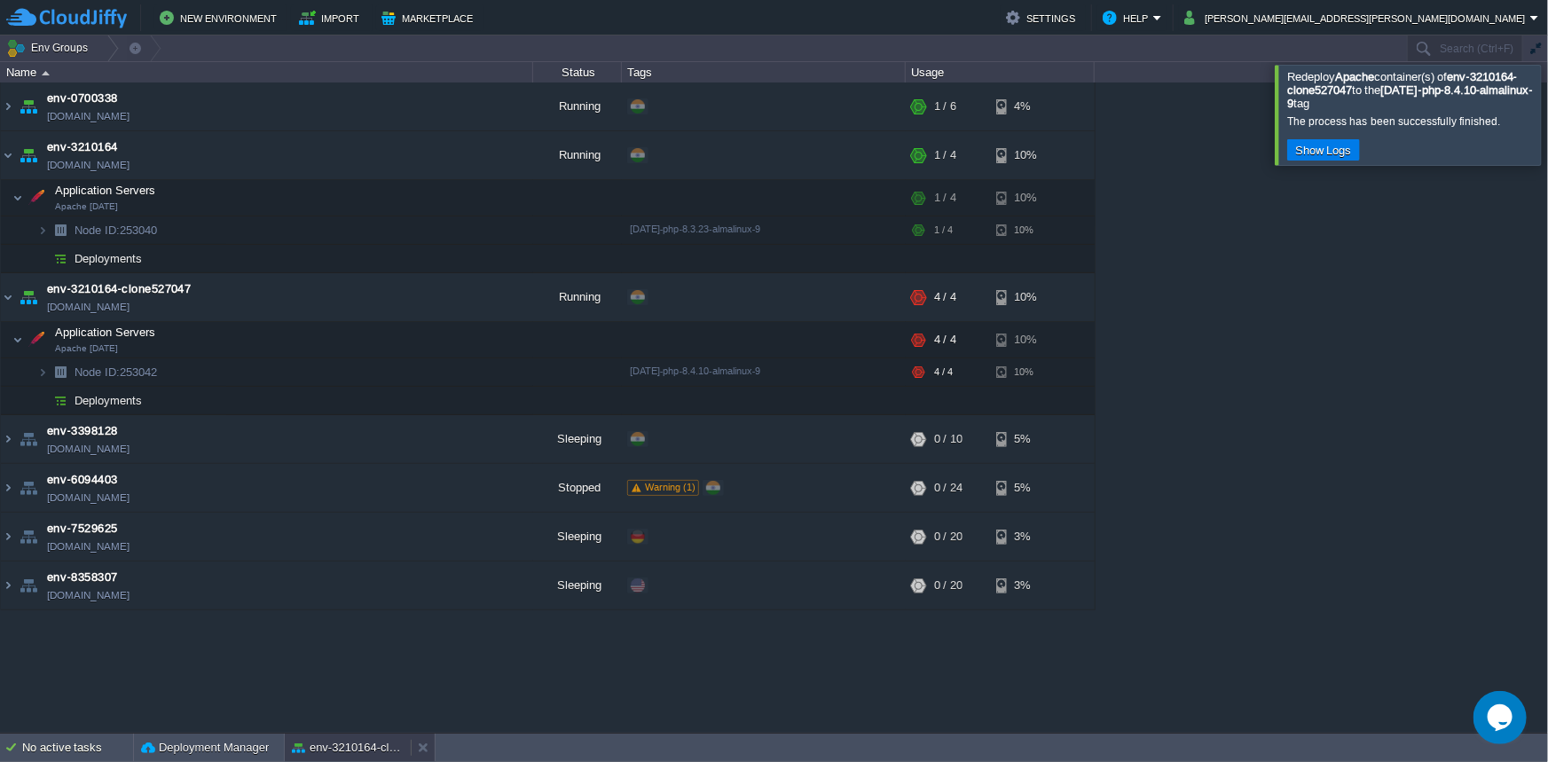
click at [332, 755] on button "env-3210164-clone527047" at bounding box center [348, 748] width 112 height 18
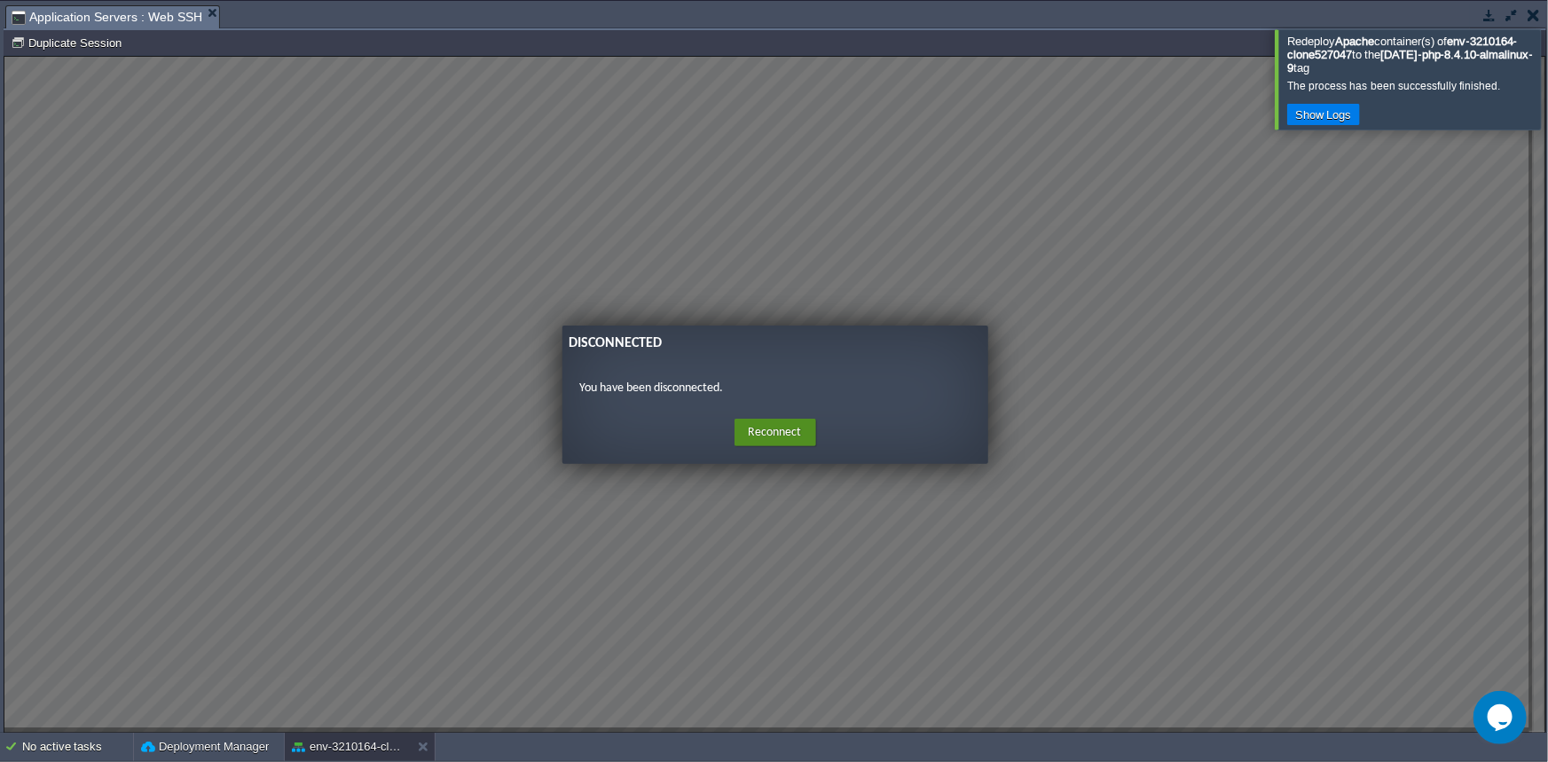
click at [796, 443] on button "Reconnect" at bounding box center [776, 432] width 82 height 28
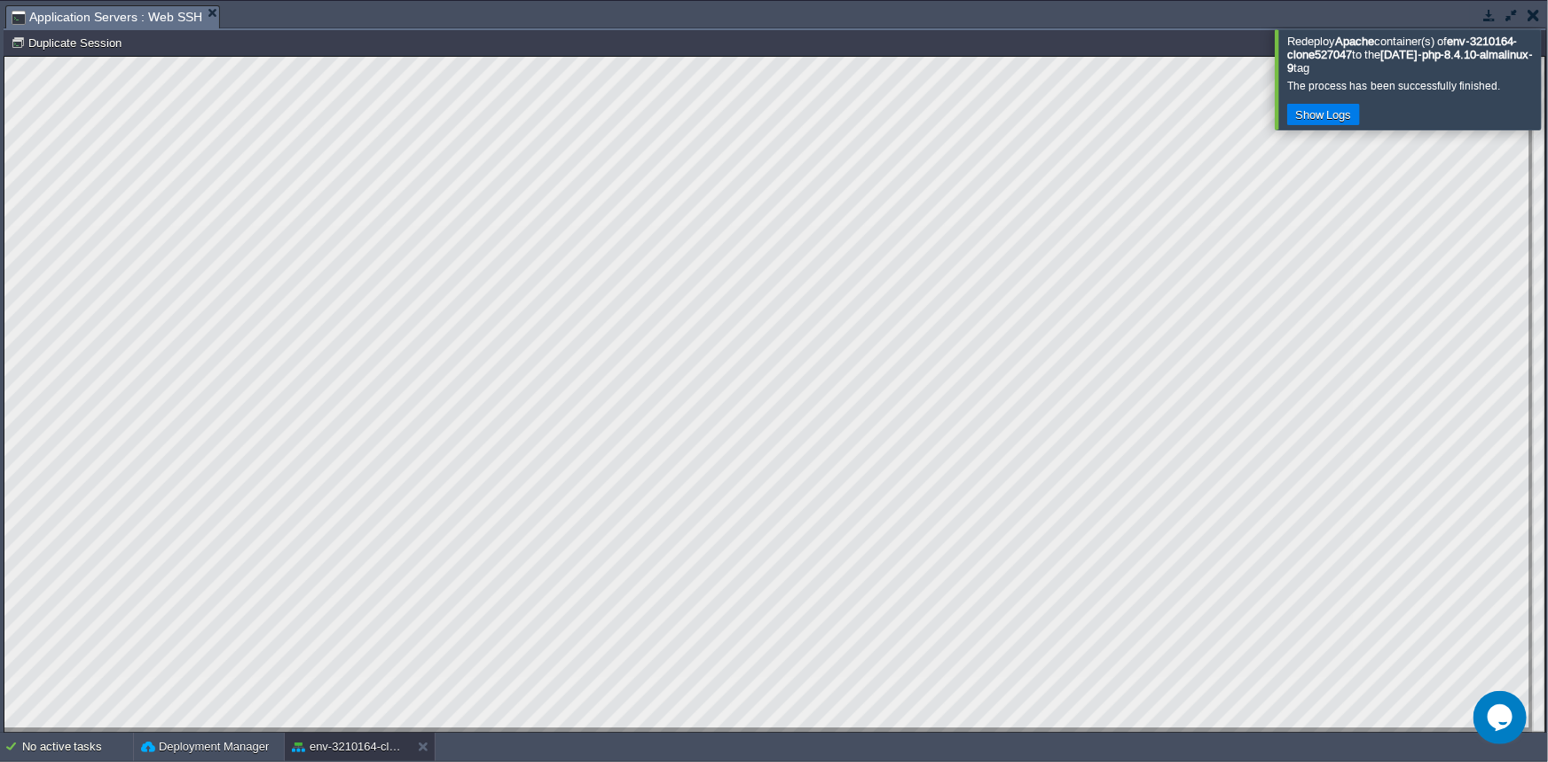
click at [1490, 16] on button "button" at bounding box center [1490, 15] width 16 height 16
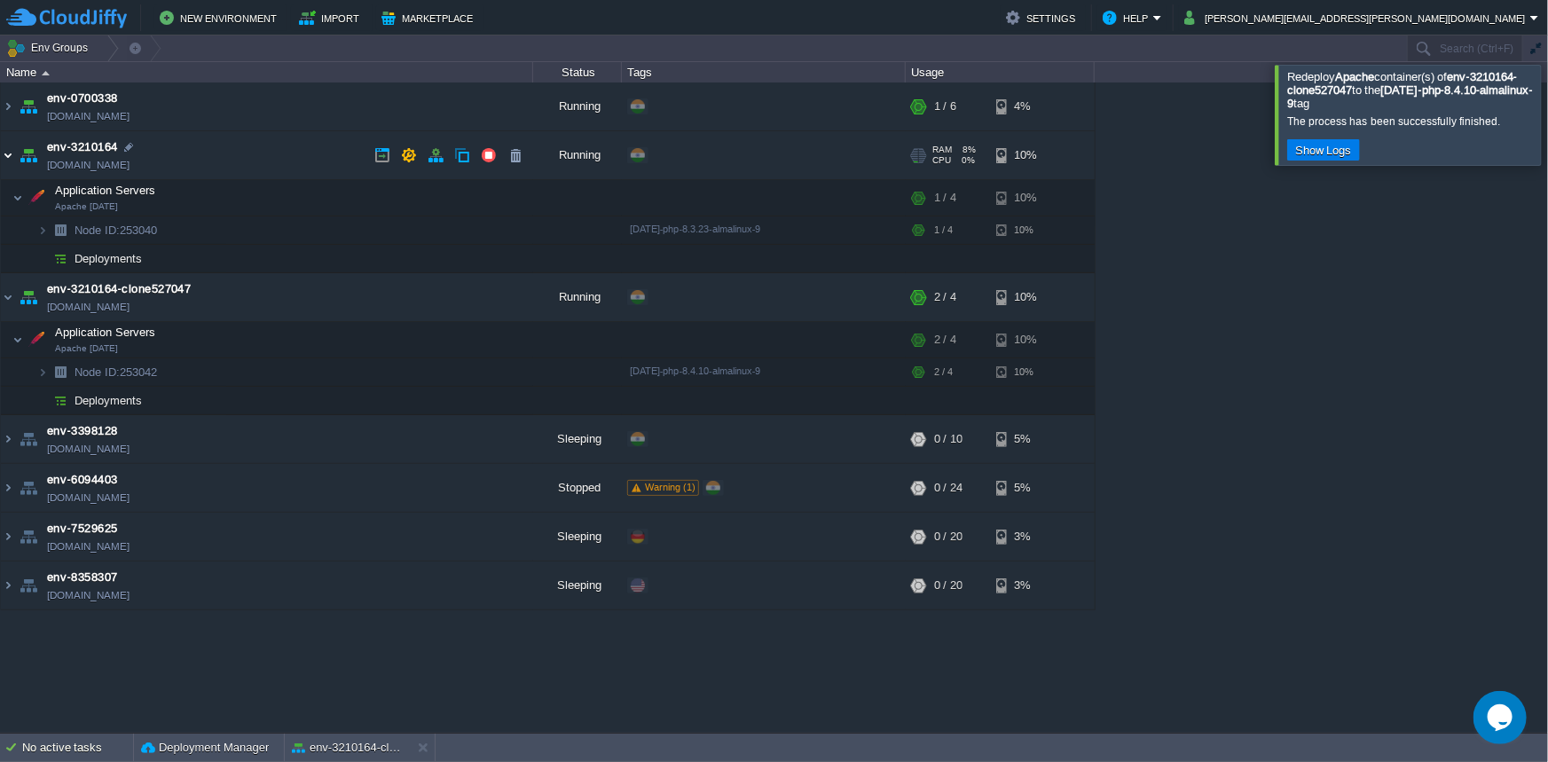
click at [8, 164] on img at bounding box center [8, 155] width 14 height 48
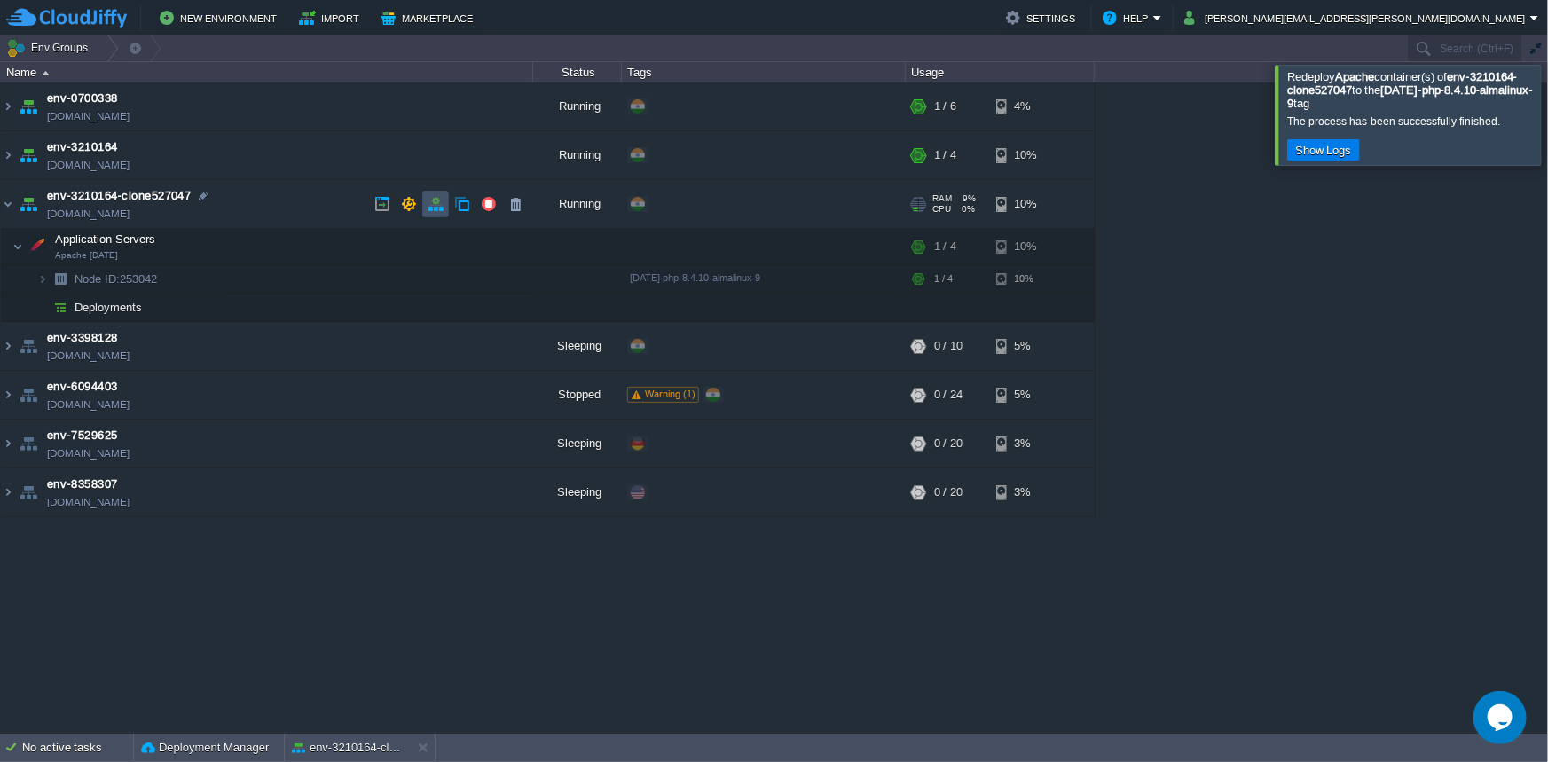
click at [437, 209] on button "button" at bounding box center [436, 204] width 16 height 16
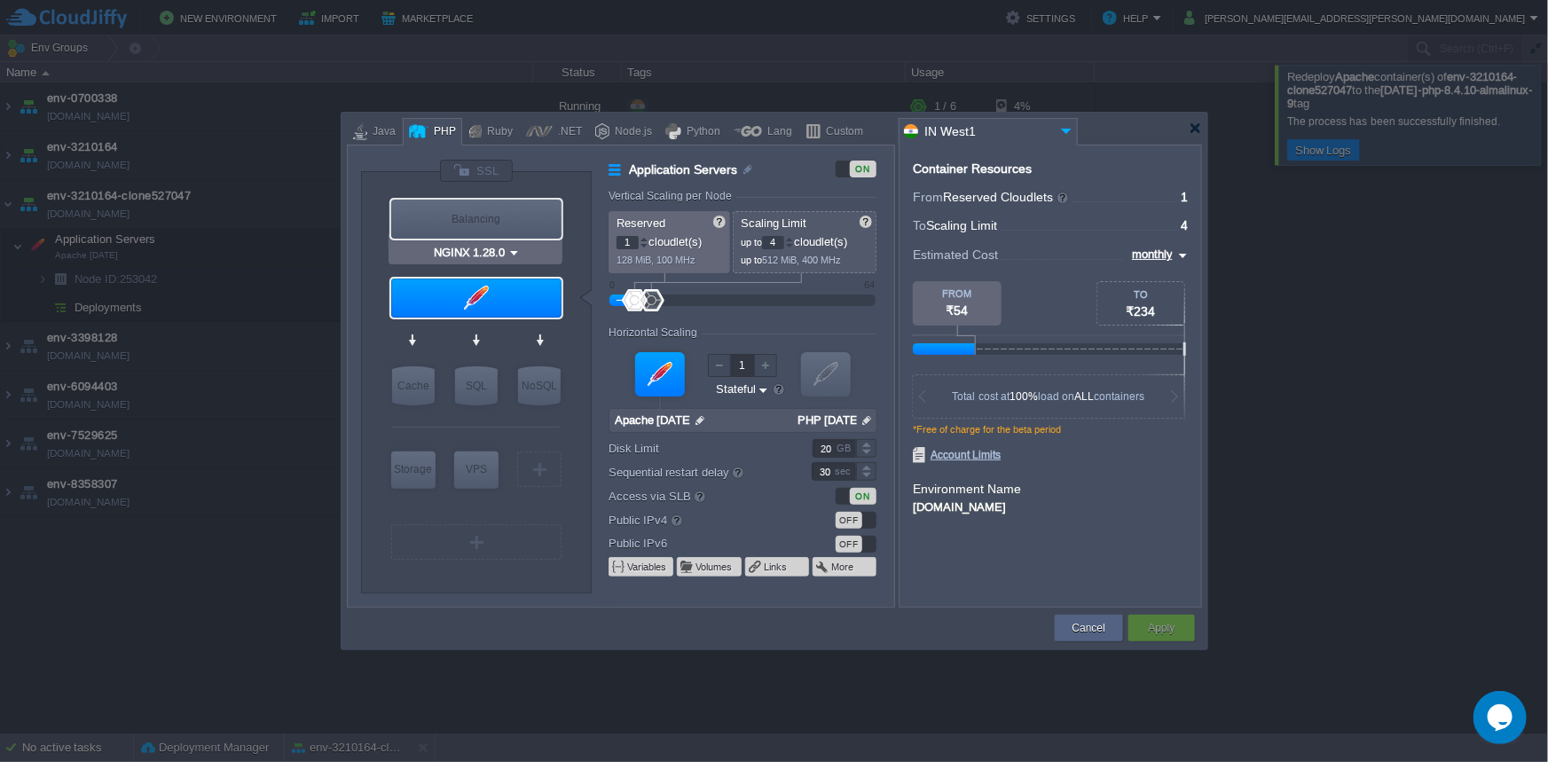
type input "Apache [DATE]"
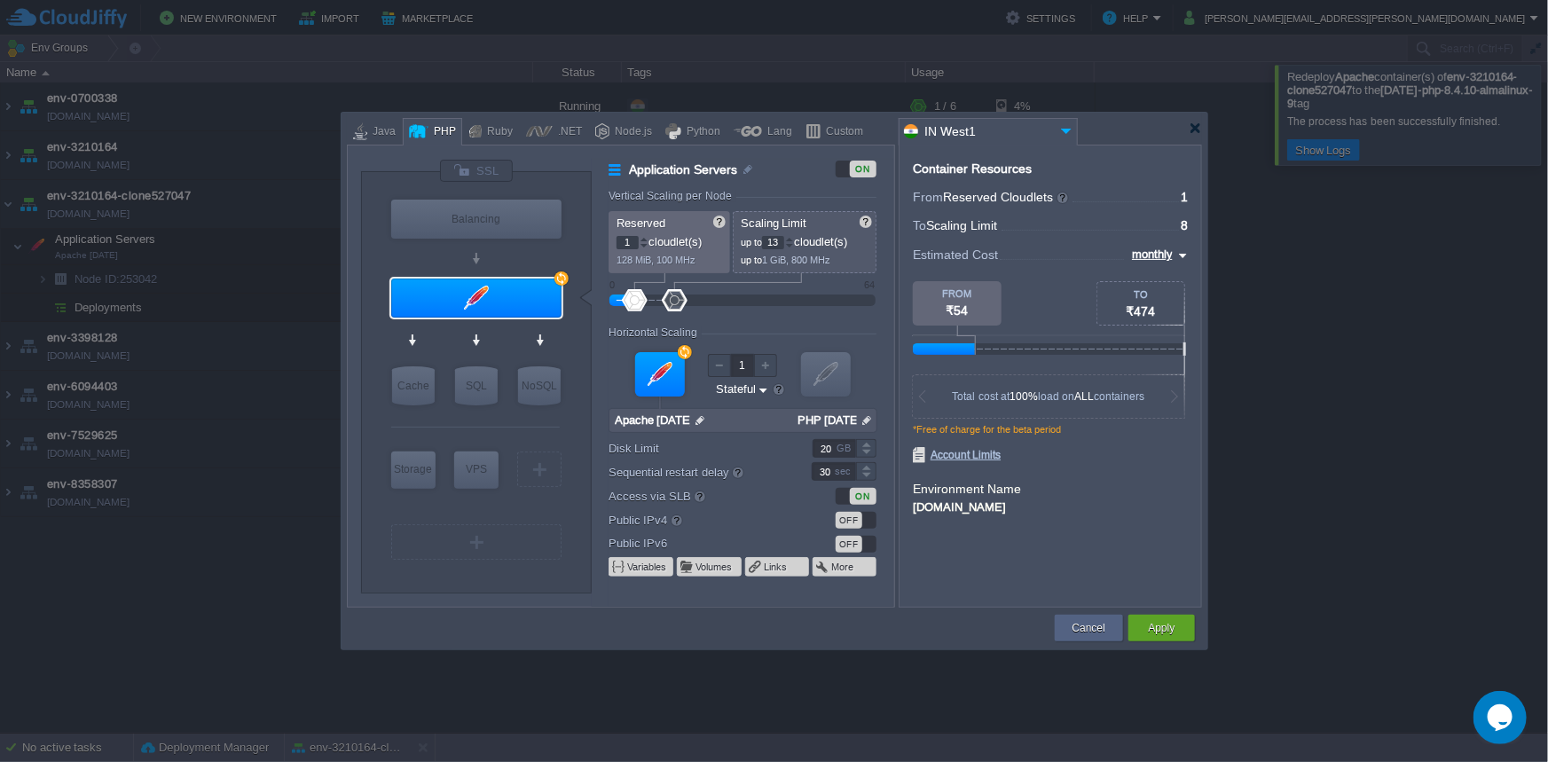
type input "14"
drag, startPoint x: 663, startPoint y: 301, endPoint x: 708, endPoint y: 304, distance: 45.4
click at [708, 304] on div at bounding box center [709, 300] width 26 height 22
click at [1173, 637] on div "Apply" at bounding box center [1162, 628] width 40 height 27
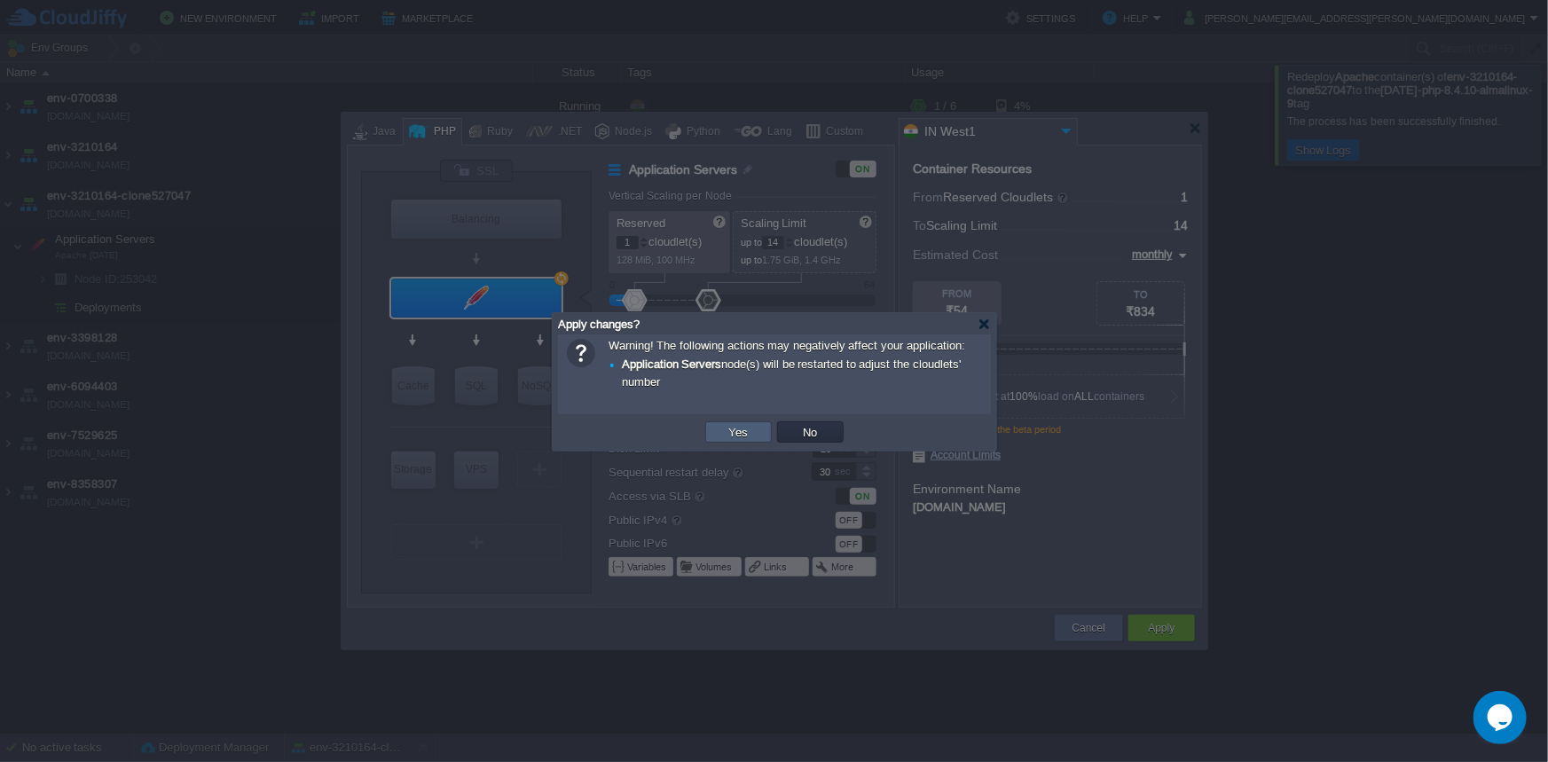
click at [733, 431] on button "Yes" at bounding box center [739, 432] width 30 height 16
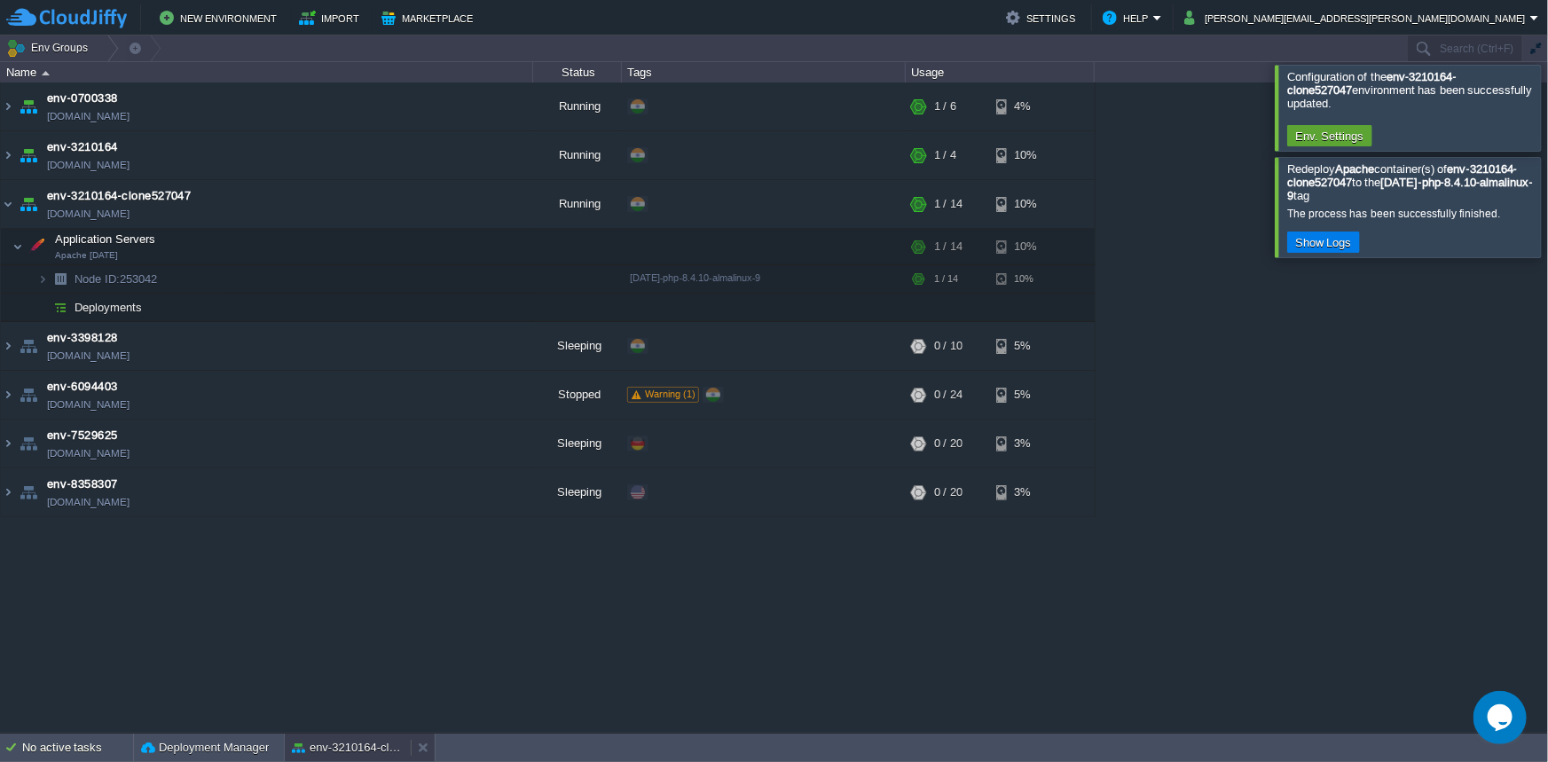
click at [335, 739] on button "env-3210164-clone527047" at bounding box center [348, 748] width 112 height 18
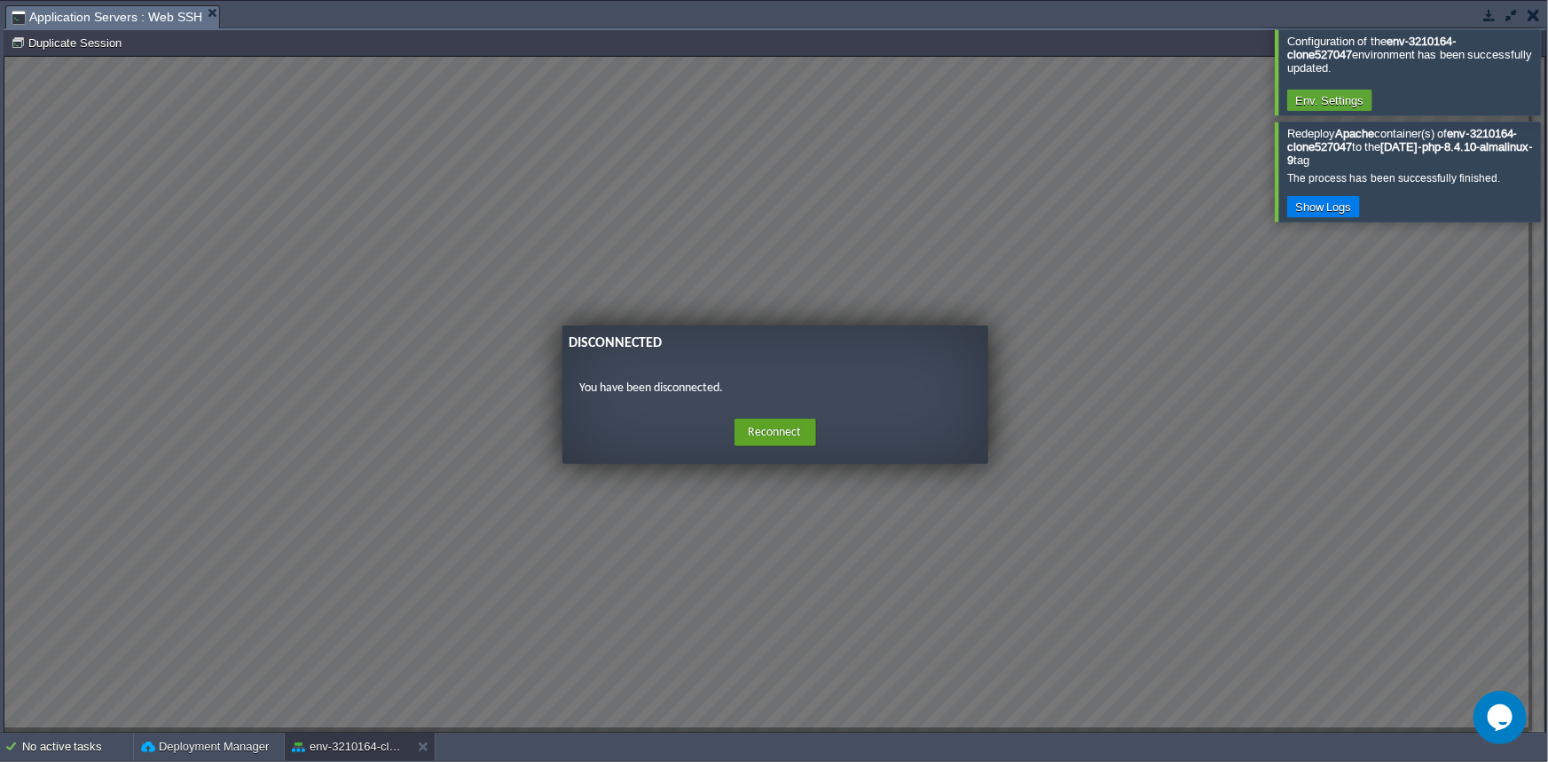
click at [1537, 12] on button "button" at bounding box center [1534, 15] width 12 height 16
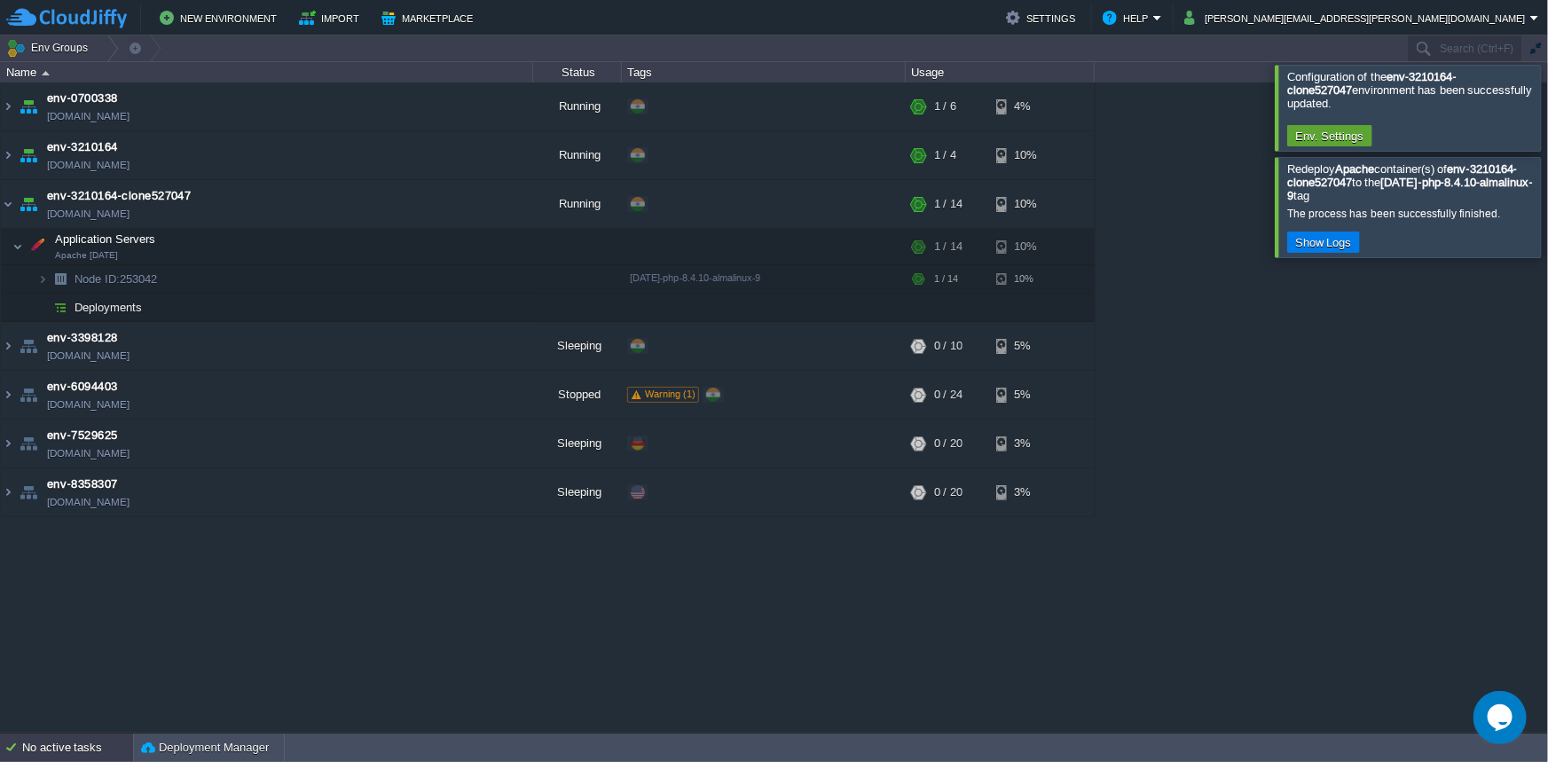
click at [70, 751] on div "No active tasks" at bounding box center [77, 748] width 111 height 28
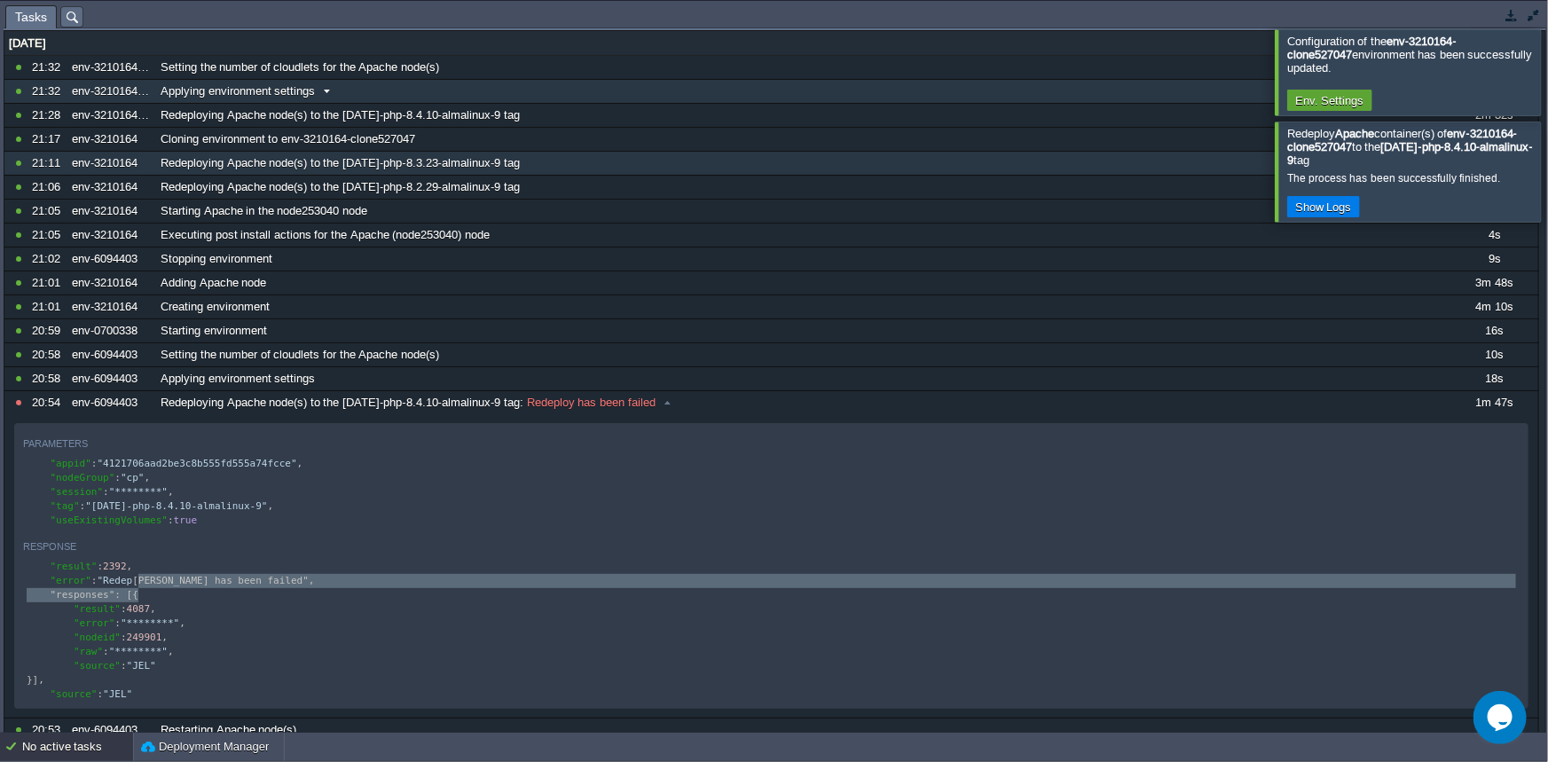
click at [328, 91] on span at bounding box center [327, 91] width 24 height 16
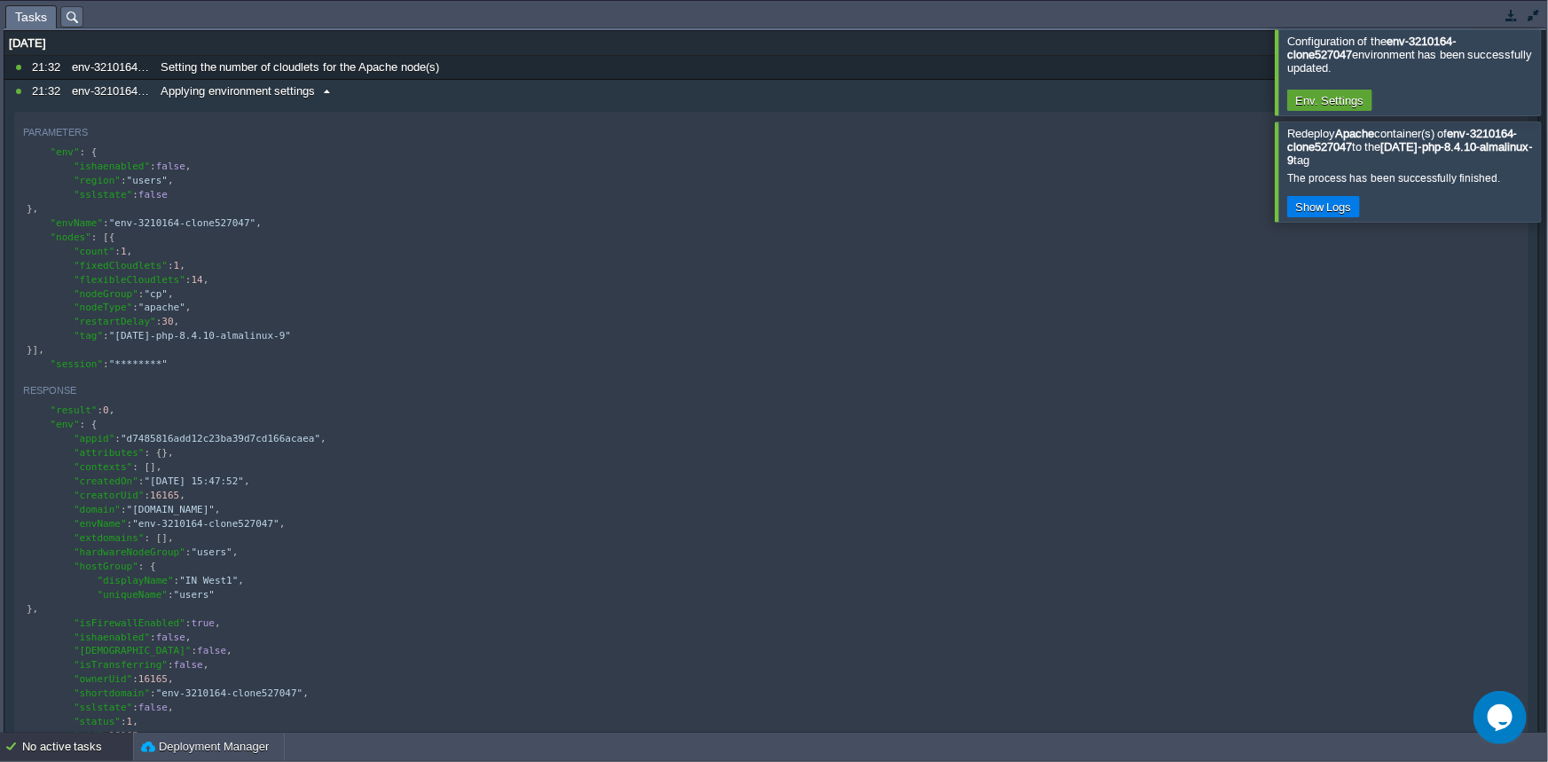
click at [327, 91] on span at bounding box center [327, 91] width 24 height 16
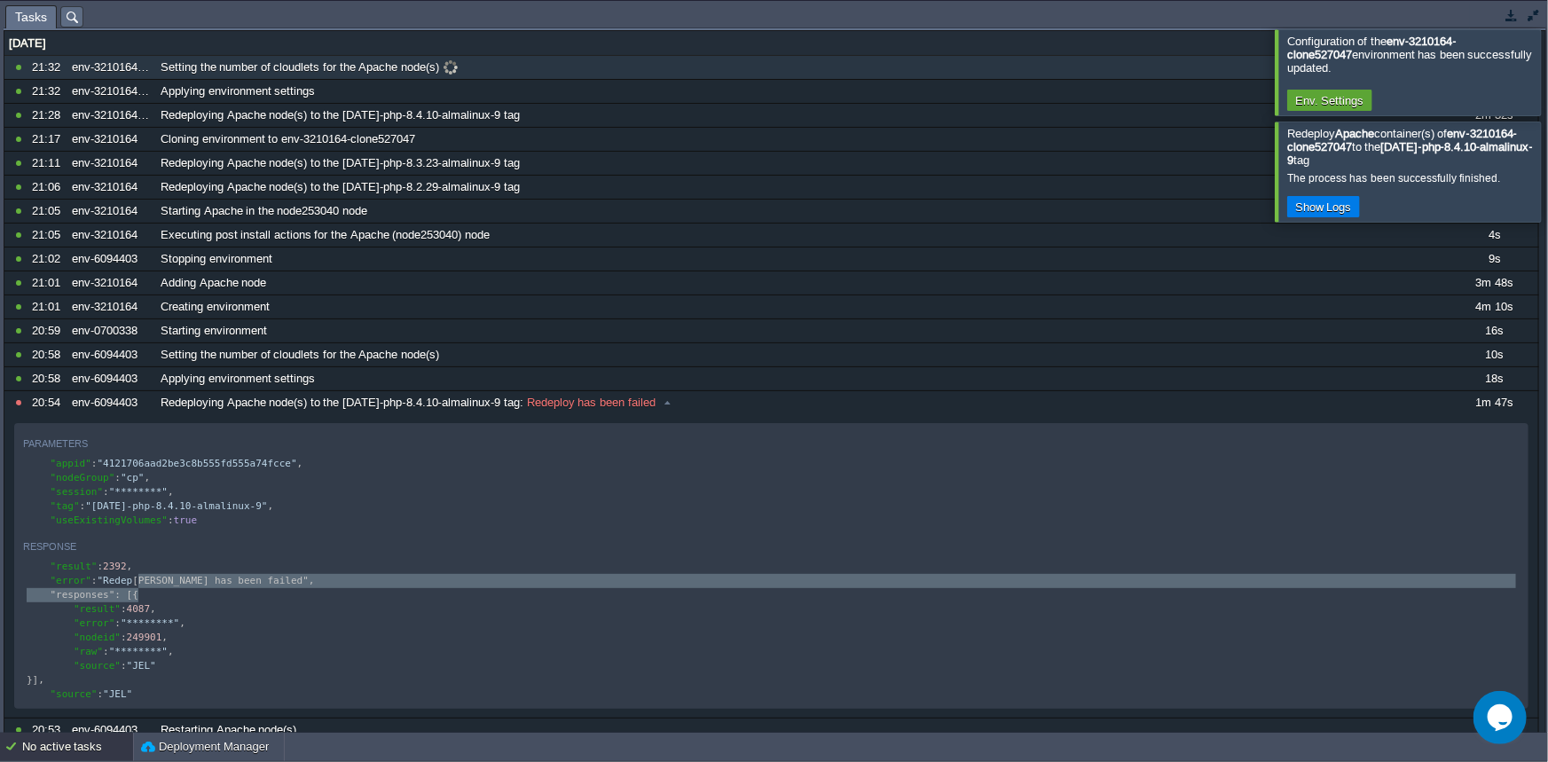
click at [451, 67] on span at bounding box center [451, 67] width 24 height 16
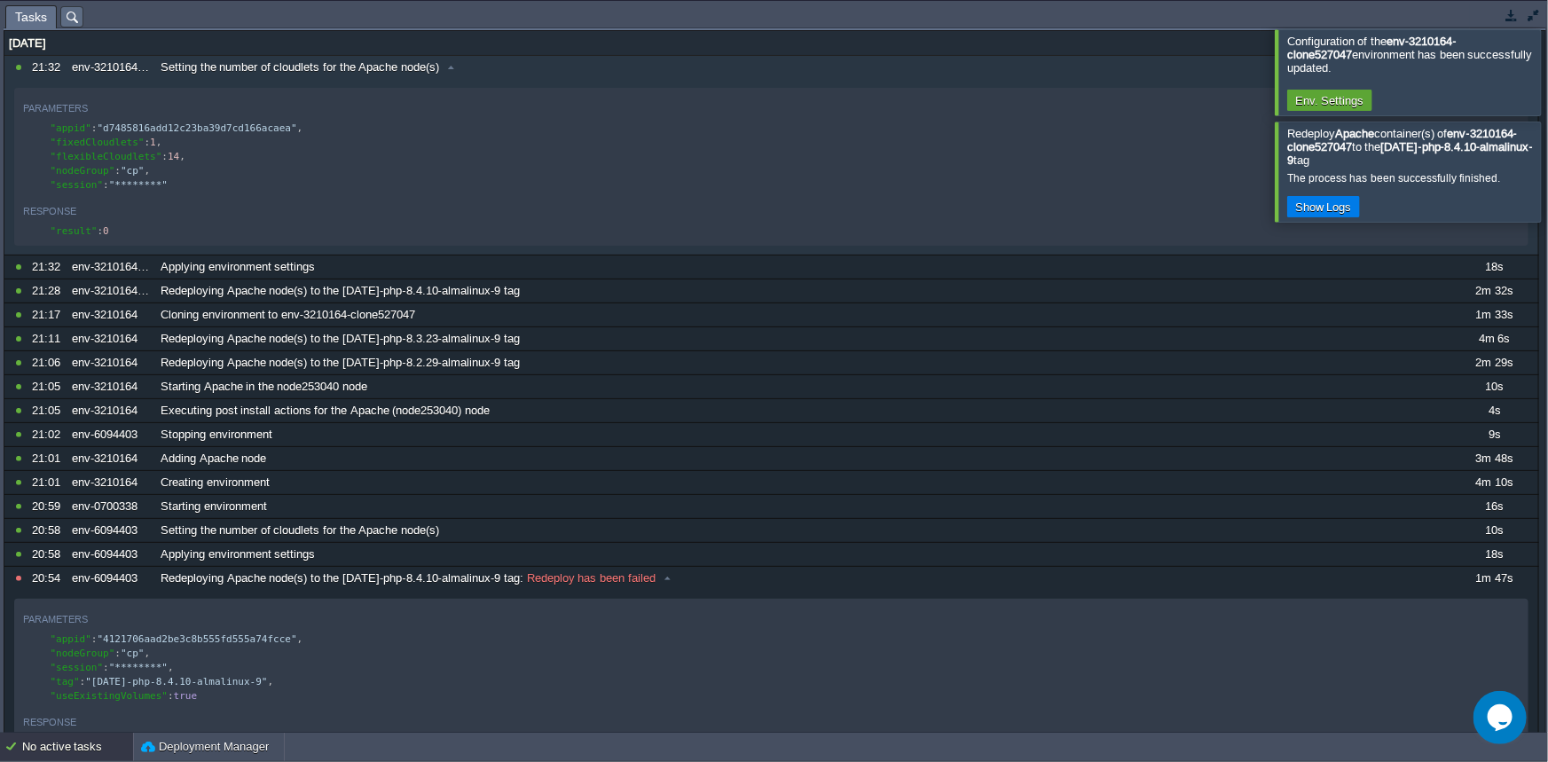
click at [1548, 66] on div at bounding box center [1570, 71] width 0 height 85
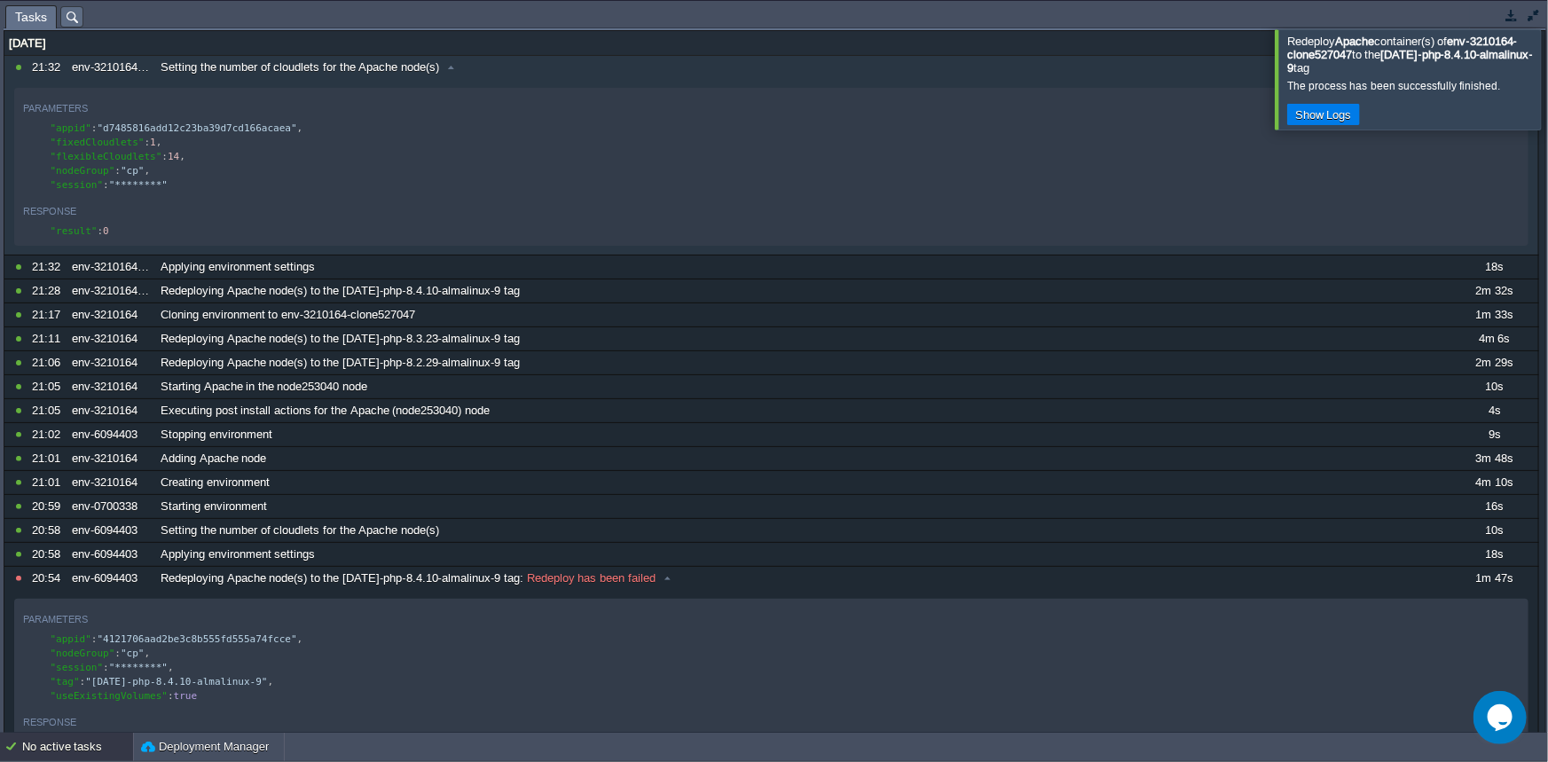
click at [1548, 51] on div at bounding box center [1570, 78] width 0 height 99
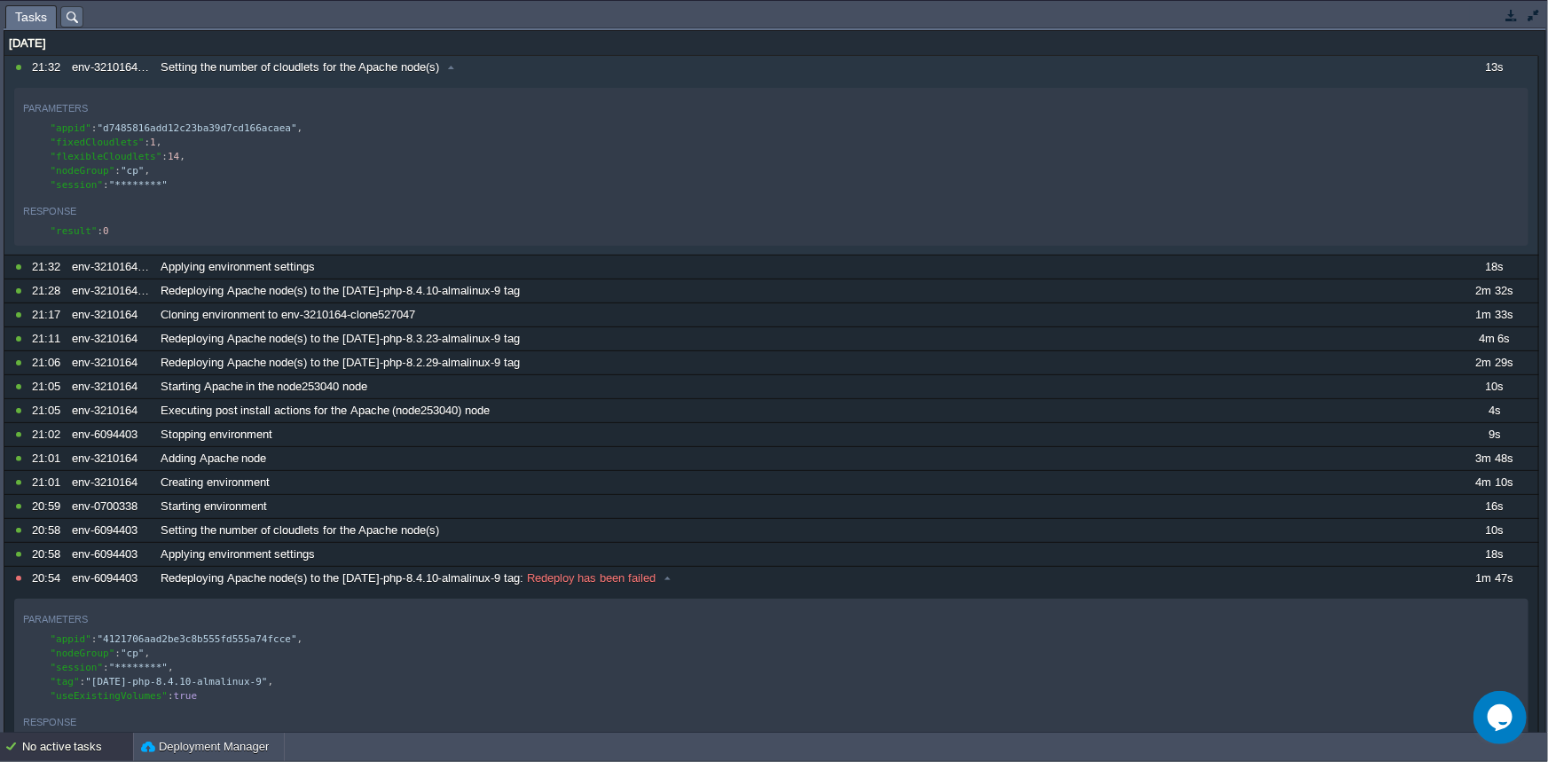
click at [1505, 17] on button "button" at bounding box center [1512, 15] width 16 height 16
